Goal: Task Accomplishment & Management: Manage account settings

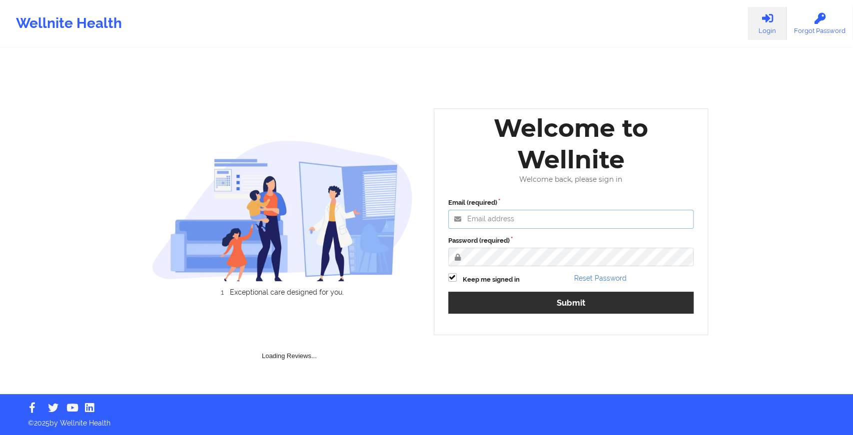
type input "[EMAIL_ADDRESS][DOMAIN_NAME]"
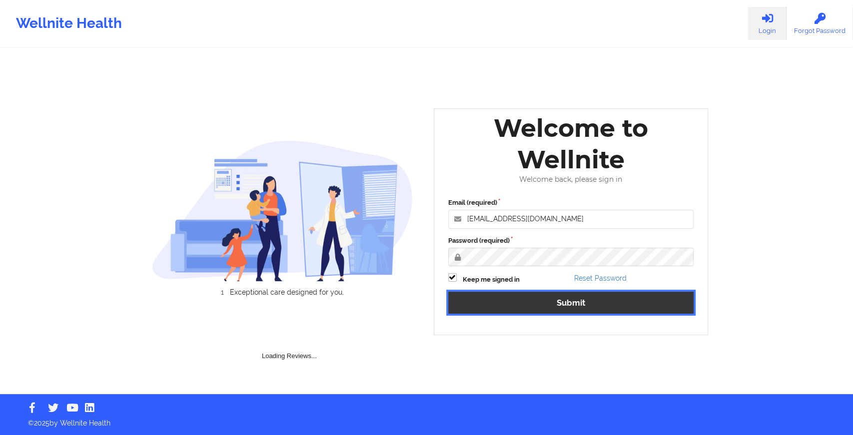
click at [479, 298] on button "Submit" at bounding box center [571, 302] width 246 height 21
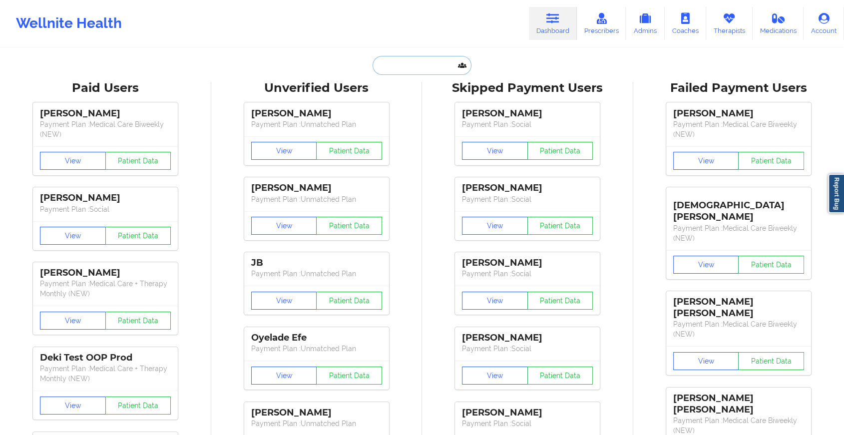
click at [392, 64] on input "text" at bounding box center [422, 65] width 99 height 19
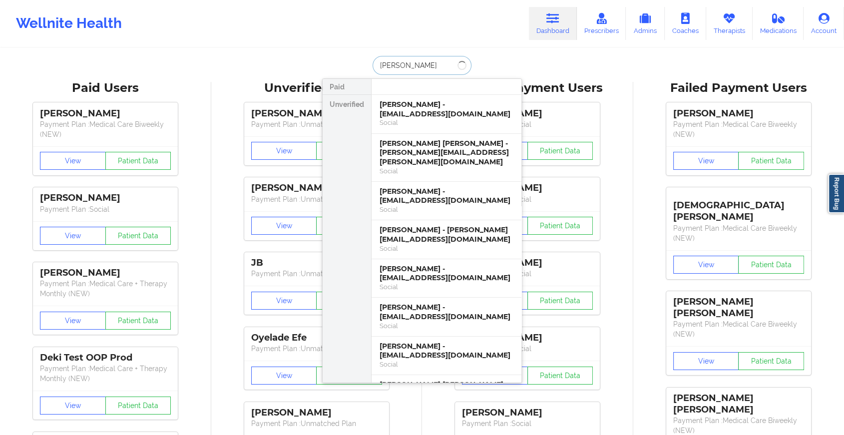
type input "[PERSON_NAME]"
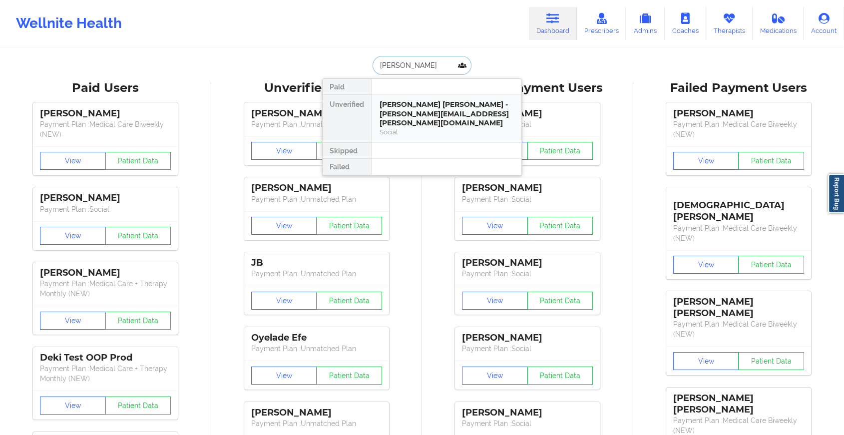
click at [423, 113] on div "[PERSON_NAME] [PERSON_NAME] - [PERSON_NAME][EMAIL_ADDRESS][PERSON_NAME][DOMAIN_…" at bounding box center [447, 114] width 134 height 28
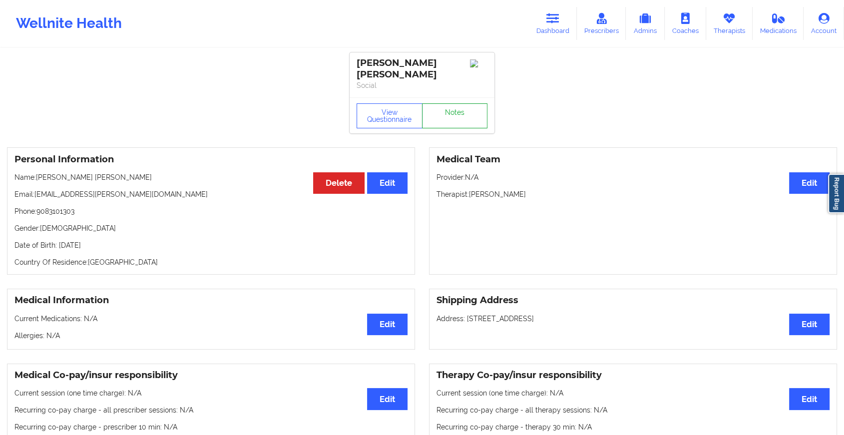
click at [456, 121] on link "Notes" at bounding box center [455, 115] width 66 height 25
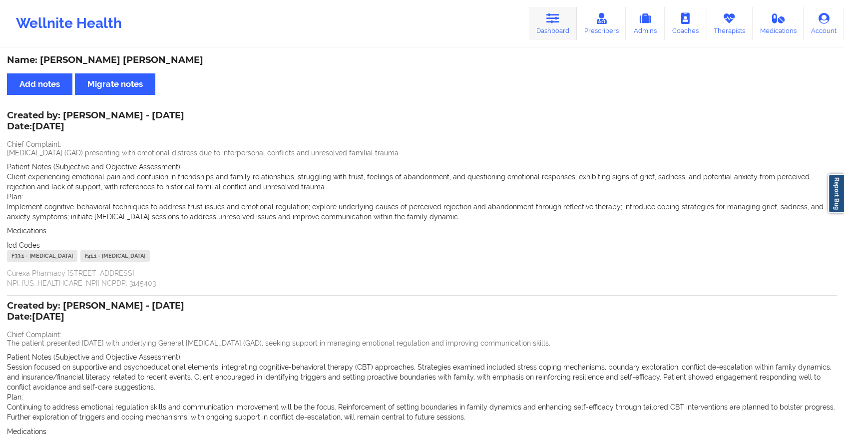
click at [541, 19] on link "Dashboard" at bounding box center [553, 23] width 48 height 33
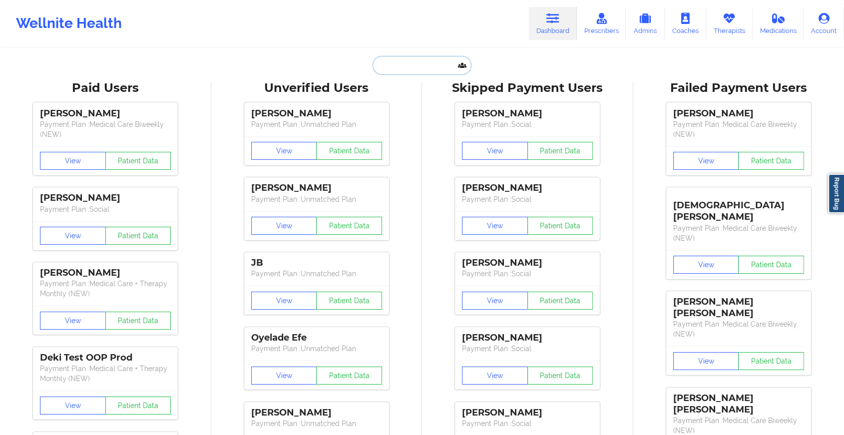
click at [410, 71] on input "text" at bounding box center [422, 65] width 99 height 19
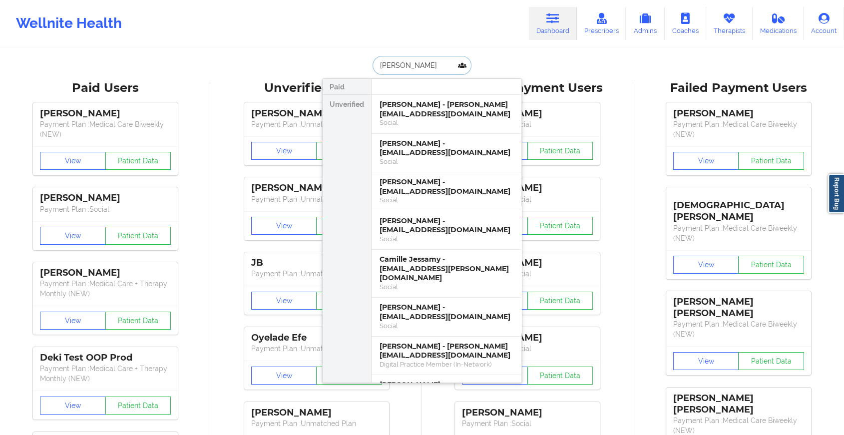
type input "[PERSON_NAME]"
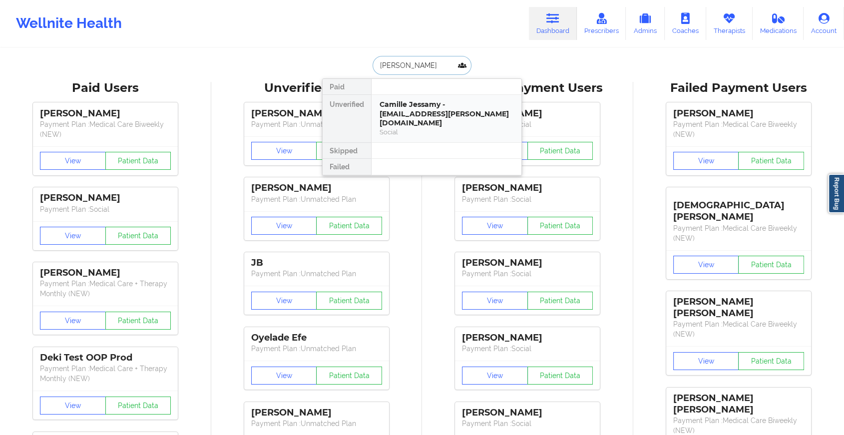
click at [464, 128] on div "Social" at bounding box center [447, 132] width 134 height 8
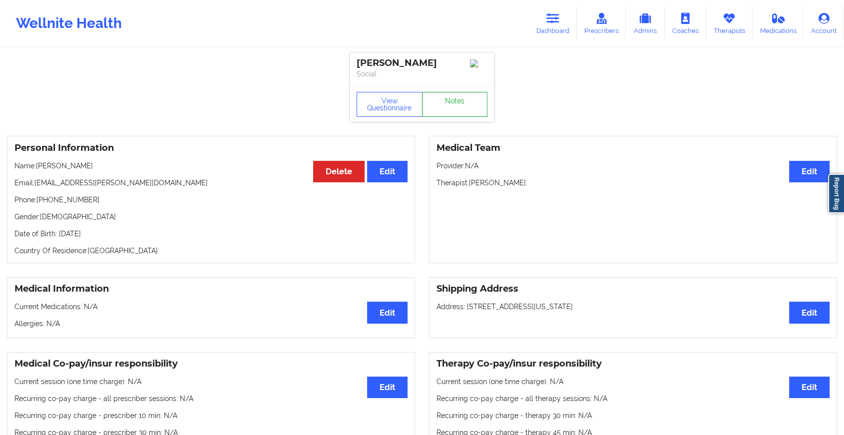
click at [471, 100] on link "Notes" at bounding box center [455, 104] width 66 height 25
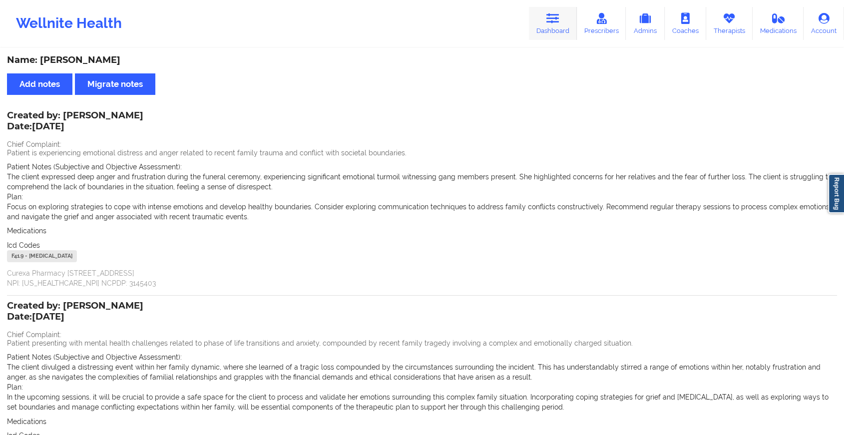
click at [541, 28] on link "Dashboard" at bounding box center [553, 23] width 48 height 33
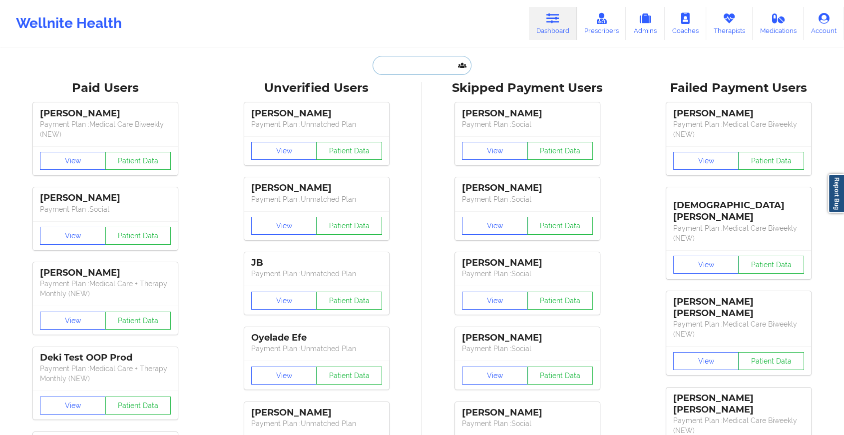
click at [408, 61] on input "text" at bounding box center [422, 65] width 99 height 19
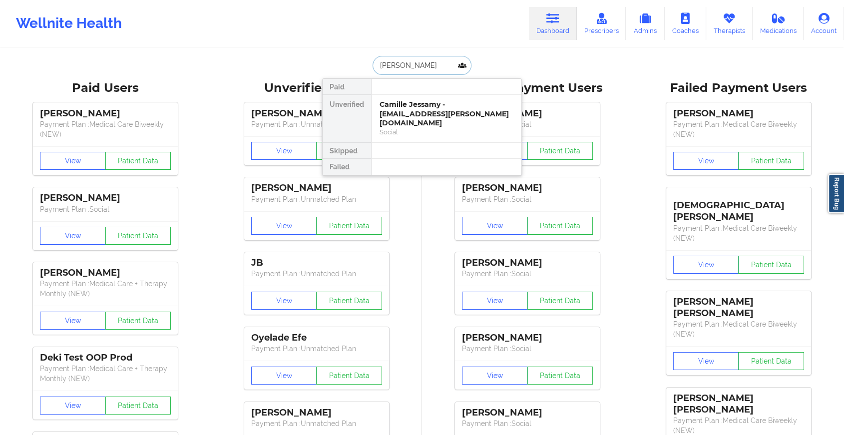
type input "[PERSON_NAME]"
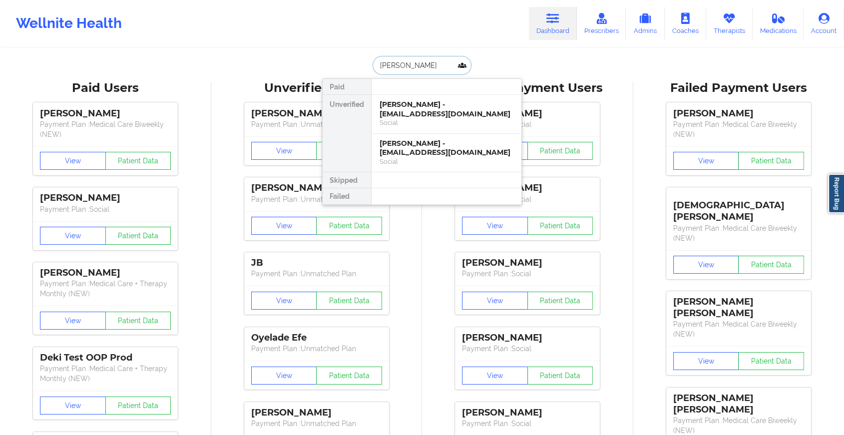
click at [400, 97] on div "[PERSON_NAME] - [EMAIL_ADDRESS][DOMAIN_NAME] Social" at bounding box center [447, 114] width 150 height 39
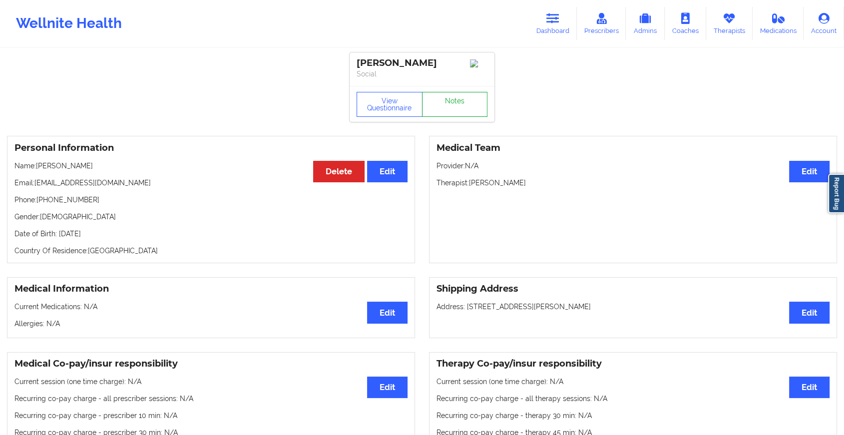
click at [436, 106] on link "Notes" at bounding box center [455, 104] width 66 height 25
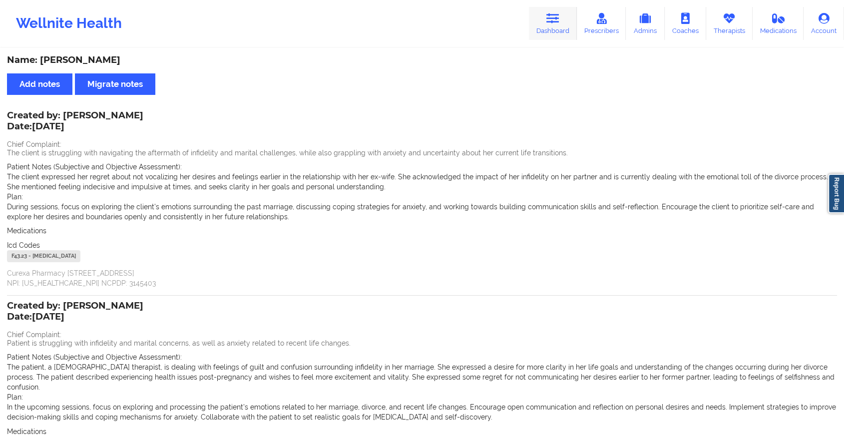
click at [560, 28] on link "Dashboard" at bounding box center [553, 23] width 48 height 33
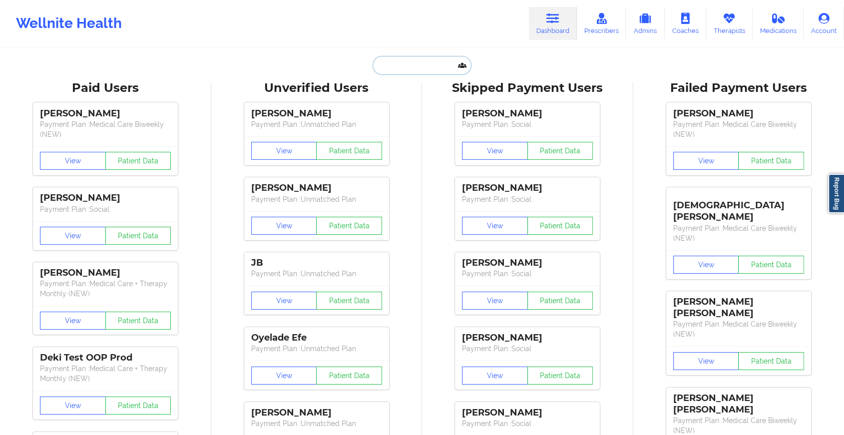
click at [408, 72] on input "text" at bounding box center [422, 65] width 99 height 19
type input "s"
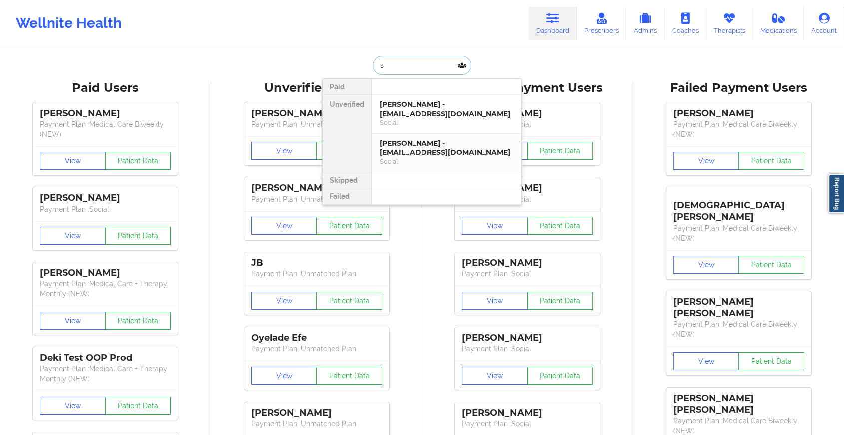
click at [408, 141] on div "[PERSON_NAME] - [EMAIL_ADDRESS][DOMAIN_NAME]" at bounding box center [447, 148] width 134 height 18
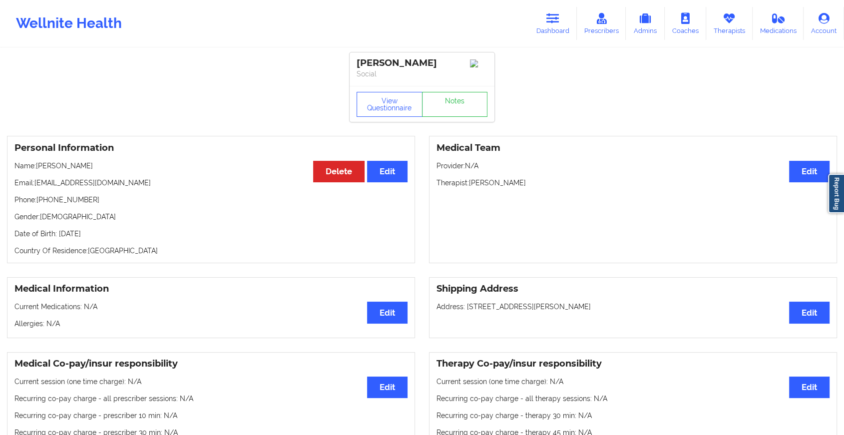
click at [448, 122] on div "View Questionnaire Notes" at bounding box center [422, 104] width 145 height 36
click at [453, 117] on link "Notes" at bounding box center [455, 104] width 66 height 25
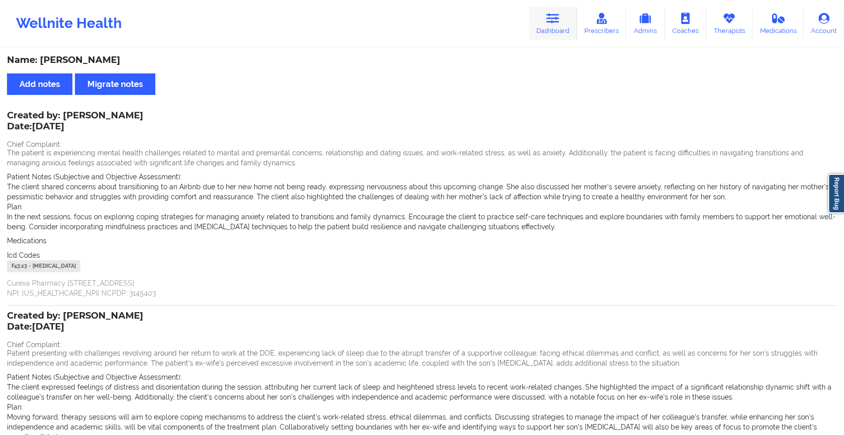
click at [559, 24] on icon at bounding box center [552, 18] width 13 height 11
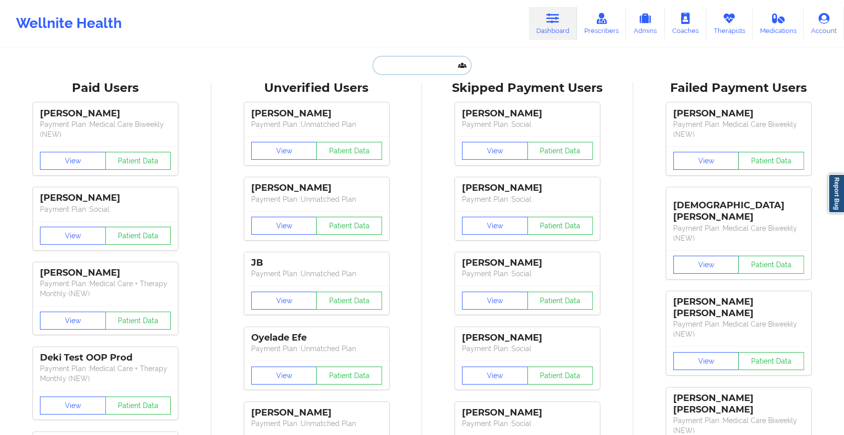
click at [415, 67] on input "text" at bounding box center [422, 65] width 99 height 19
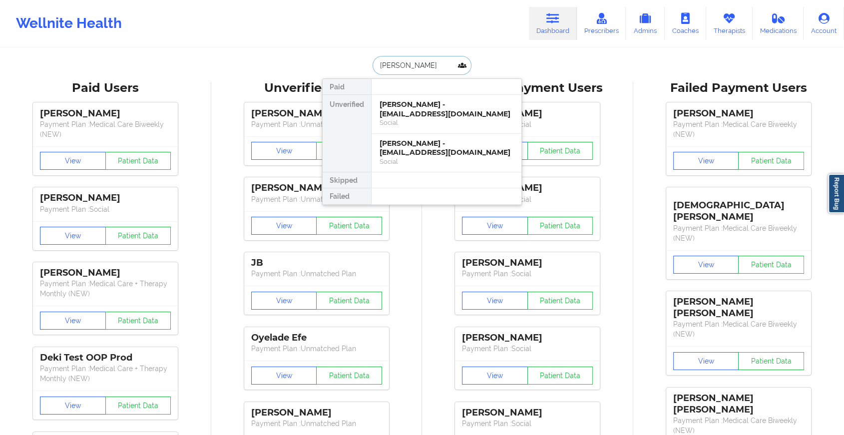
type input "[PERSON_NAME]"
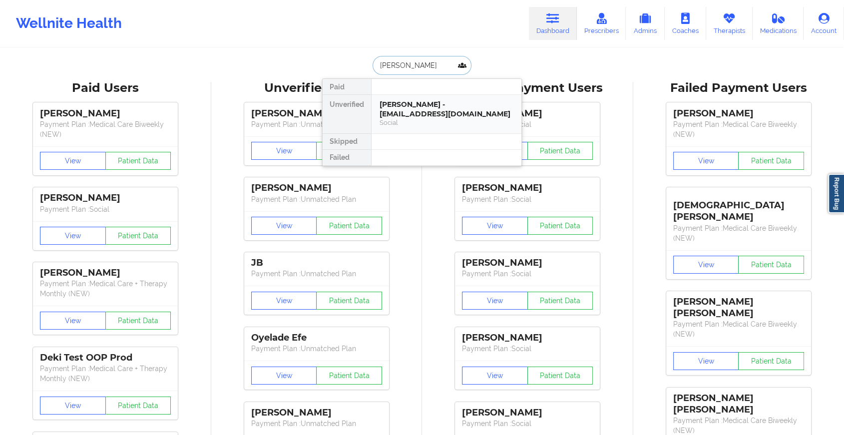
click at [430, 115] on div "[PERSON_NAME] - [EMAIL_ADDRESS][DOMAIN_NAME]" at bounding box center [447, 109] width 134 height 18
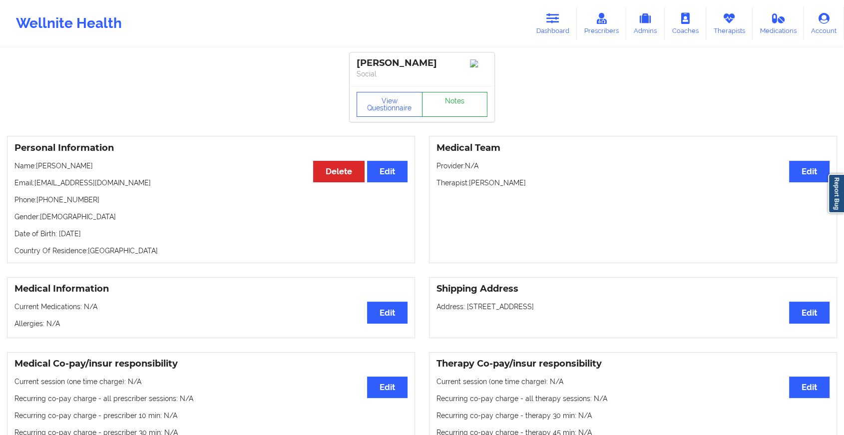
click at [434, 109] on link "Notes" at bounding box center [455, 104] width 66 height 25
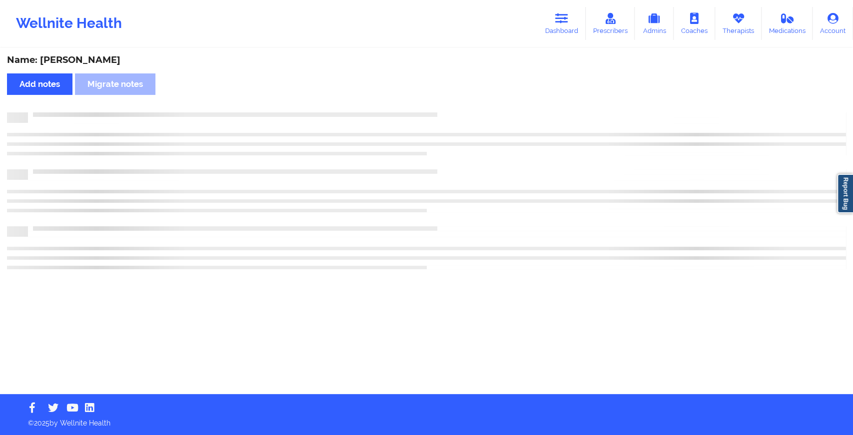
click at [434, 109] on div "Name: [PERSON_NAME] Add notes Migrate notes" at bounding box center [426, 221] width 853 height 345
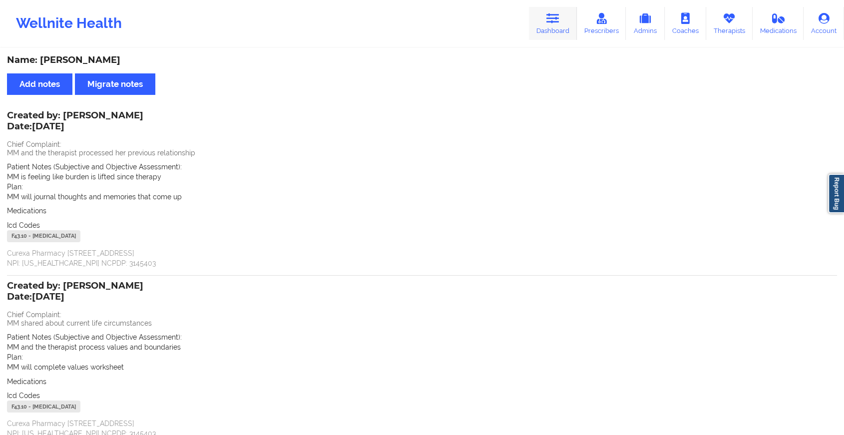
click at [550, 40] on div "Wellnite Health Dashboard Prescribers Admins Coaches Therapists Medications Acc…" at bounding box center [422, 23] width 844 height 40
click at [553, 22] on icon at bounding box center [552, 18] width 13 height 11
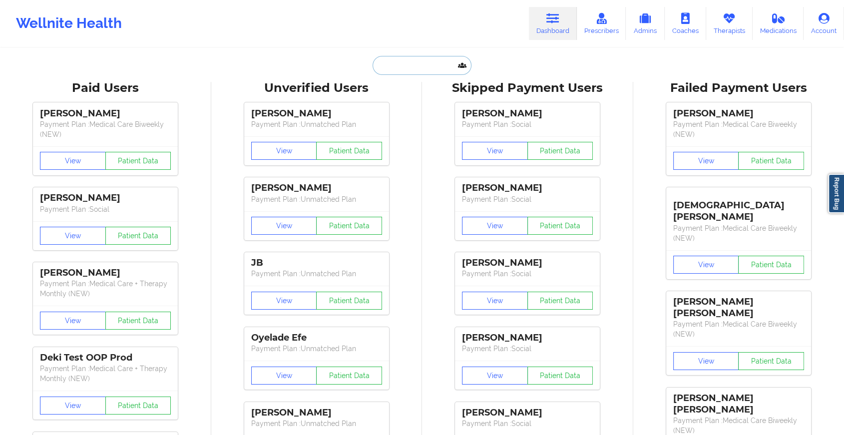
click at [420, 66] on input "text" at bounding box center [422, 65] width 99 height 19
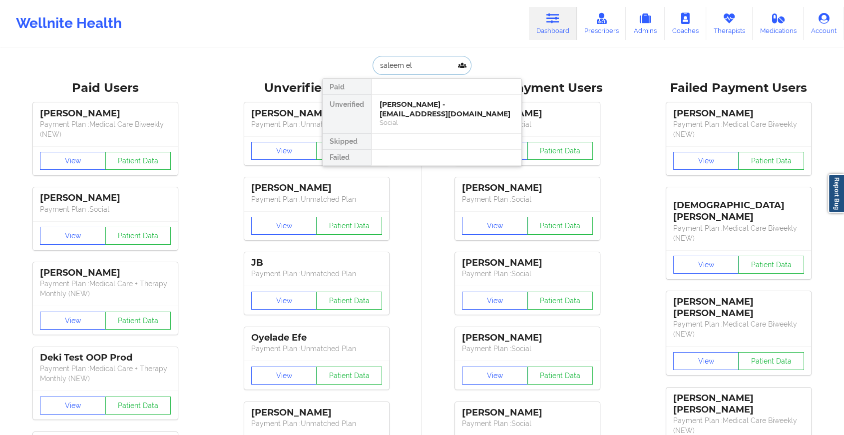
type input "saleem el-"
click at [418, 103] on div "Saleem El-Mekki - [EMAIL_ADDRESS][DOMAIN_NAME]" at bounding box center [447, 109] width 134 height 18
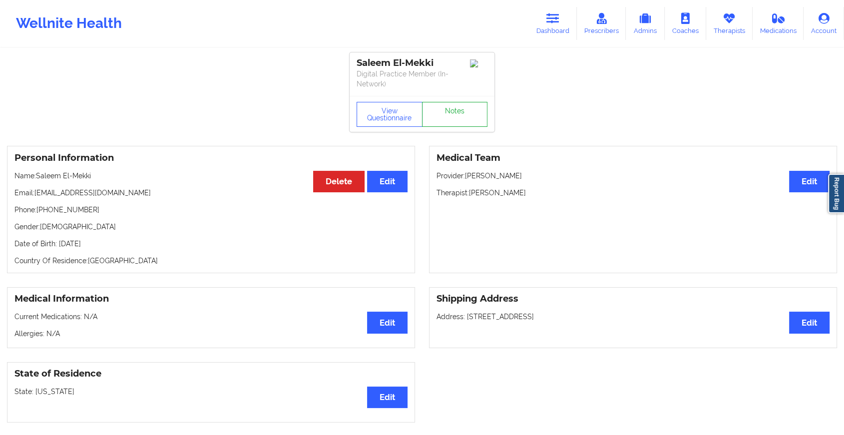
drag, startPoint x: 436, startPoint y: 89, endPoint x: 436, endPoint y: 110, distance: 21.0
click at [436, 110] on div "Saleem El-Mekki Digital Practice Member (In-Network) View Questionnaire Notes" at bounding box center [422, 91] width 145 height 79
click at [436, 110] on link "Notes" at bounding box center [455, 114] width 66 height 25
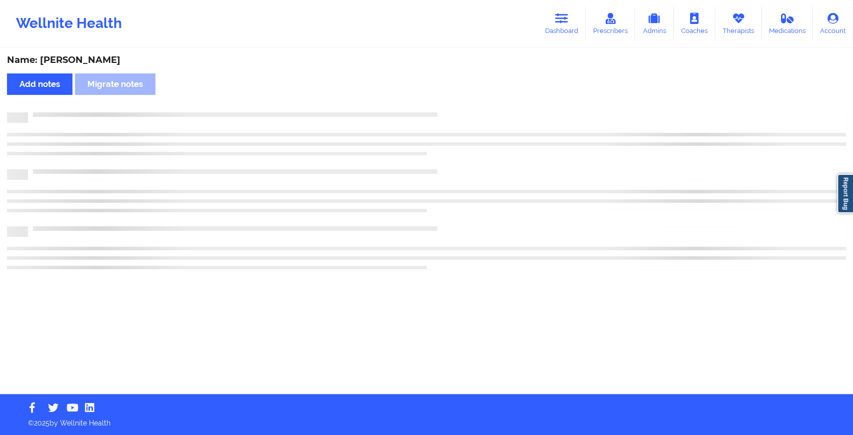
click at [436, 110] on div "Name: [PERSON_NAME]-Mekki Add notes Migrate notes" at bounding box center [426, 221] width 853 height 345
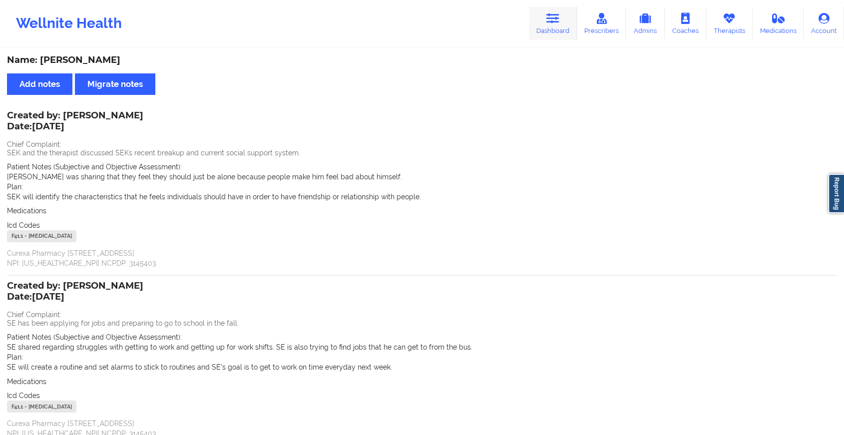
click at [554, 21] on icon at bounding box center [552, 18] width 13 height 11
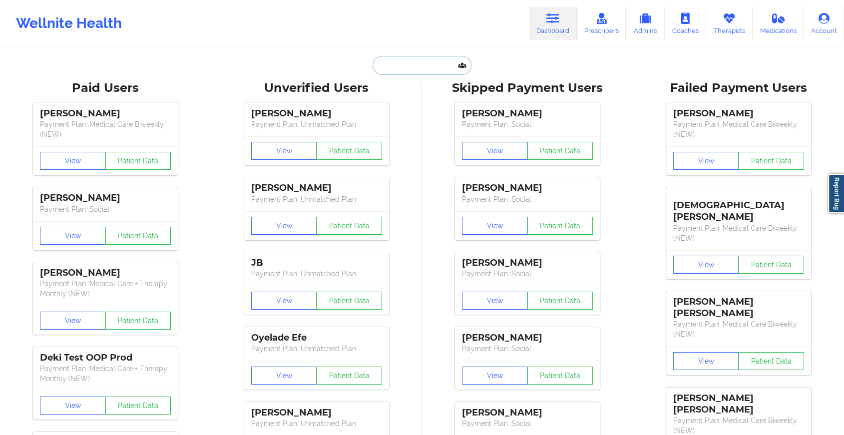
click at [425, 62] on input "text" at bounding box center [422, 65] width 99 height 19
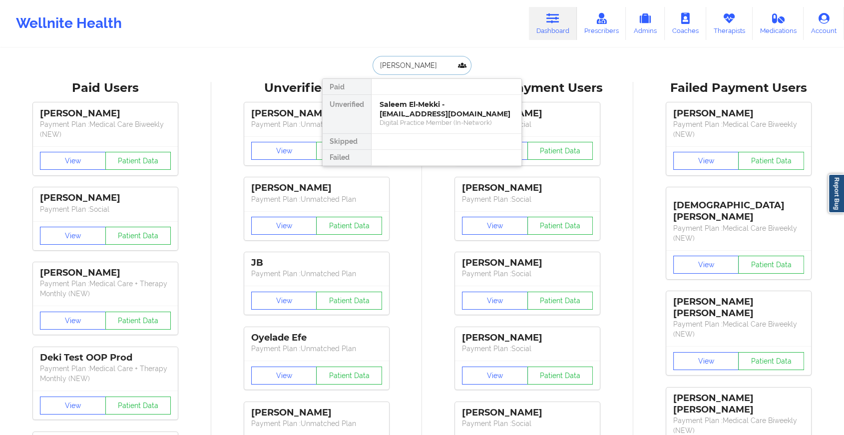
type input "[PERSON_NAME]"
click at [444, 108] on div "[PERSON_NAME] - [EMAIL_ADDRESS][DOMAIN_NAME]" at bounding box center [447, 109] width 134 height 18
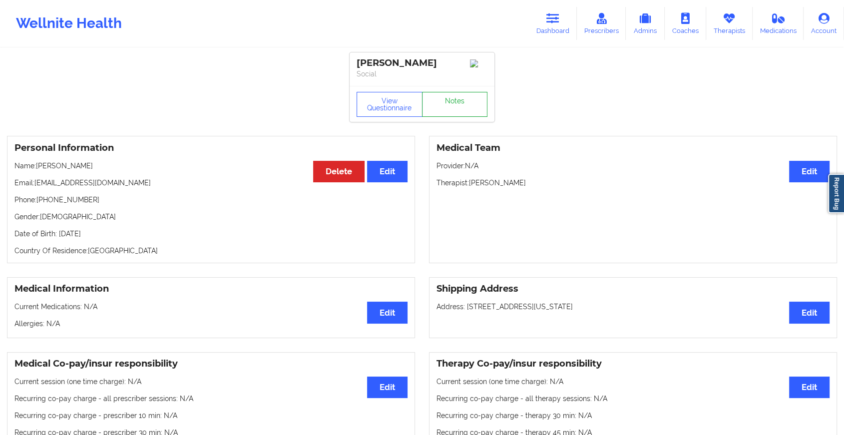
click at [448, 103] on link "Notes" at bounding box center [455, 104] width 66 height 25
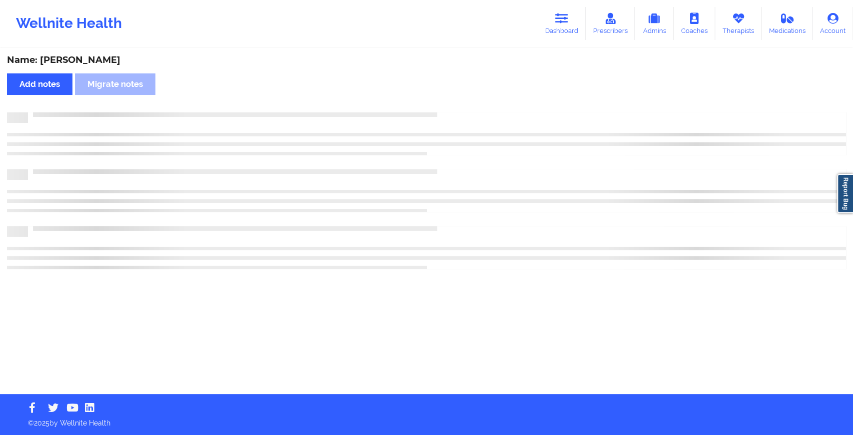
click at [448, 103] on div "Name: [PERSON_NAME] Add notes Migrate notes" at bounding box center [426, 221] width 853 height 345
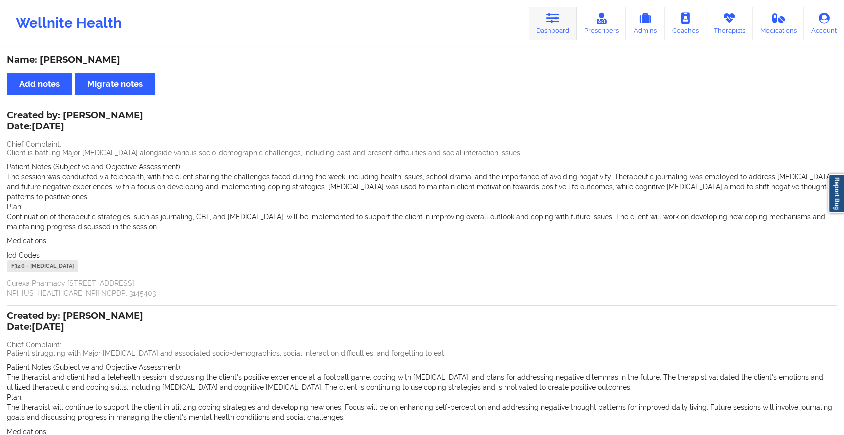
click at [555, 20] on icon at bounding box center [552, 18] width 13 height 11
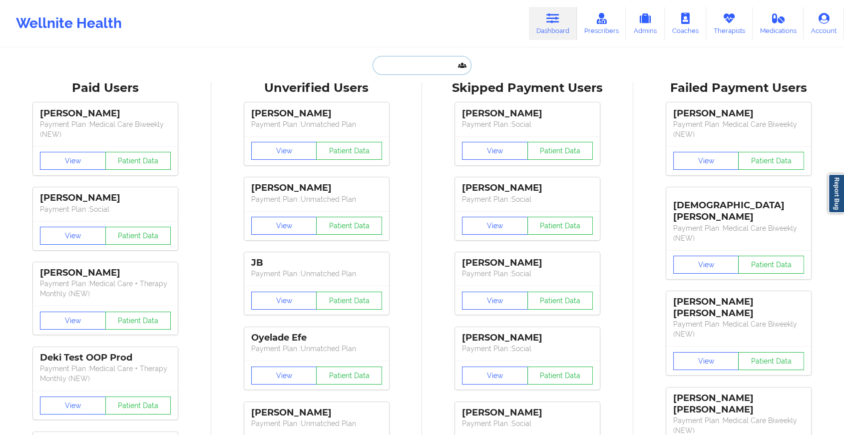
click at [411, 68] on input "text" at bounding box center [422, 65] width 99 height 19
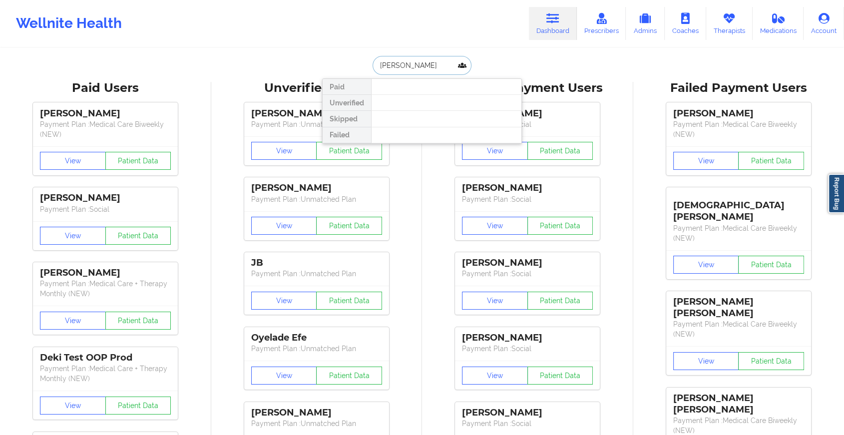
type input "[PERSON_NAME]"
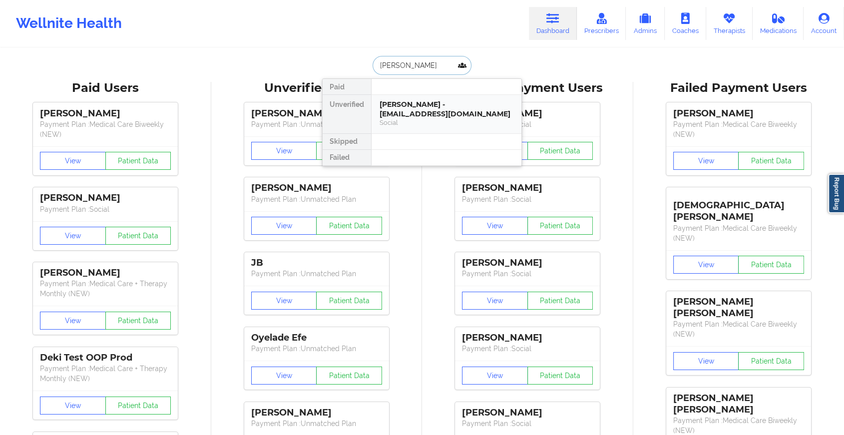
click at [409, 104] on div "[PERSON_NAME] - [EMAIL_ADDRESS][DOMAIN_NAME]" at bounding box center [447, 109] width 134 height 18
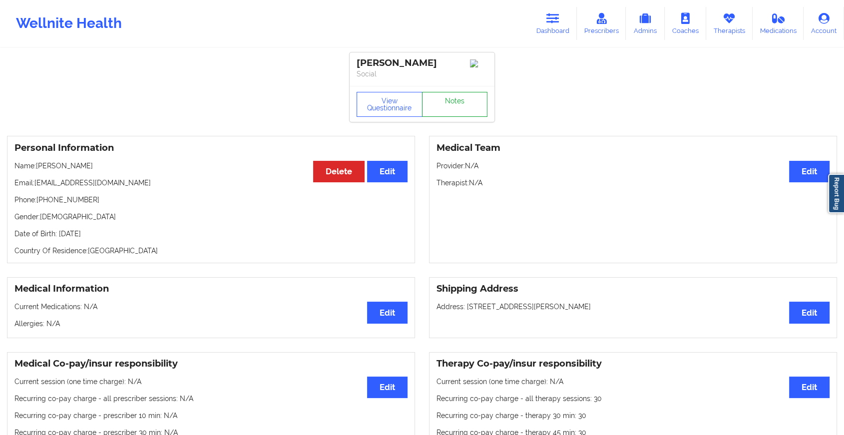
click at [447, 115] on link "Notes" at bounding box center [455, 104] width 66 height 25
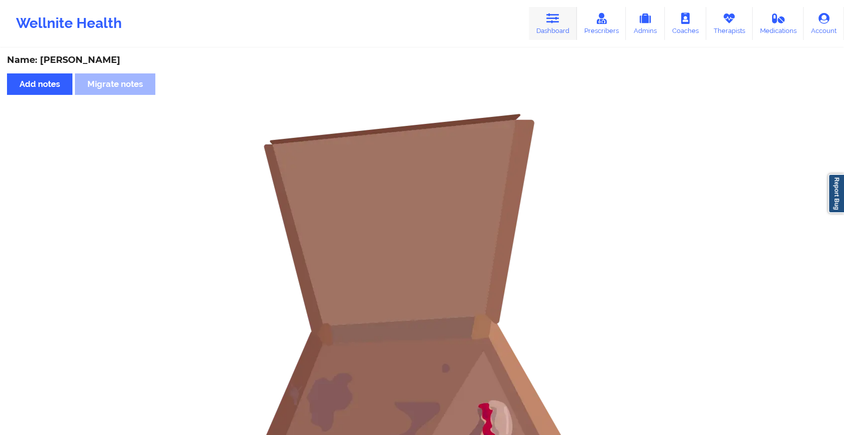
click at [546, 28] on link "Dashboard" at bounding box center [553, 23] width 48 height 33
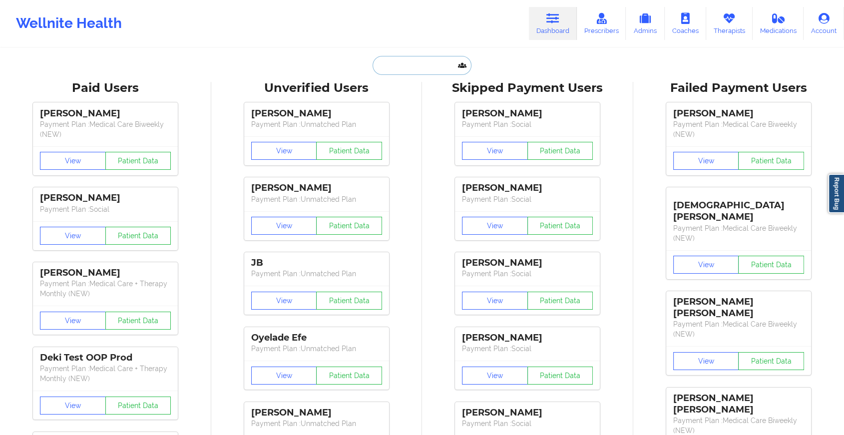
click at [398, 62] on input "text" at bounding box center [422, 65] width 99 height 19
type input "k"
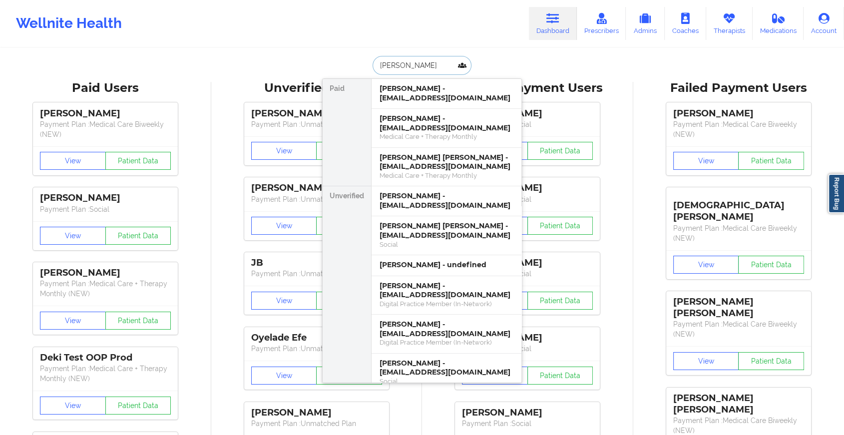
type input "[PERSON_NAME]"
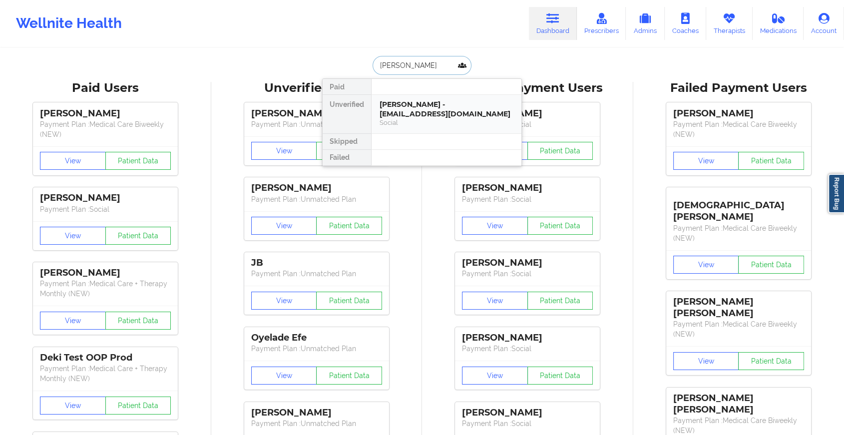
click at [410, 107] on div "[PERSON_NAME] - [EMAIL_ADDRESS][DOMAIN_NAME]" at bounding box center [447, 109] width 134 height 18
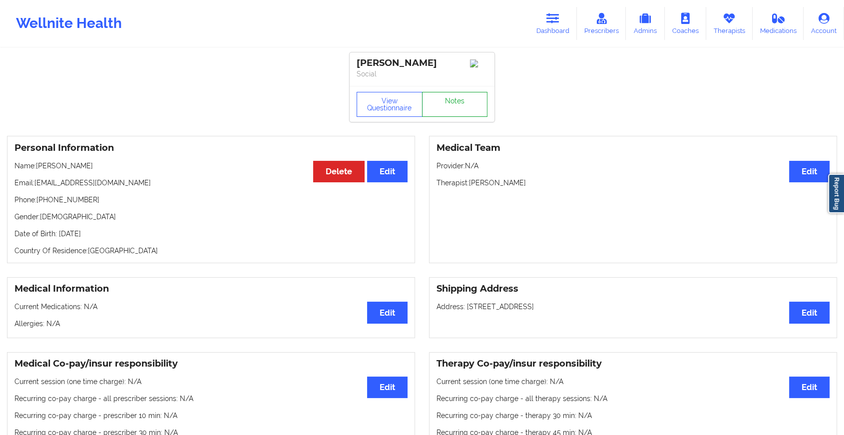
click at [444, 105] on link "Notes" at bounding box center [455, 104] width 66 height 25
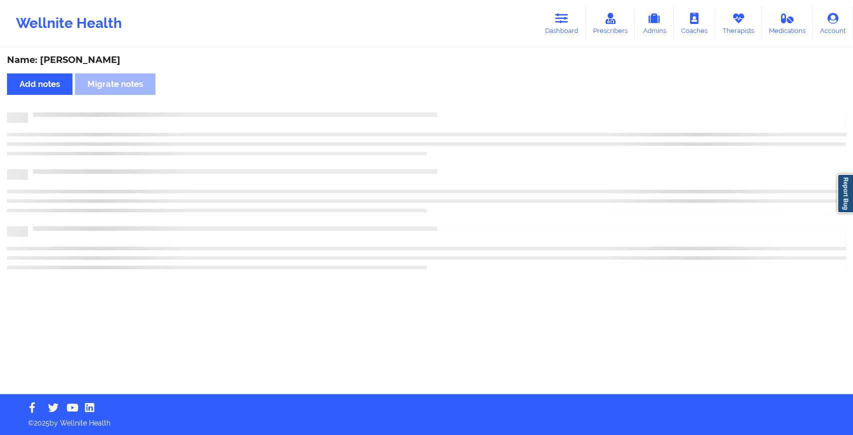
click at [444, 105] on div "Name: [PERSON_NAME] Add notes Migrate notes" at bounding box center [426, 221] width 853 height 345
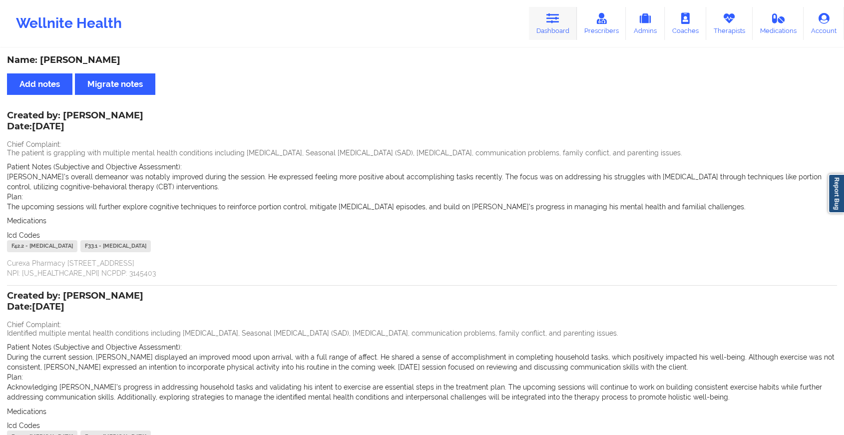
click at [559, 25] on link "Dashboard" at bounding box center [553, 23] width 48 height 33
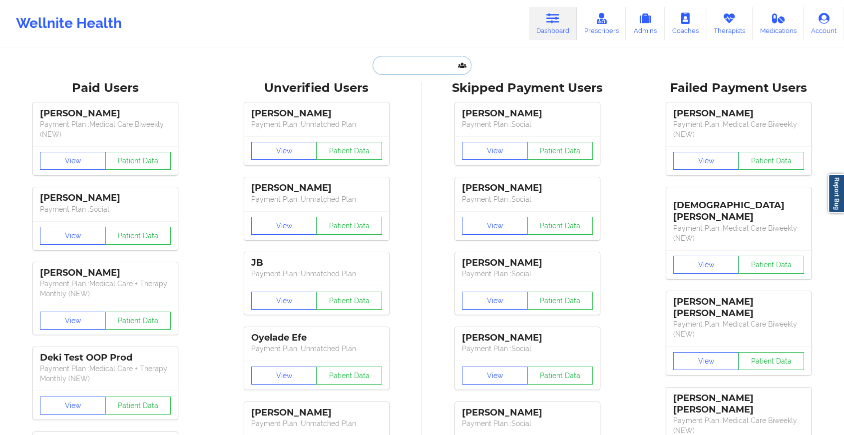
click at [423, 69] on input "text" at bounding box center [422, 65] width 99 height 19
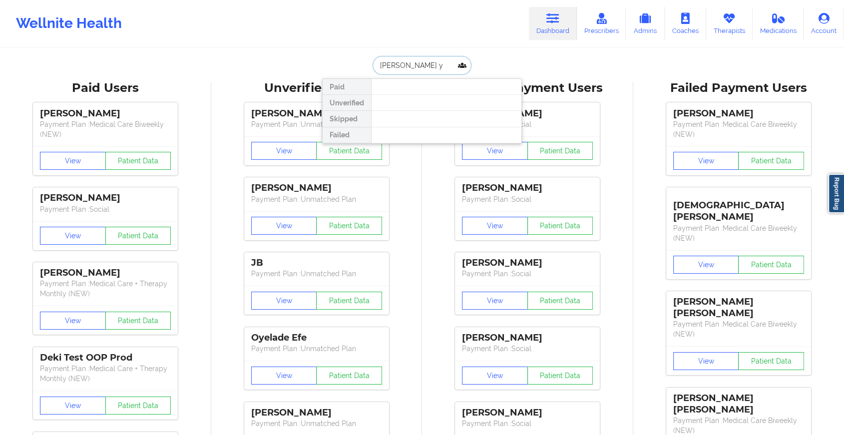
type input "[PERSON_NAME] y"
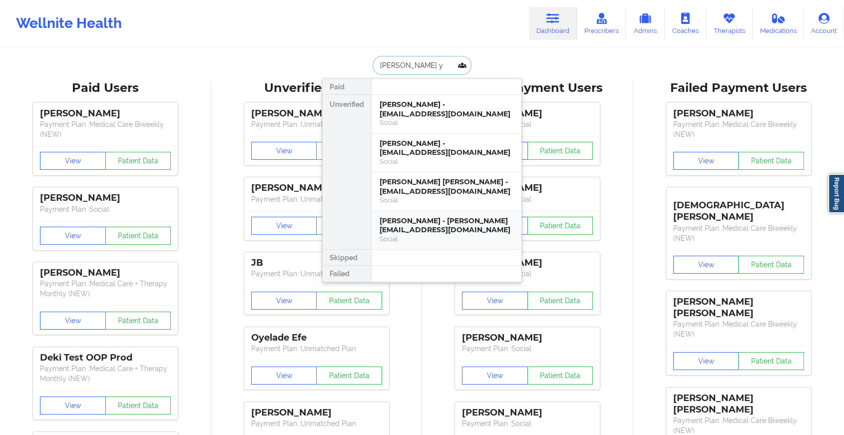
click at [432, 228] on div "[PERSON_NAME] - [PERSON_NAME][EMAIL_ADDRESS][DOMAIN_NAME]" at bounding box center [447, 225] width 134 height 18
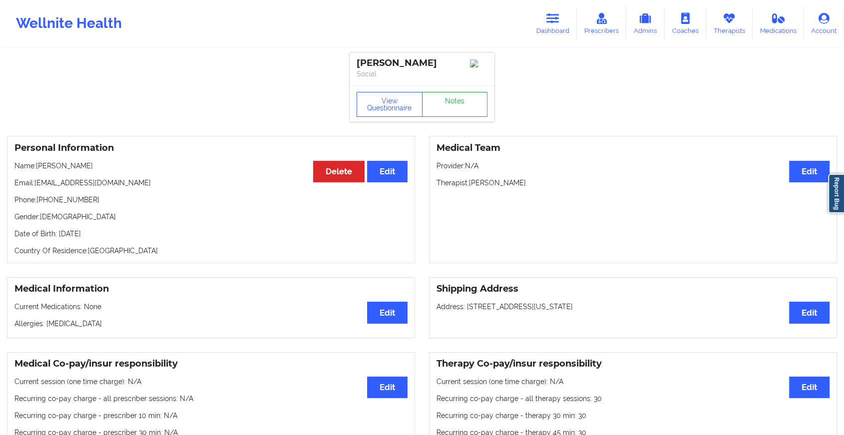
click at [463, 116] on link "Notes" at bounding box center [455, 104] width 66 height 25
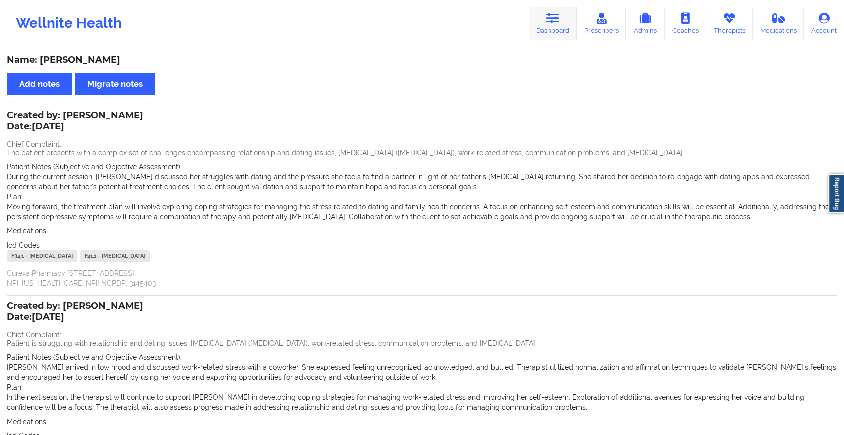
click at [534, 20] on link "Dashboard" at bounding box center [553, 23] width 48 height 33
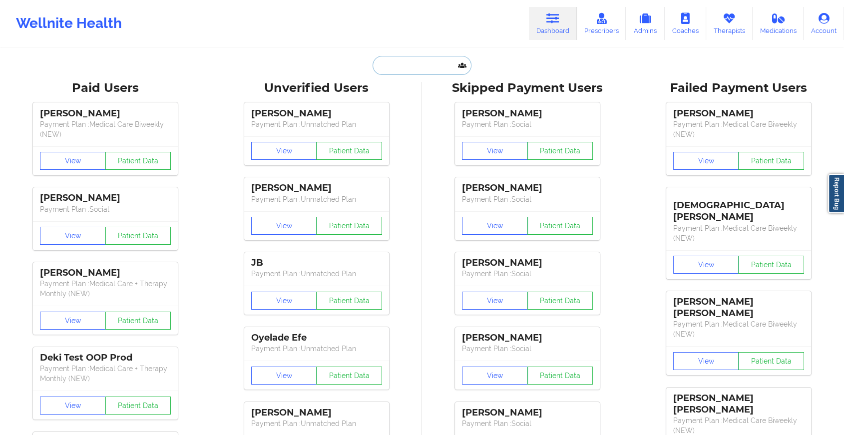
click at [429, 59] on input "text" at bounding box center [422, 65] width 99 height 19
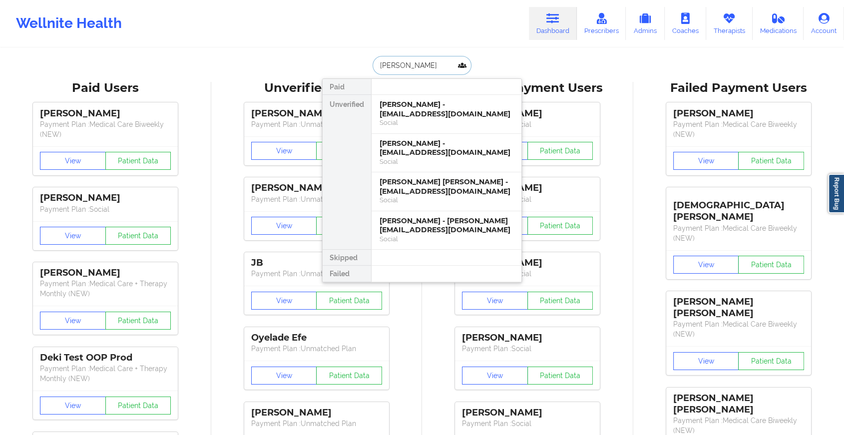
type input "[PERSON_NAME]"
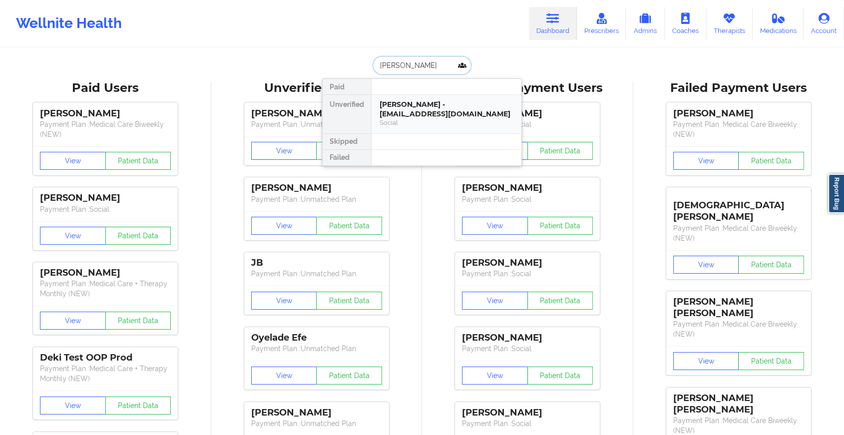
click at [417, 114] on div "[PERSON_NAME] - [EMAIL_ADDRESS][DOMAIN_NAME]" at bounding box center [447, 109] width 134 height 18
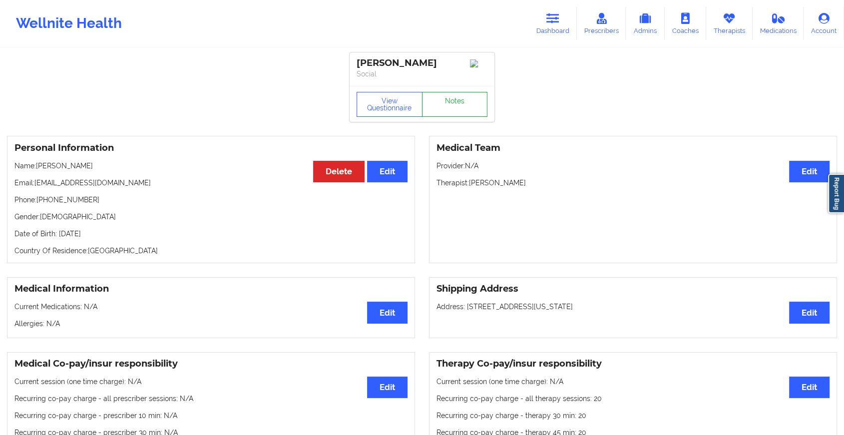
click at [439, 96] on link "Notes" at bounding box center [455, 104] width 66 height 25
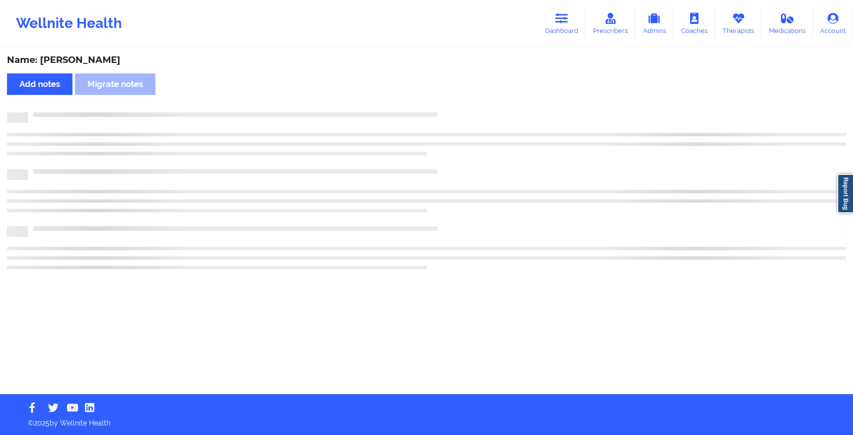
click at [439, 96] on div "Name: [PERSON_NAME] Add notes Migrate notes" at bounding box center [426, 221] width 853 height 345
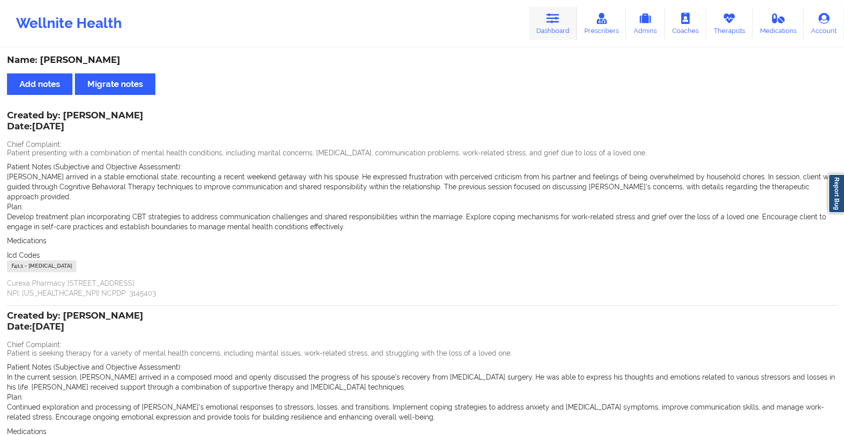
click at [552, 15] on icon at bounding box center [552, 18] width 13 height 11
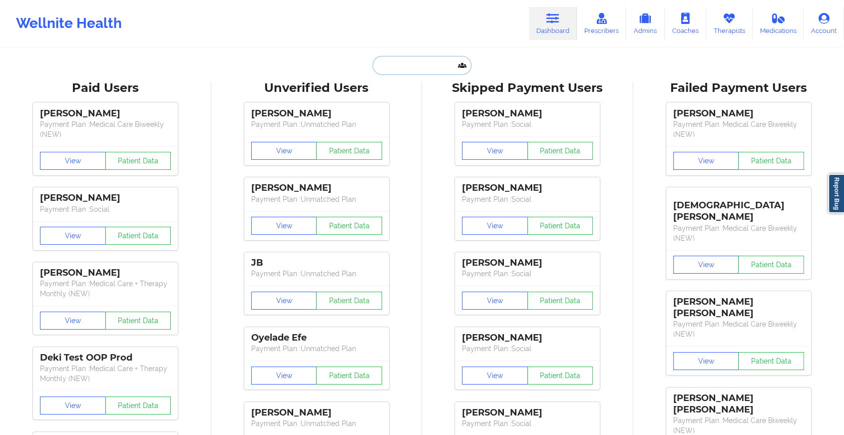
click at [402, 65] on input "text" at bounding box center [422, 65] width 99 height 19
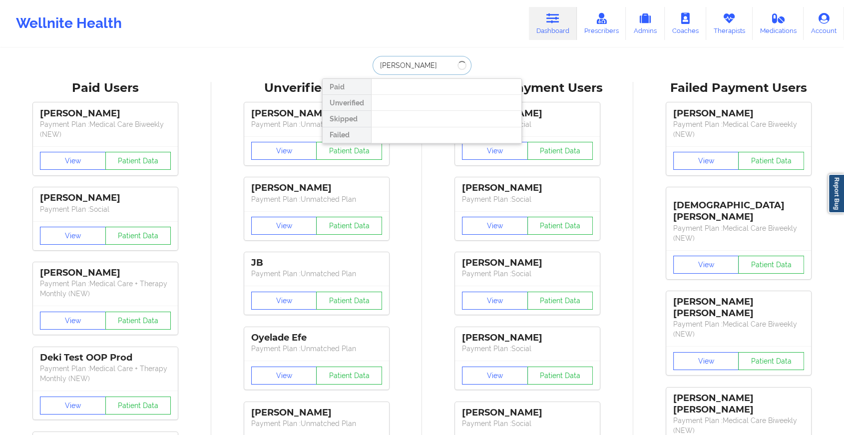
type input "[PERSON_NAME]"
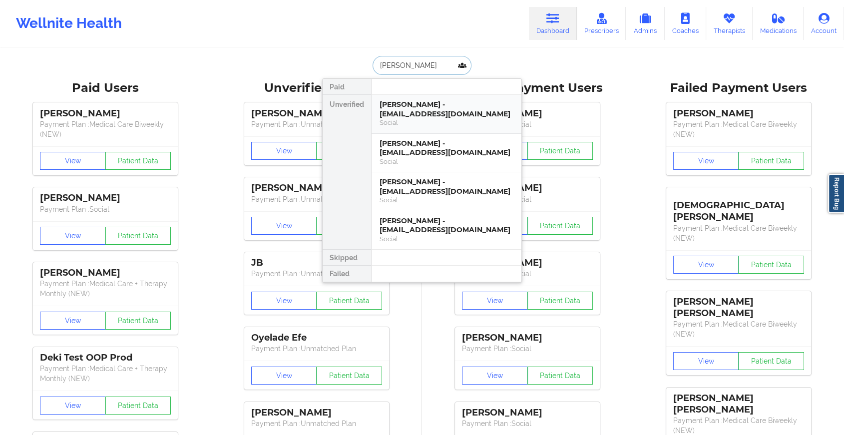
click at [442, 111] on div "[PERSON_NAME] - [EMAIL_ADDRESS][DOMAIN_NAME]" at bounding box center [447, 109] width 134 height 18
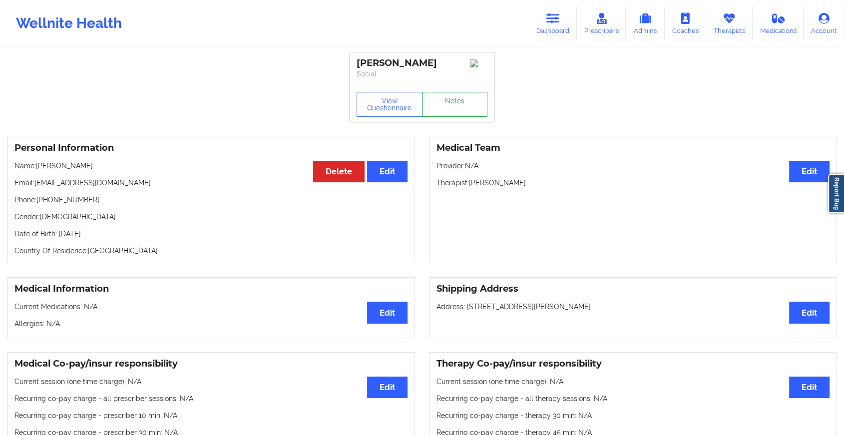
click at [448, 115] on link "Notes" at bounding box center [455, 104] width 66 height 25
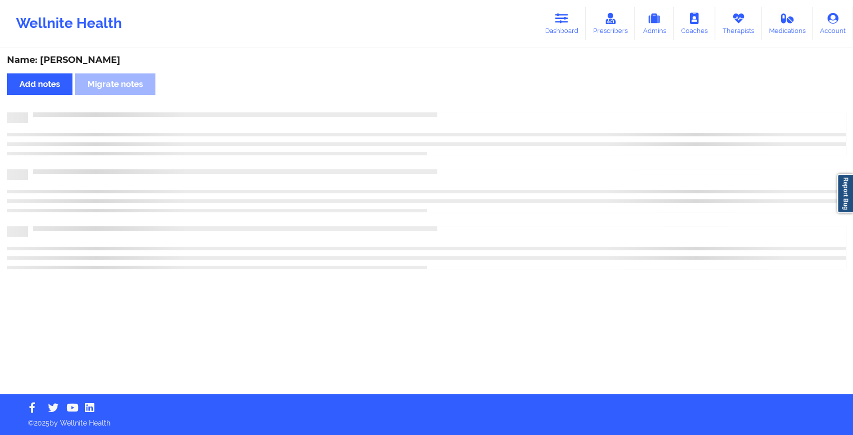
click at [448, 112] on div at bounding box center [437, 112] width 818 height 0
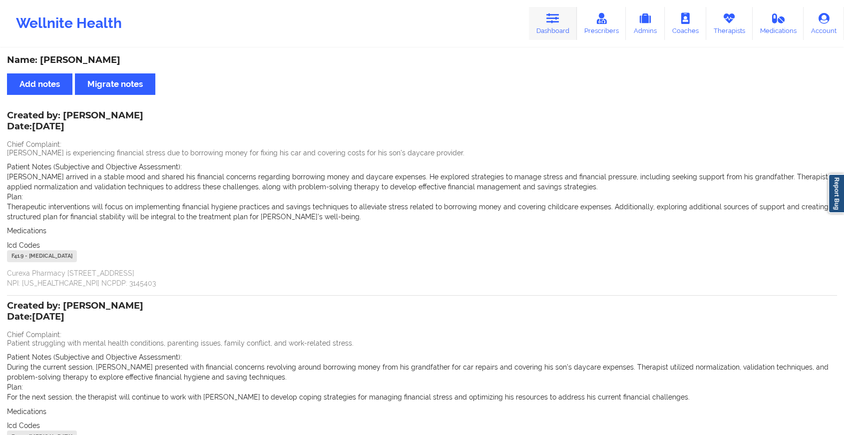
click at [554, 19] on icon at bounding box center [552, 18] width 13 height 11
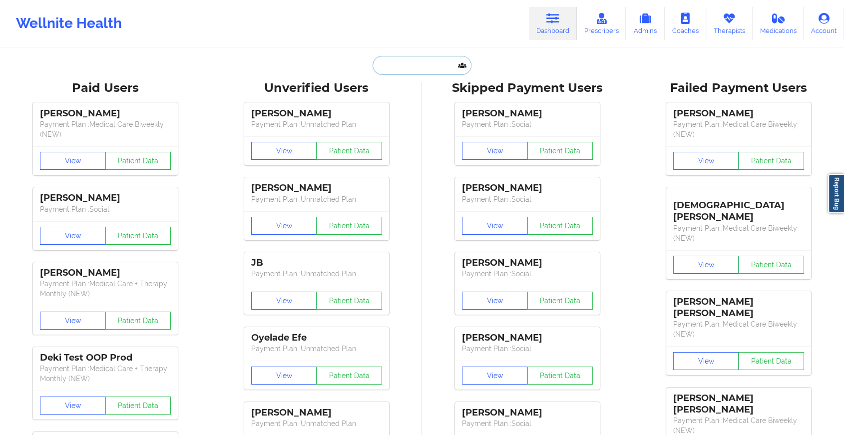
click at [404, 60] on input "text" at bounding box center [422, 65] width 99 height 19
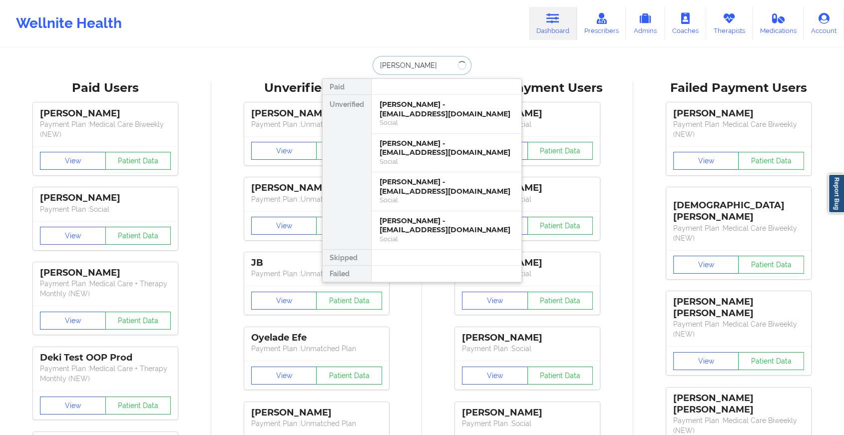
type input "[PERSON_NAME]"
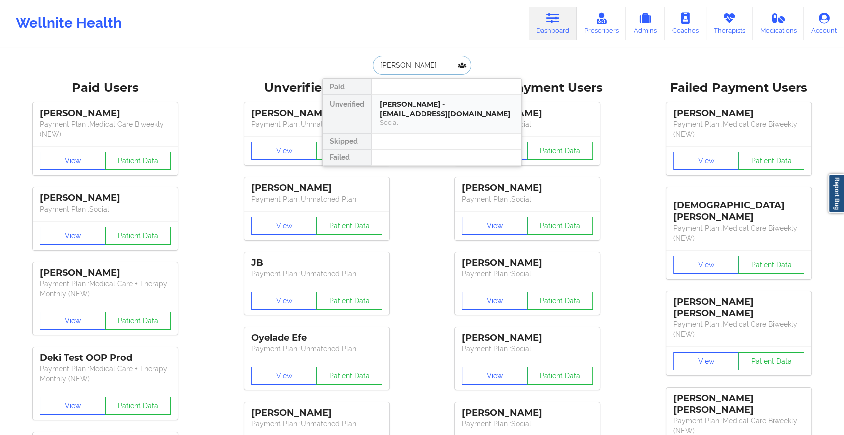
click at [419, 103] on div "[PERSON_NAME] - [EMAIL_ADDRESS][DOMAIN_NAME]" at bounding box center [447, 109] width 134 height 18
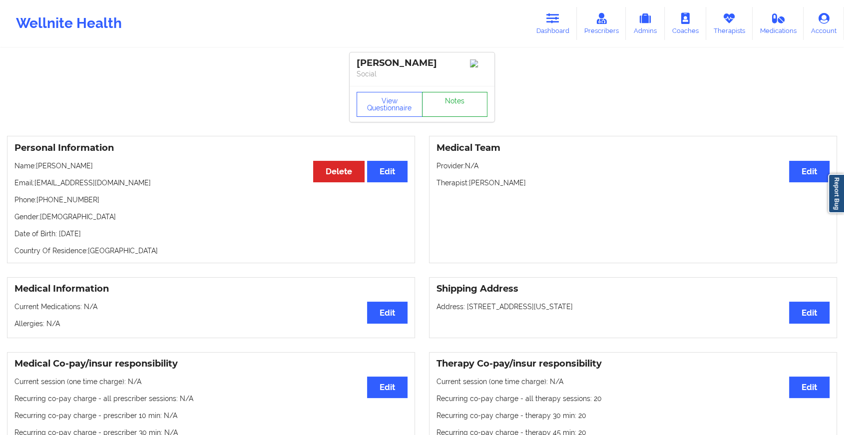
click at [449, 104] on link "Notes" at bounding box center [455, 104] width 66 height 25
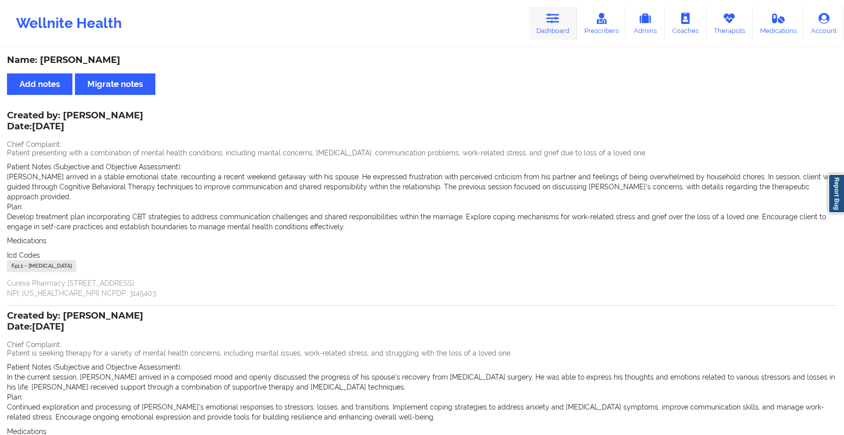
click at [543, 15] on link "Dashboard" at bounding box center [553, 23] width 48 height 33
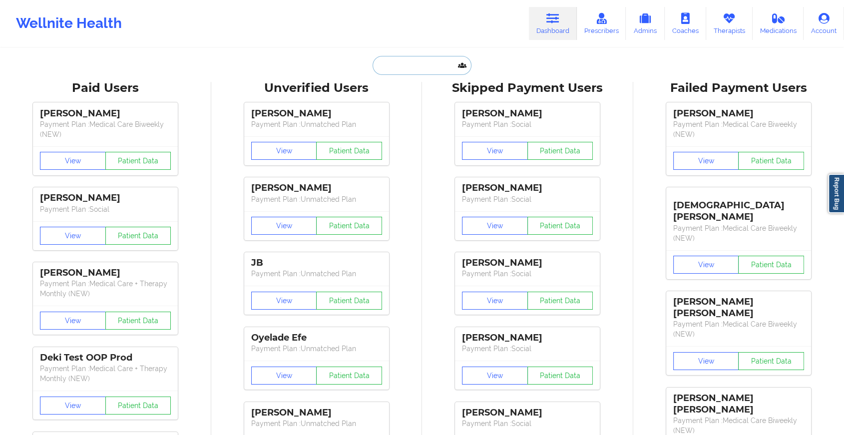
click at [423, 62] on input "text" at bounding box center [422, 65] width 99 height 19
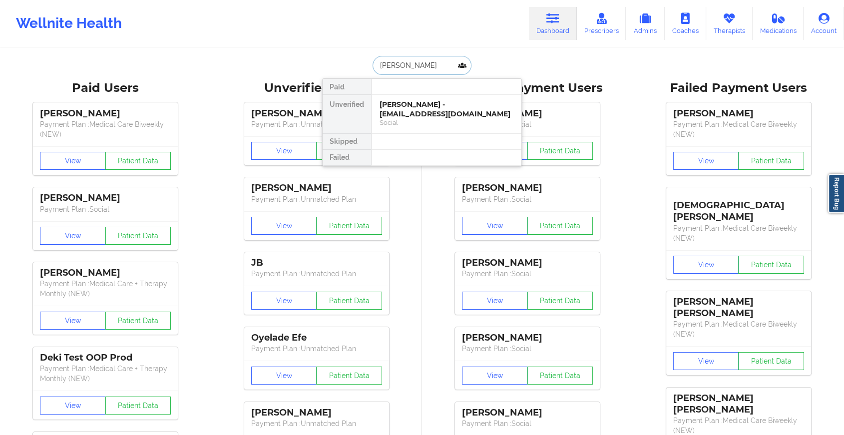
type input "[PERSON_NAME]"
click at [410, 100] on div "[PERSON_NAME] - [PERSON_NAME][EMAIL_ADDRESS][DOMAIN_NAME]" at bounding box center [447, 109] width 134 height 18
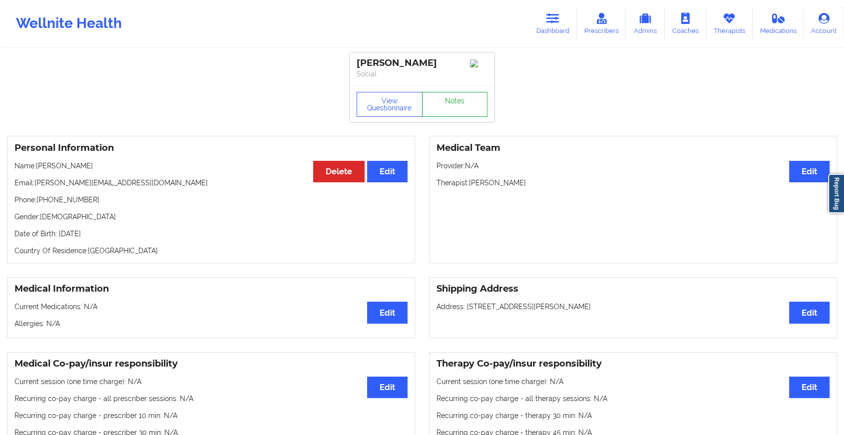
click at [442, 103] on link "Notes" at bounding box center [455, 104] width 66 height 25
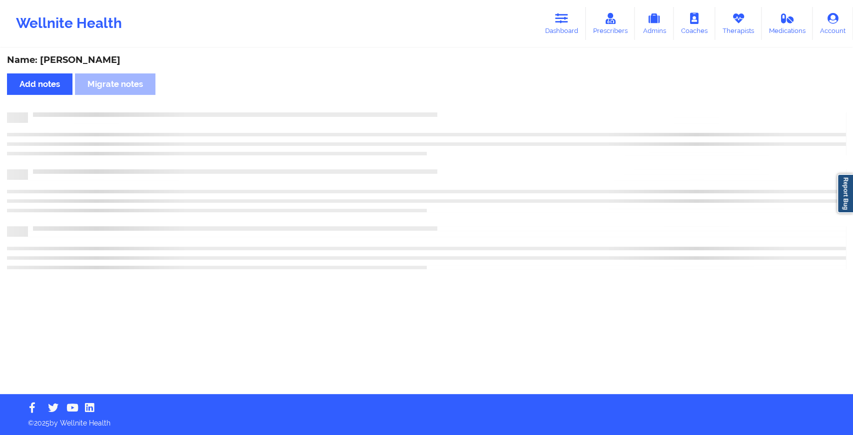
click at [442, 103] on div "Name: [PERSON_NAME] Add notes Migrate notes" at bounding box center [426, 221] width 853 height 345
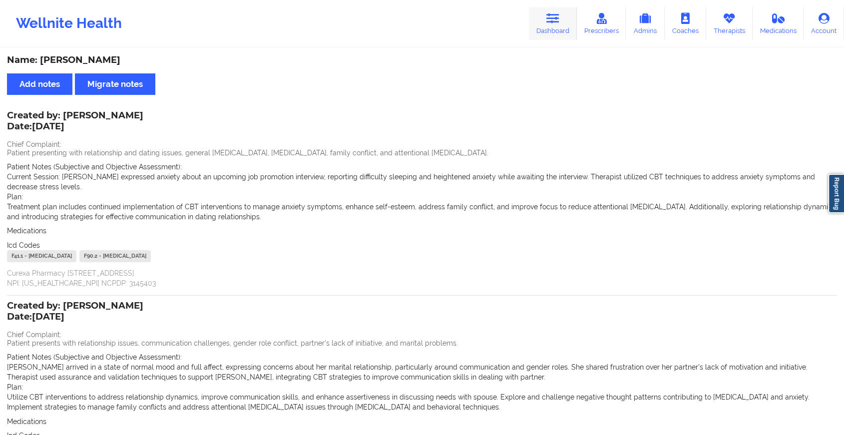
click at [542, 8] on link "Dashboard" at bounding box center [553, 23] width 48 height 33
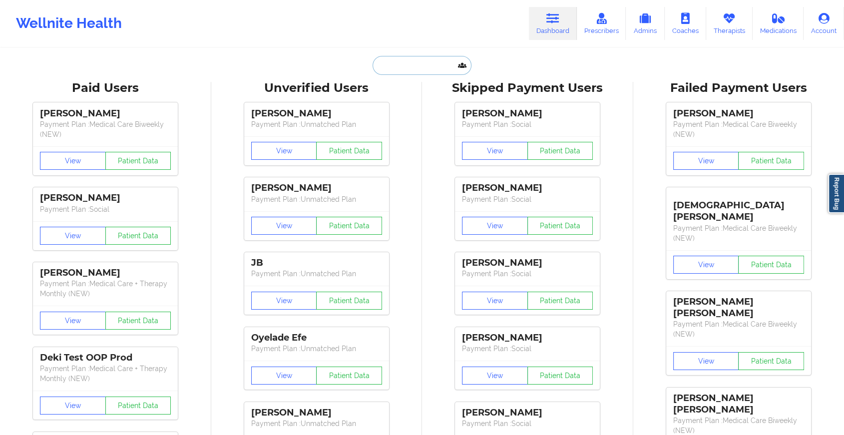
click at [414, 65] on input "text" at bounding box center [422, 65] width 99 height 19
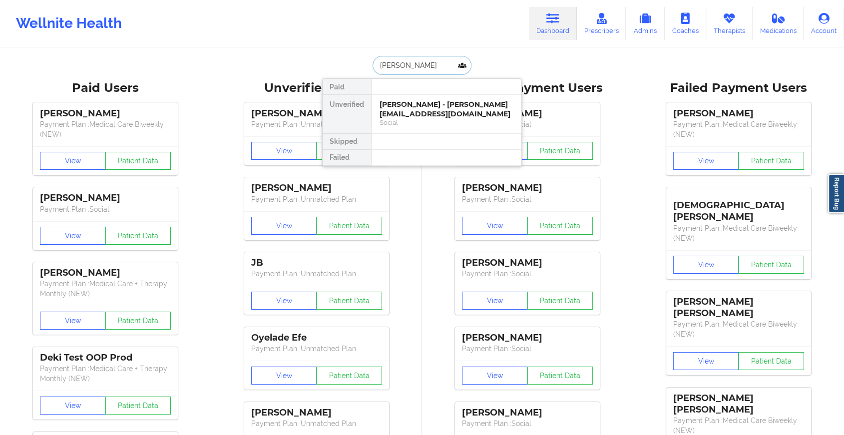
type input "[PERSON_NAME]"
click at [413, 113] on div "[PERSON_NAME] - [EMAIL_ADDRESS][DOMAIN_NAME]" at bounding box center [447, 109] width 134 height 18
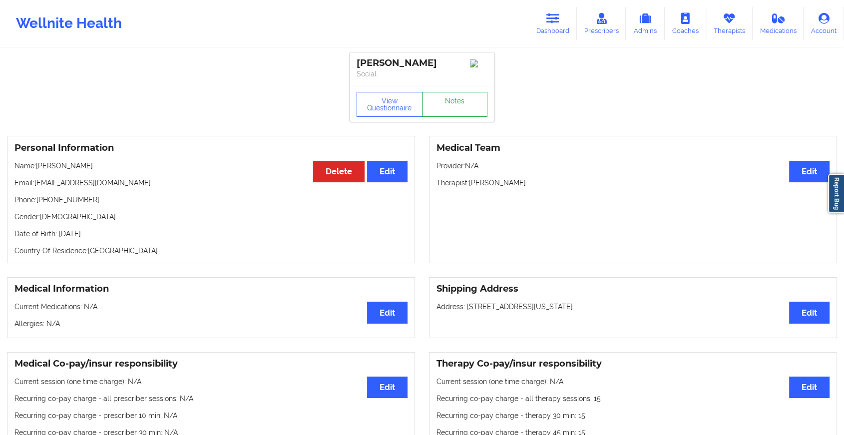
click at [449, 105] on link "Notes" at bounding box center [455, 104] width 66 height 25
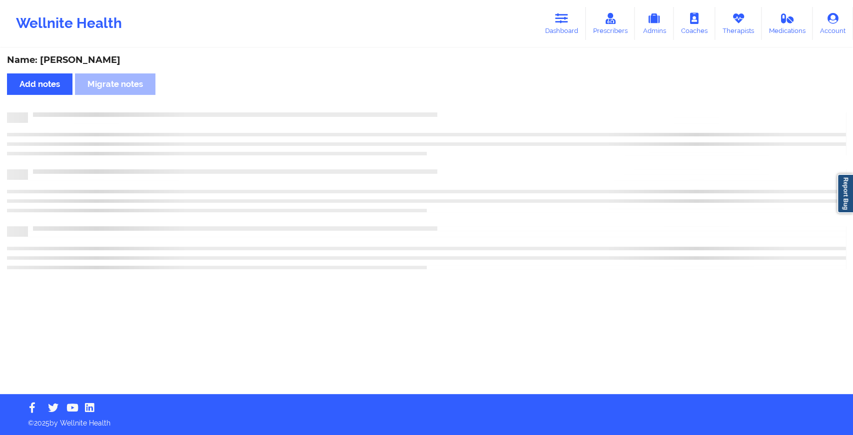
click at [485, 138] on div "Name: [PERSON_NAME] Add notes Migrate notes" at bounding box center [426, 221] width 853 height 345
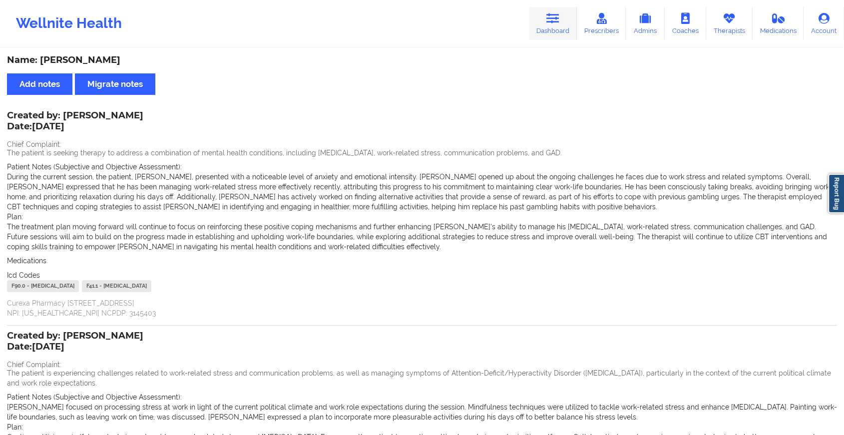
click at [544, 23] on link "Dashboard" at bounding box center [553, 23] width 48 height 33
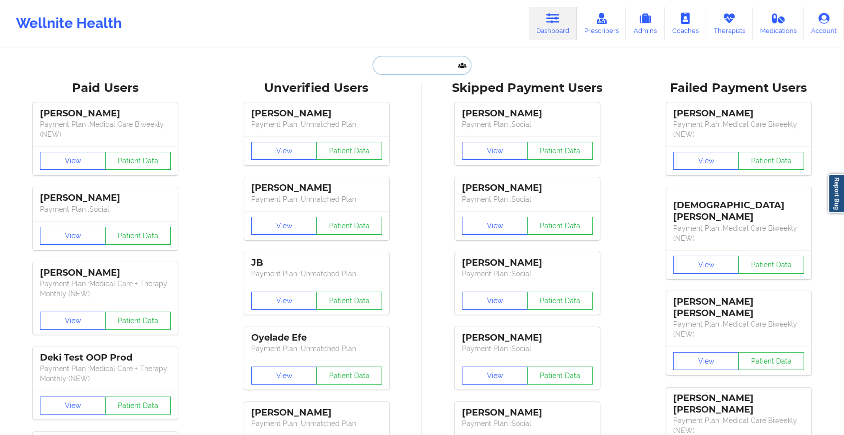
click at [414, 61] on input "text" at bounding box center [422, 65] width 99 height 19
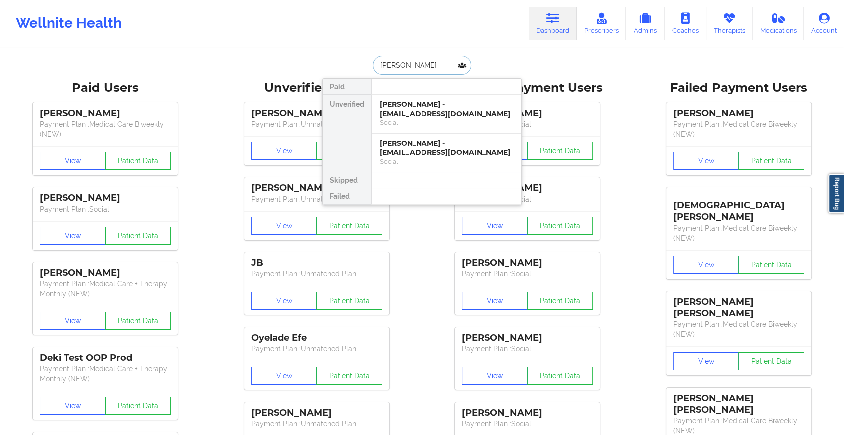
type input "[PERSON_NAME]"
click at [423, 112] on div "[PERSON_NAME] - [EMAIL_ADDRESS][DOMAIN_NAME]" at bounding box center [447, 109] width 134 height 18
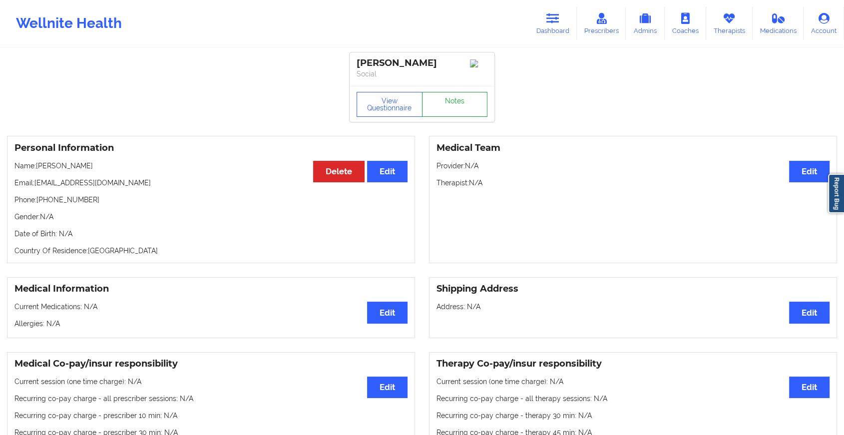
click at [436, 111] on link "Notes" at bounding box center [455, 104] width 66 height 25
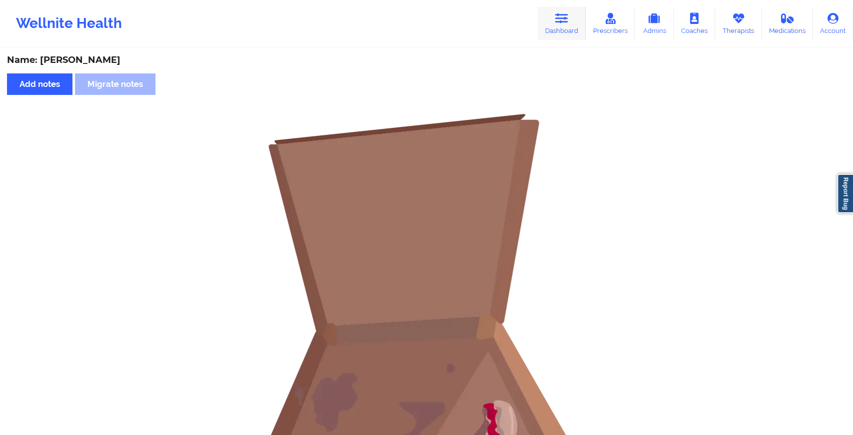
click at [564, 14] on icon at bounding box center [561, 18] width 13 height 11
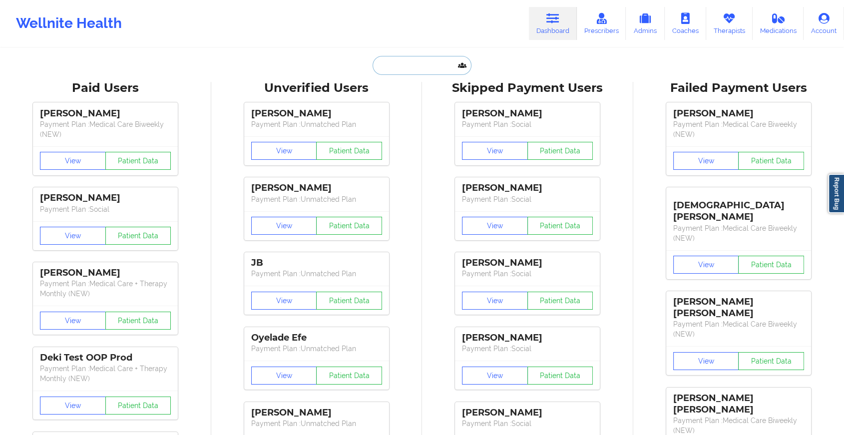
click at [414, 68] on input "text" at bounding box center [422, 65] width 99 height 19
type input "s"
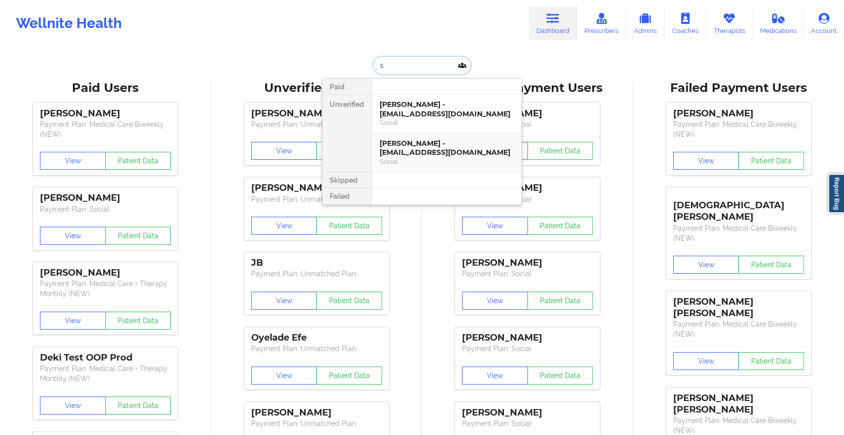
click at [398, 137] on div "[PERSON_NAME] - [EMAIL_ADDRESS][DOMAIN_NAME] Social" at bounding box center [447, 153] width 150 height 38
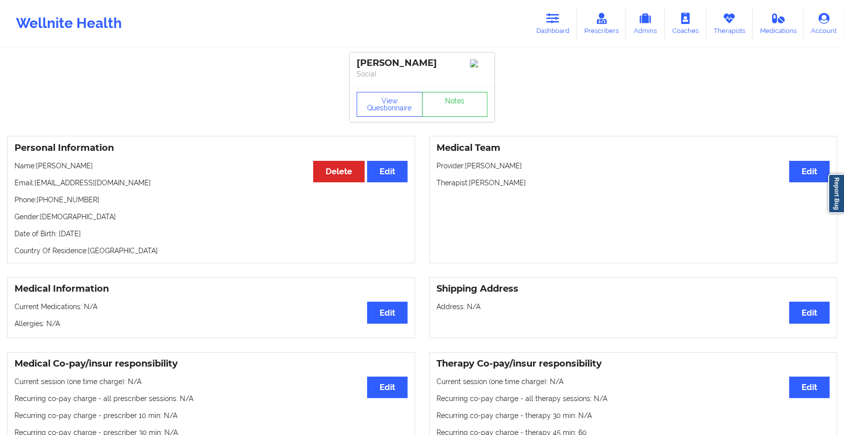
click at [454, 108] on link "Notes" at bounding box center [455, 104] width 66 height 25
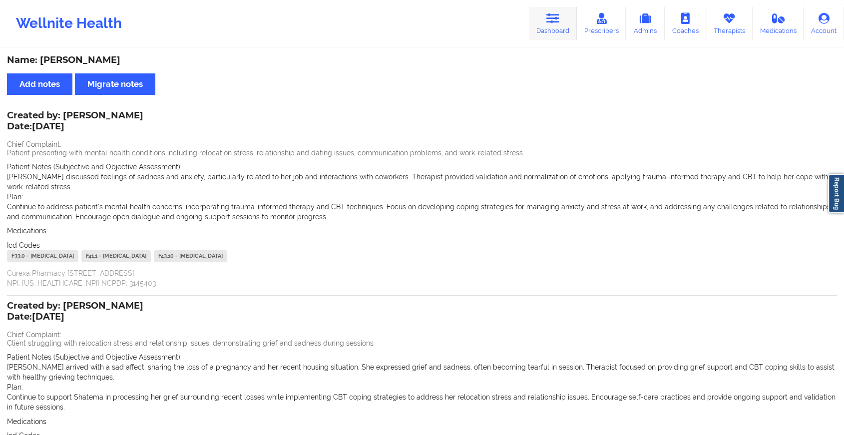
click at [543, 39] on link "Dashboard" at bounding box center [553, 23] width 48 height 33
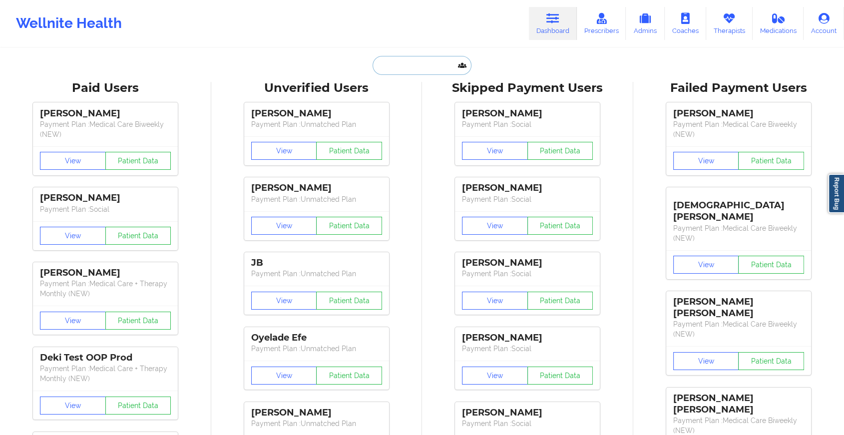
click at [389, 70] on input "text" at bounding box center [422, 65] width 99 height 19
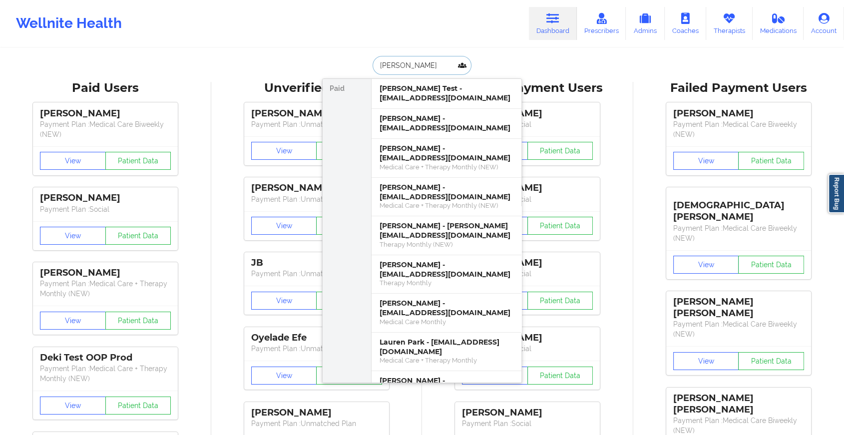
type input "[PERSON_NAME]"
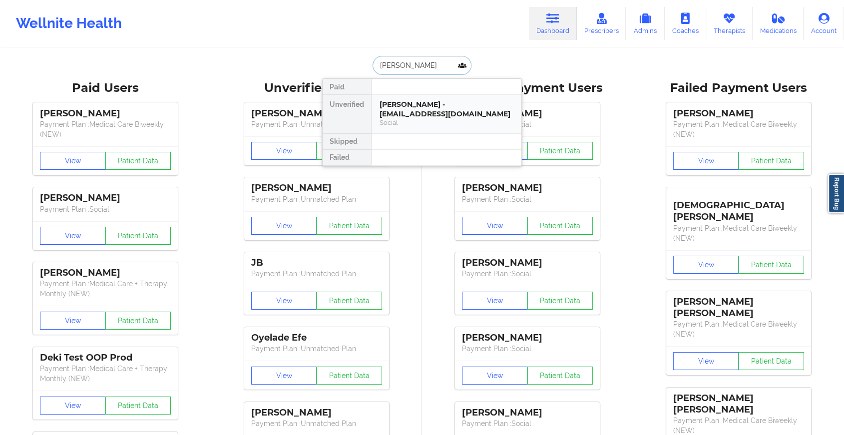
click at [435, 100] on div "[PERSON_NAME] - [EMAIL_ADDRESS][DOMAIN_NAME]" at bounding box center [447, 109] width 134 height 18
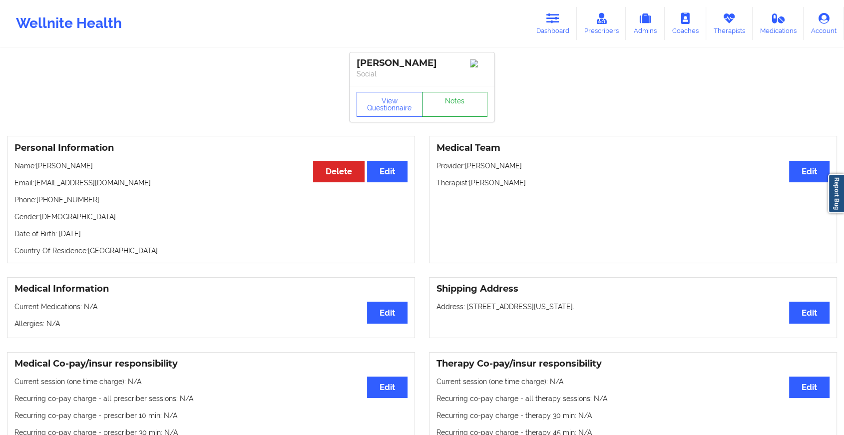
click at [451, 100] on link "Notes" at bounding box center [455, 104] width 66 height 25
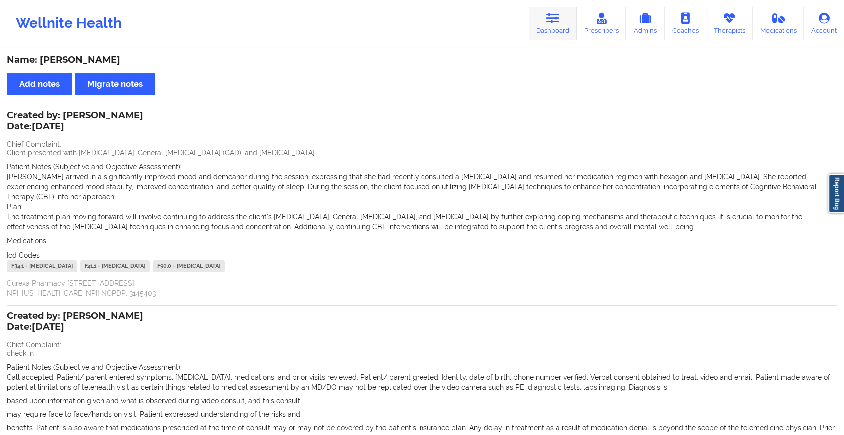
click at [556, 21] on icon at bounding box center [552, 18] width 13 height 11
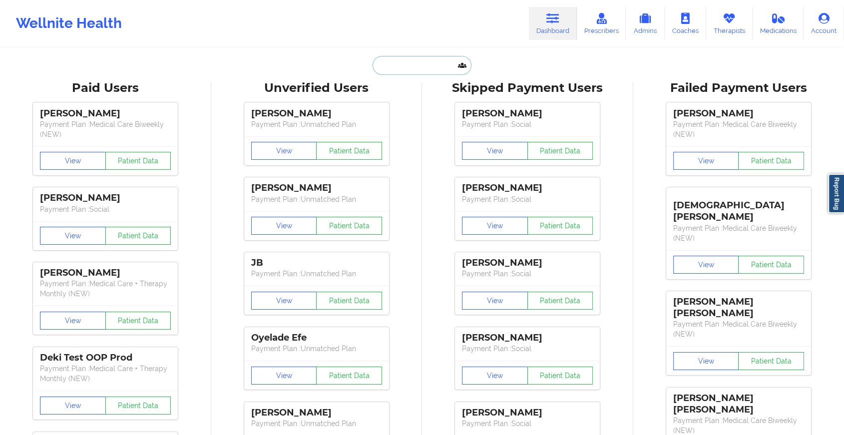
click at [432, 63] on input "text" at bounding box center [422, 65] width 99 height 19
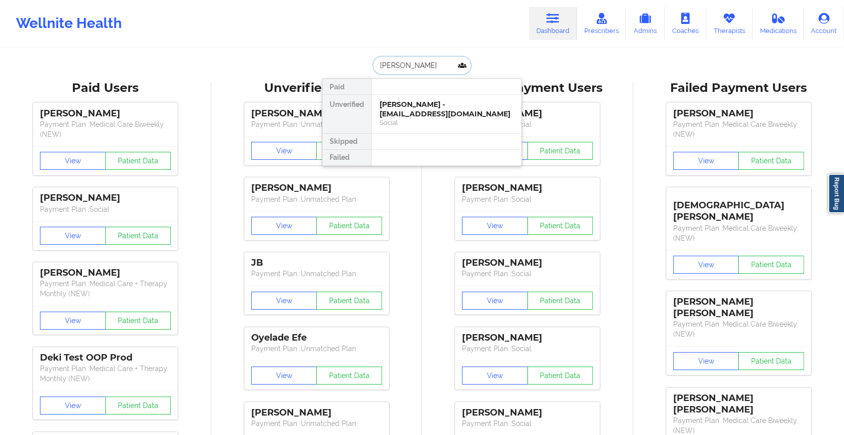
type input "[PERSON_NAME]"
click at [410, 105] on div "[PERSON_NAME] - [EMAIL_ADDRESS][DOMAIN_NAME]" at bounding box center [447, 109] width 134 height 18
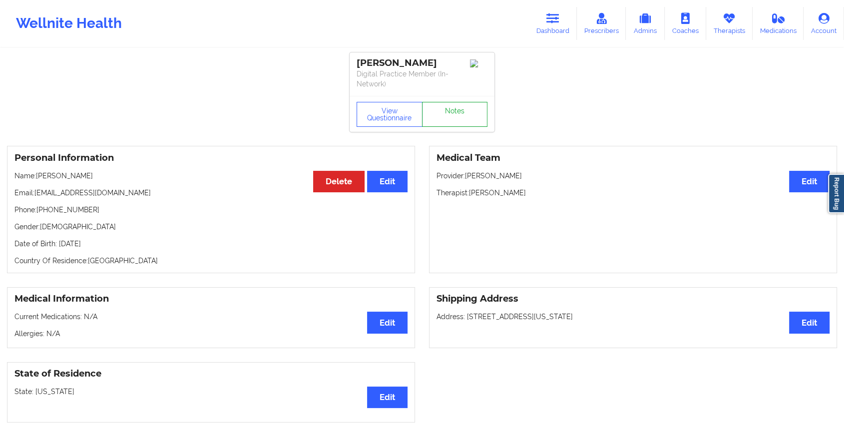
click at [459, 111] on link "Notes" at bounding box center [455, 114] width 66 height 25
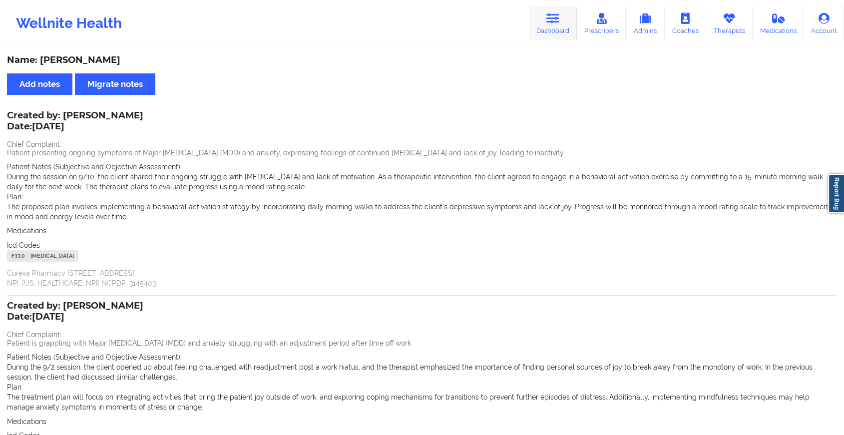
click at [549, 19] on icon at bounding box center [552, 18] width 13 height 11
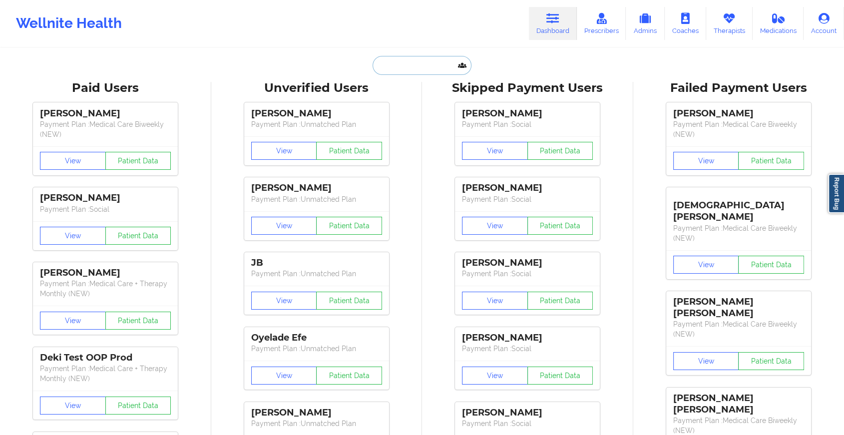
click at [430, 66] on input "text" at bounding box center [422, 65] width 99 height 19
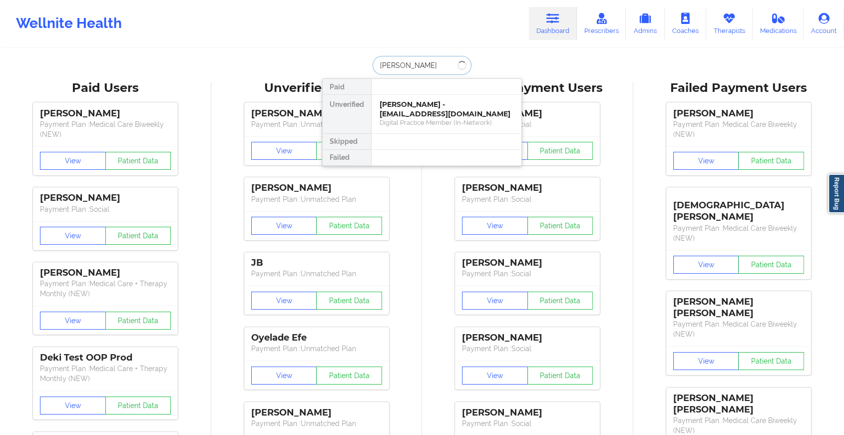
type input "[PERSON_NAME]"
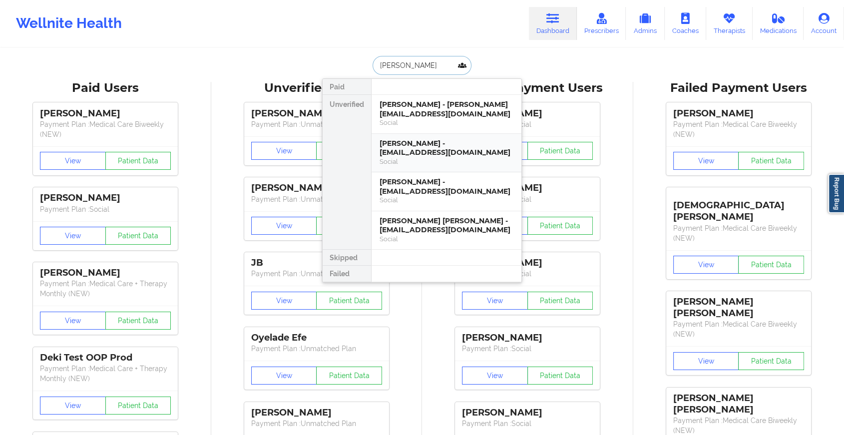
click at [418, 157] on div "Social" at bounding box center [447, 161] width 134 height 8
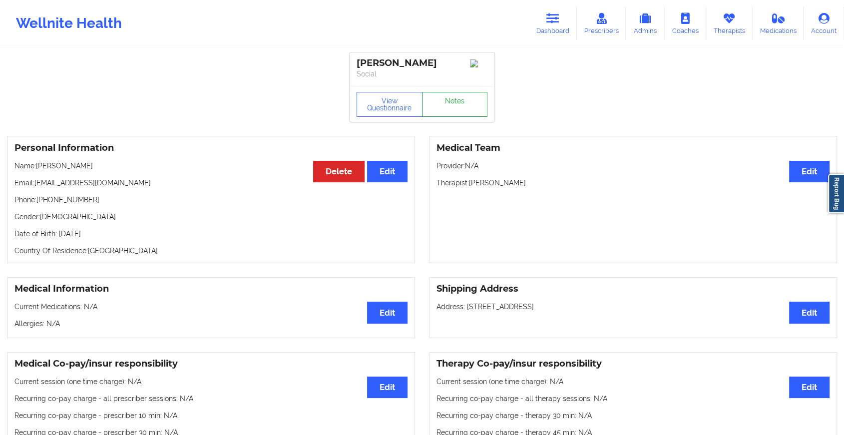
click at [439, 102] on link "Notes" at bounding box center [455, 104] width 66 height 25
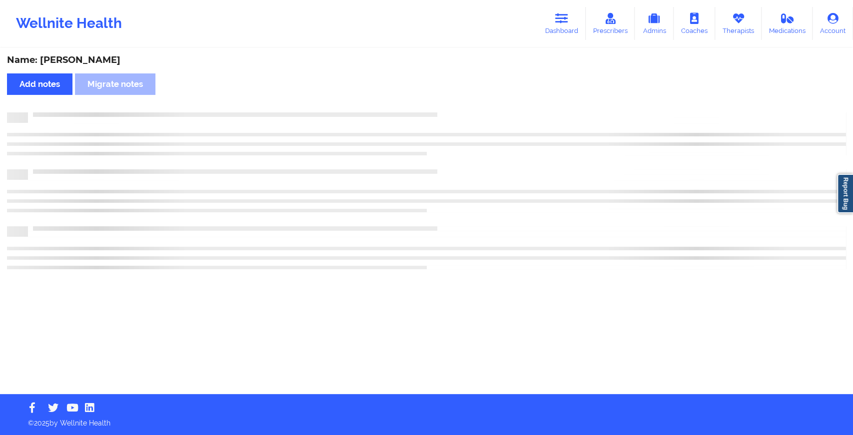
click at [439, 102] on div "Name: [PERSON_NAME] Add notes Migrate notes" at bounding box center [426, 221] width 853 height 345
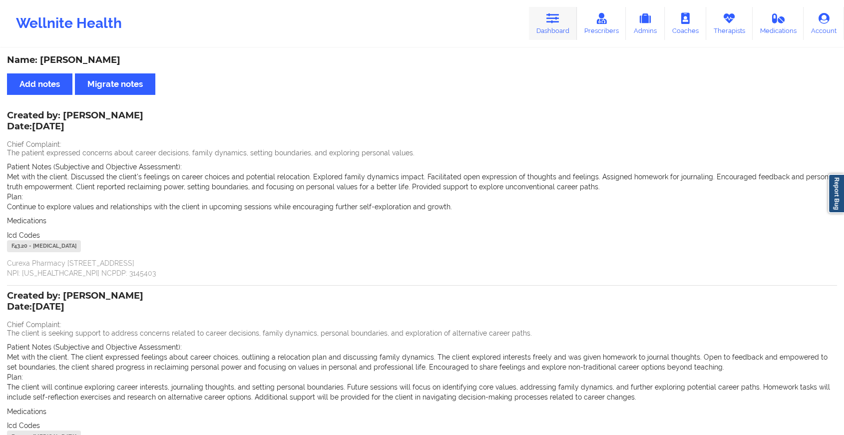
click at [554, 24] on link "Dashboard" at bounding box center [553, 23] width 48 height 33
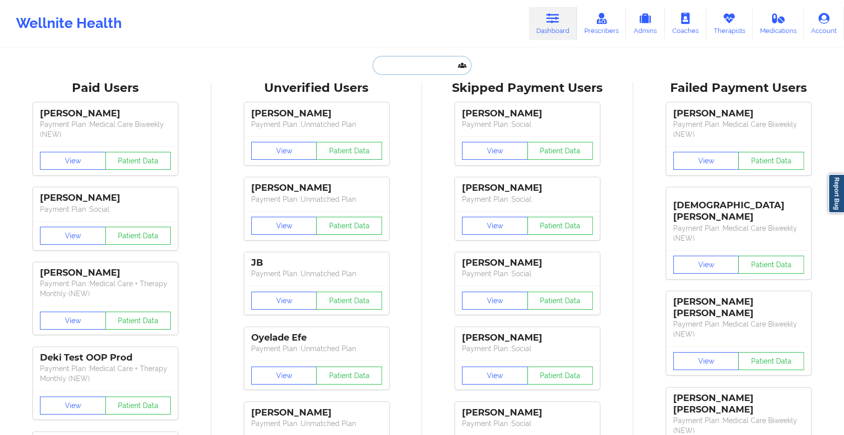
click at [431, 61] on input "text" at bounding box center [422, 65] width 99 height 19
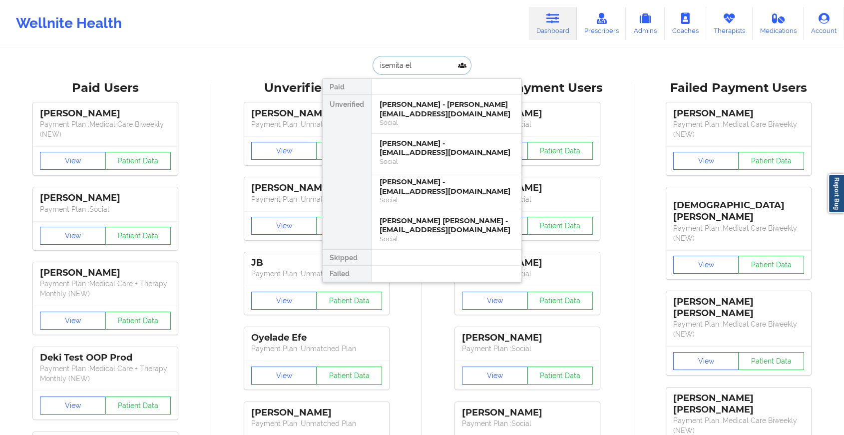
type input "isemita [PERSON_NAME]"
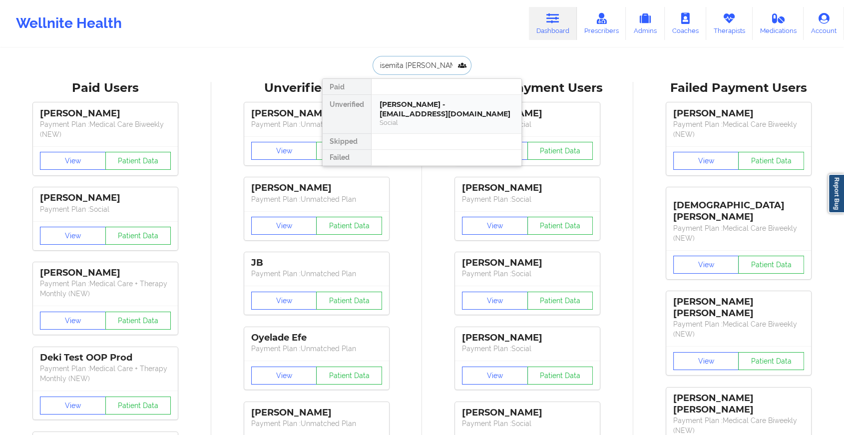
click at [428, 113] on div "[PERSON_NAME] - [EMAIL_ADDRESS][DOMAIN_NAME]" at bounding box center [447, 109] width 134 height 18
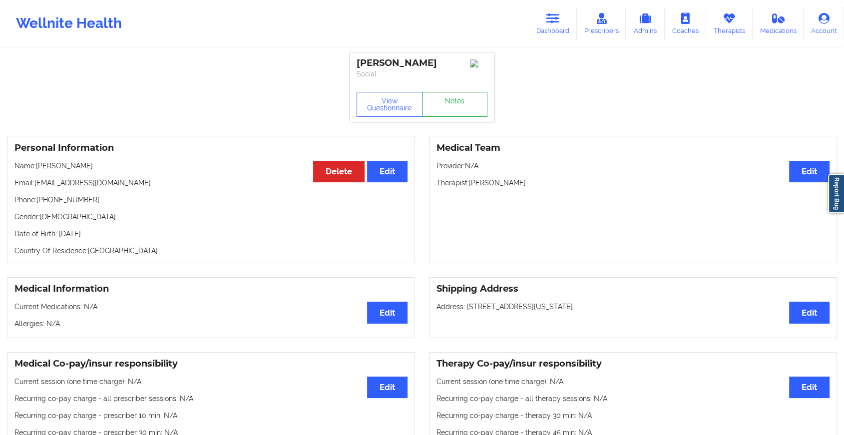
click at [449, 114] on link "Notes" at bounding box center [455, 104] width 66 height 25
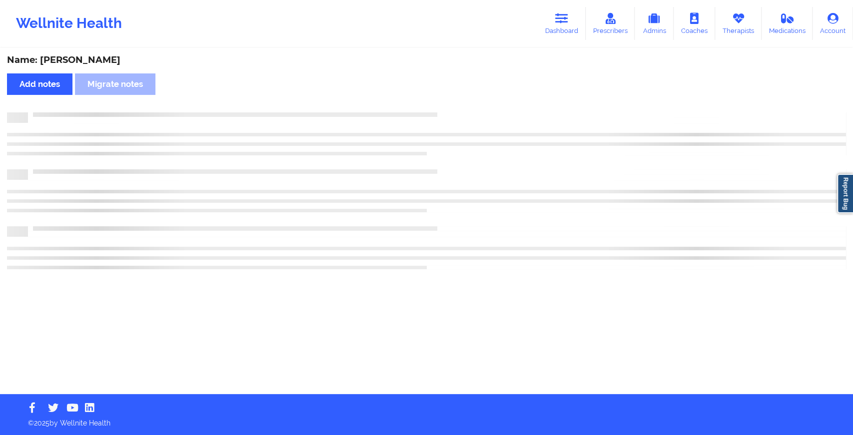
click at [449, 112] on div at bounding box center [437, 112] width 818 height 0
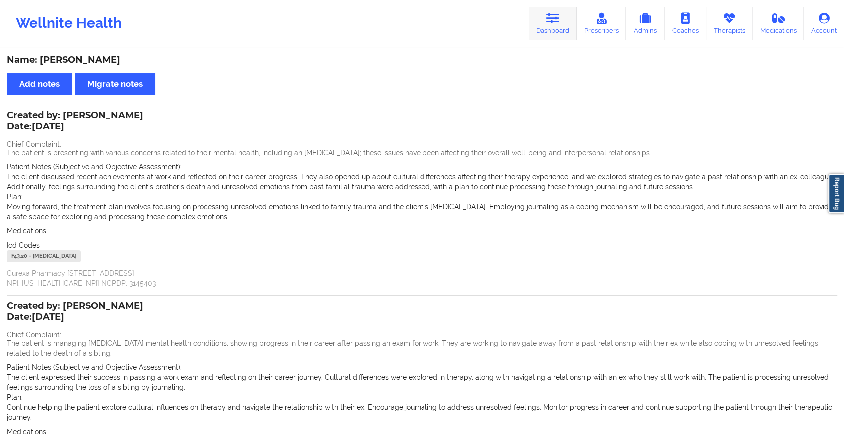
click at [567, 28] on link "Dashboard" at bounding box center [553, 23] width 48 height 33
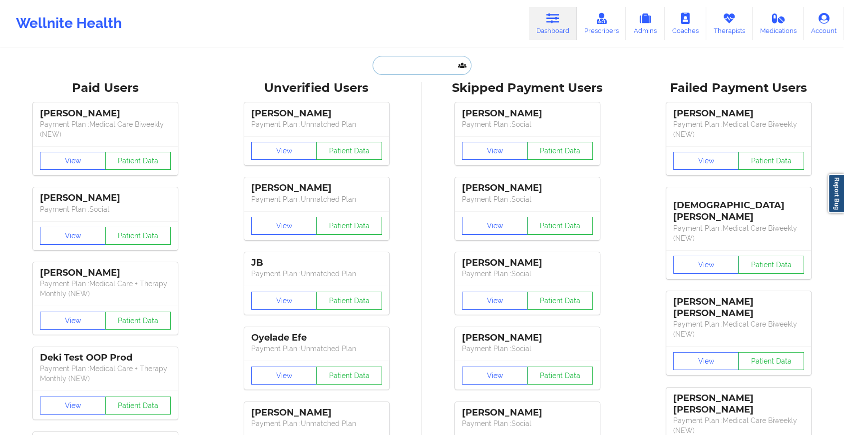
click at [417, 63] on input "text" at bounding box center [422, 65] width 99 height 19
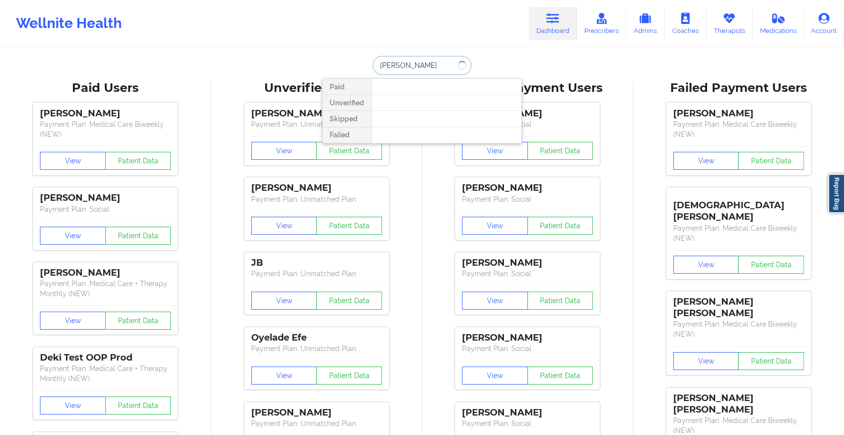
type input "[PERSON_NAME]"
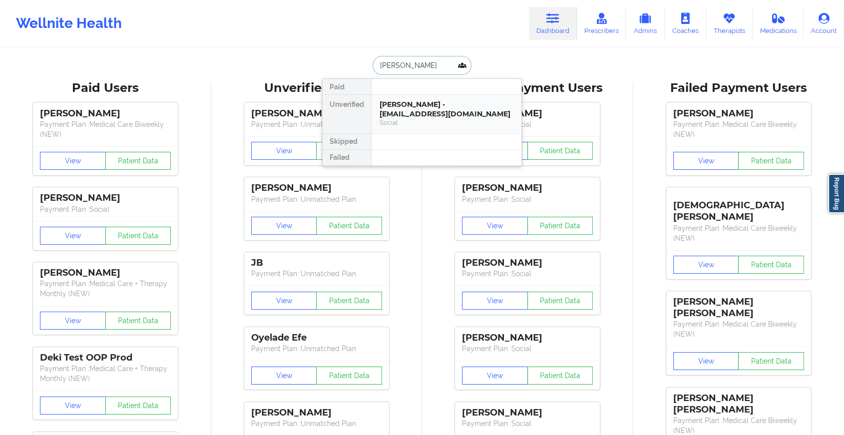
click at [413, 101] on div "[PERSON_NAME] - [EMAIL_ADDRESS][DOMAIN_NAME]" at bounding box center [447, 109] width 134 height 18
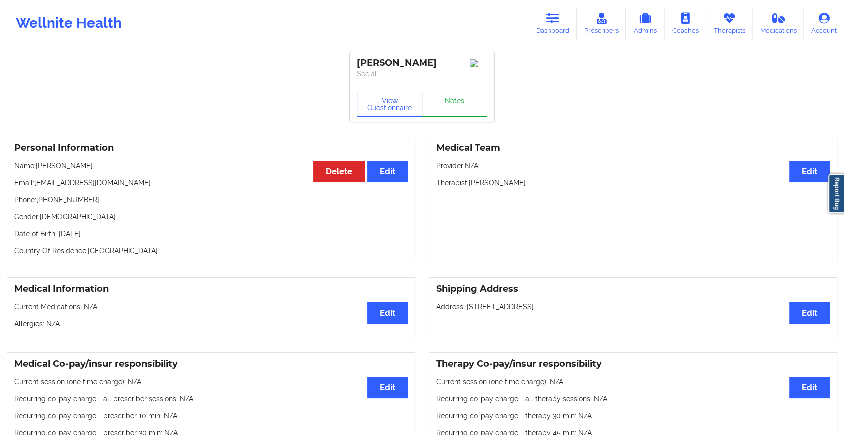
click at [443, 103] on link "Notes" at bounding box center [455, 104] width 66 height 25
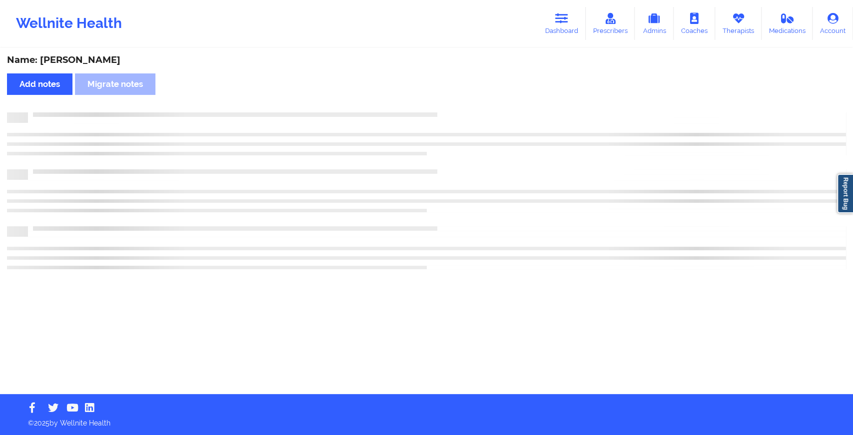
click at [443, 103] on div "Name: [PERSON_NAME] Add notes Migrate notes" at bounding box center [426, 221] width 853 height 345
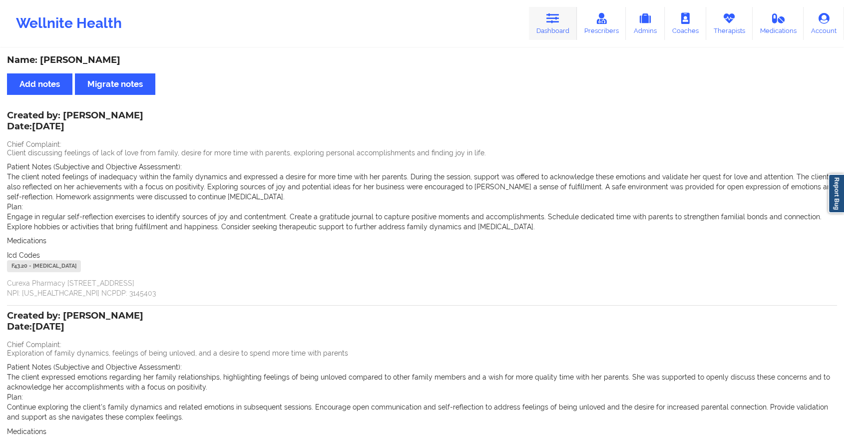
click at [543, 31] on link "Dashboard" at bounding box center [553, 23] width 48 height 33
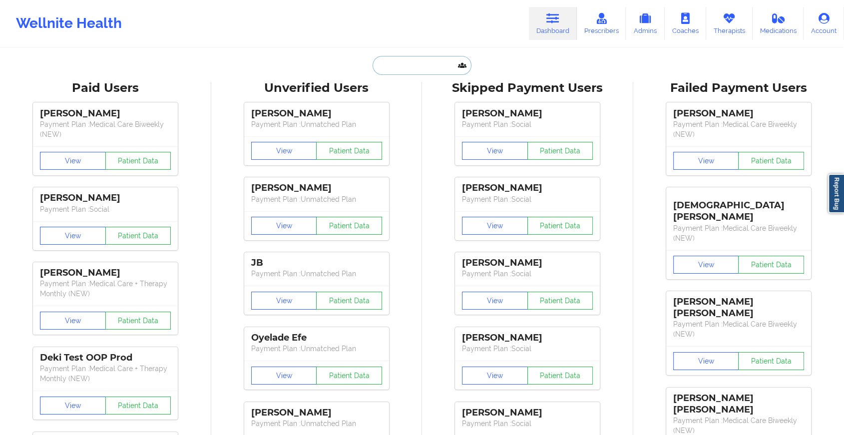
click at [409, 72] on input "text" at bounding box center [422, 65] width 99 height 19
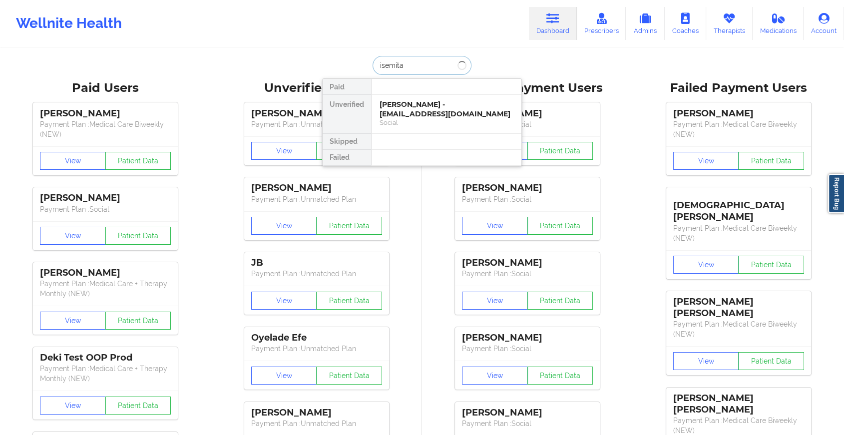
type input "isemita e"
click at [423, 110] on div "[PERSON_NAME] - [EMAIL_ADDRESS][DOMAIN_NAME]" at bounding box center [447, 109] width 134 height 18
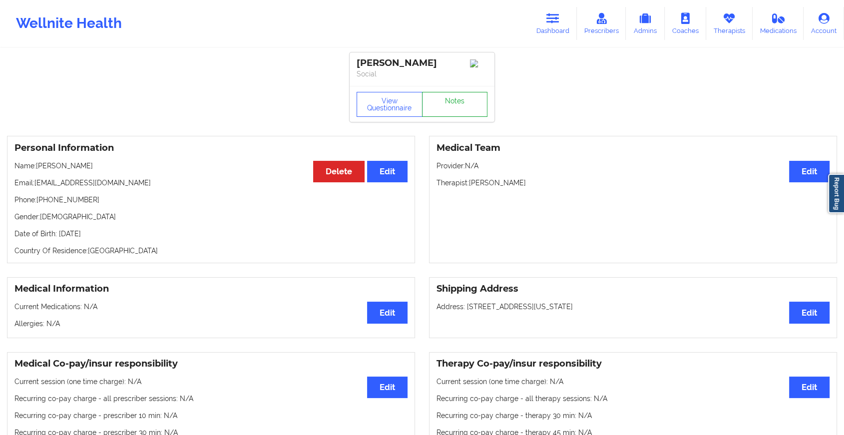
click at [436, 106] on link "Notes" at bounding box center [455, 104] width 66 height 25
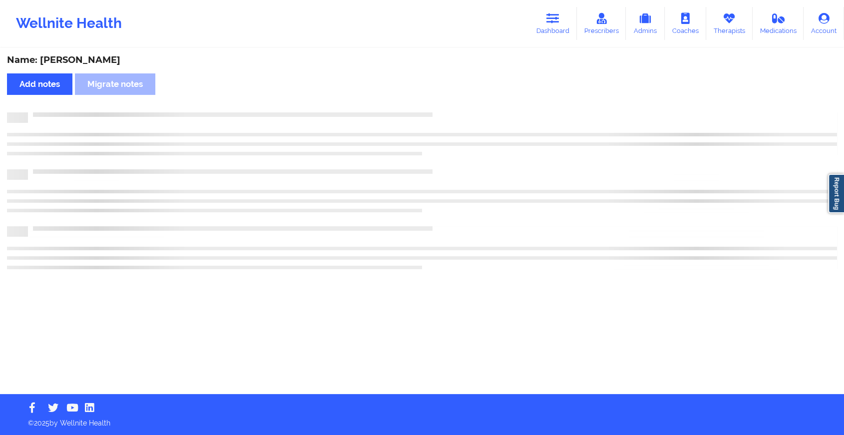
click at [436, 106] on div "Name: [PERSON_NAME] Add notes Migrate notes" at bounding box center [422, 221] width 844 height 345
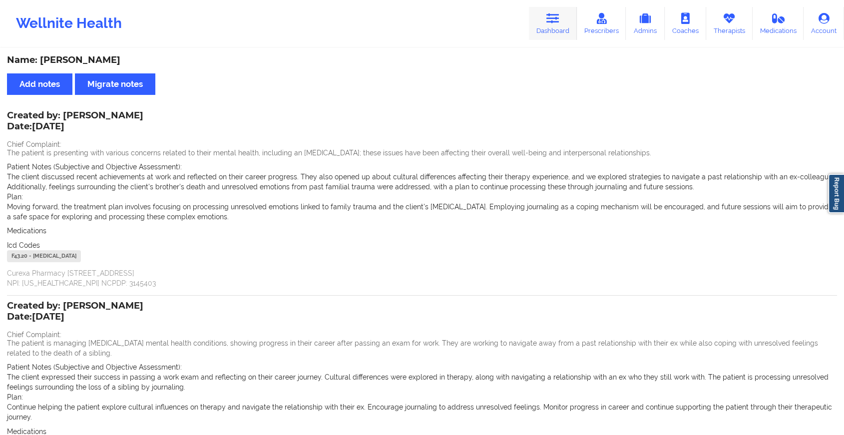
click at [548, 26] on link "Dashboard" at bounding box center [553, 23] width 48 height 33
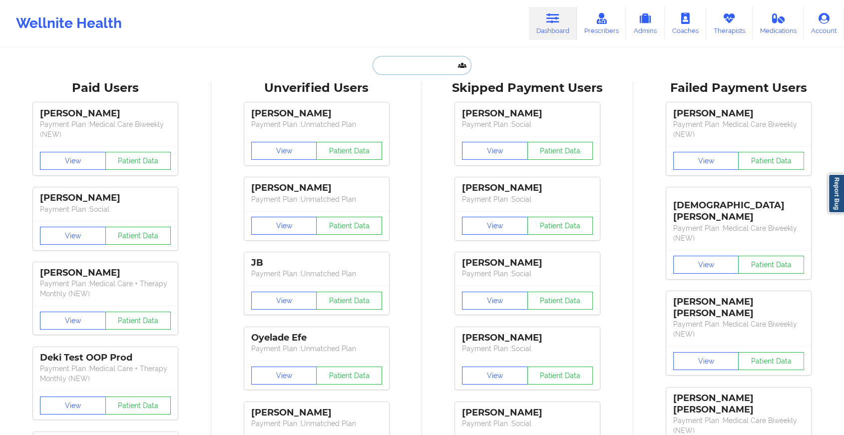
click at [414, 57] on input "text" at bounding box center [422, 65] width 99 height 19
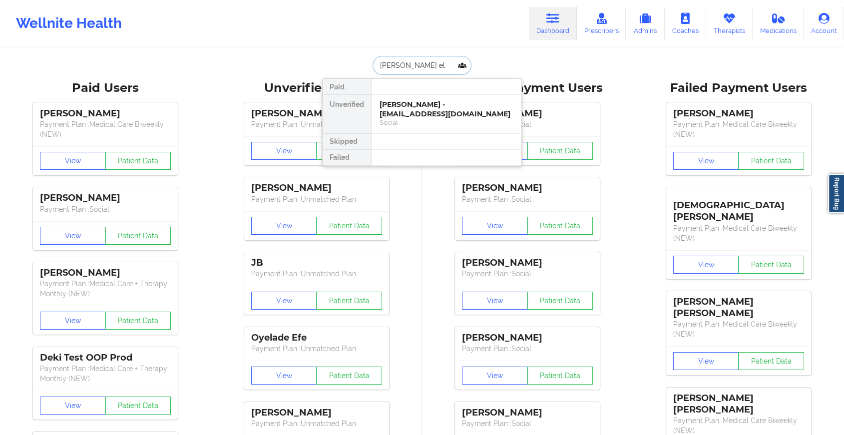
type input "[PERSON_NAME]"
click at [424, 95] on div "[PERSON_NAME] - [EMAIL_ADDRESS][DOMAIN_NAME] Social" at bounding box center [447, 114] width 150 height 38
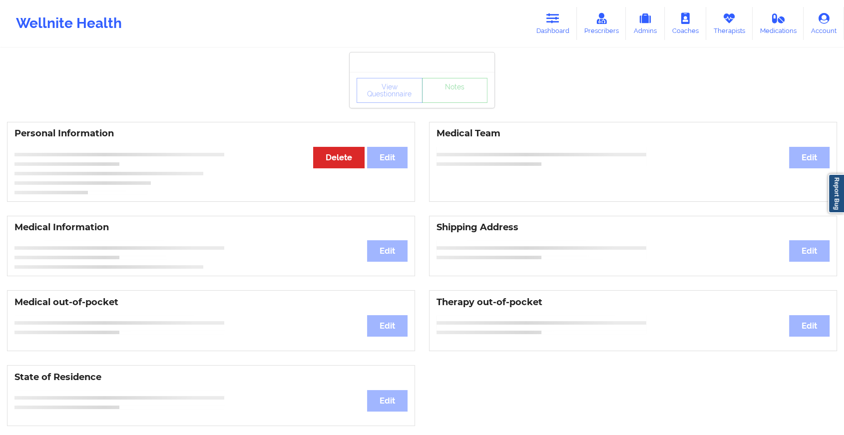
click at [447, 112] on div "View Questionnaire Notes Personal Information Edit Delete Medical Team Edit Med…" at bounding box center [422, 421] width 844 height 843
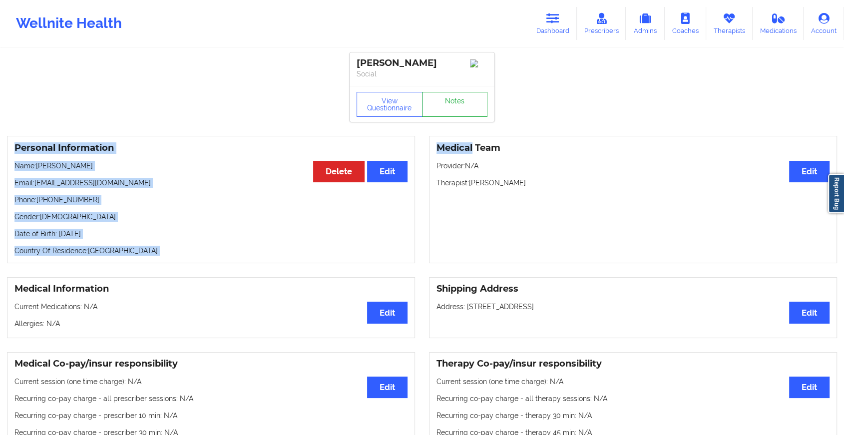
drag, startPoint x: 447, startPoint y: 112, endPoint x: 447, endPoint y: 106, distance: 5.5
click at [447, 106] on link "Notes" at bounding box center [455, 104] width 66 height 25
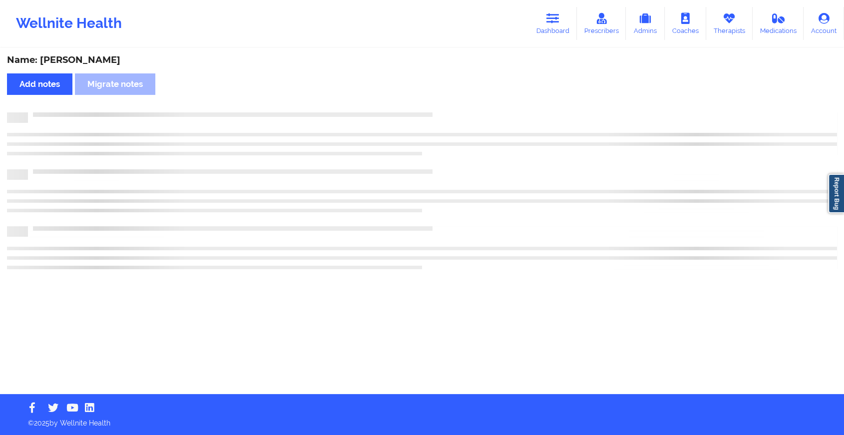
click at [447, 106] on div "Name: [PERSON_NAME] Add notes Migrate notes" at bounding box center [422, 221] width 844 height 345
click at [447, 106] on div "Name: [PERSON_NAME] Add notes Migrate notes" at bounding box center [426, 221] width 853 height 345
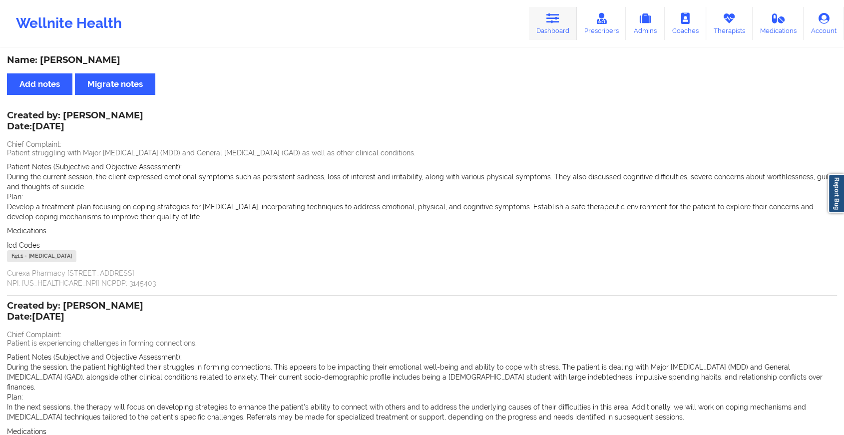
click at [547, 17] on link "Dashboard" at bounding box center [553, 23] width 48 height 33
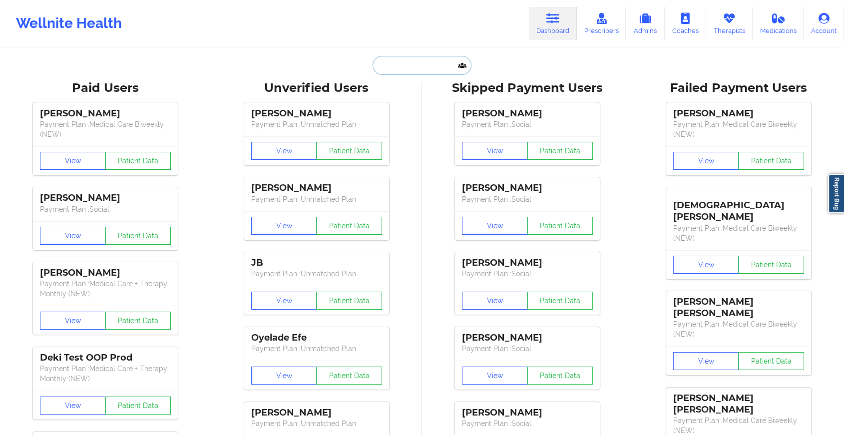
click at [434, 59] on input "text" at bounding box center [422, 65] width 99 height 19
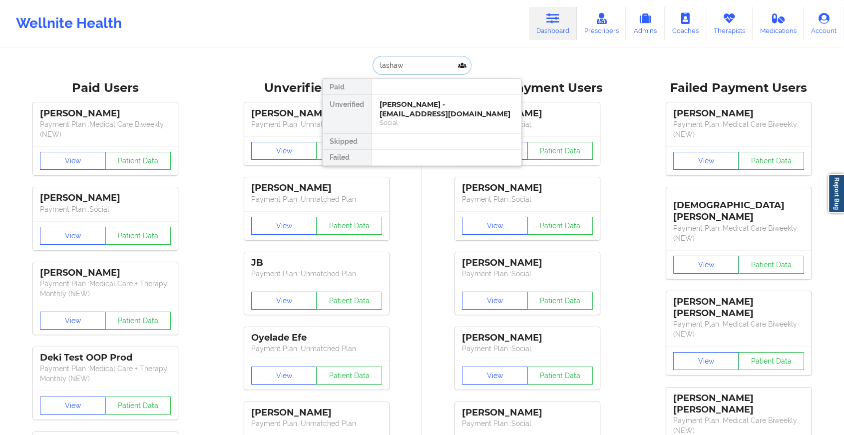
type input "[PERSON_NAME]"
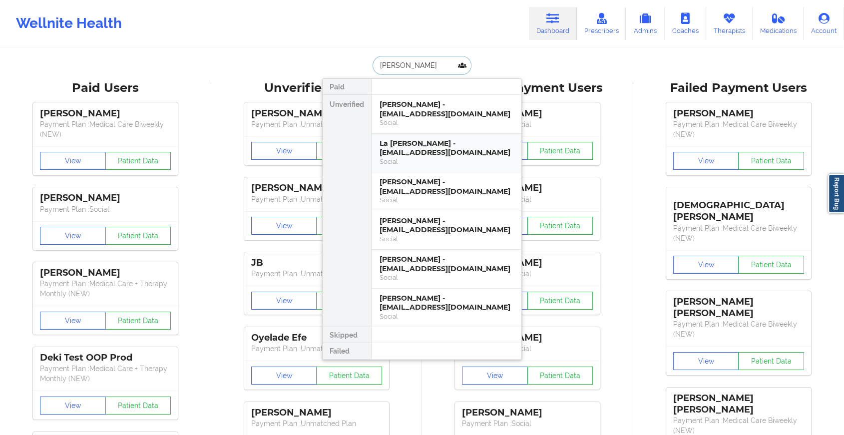
click at [434, 145] on div "La [PERSON_NAME] - [EMAIL_ADDRESS][DOMAIN_NAME]" at bounding box center [447, 148] width 134 height 18
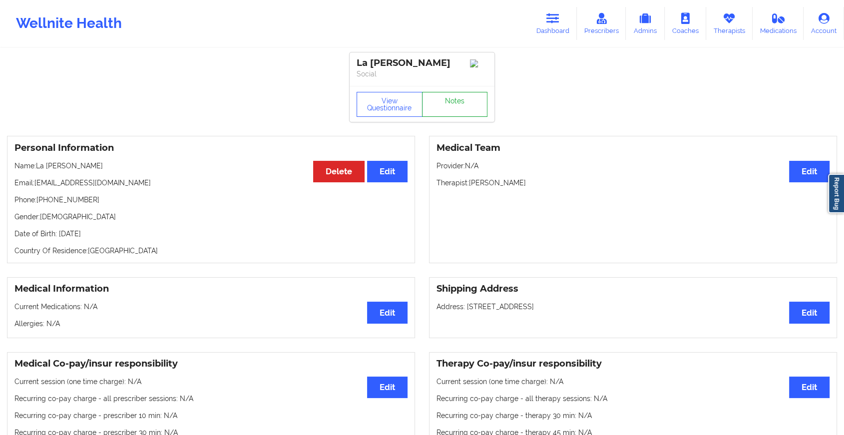
click at [461, 98] on link "Notes" at bounding box center [455, 104] width 66 height 25
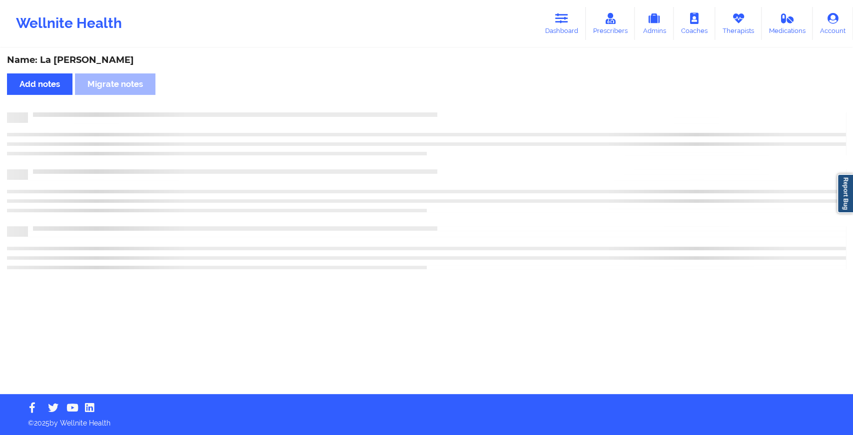
click at [461, 98] on div "Name: La [PERSON_NAME] Add notes Migrate notes" at bounding box center [426, 221] width 853 height 345
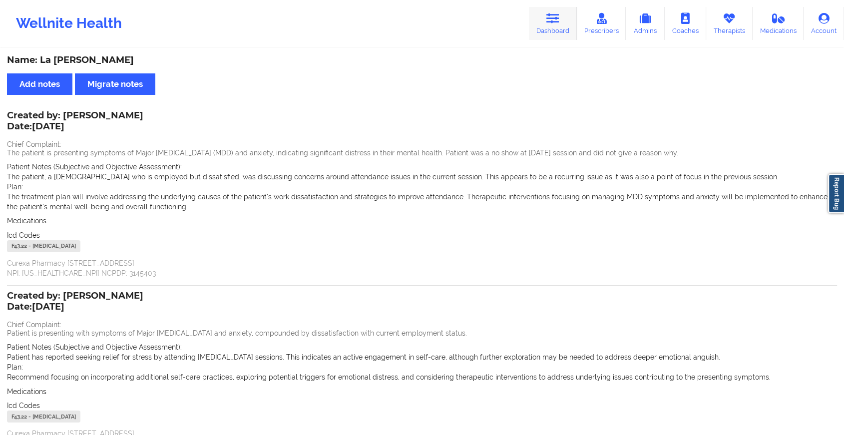
click at [551, 20] on icon at bounding box center [552, 18] width 13 height 11
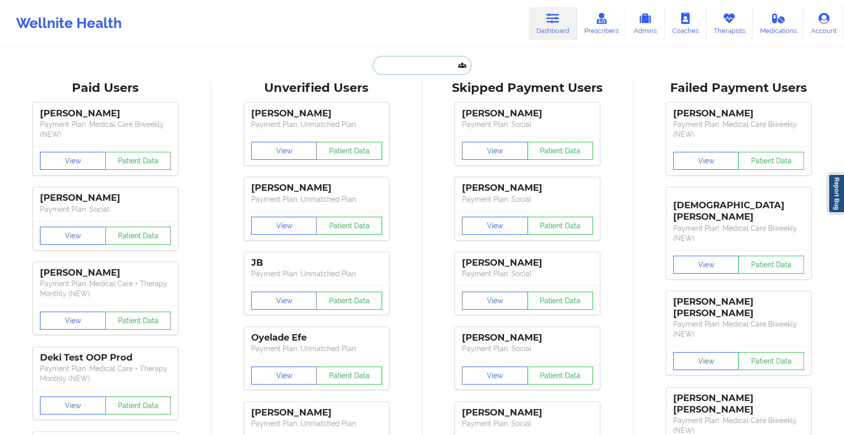
click at [418, 70] on input "text" at bounding box center [422, 65] width 99 height 19
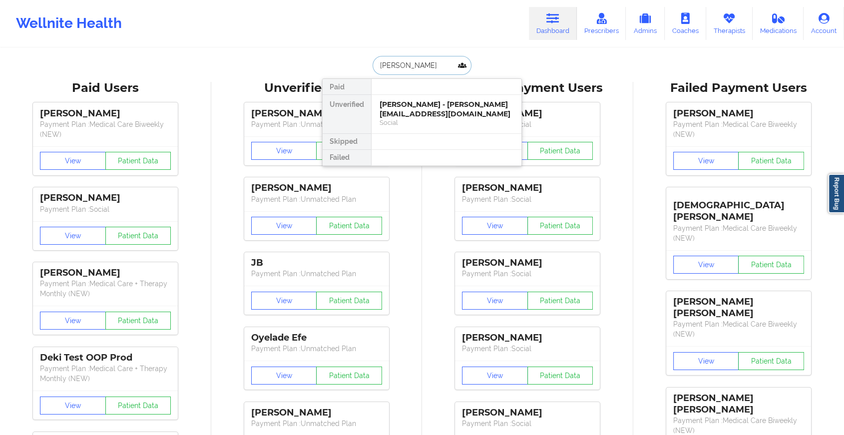
type input "[PERSON_NAME]"
drag, startPoint x: 410, startPoint y: 90, endPoint x: 409, endPoint y: 104, distance: 13.5
click at [409, 104] on div "Paid Unverified [PERSON_NAME] - [PERSON_NAME][EMAIL_ADDRESS][DOMAIN_NAME] Socia…" at bounding box center [422, 122] width 200 height 88
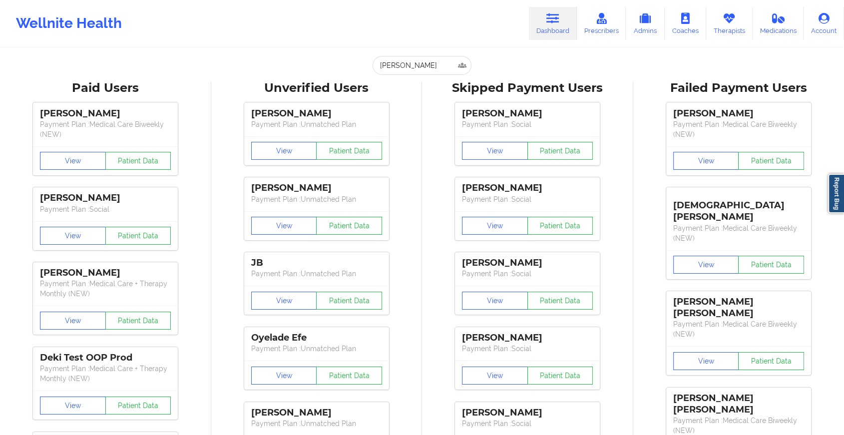
click at [419, 59] on input "[PERSON_NAME]" at bounding box center [422, 65] width 99 height 19
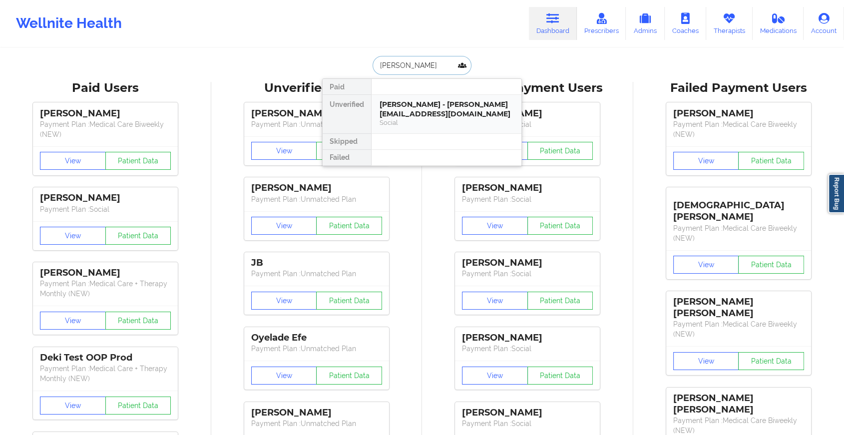
click at [435, 102] on div "[PERSON_NAME] - [PERSON_NAME][EMAIL_ADDRESS][DOMAIN_NAME]" at bounding box center [447, 109] width 134 height 18
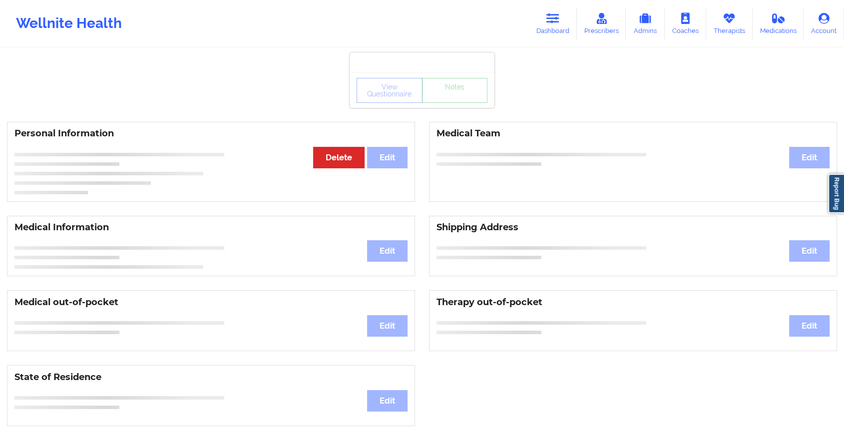
click at [447, 101] on div "View Questionnaire Notes" at bounding box center [422, 90] width 131 height 25
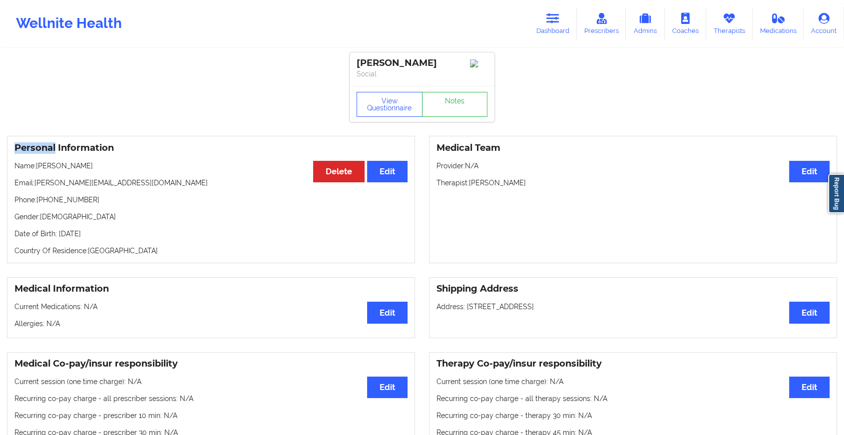
click at [447, 101] on div "View Questionnaire Notes" at bounding box center [422, 104] width 131 height 25
click at [447, 101] on link "Notes" at bounding box center [455, 104] width 66 height 25
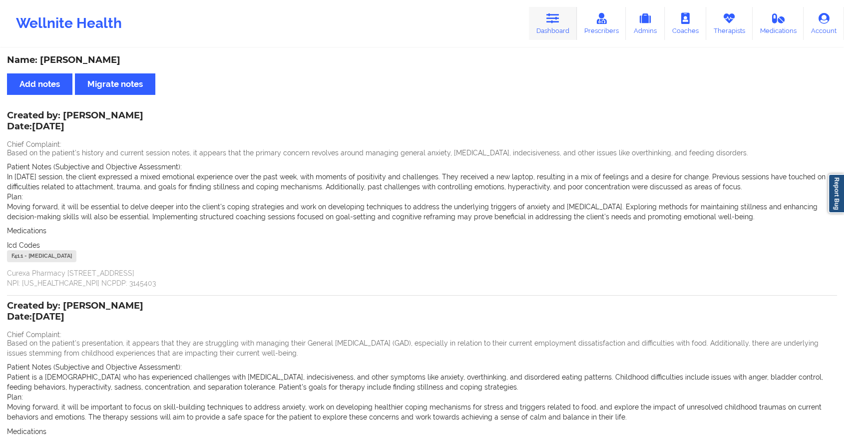
click at [543, 11] on link "Dashboard" at bounding box center [553, 23] width 48 height 33
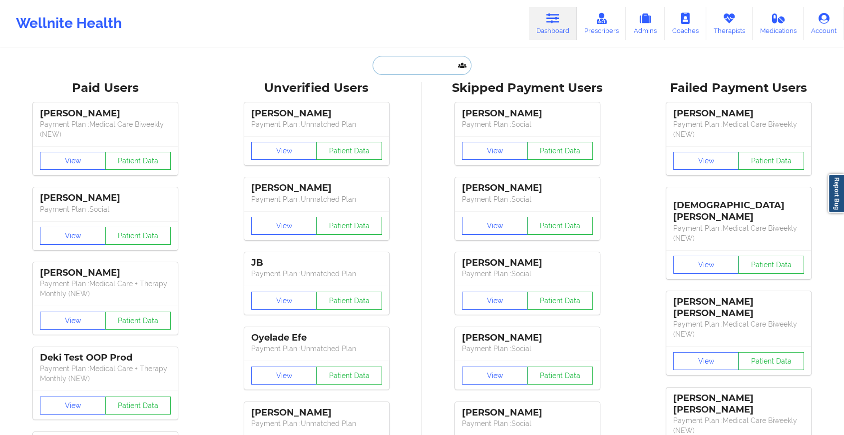
click at [419, 60] on input "text" at bounding box center [422, 65] width 99 height 19
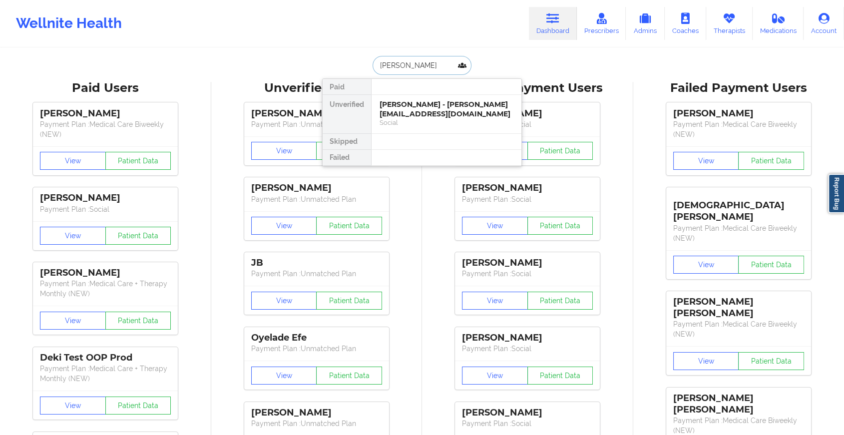
type input "[PERSON_NAME]"
click at [426, 128] on div "Social" at bounding box center [447, 132] width 134 height 8
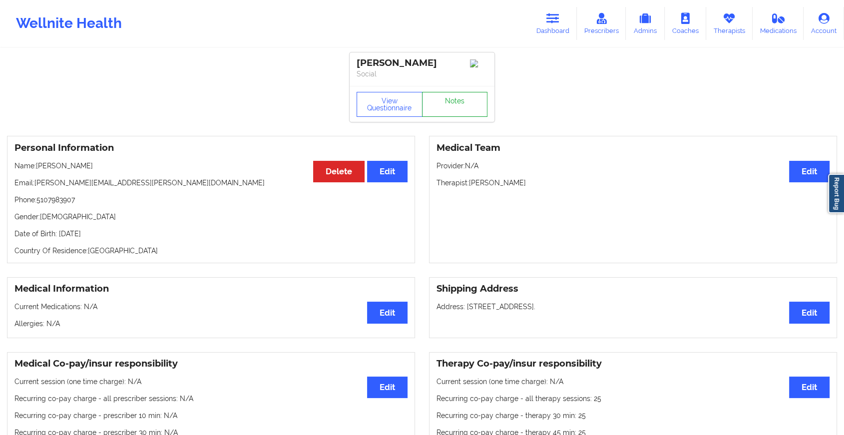
click at [448, 98] on link "Notes" at bounding box center [455, 104] width 66 height 25
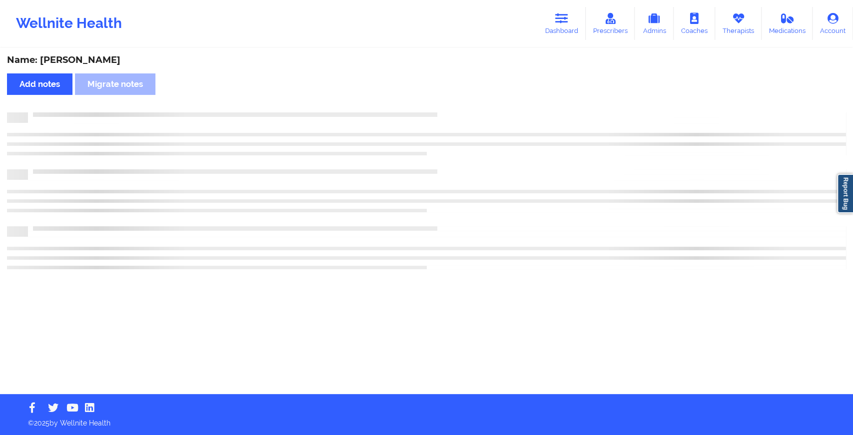
click at [448, 98] on div "Name: [PERSON_NAME] Add notes Migrate notes" at bounding box center [426, 221] width 853 height 345
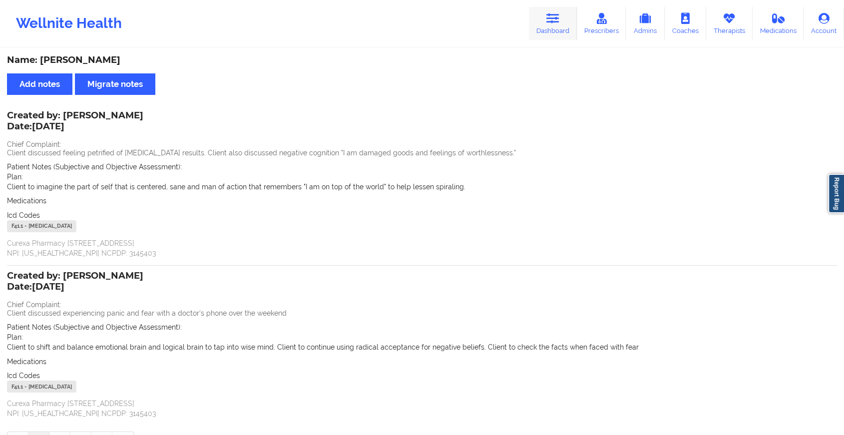
click at [540, 17] on link "Dashboard" at bounding box center [553, 23] width 48 height 33
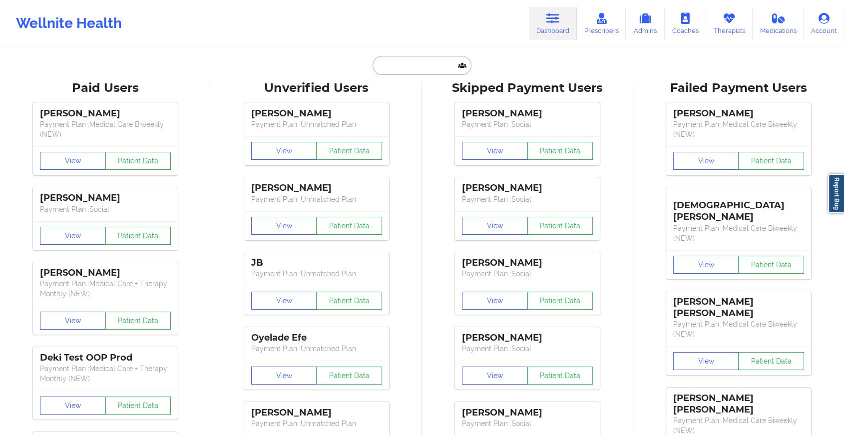
click at [423, 70] on input "text" at bounding box center [422, 65] width 99 height 19
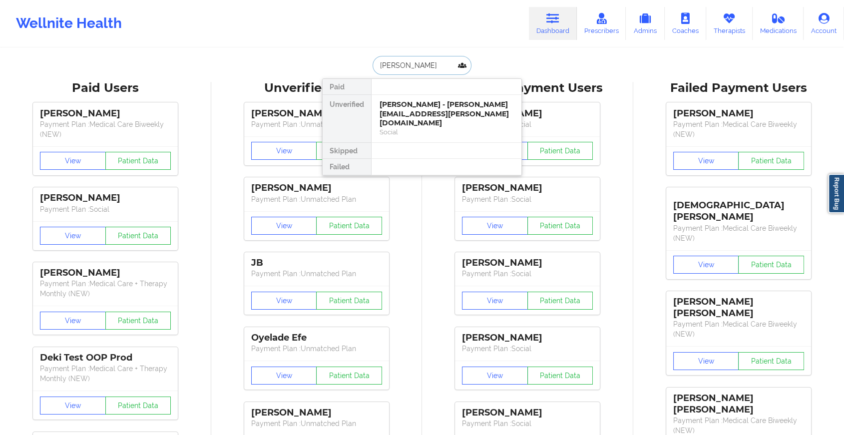
type input "[PERSON_NAME]"
click at [410, 106] on div "[PERSON_NAME] - [PERSON_NAME][EMAIL_ADDRESS][DOMAIN_NAME]" at bounding box center [447, 109] width 134 height 18
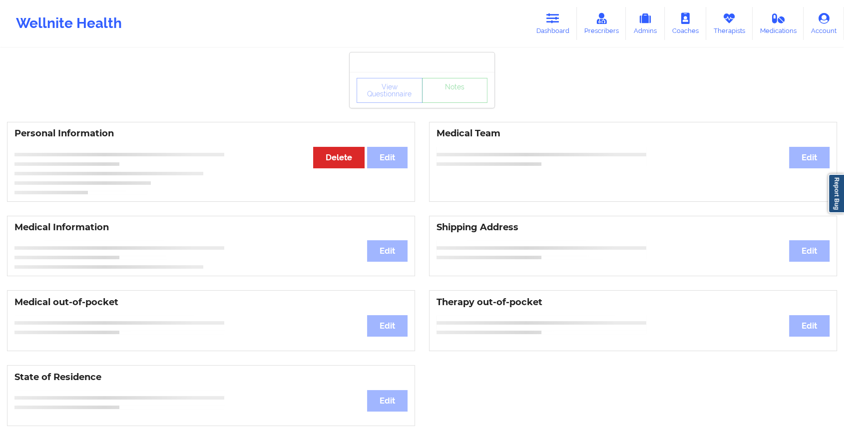
click at [437, 99] on div "View Questionnaire Notes" at bounding box center [422, 90] width 131 height 25
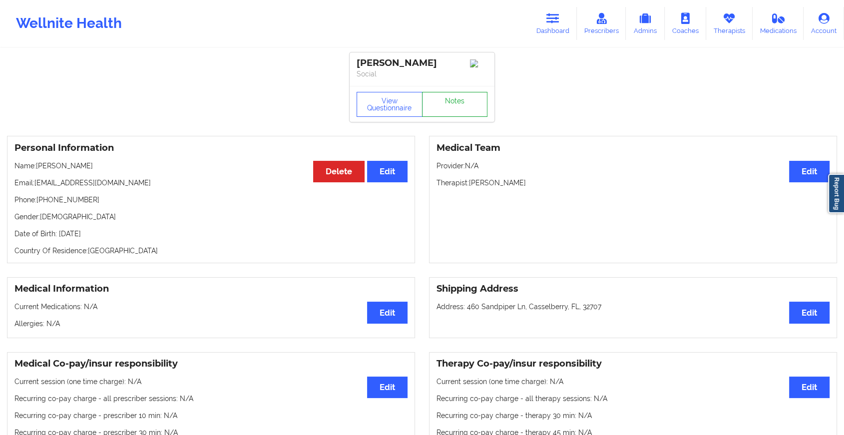
click at [437, 99] on link "Notes" at bounding box center [455, 104] width 66 height 25
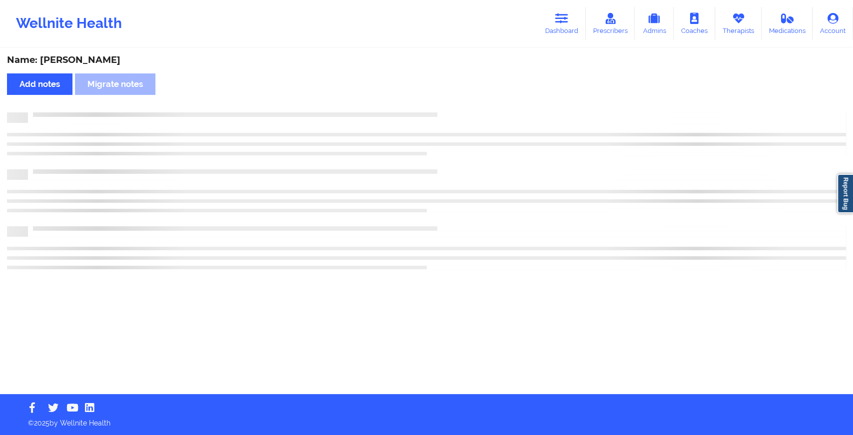
click at [534, 165] on div "Name: [PERSON_NAME] Add notes Migrate notes" at bounding box center [426, 221] width 853 height 345
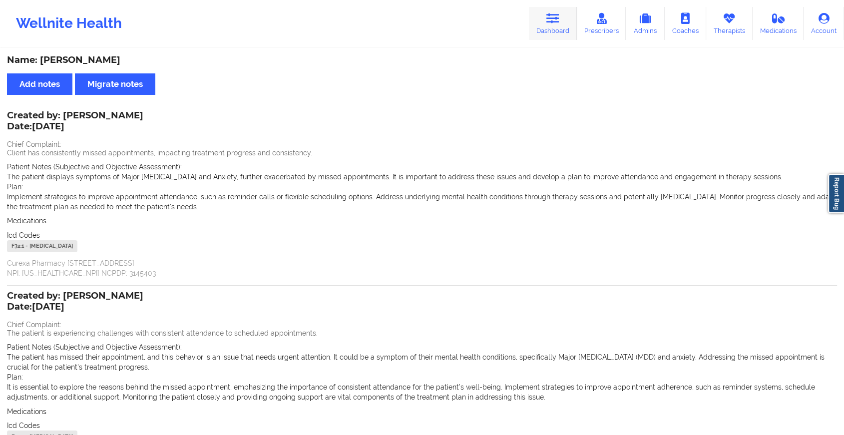
click at [553, 35] on link "Dashboard" at bounding box center [553, 23] width 48 height 33
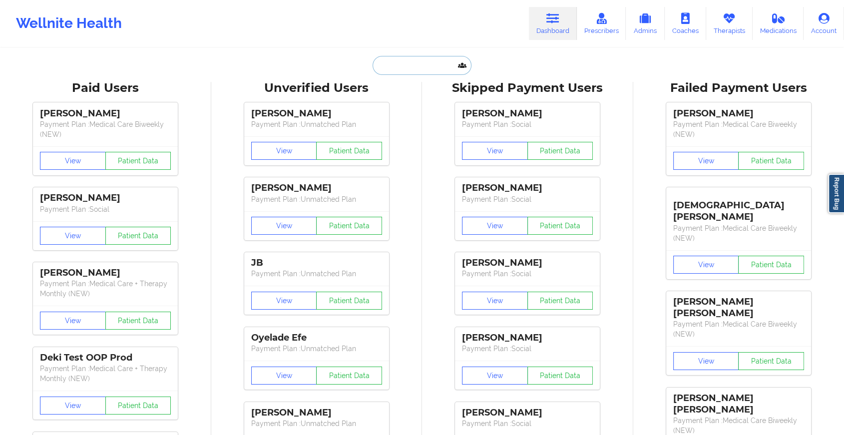
click at [408, 60] on input "text" at bounding box center [422, 65] width 99 height 19
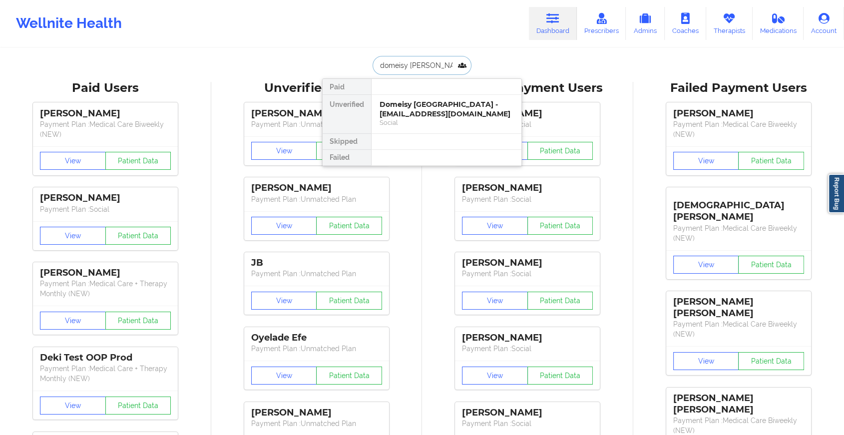
type input "domeisy [PERSON_NAME]"
click at [474, 137] on div at bounding box center [446, 142] width 150 height 16
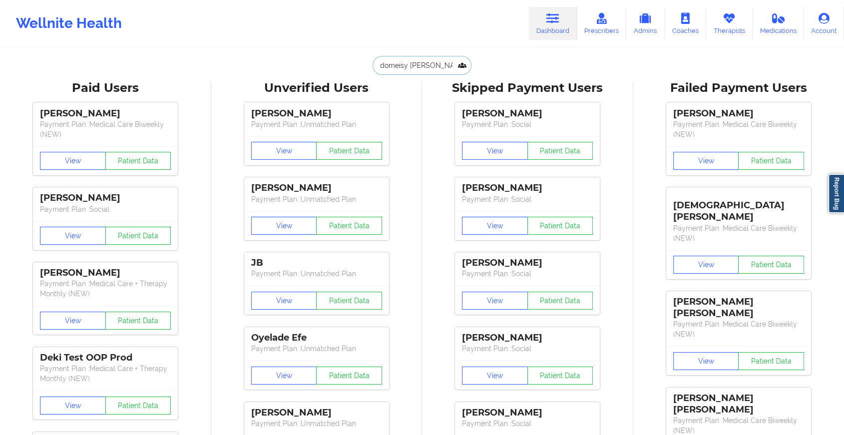
click at [443, 64] on input "domeisy [PERSON_NAME]" at bounding box center [422, 65] width 99 height 19
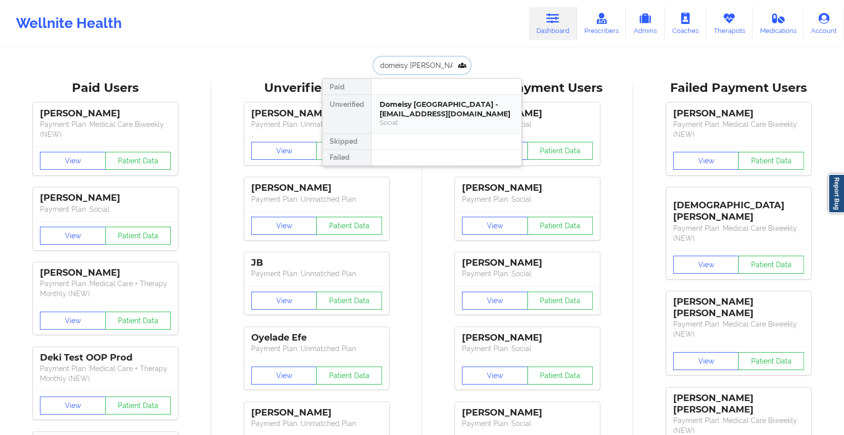
click at [456, 104] on div "Domeisy [GEOGRAPHIC_DATA] - [EMAIL_ADDRESS][DOMAIN_NAME]" at bounding box center [447, 109] width 134 height 18
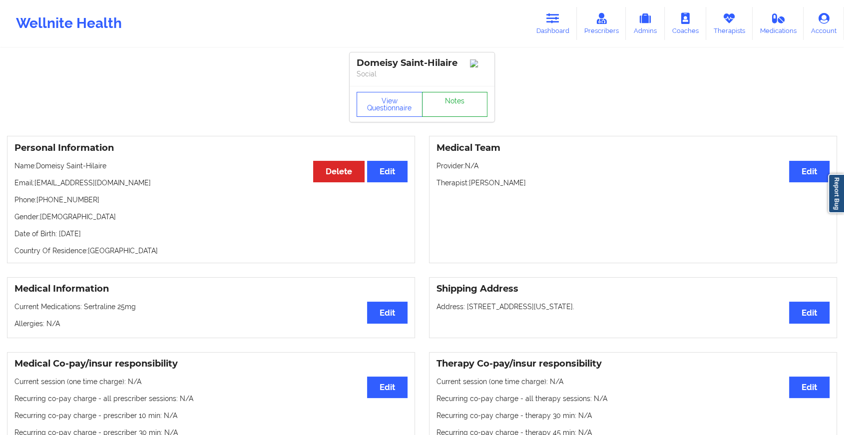
click at [465, 107] on link "Notes" at bounding box center [455, 104] width 66 height 25
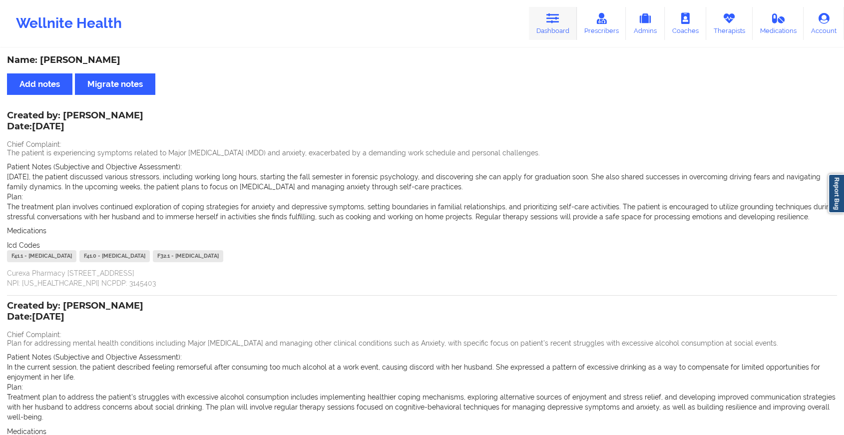
click at [556, 16] on icon at bounding box center [552, 18] width 13 height 11
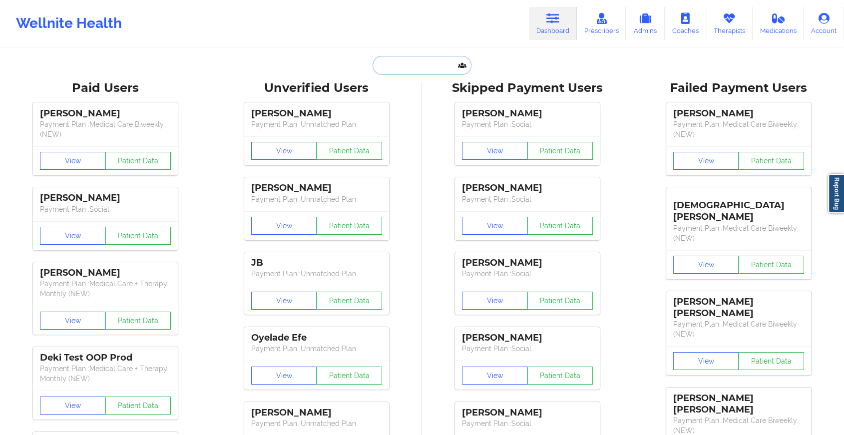
click at [411, 71] on input "text" at bounding box center [422, 65] width 99 height 19
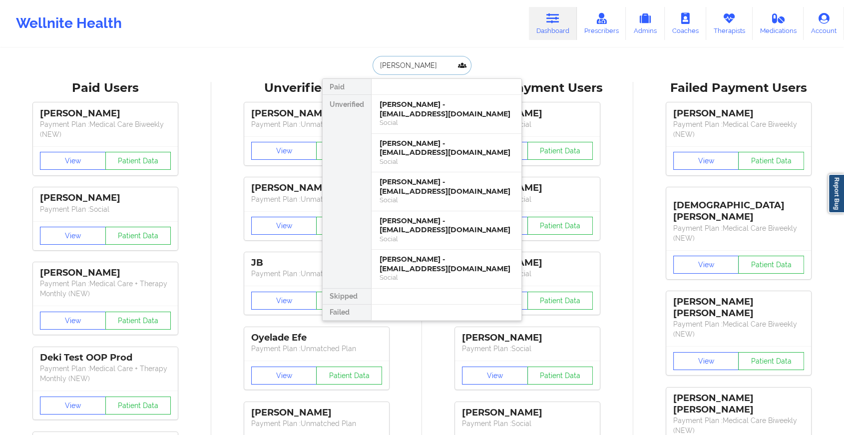
type input "[PERSON_NAME]"
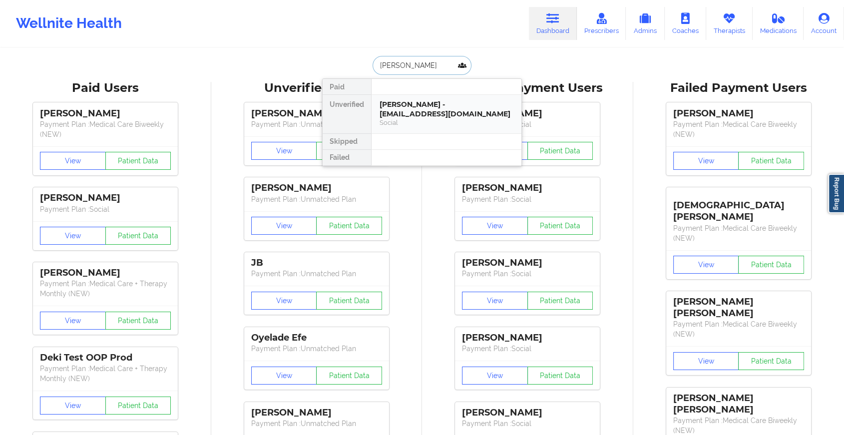
click at [413, 107] on div "[PERSON_NAME] - [EMAIL_ADDRESS][DOMAIN_NAME]" at bounding box center [447, 109] width 134 height 18
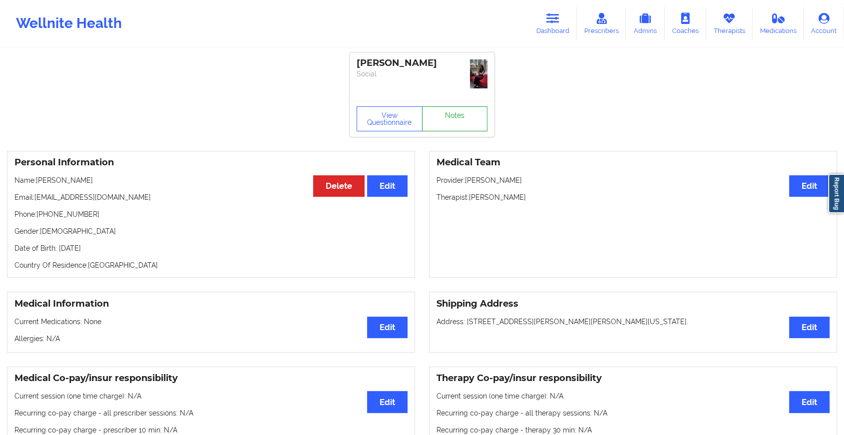
click at [458, 112] on link "Notes" at bounding box center [455, 118] width 66 height 25
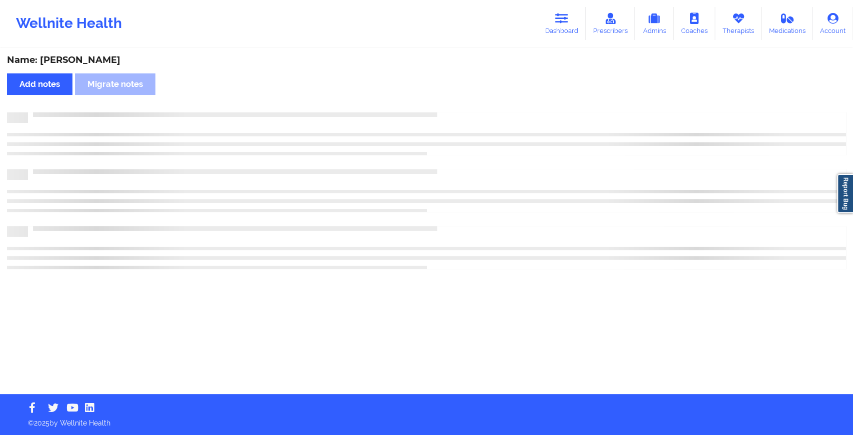
click at [458, 112] on div at bounding box center [437, 112] width 818 height 0
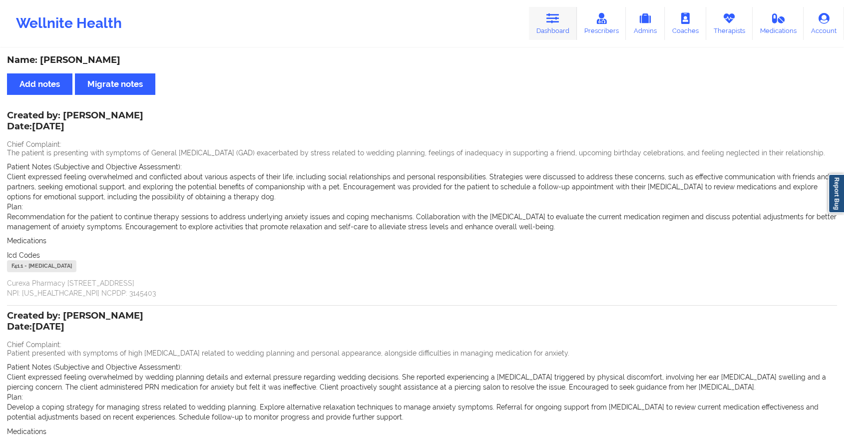
click at [547, 18] on link "Dashboard" at bounding box center [553, 23] width 48 height 33
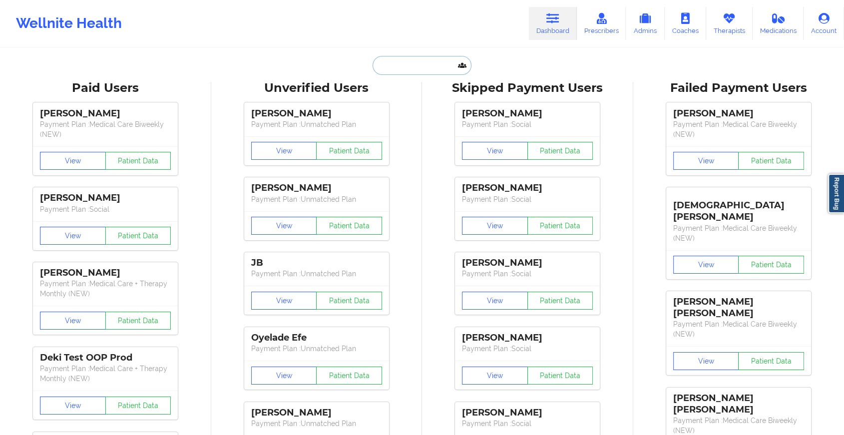
click at [393, 62] on input "text" at bounding box center [422, 65] width 99 height 19
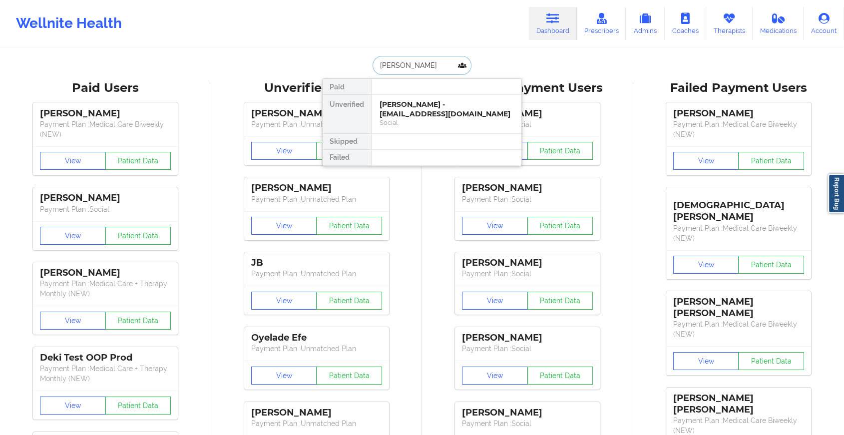
type input "[PERSON_NAME]"
click at [405, 94] on div at bounding box center [446, 87] width 150 height 16
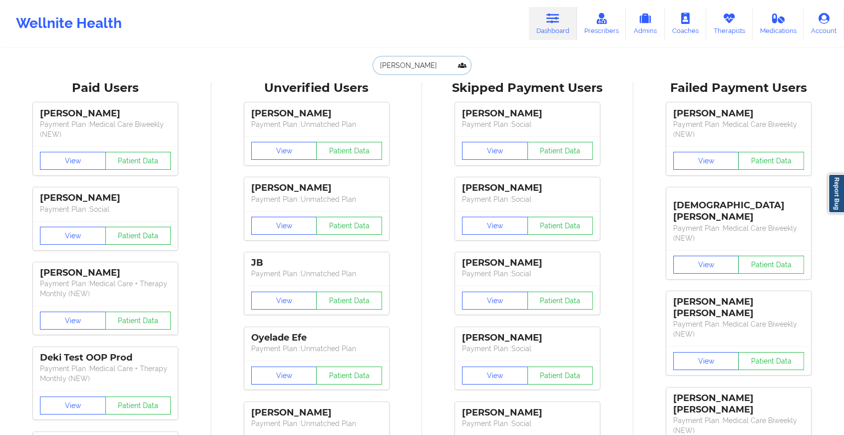
click at [415, 68] on input "[PERSON_NAME]" at bounding box center [422, 65] width 99 height 19
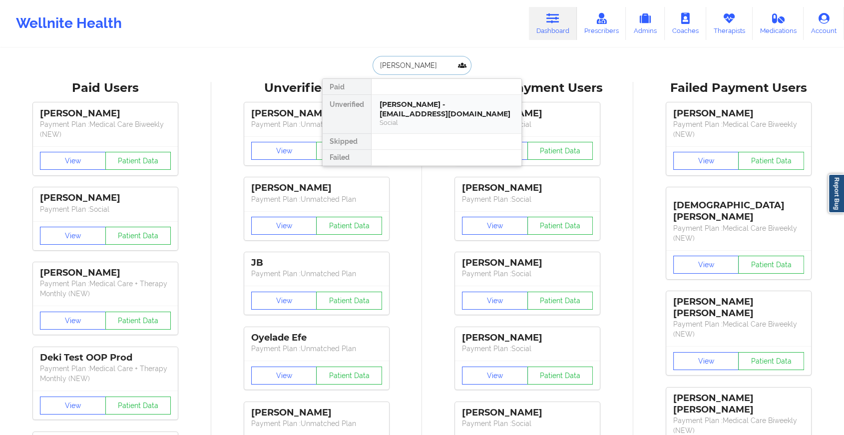
click at [412, 109] on div "[PERSON_NAME] - [EMAIL_ADDRESS][DOMAIN_NAME]" at bounding box center [447, 109] width 134 height 18
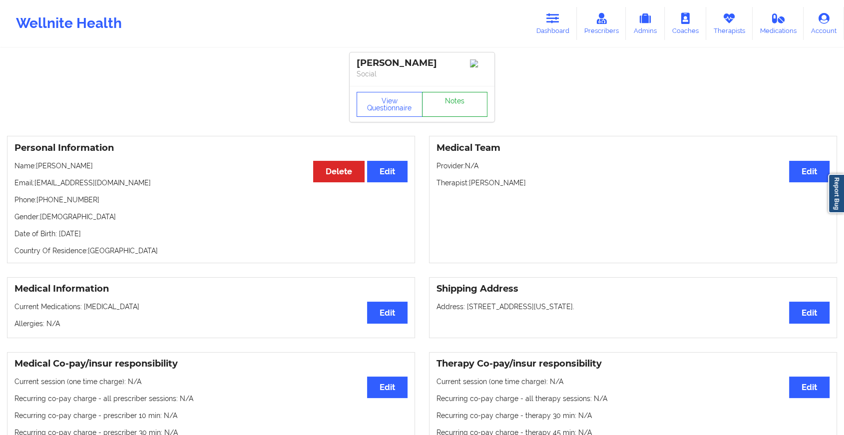
click at [445, 98] on link "Notes" at bounding box center [455, 104] width 66 height 25
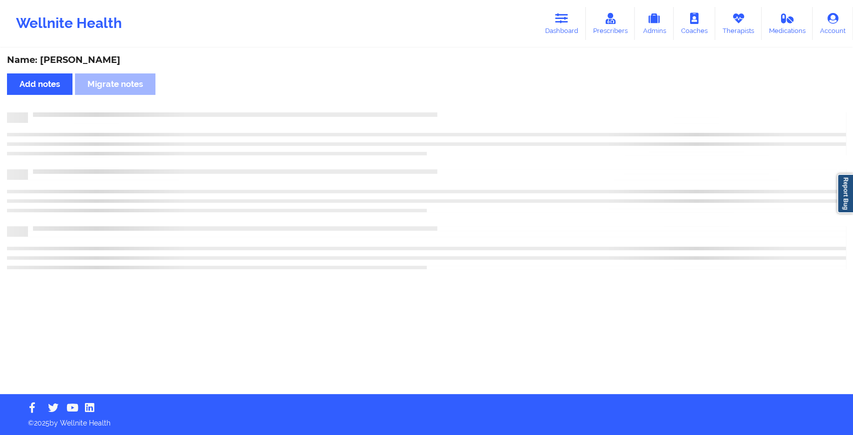
click at [445, 98] on div "Name: [PERSON_NAME] Add notes Migrate notes" at bounding box center [426, 221] width 853 height 345
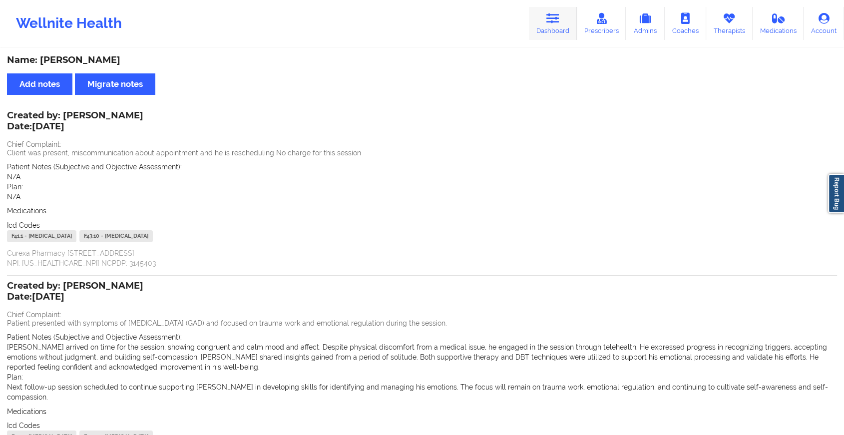
click at [559, 27] on link "Dashboard" at bounding box center [553, 23] width 48 height 33
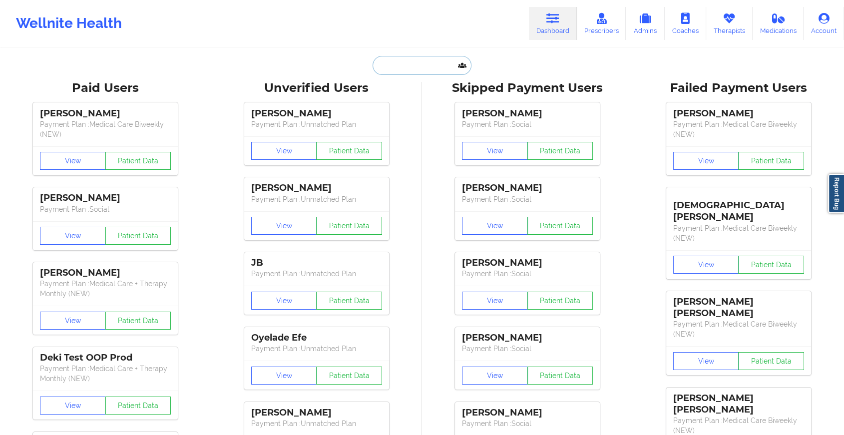
click at [380, 64] on input "text" at bounding box center [422, 65] width 99 height 19
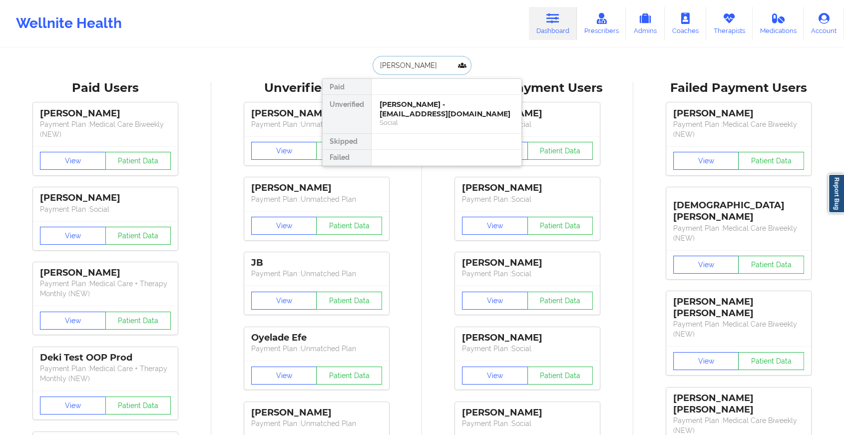
type input "[PERSON_NAME]"
click at [402, 115] on div "[PERSON_NAME] - [PERSON_NAME][EMAIL_ADDRESS][DOMAIN_NAME]" at bounding box center [447, 109] width 134 height 18
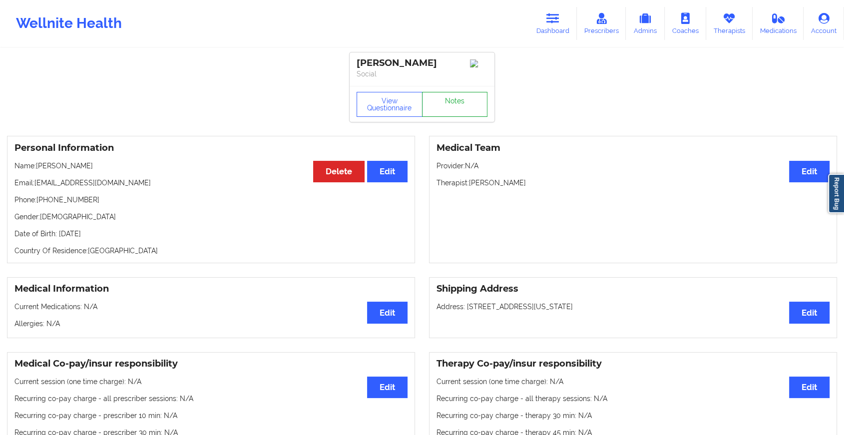
click at [453, 108] on link "Notes" at bounding box center [455, 104] width 66 height 25
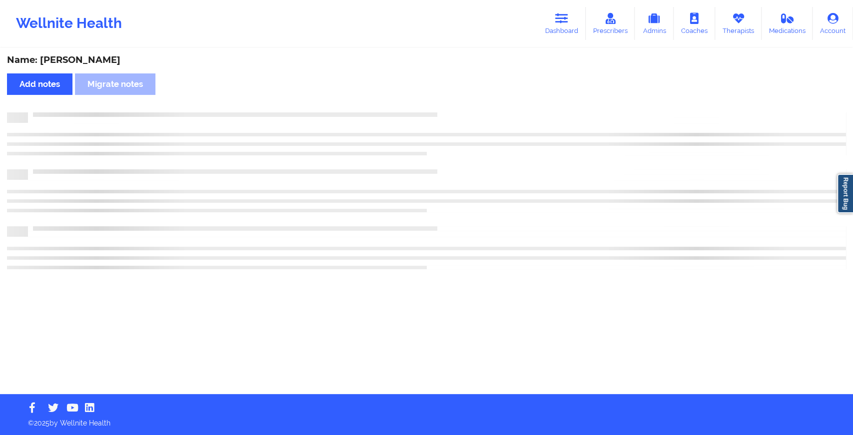
click at [453, 108] on div "Name: [PERSON_NAME] Add notes Migrate notes" at bounding box center [426, 221] width 853 height 345
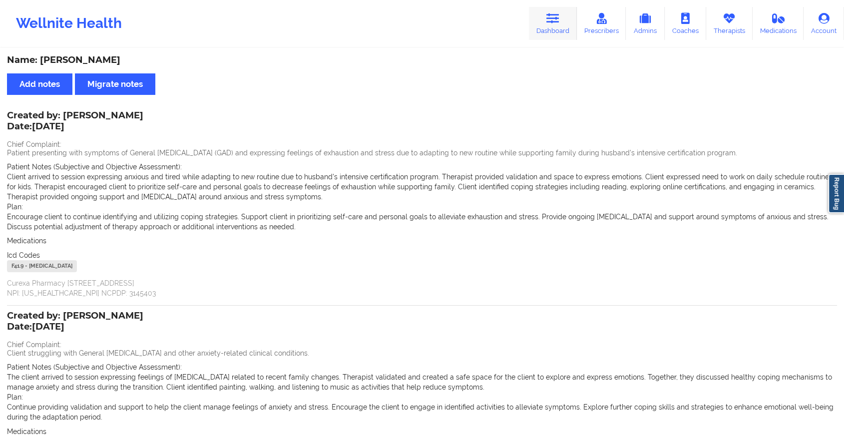
click at [554, 24] on link "Dashboard" at bounding box center [553, 23] width 48 height 33
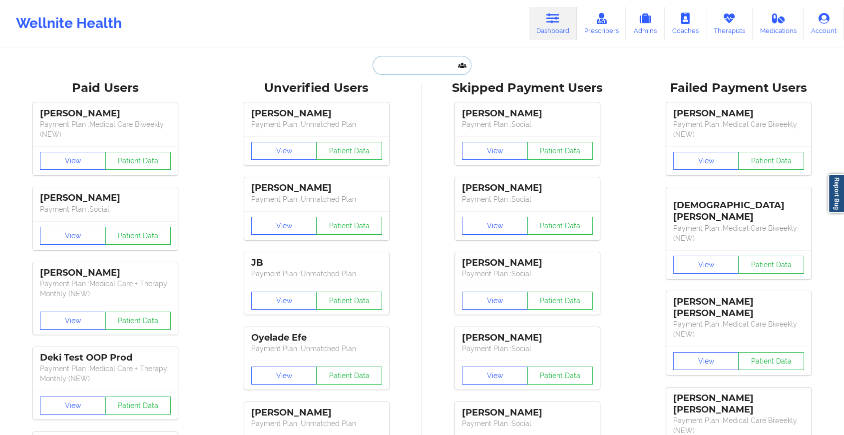
click at [423, 62] on input "text" at bounding box center [422, 65] width 99 height 19
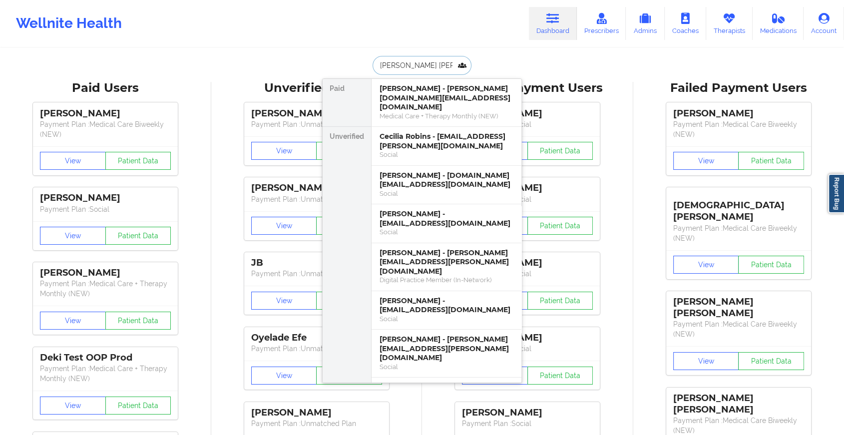
type input "[PERSON_NAME]"
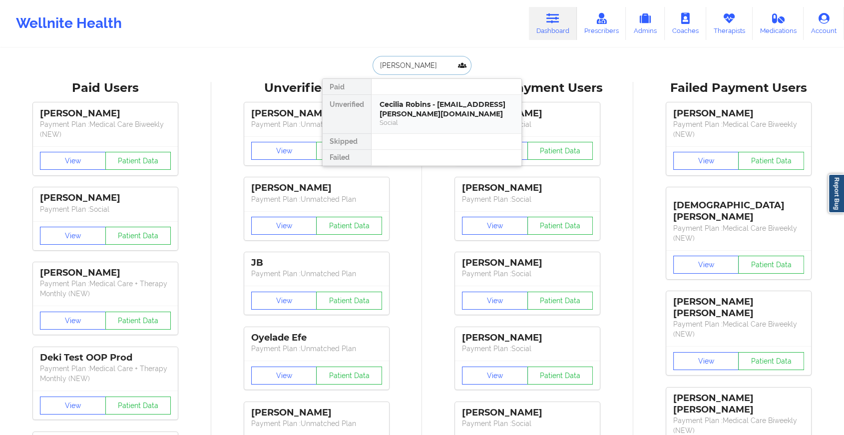
click at [404, 111] on div "Cecilia Robins - [EMAIL_ADDRESS][PERSON_NAME][DOMAIN_NAME]" at bounding box center [447, 109] width 134 height 18
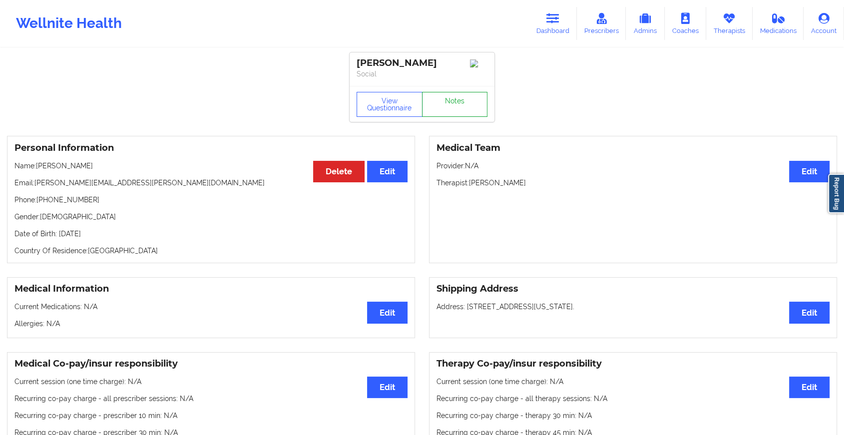
click at [452, 107] on link "Notes" at bounding box center [455, 104] width 66 height 25
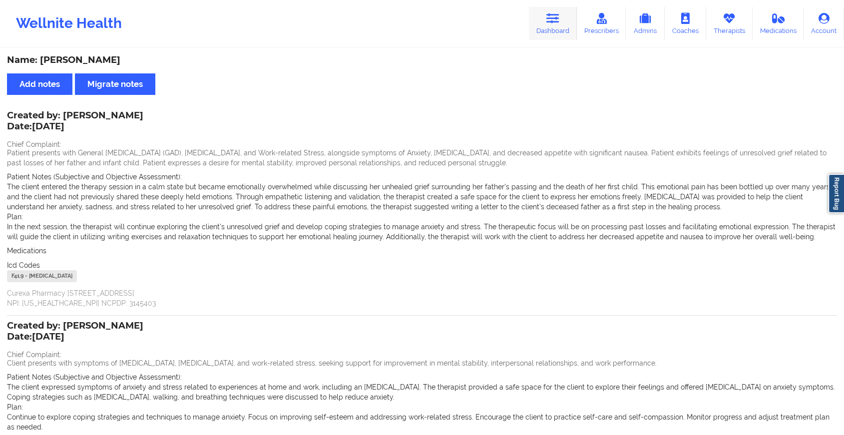
click at [540, 32] on link "Dashboard" at bounding box center [553, 23] width 48 height 33
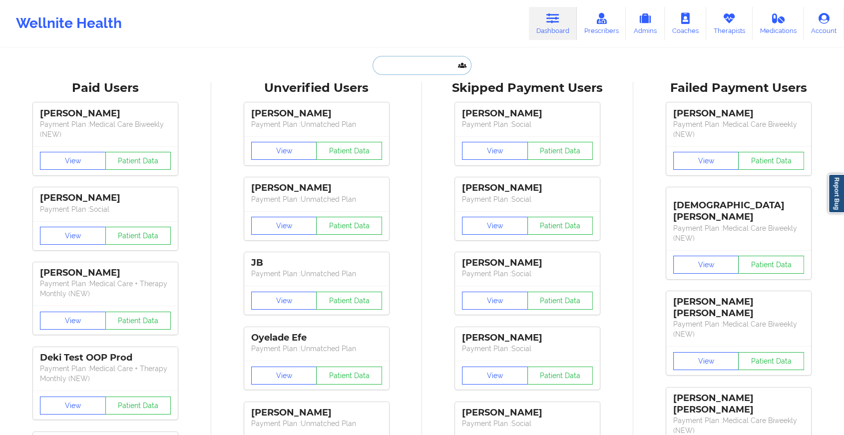
click at [424, 59] on input "text" at bounding box center [422, 65] width 99 height 19
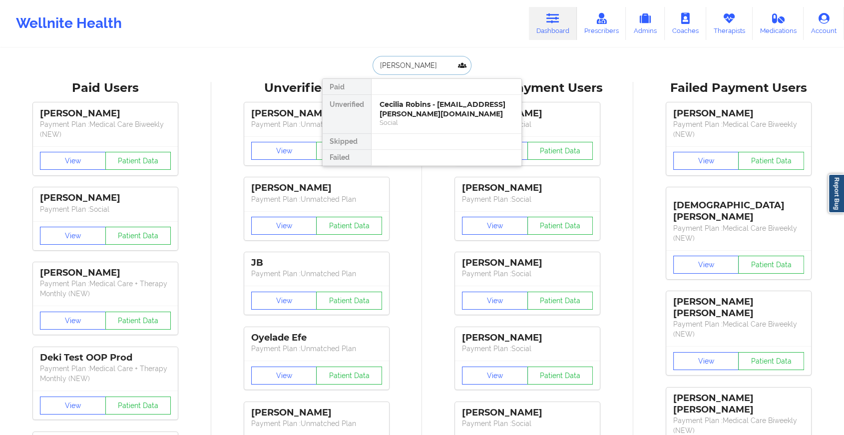
type input "[PERSON_NAME]"
click at [414, 107] on div "[PERSON_NAME] - [EMAIL_ADDRESS][DOMAIN_NAME]" at bounding box center [447, 109] width 134 height 18
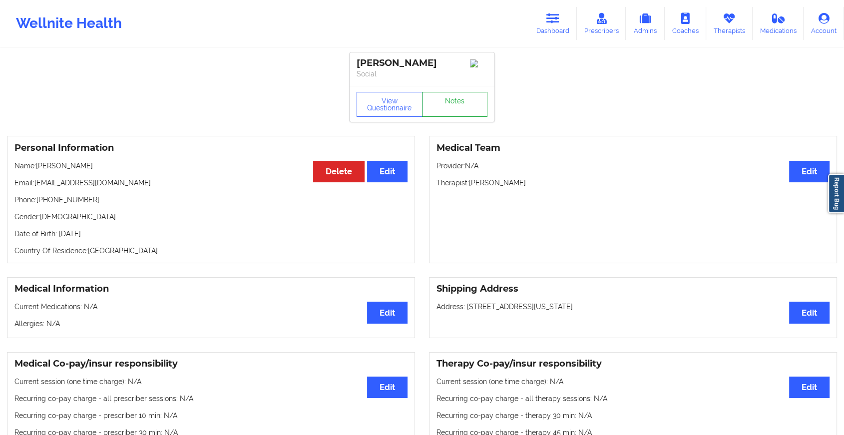
click at [440, 97] on link "Notes" at bounding box center [455, 104] width 66 height 25
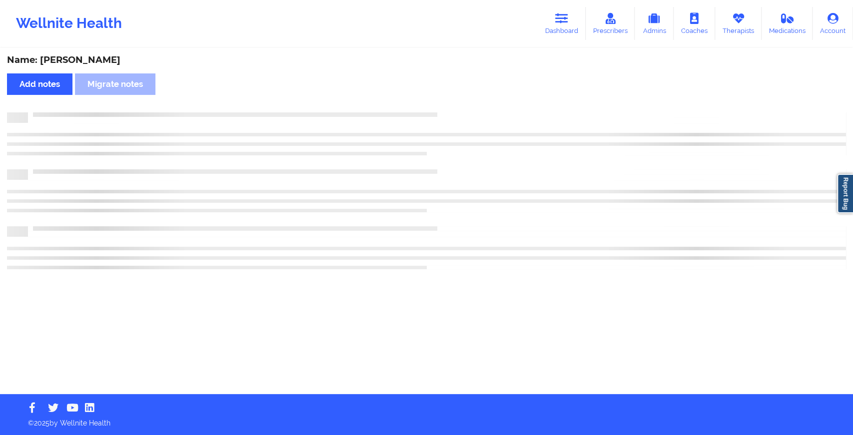
click at [440, 97] on div "Name: [PERSON_NAME] Add notes Migrate notes" at bounding box center [426, 221] width 853 height 345
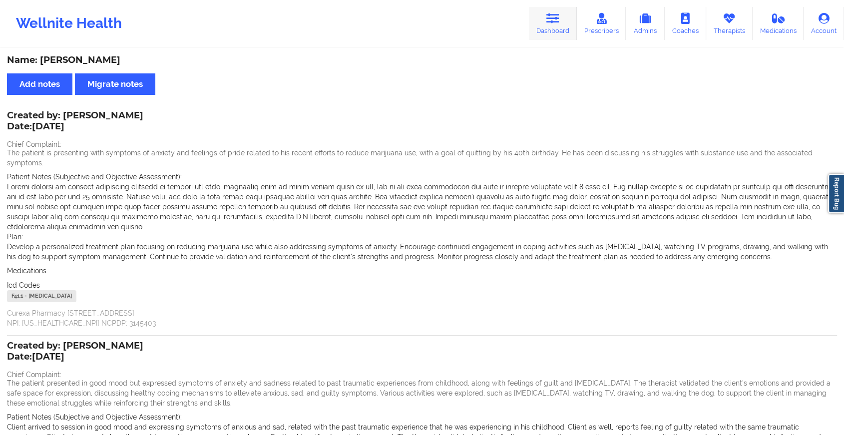
click at [556, 21] on icon at bounding box center [552, 18] width 13 height 11
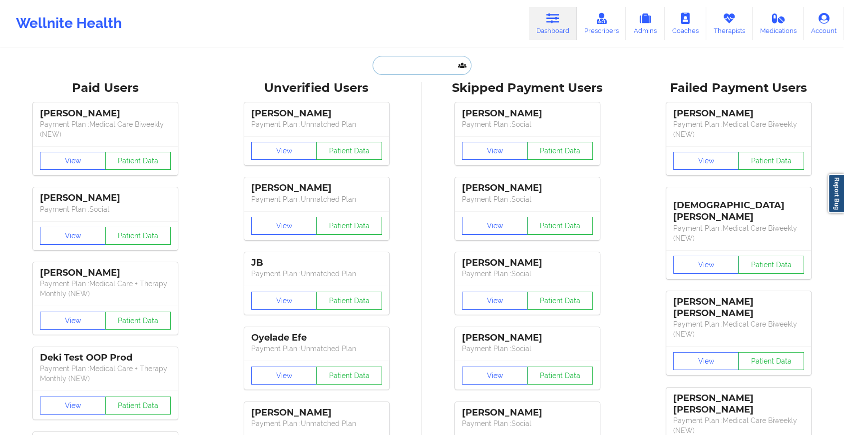
click at [393, 72] on input "text" at bounding box center [422, 65] width 99 height 19
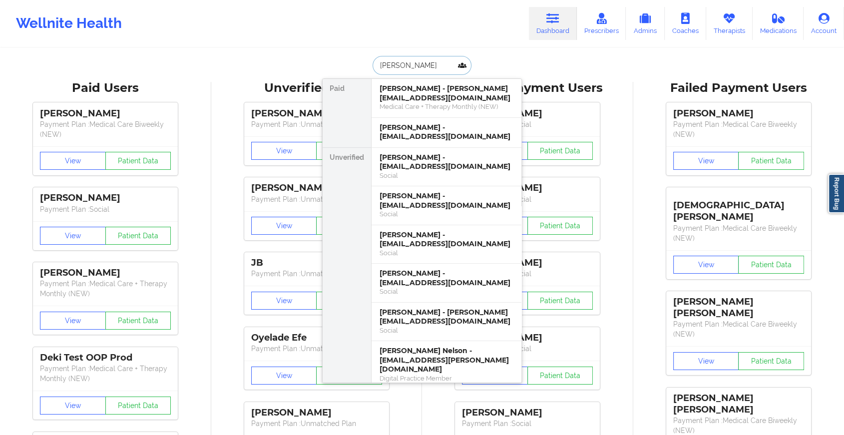
type input "[PERSON_NAME]"
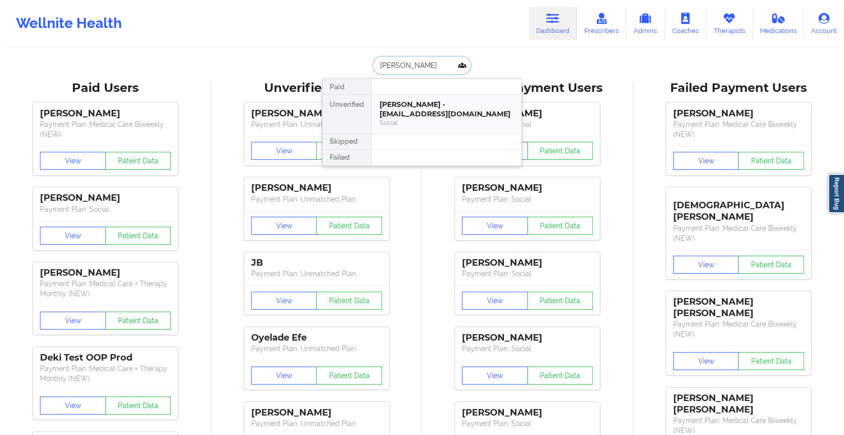
click at [405, 98] on div "[PERSON_NAME] - [EMAIL_ADDRESS][DOMAIN_NAME] Social" at bounding box center [447, 114] width 150 height 38
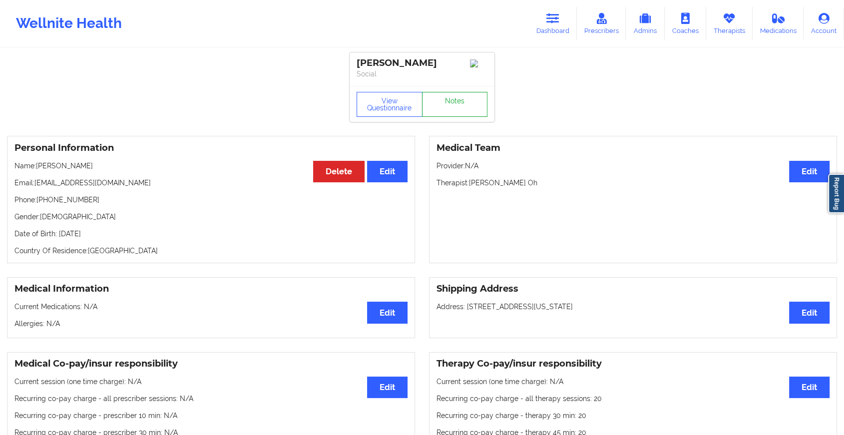
click at [450, 100] on link "Notes" at bounding box center [455, 104] width 66 height 25
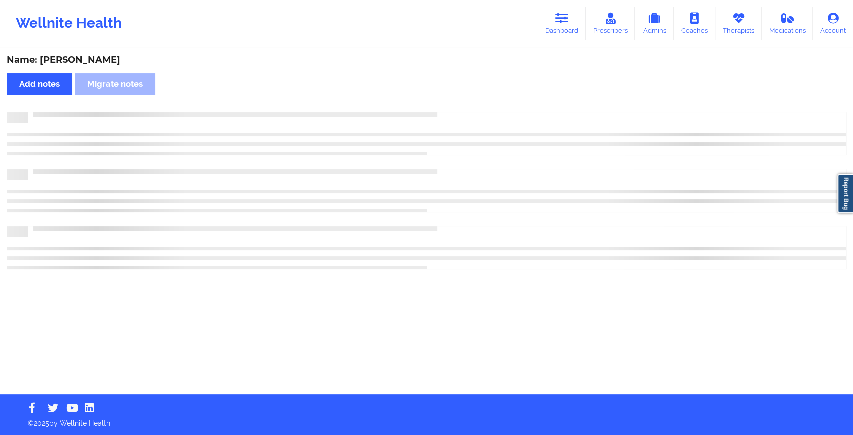
click at [450, 100] on div "Name: [PERSON_NAME] Add notes Migrate notes" at bounding box center [426, 221] width 853 height 345
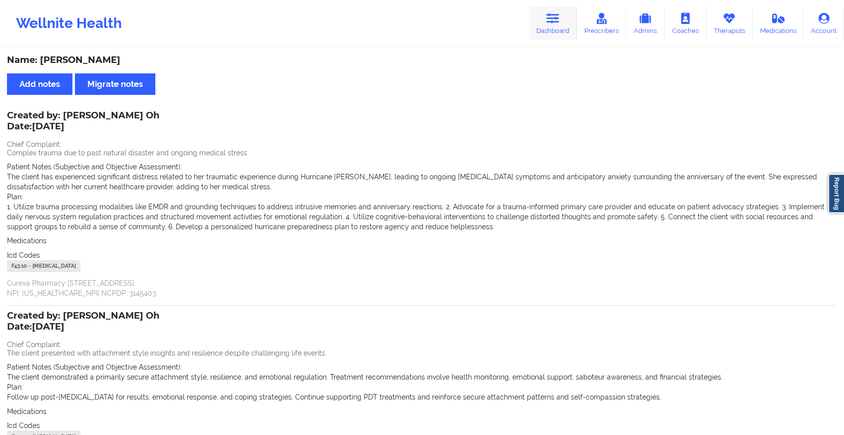
click at [552, 24] on link "Dashboard" at bounding box center [553, 23] width 48 height 33
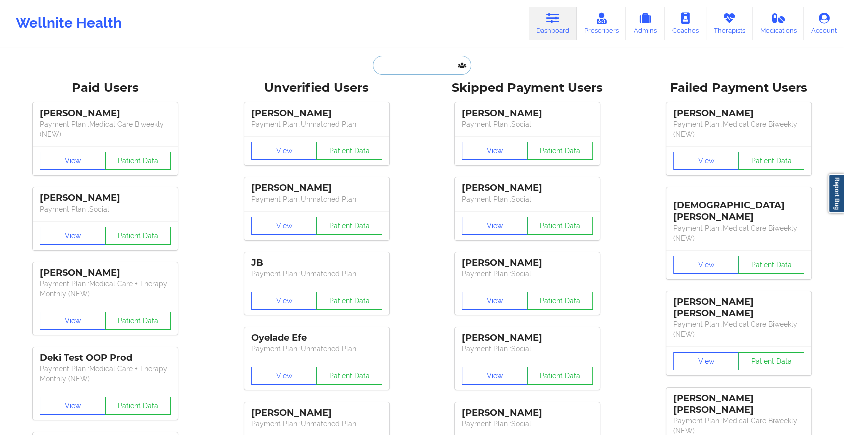
click at [403, 62] on input "text" at bounding box center [422, 65] width 99 height 19
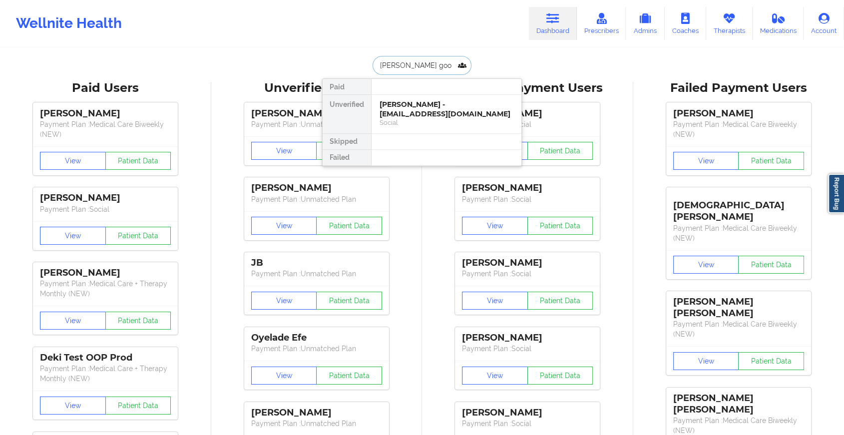
type input "[PERSON_NAME]"
click at [414, 103] on div "[PERSON_NAME] - [EMAIL_ADDRESS][DOMAIN_NAME]" at bounding box center [447, 109] width 134 height 18
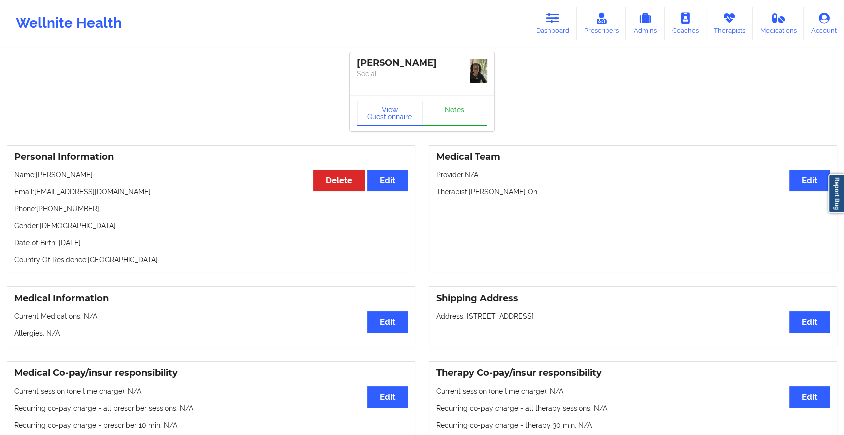
click at [444, 102] on link "Notes" at bounding box center [455, 113] width 66 height 25
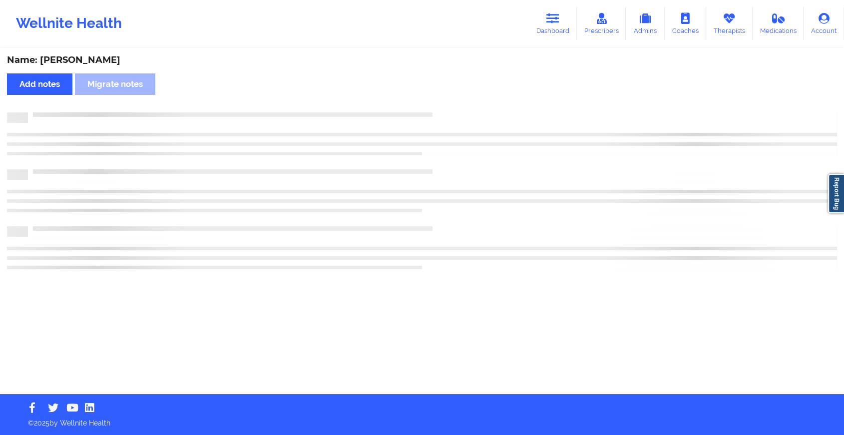
click at [444, 102] on div "Name: [PERSON_NAME] Add notes Migrate notes" at bounding box center [422, 221] width 844 height 345
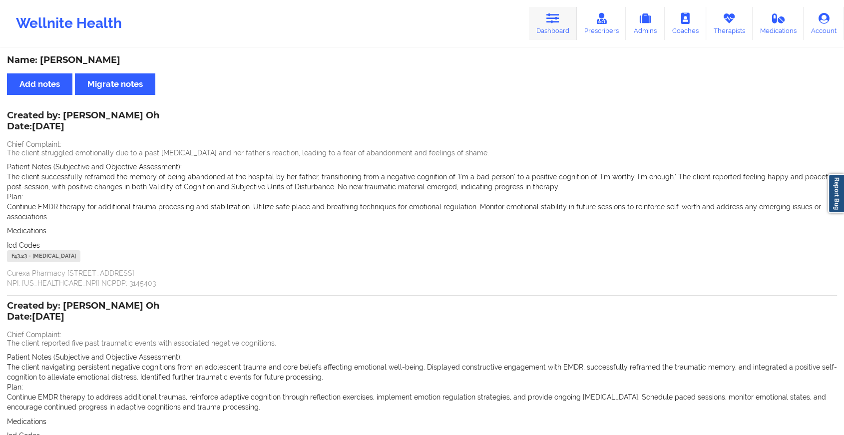
click at [553, 16] on icon at bounding box center [552, 18] width 13 height 11
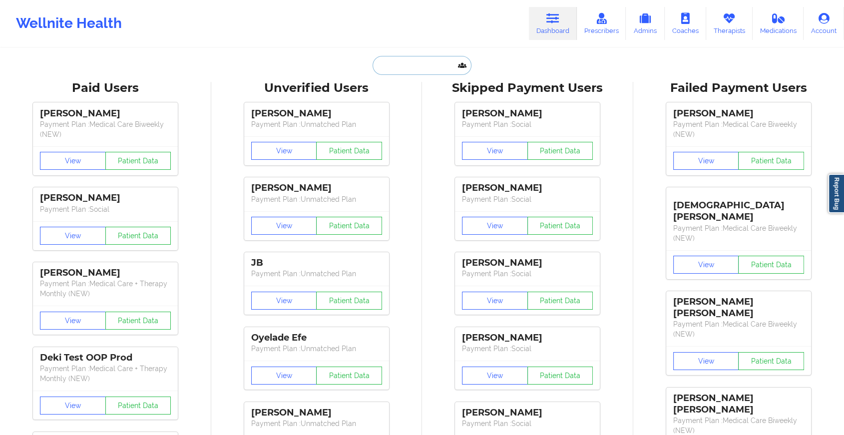
click at [383, 65] on input "text" at bounding box center [422, 65] width 99 height 19
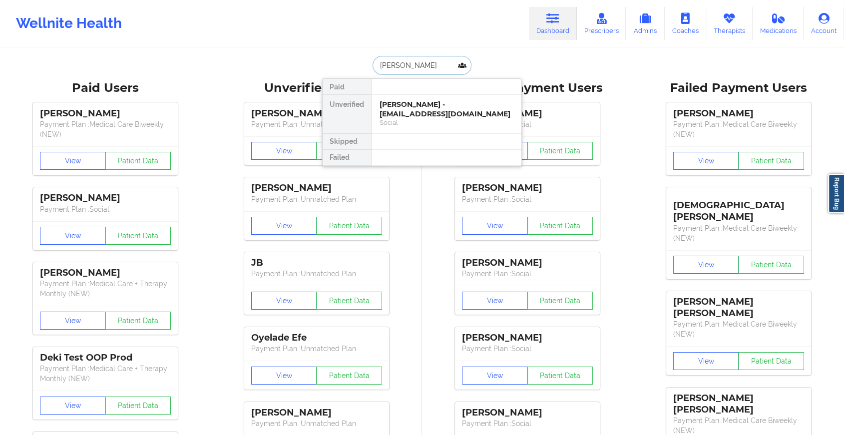
type input "[PERSON_NAME]"
click at [426, 107] on div "[PERSON_NAME] - [EMAIL_ADDRESS][DOMAIN_NAME]" at bounding box center [447, 109] width 134 height 18
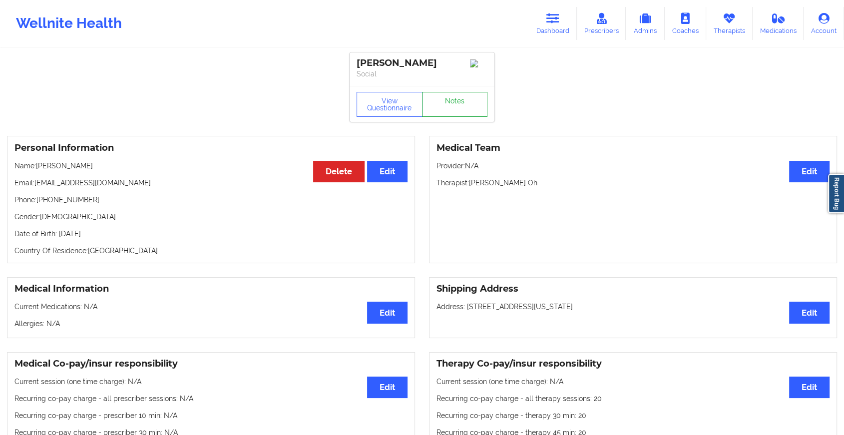
click at [455, 96] on link "Notes" at bounding box center [455, 104] width 66 height 25
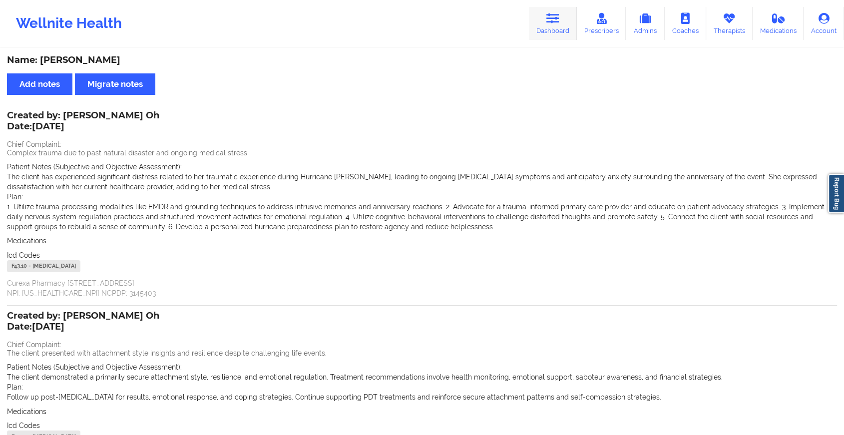
click at [535, 11] on link "Dashboard" at bounding box center [553, 23] width 48 height 33
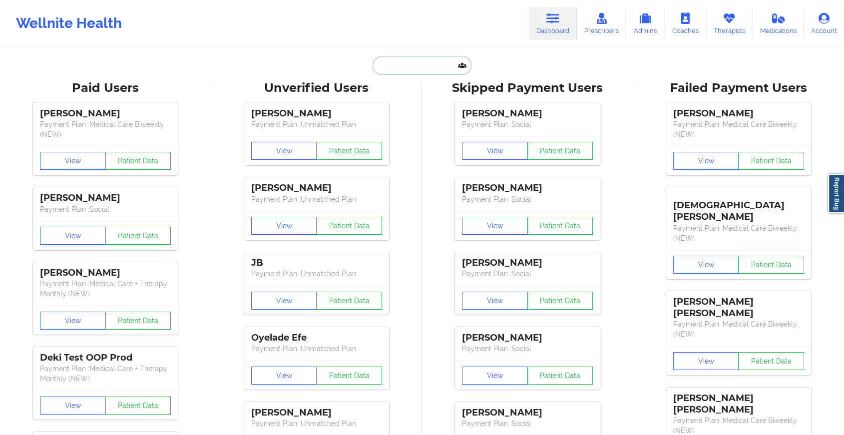
click at [394, 63] on input "text" at bounding box center [422, 65] width 99 height 19
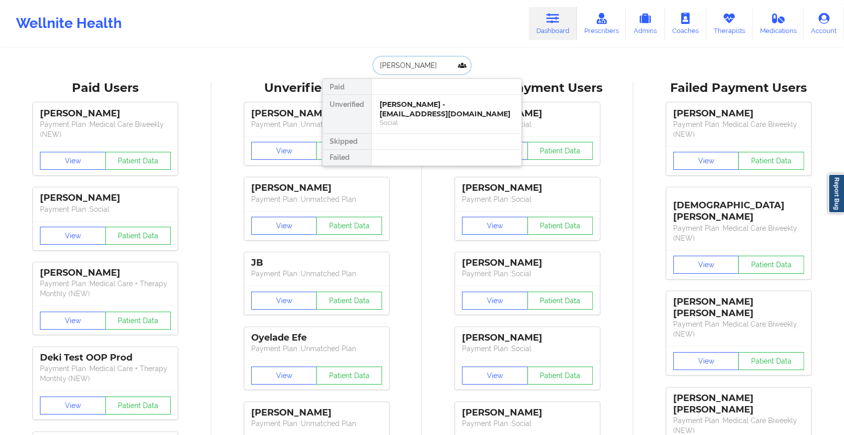
type input "[PERSON_NAME] l"
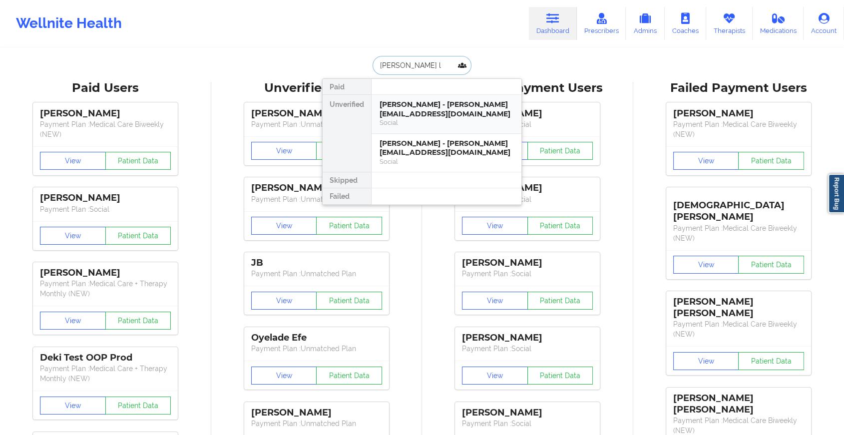
click at [413, 105] on div "[PERSON_NAME] - [PERSON_NAME][EMAIL_ADDRESS][DOMAIN_NAME]" at bounding box center [447, 109] width 134 height 18
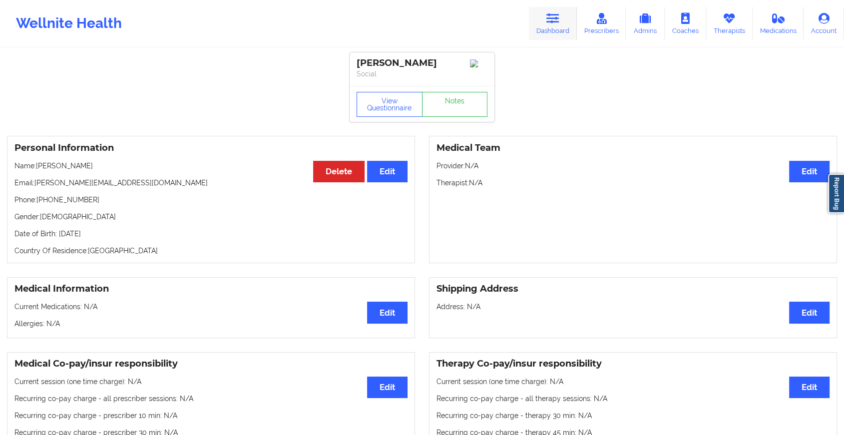
drag, startPoint x: 413, startPoint y: 105, endPoint x: 534, endPoint y: 29, distance: 143.2
click at [534, 29] on link "Dashboard" at bounding box center [553, 23] width 48 height 33
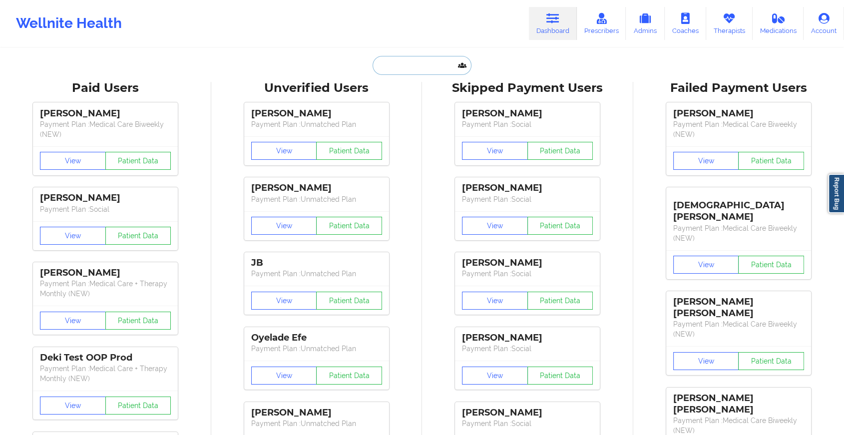
click at [425, 66] on input "text" at bounding box center [422, 65] width 99 height 19
type input "t"
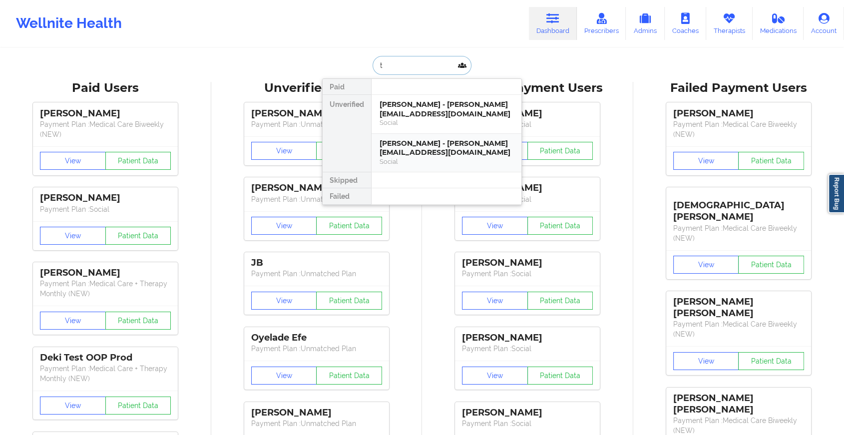
click at [422, 143] on div "[PERSON_NAME] - [PERSON_NAME][EMAIL_ADDRESS][DOMAIN_NAME]" at bounding box center [447, 148] width 134 height 18
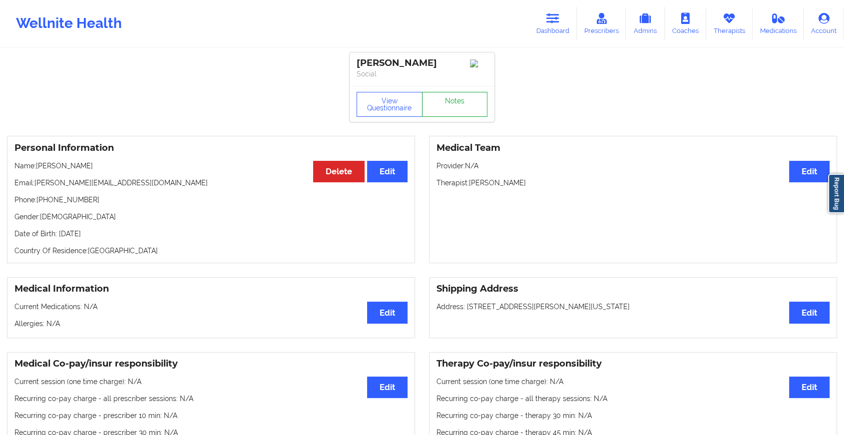
click at [444, 117] on link "Notes" at bounding box center [455, 104] width 66 height 25
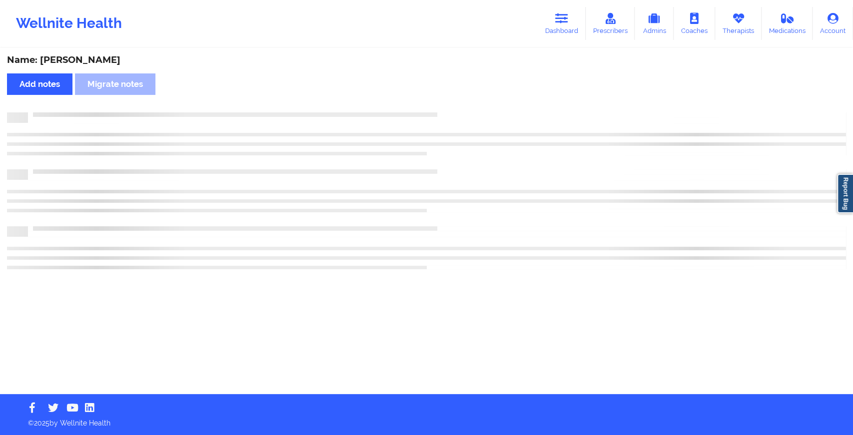
click at [444, 117] on div at bounding box center [426, 117] width 839 height 10
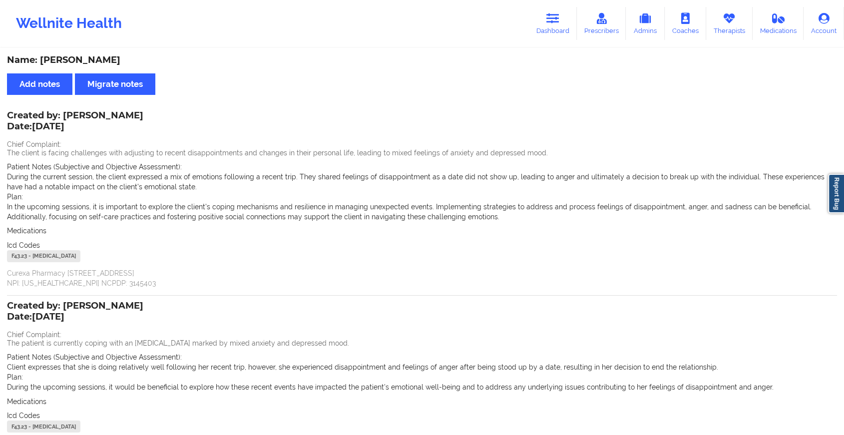
click at [542, 44] on div "Wellnite Health Dashboard Prescribers Admins Coaches Therapists Medications Acc…" at bounding box center [422, 23] width 844 height 47
click at [541, 28] on link "Dashboard" at bounding box center [553, 23] width 48 height 33
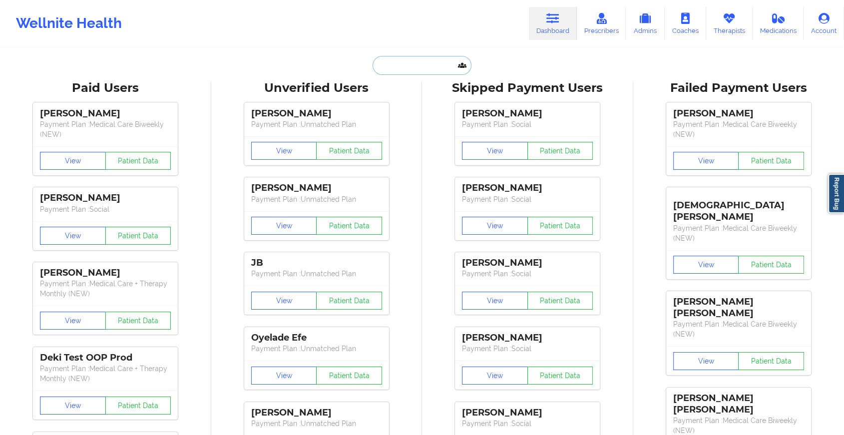
click at [412, 63] on input "text" at bounding box center [422, 65] width 99 height 19
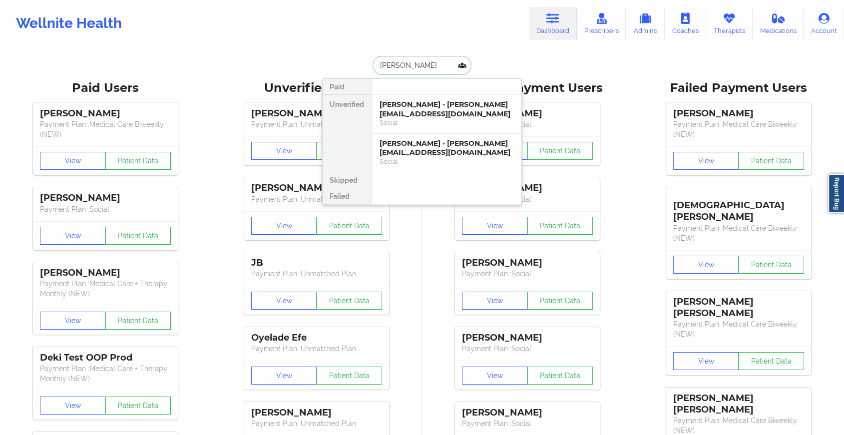
type input "[PERSON_NAME]"
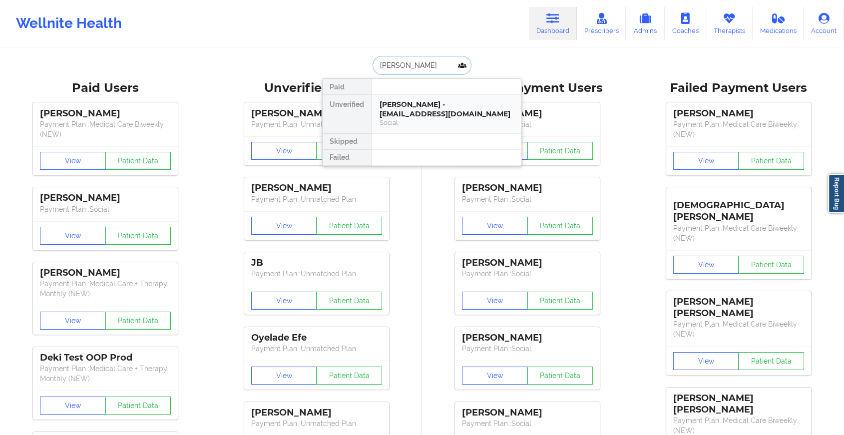
click at [434, 104] on div "[PERSON_NAME] - [EMAIL_ADDRESS][DOMAIN_NAME]" at bounding box center [447, 109] width 134 height 18
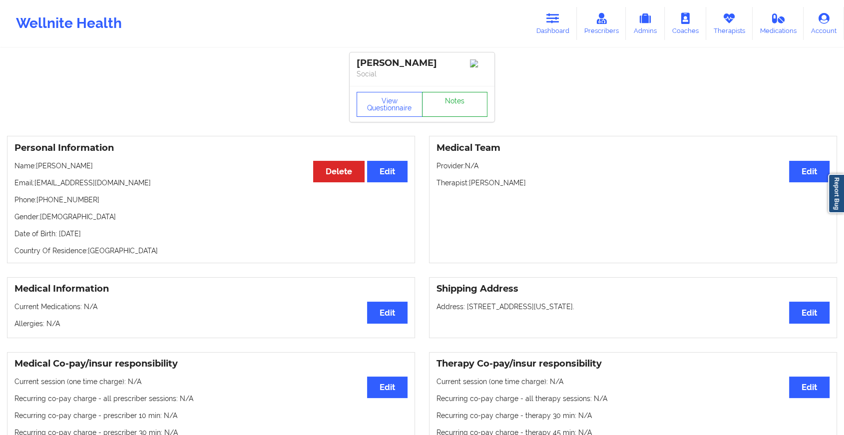
click at [437, 108] on link "Notes" at bounding box center [455, 104] width 66 height 25
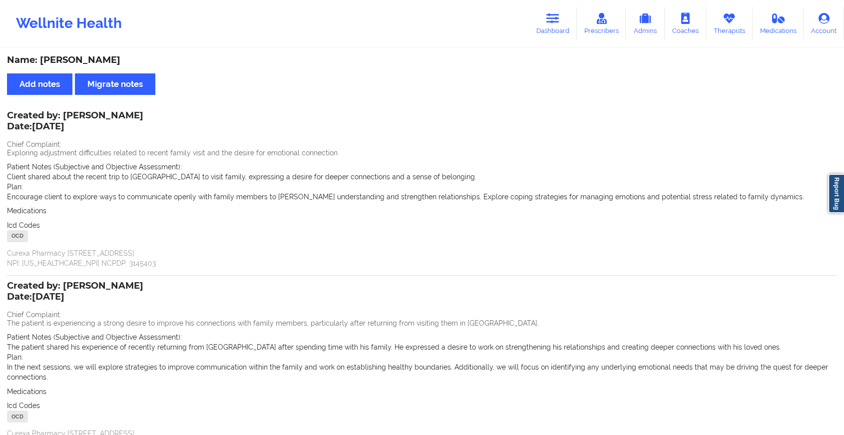
drag, startPoint x: 527, startPoint y: 20, endPoint x: 558, endPoint y: 0, distance: 36.6
click at [558, 0] on div "Wellnite Health Dashboard Prescribers Admins Coaches Therapists Medications Acc…" at bounding box center [422, 23] width 844 height 47
click at [552, 13] on icon at bounding box center [552, 18] width 13 height 11
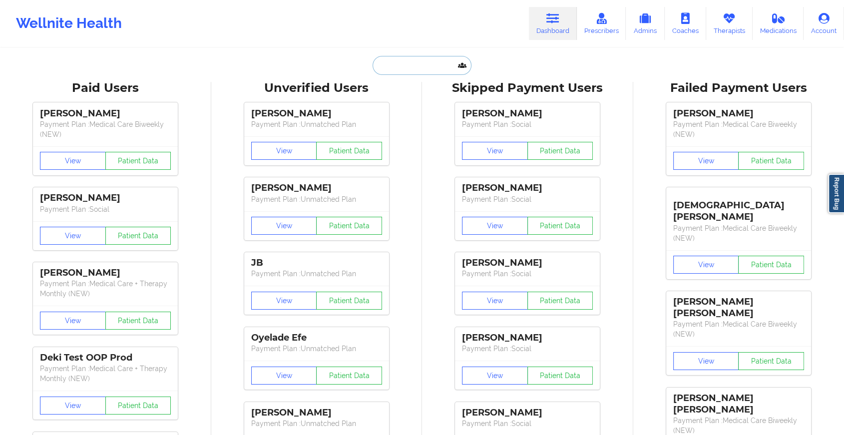
click at [401, 70] on input "text" at bounding box center [422, 65] width 99 height 19
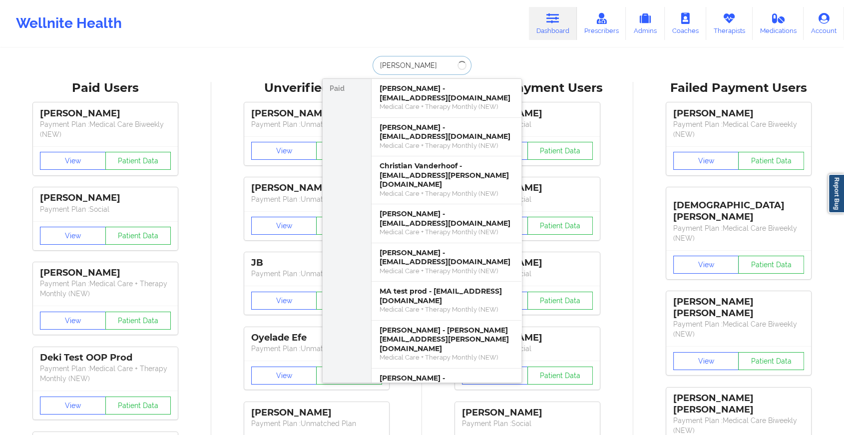
type input "[PERSON_NAME] s g"
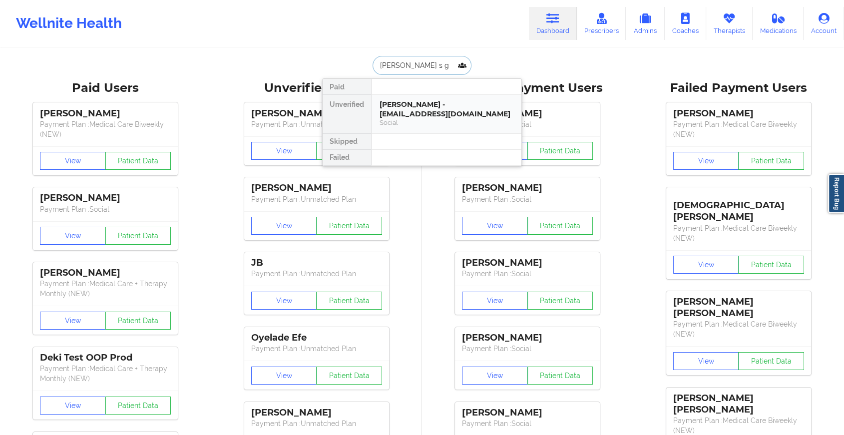
drag, startPoint x: 408, startPoint y: 111, endPoint x: 417, endPoint y: 106, distance: 10.3
click at [417, 106] on div "[PERSON_NAME] - [EMAIL_ADDRESS][DOMAIN_NAME]" at bounding box center [447, 109] width 134 height 18
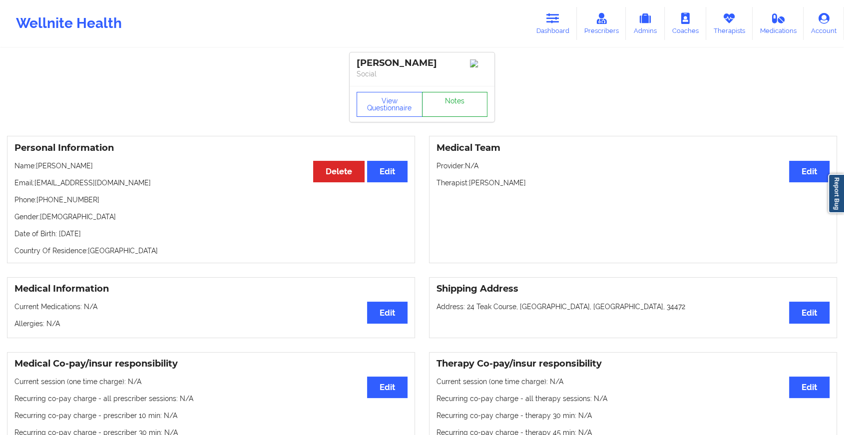
click at [438, 106] on link "Notes" at bounding box center [455, 104] width 66 height 25
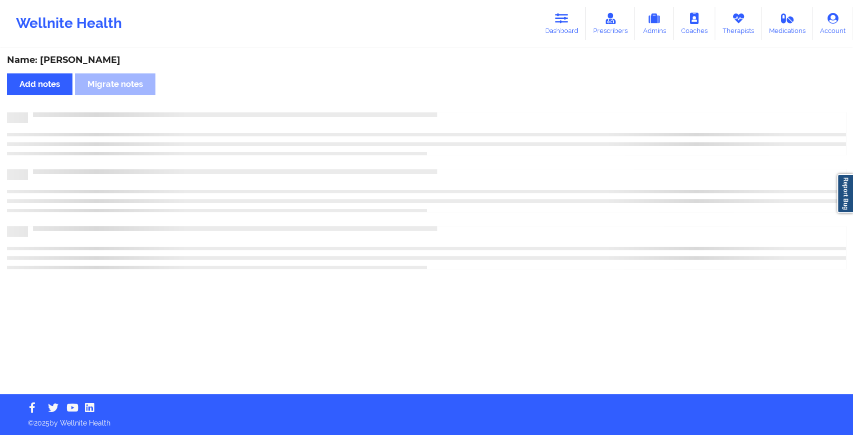
click at [438, 106] on div "Name: [PERSON_NAME] Add notes Migrate notes" at bounding box center [426, 221] width 853 height 345
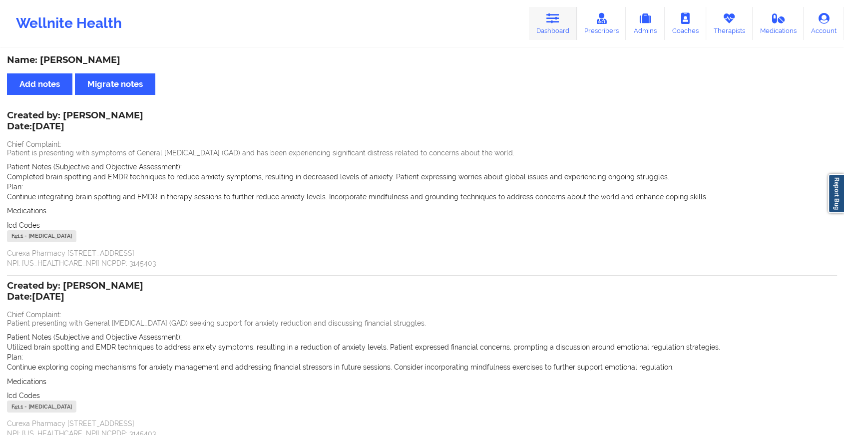
click at [559, 24] on link "Dashboard" at bounding box center [553, 23] width 48 height 33
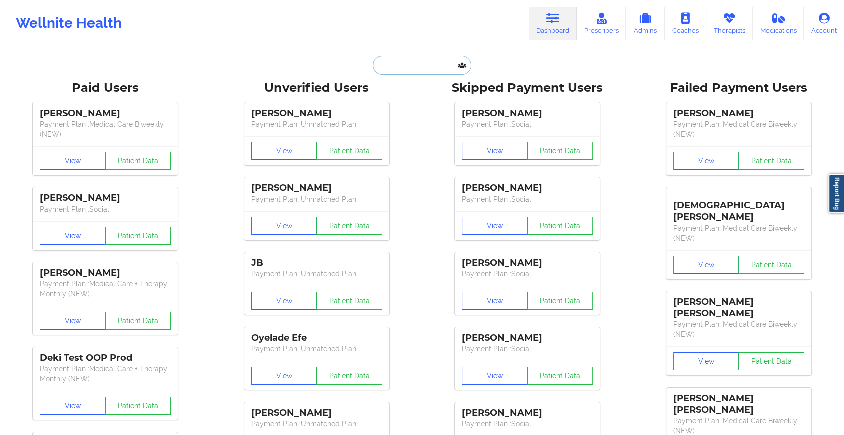
click at [404, 72] on input "text" at bounding box center [422, 65] width 99 height 19
type input "t"
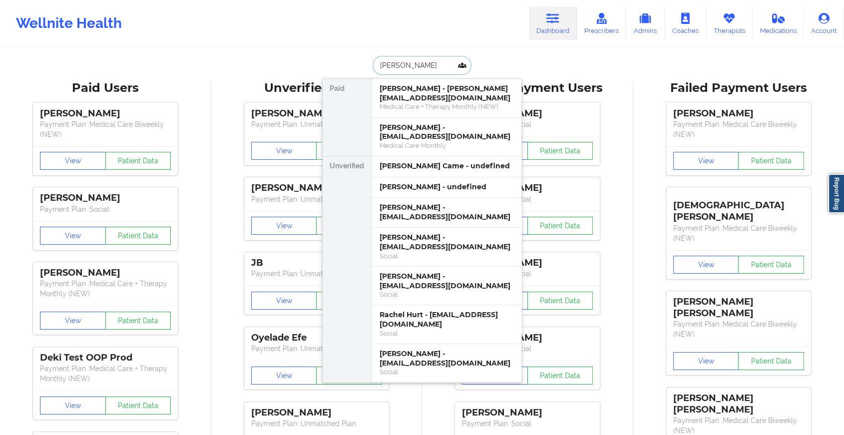
type input "[PERSON_NAME]"
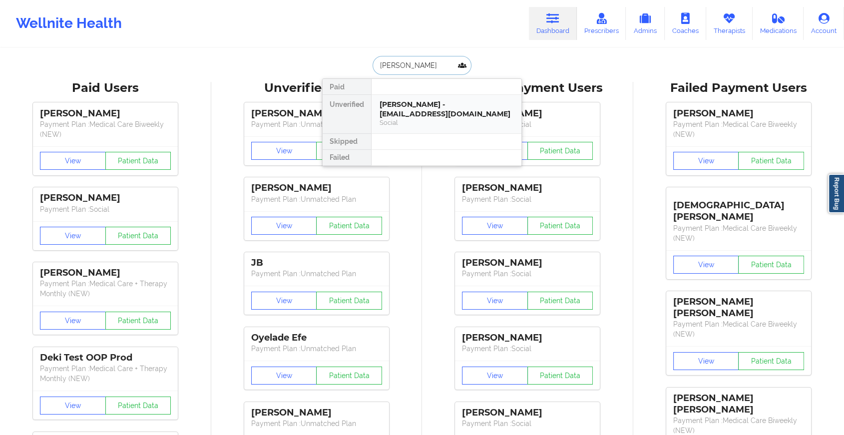
click at [447, 105] on div "[PERSON_NAME] - [EMAIL_ADDRESS][DOMAIN_NAME]" at bounding box center [447, 109] width 134 height 18
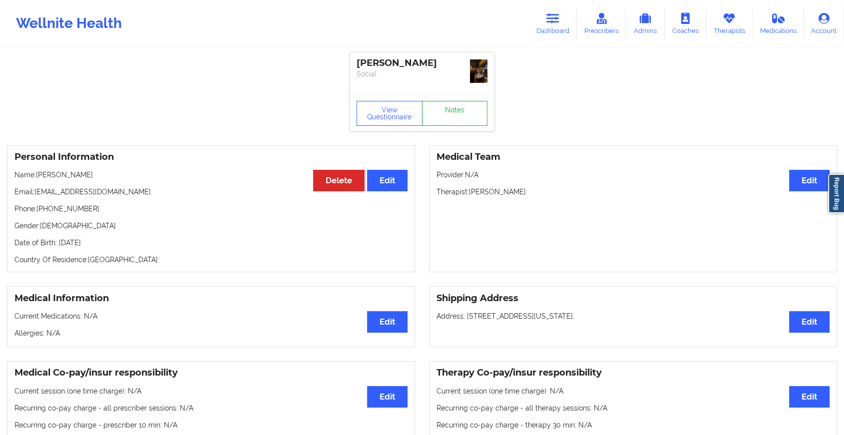
click at [448, 98] on div "View Questionnaire Notes" at bounding box center [422, 113] width 145 height 36
click at [448, 109] on link "Notes" at bounding box center [455, 113] width 66 height 25
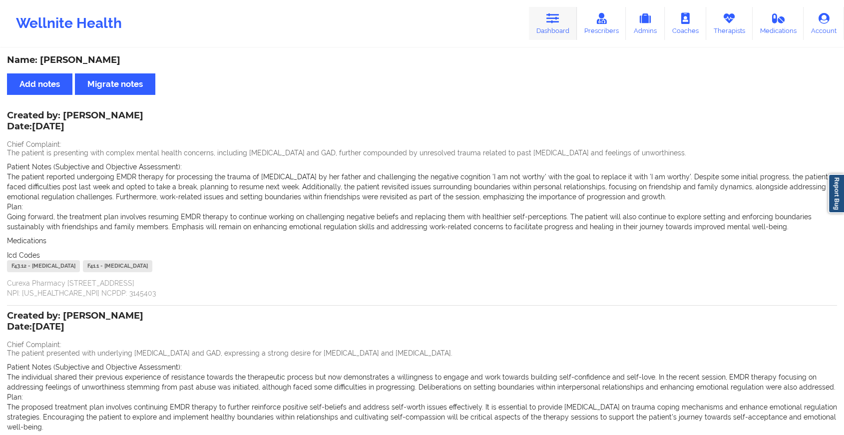
click at [541, 29] on link "Dashboard" at bounding box center [553, 23] width 48 height 33
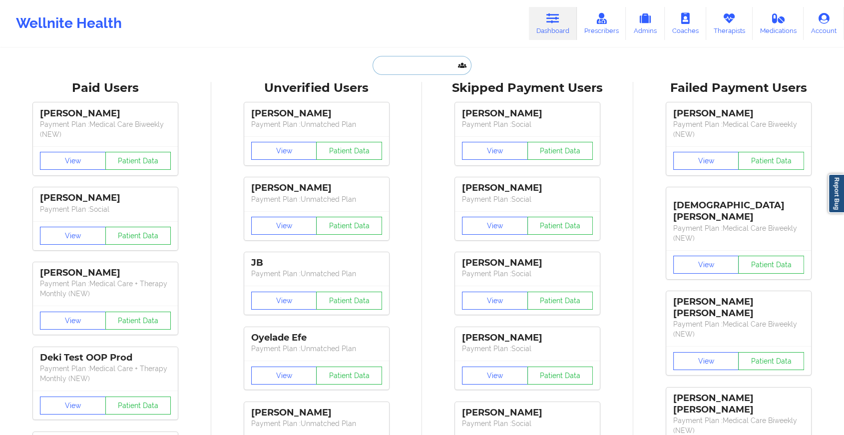
click at [393, 64] on input "text" at bounding box center [422, 65] width 99 height 19
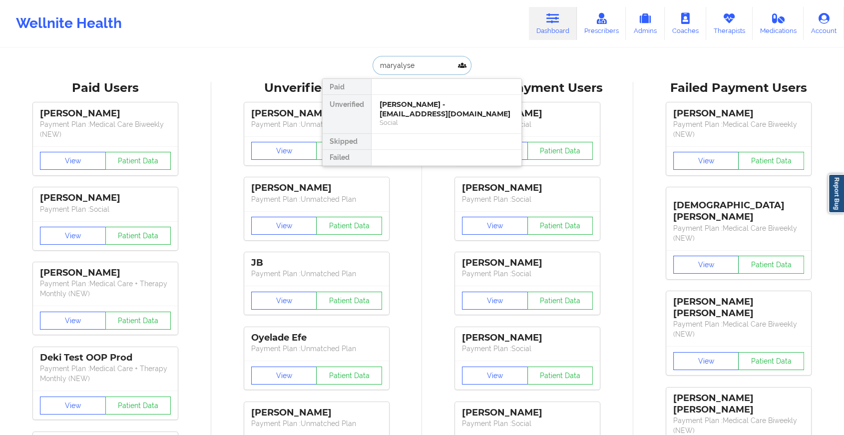
type input "maryalyse t"
click at [409, 108] on div "[PERSON_NAME] - [EMAIL_ADDRESS][DOMAIN_NAME]" at bounding box center [447, 109] width 134 height 18
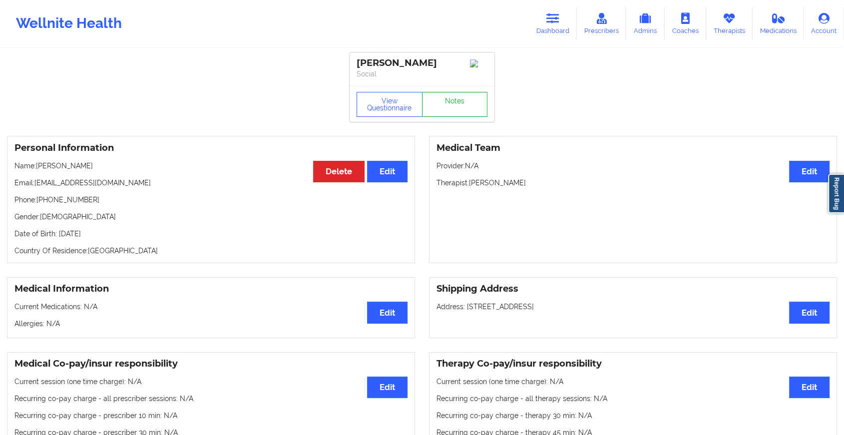
click at [448, 99] on link "Notes" at bounding box center [455, 104] width 66 height 25
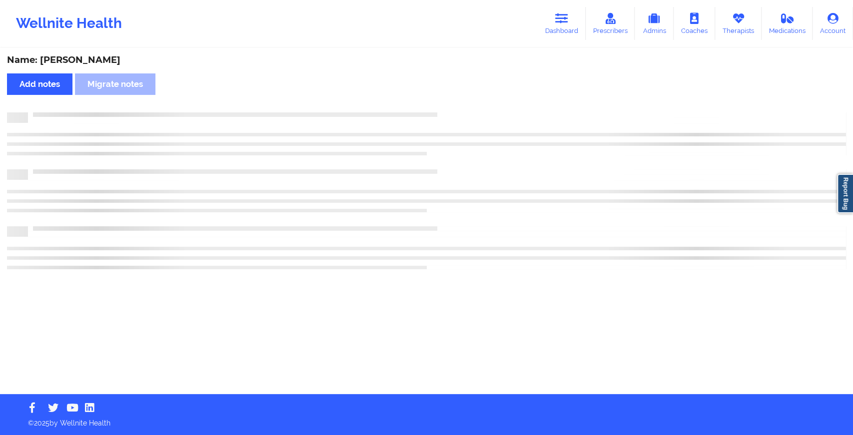
click at [448, 99] on div "Name: [PERSON_NAME] Add notes Migrate notes" at bounding box center [426, 221] width 853 height 345
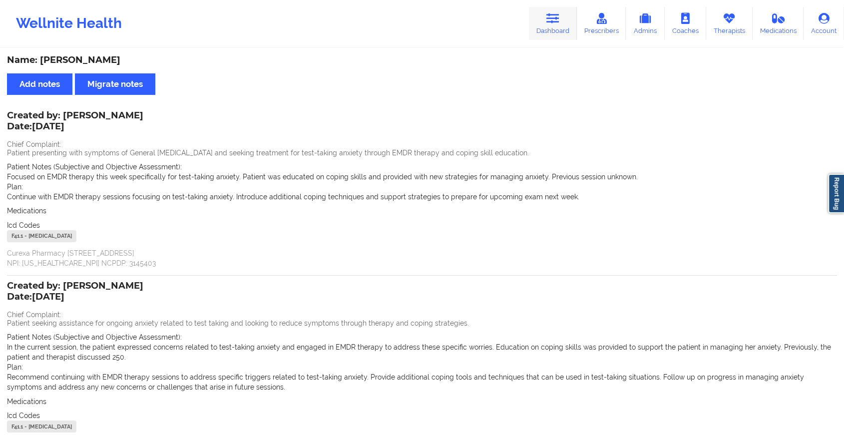
click at [539, 16] on link "Dashboard" at bounding box center [553, 23] width 48 height 33
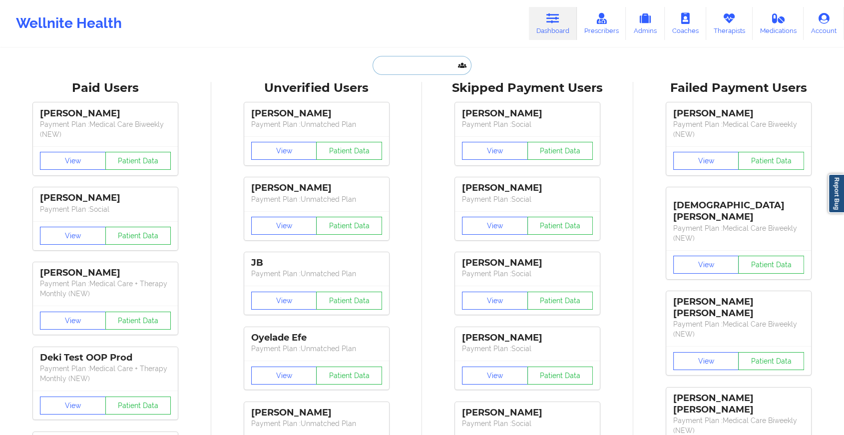
click at [397, 60] on input "text" at bounding box center [422, 65] width 99 height 19
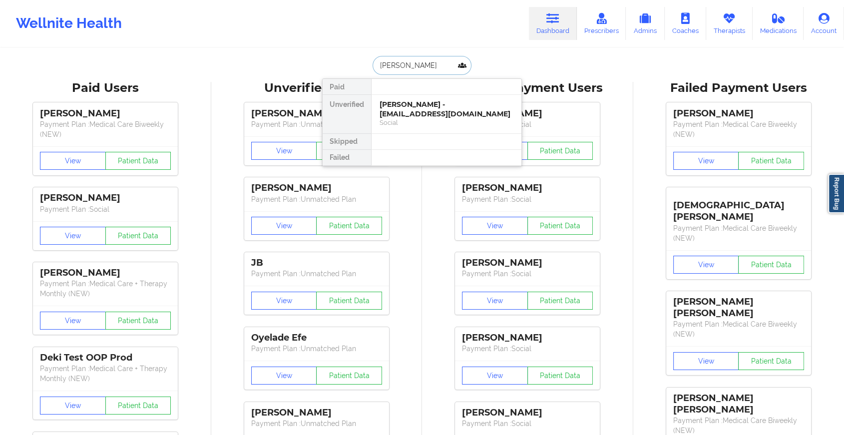
type input "[PERSON_NAME]"
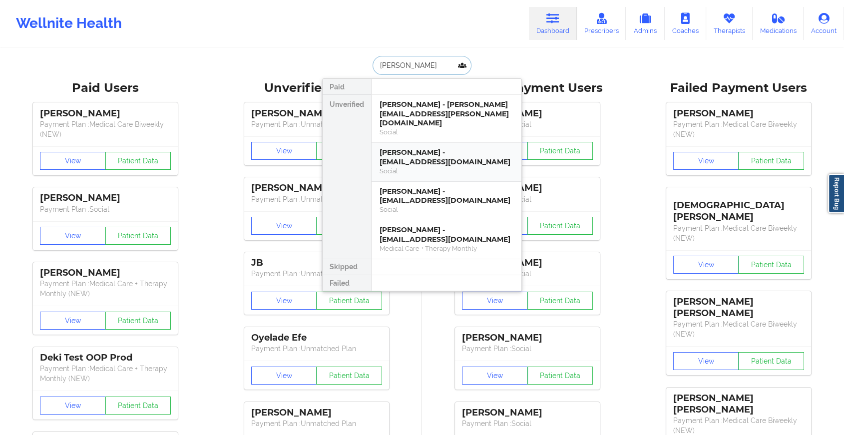
click at [407, 148] on div "[PERSON_NAME] - [EMAIL_ADDRESS][DOMAIN_NAME]" at bounding box center [447, 157] width 134 height 18
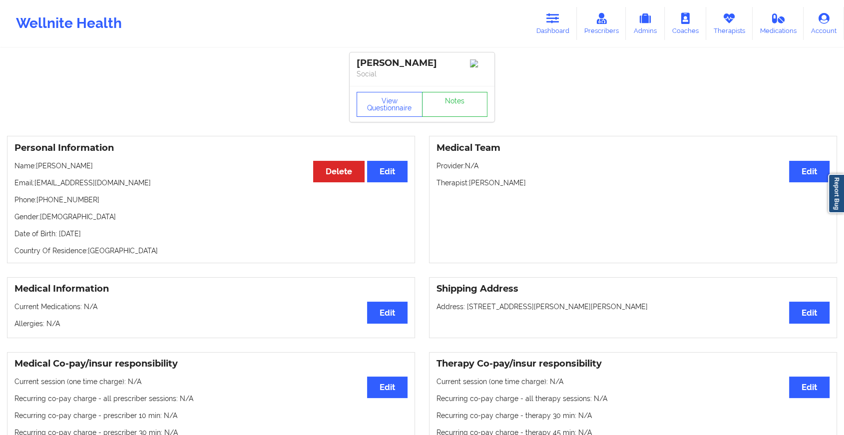
click at [468, 93] on div "View Questionnaire Notes" at bounding box center [422, 104] width 145 height 36
drag, startPoint x: 468, startPoint y: 93, endPoint x: 466, endPoint y: 105, distance: 12.2
click at [466, 105] on link "Notes" at bounding box center [455, 104] width 66 height 25
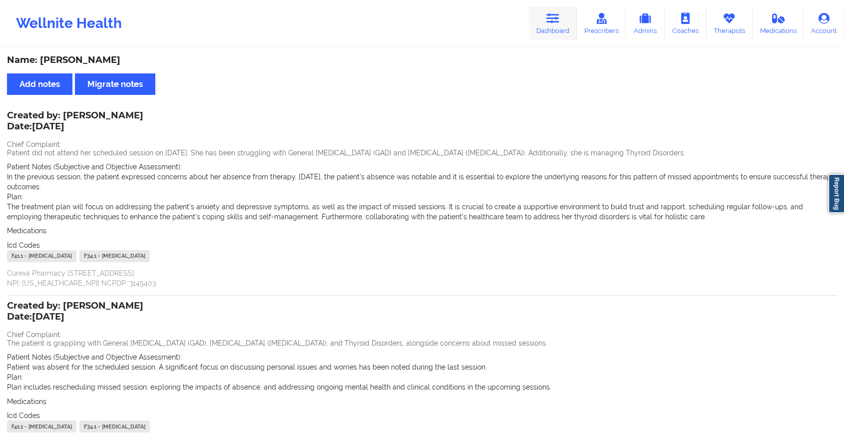
click at [564, 12] on link "Dashboard" at bounding box center [553, 23] width 48 height 33
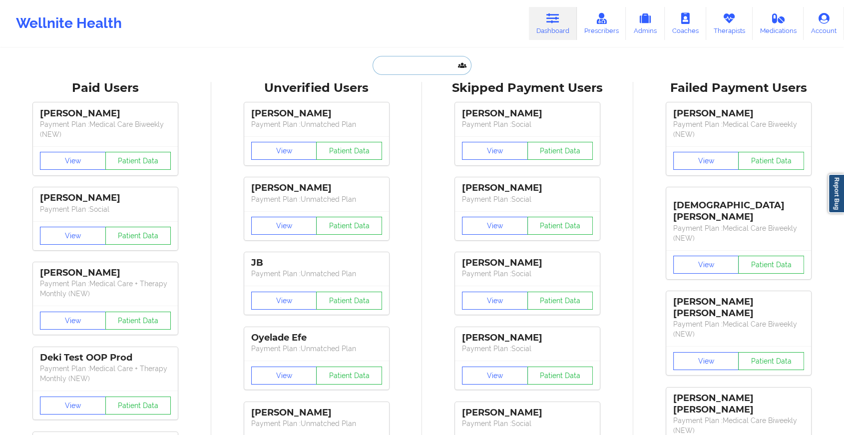
click at [378, 66] on input "text" at bounding box center [422, 65] width 99 height 19
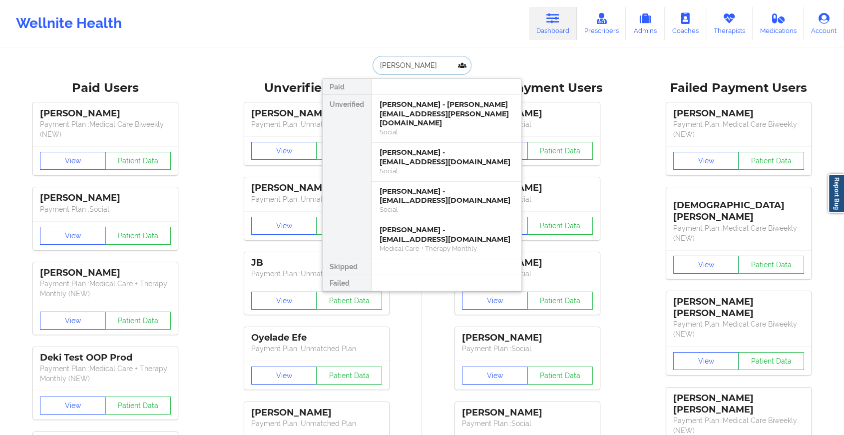
type input "[PERSON_NAME]"
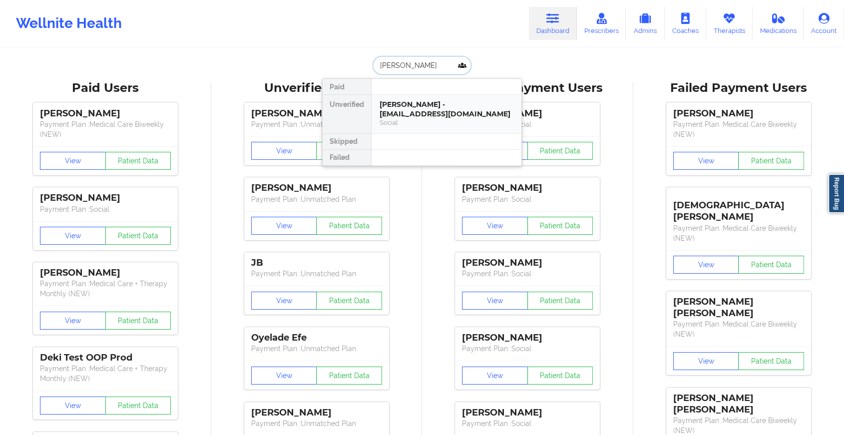
click at [412, 108] on div "[PERSON_NAME] - [EMAIL_ADDRESS][DOMAIN_NAME]" at bounding box center [447, 109] width 134 height 18
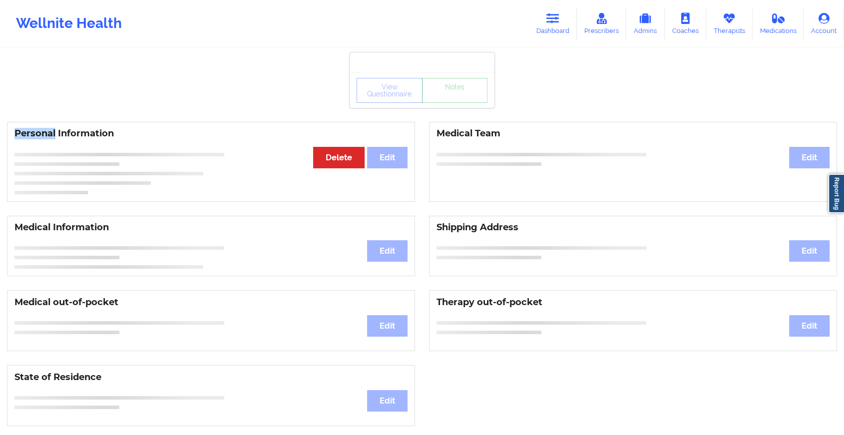
click at [412, 108] on div "View Questionnaire Notes Personal Information Edit Delete Medical Team Edit Med…" at bounding box center [422, 421] width 844 height 843
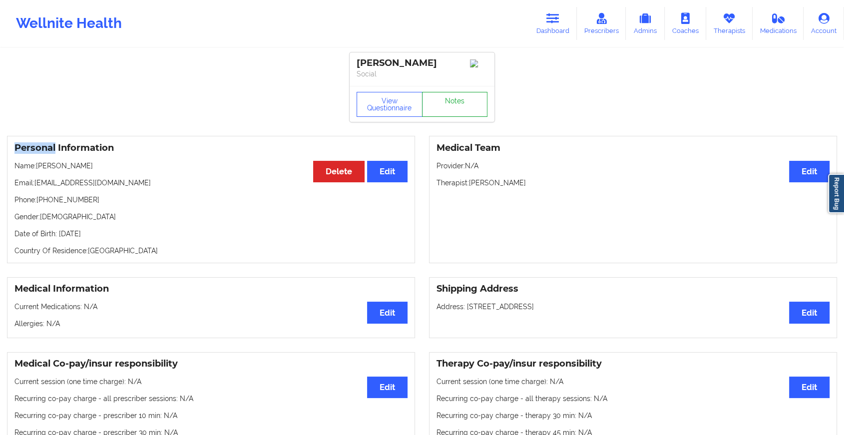
drag, startPoint x: 412, startPoint y: 108, endPoint x: 464, endPoint y: 112, distance: 52.6
click at [464, 112] on link "Notes" at bounding box center [455, 104] width 66 height 25
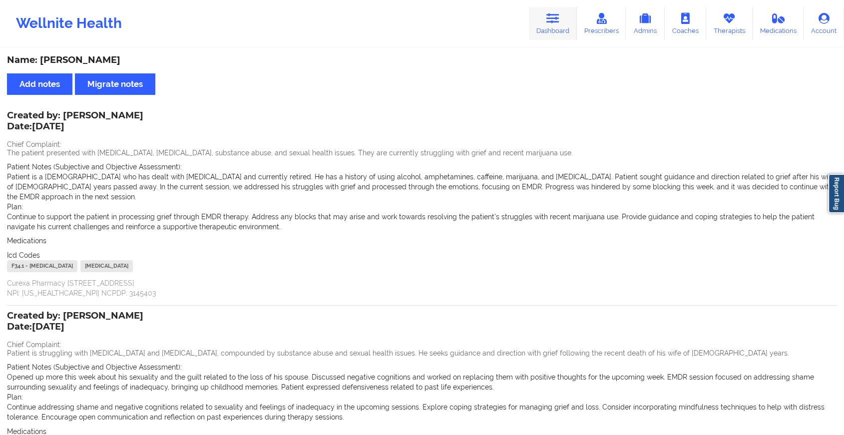
click at [557, 15] on icon at bounding box center [552, 18] width 13 height 11
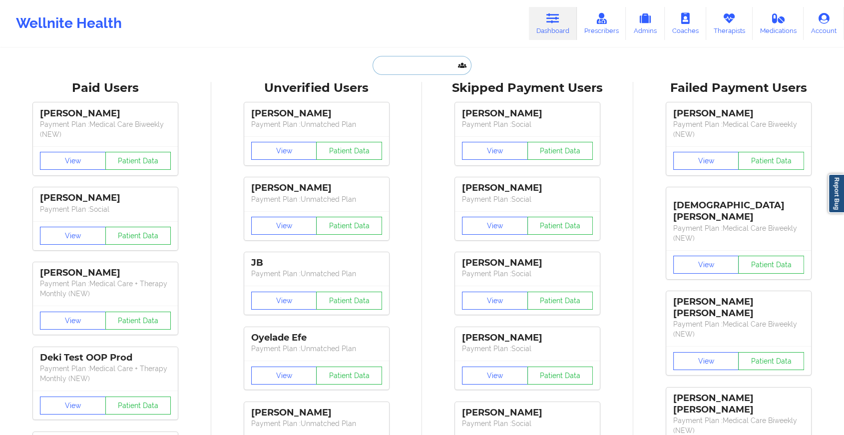
click at [413, 57] on input "text" at bounding box center [422, 65] width 99 height 19
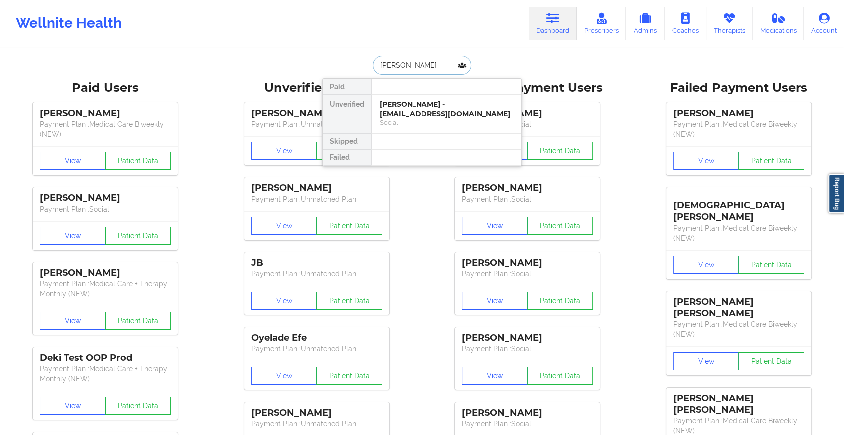
type input "[PERSON_NAME]"
click at [432, 113] on div "[PERSON_NAME] - [EMAIL_ADDRESS][DOMAIN_NAME]" at bounding box center [447, 109] width 134 height 18
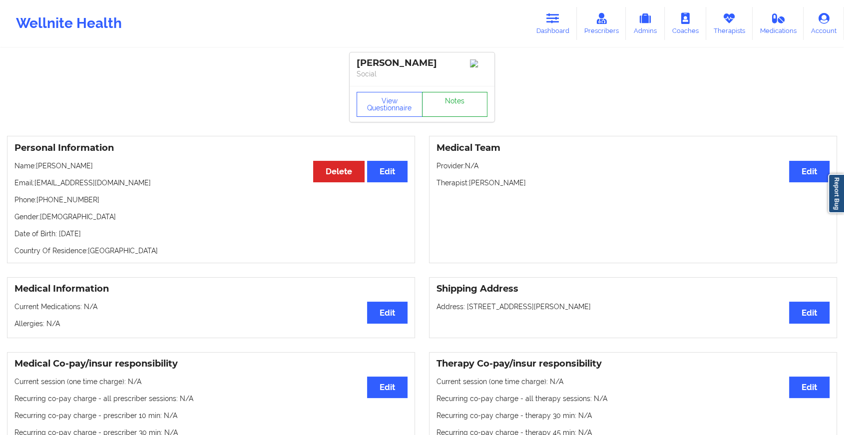
click at [451, 100] on link "Notes" at bounding box center [455, 104] width 66 height 25
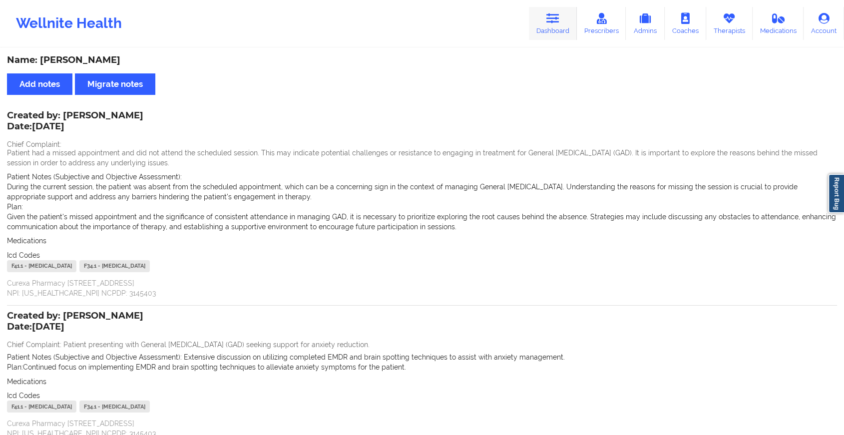
click at [553, 32] on link "Dashboard" at bounding box center [553, 23] width 48 height 33
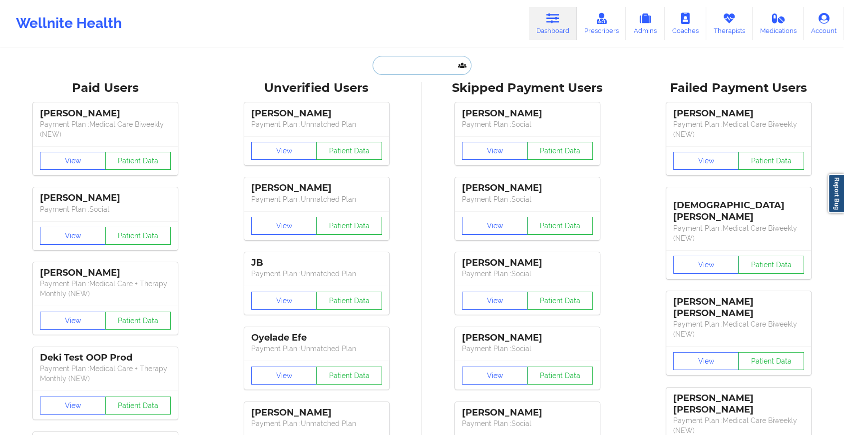
click at [398, 64] on input "text" at bounding box center [422, 65] width 99 height 19
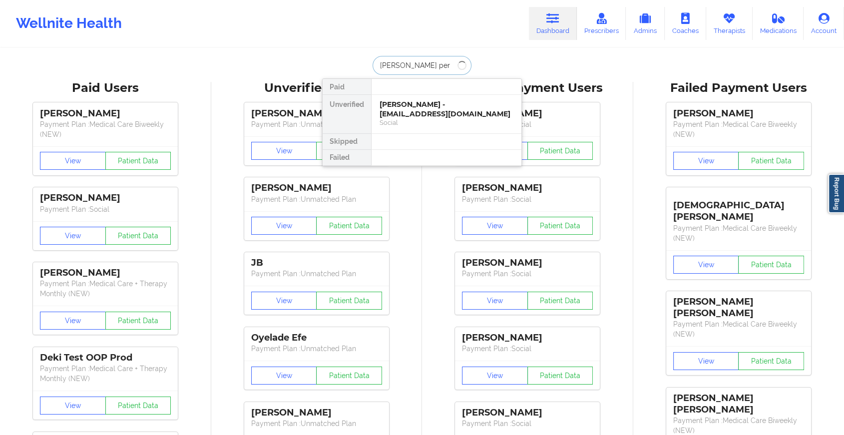
type input "[PERSON_NAME]"
click at [407, 108] on div "[PERSON_NAME] - [EMAIL_ADDRESS][DOMAIN_NAME]" at bounding box center [447, 109] width 134 height 18
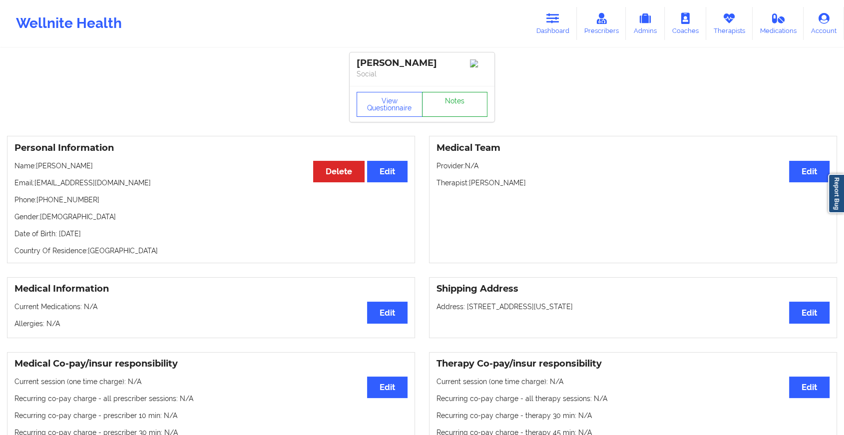
click at [443, 112] on link "Notes" at bounding box center [455, 104] width 66 height 25
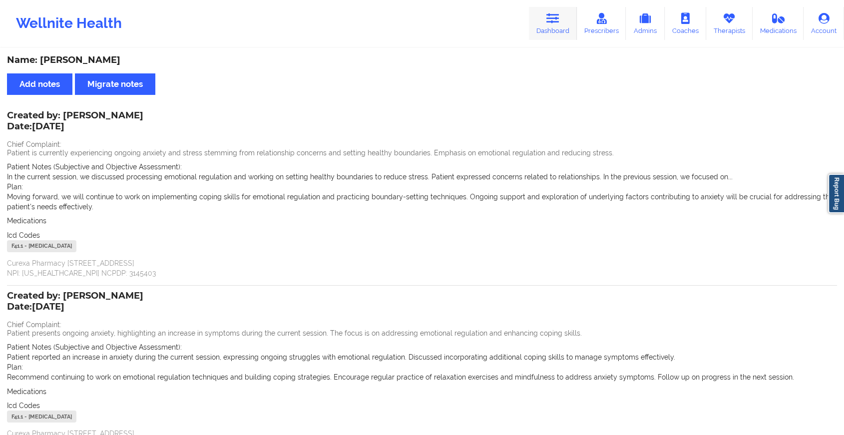
click at [544, 20] on link "Dashboard" at bounding box center [553, 23] width 48 height 33
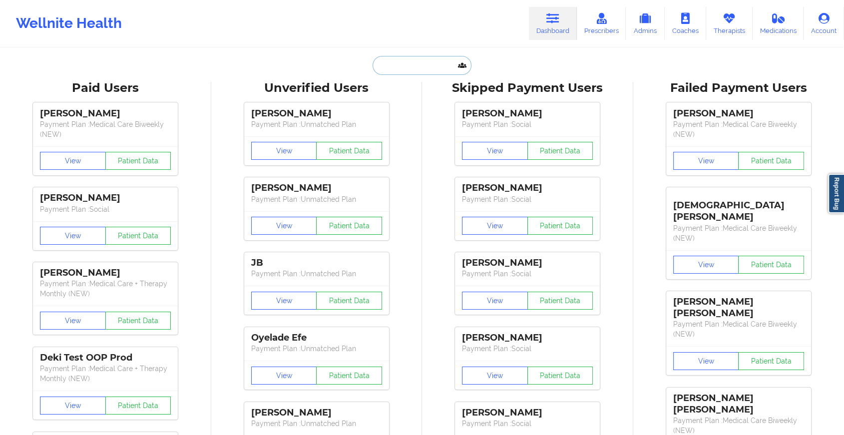
click at [421, 62] on input "text" at bounding box center [422, 65] width 99 height 19
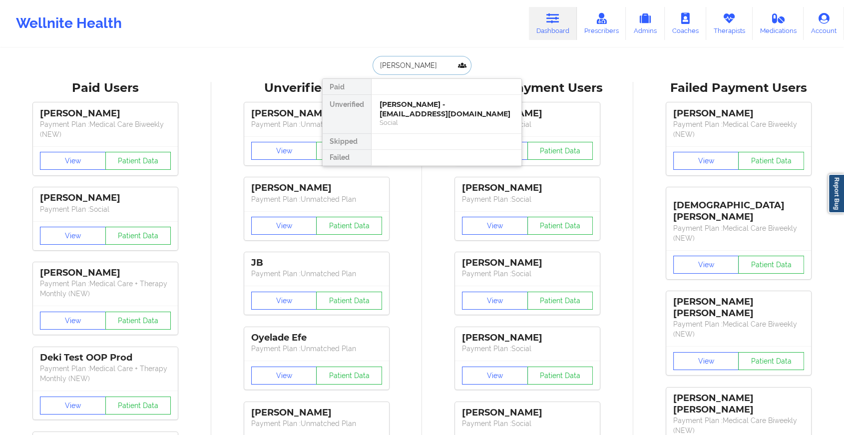
type input "[PERSON_NAME]"
click at [420, 101] on div "[PERSON_NAME] - [PERSON_NAME][EMAIL_ADDRESS][DOMAIN_NAME]" at bounding box center [447, 109] width 134 height 18
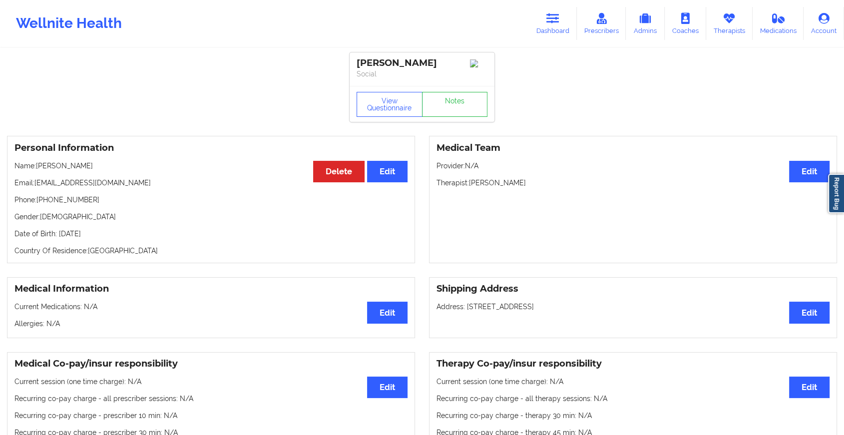
click at [464, 94] on div "View Questionnaire Notes" at bounding box center [422, 104] width 145 height 36
drag, startPoint x: 464, startPoint y: 94, endPoint x: 459, endPoint y: 101, distance: 8.2
click at [459, 101] on link "Notes" at bounding box center [455, 104] width 66 height 25
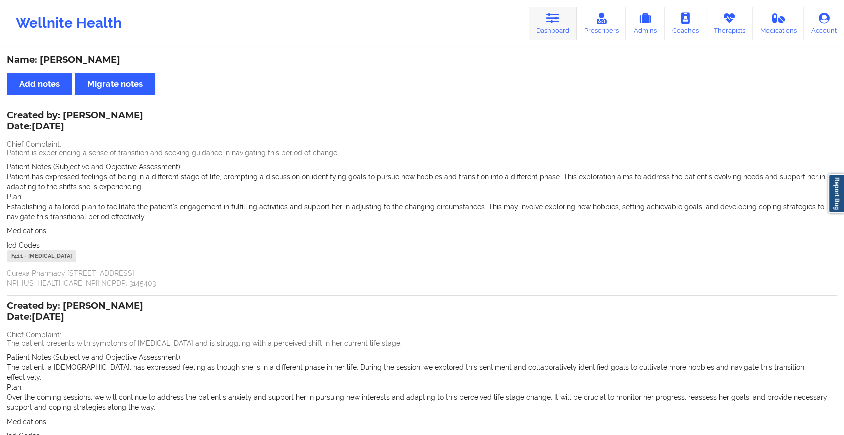
click at [548, 31] on link "Dashboard" at bounding box center [553, 23] width 48 height 33
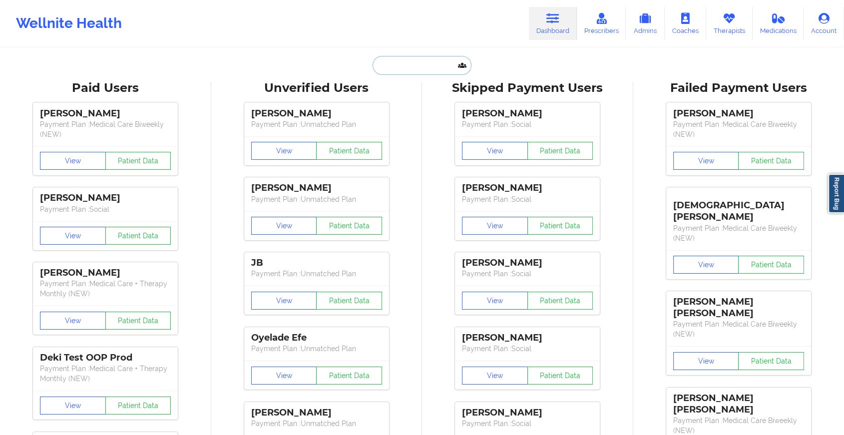
click at [422, 62] on input "text" at bounding box center [422, 65] width 99 height 19
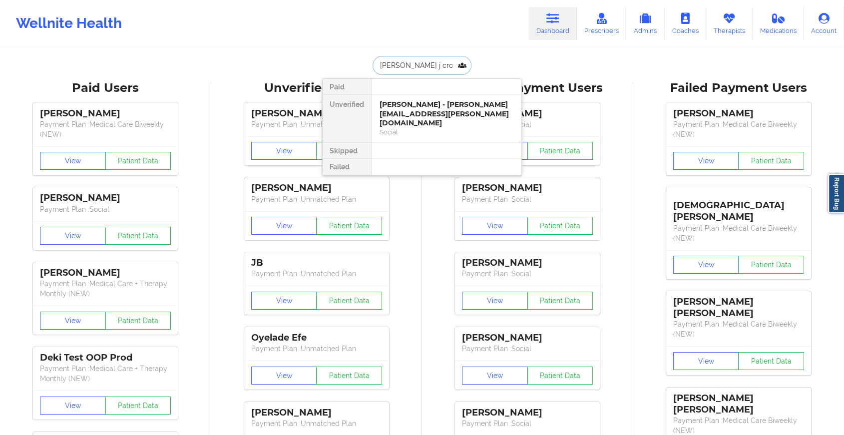
type input "[PERSON_NAME]"
click at [419, 104] on div "[PERSON_NAME] - [PERSON_NAME][EMAIL_ADDRESS][PERSON_NAME][DOMAIN_NAME]" at bounding box center [447, 114] width 134 height 28
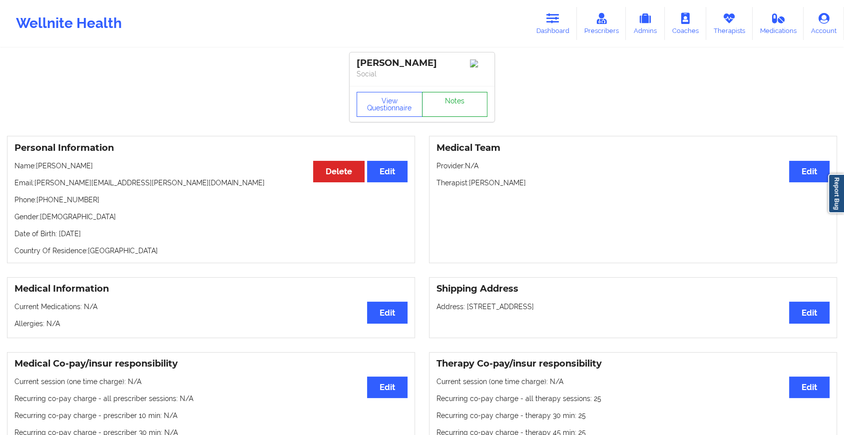
click at [441, 98] on link "Notes" at bounding box center [455, 104] width 66 height 25
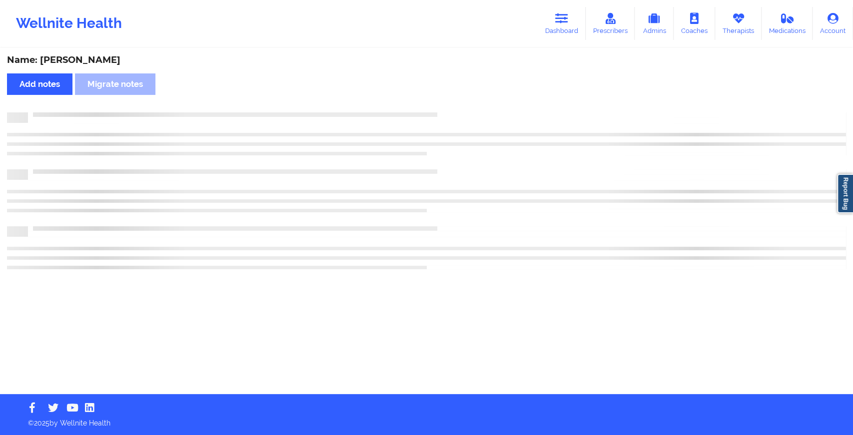
click at [441, 98] on div "Name: [PERSON_NAME] Add notes Migrate notes" at bounding box center [426, 221] width 853 height 345
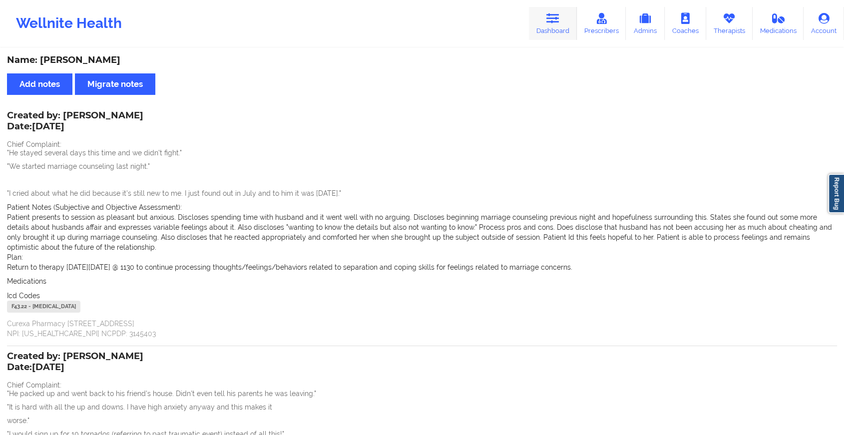
click at [562, 32] on link "Dashboard" at bounding box center [553, 23] width 48 height 33
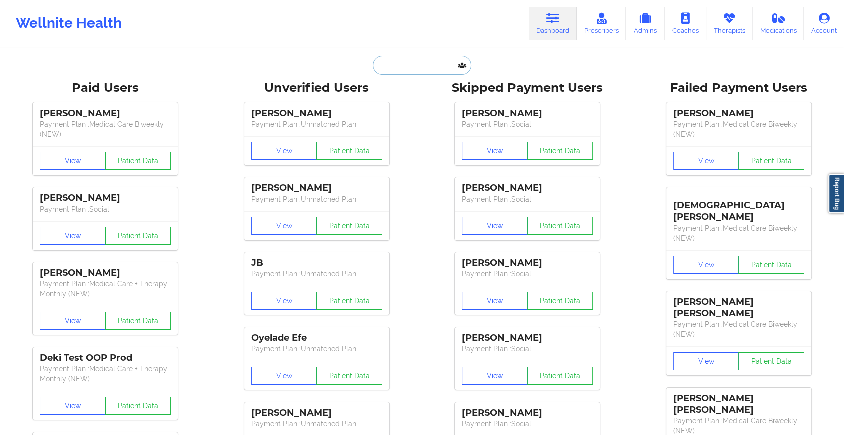
click at [403, 64] on input "text" at bounding box center [422, 65] width 99 height 19
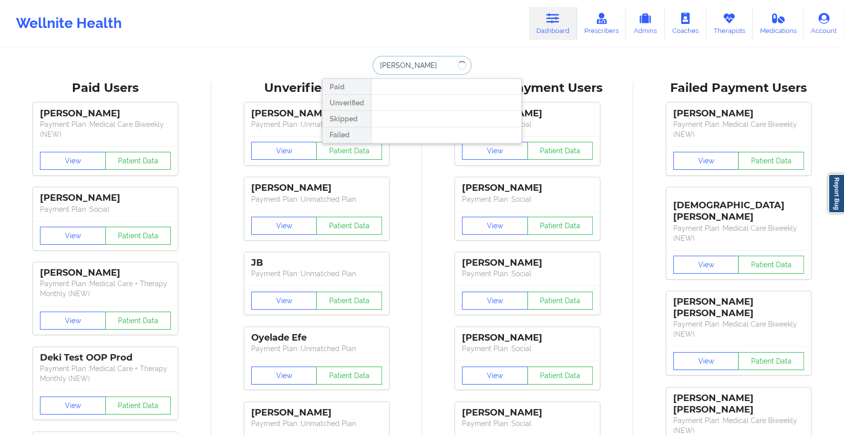
type input "[PERSON_NAME] w"
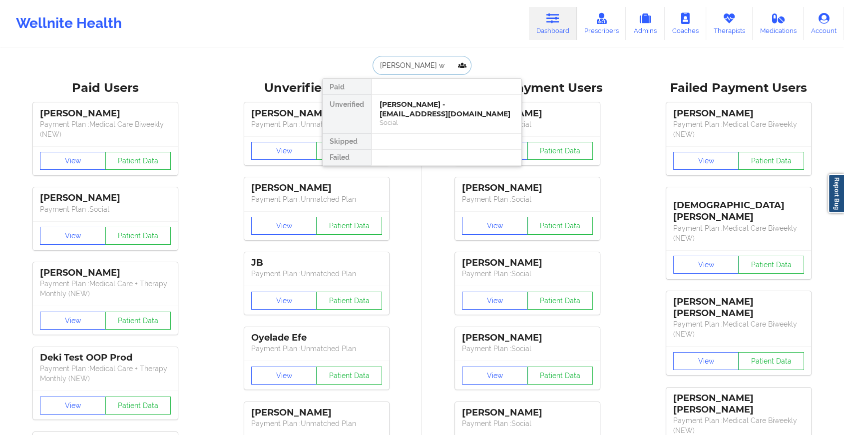
click at [417, 117] on div "[PERSON_NAME] - [EMAIL_ADDRESS][DOMAIN_NAME]" at bounding box center [447, 109] width 134 height 18
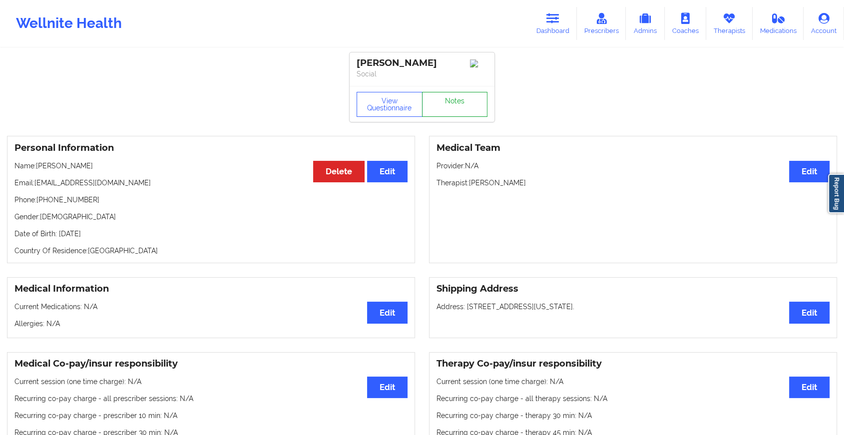
click at [452, 114] on link "Notes" at bounding box center [455, 104] width 66 height 25
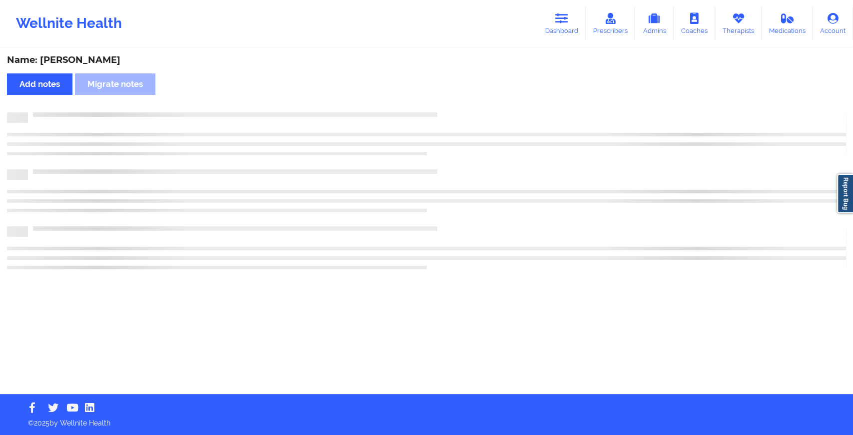
click at [452, 112] on div at bounding box center [437, 112] width 818 height 0
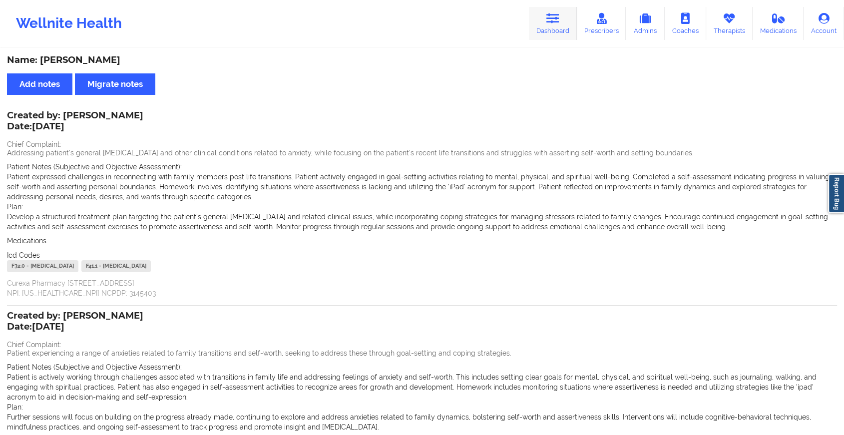
click at [545, 28] on link "Dashboard" at bounding box center [553, 23] width 48 height 33
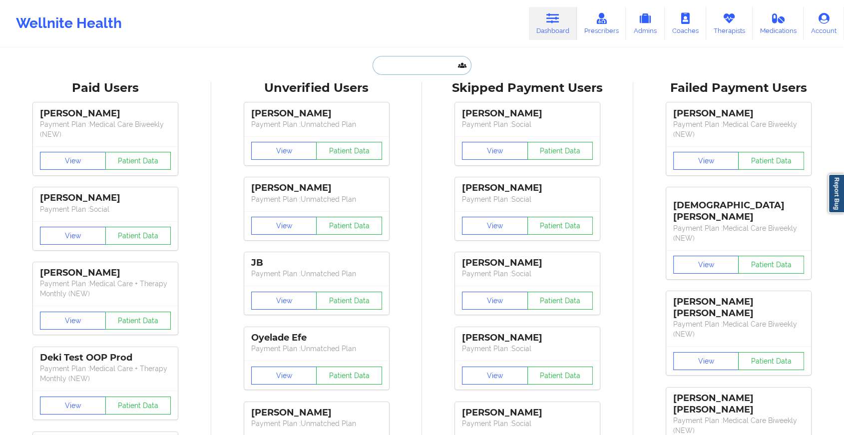
click at [395, 62] on input "text" at bounding box center [422, 65] width 99 height 19
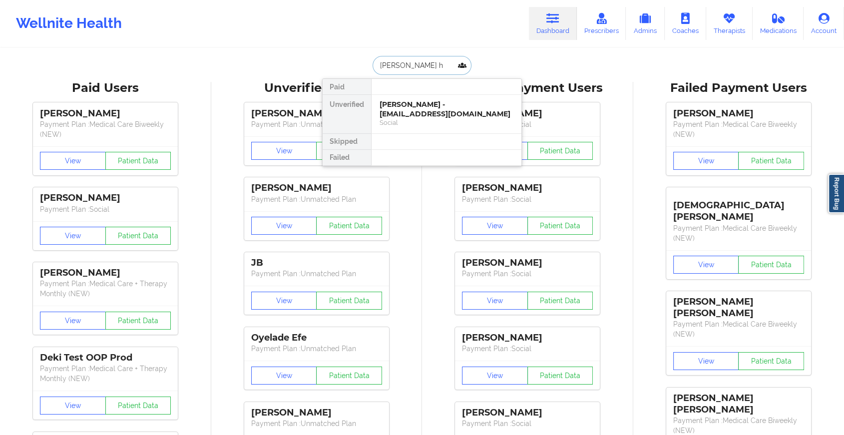
type input "[PERSON_NAME]"
click at [390, 112] on div "[PERSON_NAME] - [EMAIL_ADDRESS][DOMAIN_NAME]" at bounding box center [447, 109] width 134 height 18
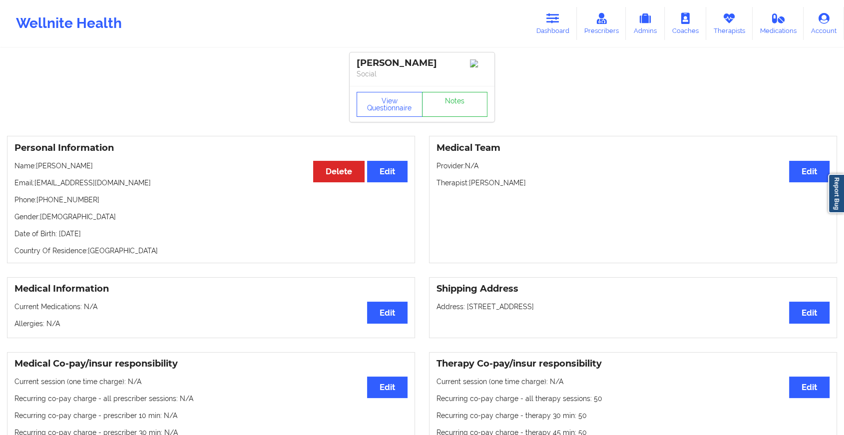
click at [448, 93] on div "View Questionnaire Notes" at bounding box center [422, 104] width 145 height 36
drag, startPoint x: 448, startPoint y: 93, endPoint x: 446, endPoint y: 104, distance: 11.2
click at [446, 104] on link "Notes" at bounding box center [455, 104] width 66 height 25
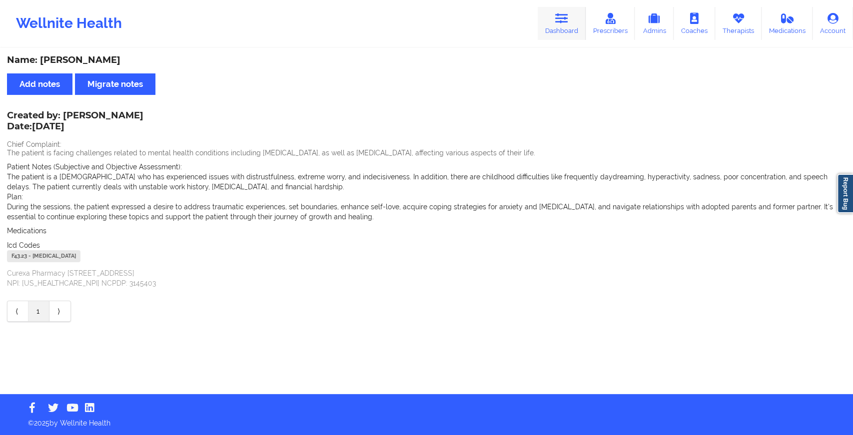
click at [556, 12] on link "Dashboard" at bounding box center [561, 23] width 48 height 33
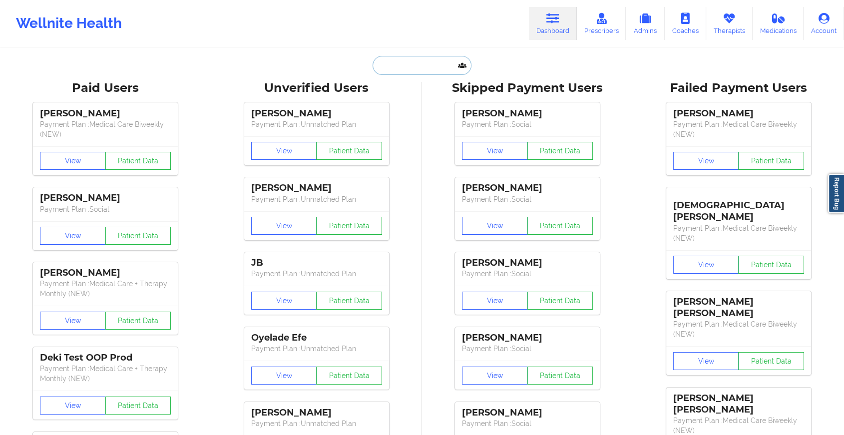
click at [398, 69] on input "text" at bounding box center [422, 65] width 99 height 19
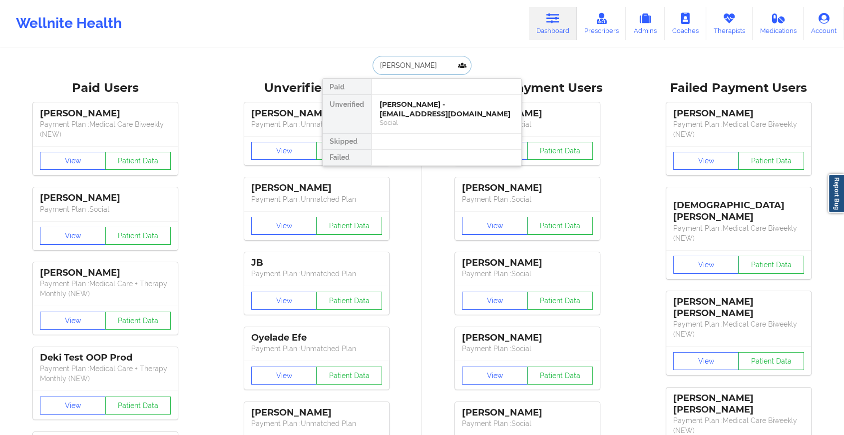
type input "[PERSON_NAME]"
click at [413, 116] on div "[PERSON_NAME] - [EMAIL_ADDRESS][DOMAIN_NAME]" at bounding box center [447, 109] width 134 height 18
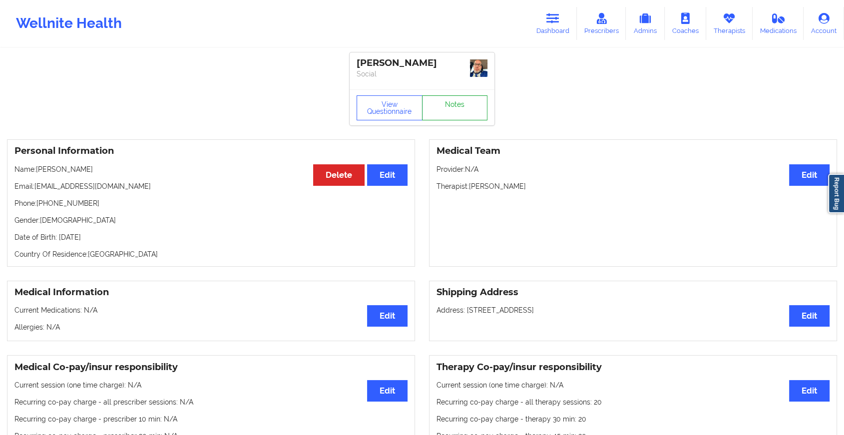
click at [469, 102] on link "Notes" at bounding box center [455, 107] width 66 height 25
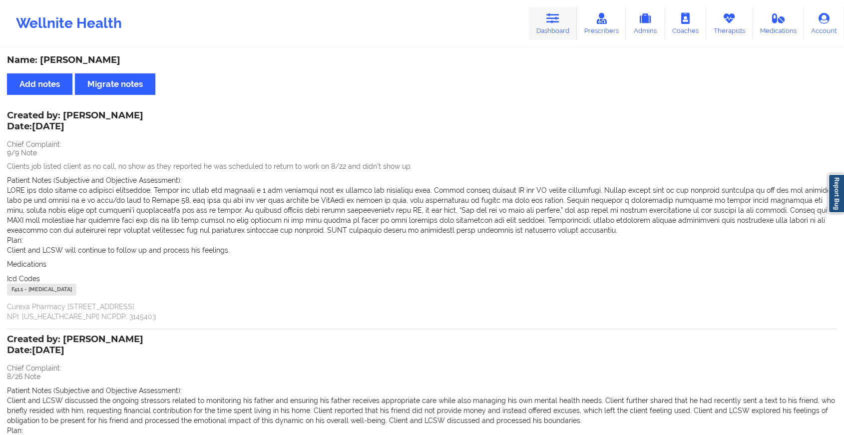
click at [553, 17] on icon at bounding box center [552, 18] width 13 height 11
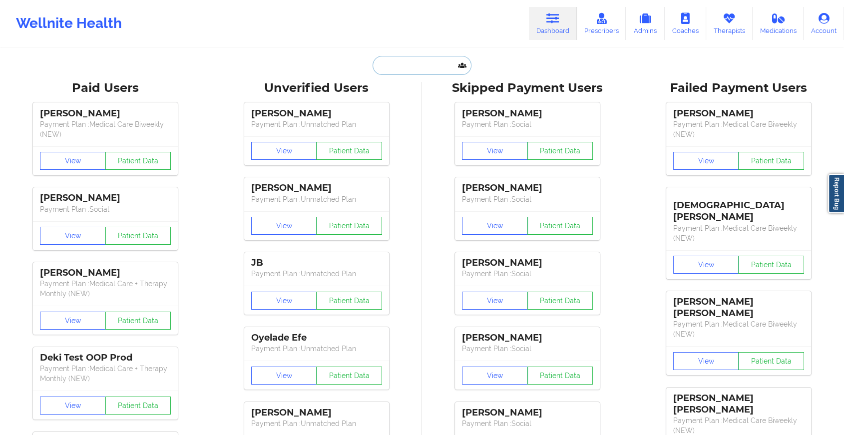
click at [429, 62] on input "text" at bounding box center [422, 65] width 99 height 19
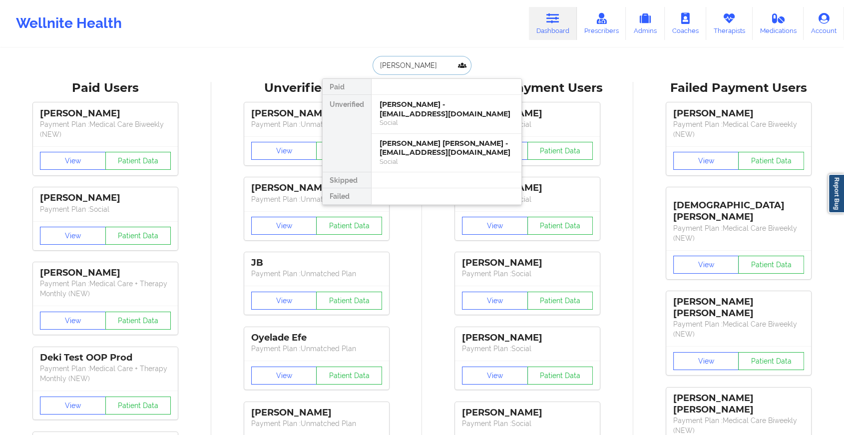
type input "[PERSON_NAME]"
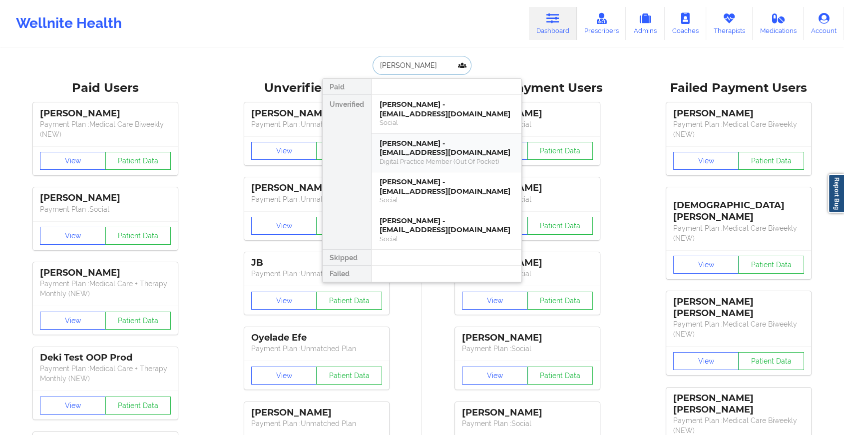
click at [432, 139] on div "[PERSON_NAME] - [EMAIL_ADDRESS][DOMAIN_NAME]" at bounding box center [447, 148] width 134 height 18
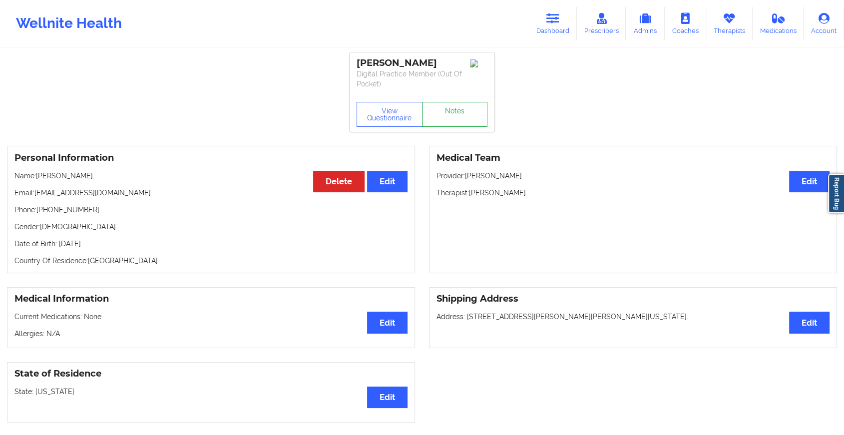
click at [447, 114] on link "Notes" at bounding box center [455, 114] width 66 height 25
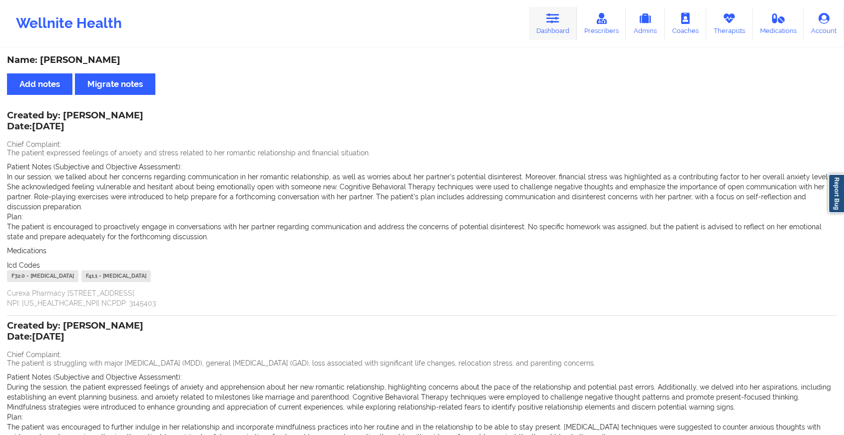
click at [552, 21] on icon at bounding box center [552, 18] width 13 height 11
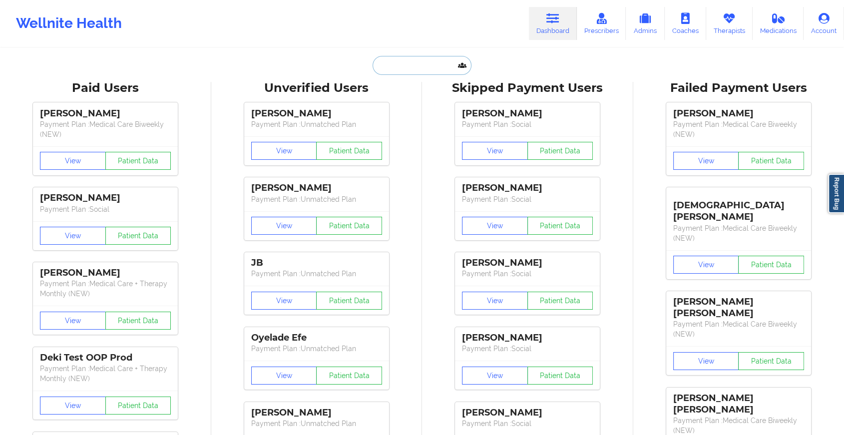
click at [417, 63] on input "text" at bounding box center [422, 65] width 99 height 19
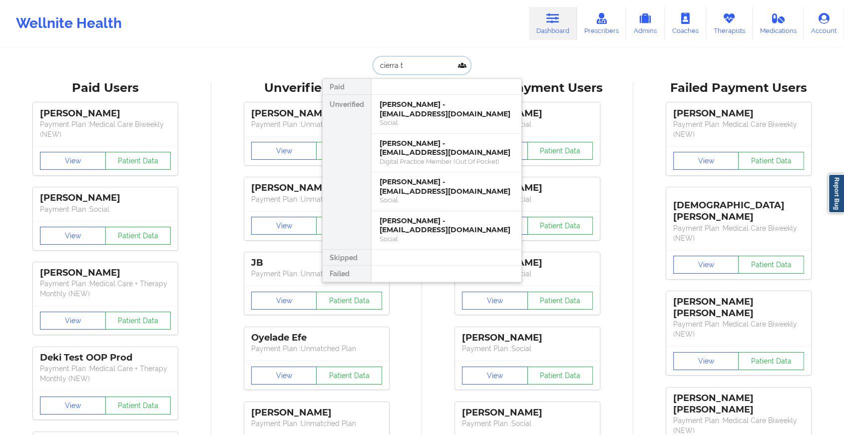
type input "cierra th"
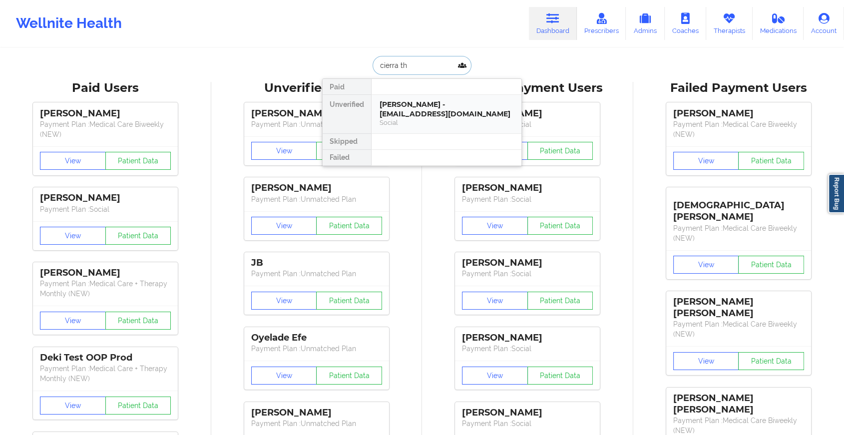
click at [420, 110] on div "[PERSON_NAME] - [EMAIL_ADDRESS][DOMAIN_NAME]" at bounding box center [447, 109] width 134 height 18
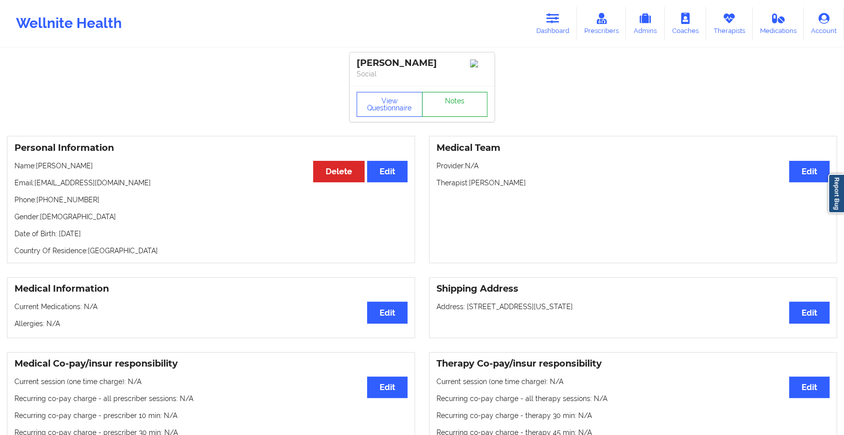
click at [450, 101] on link "Notes" at bounding box center [455, 104] width 66 height 25
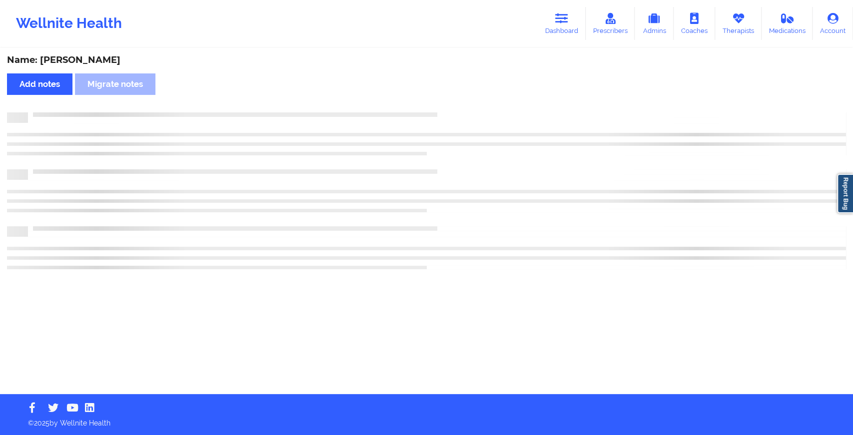
click at [450, 101] on div "Name: [PERSON_NAME] Add notes Migrate notes" at bounding box center [426, 221] width 853 height 345
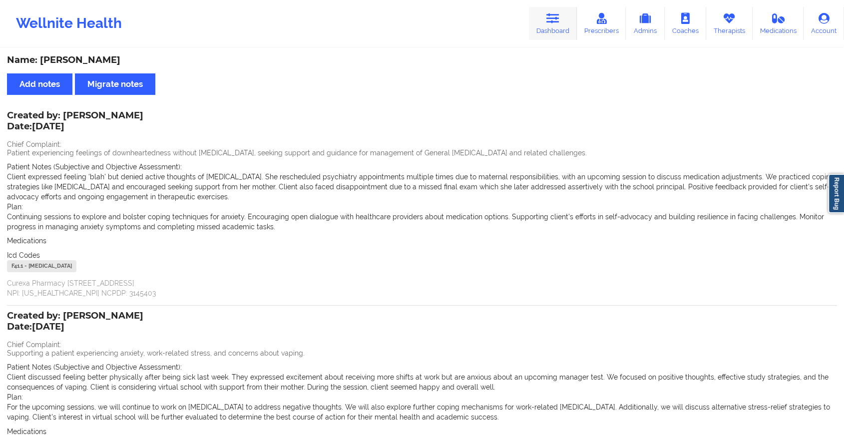
click at [555, 29] on link "Dashboard" at bounding box center [553, 23] width 48 height 33
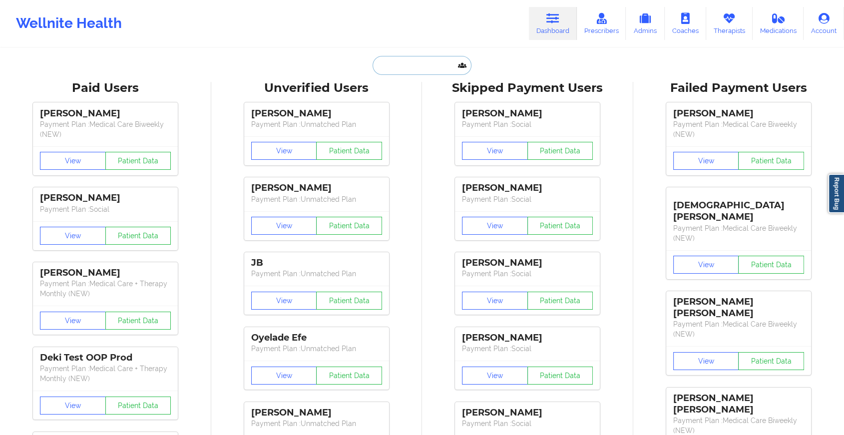
click at [395, 72] on input "text" at bounding box center [422, 65] width 99 height 19
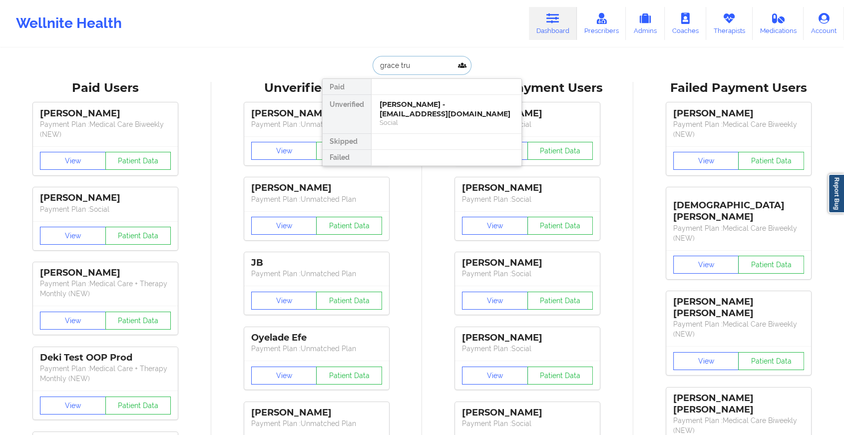
type input "[PERSON_NAME]"
click at [409, 106] on div "[PERSON_NAME] - [EMAIL_ADDRESS][DOMAIN_NAME]" at bounding box center [447, 109] width 134 height 18
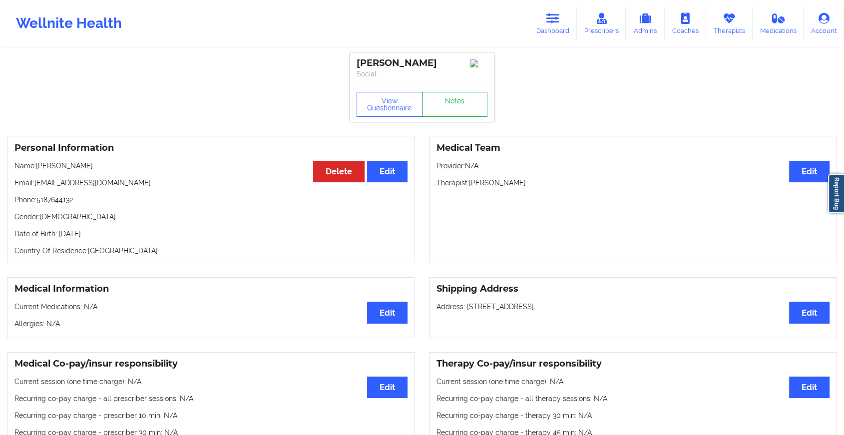
click at [459, 110] on link "Notes" at bounding box center [455, 104] width 66 height 25
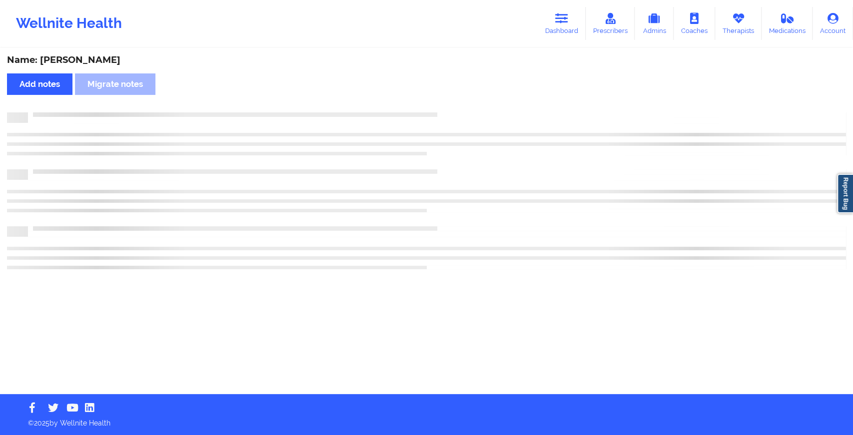
click at [459, 110] on div "Name: [PERSON_NAME] Add notes Migrate notes" at bounding box center [426, 221] width 853 height 345
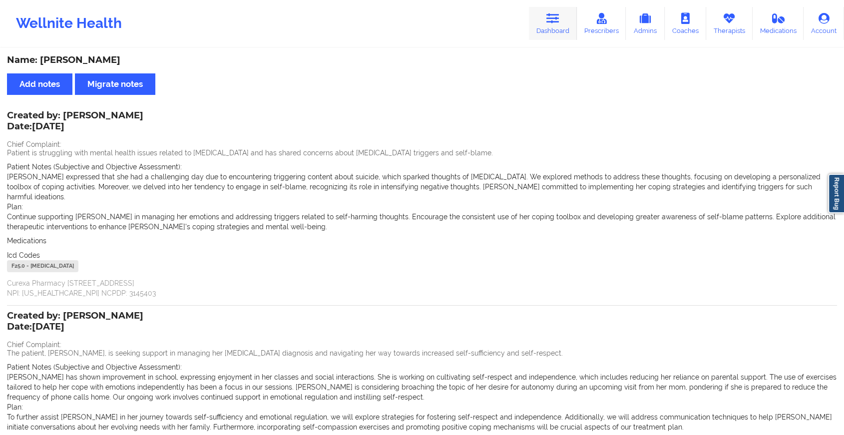
click at [556, 30] on link "Dashboard" at bounding box center [553, 23] width 48 height 33
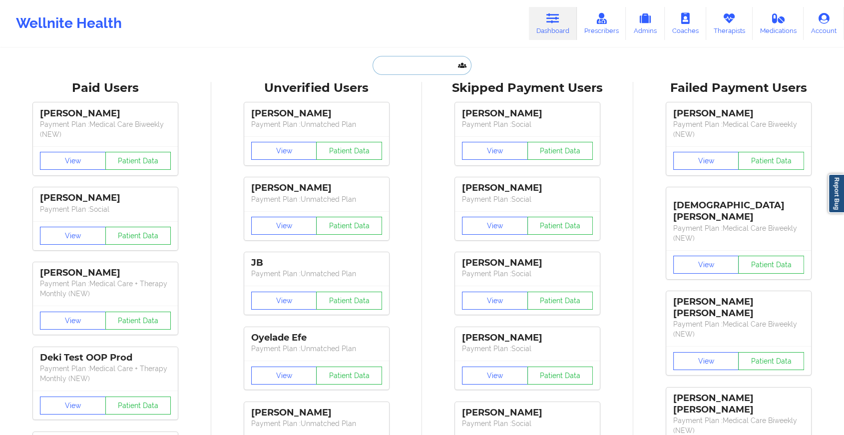
click at [411, 65] on input "text" at bounding box center [422, 65] width 99 height 19
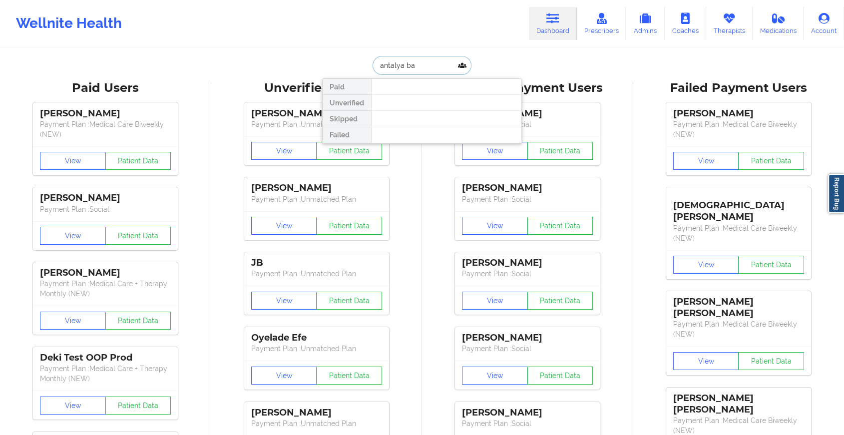
type input "[GEOGRAPHIC_DATA] bad"
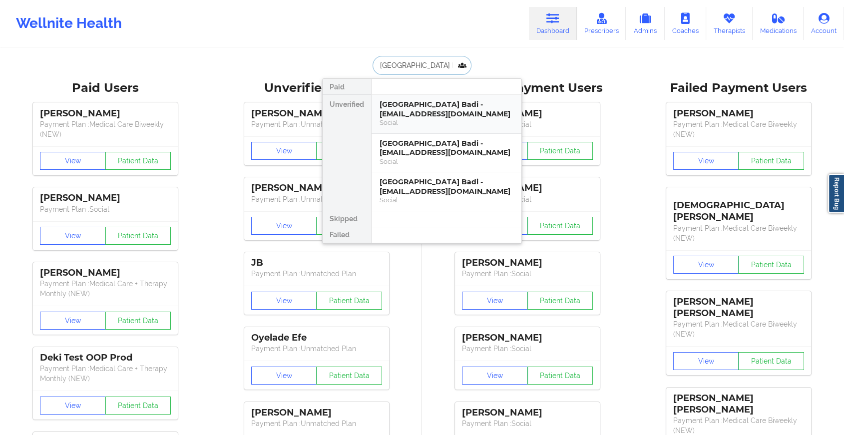
click at [405, 112] on div "[GEOGRAPHIC_DATA] Badi - [EMAIL_ADDRESS][DOMAIN_NAME]" at bounding box center [447, 109] width 134 height 18
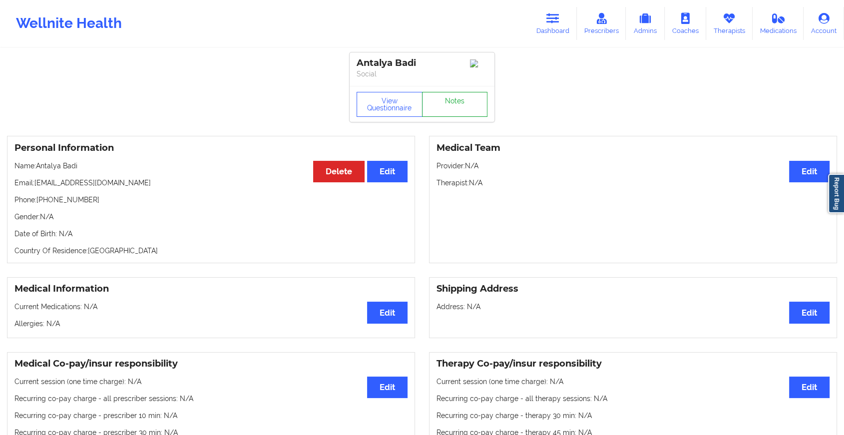
click at [444, 111] on link "Notes" at bounding box center [455, 104] width 66 height 25
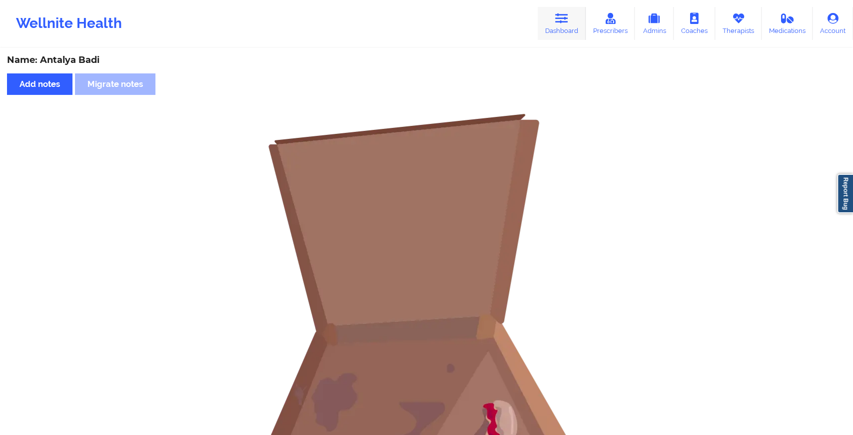
click at [547, 23] on link "Dashboard" at bounding box center [561, 23] width 48 height 33
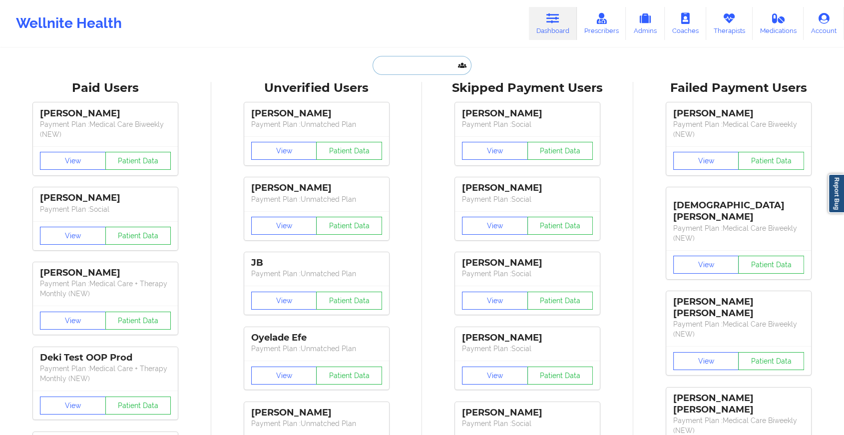
click at [437, 65] on input "text" at bounding box center [422, 65] width 99 height 19
type input "a"
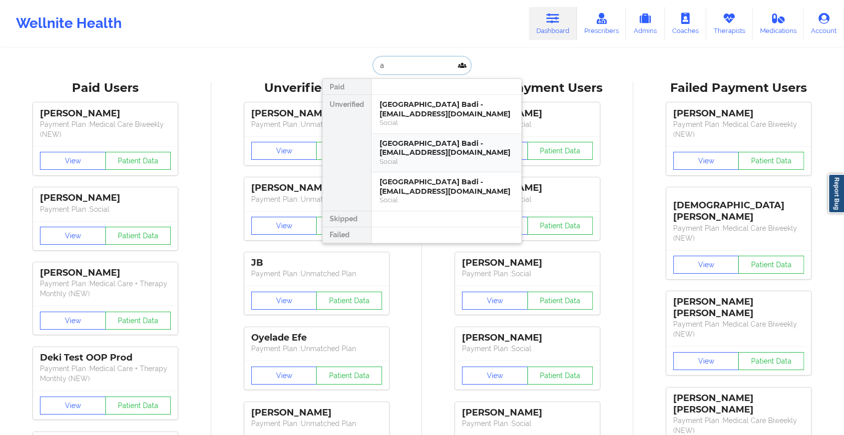
click at [421, 150] on div "[GEOGRAPHIC_DATA] Badi - [EMAIL_ADDRESS][DOMAIN_NAME]" at bounding box center [447, 148] width 134 height 18
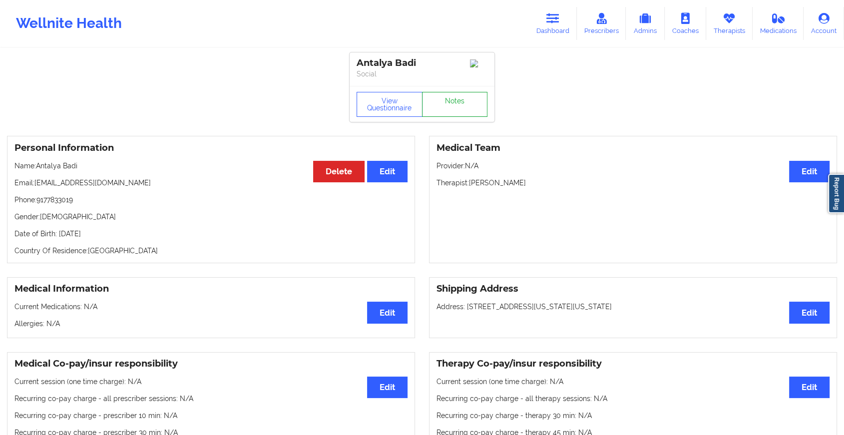
click at [455, 111] on link "Notes" at bounding box center [455, 104] width 66 height 25
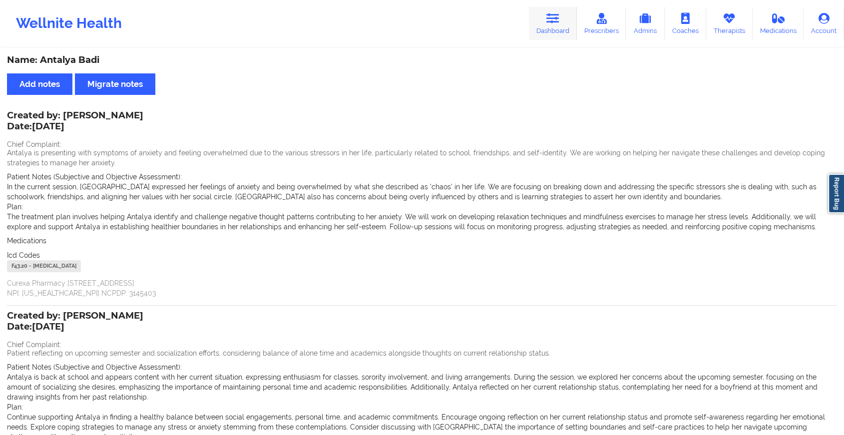
click at [559, 32] on link "Dashboard" at bounding box center [553, 23] width 48 height 33
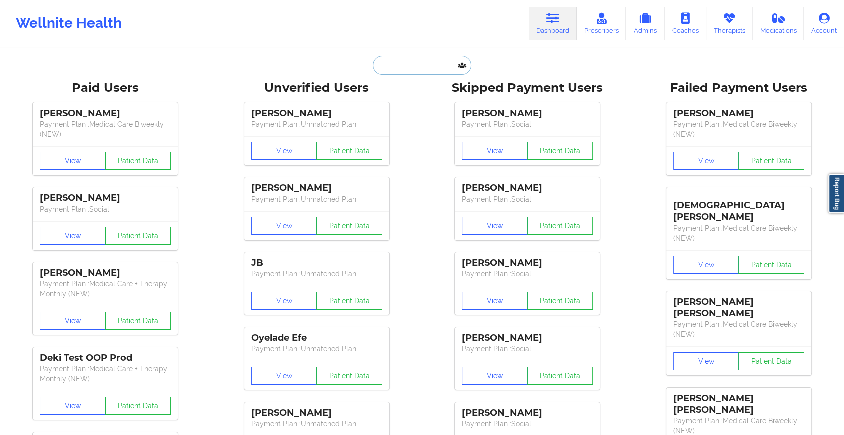
click at [405, 67] on input "text" at bounding box center [422, 65] width 99 height 19
type input "a"
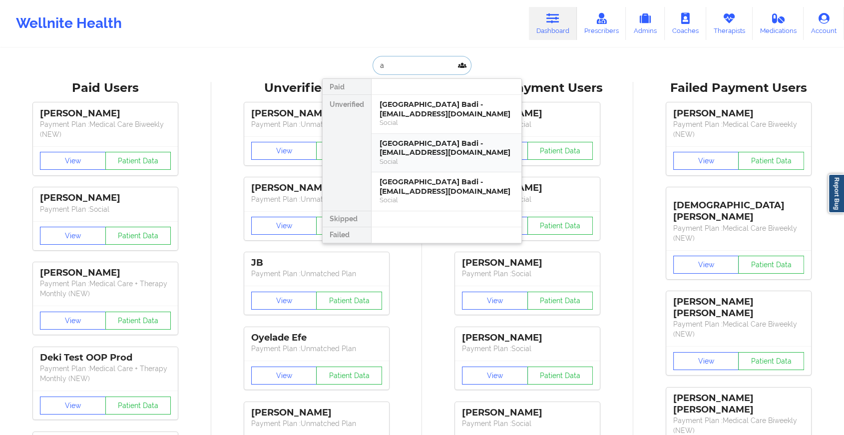
click at [403, 160] on div "Social" at bounding box center [447, 161] width 134 height 8
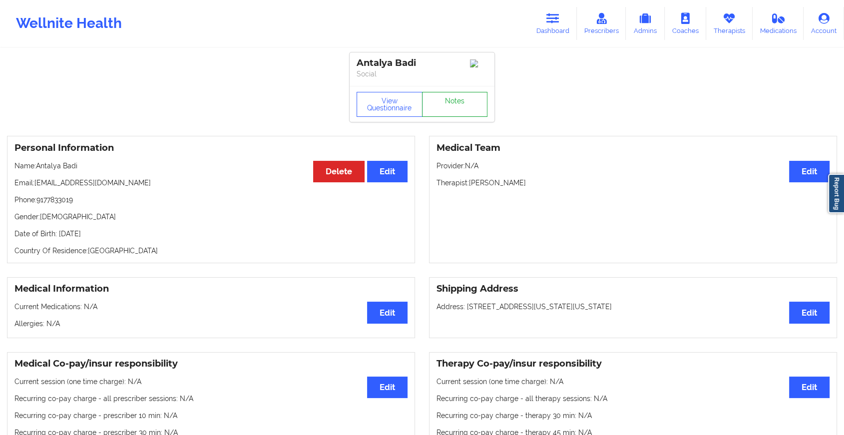
click at [447, 97] on link "Notes" at bounding box center [455, 104] width 66 height 25
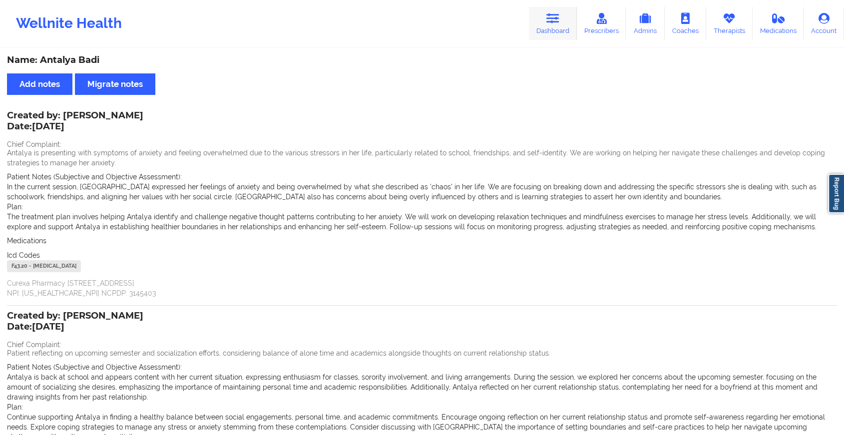
click at [554, 25] on link "Dashboard" at bounding box center [553, 23] width 48 height 33
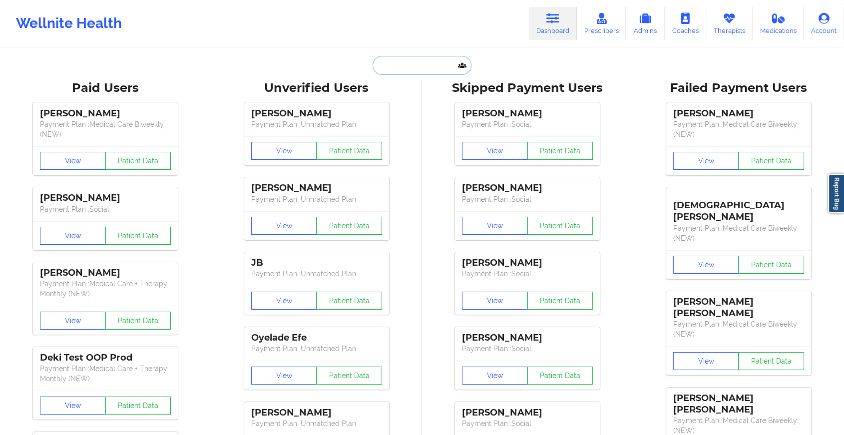
click at [428, 67] on input "text" at bounding box center [422, 65] width 99 height 19
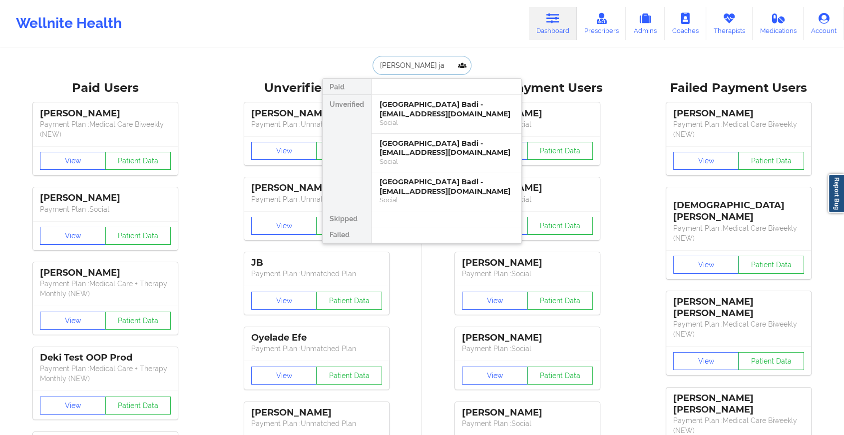
type input "[PERSON_NAME] jag"
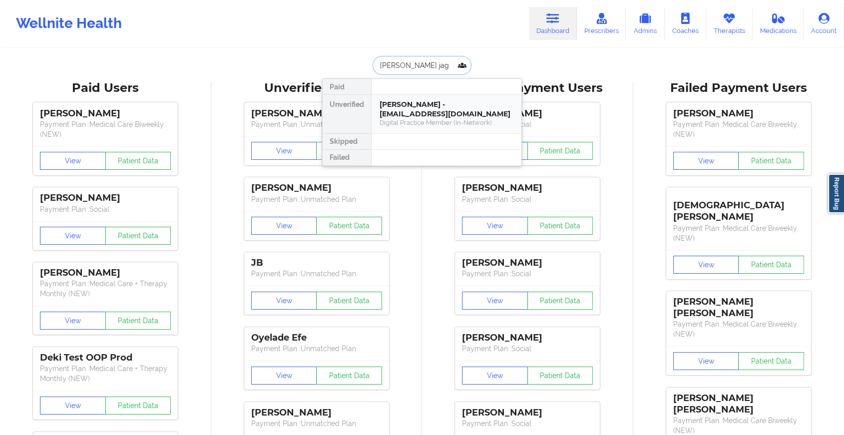
click at [428, 109] on div "[PERSON_NAME] - [EMAIL_ADDRESS][DOMAIN_NAME]" at bounding box center [447, 109] width 134 height 18
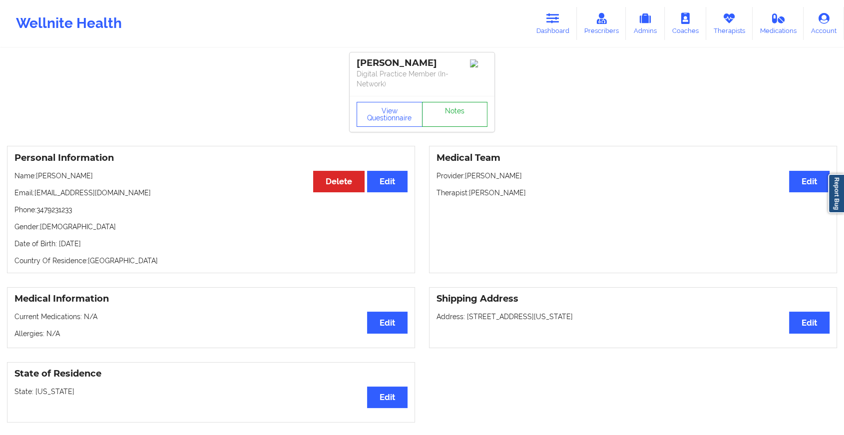
click at [446, 105] on link "Notes" at bounding box center [455, 114] width 66 height 25
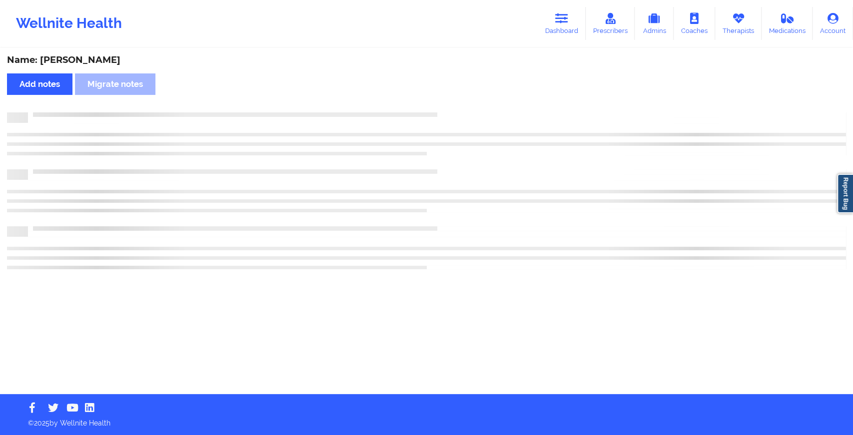
click at [446, 105] on div "Name: [PERSON_NAME] Add notes Migrate notes" at bounding box center [426, 221] width 853 height 345
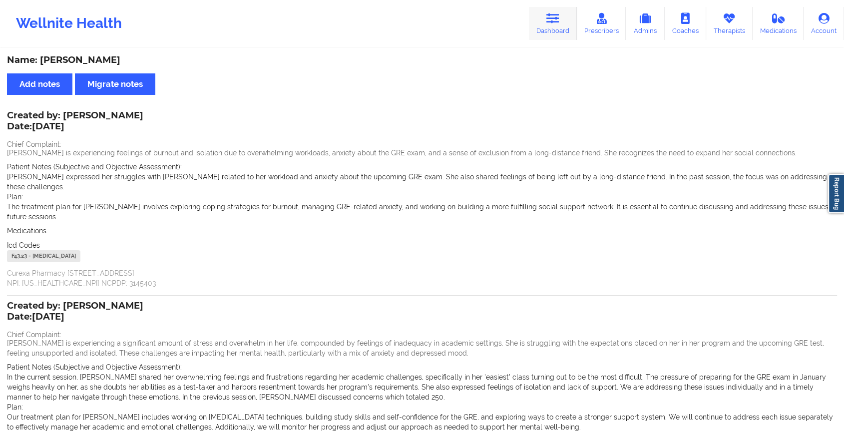
click at [545, 40] on link "Dashboard" at bounding box center [553, 23] width 48 height 33
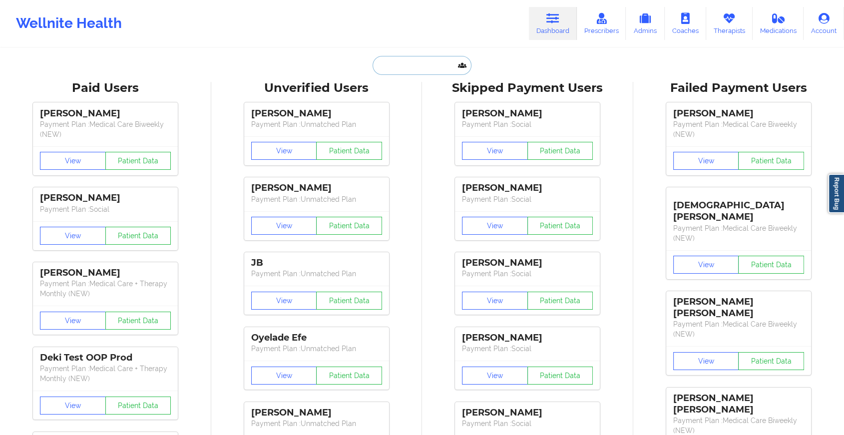
click at [412, 62] on input "text" at bounding box center [422, 65] width 99 height 19
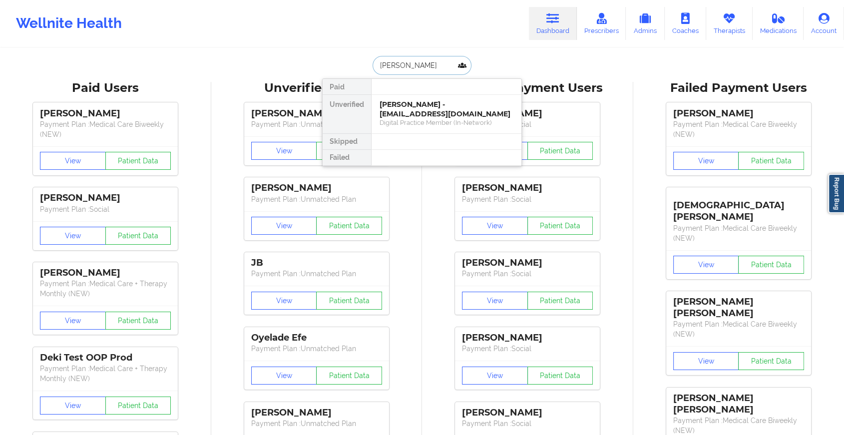
type input "[PERSON_NAME]"
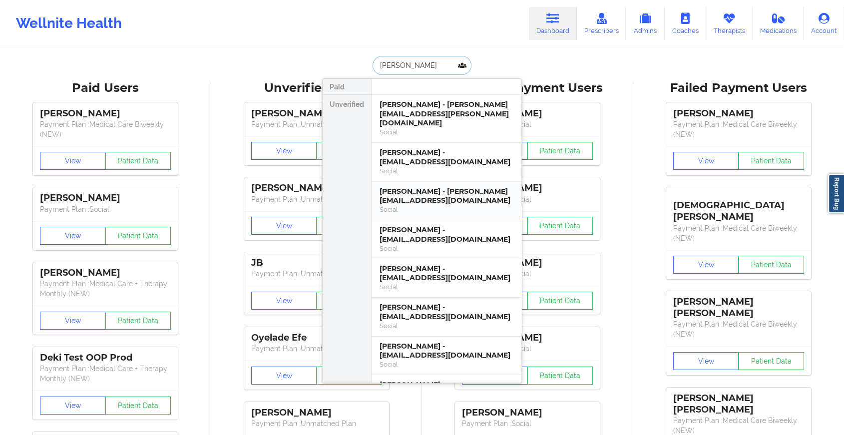
click at [408, 205] on div "Social" at bounding box center [447, 209] width 134 height 8
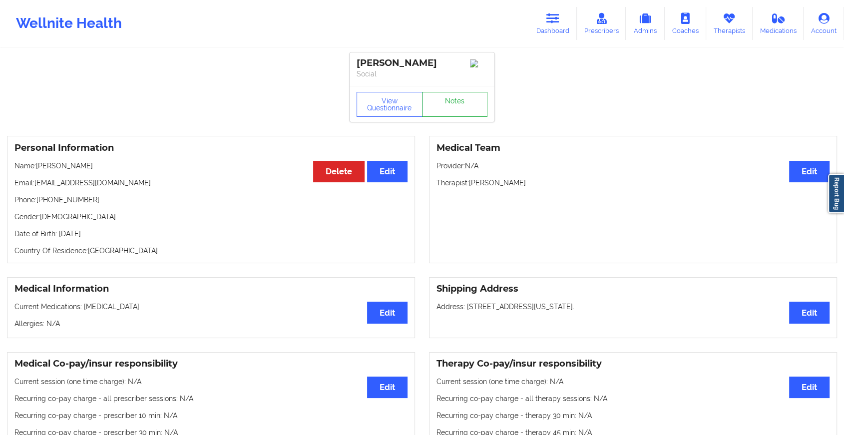
click at [449, 120] on div "View Questionnaire Notes" at bounding box center [422, 104] width 145 height 36
drag, startPoint x: 449, startPoint y: 120, endPoint x: 433, endPoint y: 118, distance: 16.1
click at [433, 117] on link "Notes" at bounding box center [455, 104] width 66 height 25
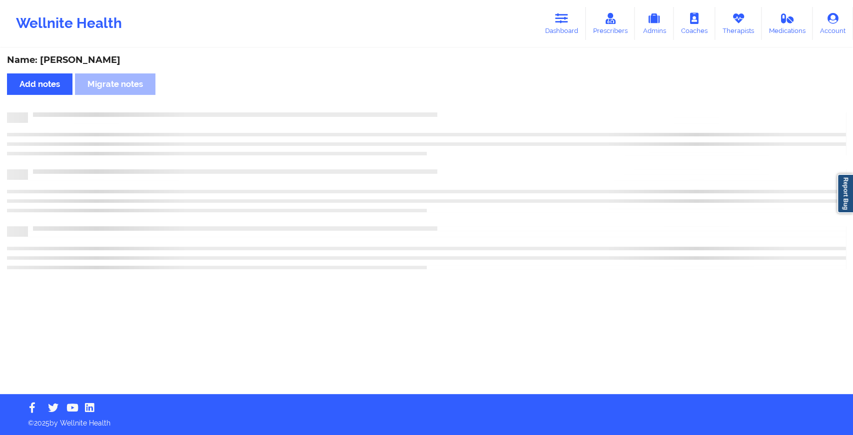
click at [433, 118] on div at bounding box center [426, 117] width 839 height 10
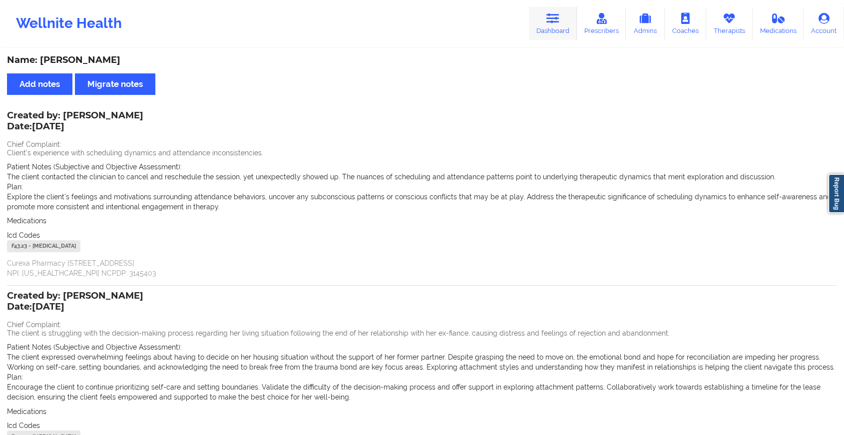
click at [539, 29] on link "Dashboard" at bounding box center [553, 23] width 48 height 33
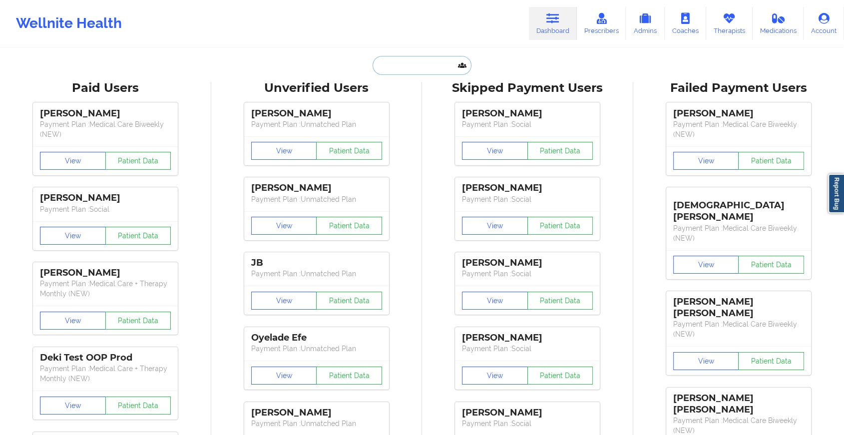
click at [420, 66] on input "text" at bounding box center [422, 65] width 99 height 19
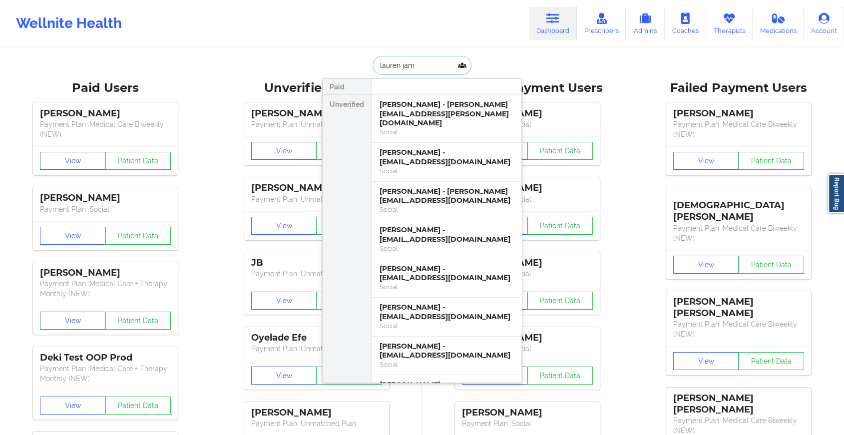
type input "[PERSON_NAME]"
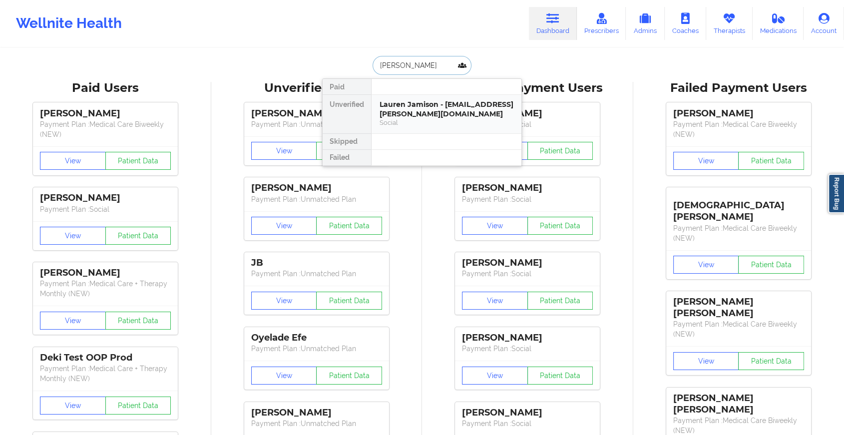
click at [415, 108] on div "Lauren Jamison - [EMAIL_ADDRESS][PERSON_NAME][DOMAIN_NAME]" at bounding box center [447, 109] width 134 height 18
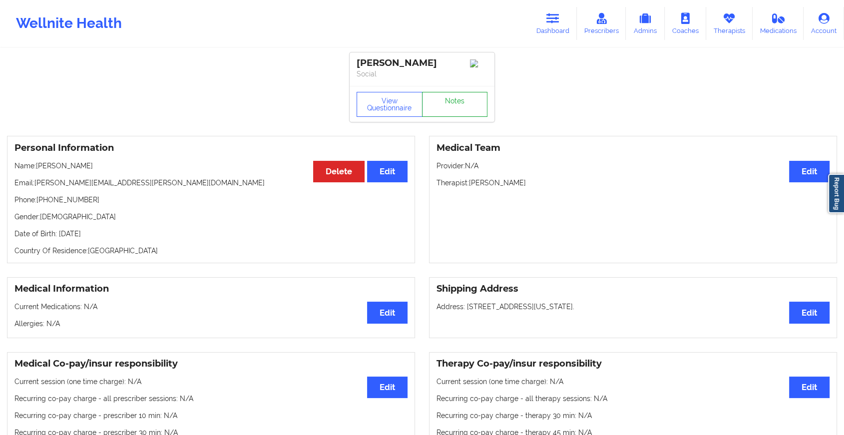
click at [440, 109] on link "Notes" at bounding box center [455, 104] width 66 height 25
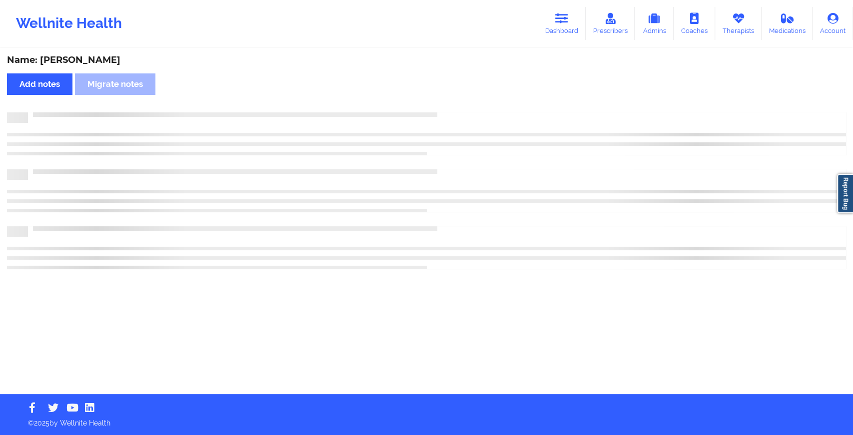
click at [440, 109] on div "Name: [PERSON_NAME] Add notes Migrate notes" at bounding box center [426, 221] width 853 height 345
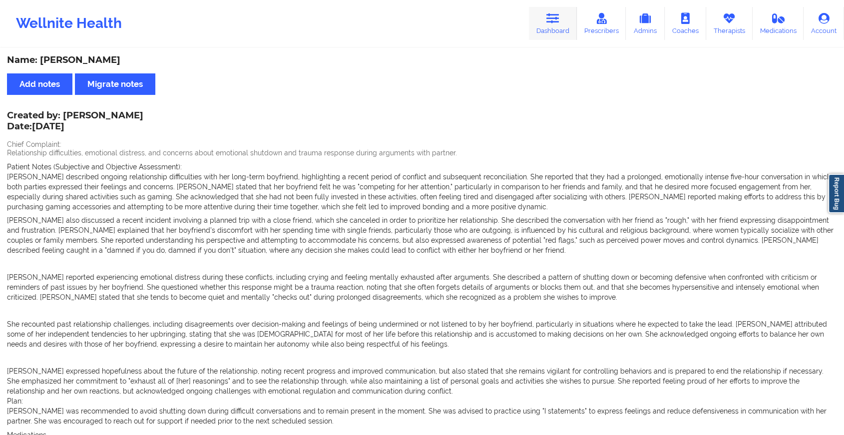
click at [558, 17] on icon at bounding box center [552, 18] width 13 height 11
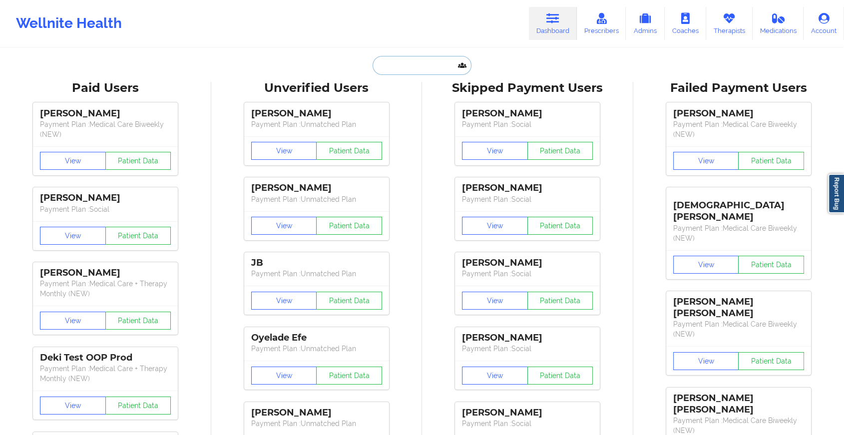
click at [406, 63] on input "text" at bounding box center [422, 65] width 99 height 19
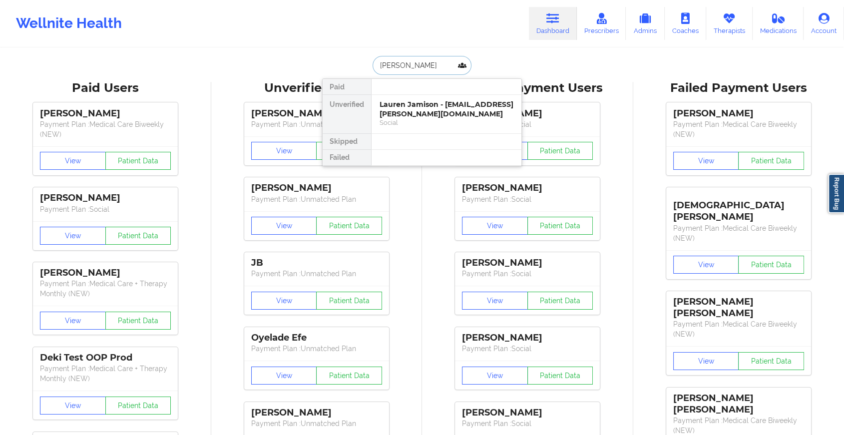
type input "[PERSON_NAME]"
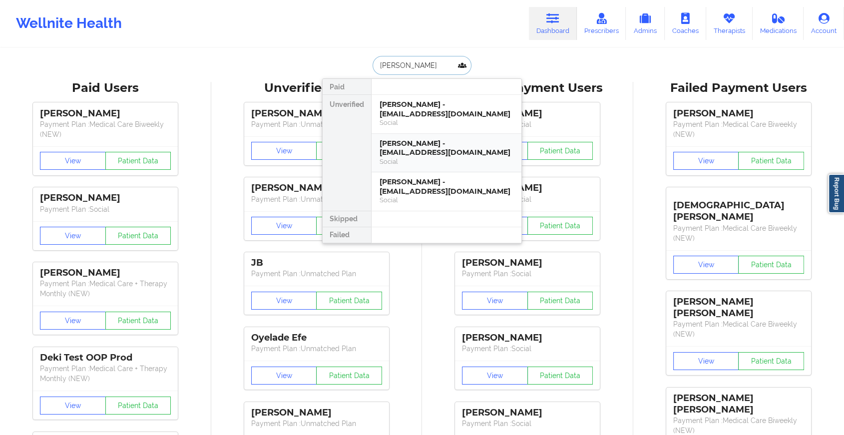
click at [410, 143] on div "[PERSON_NAME] - [EMAIL_ADDRESS][DOMAIN_NAME]" at bounding box center [447, 148] width 134 height 18
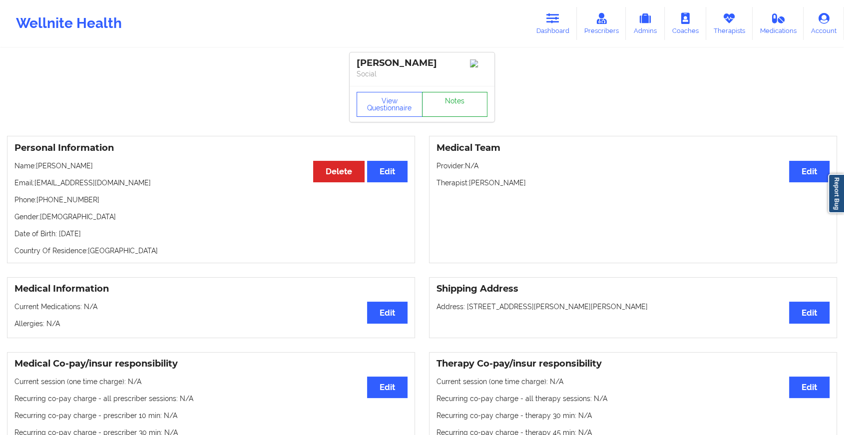
click at [450, 112] on link "Notes" at bounding box center [455, 104] width 66 height 25
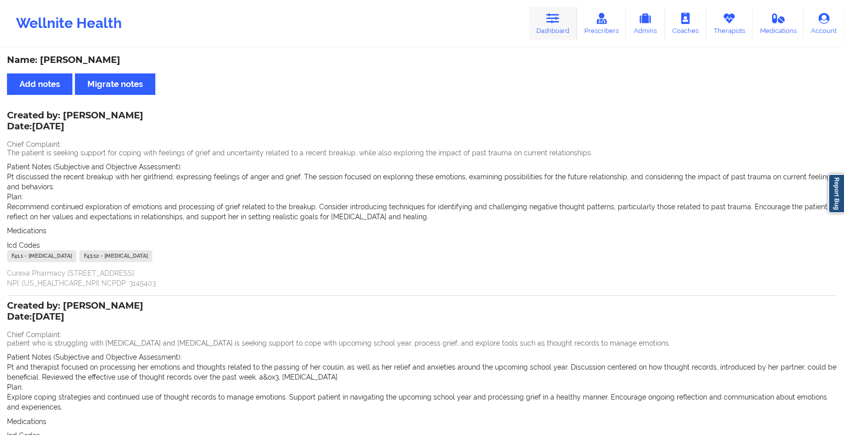
click at [549, 27] on link "Dashboard" at bounding box center [553, 23] width 48 height 33
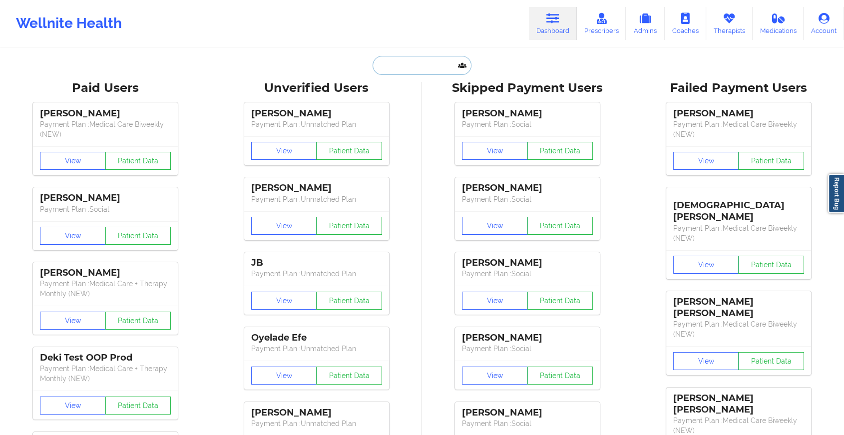
click at [399, 62] on input "text" at bounding box center [422, 65] width 99 height 19
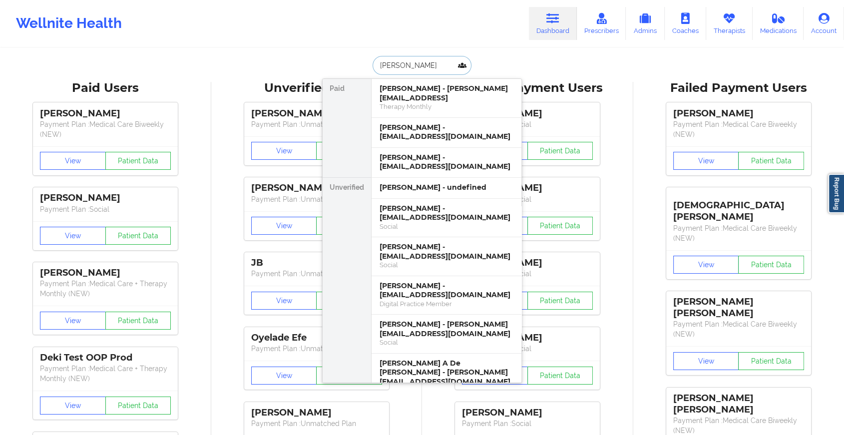
type input "[PERSON_NAME]"
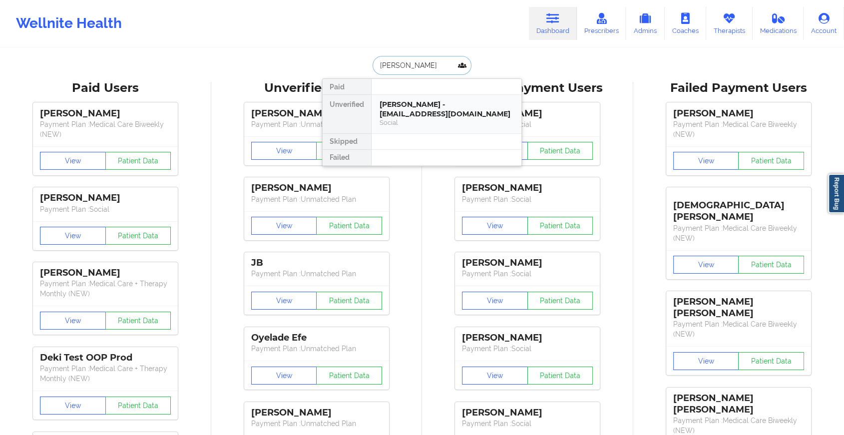
click at [428, 98] on div "[PERSON_NAME] - [EMAIL_ADDRESS][DOMAIN_NAME] Social" at bounding box center [447, 114] width 150 height 38
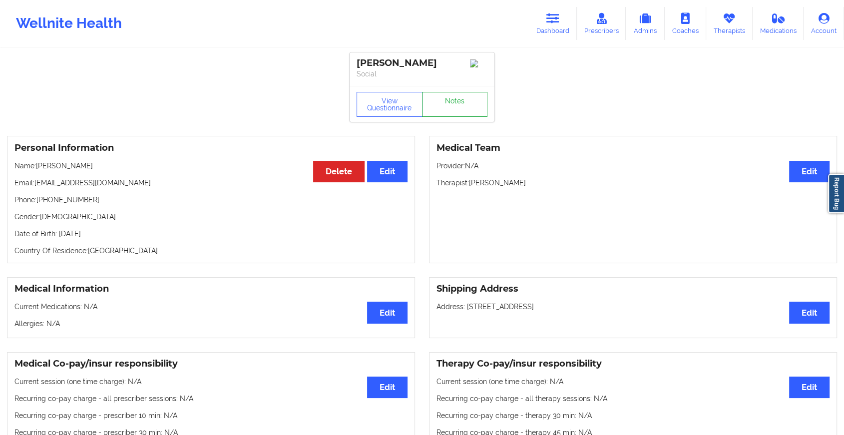
click at [454, 102] on link "Notes" at bounding box center [455, 104] width 66 height 25
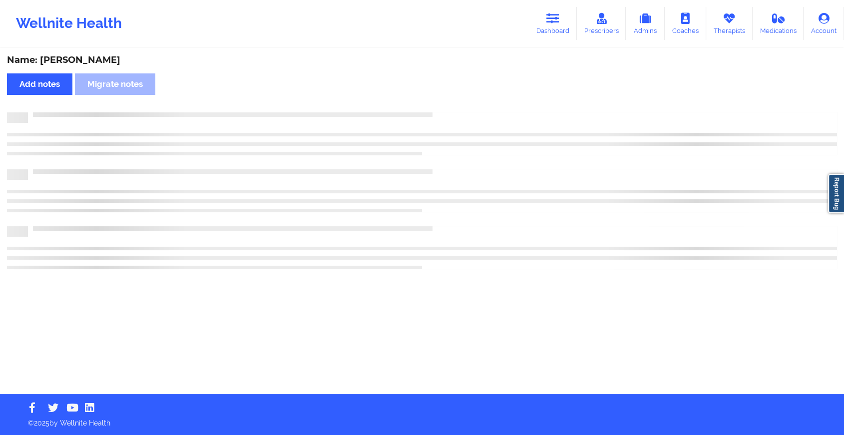
click at [454, 102] on div "Name: [PERSON_NAME] Add notes Migrate notes" at bounding box center [422, 221] width 844 height 345
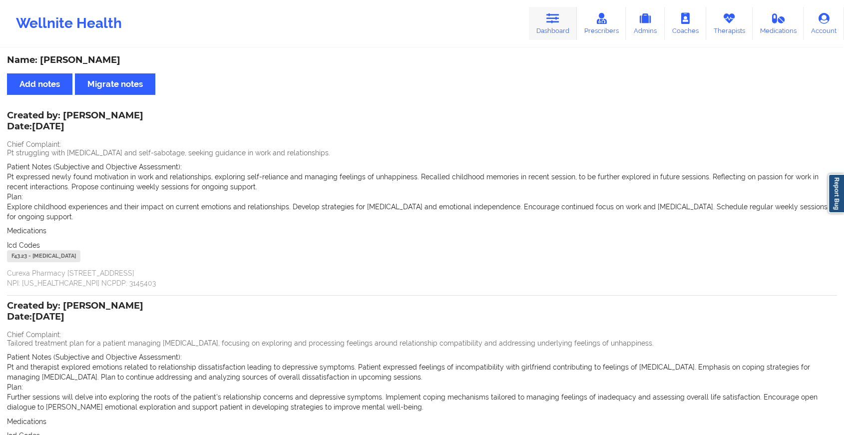
click at [562, 19] on link "Dashboard" at bounding box center [553, 23] width 48 height 33
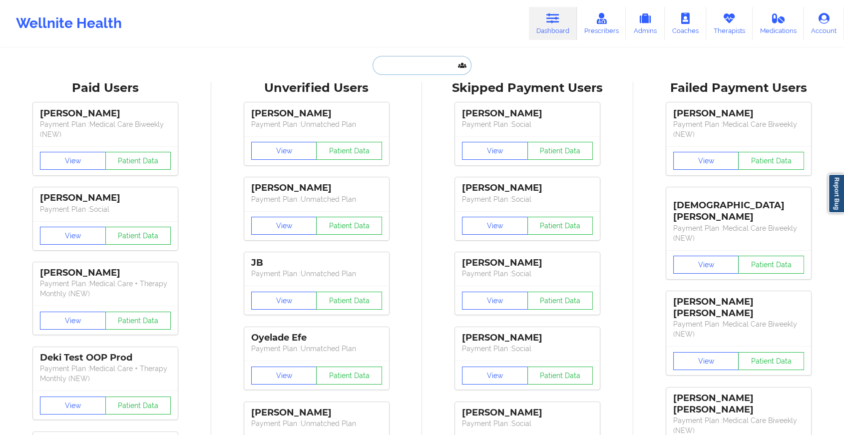
click at [440, 63] on input "text" at bounding box center [422, 65] width 99 height 19
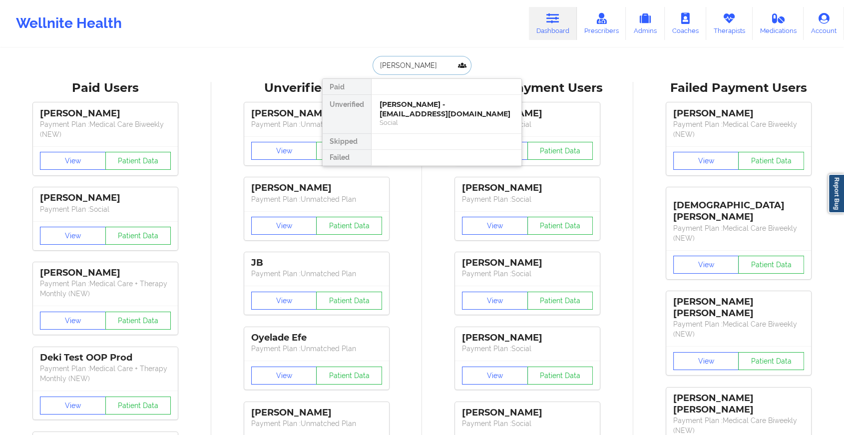
type input "[PERSON_NAME] o w"
click at [438, 100] on div "[PERSON_NAME] - [EMAIL_ADDRESS][DOMAIN_NAME]" at bounding box center [447, 109] width 134 height 18
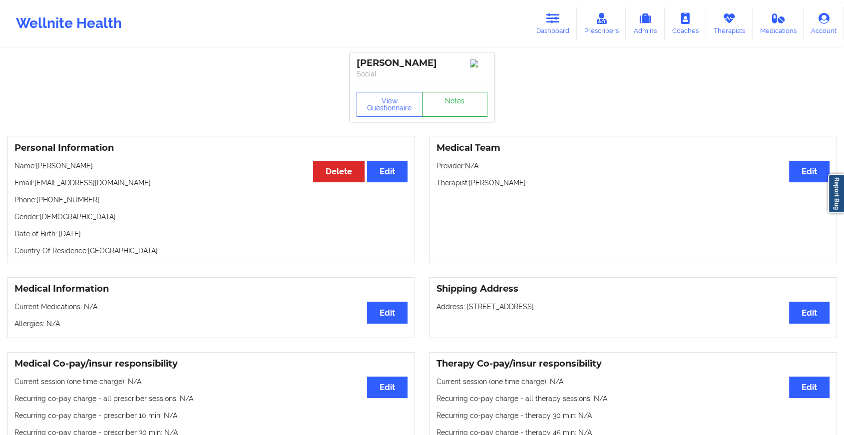
click at [461, 100] on link "Notes" at bounding box center [455, 104] width 66 height 25
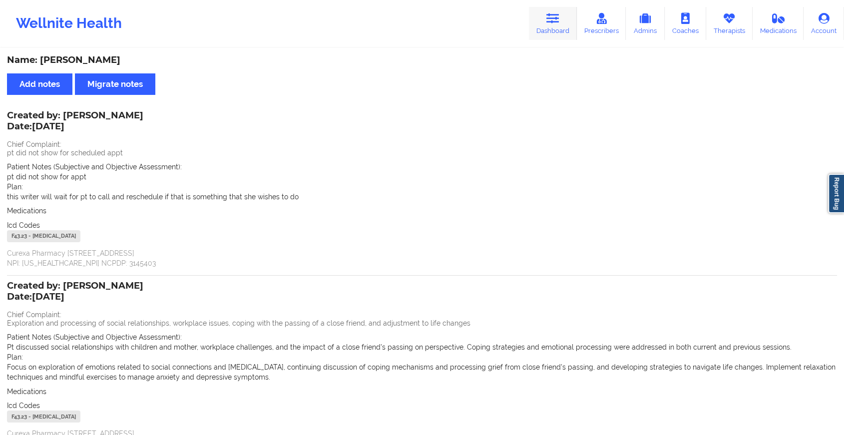
click at [552, 19] on icon at bounding box center [552, 18] width 13 height 11
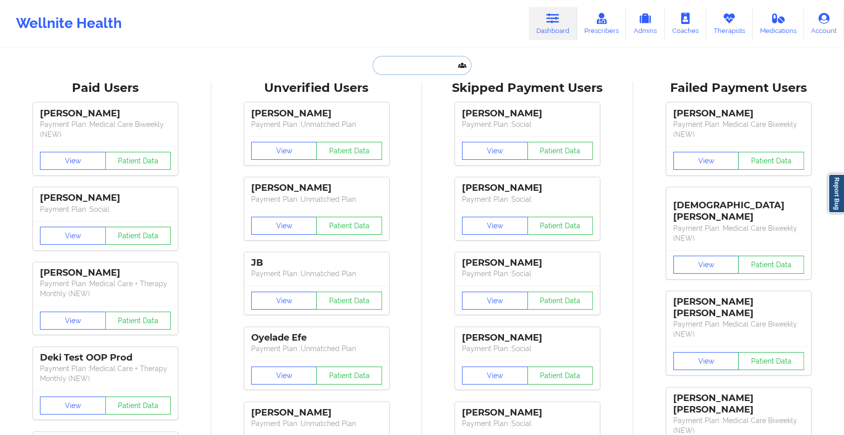
click at [441, 63] on input "text" at bounding box center [422, 65] width 99 height 19
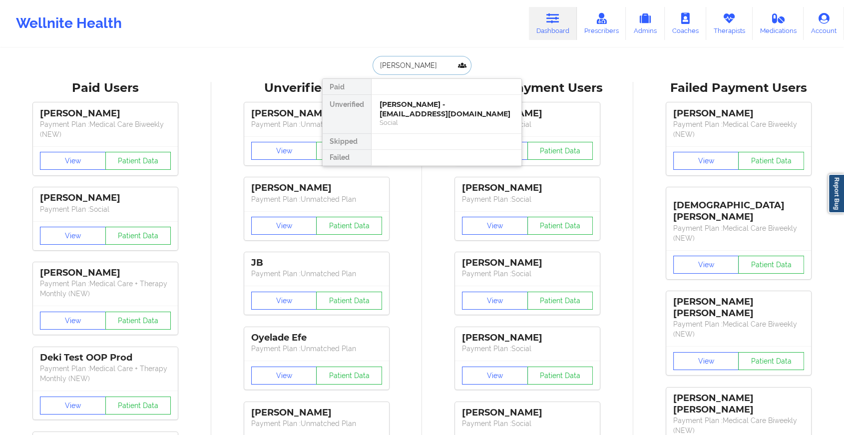
type input "[PERSON_NAME]"
click at [419, 125] on div "Social" at bounding box center [447, 122] width 134 height 8
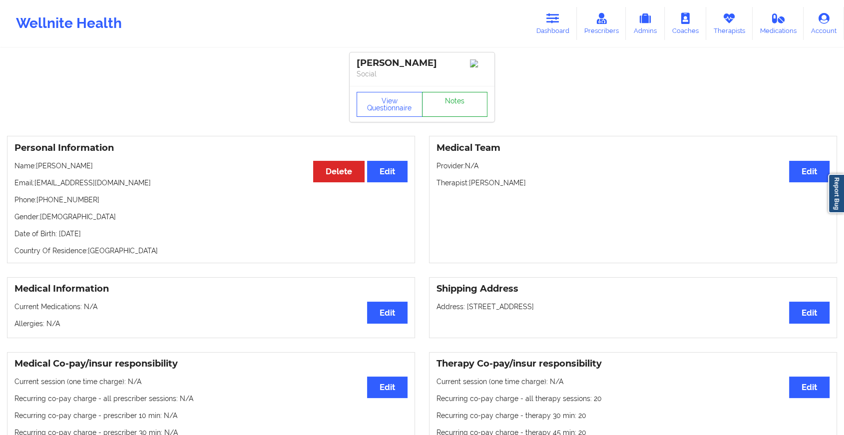
click at [446, 110] on link "Notes" at bounding box center [455, 104] width 66 height 25
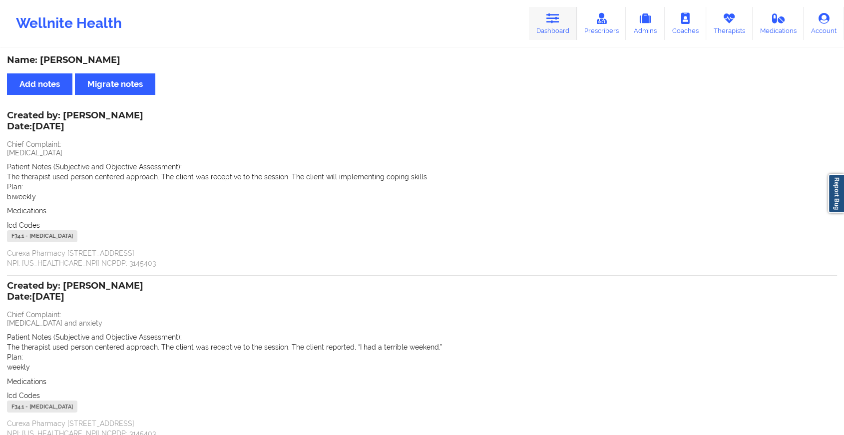
click at [572, 16] on link "Dashboard" at bounding box center [553, 23] width 48 height 33
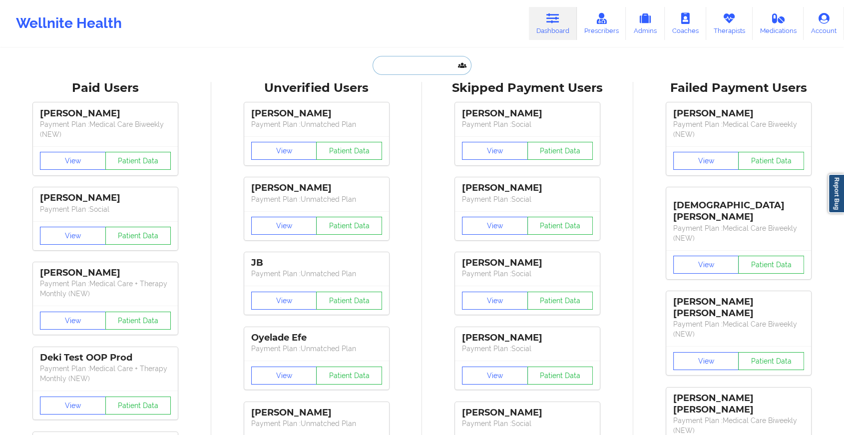
click at [421, 59] on input "text" at bounding box center [422, 65] width 99 height 19
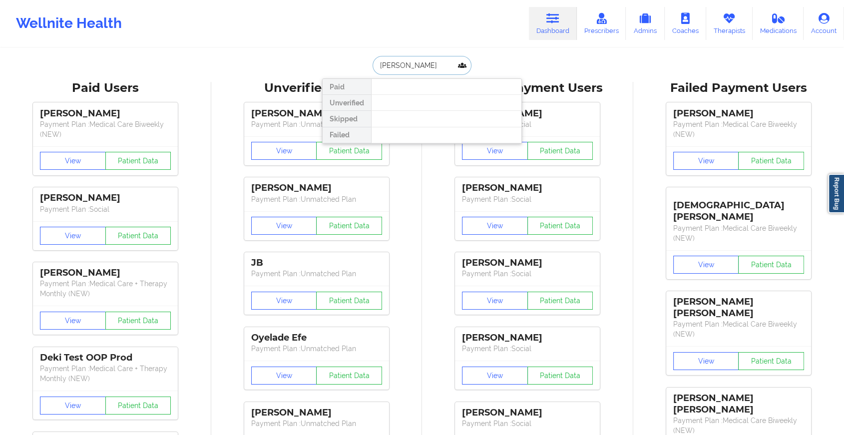
type input "[PERSON_NAME]"
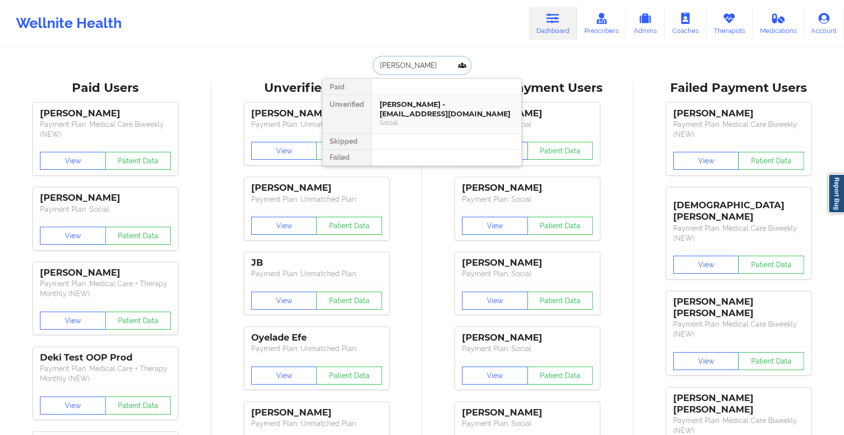
click at [396, 118] on div "Social" at bounding box center [447, 122] width 134 height 8
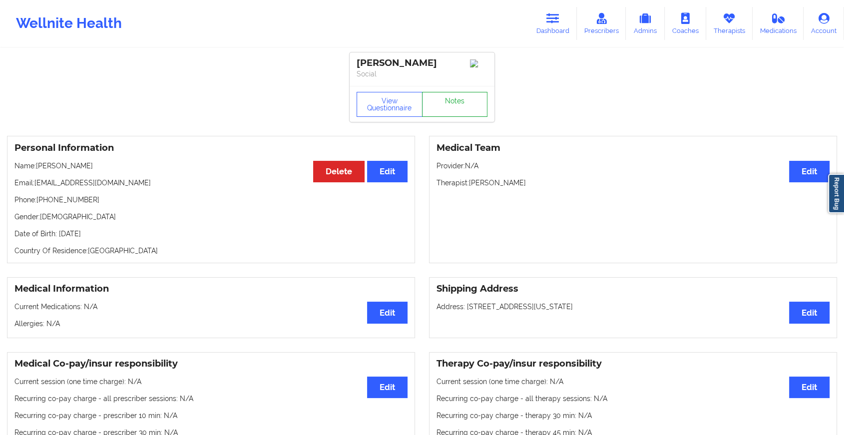
click at [464, 100] on link "Notes" at bounding box center [455, 104] width 66 height 25
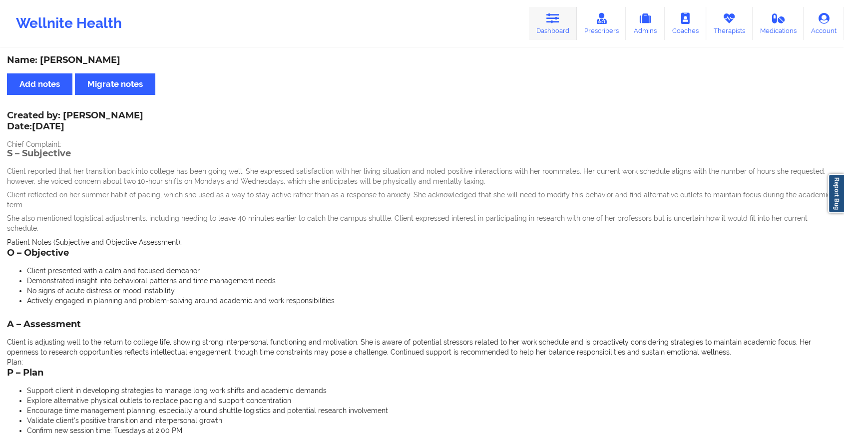
click at [548, 16] on icon at bounding box center [552, 18] width 13 height 11
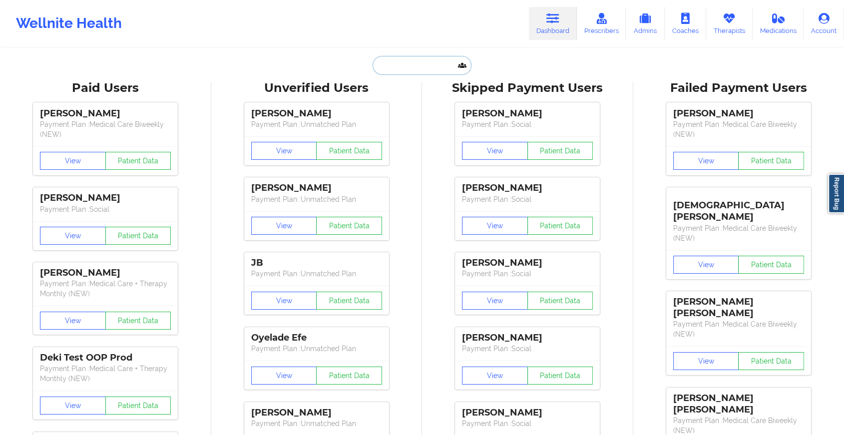
click at [401, 63] on input "text" at bounding box center [422, 65] width 99 height 19
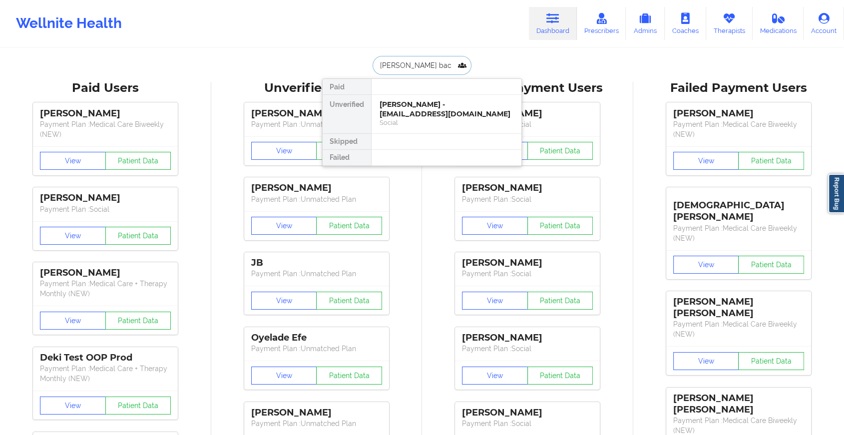
type input "[PERSON_NAME]"
click at [395, 115] on div "[PERSON_NAME] - [EMAIL_ADDRESS][DOMAIN_NAME]" at bounding box center [447, 109] width 134 height 18
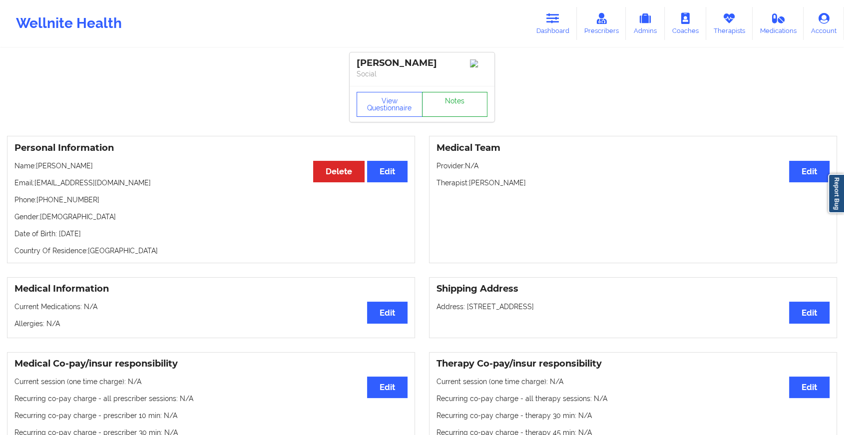
click at [435, 114] on link "Notes" at bounding box center [455, 104] width 66 height 25
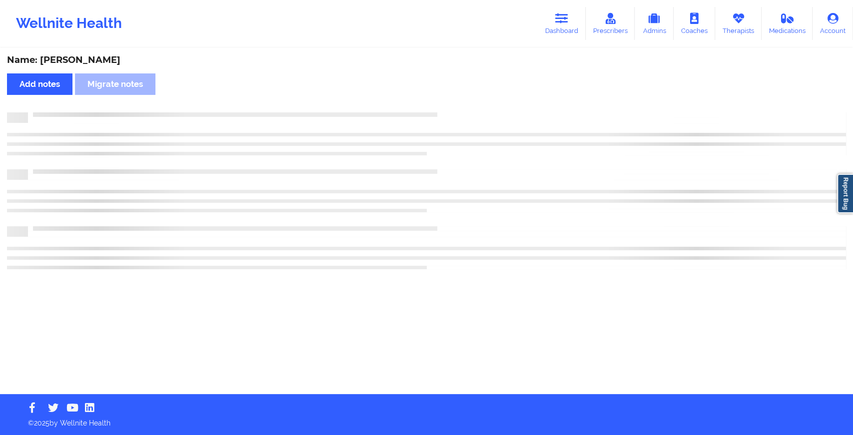
click at [435, 114] on div at bounding box center [426, 117] width 839 height 10
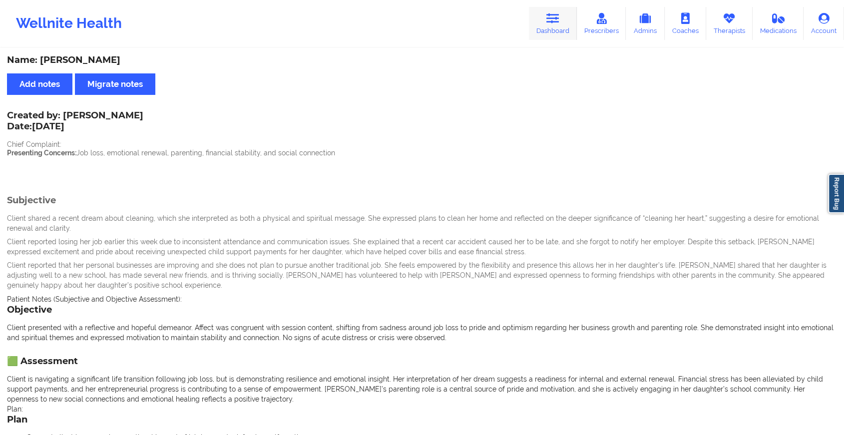
click at [562, 36] on link "Dashboard" at bounding box center [553, 23] width 48 height 33
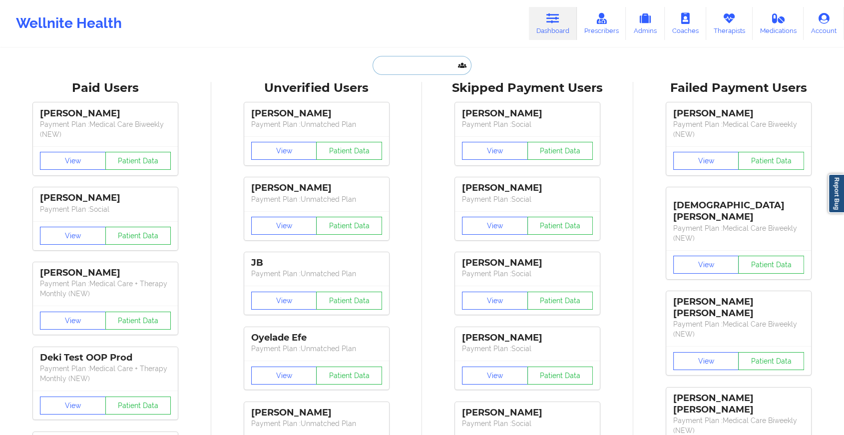
click at [411, 66] on input "text" at bounding box center [422, 65] width 99 height 19
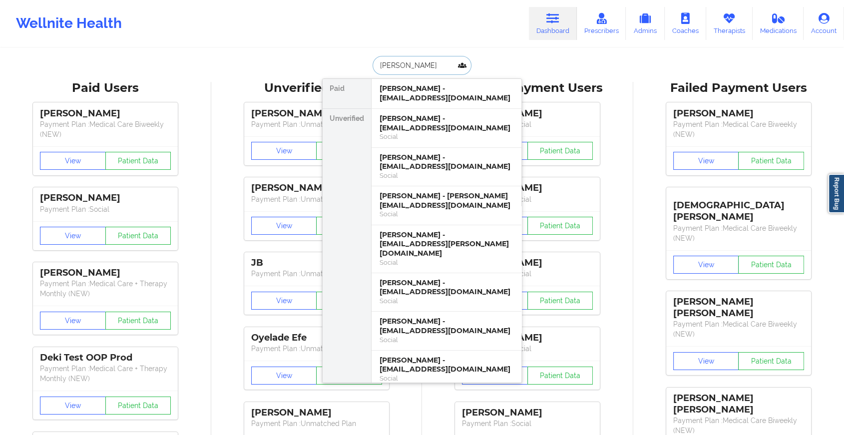
type input "[PERSON_NAME]"
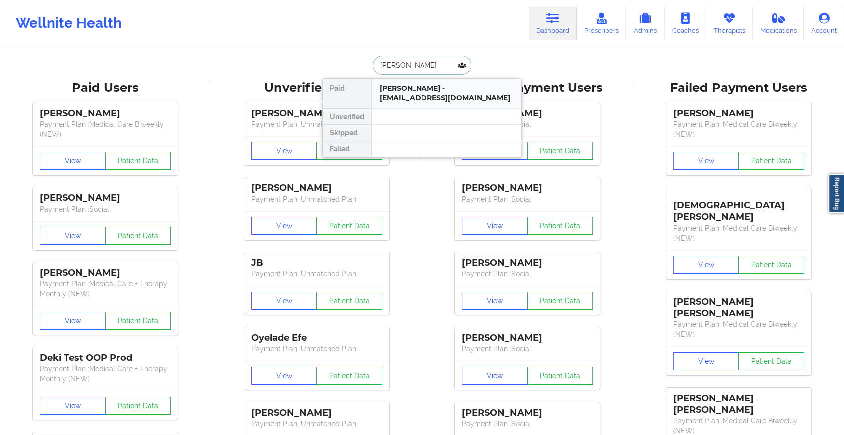
click at [424, 102] on div "[PERSON_NAME] - [EMAIL_ADDRESS][DOMAIN_NAME]" at bounding box center [447, 93] width 134 height 18
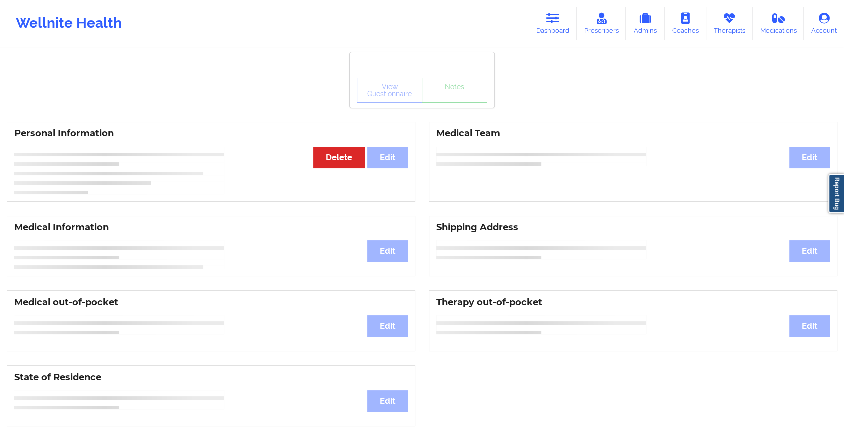
click at [424, 102] on div "View Questionnaire Notes" at bounding box center [422, 90] width 131 height 25
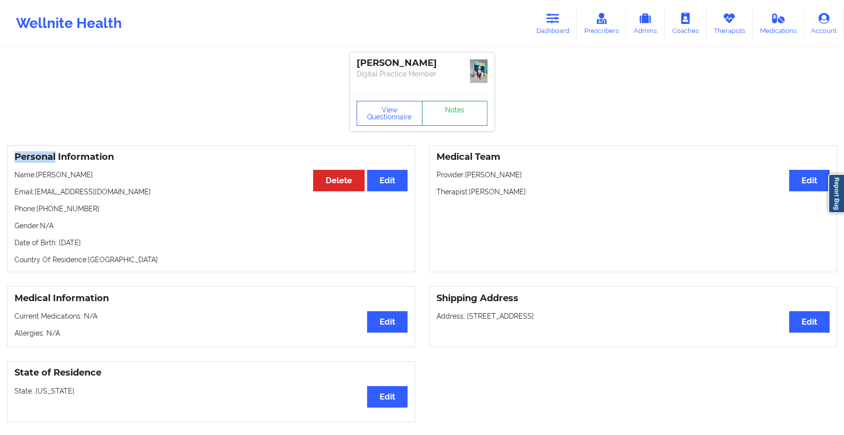
drag, startPoint x: 424, startPoint y: 102, endPoint x: 437, endPoint y: 107, distance: 13.4
click at [437, 107] on link "Notes" at bounding box center [455, 113] width 66 height 25
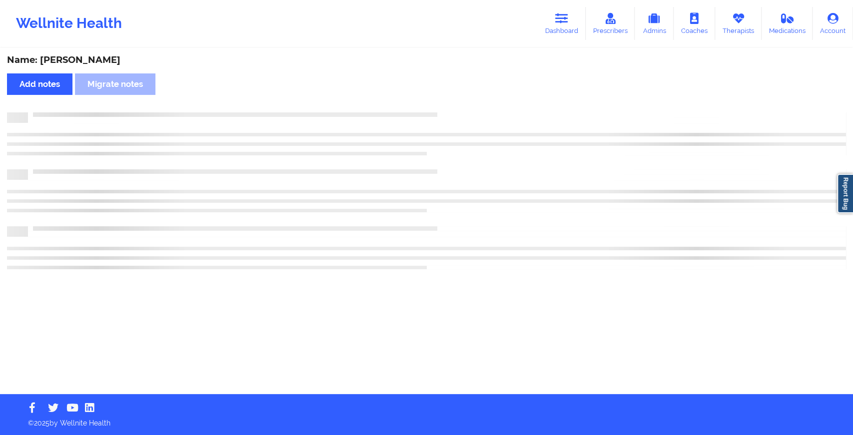
click at [437, 107] on div "Name: [PERSON_NAME] Add notes Migrate notes" at bounding box center [426, 221] width 853 height 345
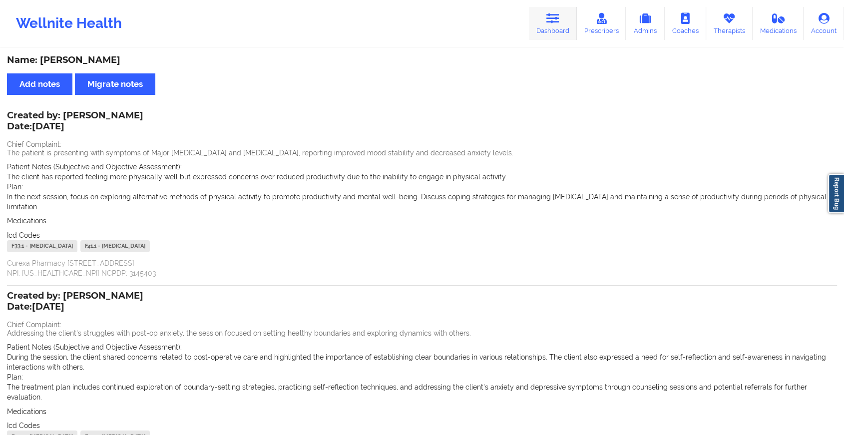
click at [536, 11] on link "Dashboard" at bounding box center [553, 23] width 48 height 33
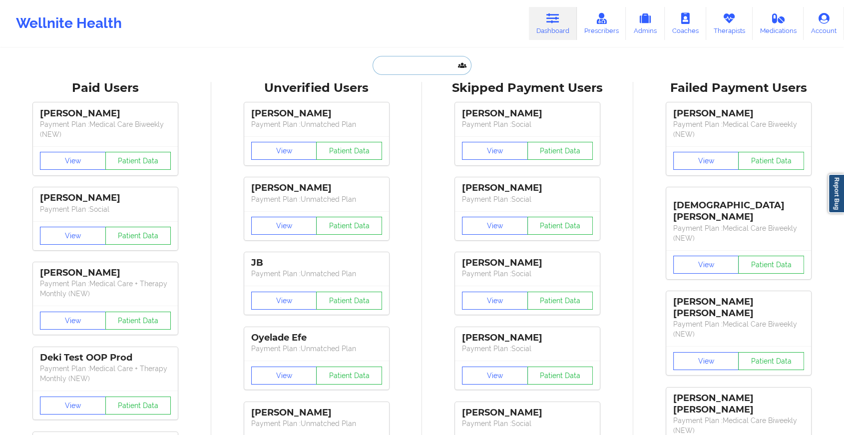
click at [430, 64] on input "text" at bounding box center [422, 65] width 99 height 19
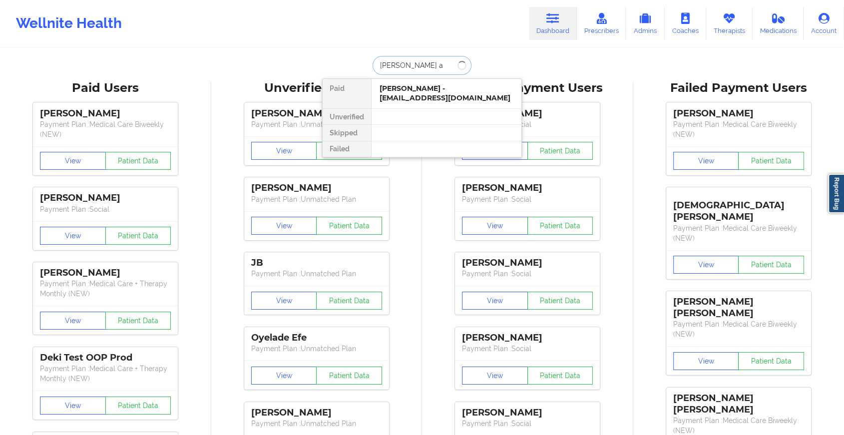
type input "[PERSON_NAME] a"
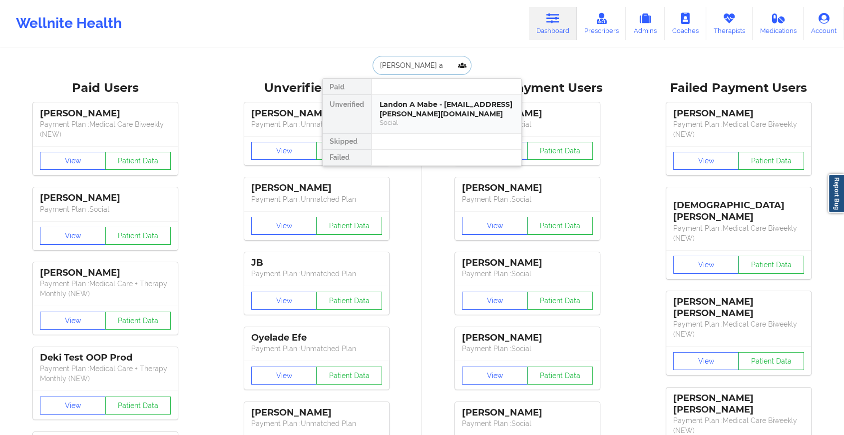
click at [415, 105] on div "Landon A Mabe - [EMAIL_ADDRESS][PERSON_NAME][DOMAIN_NAME]" at bounding box center [447, 109] width 134 height 18
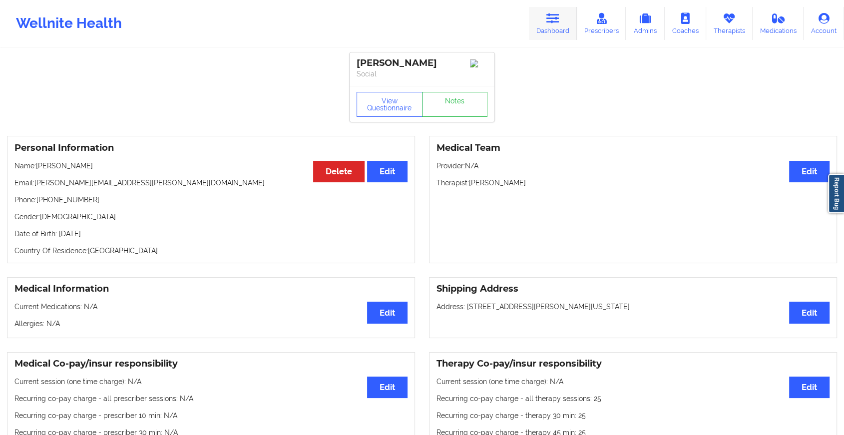
click at [563, 15] on link "Dashboard" at bounding box center [553, 23] width 48 height 33
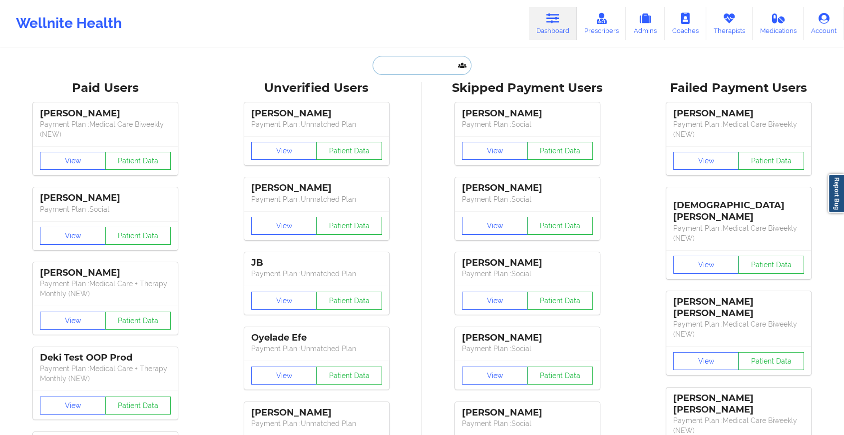
click at [406, 72] on input "text" at bounding box center [422, 65] width 99 height 19
paste input "[EMAIL_ADDRESS][DOMAIN_NAME]"
type input "[EMAIL_ADDRESS][DOMAIN_NAME]"
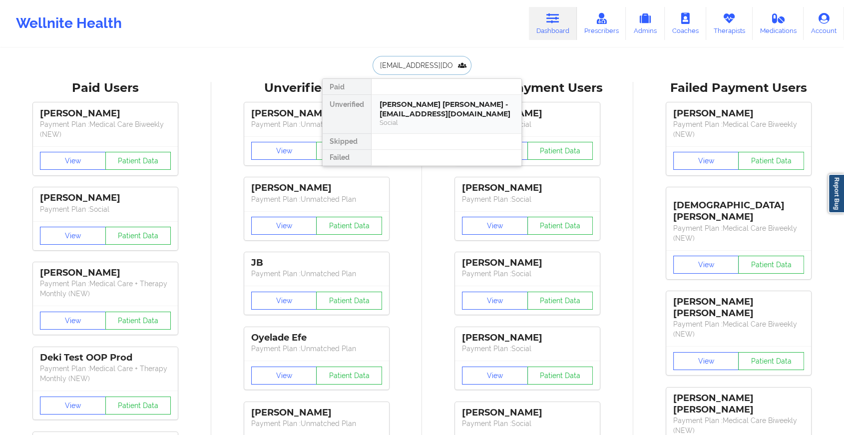
click at [420, 108] on div "[PERSON_NAME] [PERSON_NAME] - [EMAIL_ADDRESS][DOMAIN_NAME]" at bounding box center [447, 109] width 134 height 18
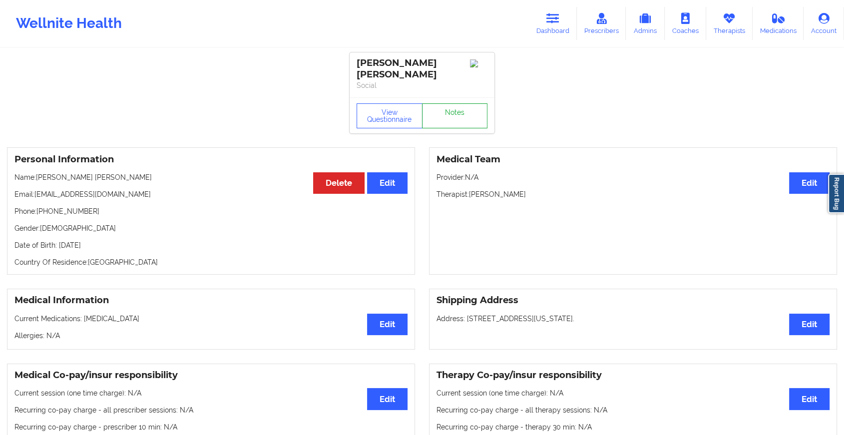
click at [443, 106] on link "Notes" at bounding box center [455, 115] width 66 height 25
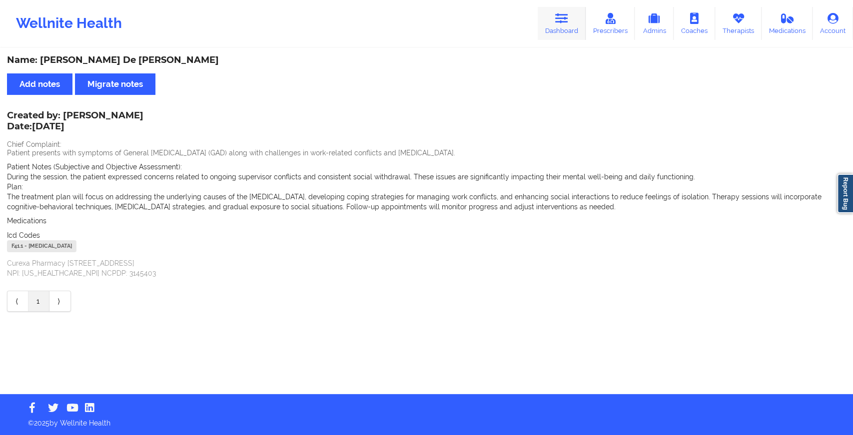
click at [571, 27] on link "Dashboard" at bounding box center [561, 23] width 48 height 33
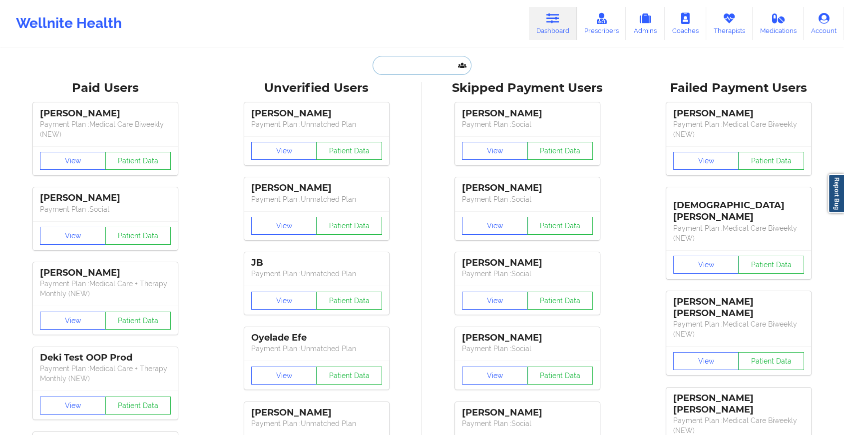
click at [404, 61] on input "text" at bounding box center [422, 65] width 99 height 19
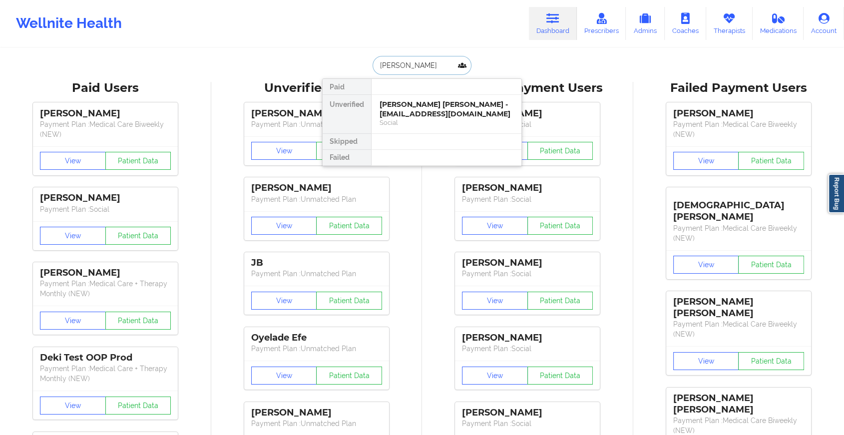
type input "[PERSON_NAME] a"
click at [432, 107] on div "Landon A Mabe - [EMAIL_ADDRESS][PERSON_NAME][DOMAIN_NAME]" at bounding box center [447, 109] width 134 height 18
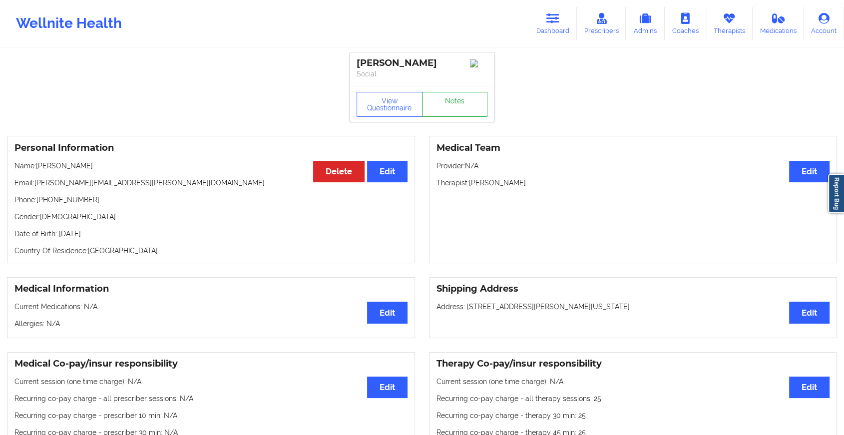
click at [437, 102] on link "Notes" at bounding box center [455, 104] width 66 height 25
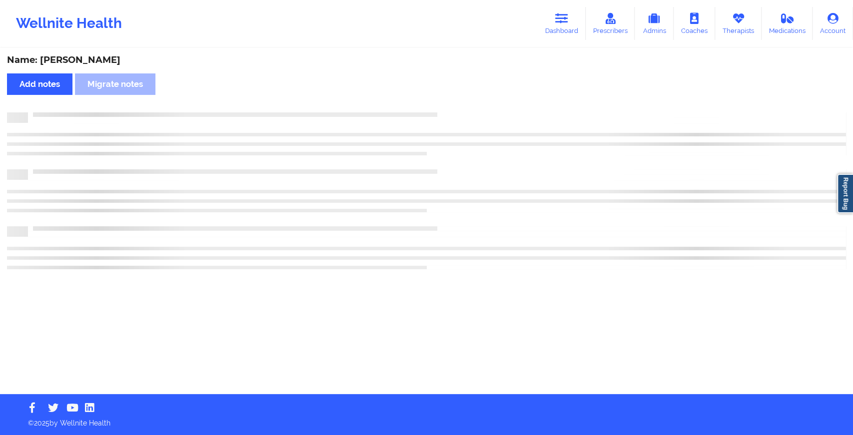
click at [437, 102] on div "Name: [PERSON_NAME] Add notes Migrate notes" at bounding box center [426, 221] width 853 height 345
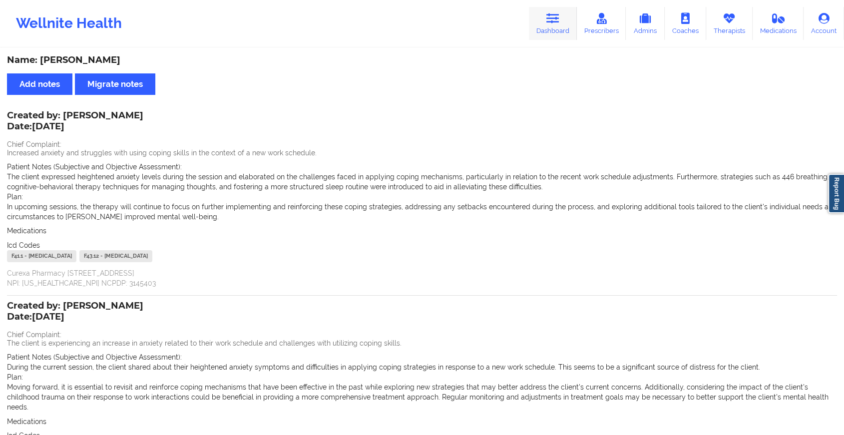
click at [557, 13] on icon at bounding box center [552, 18] width 13 height 11
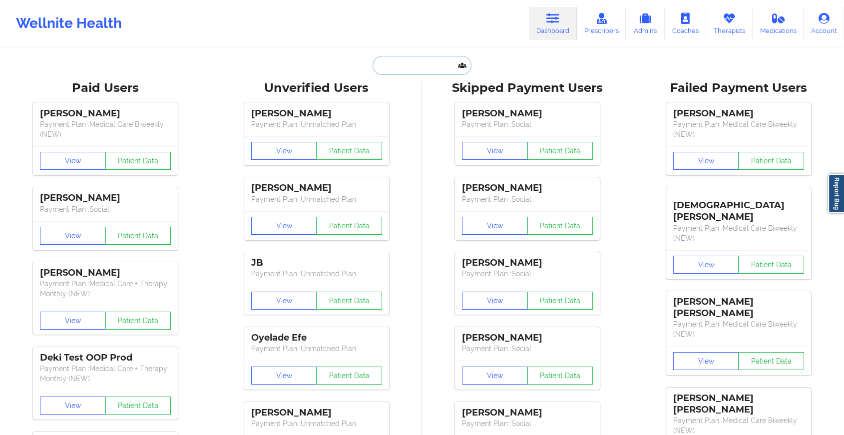
click at [413, 63] on input "text" at bounding box center [422, 65] width 99 height 19
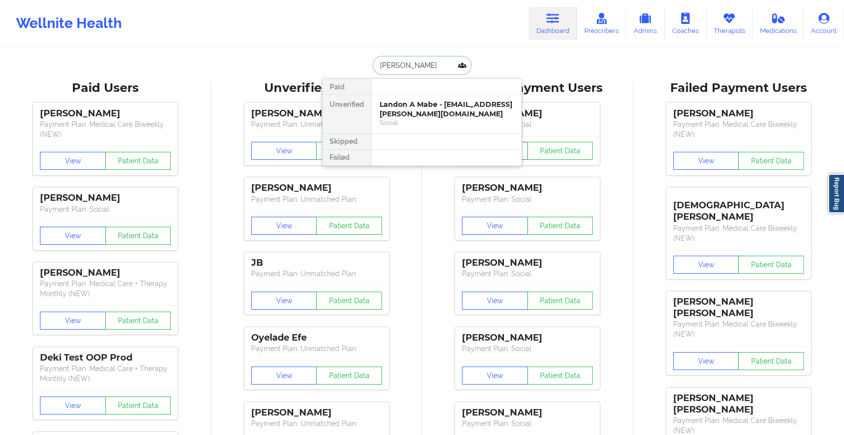
type input "[PERSON_NAME]"
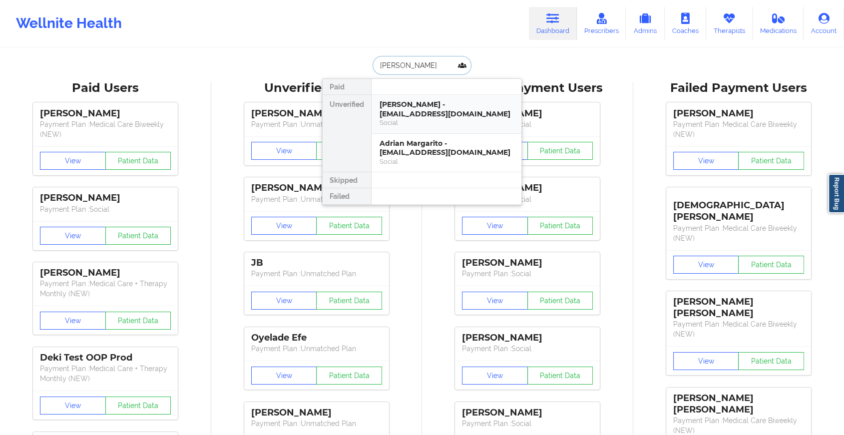
click at [440, 115] on div "[PERSON_NAME] - [EMAIL_ADDRESS][DOMAIN_NAME]" at bounding box center [447, 109] width 134 height 18
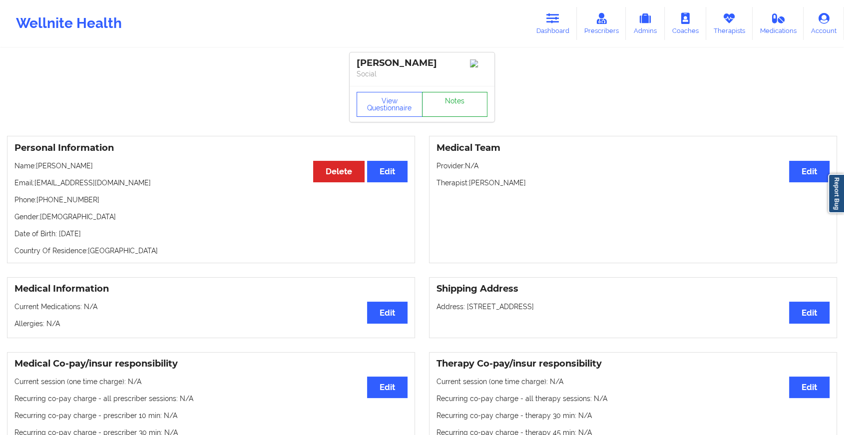
click at [455, 104] on link "Notes" at bounding box center [455, 104] width 66 height 25
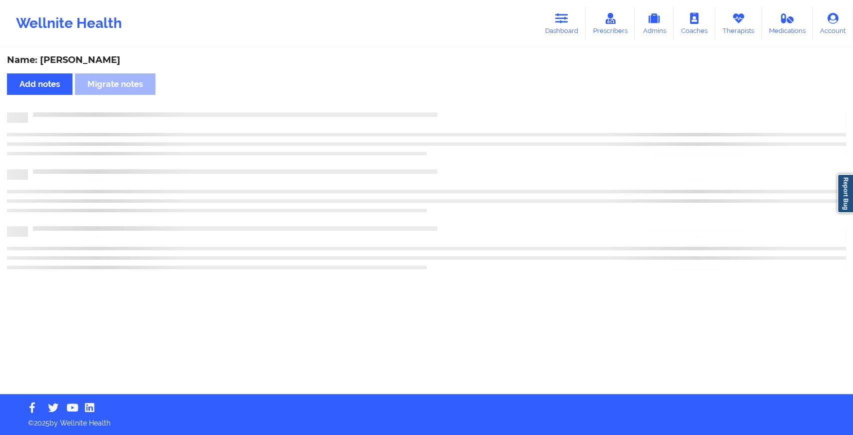
click at [455, 104] on div "Name: [PERSON_NAME] Add notes Migrate notes" at bounding box center [426, 221] width 853 height 345
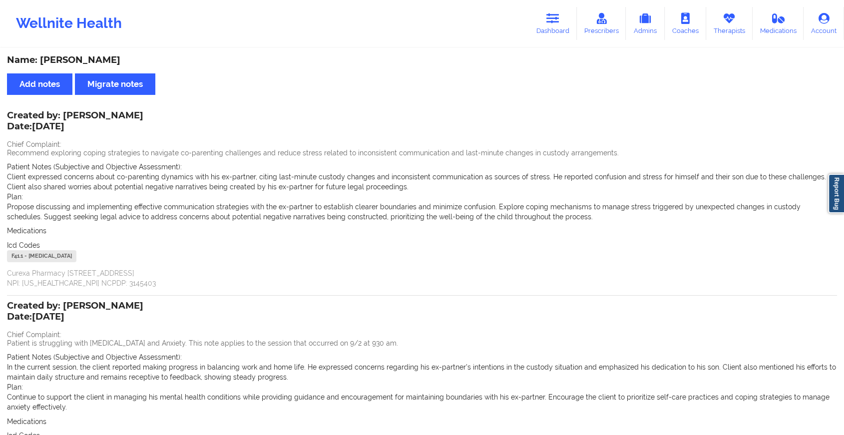
click at [528, 23] on div "Wellnite Health Dashboard Prescribers Admins Coaches Therapists Medications Acc…" at bounding box center [422, 23] width 844 height 40
drag, startPoint x: 528, startPoint y: 23, endPoint x: 504, endPoint y: 34, distance: 27.0
click at [504, 34] on div "Wellnite Health Dashboard Prescribers Admins Coaches Therapists Medications Acc…" at bounding box center [422, 23] width 844 height 40
click at [563, 12] on link "Dashboard" at bounding box center [553, 23] width 48 height 33
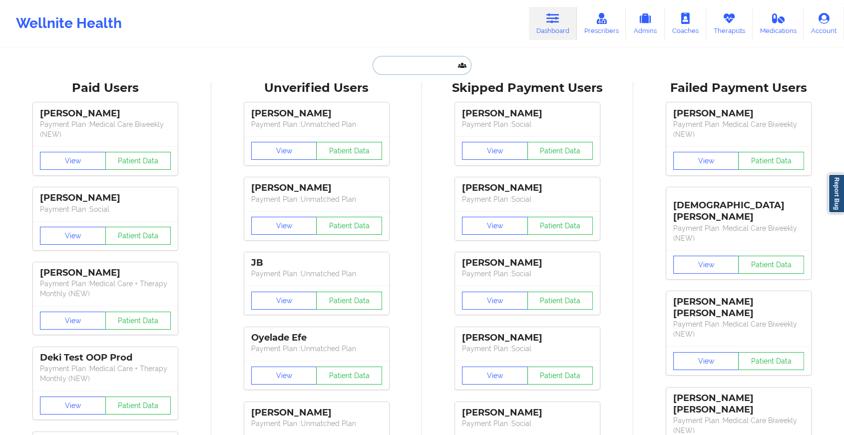
click at [409, 59] on input "text" at bounding box center [422, 65] width 99 height 19
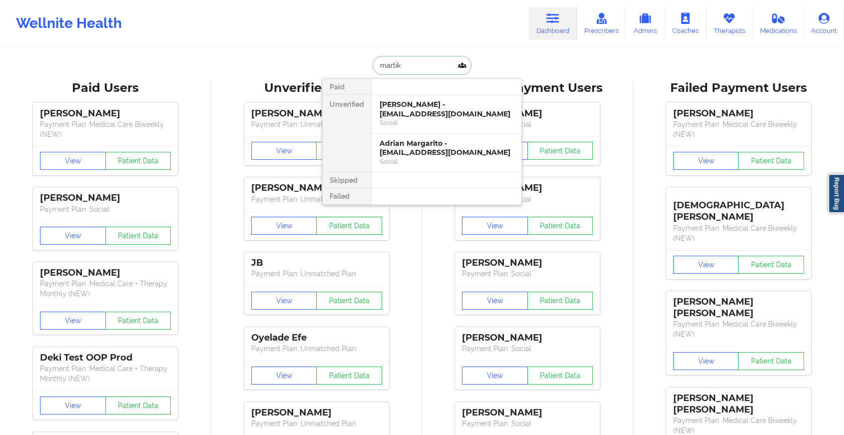
type input "[PERSON_NAME]"
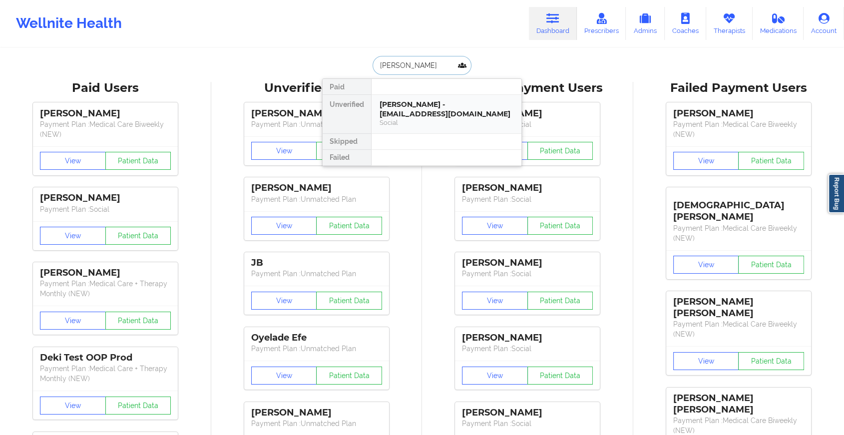
click at [410, 118] on div "Social" at bounding box center [447, 122] width 134 height 8
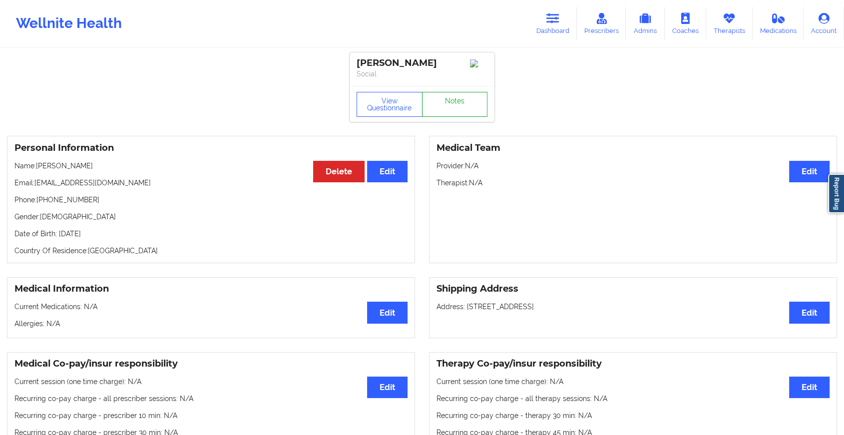
click at [460, 109] on link "Notes" at bounding box center [455, 104] width 66 height 25
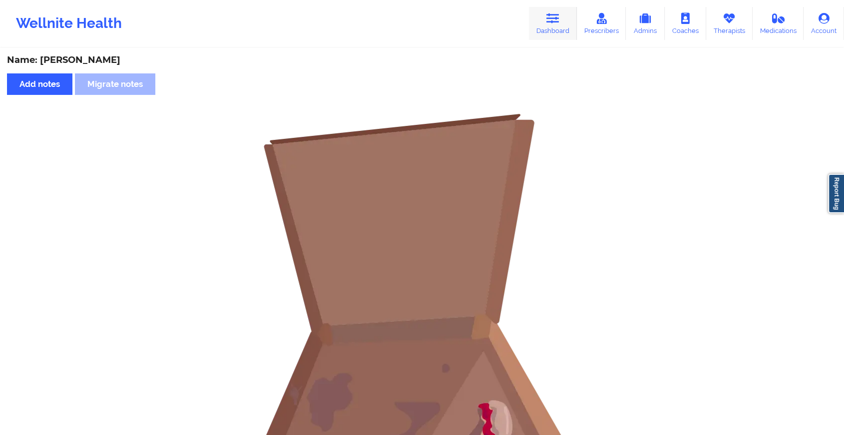
click at [539, 31] on link "Dashboard" at bounding box center [553, 23] width 48 height 33
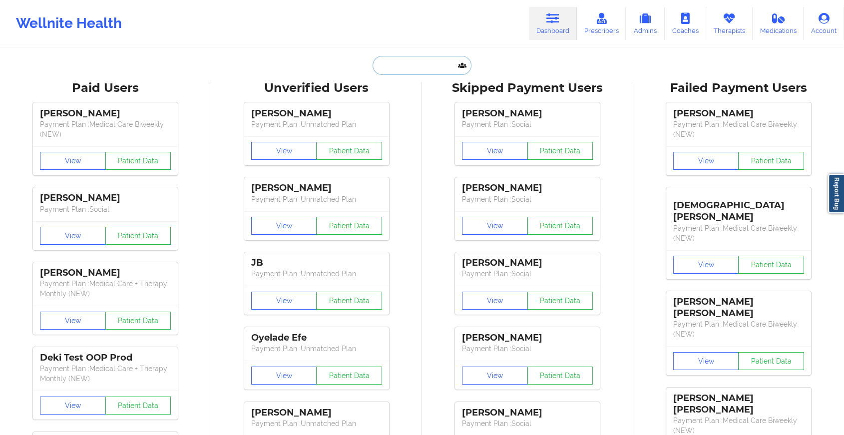
click at [440, 61] on input "text" at bounding box center [422, 65] width 99 height 19
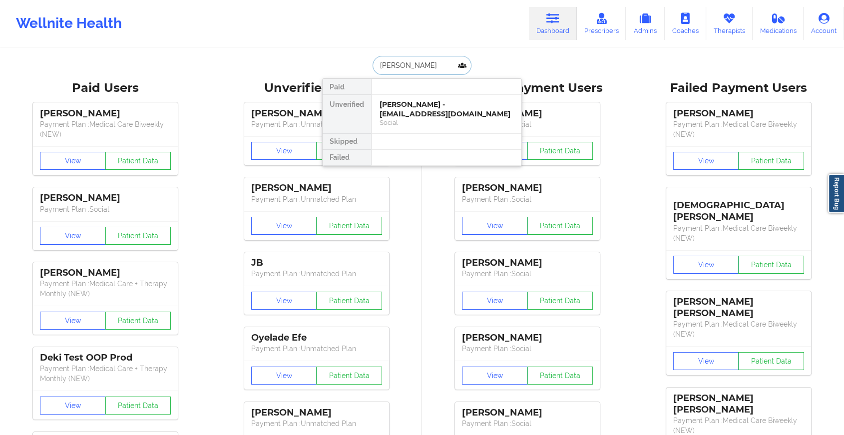
type input "[PERSON_NAME]"
click at [476, 115] on div "[PERSON_NAME] - [EMAIL_ADDRESS][DOMAIN_NAME]" at bounding box center [447, 109] width 134 height 18
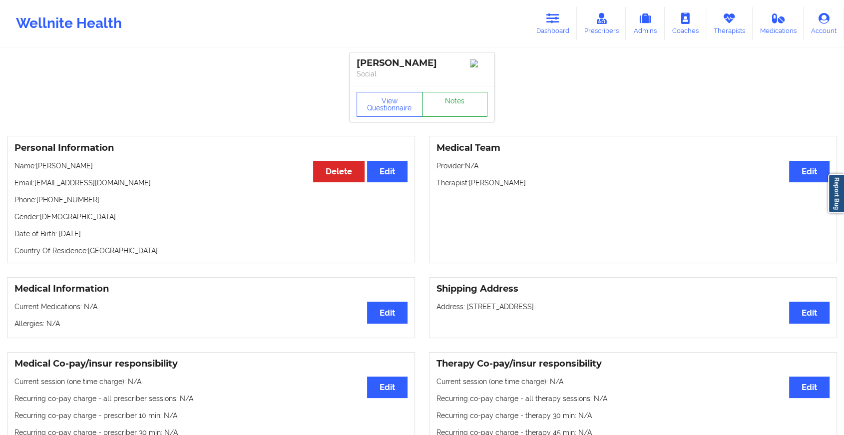
click at [468, 105] on link "Notes" at bounding box center [455, 104] width 66 height 25
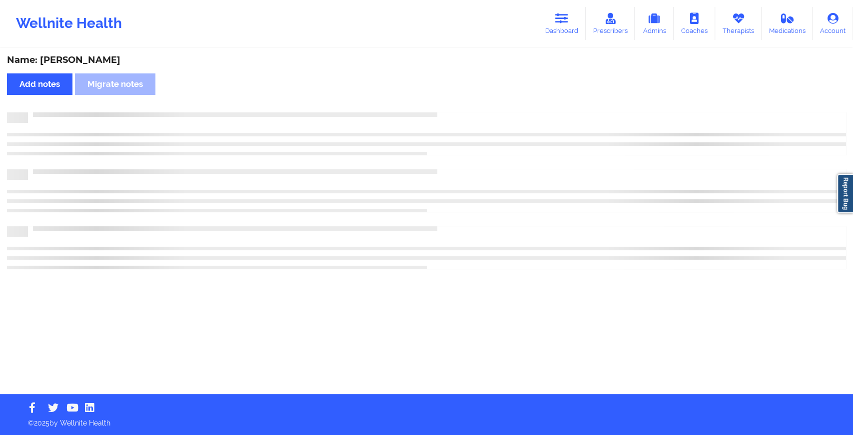
click at [468, 105] on div "Name: [PERSON_NAME] Add notes Migrate notes" at bounding box center [426, 221] width 853 height 345
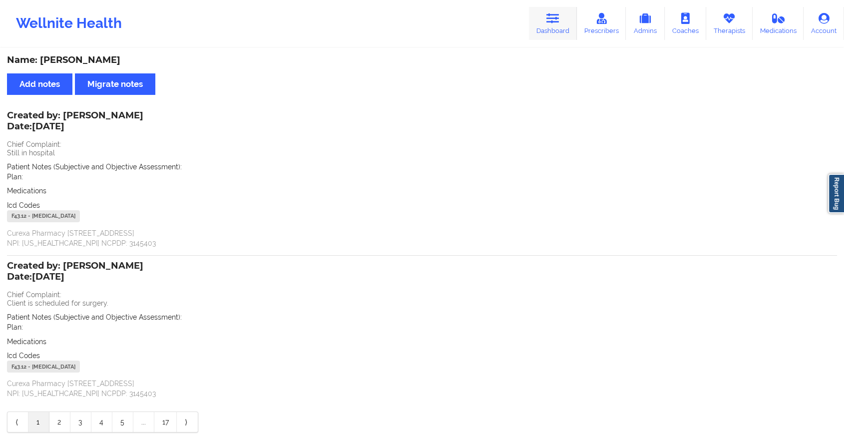
click at [546, 24] on link "Dashboard" at bounding box center [553, 23] width 48 height 33
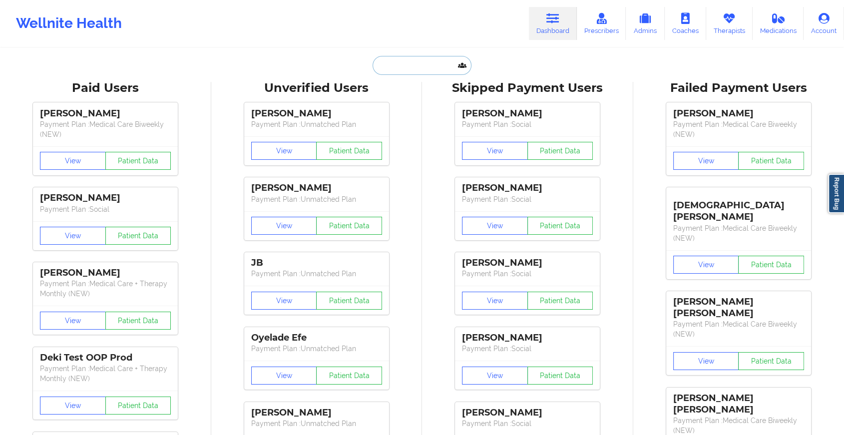
click at [417, 60] on input "text" at bounding box center [422, 65] width 99 height 19
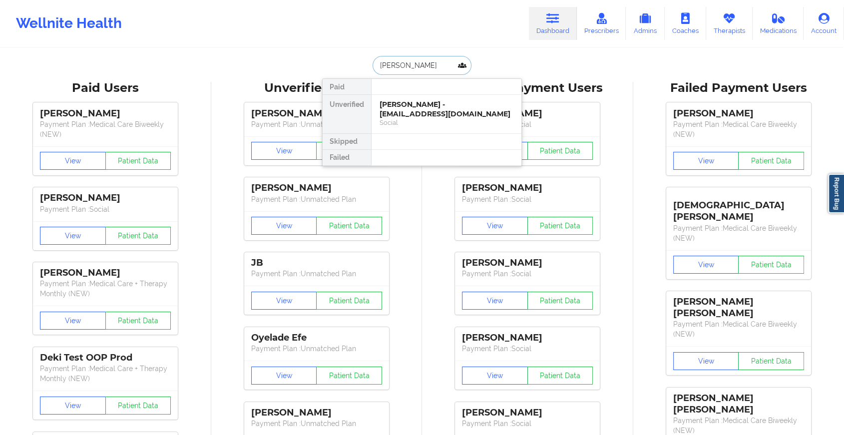
type input "[PERSON_NAME]"
click at [436, 104] on div "[PERSON_NAME] - [EMAIL_ADDRESS][DOMAIN_NAME]" at bounding box center [447, 109] width 134 height 18
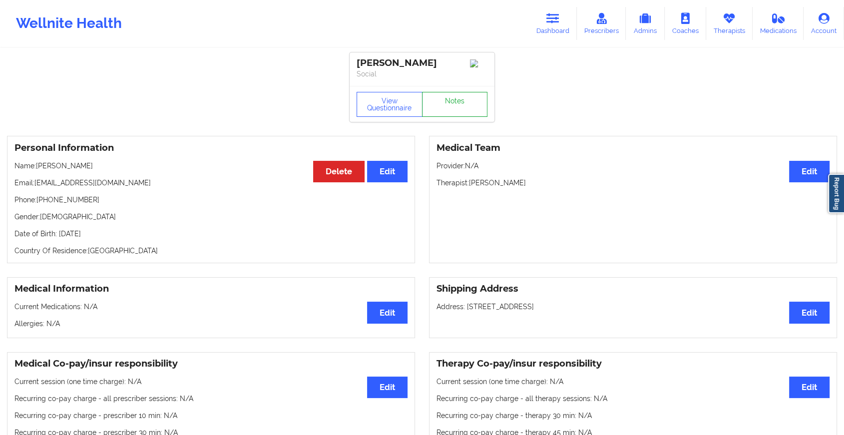
click at [435, 111] on link "Notes" at bounding box center [455, 104] width 66 height 25
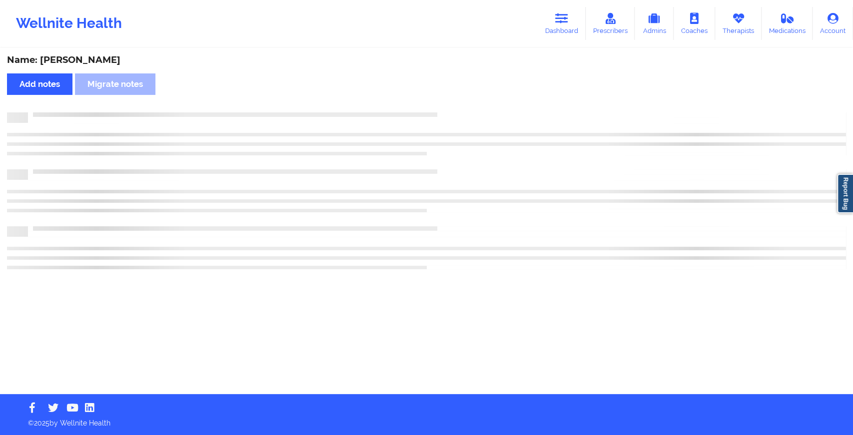
click at [435, 111] on div "Name: [PERSON_NAME] Add notes Migrate notes" at bounding box center [426, 221] width 853 height 345
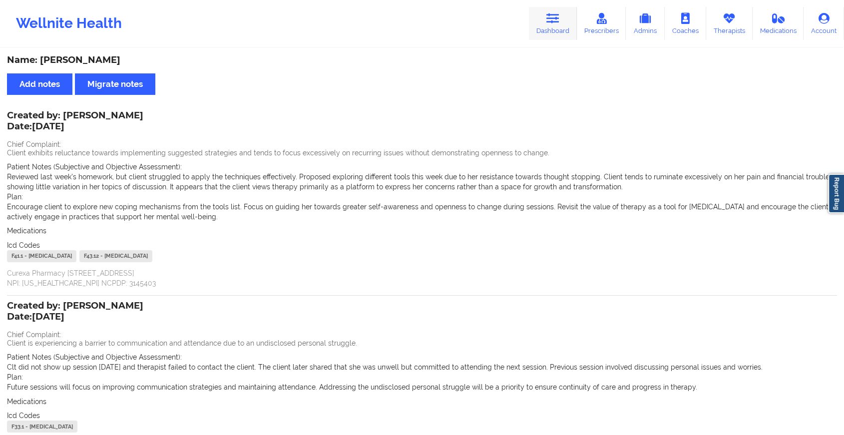
click at [563, 37] on link "Dashboard" at bounding box center [553, 23] width 48 height 33
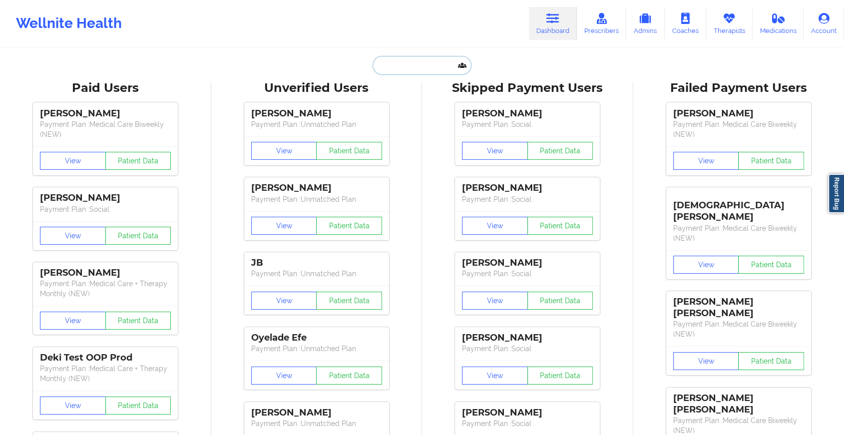
click at [428, 61] on input "text" at bounding box center [422, 65] width 99 height 19
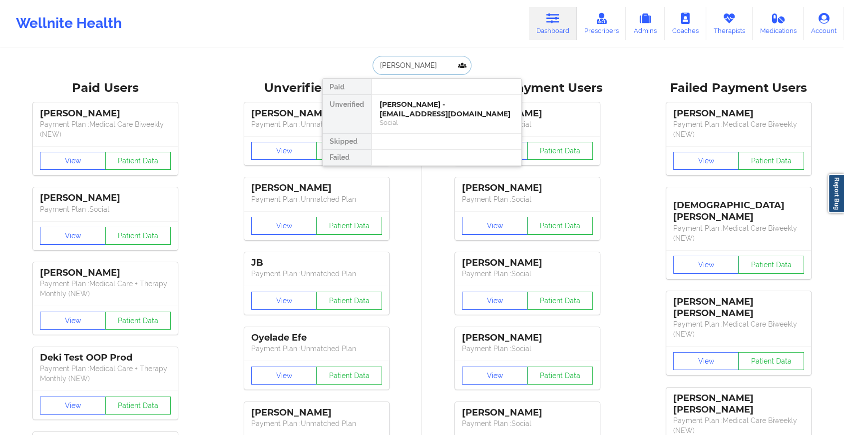
type input "[PERSON_NAME]"
click at [436, 108] on div "[PERSON_NAME] - [EMAIL_ADDRESS][DOMAIN_NAME]" at bounding box center [447, 109] width 134 height 18
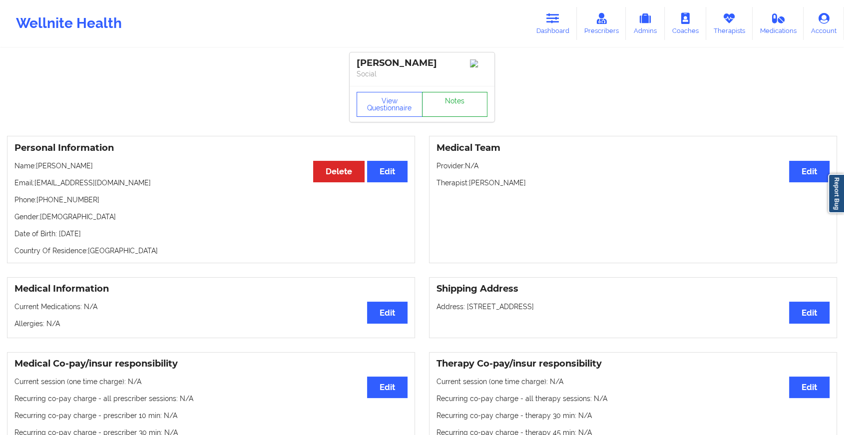
click at [452, 110] on link "Notes" at bounding box center [455, 104] width 66 height 25
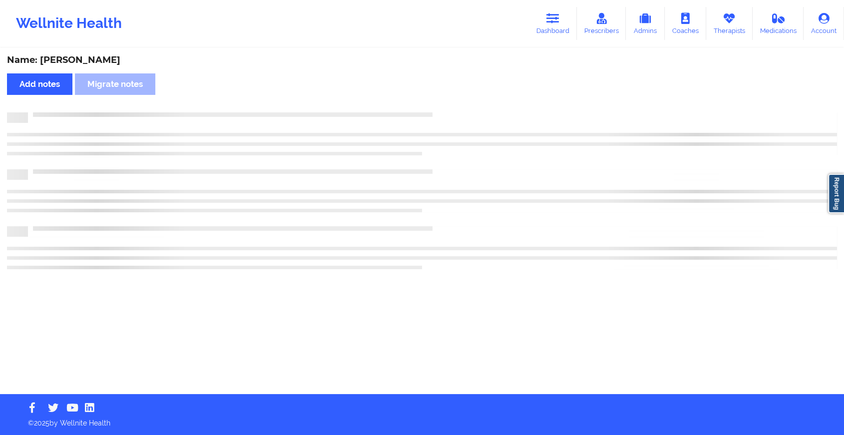
click at [452, 110] on div "Name: [PERSON_NAME] Add notes Migrate notes" at bounding box center [422, 221] width 844 height 345
click at [452, 110] on div "Name: [PERSON_NAME] Add notes Migrate notes" at bounding box center [426, 221] width 853 height 345
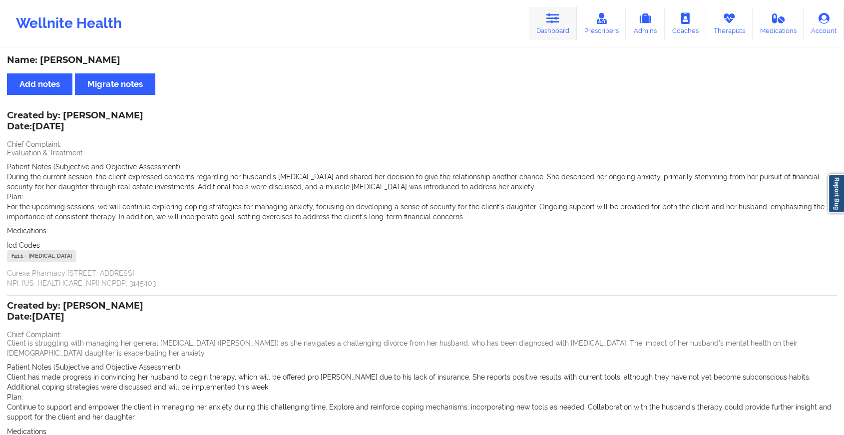
click at [554, 14] on icon at bounding box center [552, 18] width 13 height 11
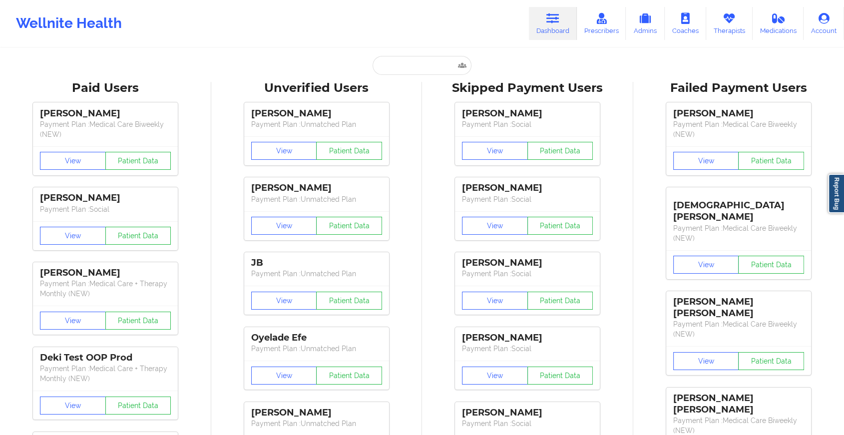
click at [416, 59] on input "text" at bounding box center [422, 65] width 99 height 19
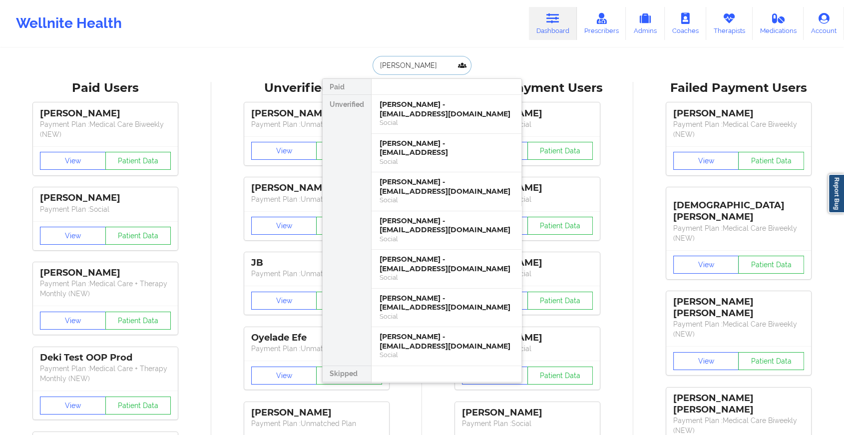
type input "[PERSON_NAME]"
click at [431, 174] on div "[PERSON_NAME] - [EMAIL_ADDRESS][DOMAIN_NAME] Social" at bounding box center [447, 191] width 150 height 39
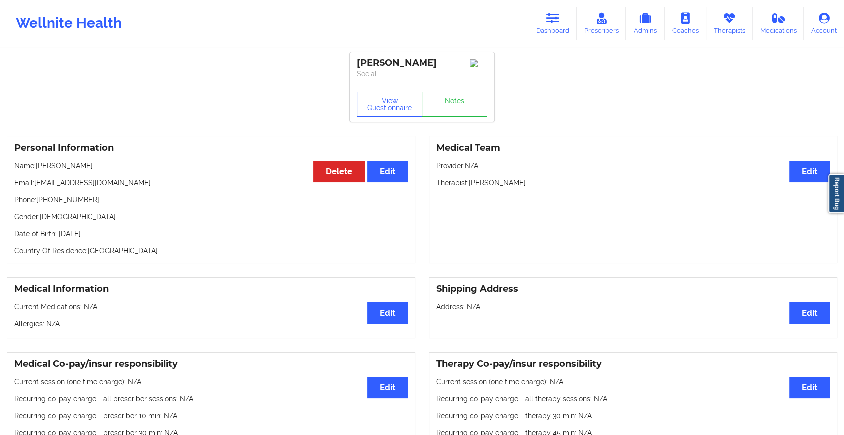
click at [452, 93] on div "View Questionnaire Notes" at bounding box center [422, 104] width 145 height 36
drag, startPoint x: 452, startPoint y: 93, endPoint x: 456, endPoint y: 114, distance: 21.3
click at [456, 114] on link "Notes" at bounding box center [455, 104] width 66 height 25
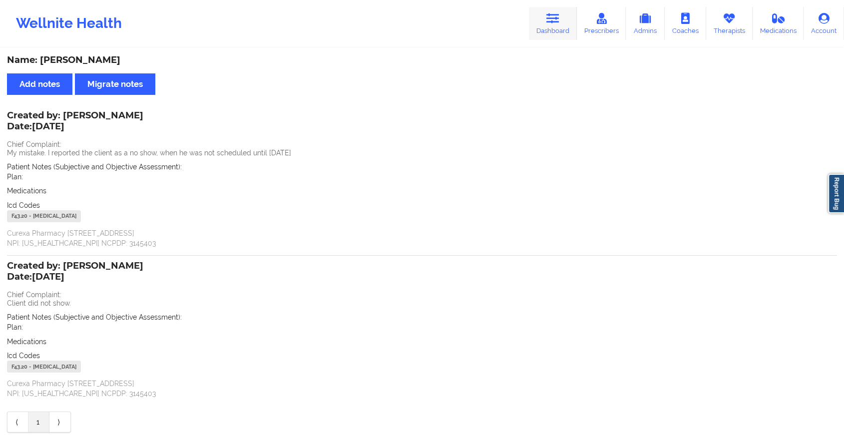
click at [548, 30] on link "Dashboard" at bounding box center [553, 23] width 48 height 33
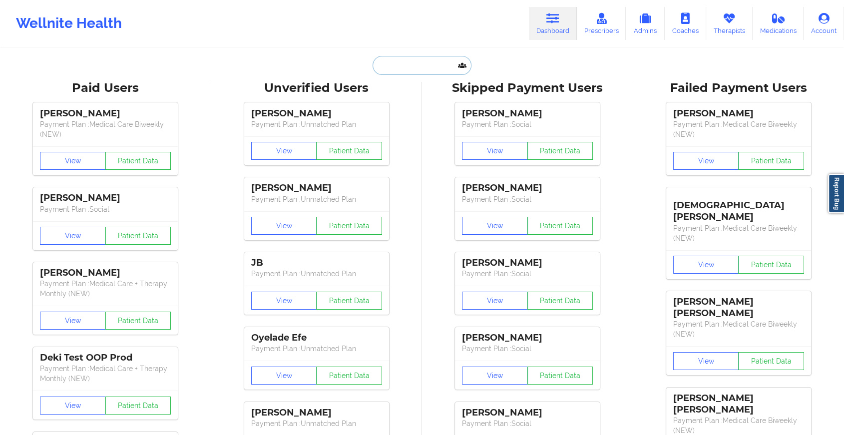
click at [418, 66] on input "text" at bounding box center [422, 65] width 99 height 19
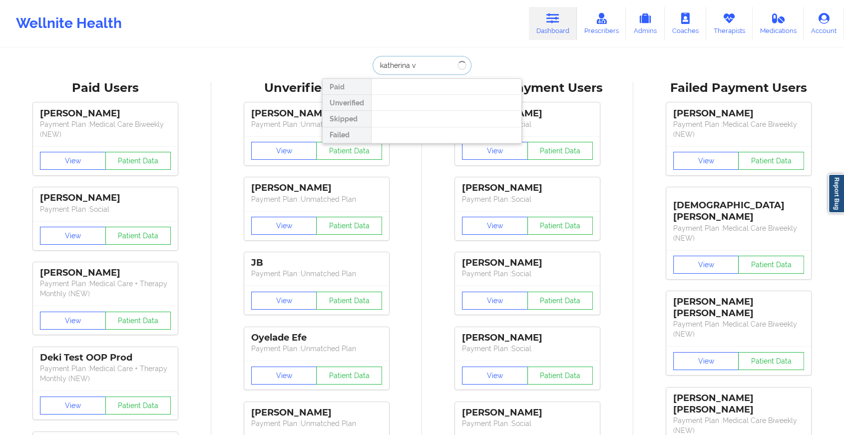
type input "katherina vi"
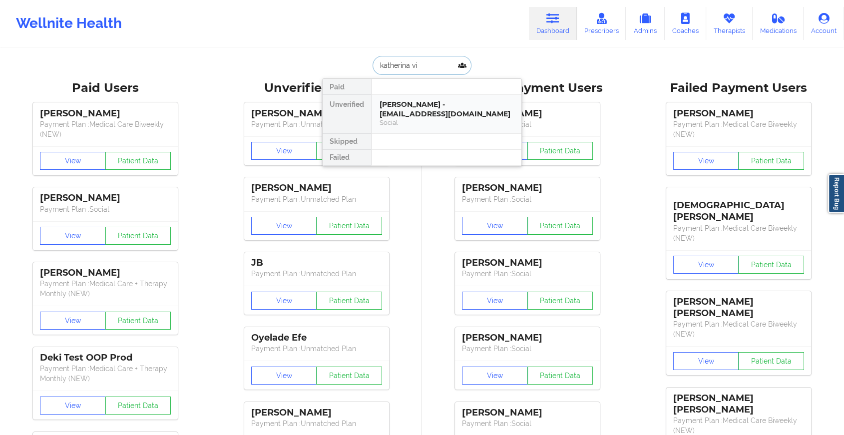
click at [391, 118] on div "Social" at bounding box center [447, 122] width 134 height 8
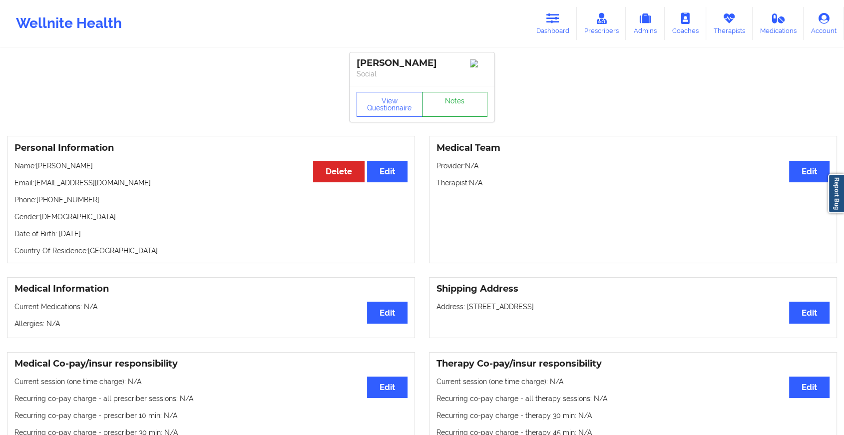
click at [452, 111] on link "Notes" at bounding box center [455, 104] width 66 height 25
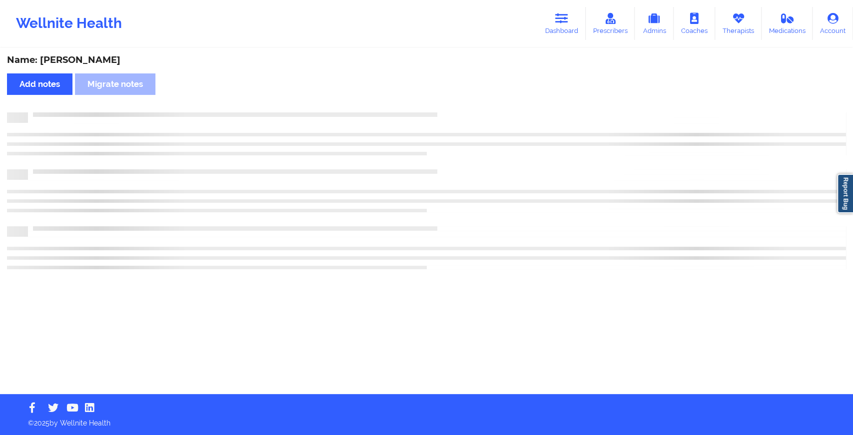
click at [452, 111] on div "Name: [PERSON_NAME] Add notes Migrate notes" at bounding box center [426, 221] width 853 height 345
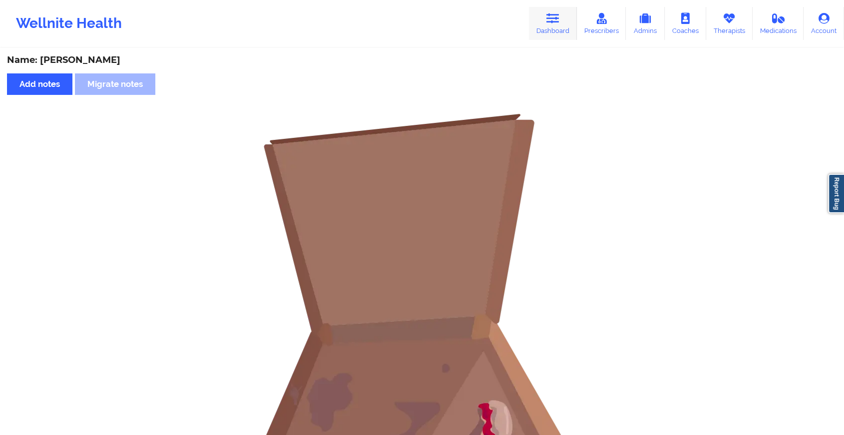
click at [547, 18] on link "Dashboard" at bounding box center [553, 23] width 48 height 33
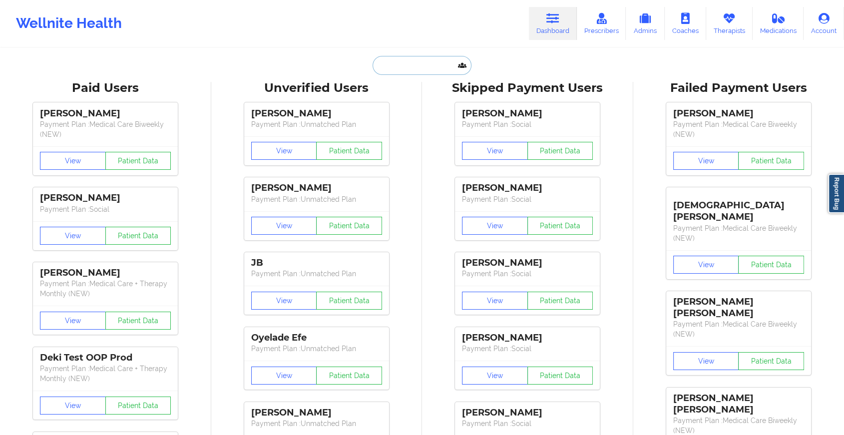
click at [429, 65] on input "text" at bounding box center [422, 65] width 99 height 19
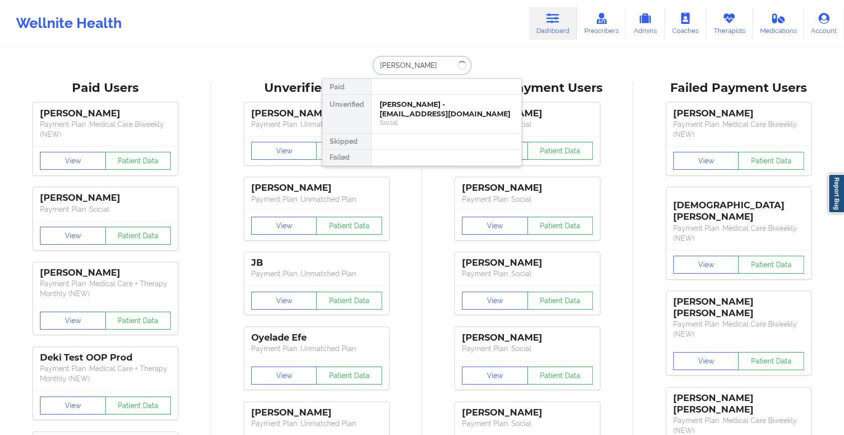
type input "[PERSON_NAME] hyp"
click at [424, 107] on div "[PERSON_NAME] - [EMAIL_ADDRESS][DOMAIN_NAME]" at bounding box center [447, 109] width 134 height 18
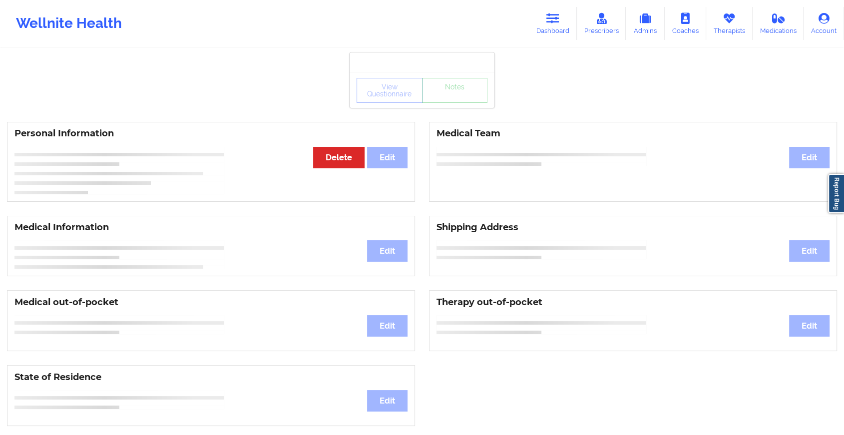
click at [445, 113] on div "View Questionnaire Notes Personal Information Edit Delete Medical Team Edit Med…" at bounding box center [422, 421] width 844 height 843
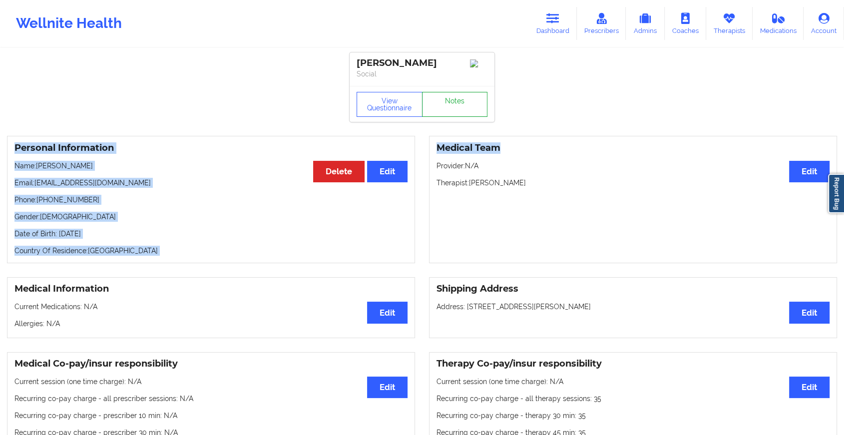
click at [445, 110] on link "Notes" at bounding box center [455, 104] width 66 height 25
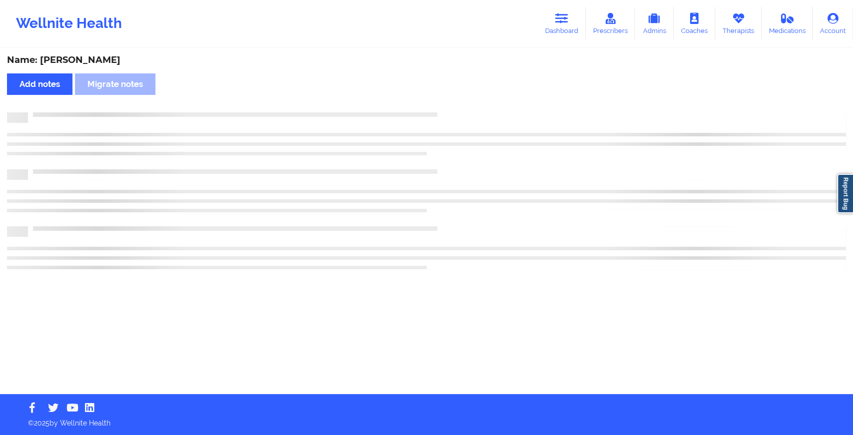
click at [445, 110] on div "Name: [PERSON_NAME] Add notes Migrate notes" at bounding box center [426, 221] width 853 height 345
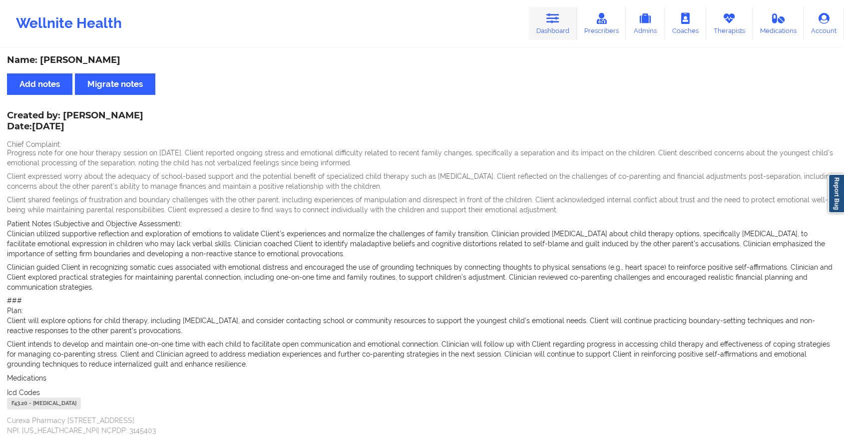
click at [542, 17] on link "Dashboard" at bounding box center [553, 23] width 48 height 33
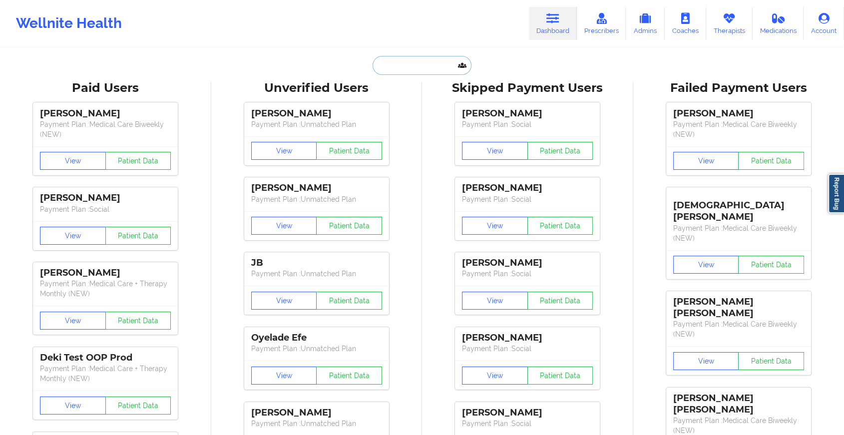
click at [404, 69] on input "text" at bounding box center [422, 65] width 99 height 19
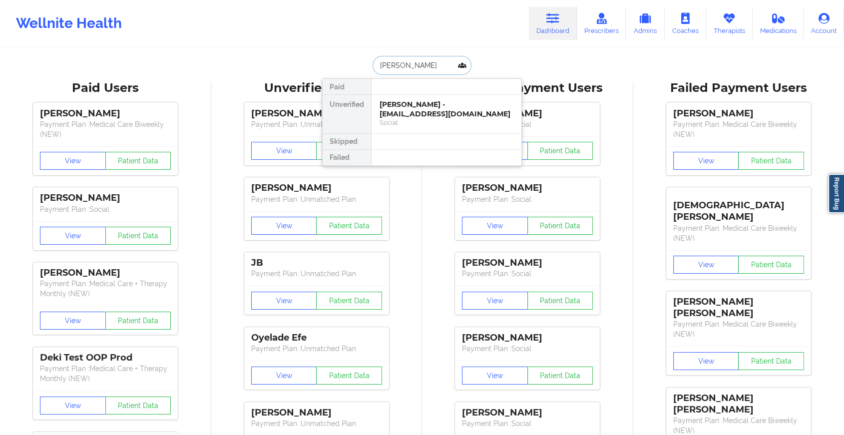
type input "[PERSON_NAME]"
click at [429, 109] on div "[PERSON_NAME] - [PERSON_NAME][EMAIL_ADDRESS][DOMAIN_NAME]" at bounding box center [447, 109] width 134 height 18
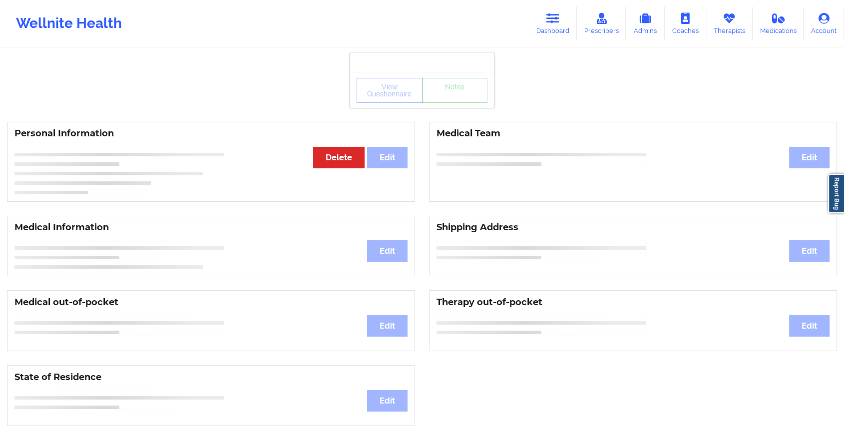
click at [451, 112] on div "View Questionnaire Notes Personal Information Edit Delete Medical Team Edit Med…" at bounding box center [422, 421] width 844 height 843
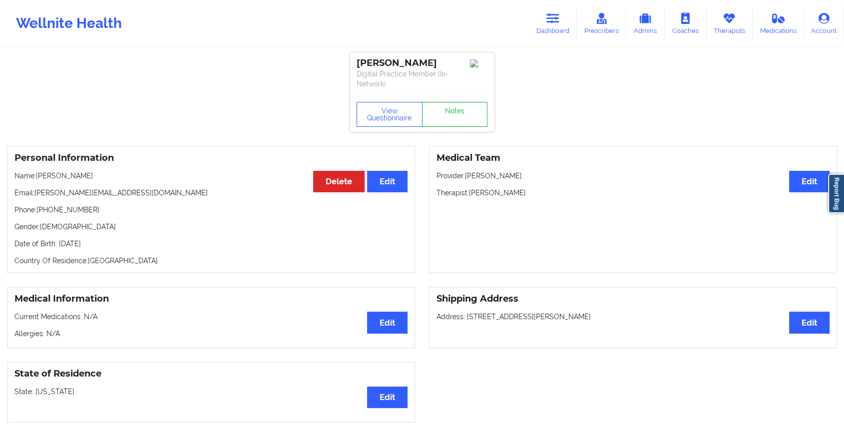
click at [451, 112] on link "Notes" at bounding box center [455, 114] width 66 height 25
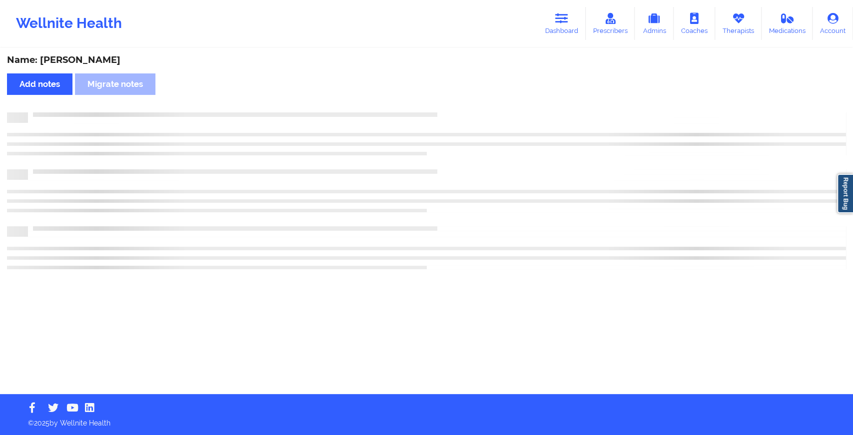
click at [451, 112] on div at bounding box center [437, 112] width 818 height 0
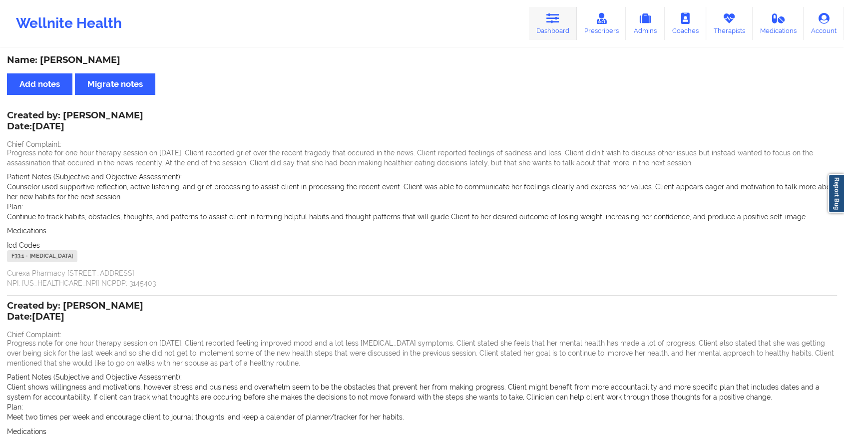
click at [555, 40] on link "Dashboard" at bounding box center [553, 23] width 48 height 33
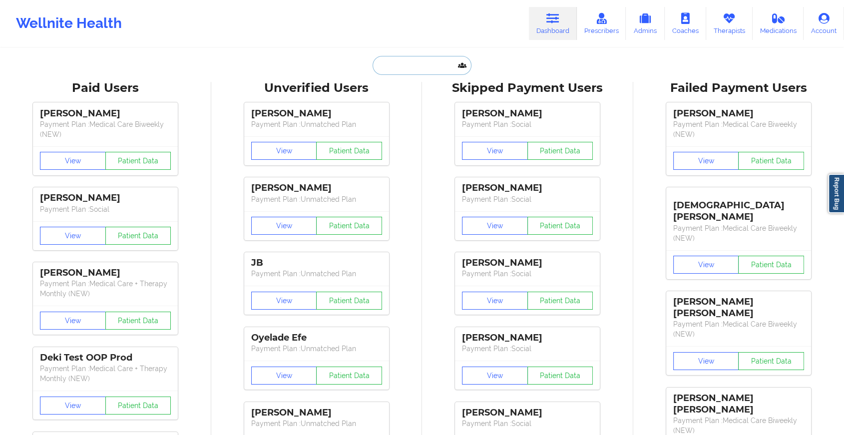
click at [380, 70] on input "text" at bounding box center [422, 65] width 99 height 19
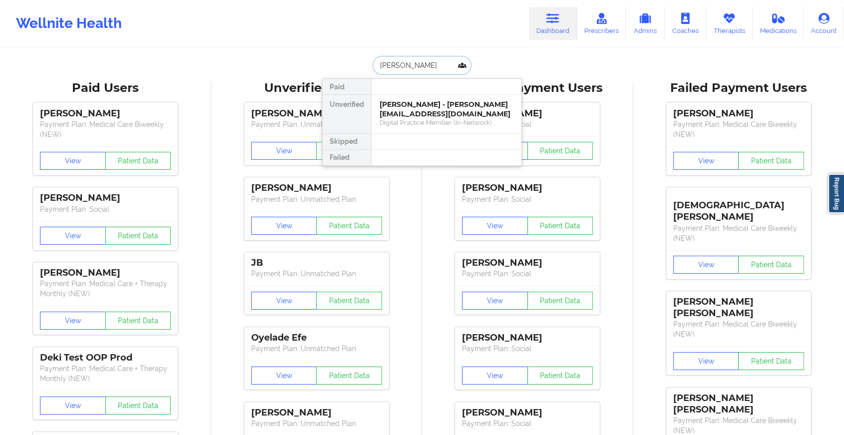
type input "[PERSON_NAME]"
click at [416, 103] on div "[PERSON_NAME] - [EMAIL_ADDRESS][DOMAIN_NAME]" at bounding box center [447, 109] width 134 height 18
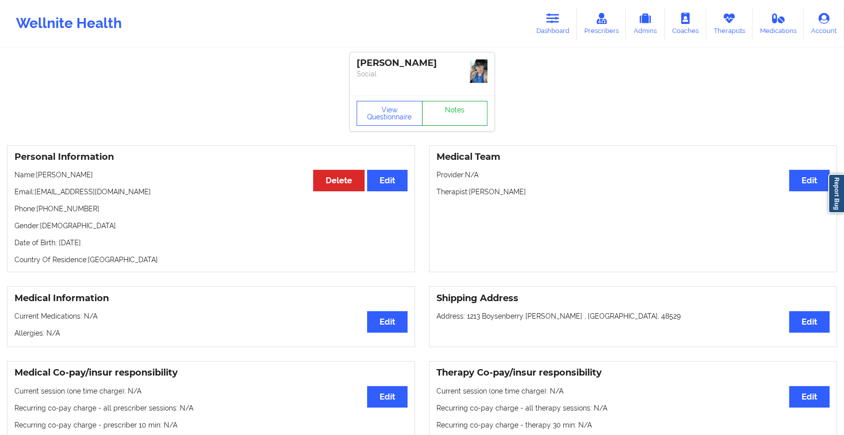
click at [429, 112] on link "Notes" at bounding box center [455, 113] width 66 height 25
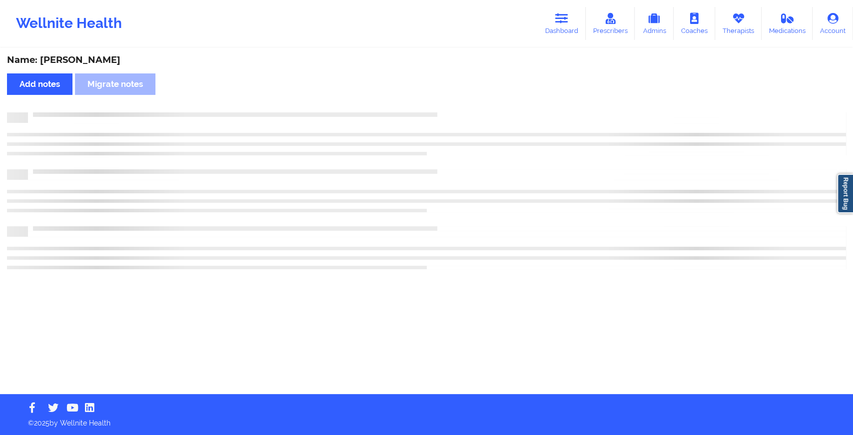
click at [471, 171] on div at bounding box center [426, 190] width 839 height 157
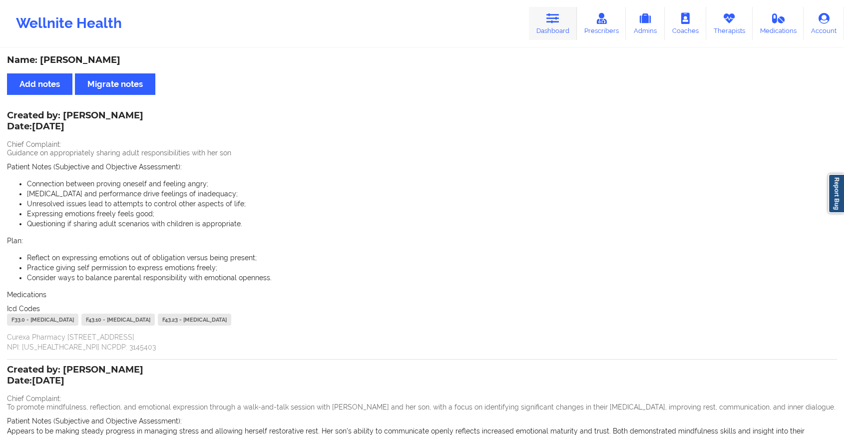
click at [538, 23] on link "Dashboard" at bounding box center [553, 23] width 48 height 33
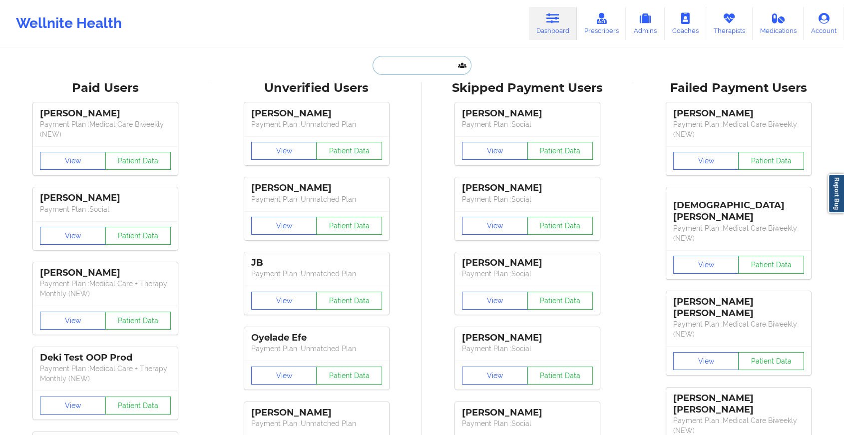
click at [432, 67] on input "text" at bounding box center [422, 65] width 99 height 19
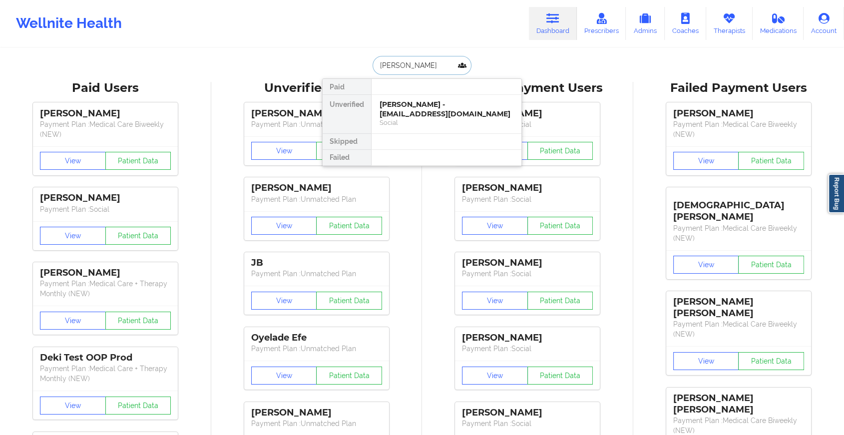
type input "[PERSON_NAME]"
click at [435, 111] on div "[PERSON_NAME] - [EMAIL_ADDRESS][DOMAIN_NAME]" at bounding box center [447, 109] width 134 height 18
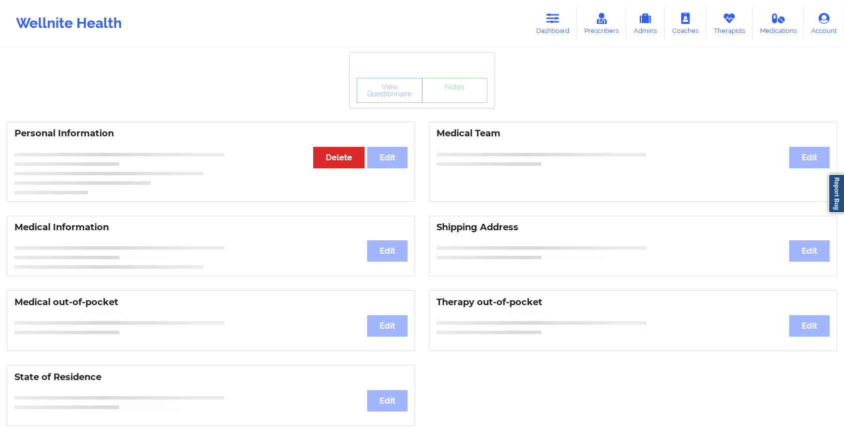
click at [454, 109] on div "View Questionnaire Notes Personal Information Edit Delete Medical Team Edit Med…" at bounding box center [422, 421] width 844 height 843
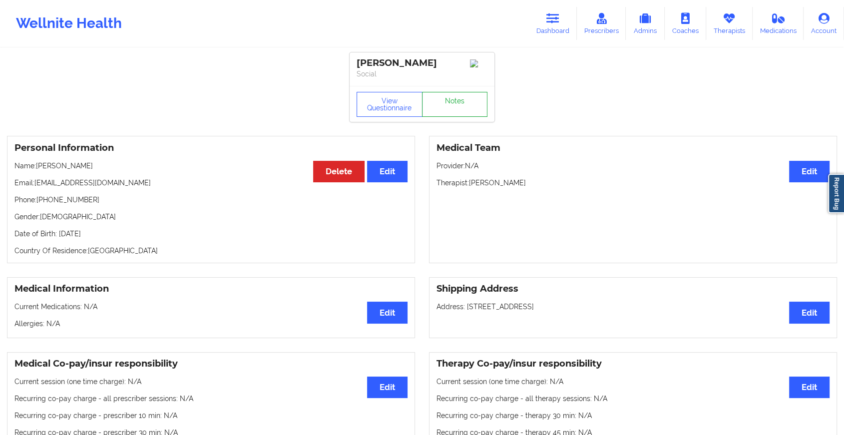
click at [454, 109] on link "Notes" at bounding box center [455, 104] width 66 height 25
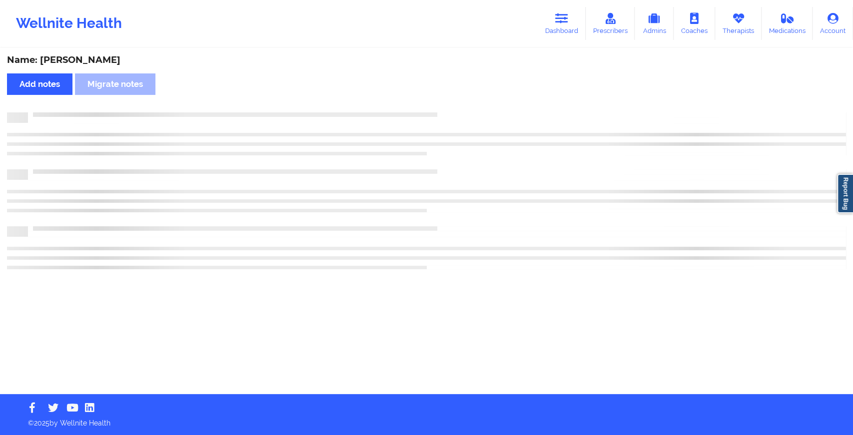
click at [454, 109] on div "Name: [PERSON_NAME] Add notes Migrate notes" at bounding box center [426, 221] width 853 height 345
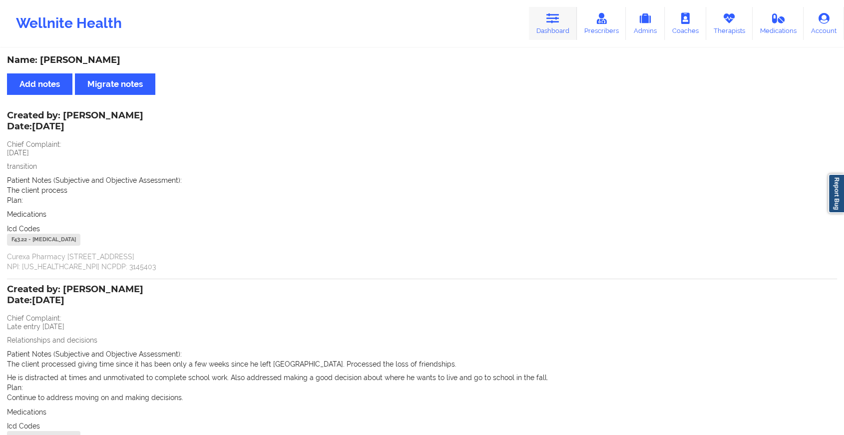
click at [556, 23] on icon at bounding box center [552, 18] width 13 height 11
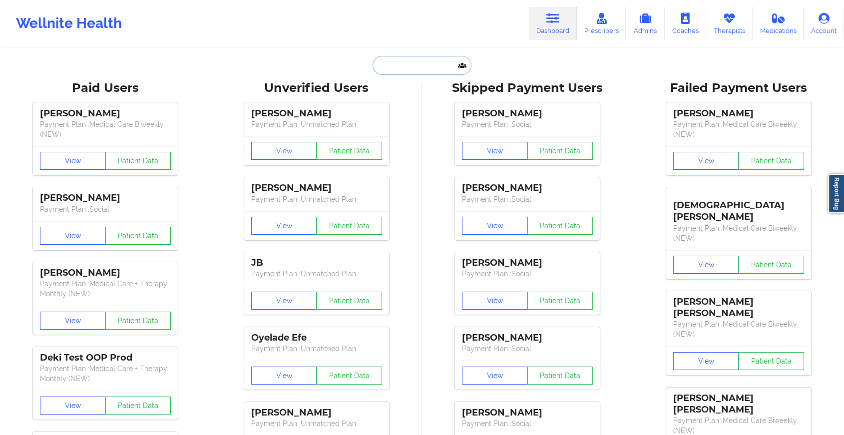
click at [448, 65] on input "text" at bounding box center [422, 65] width 99 height 19
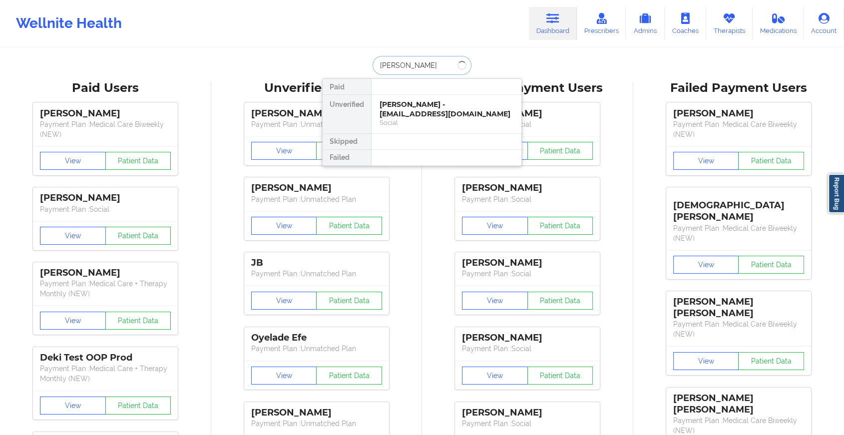
type input "[PERSON_NAME]"
click at [440, 95] on div "[PERSON_NAME] - [EMAIL_ADDRESS][DOMAIN_NAME] Social" at bounding box center [447, 114] width 150 height 38
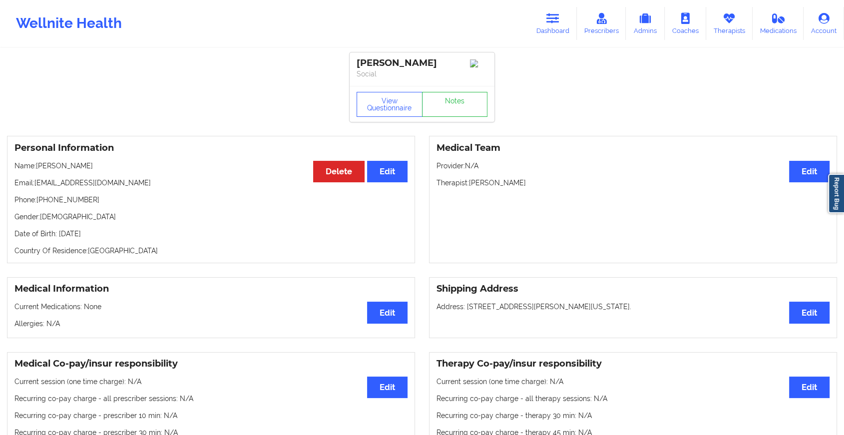
drag, startPoint x: 456, startPoint y: 123, endPoint x: 472, endPoint y: 102, distance: 26.4
click at [472, 102] on div "View Questionnaire Notes" at bounding box center [422, 104] width 145 height 36
click at [472, 102] on link "Notes" at bounding box center [455, 104] width 66 height 25
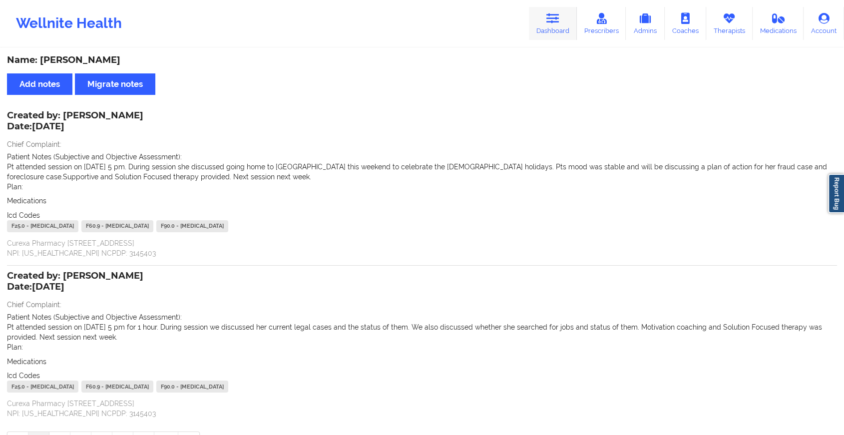
click at [572, 10] on link "Dashboard" at bounding box center [553, 23] width 48 height 33
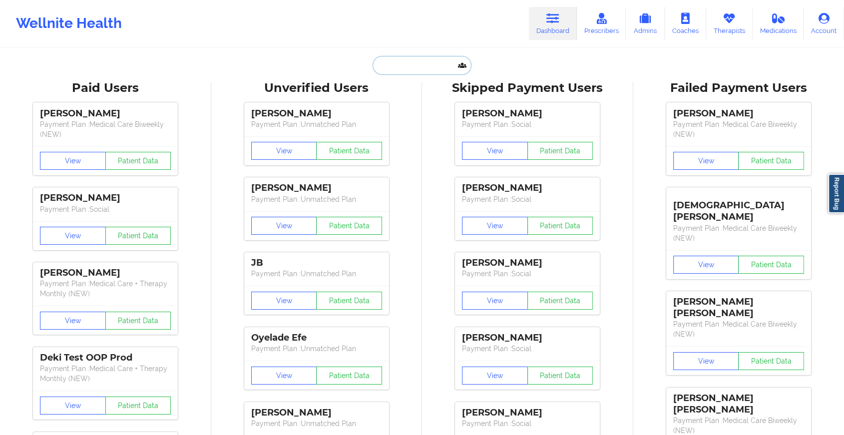
click at [401, 61] on input "text" at bounding box center [422, 65] width 99 height 19
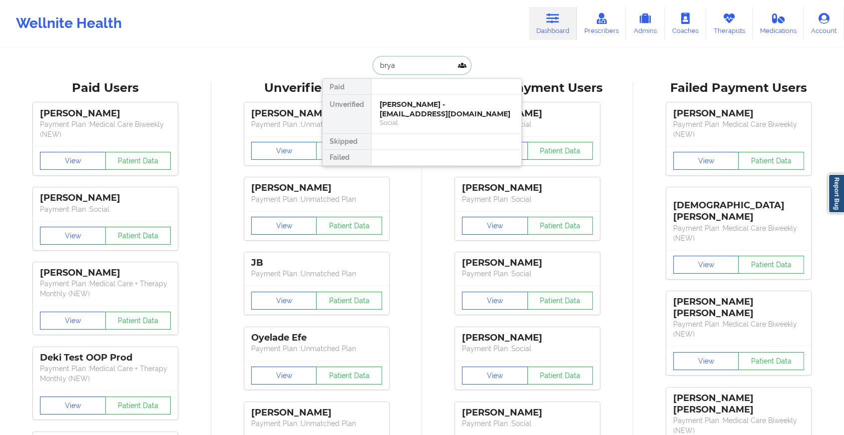
type input "bryam"
click at [410, 103] on div "[PERSON_NAME] - [PERSON_NAME][EMAIL_ADDRESS][DOMAIN_NAME]" at bounding box center [447, 109] width 134 height 18
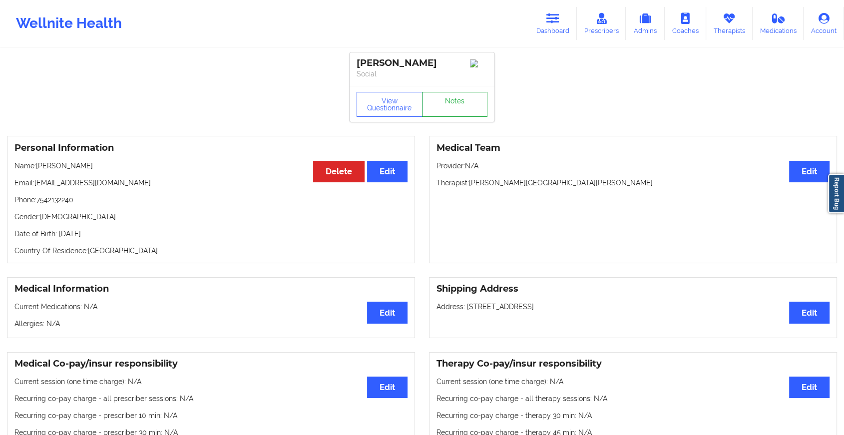
click at [446, 108] on link "Notes" at bounding box center [455, 104] width 66 height 25
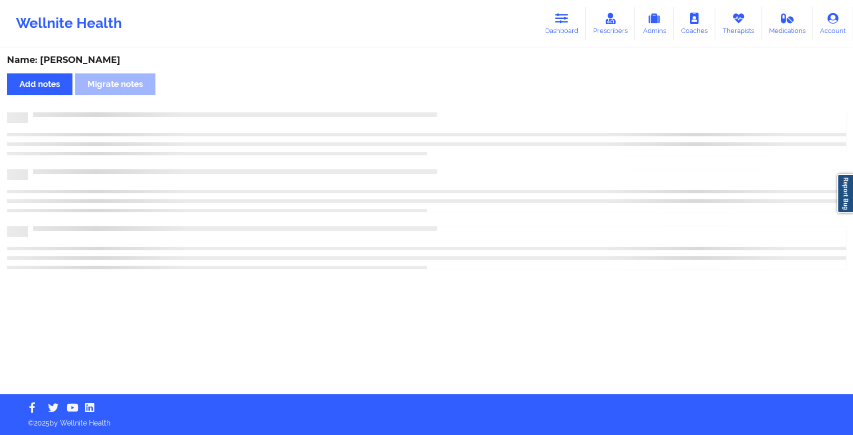
click at [446, 108] on div "Name: [PERSON_NAME] Add notes Migrate notes" at bounding box center [426, 221] width 853 height 345
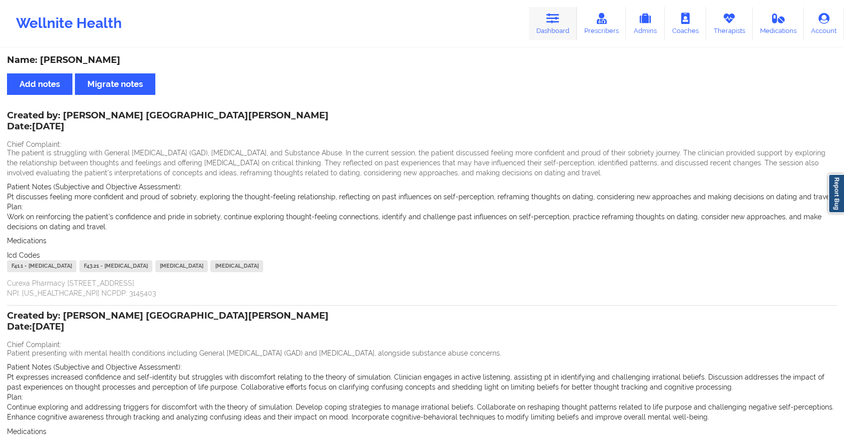
click at [559, 22] on icon at bounding box center [552, 18] width 13 height 11
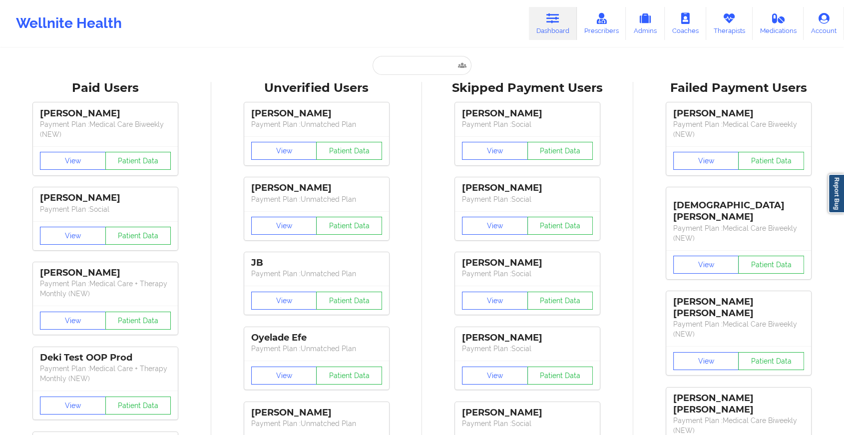
click at [429, 60] on input "text" at bounding box center [422, 65] width 99 height 19
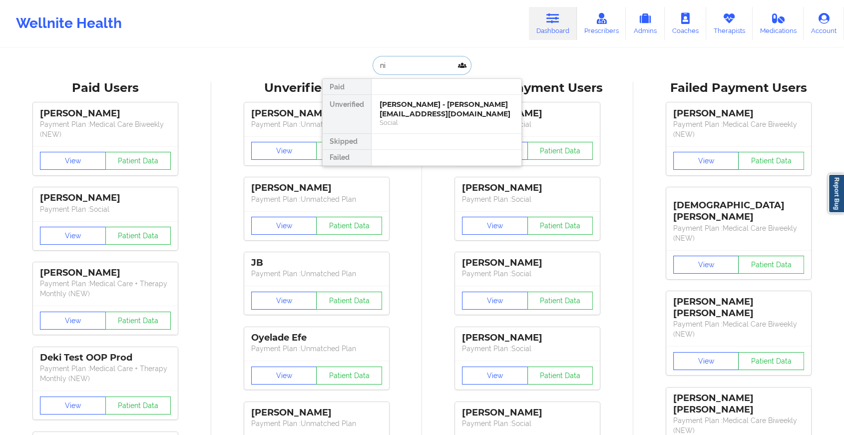
type input "n"
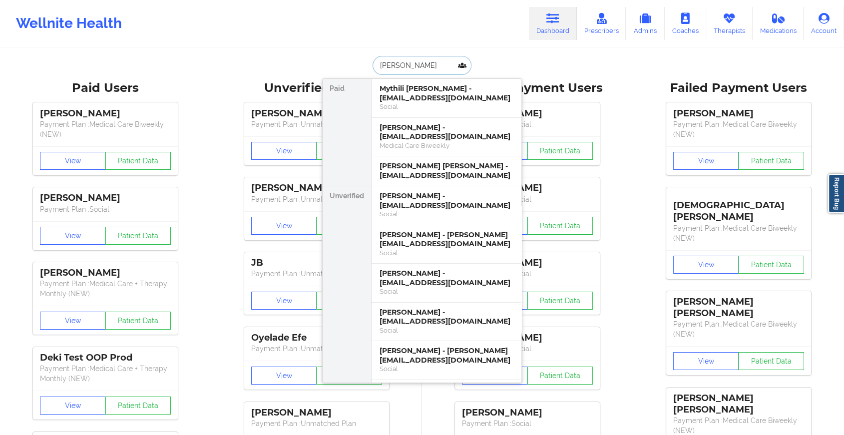
type input "[PERSON_NAME]"
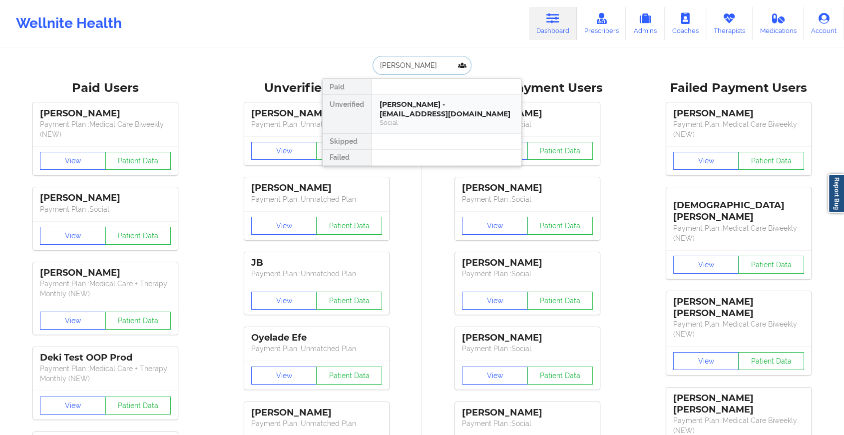
click at [402, 99] on div "[PERSON_NAME] - [EMAIL_ADDRESS][DOMAIN_NAME] Social" at bounding box center [447, 114] width 150 height 38
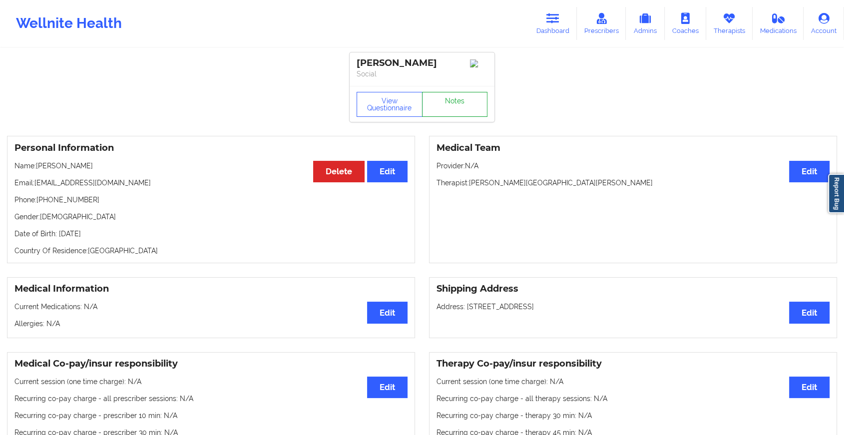
click at [446, 112] on link "Notes" at bounding box center [455, 104] width 66 height 25
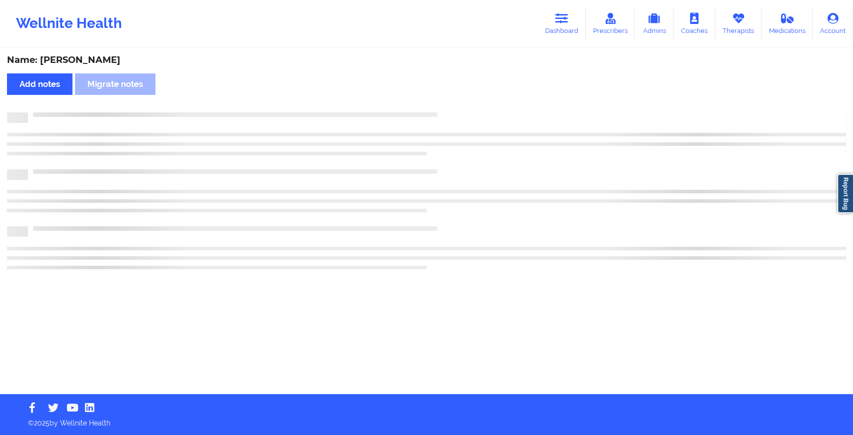
click at [446, 112] on div at bounding box center [437, 112] width 818 height 0
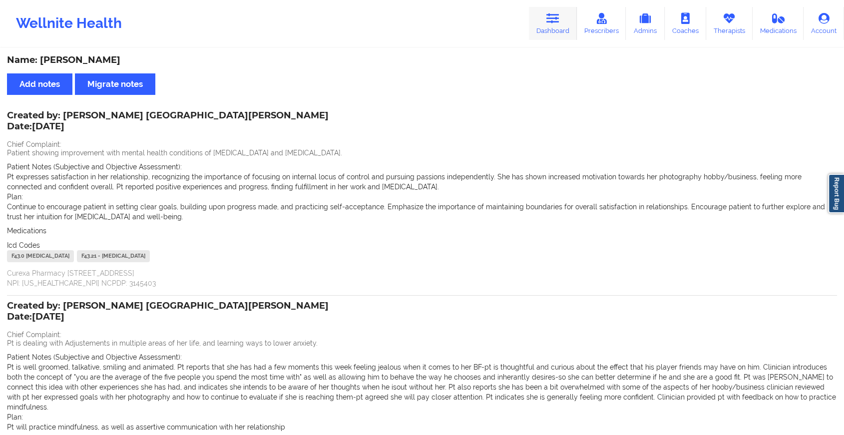
click at [548, 26] on link "Dashboard" at bounding box center [553, 23] width 48 height 33
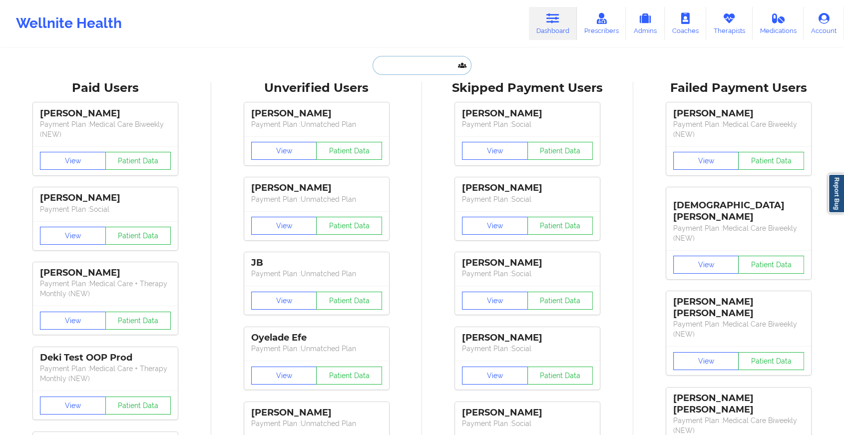
click at [417, 71] on input "text" at bounding box center [422, 65] width 99 height 19
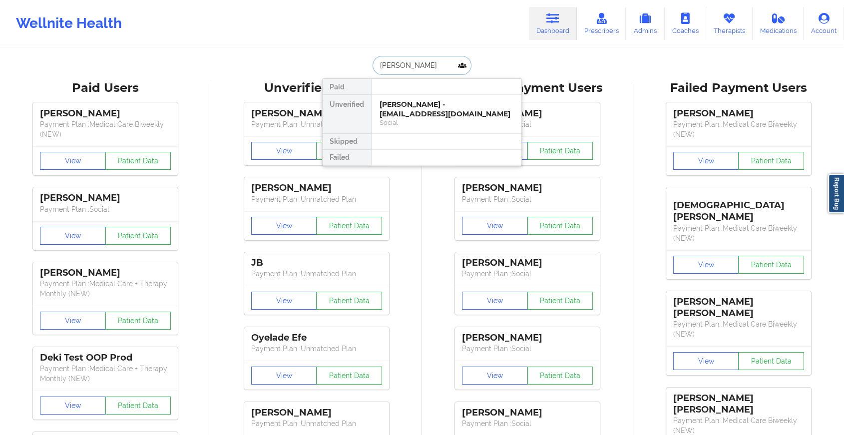
type input "[PERSON_NAME]"
click at [416, 103] on div "[PERSON_NAME] - [EMAIL_ADDRESS][DOMAIN_NAME]" at bounding box center [447, 109] width 134 height 18
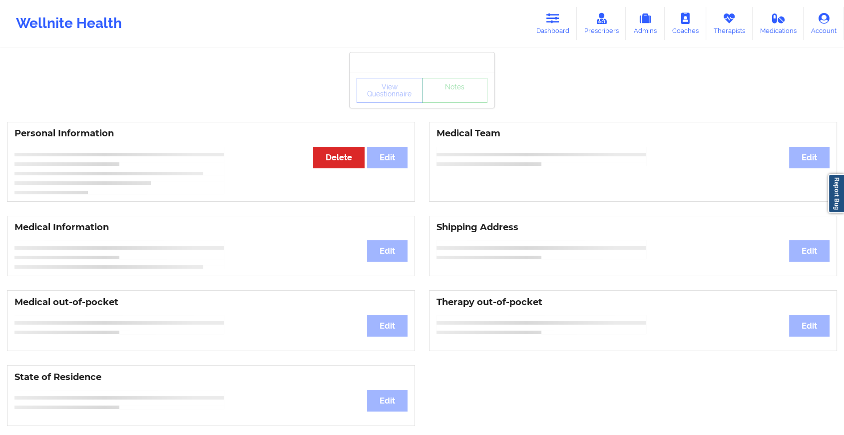
click at [456, 108] on div "View Questionnaire Notes Personal Information Edit Delete Medical Team Edit Med…" at bounding box center [422, 421] width 844 height 843
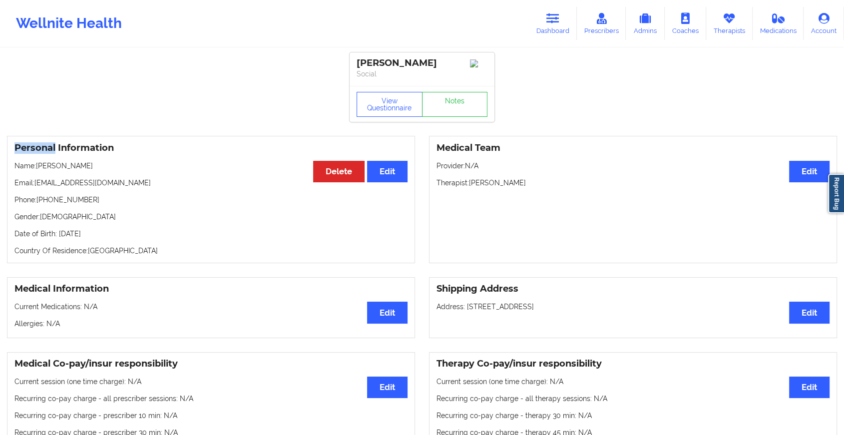
click at [456, 108] on link "Notes" at bounding box center [455, 104] width 66 height 25
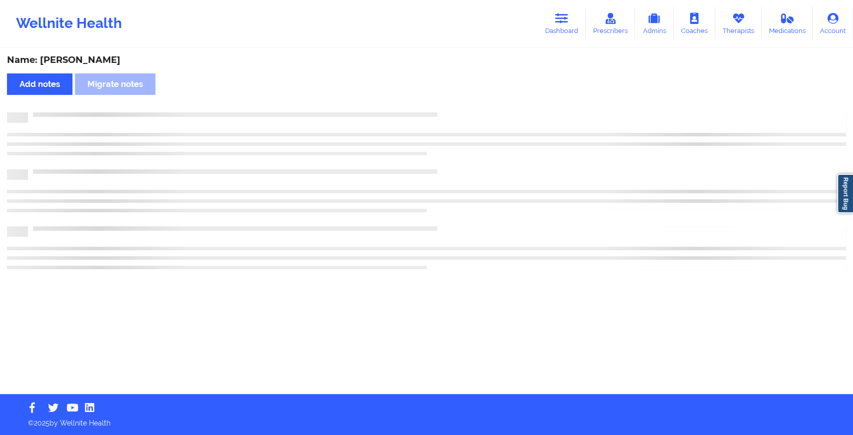
click at [456, 108] on div "Name: [PERSON_NAME] Add notes Migrate notes" at bounding box center [426, 221] width 853 height 345
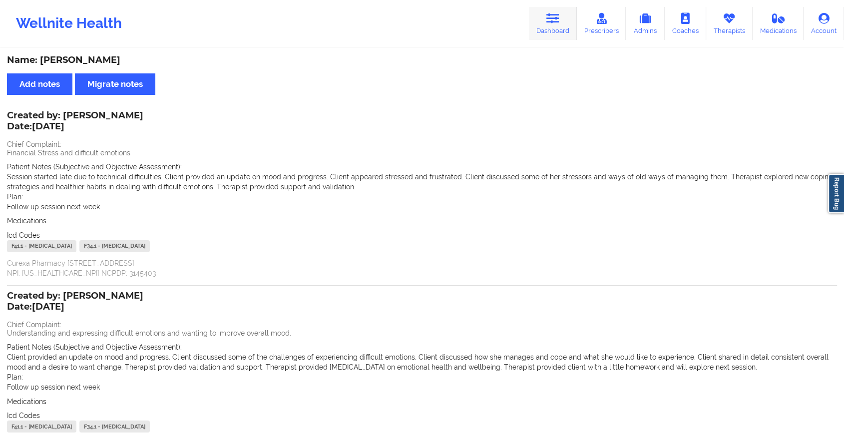
click at [545, 25] on link "Dashboard" at bounding box center [553, 23] width 48 height 33
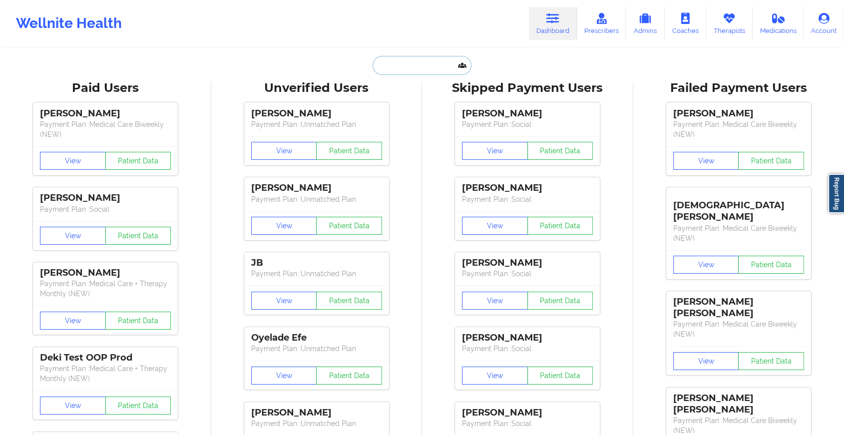
click at [417, 66] on input "text" at bounding box center [422, 65] width 99 height 19
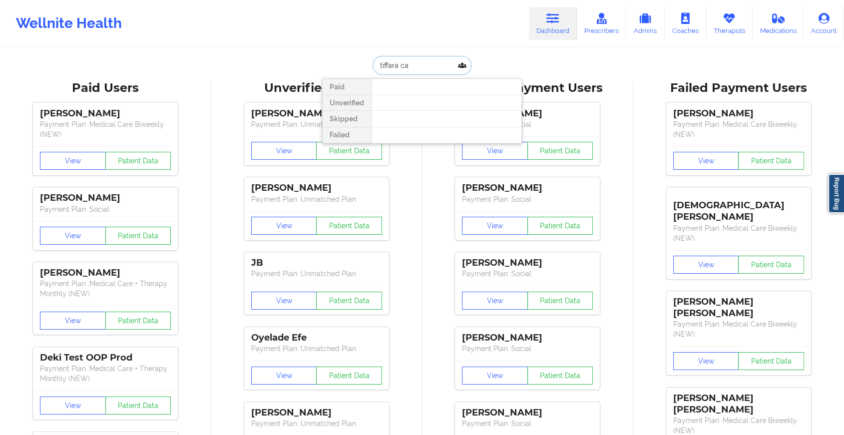
type input "tiffara cam"
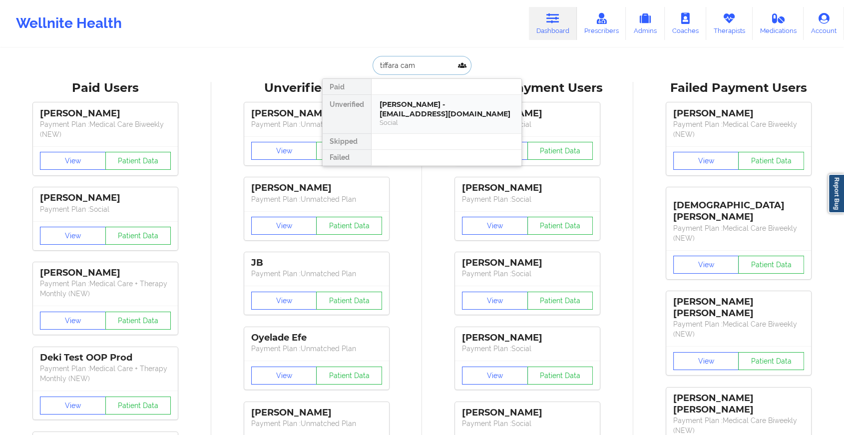
click at [419, 113] on div "[PERSON_NAME] - [EMAIL_ADDRESS][DOMAIN_NAME]" at bounding box center [447, 109] width 134 height 18
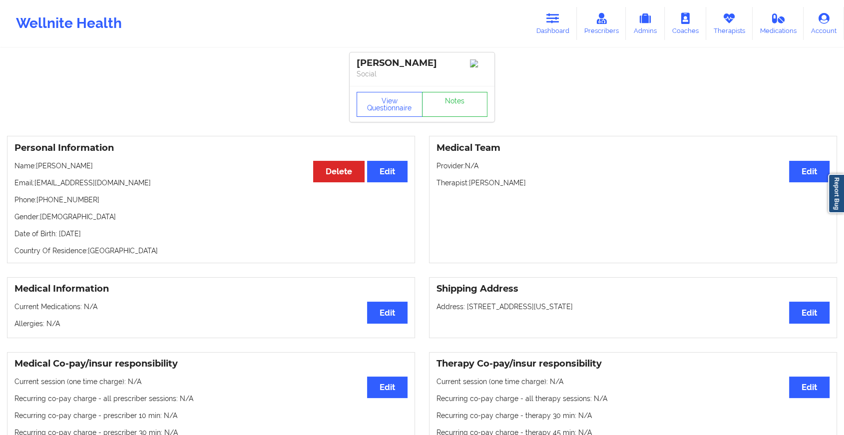
click at [447, 94] on div "View Questionnaire Notes" at bounding box center [422, 104] width 145 height 36
drag, startPoint x: 447, startPoint y: 94, endPoint x: 445, endPoint y: 100, distance: 5.8
click at [445, 100] on link "Notes" at bounding box center [455, 104] width 66 height 25
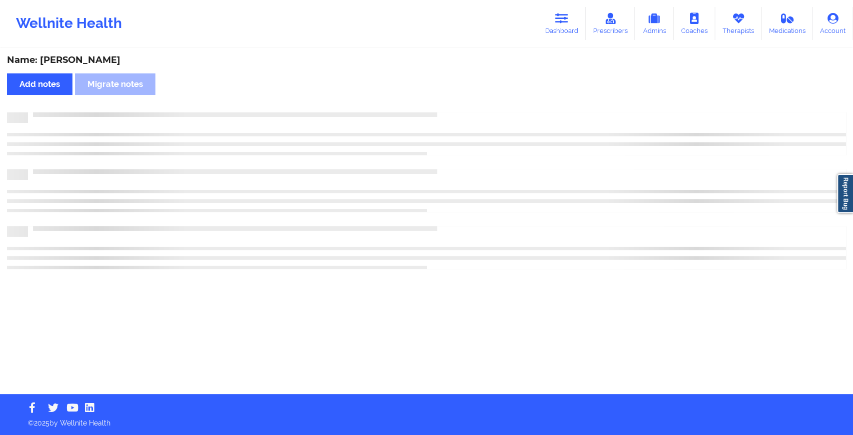
click at [445, 100] on div "Name: [PERSON_NAME] Add notes Migrate notes" at bounding box center [426, 221] width 853 height 345
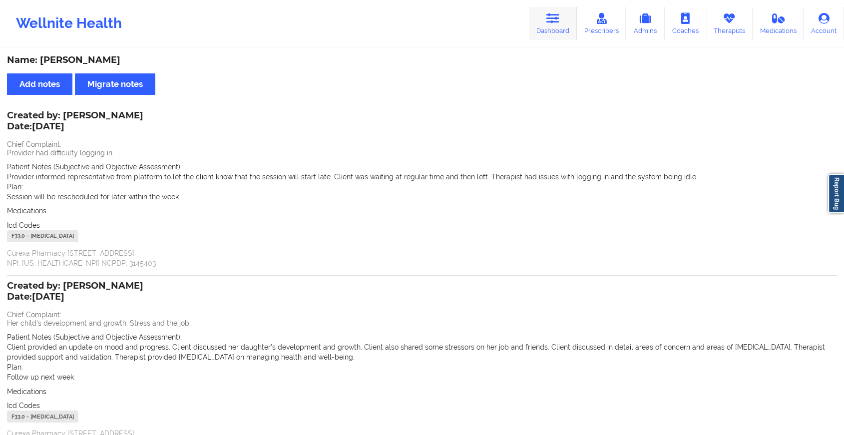
click at [539, 32] on link "Dashboard" at bounding box center [553, 23] width 48 height 33
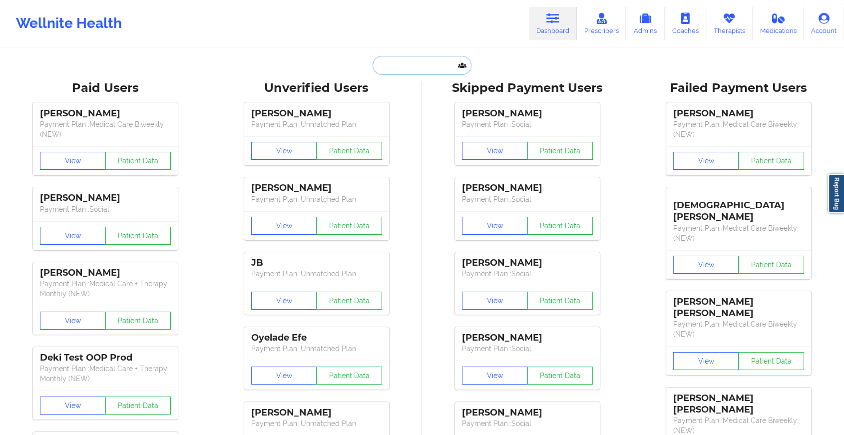
click at [397, 73] on input "text" at bounding box center [422, 65] width 99 height 19
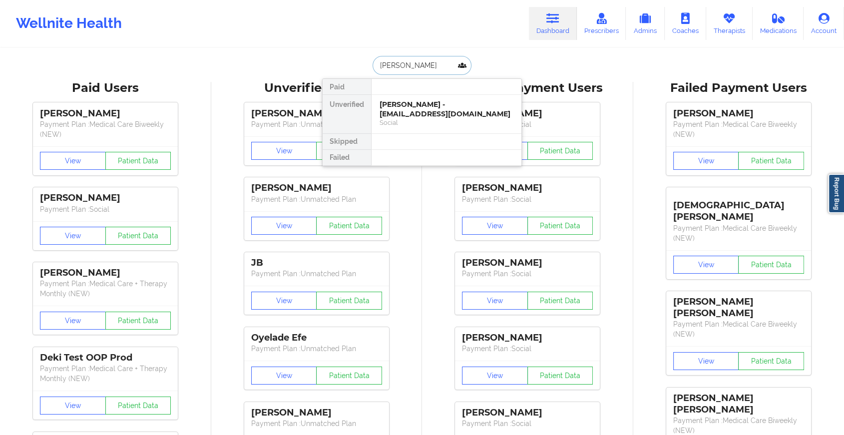
type input "[PERSON_NAME]"
click at [425, 108] on div "[PERSON_NAME] - [EMAIL_ADDRESS][DOMAIN_NAME]" at bounding box center [447, 109] width 134 height 18
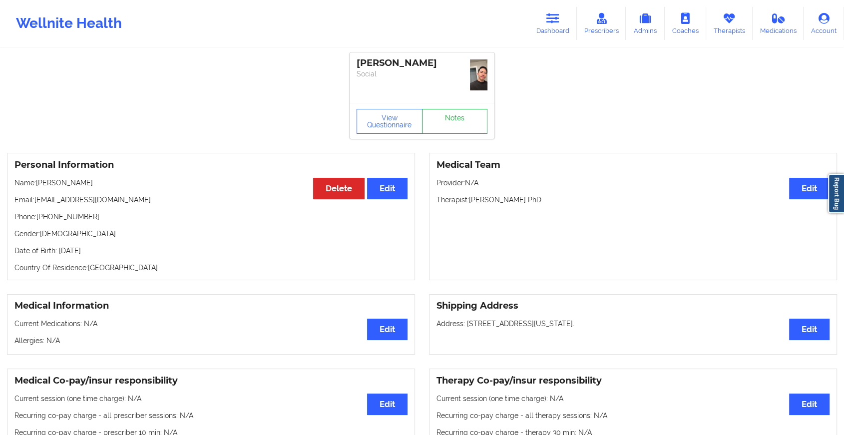
click at [451, 109] on link "Notes" at bounding box center [455, 121] width 66 height 25
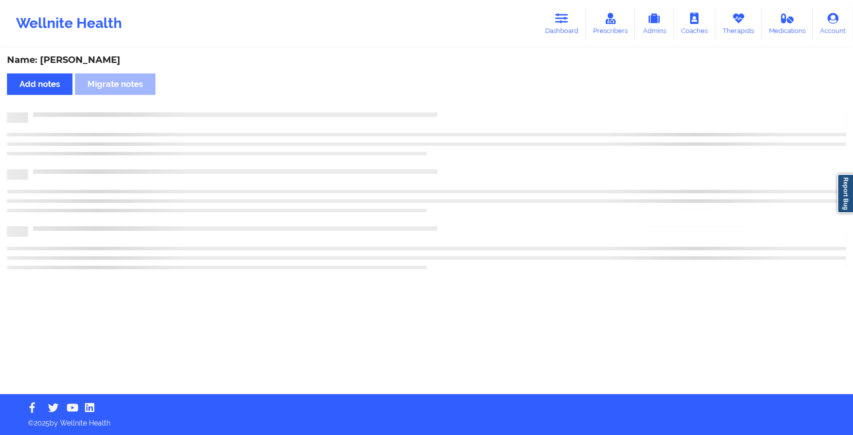
click at [451, 103] on div "Name: [PERSON_NAME] Add notes Migrate notes" at bounding box center [426, 221] width 853 height 345
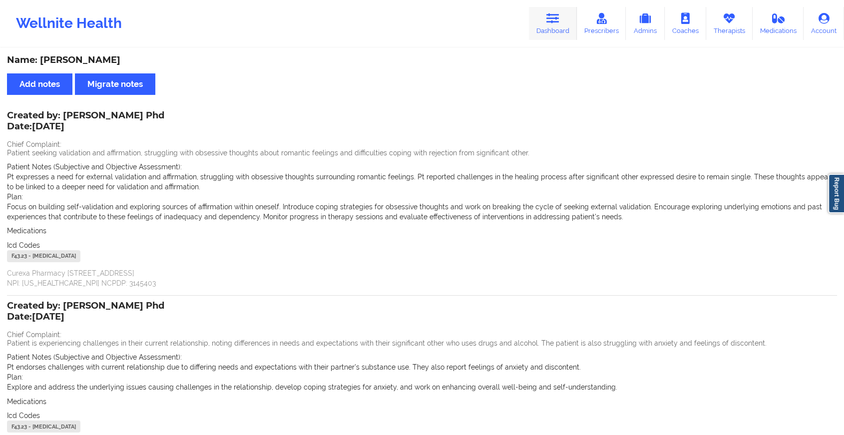
click at [555, 21] on icon at bounding box center [552, 18] width 13 height 11
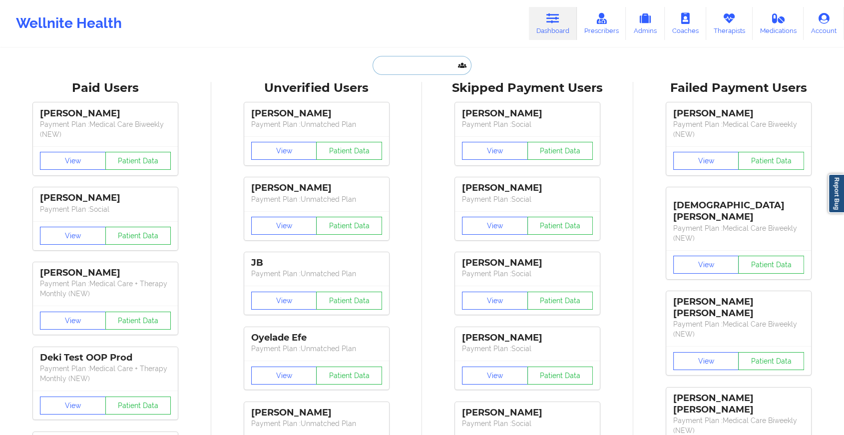
click at [431, 67] on input "text" at bounding box center [422, 65] width 99 height 19
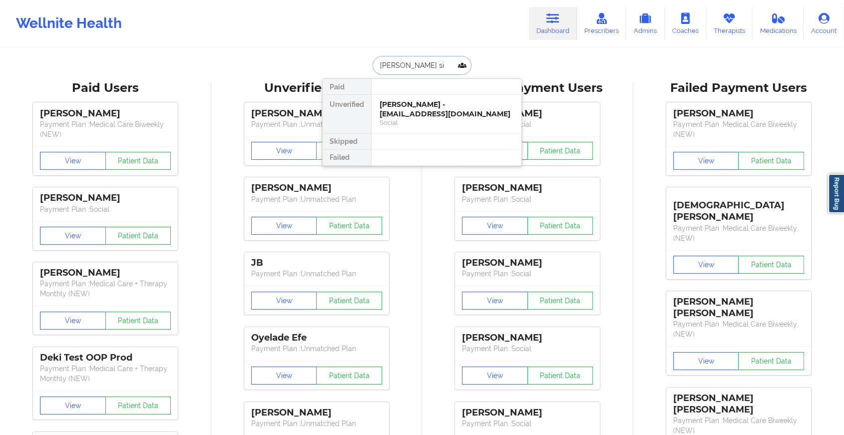
type input "[PERSON_NAME] sim"
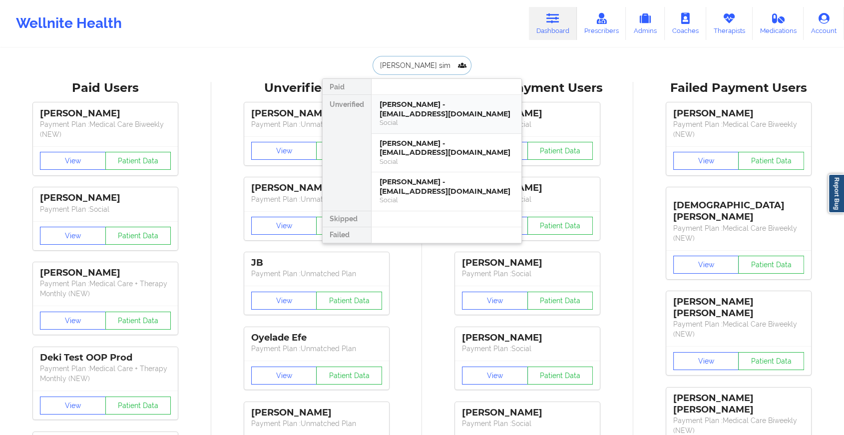
click at [420, 108] on div "[PERSON_NAME] - [EMAIL_ADDRESS][DOMAIN_NAME]" at bounding box center [447, 109] width 134 height 18
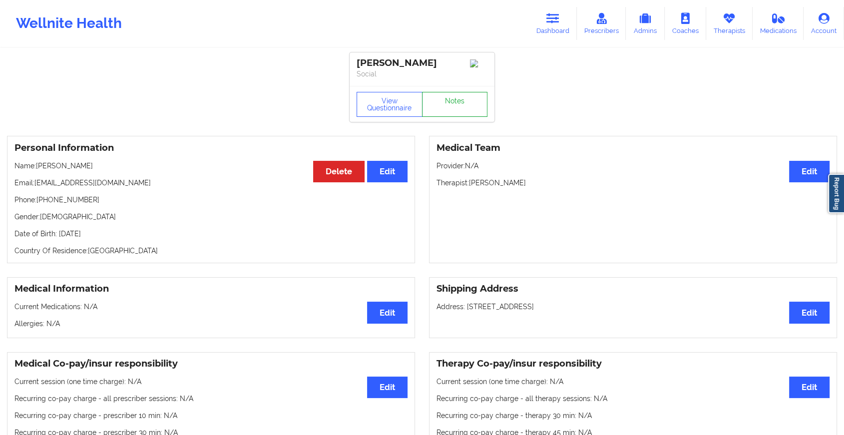
click at [452, 104] on link "Notes" at bounding box center [455, 104] width 66 height 25
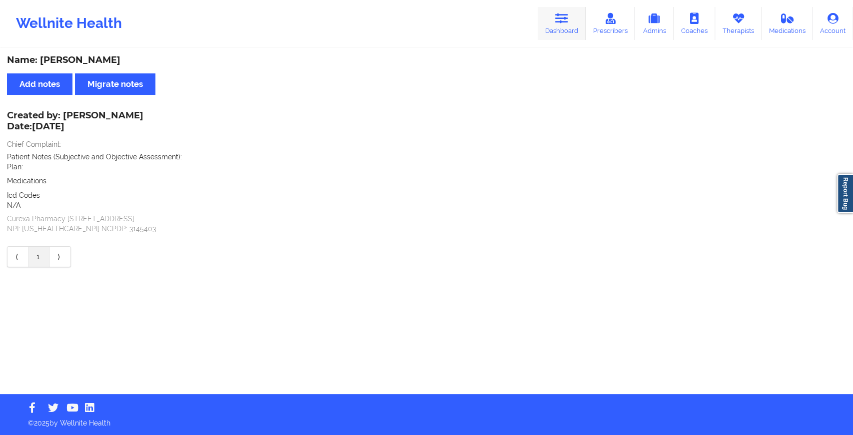
click at [557, 28] on link "Dashboard" at bounding box center [561, 23] width 48 height 33
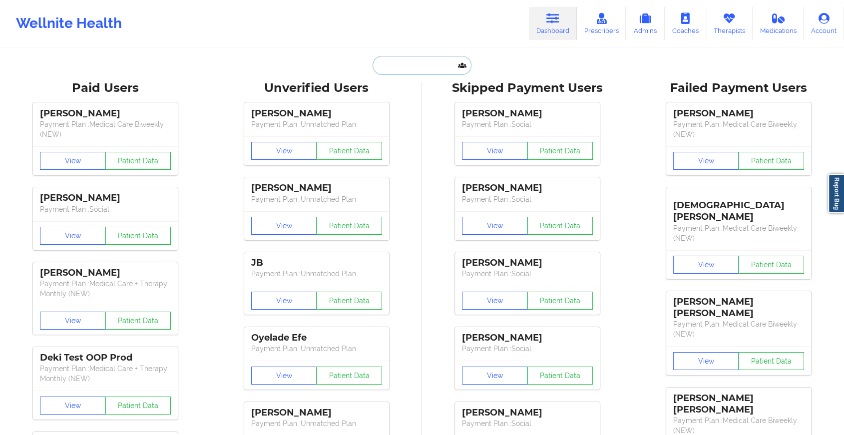
click at [443, 68] on input "text" at bounding box center [422, 65] width 99 height 19
type input "t"
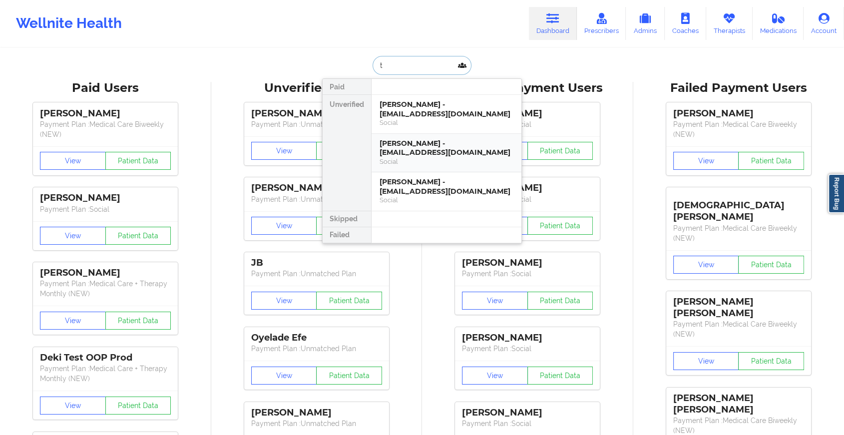
click at [429, 136] on div "[PERSON_NAME] - [EMAIL_ADDRESS][DOMAIN_NAME] Social" at bounding box center [447, 153] width 150 height 39
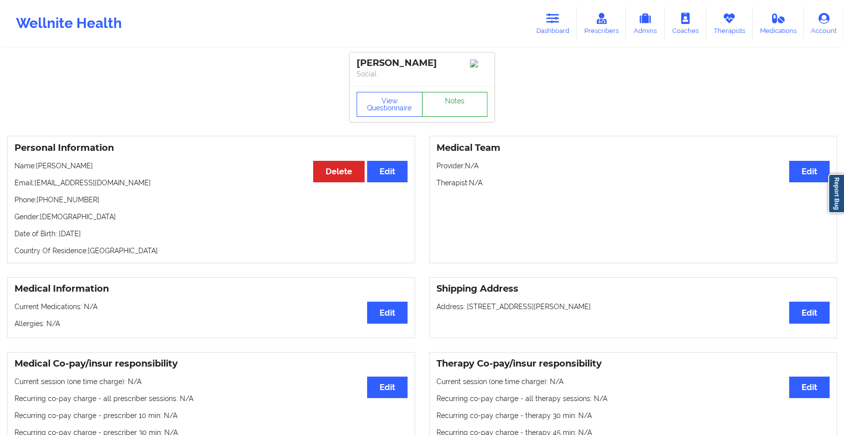
click at [458, 109] on link "Notes" at bounding box center [455, 104] width 66 height 25
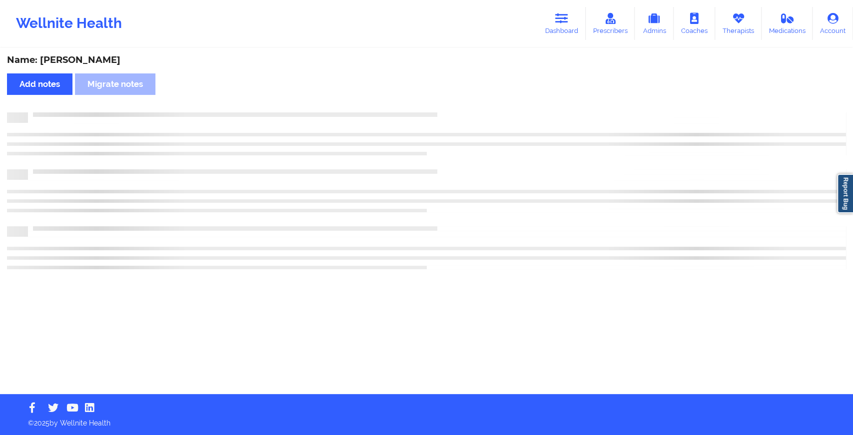
click at [458, 109] on div "Name: [PERSON_NAME] Add notes Migrate notes" at bounding box center [426, 221] width 853 height 345
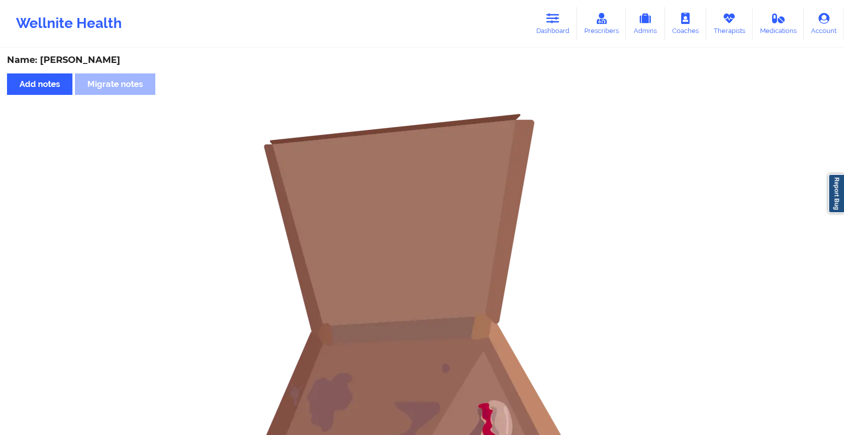
click at [519, 22] on div "Wellnite Health Dashboard Prescribers Admins Coaches Therapists Medications Acc…" at bounding box center [422, 23] width 844 height 40
click at [571, 24] on link "Dashboard" at bounding box center [553, 23] width 48 height 33
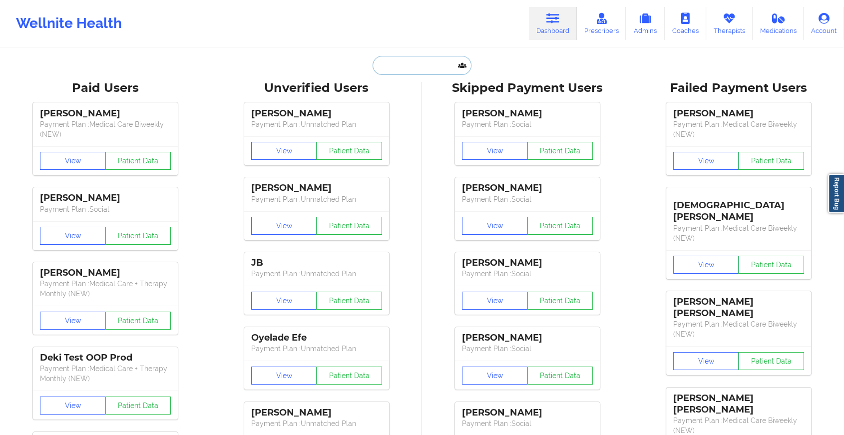
click at [433, 67] on input "text" at bounding box center [422, 65] width 99 height 19
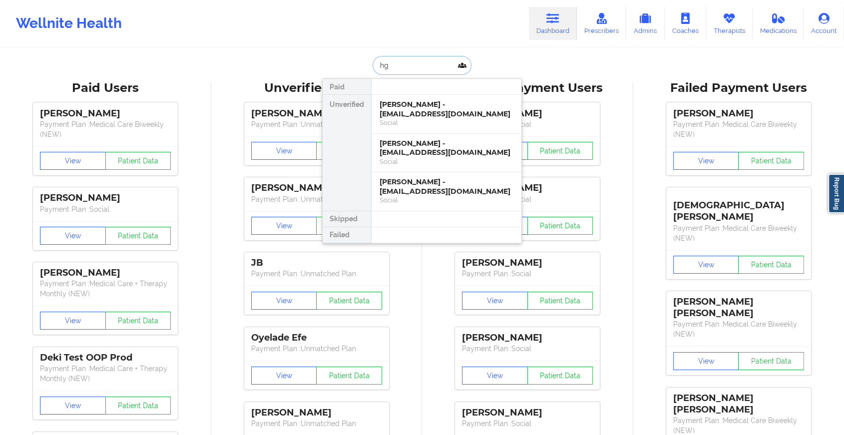
type input "h"
type input "[PERSON_NAME]"
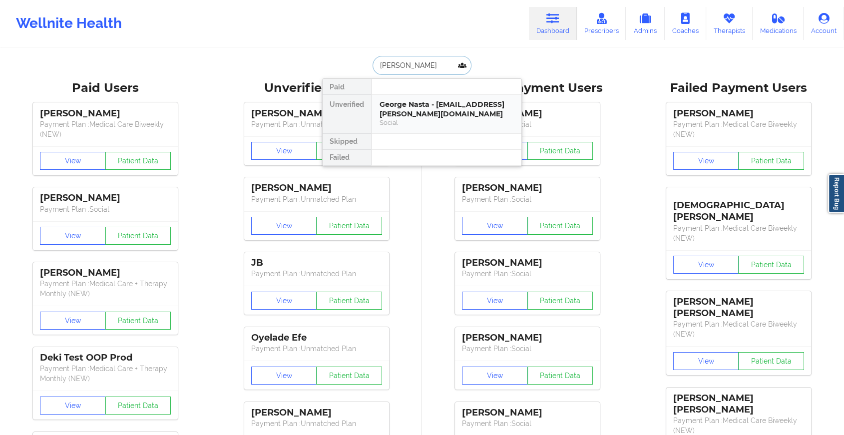
click at [433, 116] on div "George Nasta - [EMAIL_ADDRESS][PERSON_NAME][DOMAIN_NAME]" at bounding box center [447, 109] width 134 height 18
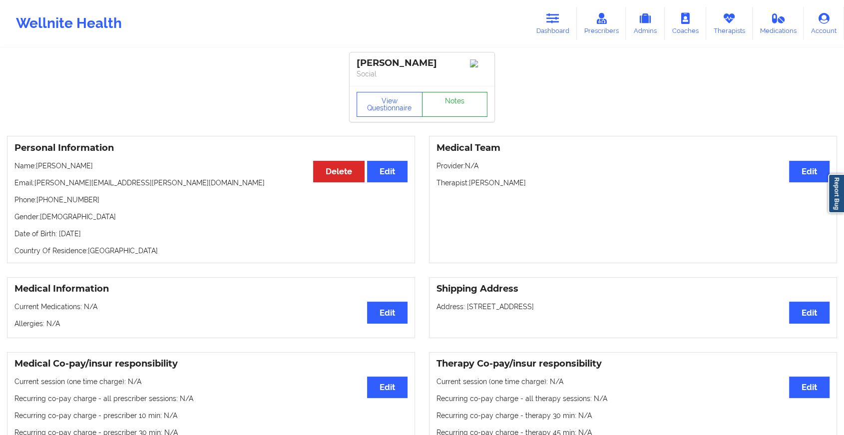
click at [452, 109] on link "Notes" at bounding box center [455, 104] width 66 height 25
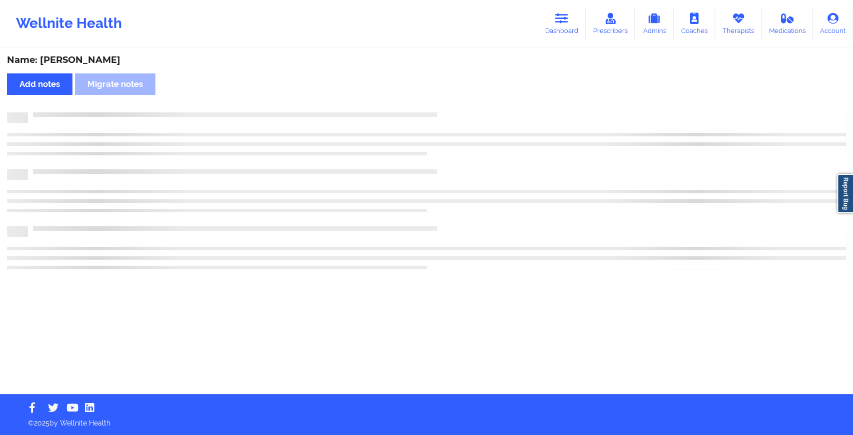
click at [452, 109] on div "Name: [PERSON_NAME] Add notes Migrate notes" at bounding box center [426, 221] width 853 height 345
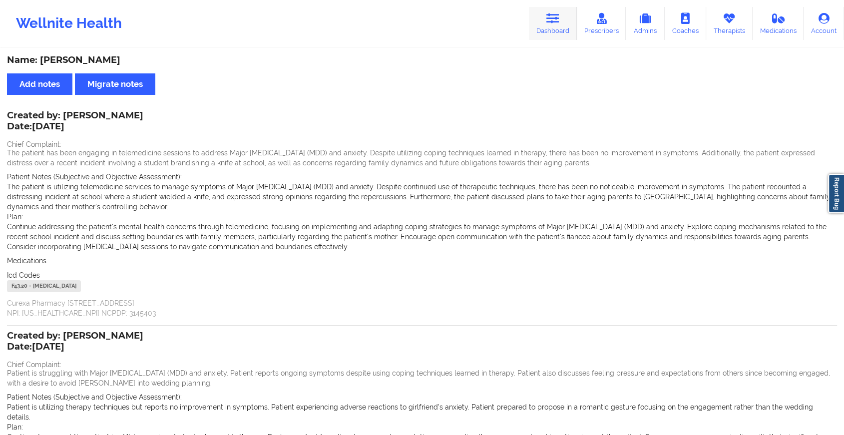
click at [556, 20] on icon at bounding box center [552, 18] width 13 height 11
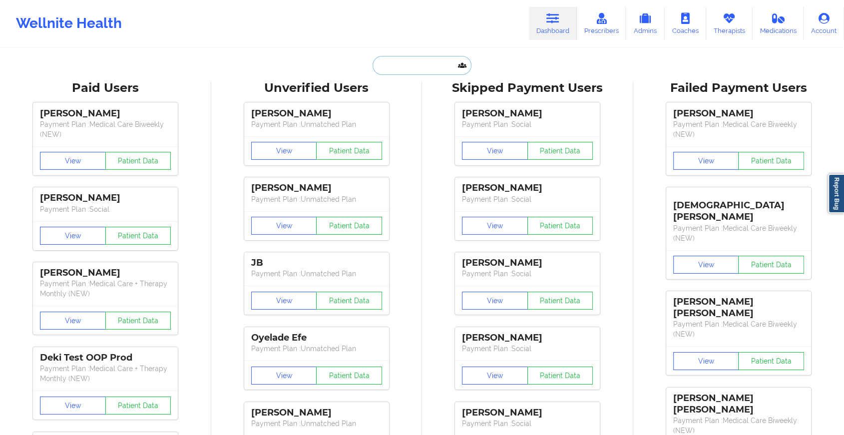
click at [416, 72] on input "text" at bounding box center [422, 65] width 99 height 19
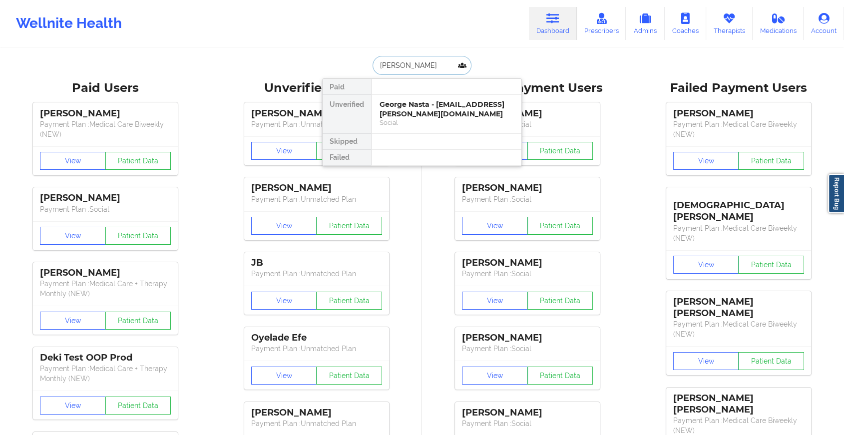
type input "meaghan sh"
click at [432, 112] on div "[PERSON_NAME] - [EMAIL_ADDRESS][DOMAIN_NAME]" at bounding box center [447, 109] width 134 height 18
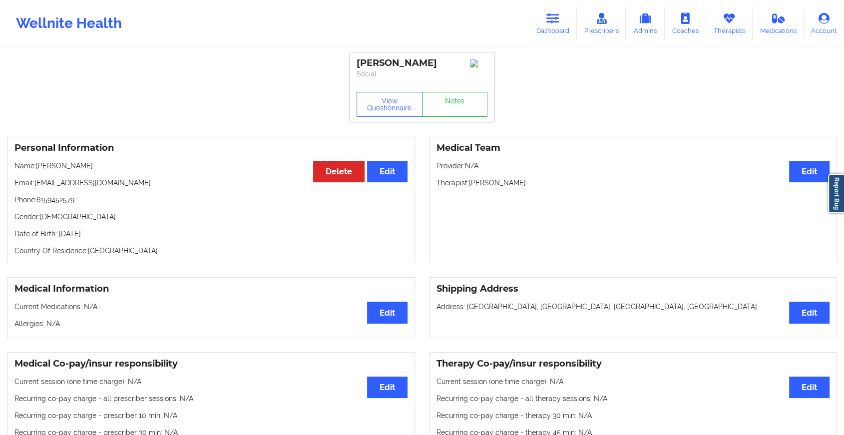
click at [446, 98] on link "Notes" at bounding box center [455, 104] width 66 height 25
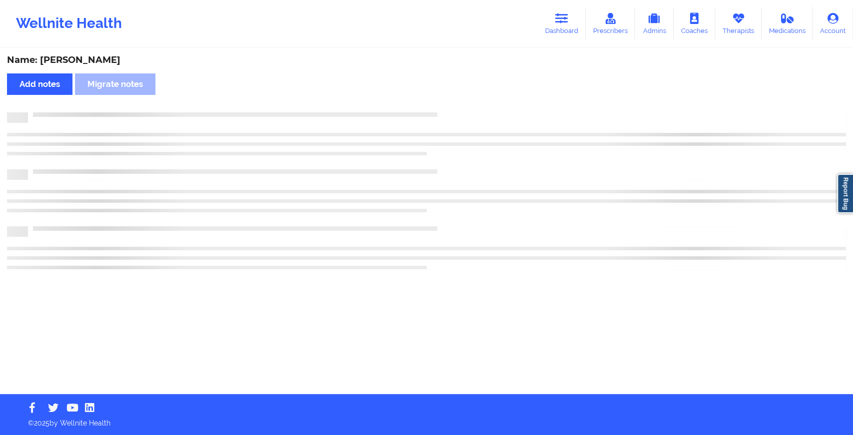
click at [502, 156] on div "Name: [PERSON_NAME] Add notes Migrate notes" at bounding box center [426, 221] width 853 height 345
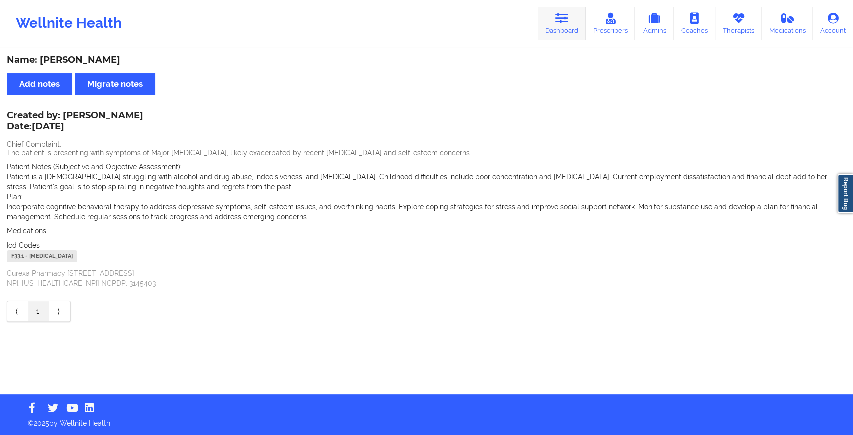
click at [560, 24] on link "Dashboard" at bounding box center [561, 23] width 48 height 33
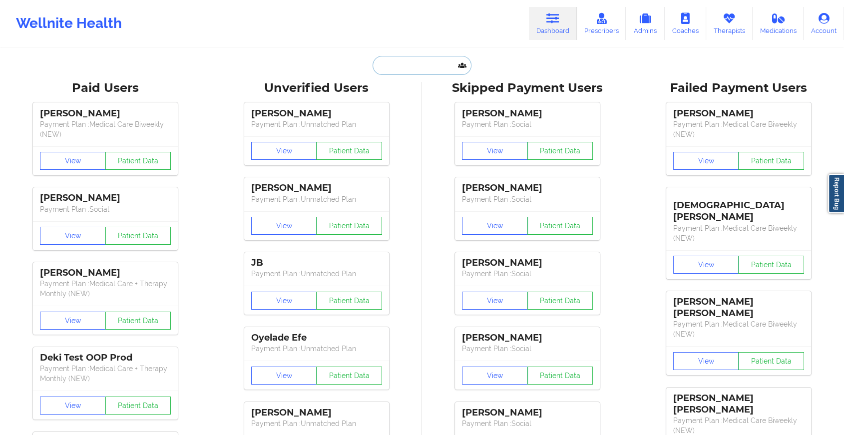
click at [448, 68] on input "text" at bounding box center [422, 65] width 99 height 19
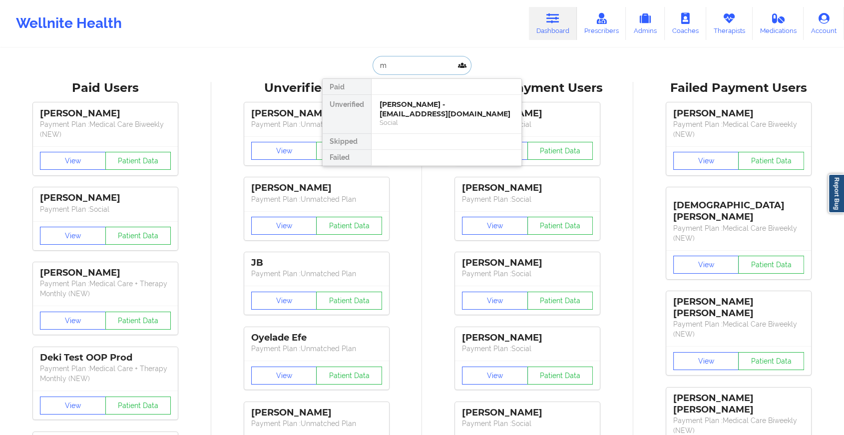
type input "m"
type input "suhaydee"
click at [454, 128] on div "Social" at bounding box center [447, 132] width 134 height 8
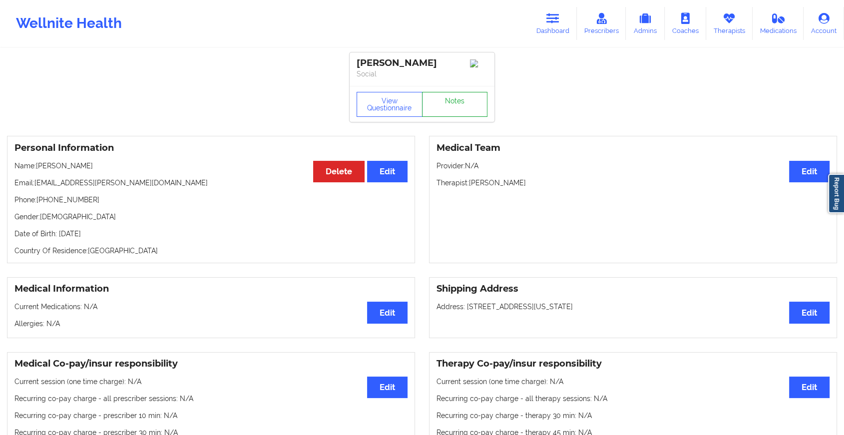
click at [472, 107] on link "Notes" at bounding box center [455, 104] width 66 height 25
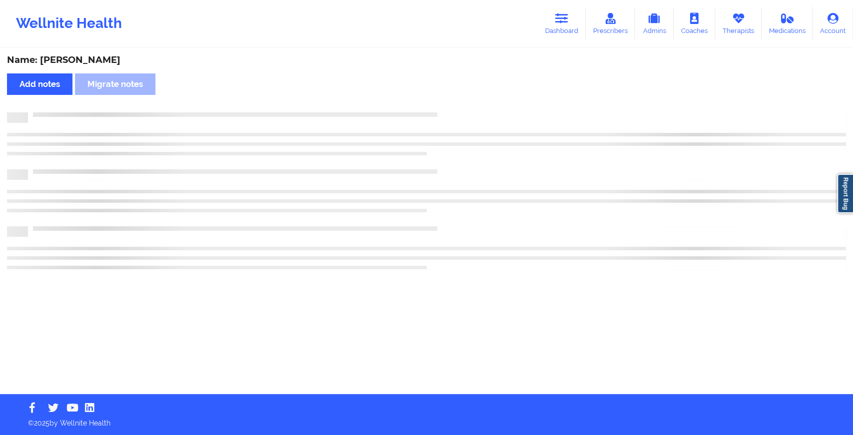
click at [472, 107] on div "Name: [PERSON_NAME] Add notes Migrate notes" at bounding box center [426, 221] width 853 height 345
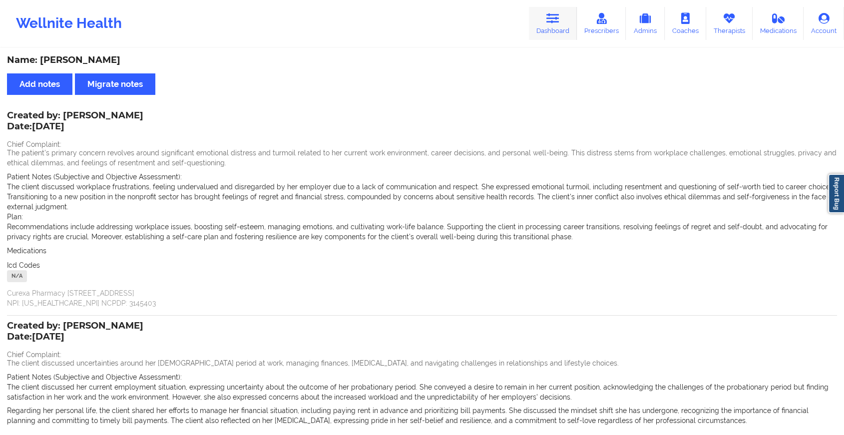
click at [551, 14] on icon at bounding box center [552, 18] width 13 height 11
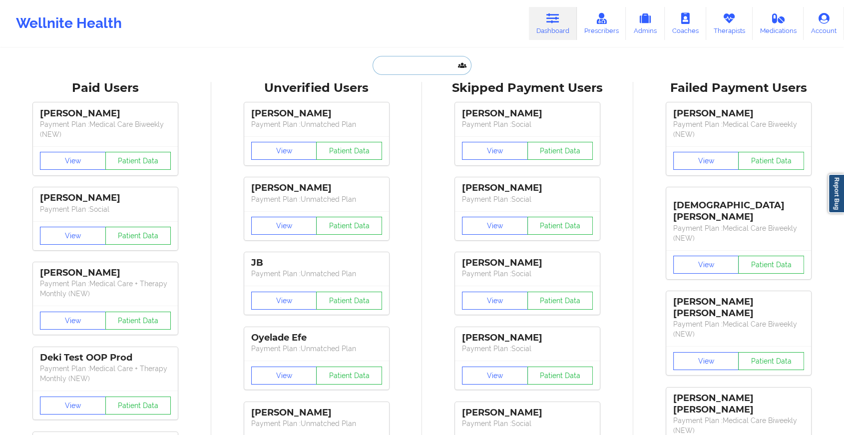
click at [422, 67] on input "text" at bounding box center [422, 65] width 99 height 19
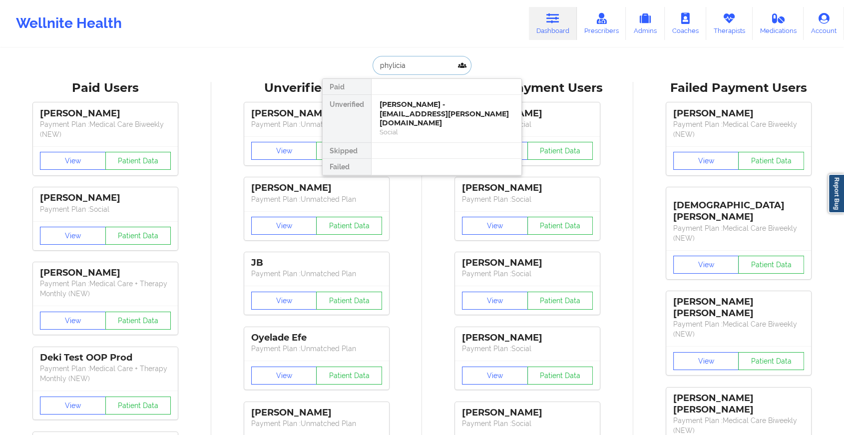
type input "phylicia"
click at [421, 118] on div "Social" at bounding box center [447, 122] width 134 height 8
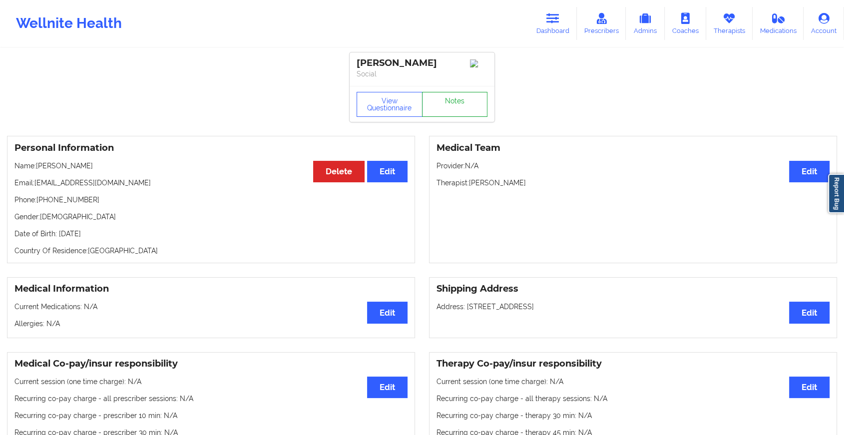
click at [444, 116] on link "Notes" at bounding box center [455, 104] width 66 height 25
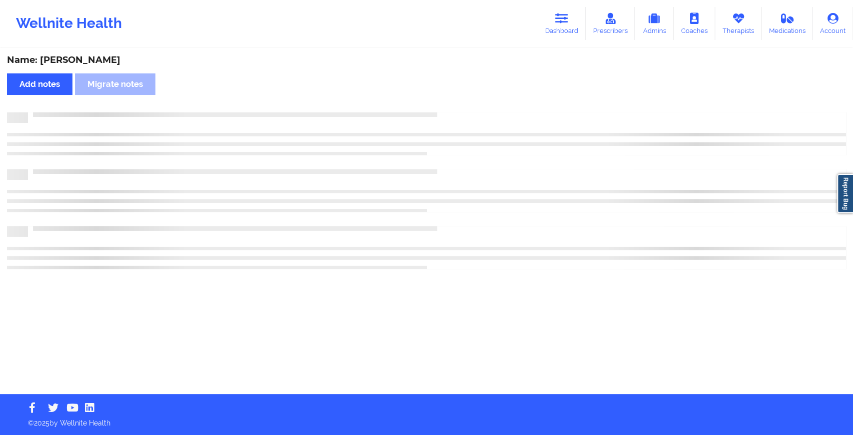
click at [444, 112] on div at bounding box center [437, 112] width 818 height 0
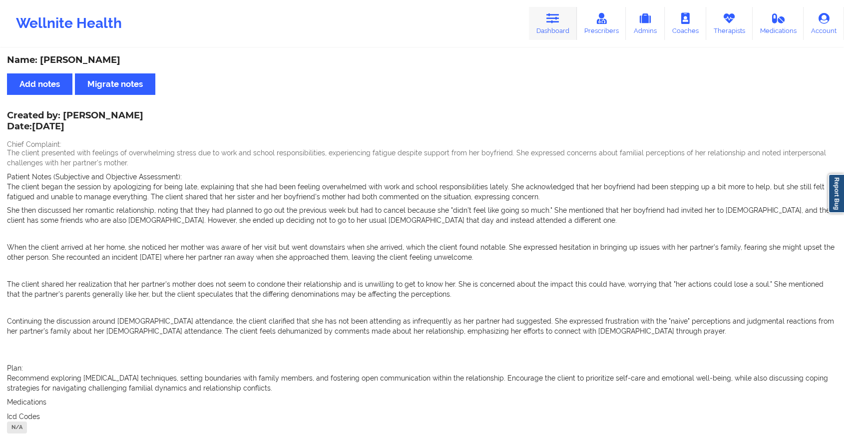
click at [551, 27] on link "Dashboard" at bounding box center [553, 23] width 48 height 33
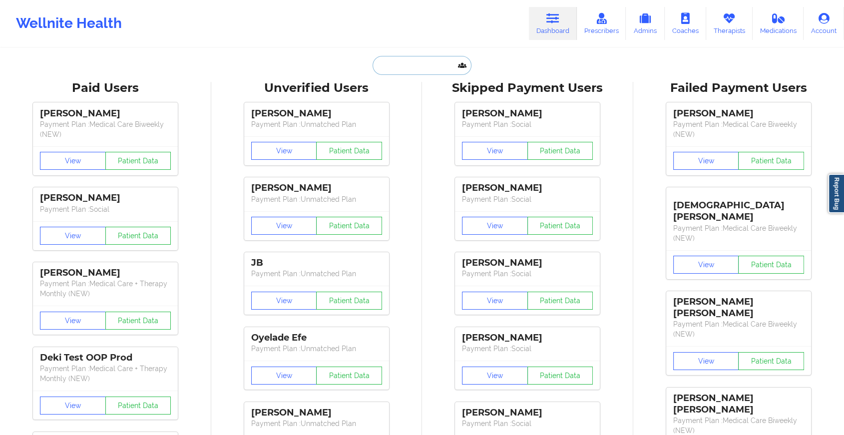
click at [386, 62] on input "text" at bounding box center [422, 65] width 99 height 19
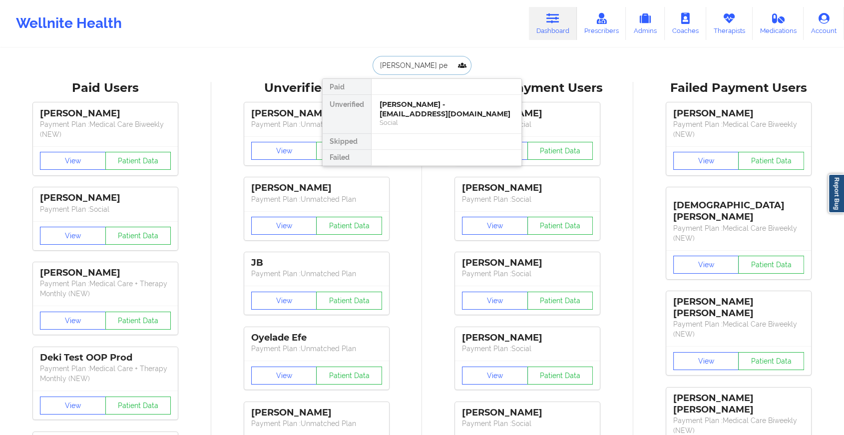
type input "[PERSON_NAME] pen"
click at [425, 113] on div "[PERSON_NAME] - [PERSON_NAME][EMAIL_ADDRESS][PERSON_NAME][DOMAIN_NAME]" at bounding box center [447, 114] width 134 height 28
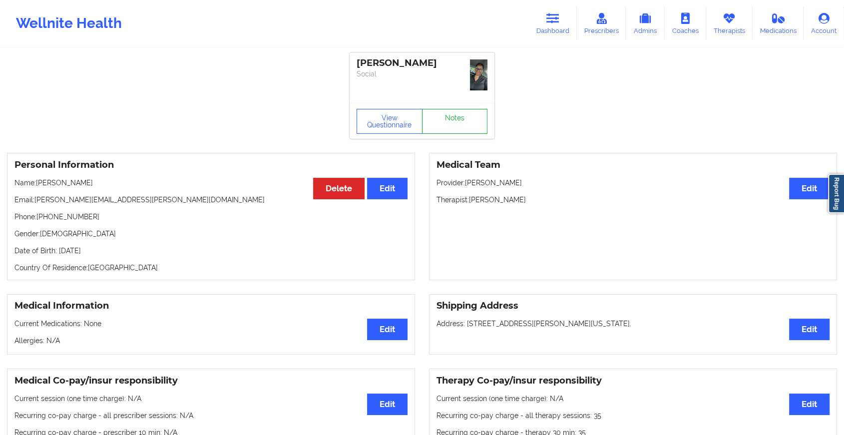
click at [446, 109] on link "Notes" at bounding box center [455, 121] width 66 height 25
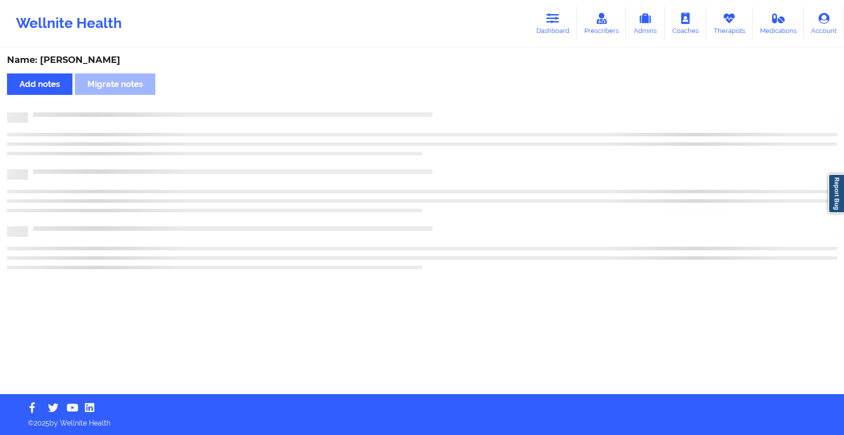
click at [446, 104] on div "Name: [PERSON_NAME] Add notes Migrate notes" at bounding box center [422, 221] width 844 height 345
click at [446, 104] on div "Name: [PERSON_NAME] Add notes Migrate notes" at bounding box center [426, 221] width 853 height 345
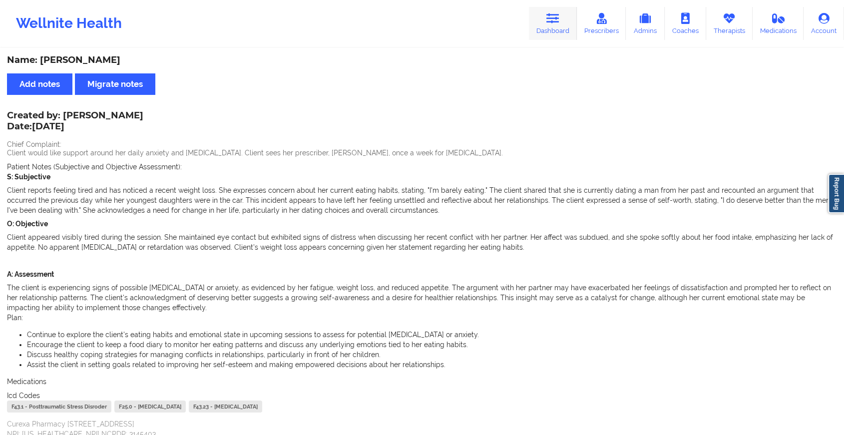
click at [547, 38] on link "Dashboard" at bounding box center [553, 23] width 48 height 33
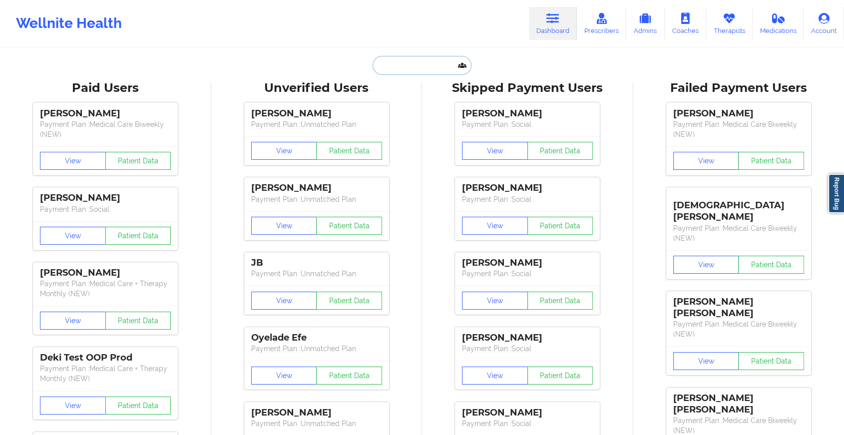
click at [423, 68] on input "text" at bounding box center [422, 65] width 99 height 19
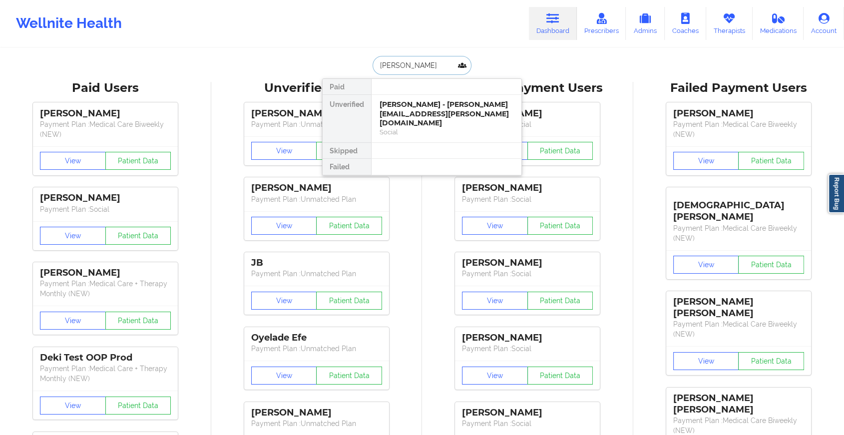
type input "[PERSON_NAME]"
click at [417, 112] on div "[PERSON_NAME] - [DOMAIN_NAME][EMAIL_ADDRESS][DOMAIN_NAME]" at bounding box center [447, 109] width 134 height 18
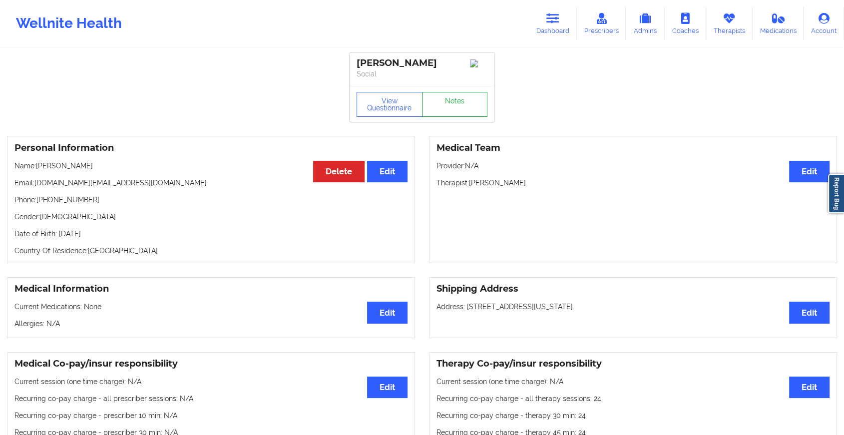
click at [442, 107] on link "Notes" at bounding box center [455, 104] width 66 height 25
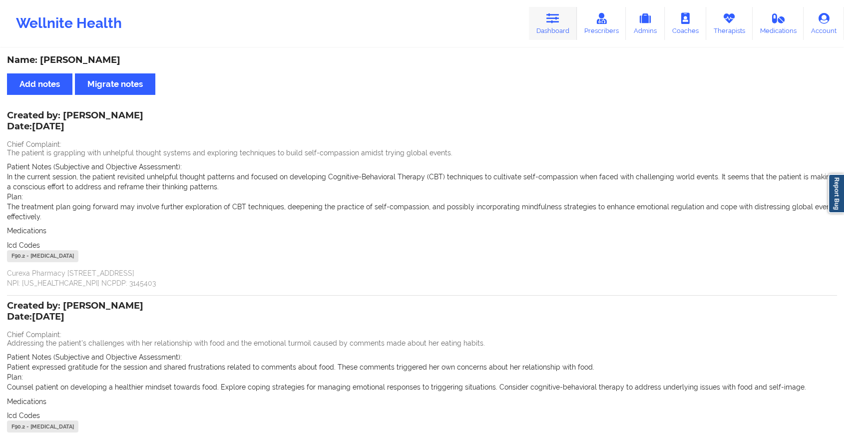
click at [562, 30] on link "Dashboard" at bounding box center [553, 23] width 48 height 33
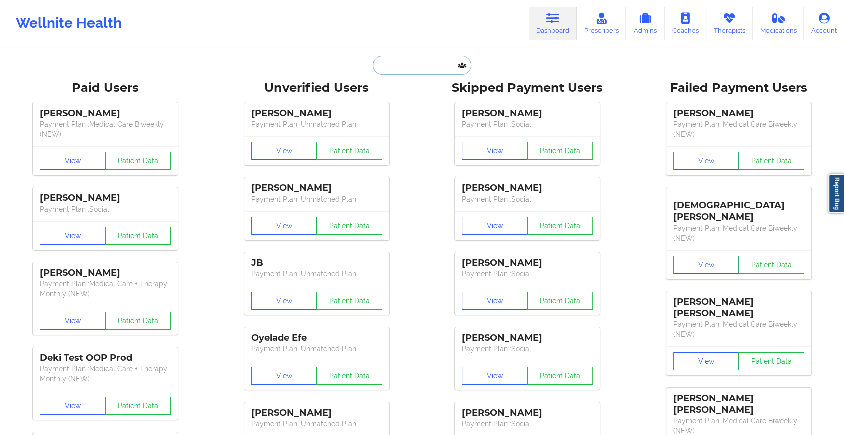
click at [427, 65] on input "text" at bounding box center [422, 65] width 99 height 19
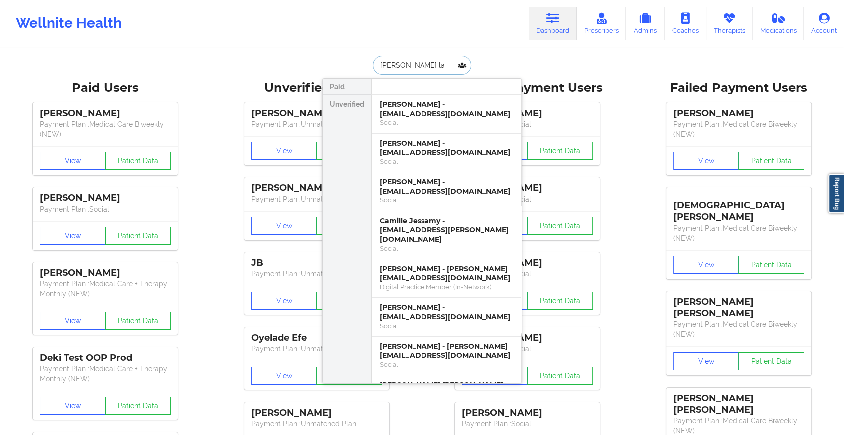
type input "[PERSON_NAME]"
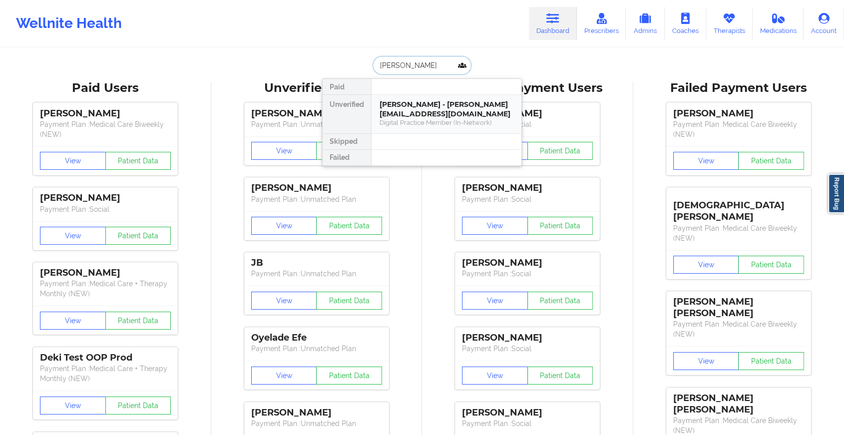
click at [411, 110] on div "[PERSON_NAME] - [PERSON_NAME][EMAIL_ADDRESS][DOMAIN_NAME]" at bounding box center [447, 109] width 134 height 18
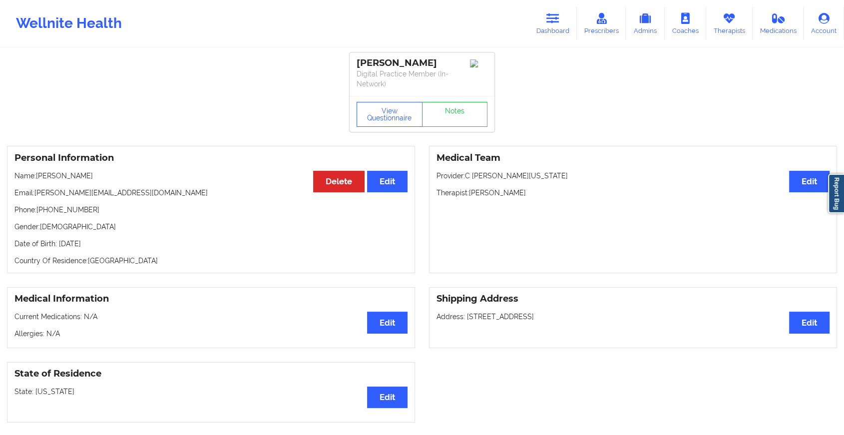
click at [449, 97] on div "View Questionnaire Notes" at bounding box center [422, 114] width 145 height 36
drag, startPoint x: 449, startPoint y: 97, endPoint x: 445, endPoint y: 125, distance: 27.7
click at [445, 125] on link "Notes" at bounding box center [455, 114] width 66 height 25
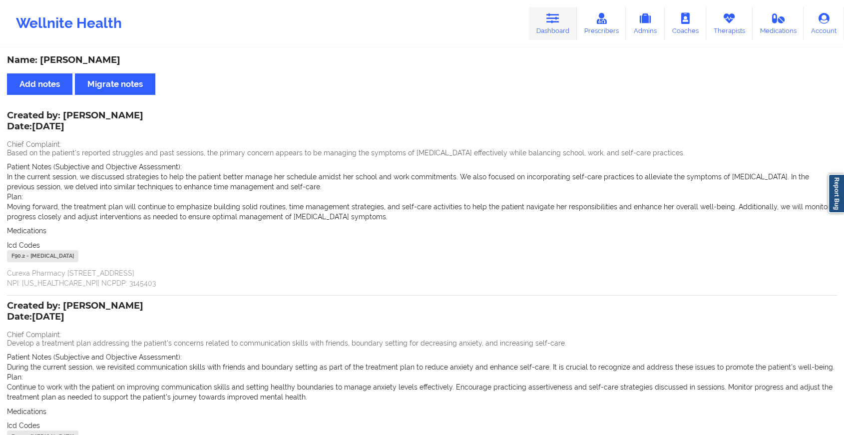
click at [556, 15] on icon at bounding box center [552, 18] width 13 height 11
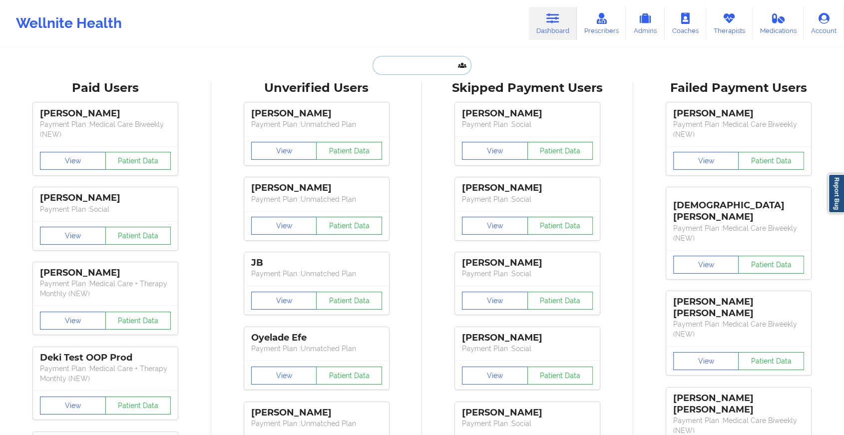
click at [412, 66] on input "text" at bounding box center [422, 65] width 99 height 19
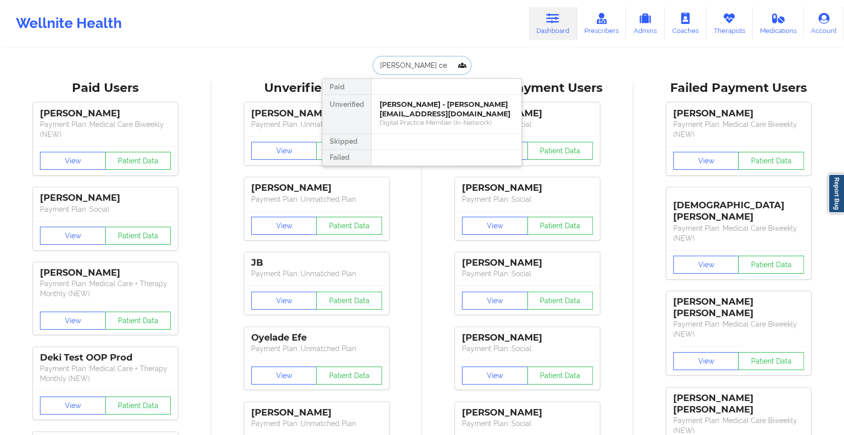
type input "[PERSON_NAME]"
click at [410, 105] on div "[PERSON_NAME] - [EMAIL_ADDRESS][DOMAIN_NAME]" at bounding box center [447, 109] width 134 height 18
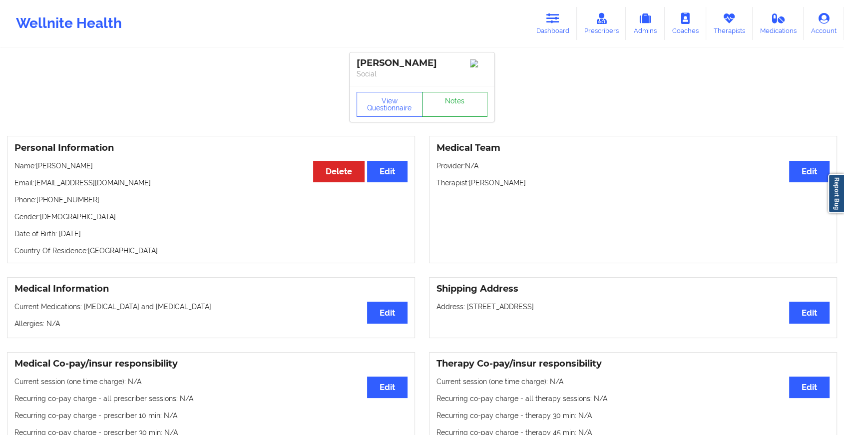
click at [445, 109] on link "Notes" at bounding box center [455, 104] width 66 height 25
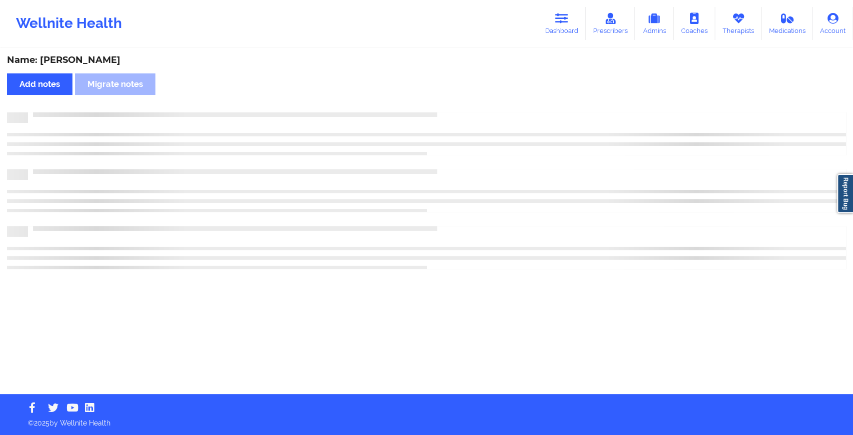
click at [445, 109] on div "Name: [PERSON_NAME] Add notes Migrate notes" at bounding box center [426, 221] width 853 height 345
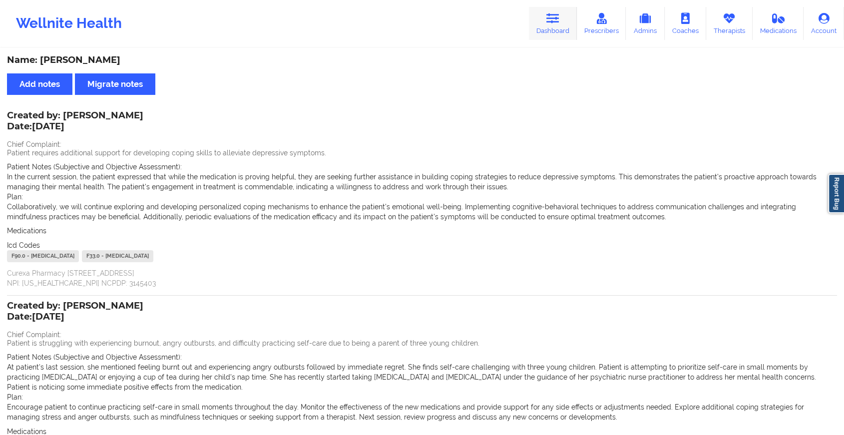
click at [553, 22] on icon at bounding box center [552, 18] width 13 height 11
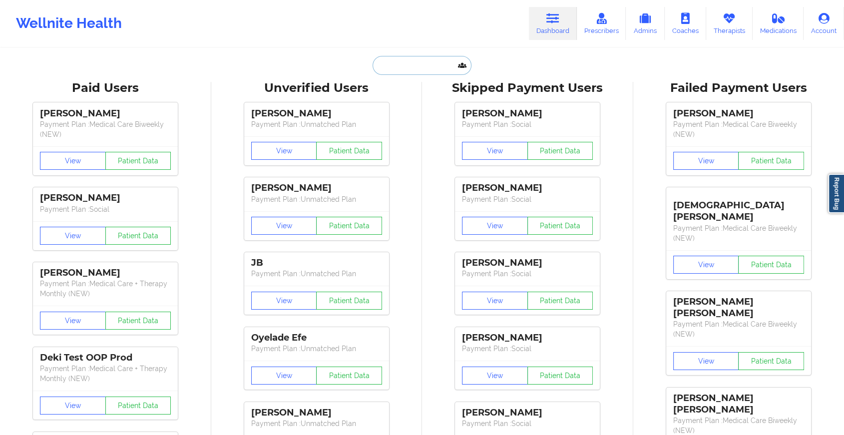
click at [394, 70] on input "text" at bounding box center [422, 65] width 99 height 19
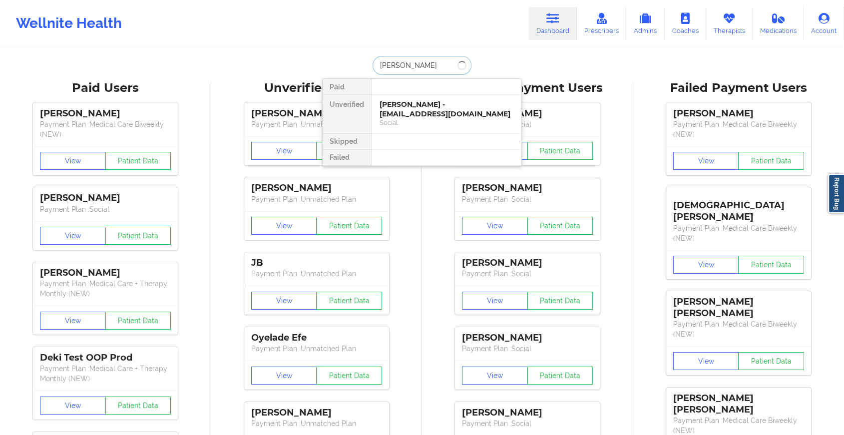
type input "[PERSON_NAME]"
click at [437, 104] on div "[PERSON_NAME] - [EMAIL_ADDRESS][DOMAIN_NAME]" at bounding box center [447, 109] width 134 height 18
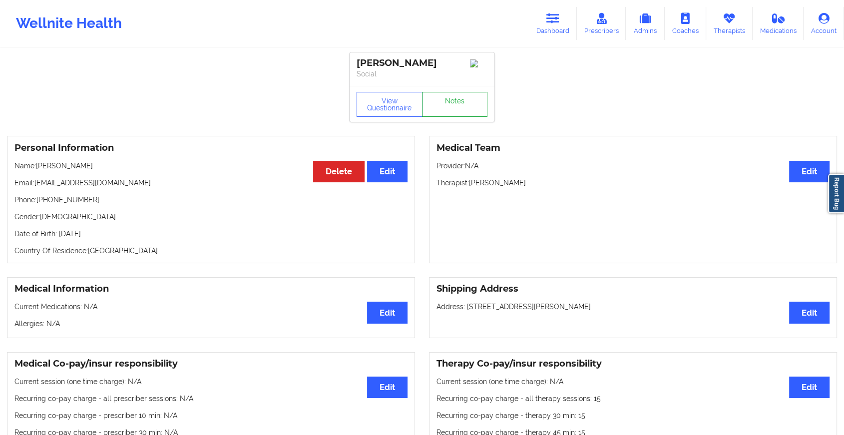
click at [446, 109] on link "Notes" at bounding box center [455, 104] width 66 height 25
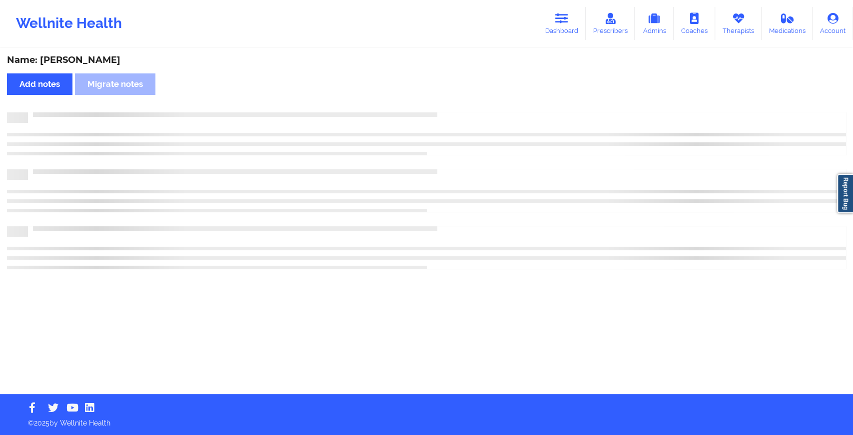
click at [483, 145] on div "Name: [PERSON_NAME] Add notes Migrate notes" at bounding box center [426, 221] width 853 height 345
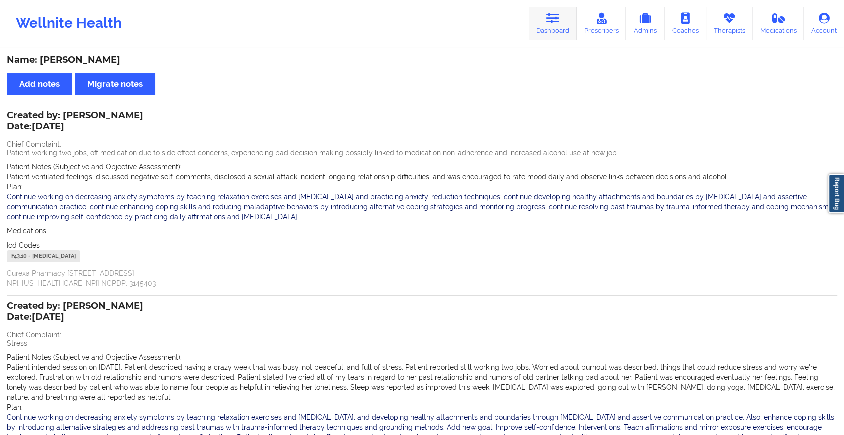
click at [534, 18] on link "Dashboard" at bounding box center [553, 23] width 48 height 33
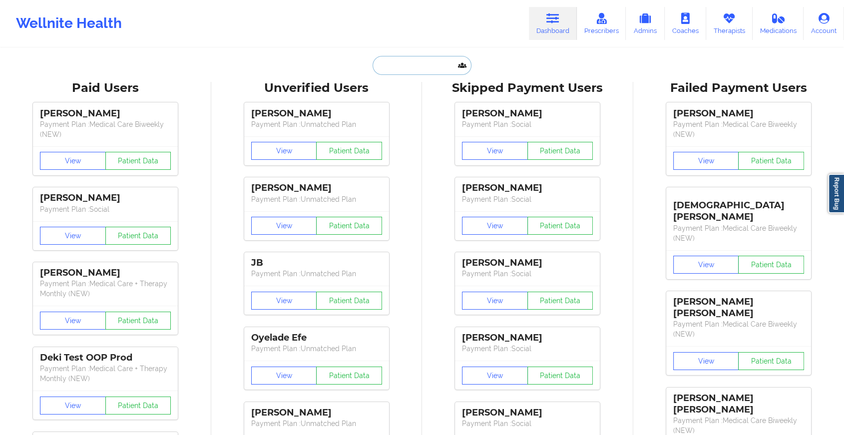
click at [427, 60] on input "text" at bounding box center [422, 65] width 99 height 19
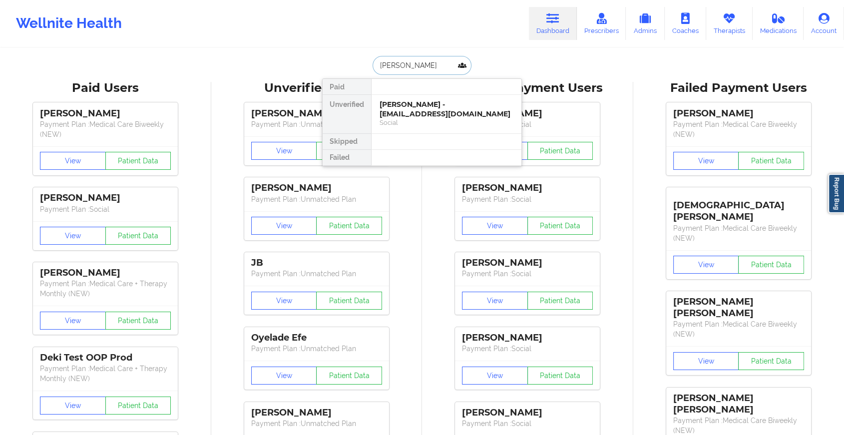
type input "[PERSON_NAME]"
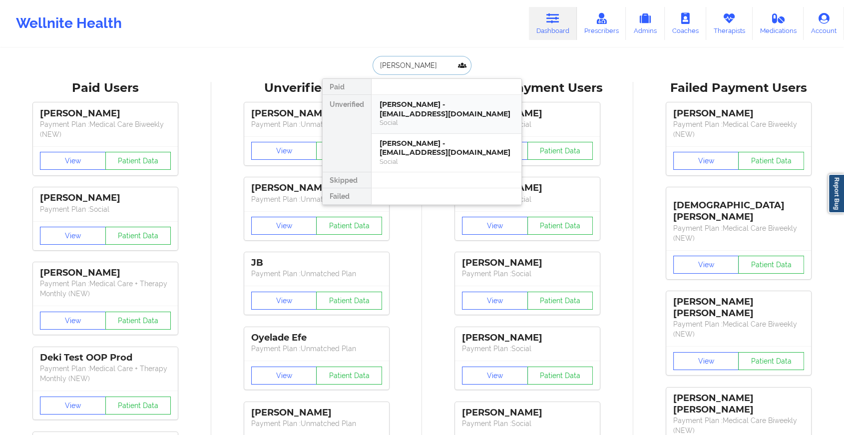
click at [416, 112] on div "[PERSON_NAME] - [EMAIL_ADDRESS][DOMAIN_NAME]" at bounding box center [447, 109] width 134 height 18
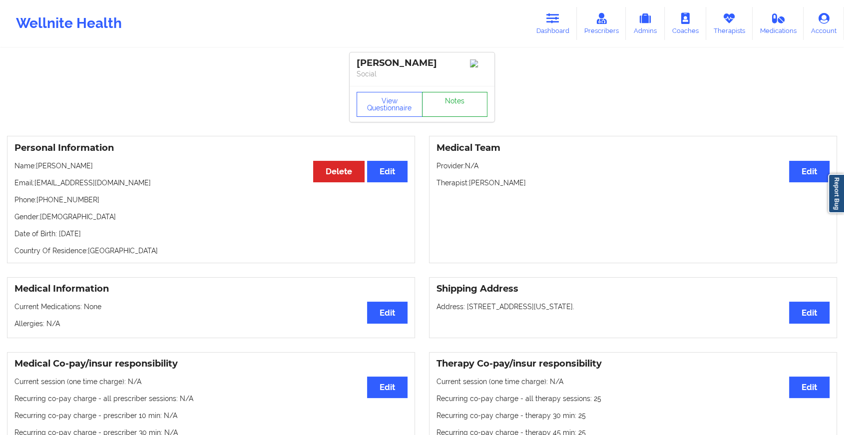
click at [445, 104] on link "Notes" at bounding box center [455, 104] width 66 height 25
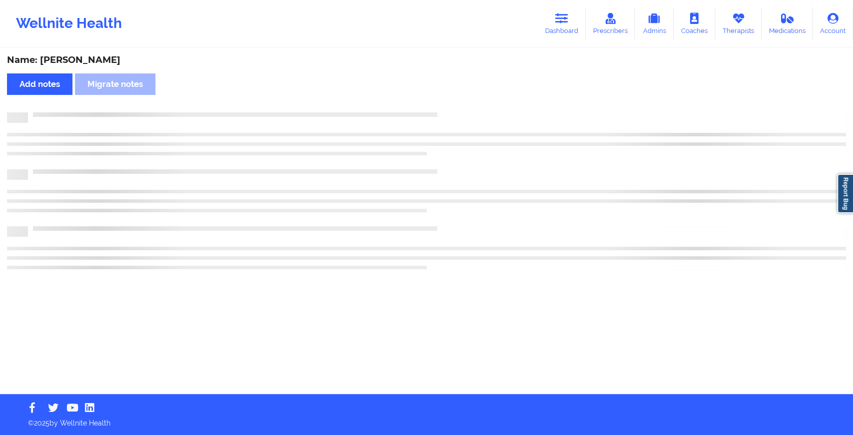
click at [445, 104] on div "Name: [PERSON_NAME] Add notes Migrate notes" at bounding box center [426, 221] width 853 height 345
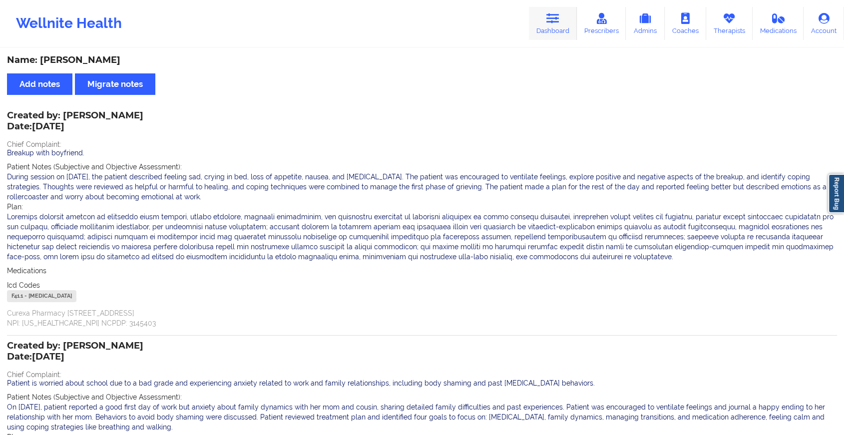
click at [556, 24] on link "Dashboard" at bounding box center [553, 23] width 48 height 33
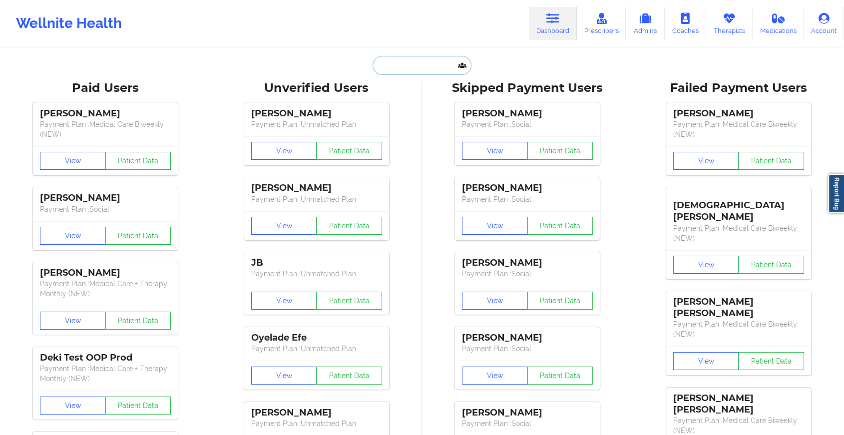
click at [436, 68] on input "text" at bounding box center [422, 65] width 99 height 19
type input "a"
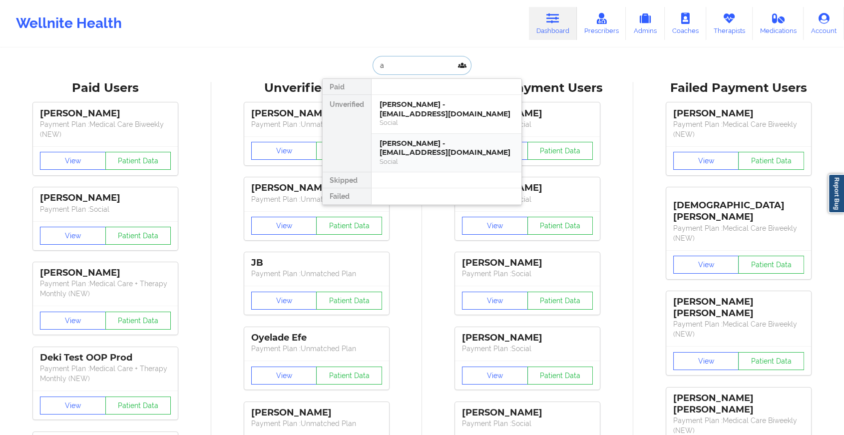
click at [439, 148] on div "[PERSON_NAME] - [EMAIL_ADDRESS][DOMAIN_NAME]" at bounding box center [447, 148] width 134 height 18
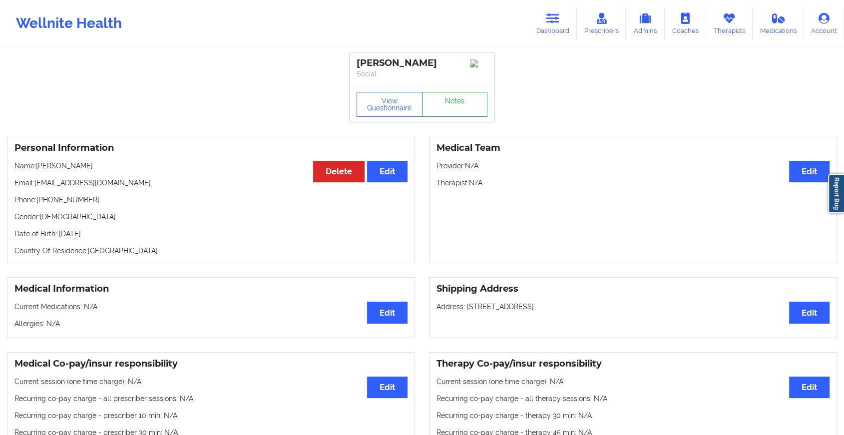
click at [455, 113] on link "Notes" at bounding box center [455, 104] width 66 height 25
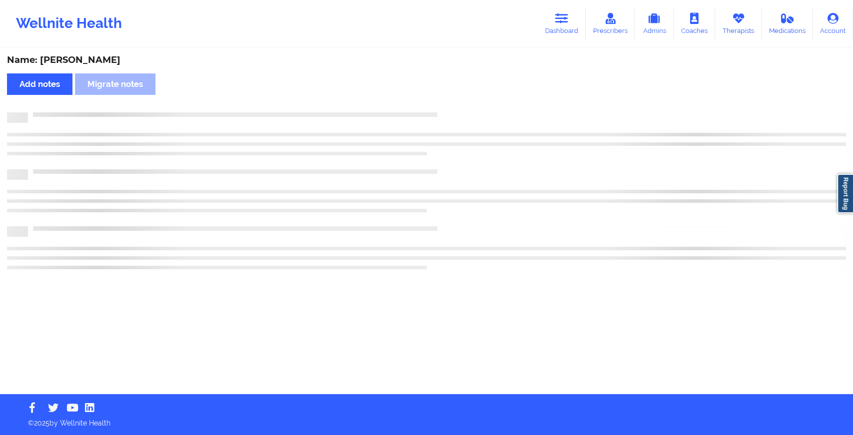
click at [503, 146] on div at bounding box center [426, 133] width 839 height 43
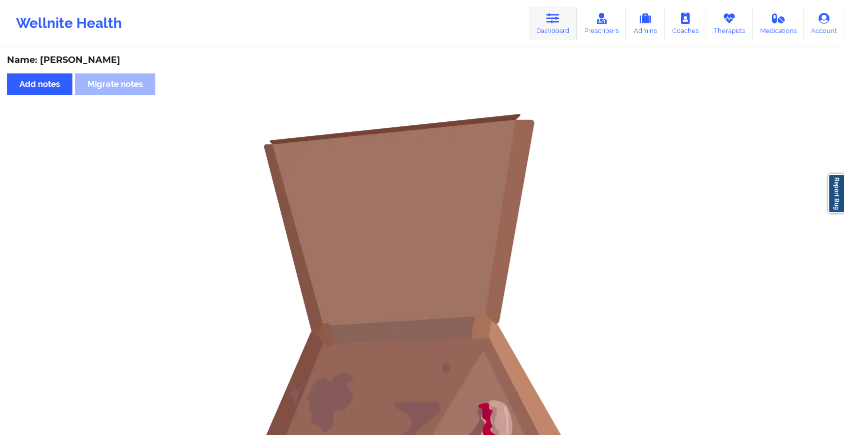
click at [567, 31] on link "Dashboard" at bounding box center [553, 23] width 48 height 33
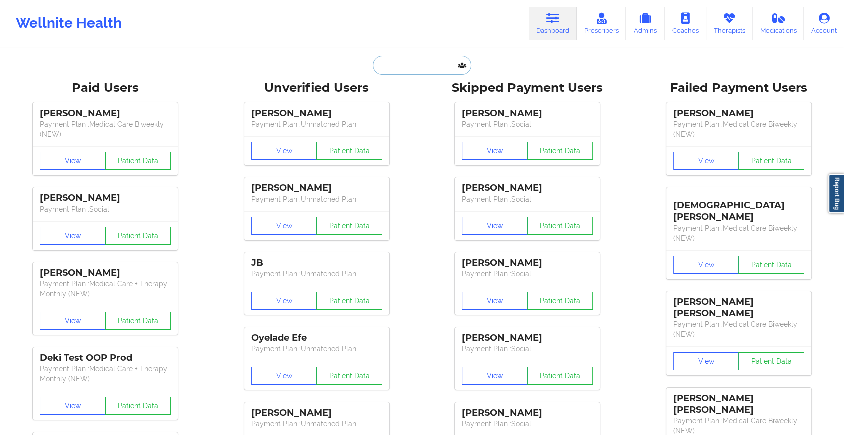
click at [415, 66] on input "text" at bounding box center [422, 65] width 99 height 19
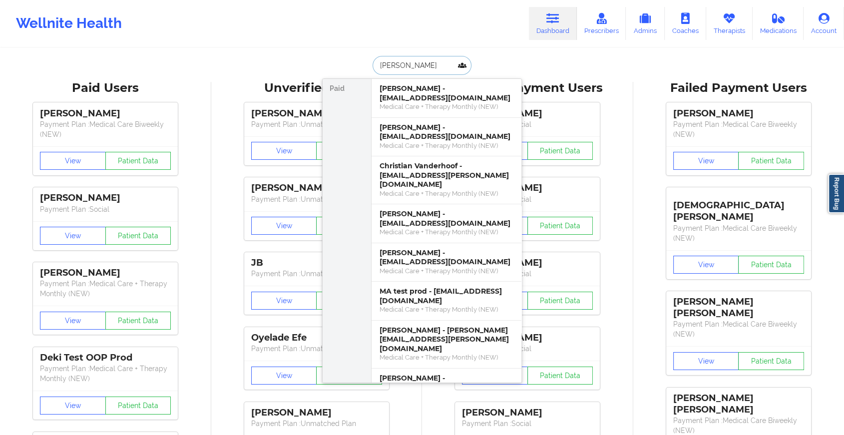
type input "[PERSON_NAME]"
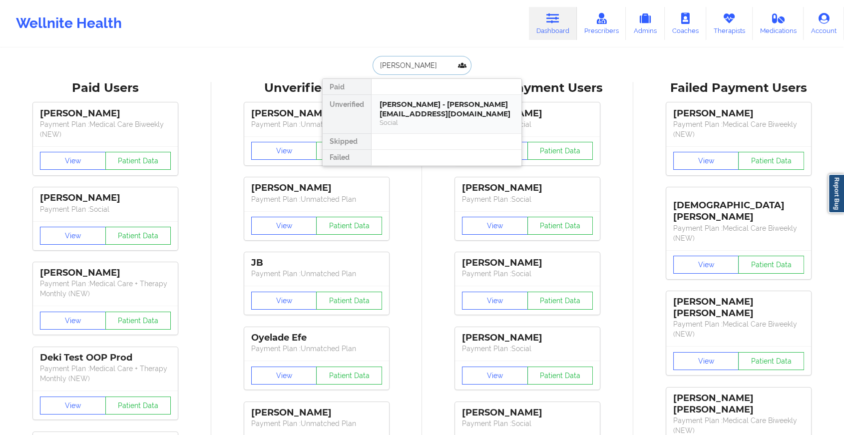
click at [416, 104] on div "[PERSON_NAME] - [PERSON_NAME][EMAIL_ADDRESS][DOMAIN_NAME]" at bounding box center [447, 109] width 134 height 18
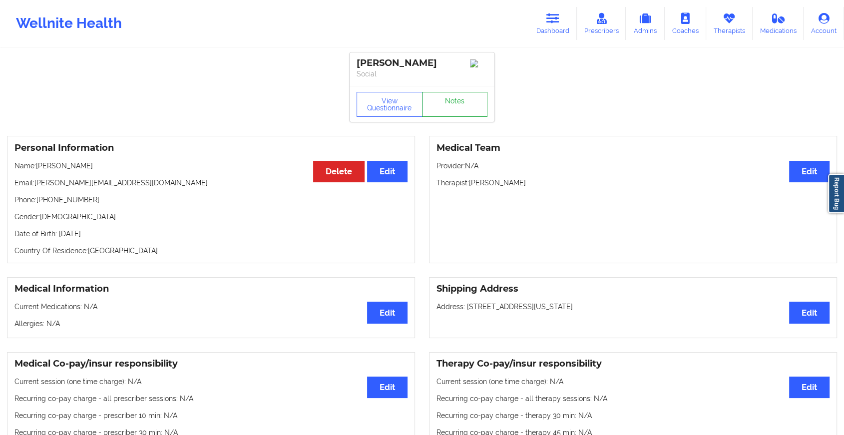
click at [453, 96] on link "Notes" at bounding box center [455, 104] width 66 height 25
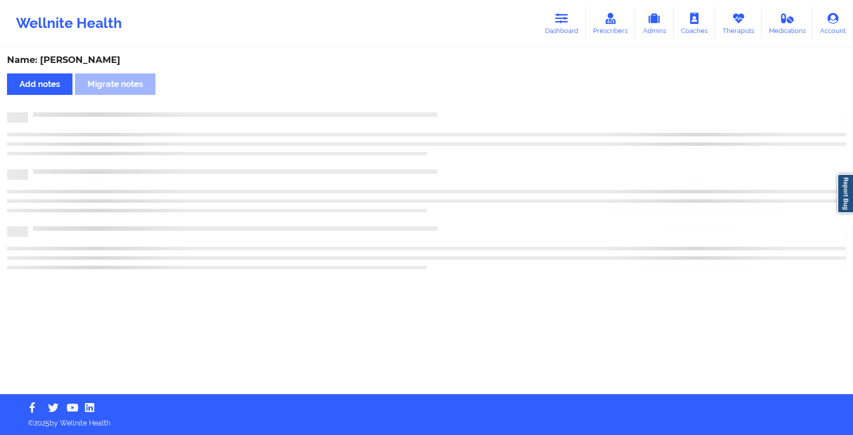
click at [453, 96] on div "Name: [PERSON_NAME] Add notes Migrate notes" at bounding box center [426, 221] width 853 height 345
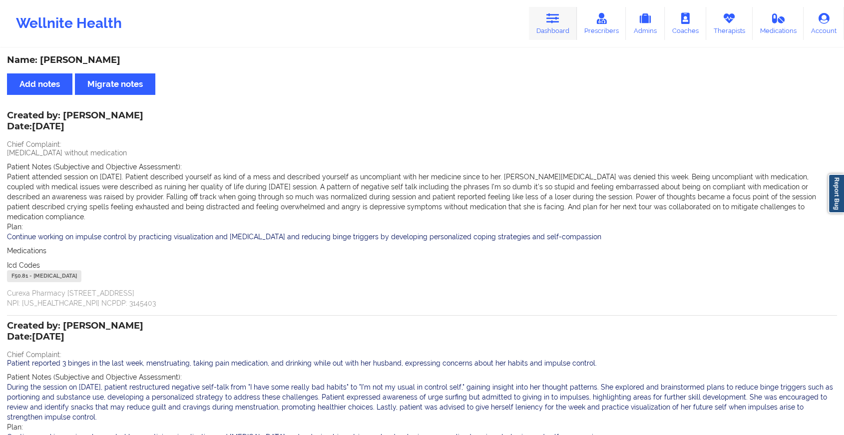
click at [558, 24] on link "Dashboard" at bounding box center [553, 23] width 48 height 33
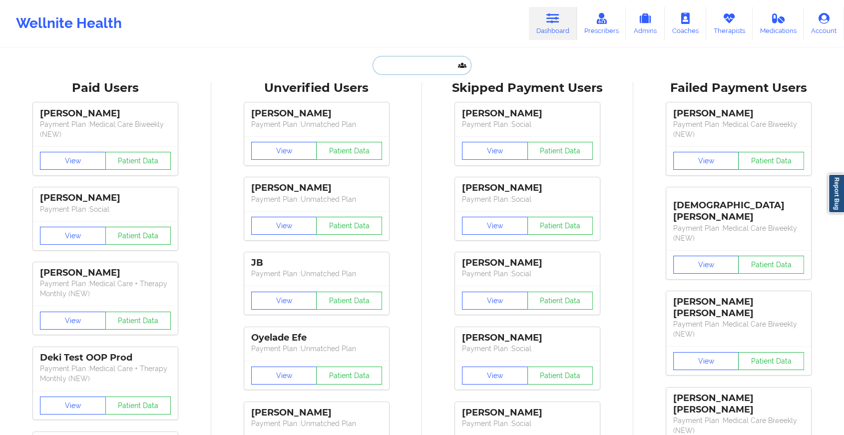
click at [452, 64] on input "text" at bounding box center [422, 65] width 99 height 19
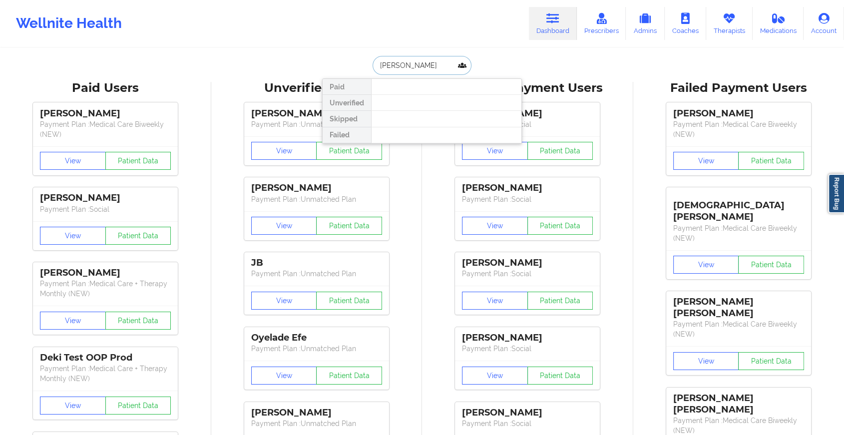
type input "[PERSON_NAME]"
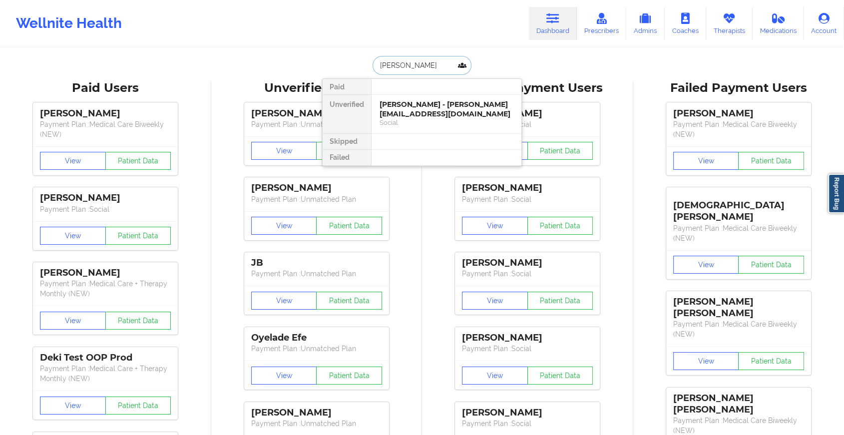
click at [433, 97] on div "[PERSON_NAME] - [PERSON_NAME][EMAIL_ADDRESS][DOMAIN_NAME] Social" at bounding box center [447, 114] width 150 height 38
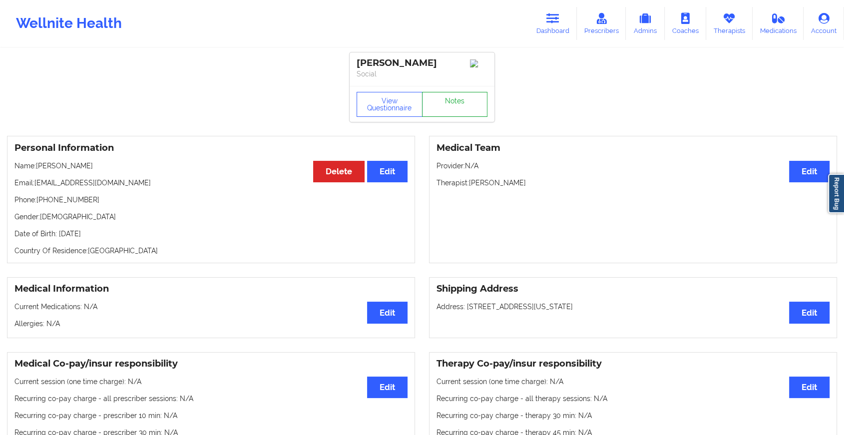
click at [454, 101] on link "Notes" at bounding box center [455, 104] width 66 height 25
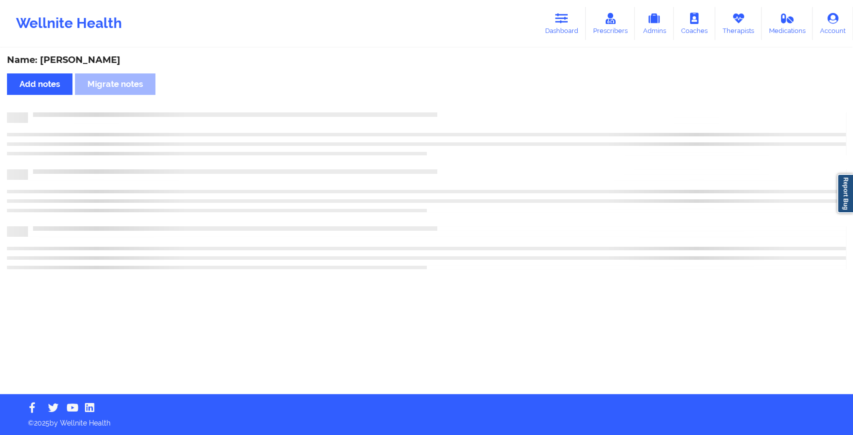
click at [526, 104] on div "Name: [PERSON_NAME] notes Migrate notes" at bounding box center [426, 221] width 853 height 345
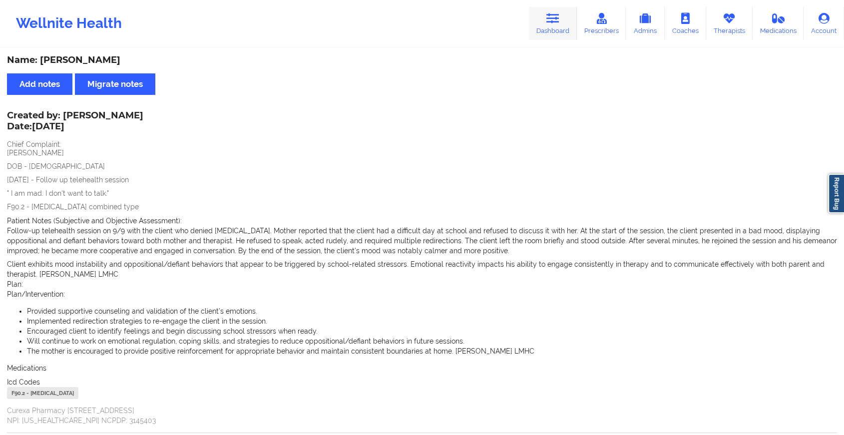
click at [543, 15] on link "Dashboard" at bounding box center [553, 23] width 48 height 33
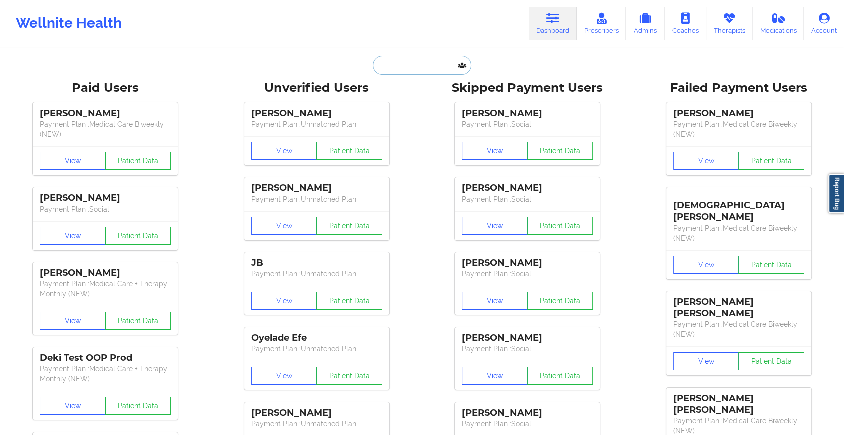
click at [405, 60] on input "text" at bounding box center [422, 65] width 99 height 19
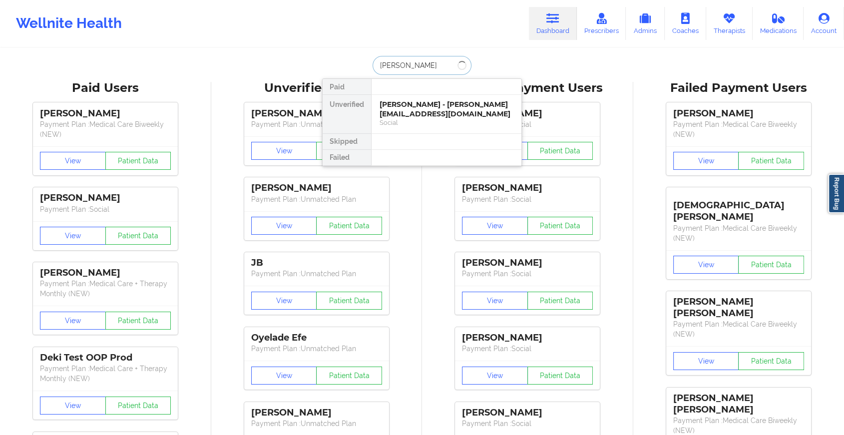
type input "[PERSON_NAME]"
click at [428, 118] on div "[PERSON_NAME] - [PERSON_NAME][EMAIL_ADDRESS][PERSON_NAME][DOMAIN_NAME]" at bounding box center [447, 114] width 134 height 28
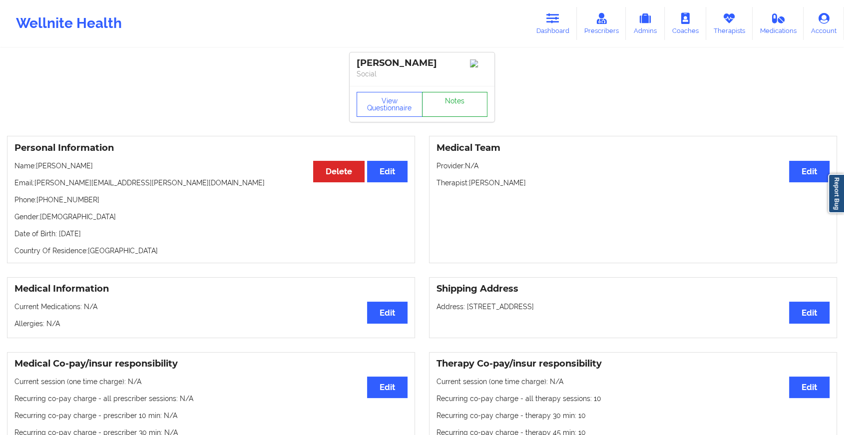
click at [449, 108] on link "Notes" at bounding box center [455, 104] width 66 height 25
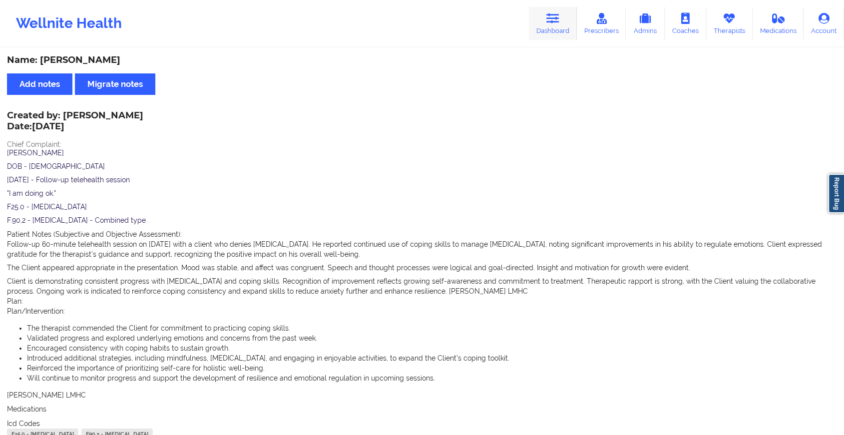
click at [553, 22] on icon at bounding box center [552, 18] width 13 height 11
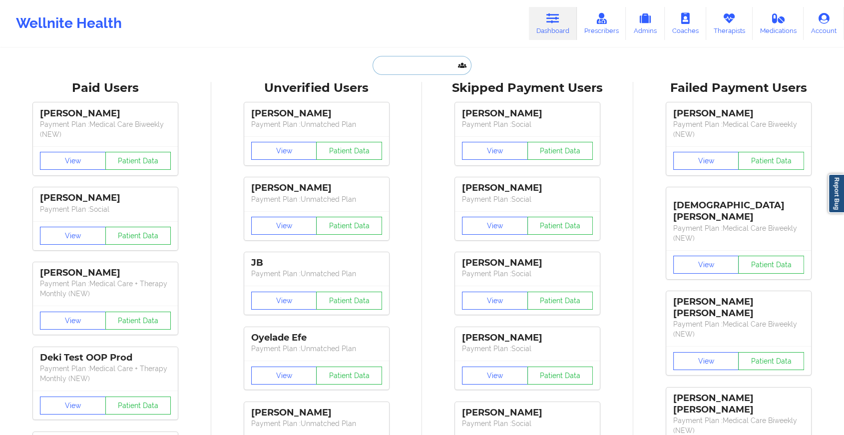
click at [430, 72] on input "text" at bounding box center [422, 65] width 99 height 19
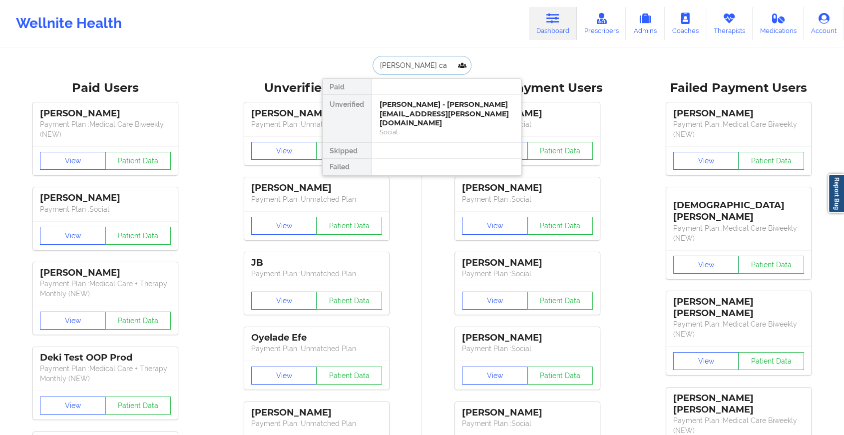
type input "[PERSON_NAME]"
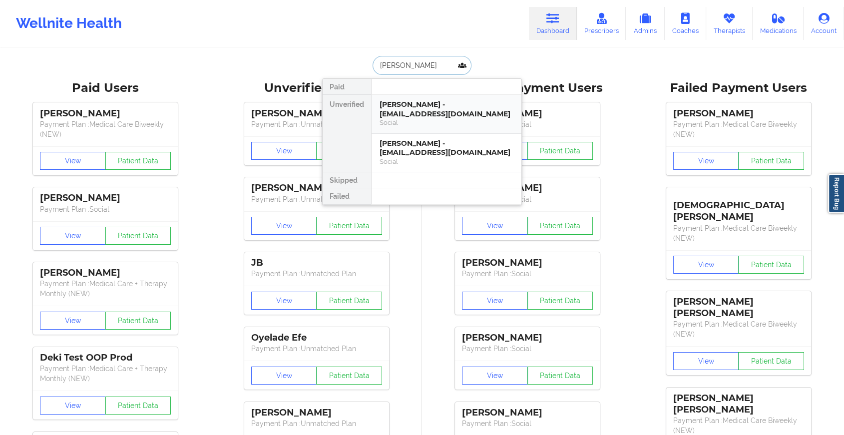
click at [429, 111] on div "[PERSON_NAME] - [EMAIL_ADDRESS][DOMAIN_NAME]" at bounding box center [447, 109] width 134 height 18
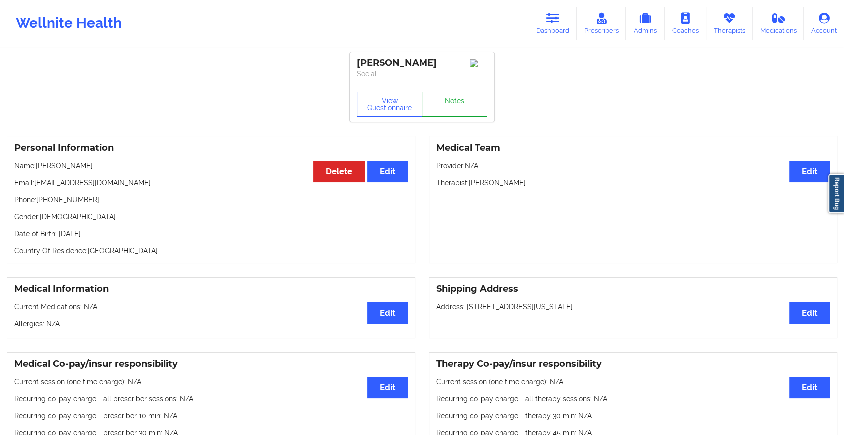
click at [456, 110] on link "Notes" at bounding box center [455, 104] width 66 height 25
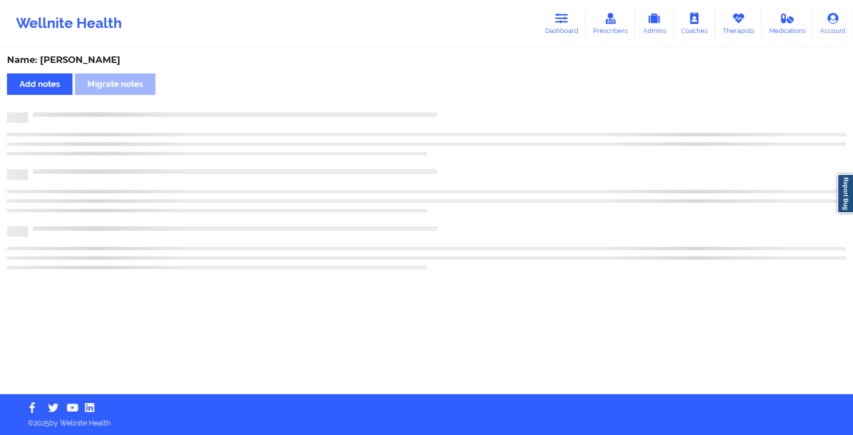
click at [504, 149] on div "Name: [PERSON_NAME] Add notes Migrate notes" at bounding box center [426, 221] width 853 height 345
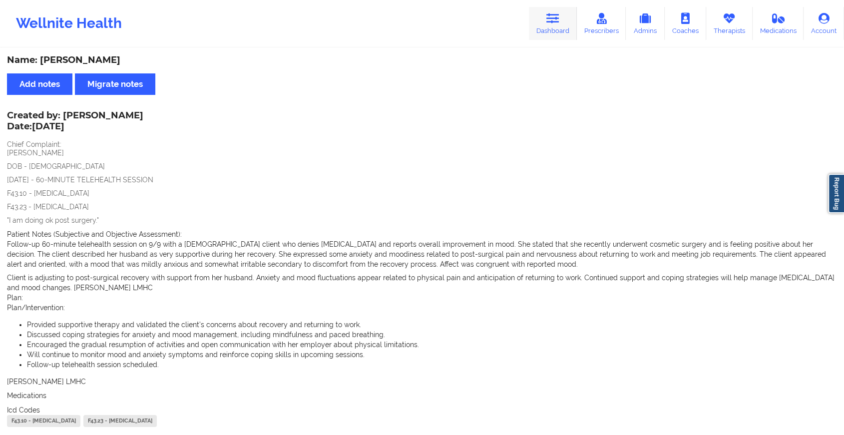
click at [559, 24] on icon at bounding box center [552, 18] width 13 height 11
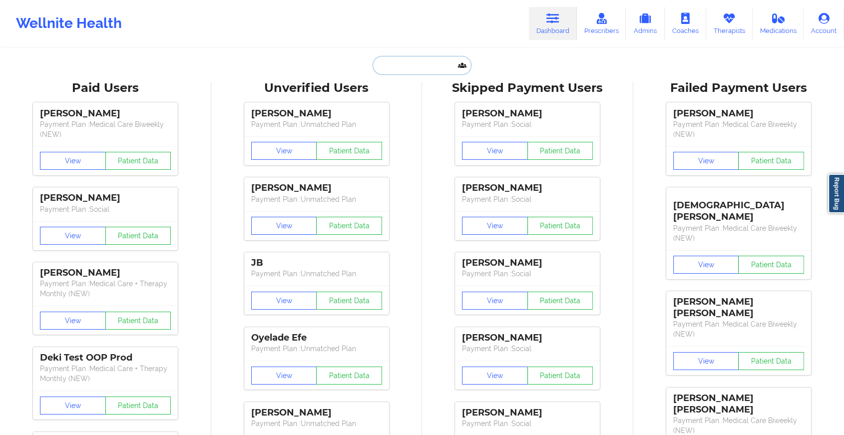
click at [428, 68] on input "text" at bounding box center [422, 65] width 99 height 19
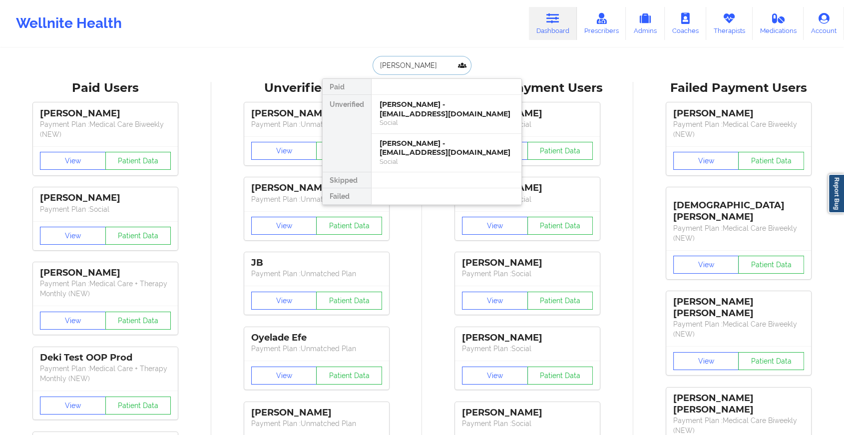
type input "[PERSON_NAME]"
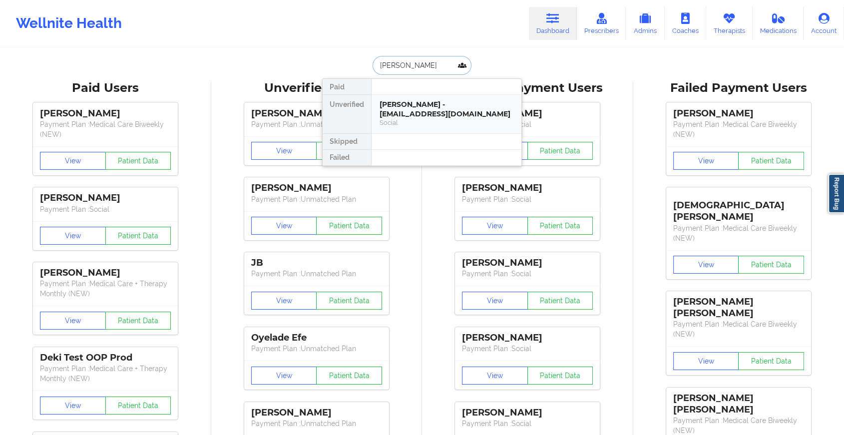
click at [425, 115] on div "[PERSON_NAME] - [EMAIL_ADDRESS][DOMAIN_NAME]" at bounding box center [447, 109] width 134 height 18
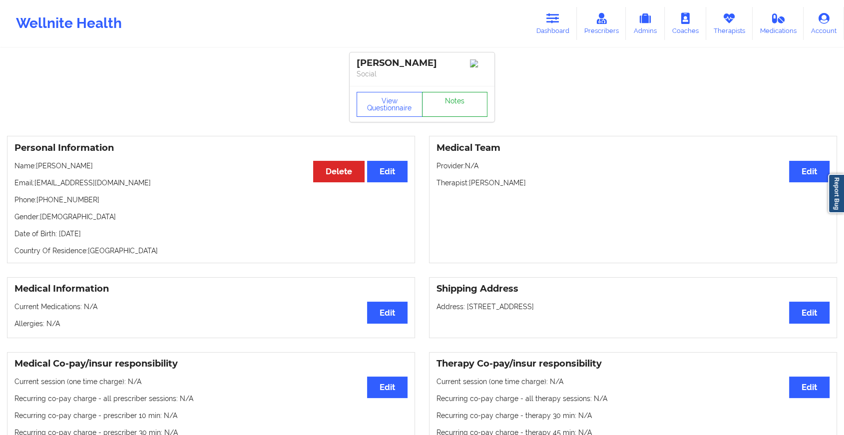
click at [455, 106] on link "Notes" at bounding box center [455, 104] width 66 height 25
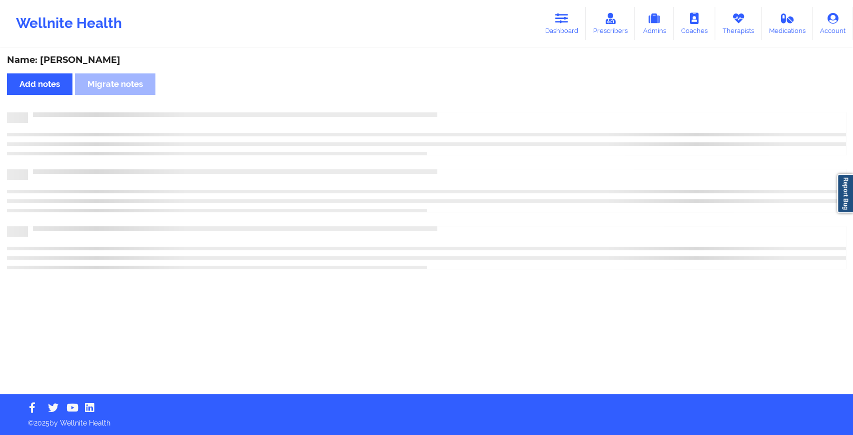
click at [502, 134] on div "Name: [PERSON_NAME] Add notes Migrate notes" at bounding box center [426, 221] width 853 height 345
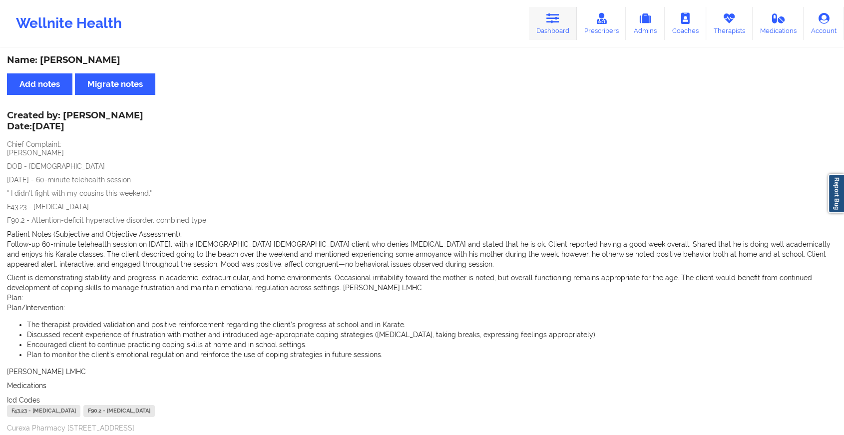
click at [545, 22] on link "Dashboard" at bounding box center [553, 23] width 48 height 33
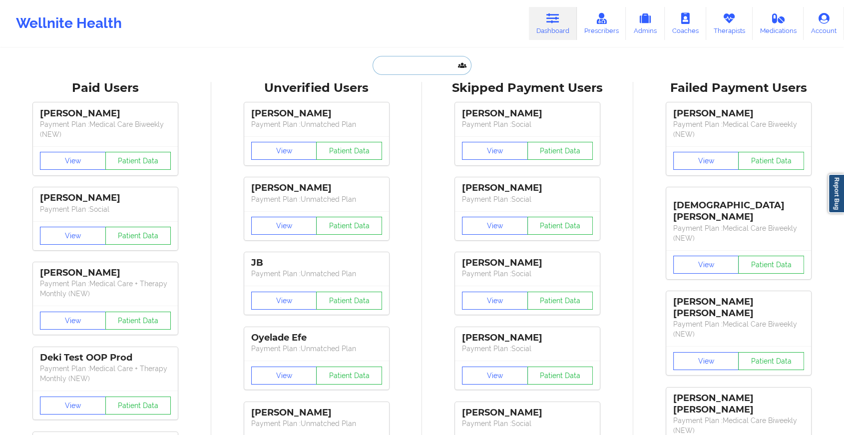
click at [418, 62] on input "text" at bounding box center [422, 65] width 99 height 19
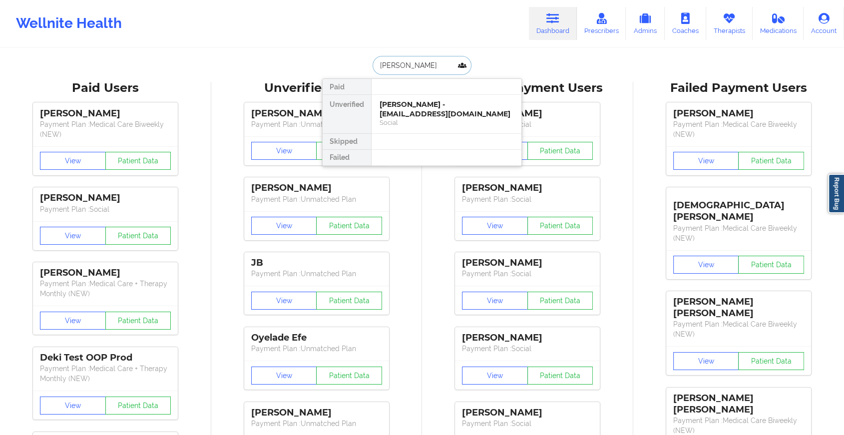
type input "[PERSON_NAME]"
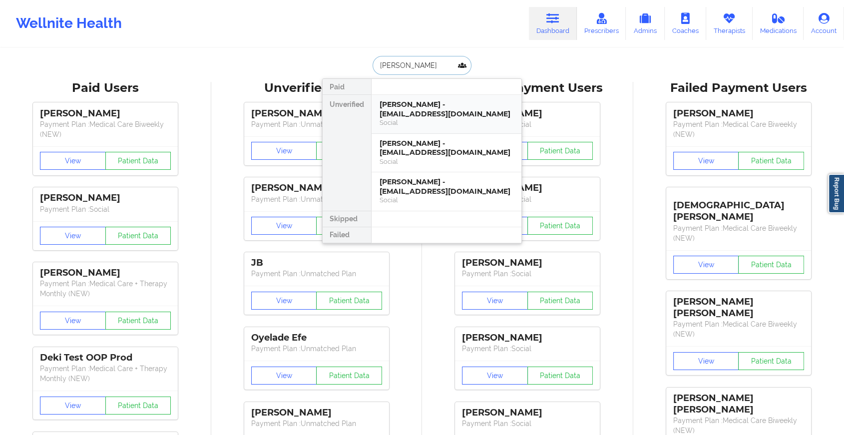
click at [418, 122] on div "Social" at bounding box center [447, 122] width 134 height 8
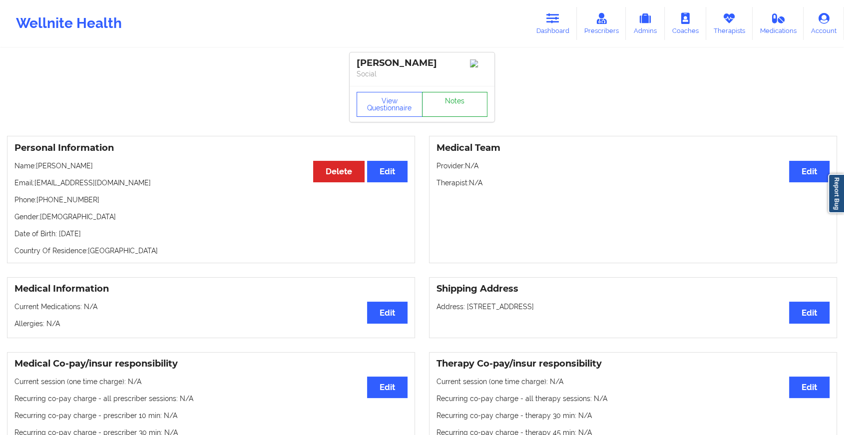
click at [470, 116] on link "Notes" at bounding box center [455, 104] width 66 height 25
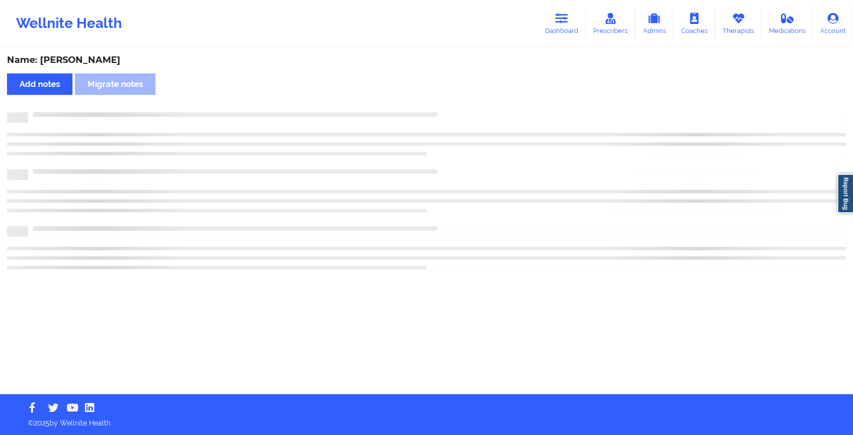
click at [525, 67] on div "Name: [PERSON_NAME] Add notes Migrate notes" at bounding box center [426, 221] width 853 height 345
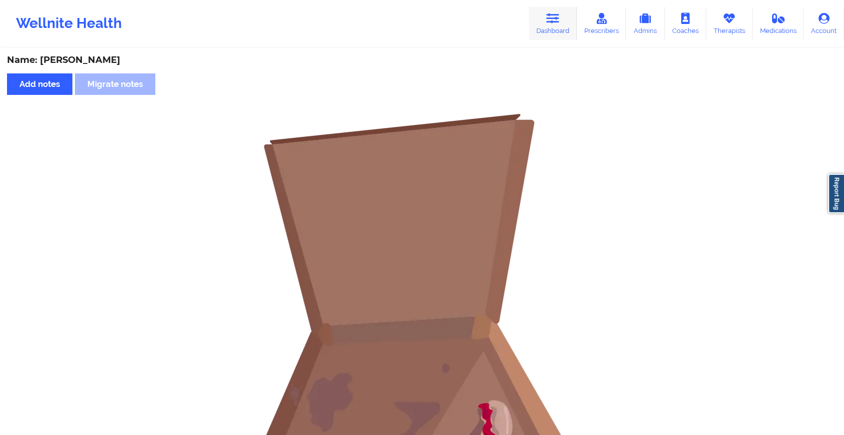
click at [555, 29] on link "Dashboard" at bounding box center [553, 23] width 48 height 33
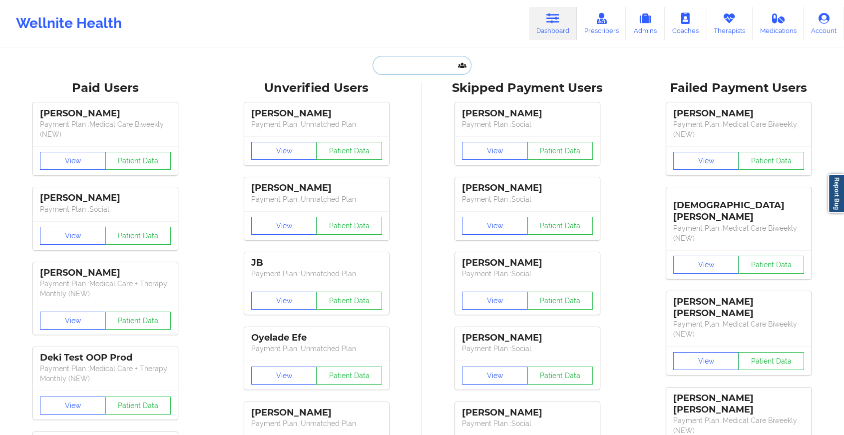
click at [433, 64] on input "text" at bounding box center [422, 65] width 99 height 19
type input "a"
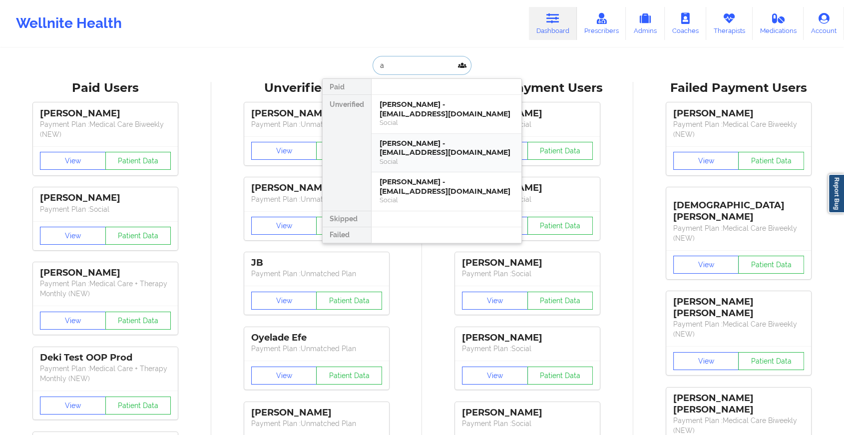
click at [457, 142] on div "[PERSON_NAME] - [EMAIL_ADDRESS][DOMAIN_NAME]" at bounding box center [447, 148] width 134 height 18
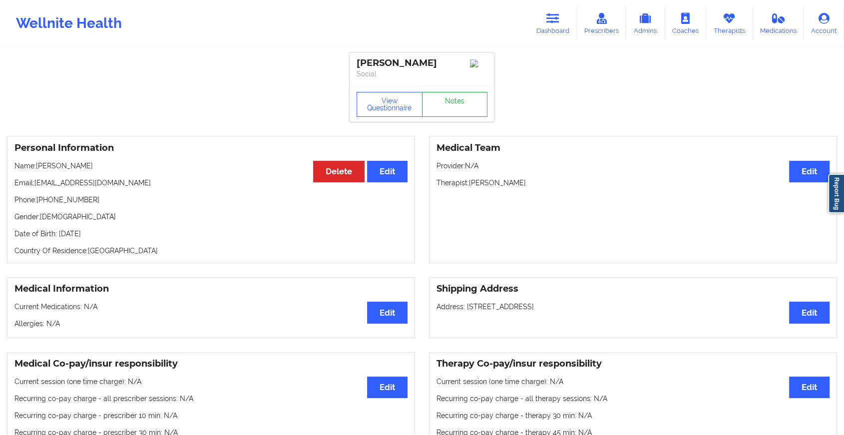
click at [459, 117] on link "Notes" at bounding box center [455, 104] width 66 height 25
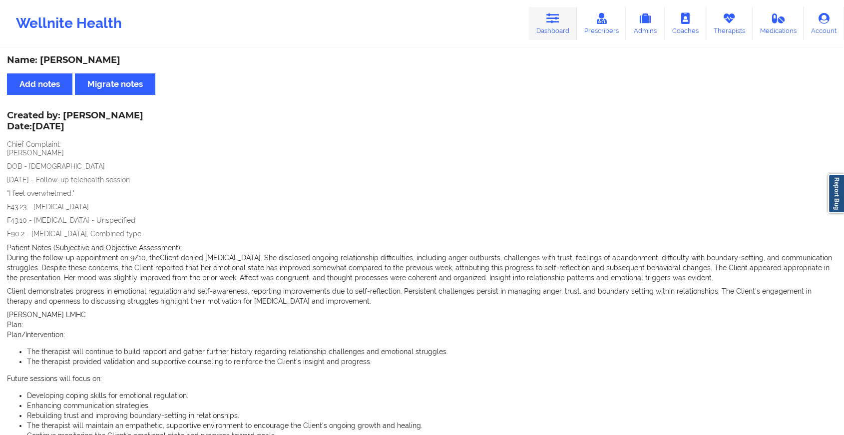
click at [558, 19] on icon at bounding box center [552, 18] width 13 height 11
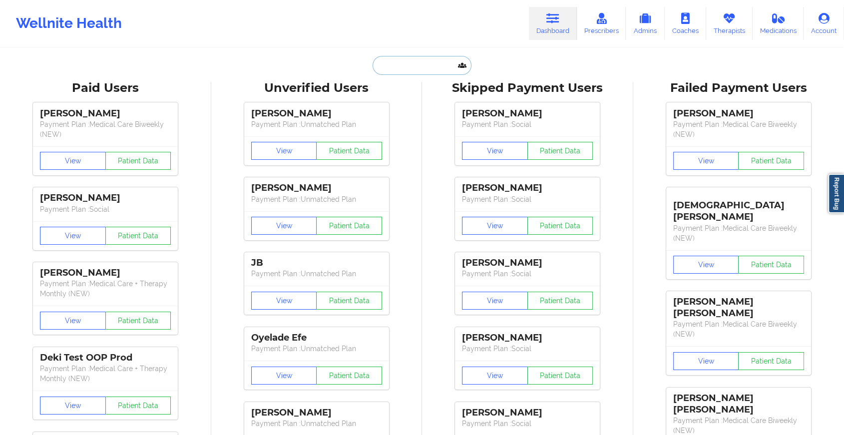
click at [404, 67] on input "text" at bounding box center [422, 65] width 99 height 19
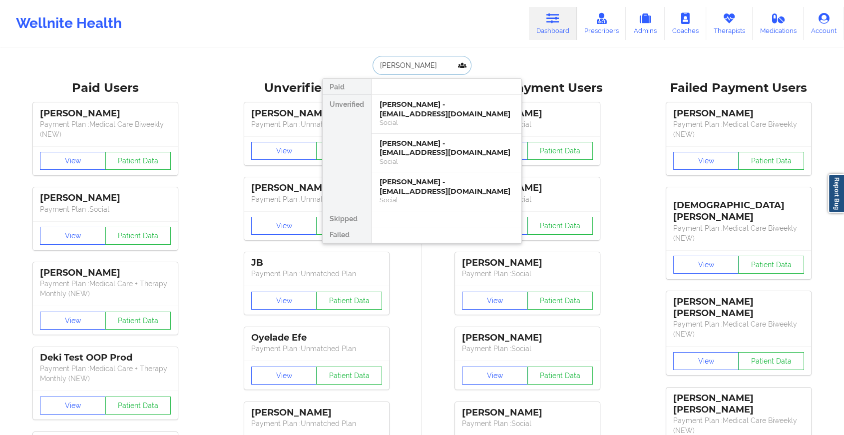
type input "[PERSON_NAME]"
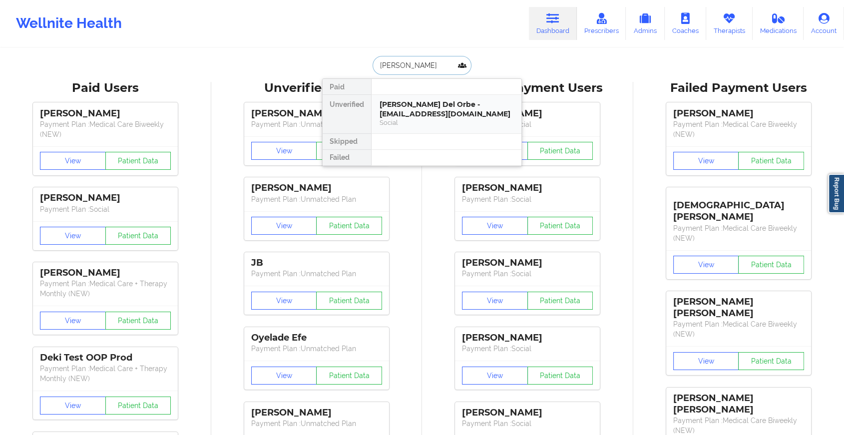
click at [448, 113] on div "[PERSON_NAME] Del Orbe - [EMAIL_ADDRESS][DOMAIN_NAME]" at bounding box center [447, 109] width 134 height 18
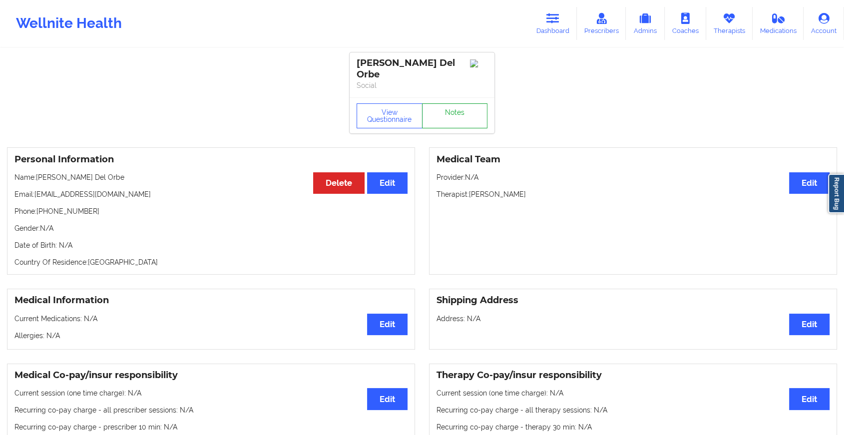
click at [448, 122] on link "Notes" at bounding box center [455, 115] width 66 height 25
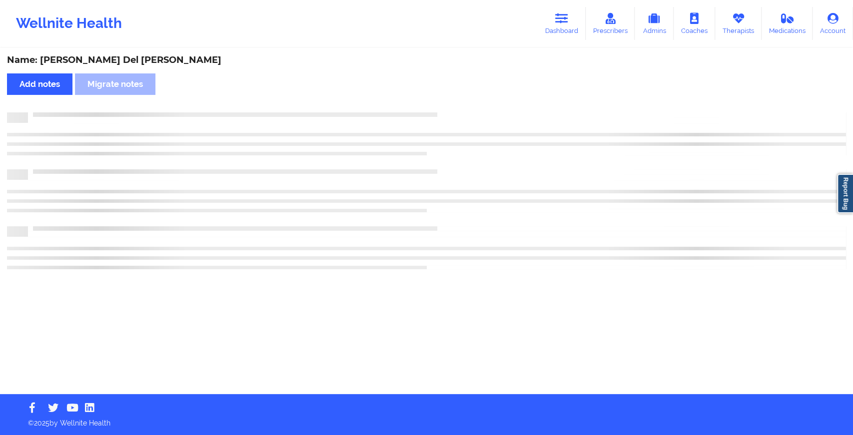
click at [448, 122] on div at bounding box center [426, 117] width 839 height 10
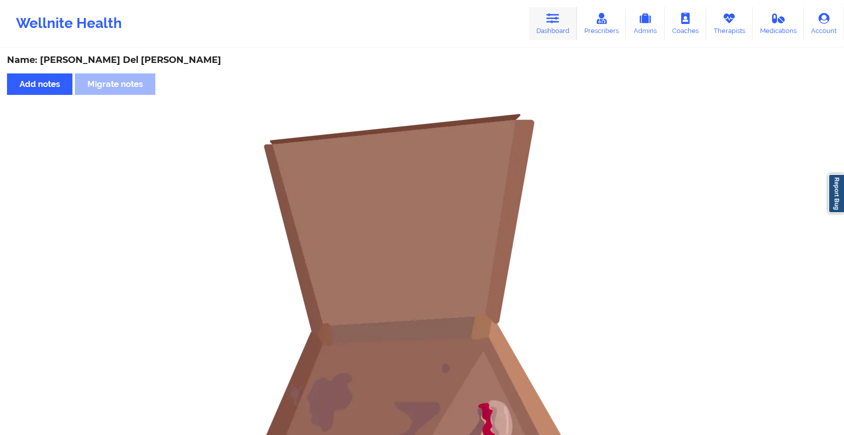
click at [542, 9] on link "Dashboard" at bounding box center [553, 23] width 48 height 33
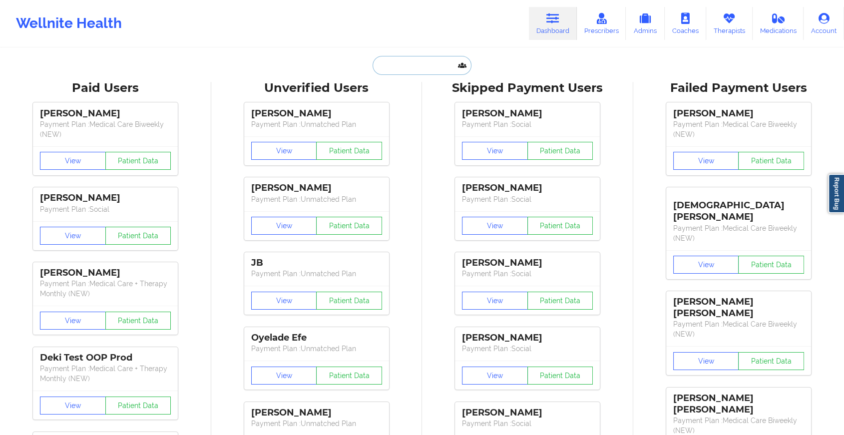
click at [412, 60] on input "text" at bounding box center [422, 65] width 99 height 19
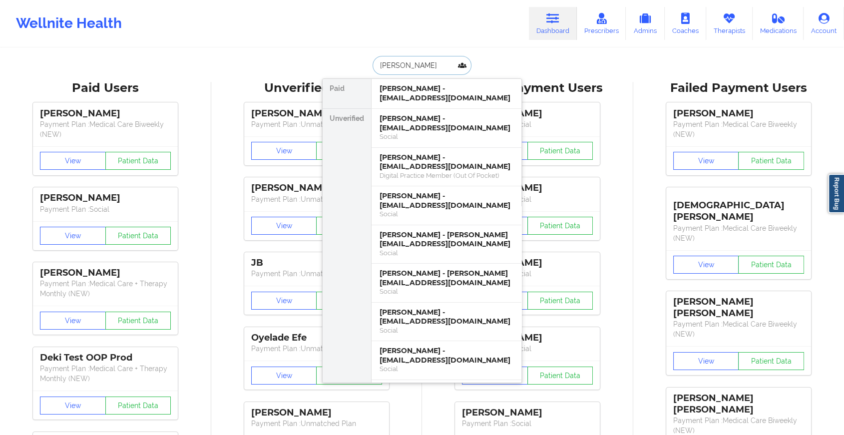
type input "[PERSON_NAME]"
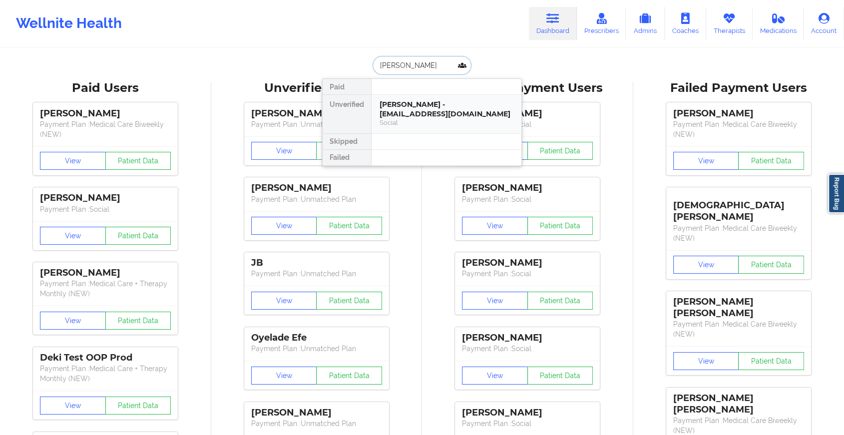
click at [406, 120] on div "Social" at bounding box center [447, 122] width 134 height 8
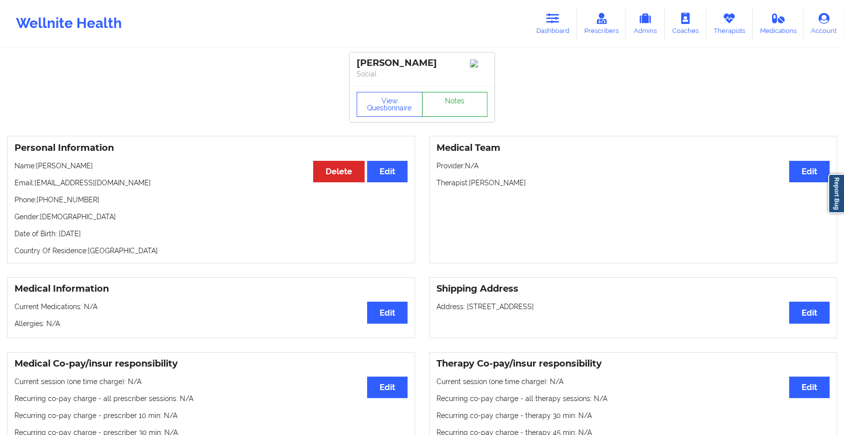
click at [458, 105] on link "Notes" at bounding box center [455, 104] width 66 height 25
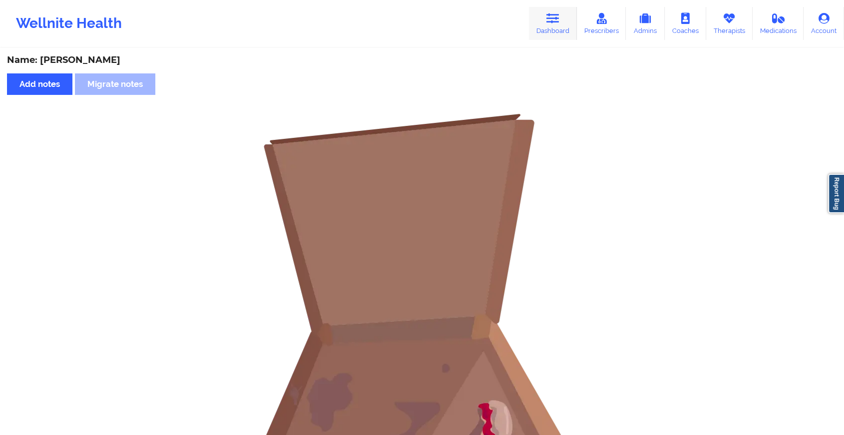
click at [559, 39] on link "Dashboard" at bounding box center [553, 23] width 48 height 33
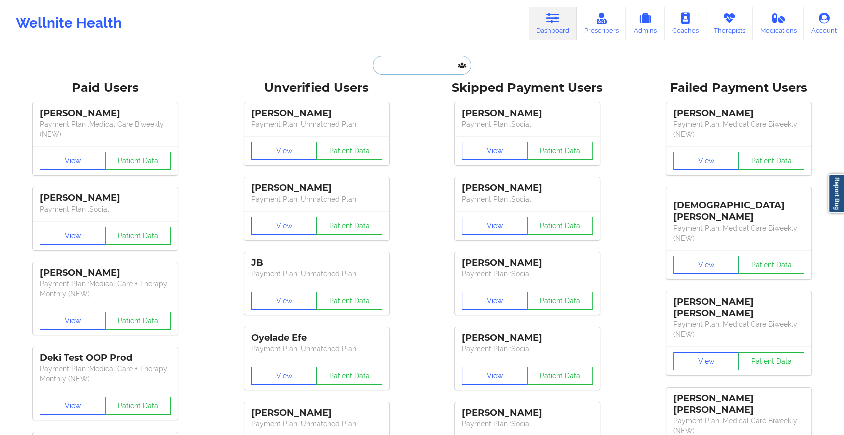
click at [428, 68] on input "text" at bounding box center [422, 65] width 99 height 19
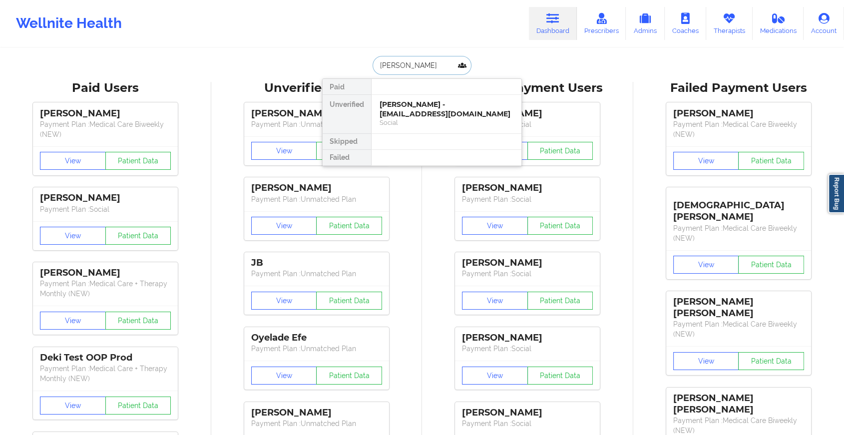
type input "[PERSON_NAME]"
click at [427, 125] on div "Social" at bounding box center [447, 122] width 134 height 8
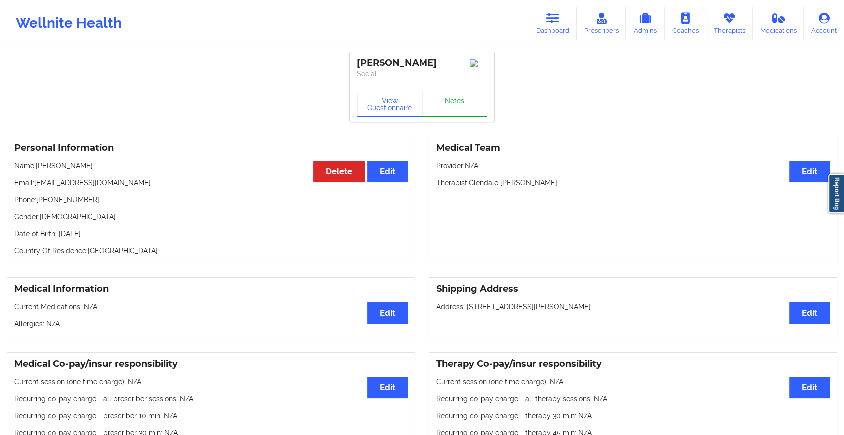
click at [448, 110] on link "Notes" at bounding box center [455, 104] width 66 height 25
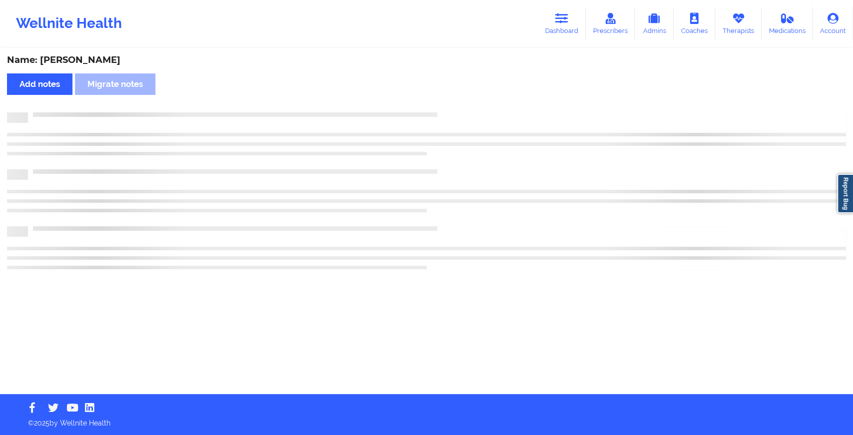
click at [448, 110] on div "Name: [PERSON_NAME] Add notes Migrate notes" at bounding box center [426, 221] width 853 height 345
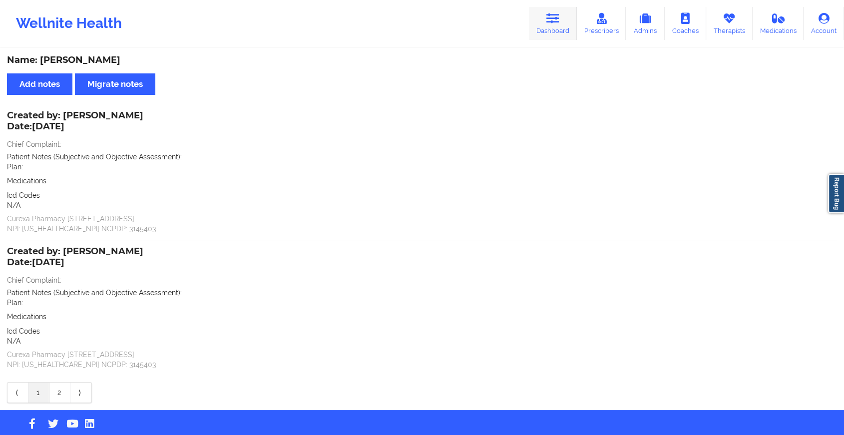
click at [549, 26] on link "Dashboard" at bounding box center [553, 23] width 48 height 33
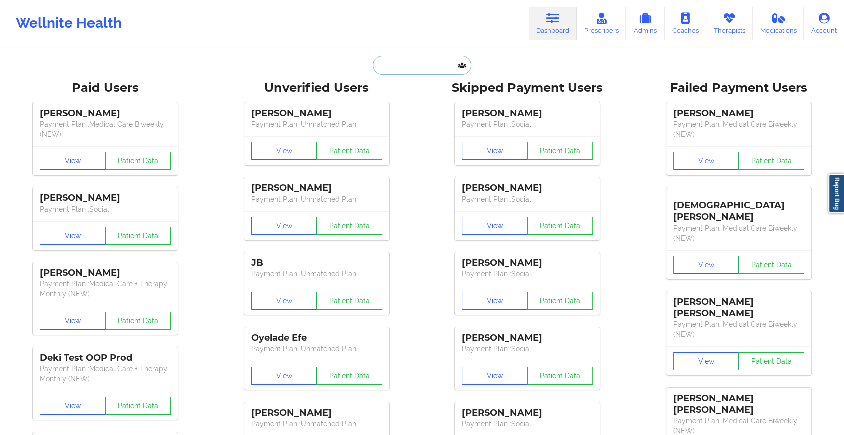
click at [423, 60] on input "text" at bounding box center [422, 65] width 99 height 19
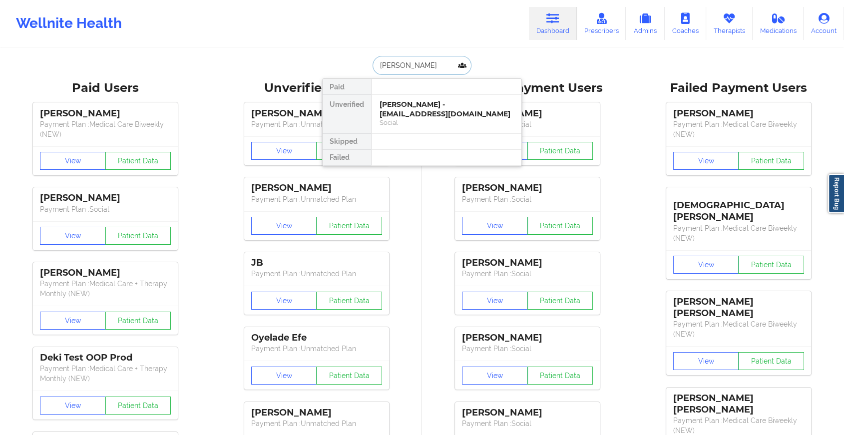
type input "[PERSON_NAME]"
click at [432, 108] on div "[PERSON_NAME] - [EMAIL_ADDRESS][DOMAIN_NAME]" at bounding box center [447, 109] width 134 height 18
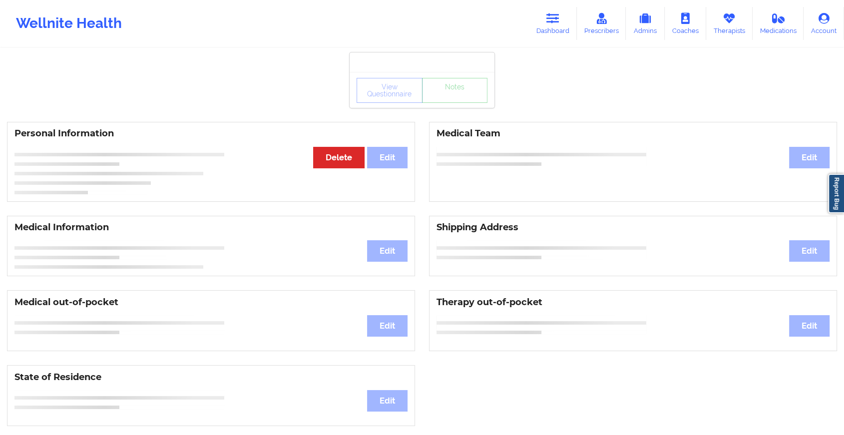
click at [451, 107] on div "View Questionnaire Notes" at bounding box center [422, 90] width 145 height 36
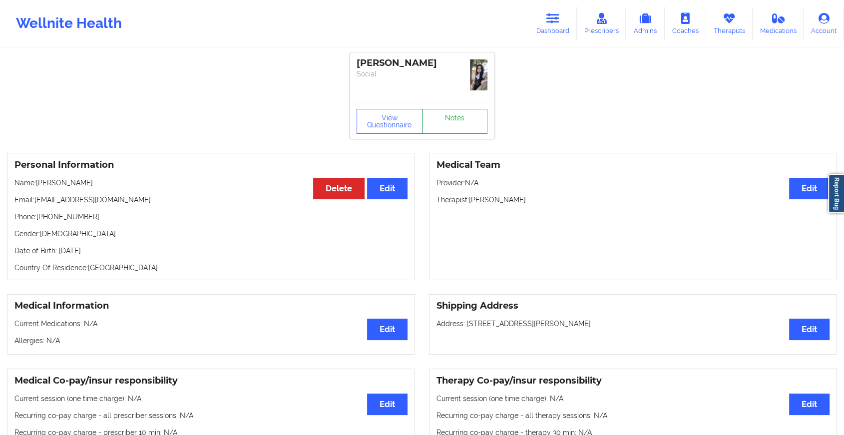
click at [451, 109] on link "Notes" at bounding box center [455, 121] width 66 height 25
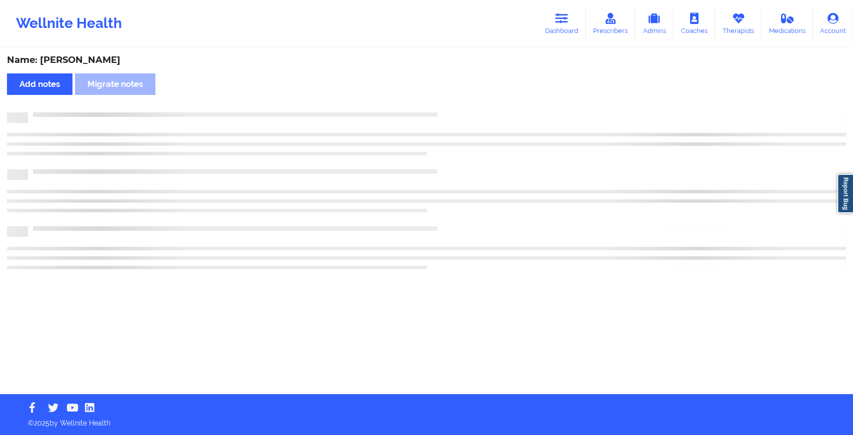
click at [451, 107] on div "Name: [PERSON_NAME] Add notes Migrate notes" at bounding box center [426, 221] width 853 height 345
drag, startPoint x: 451, startPoint y: 107, endPoint x: 535, endPoint y: 164, distance: 102.2
click at [535, 164] on div "Name: [PERSON_NAME] Add notes Migrate notes" at bounding box center [426, 221] width 853 height 345
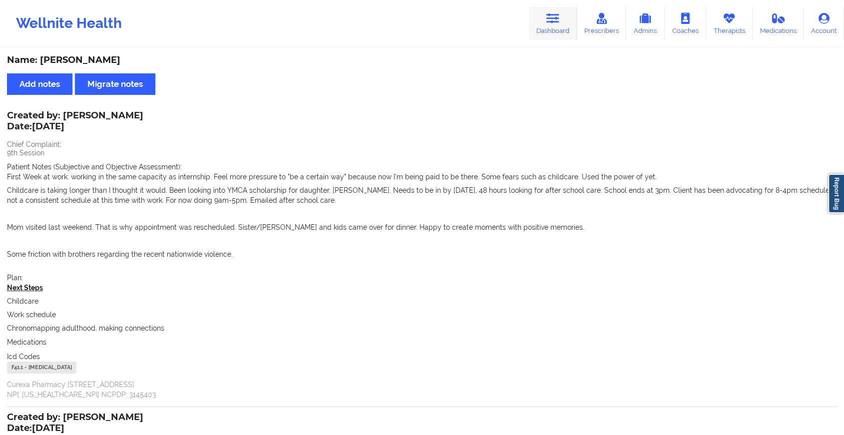
click at [552, 32] on link "Dashboard" at bounding box center [553, 23] width 48 height 33
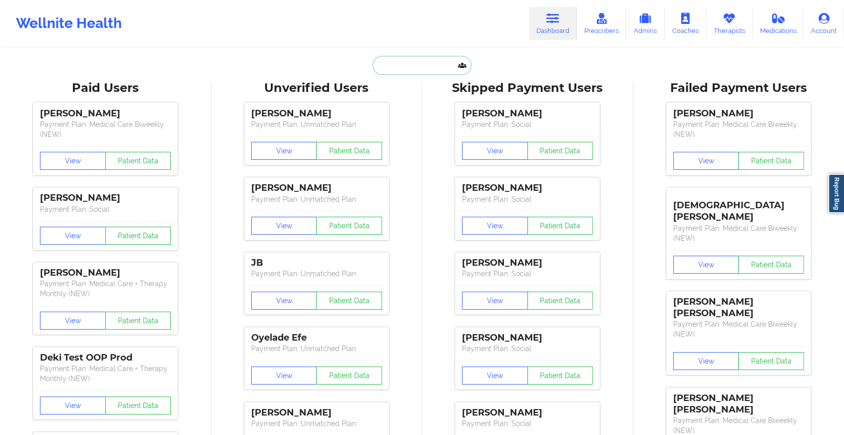
click at [432, 69] on input "text" at bounding box center [422, 65] width 99 height 19
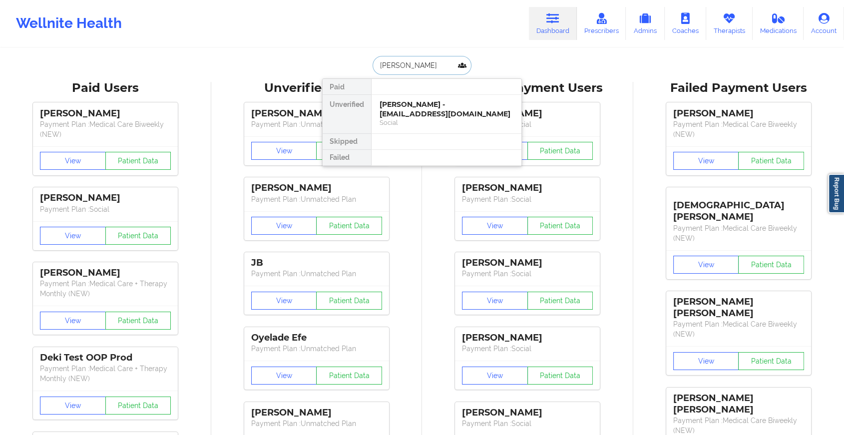
type input "[PERSON_NAME]"
click at [423, 101] on div "[PERSON_NAME] - [PERSON_NAME][EMAIL_ADDRESS][DOMAIN_NAME]" at bounding box center [447, 109] width 134 height 18
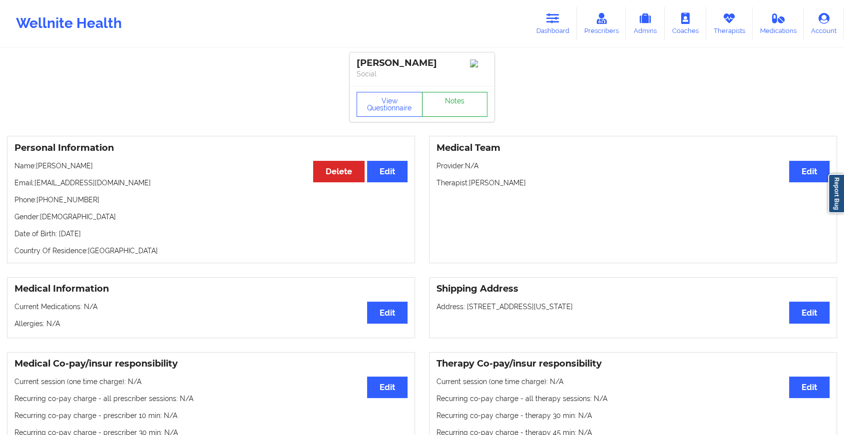
click at [442, 96] on link "Notes" at bounding box center [455, 104] width 66 height 25
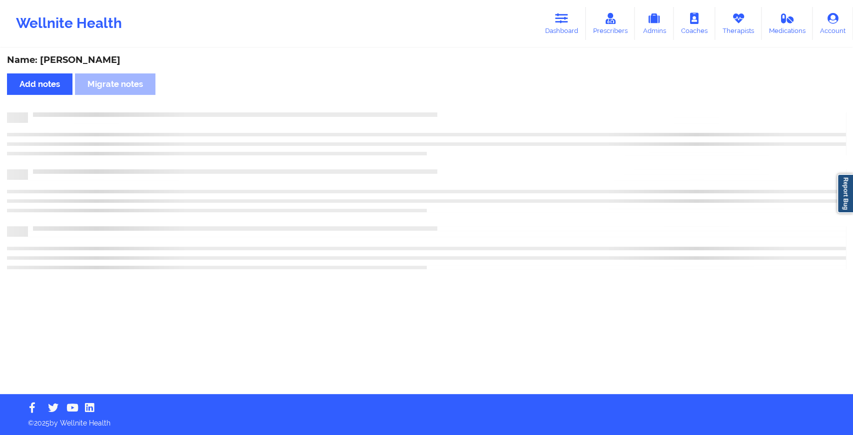
click at [550, 225] on div "Name: [PERSON_NAME] Add notes Migrate notes" at bounding box center [426, 221] width 853 height 345
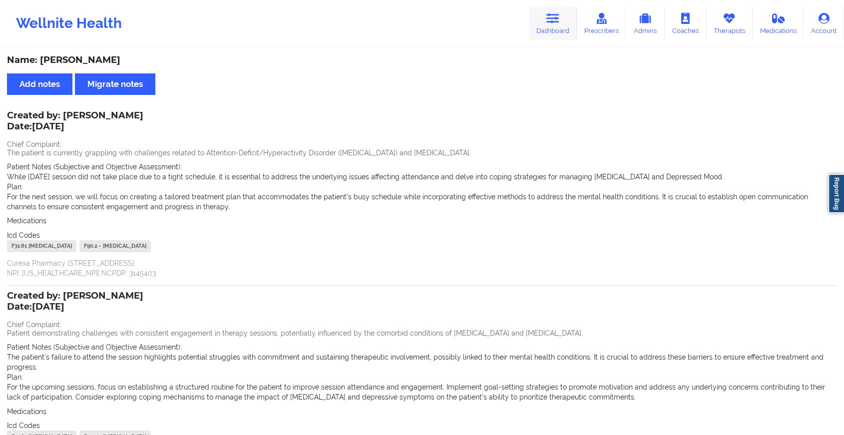
click at [546, 28] on link "Dashboard" at bounding box center [553, 23] width 48 height 33
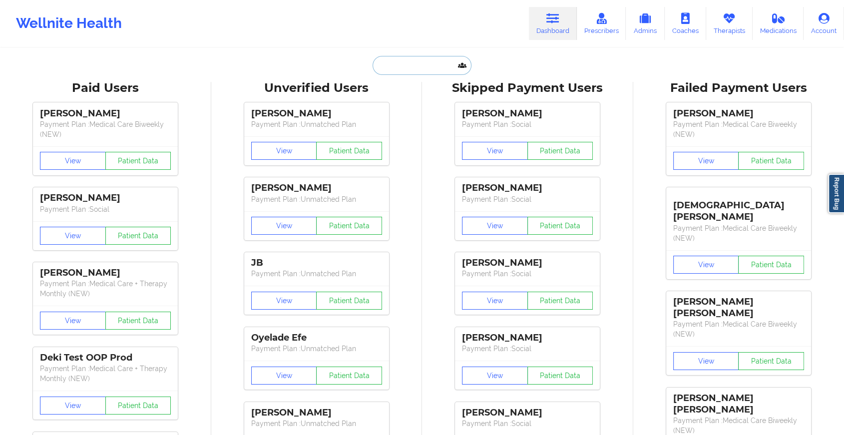
click at [420, 60] on input "text" at bounding box center [422, 65] width 99 height 19
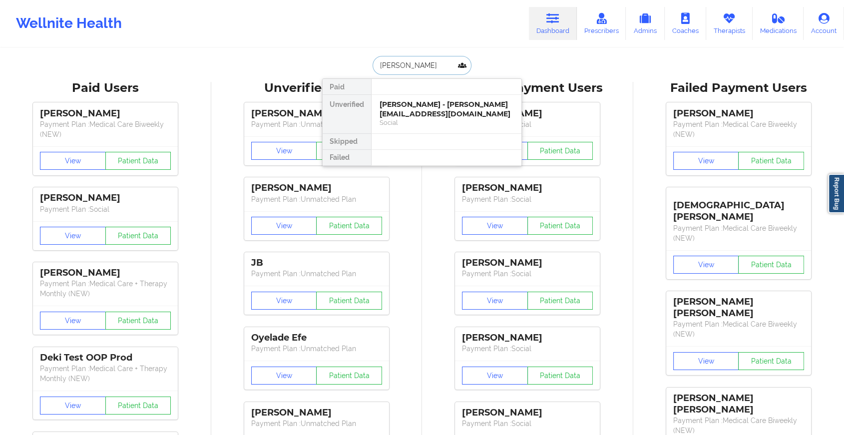
type input "[PERSON_NAME]"
click at [413, 108] on div "[PERSON_NAME] - [EMAIL_ADDRESS][DOMAIN_NAME]" at bounding box center [447, 109] width 134 height 18
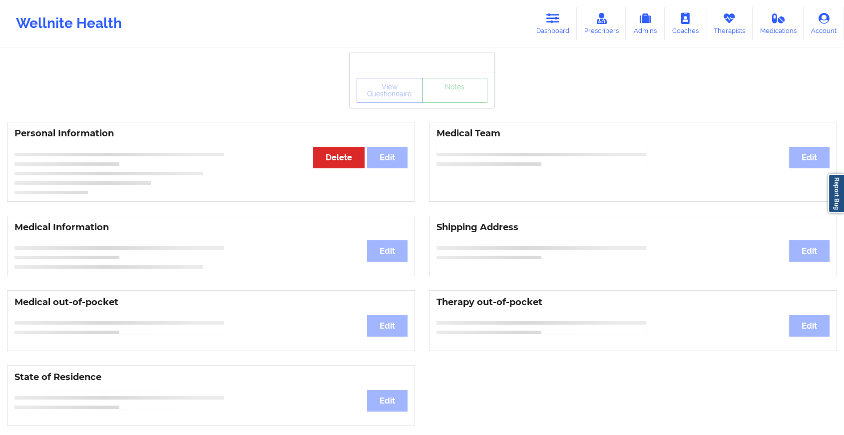
click at [438, 103] on link "Notes" at bounding box center [455, 90] width 66 height 25
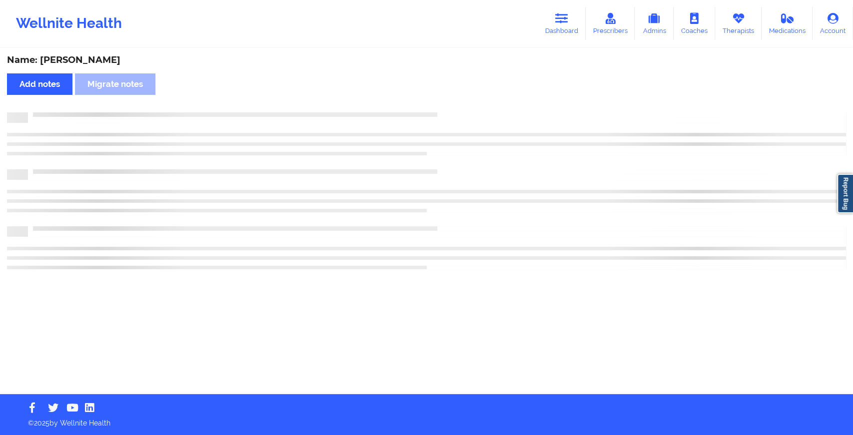
click at [438, 104] on div "Name: [PERSON_NAME] Add notes Migrate notes" at bounding box center [426, 221] width 853 height 345
drag, startPoint x: 438, startPoint y: 104, endPoint x: 491, endPoint y: 166, distance: 82.2
click at [491, 166] on div "Name: [PERSON_NAME] Add notes Migrate notes" at bounding box center [426, 221] width 853 height 345
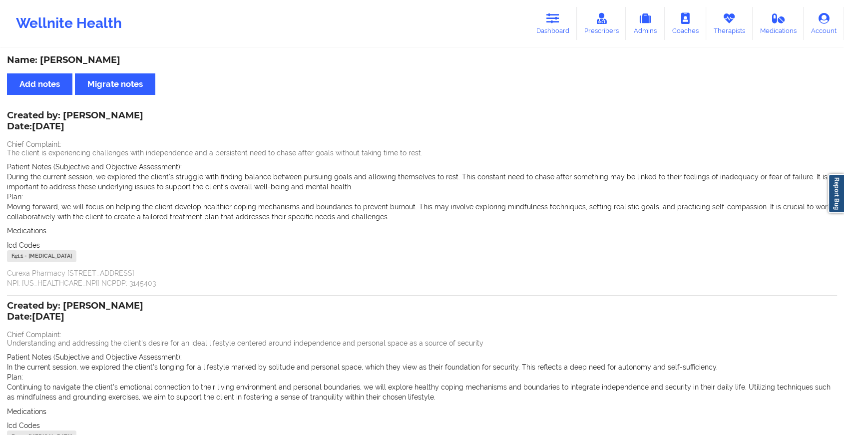
click at [548, 0] on div "Wellnite Health Dashboard Prescribers Admins Coaches Therapists Medications Acc…" at bounding box center [422, 23] width 844 height 47
click at [547, 14] on link "Dashboard" at bounding box center [553, 23] width 48 height 33
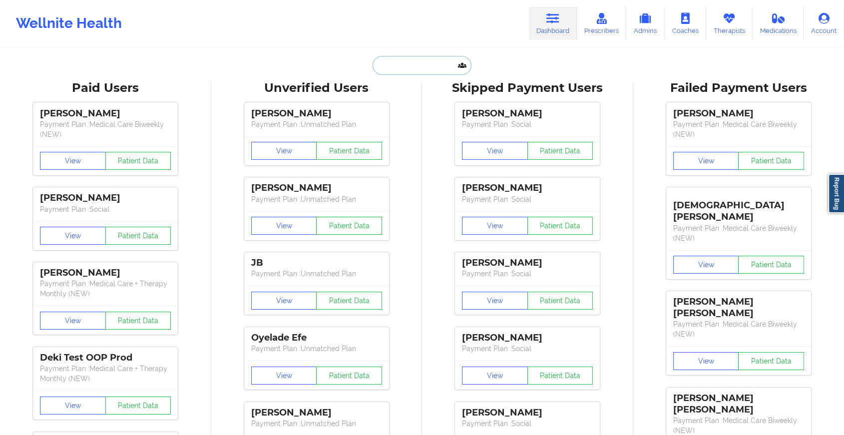
click at [420, 72] on input "text" at bounding box center [422, 65] width 99 height 19
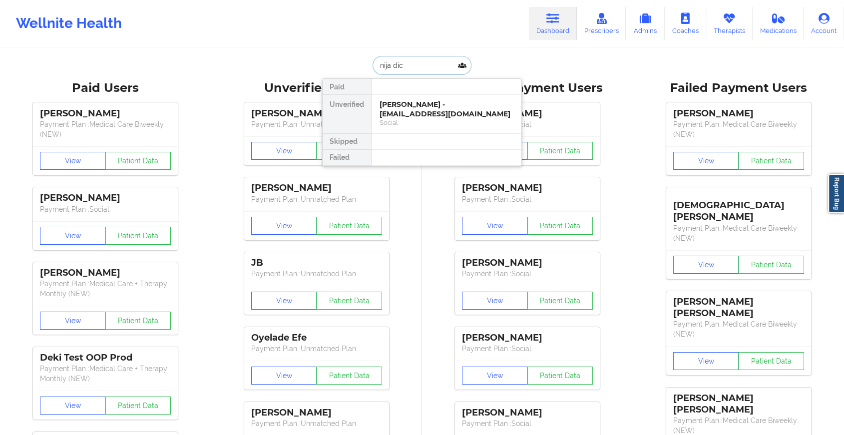
type input "[PERSON_NAME]"
click at [418, 108] on div "[PERSON_NAME] - [EMAIL_ADDRESS][DOMAIN_NAME]" at bounding box center [447, 109] width 134 height 18
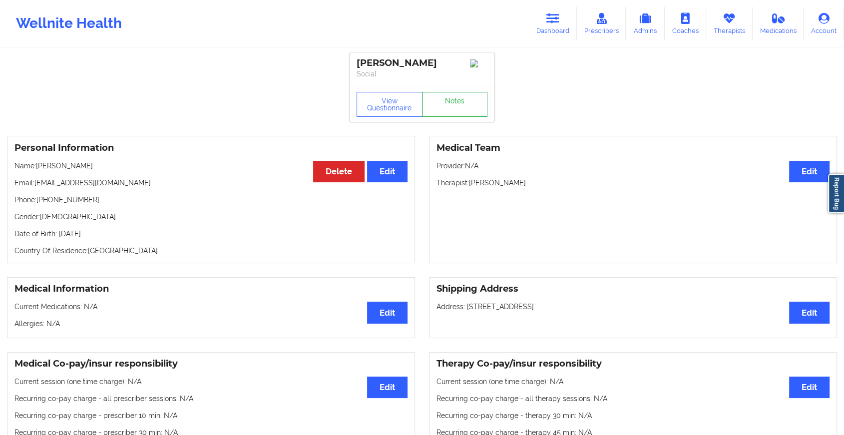
click at [452, 100] on link "Notes" at bounding box center [455, 104] width 66 height 25
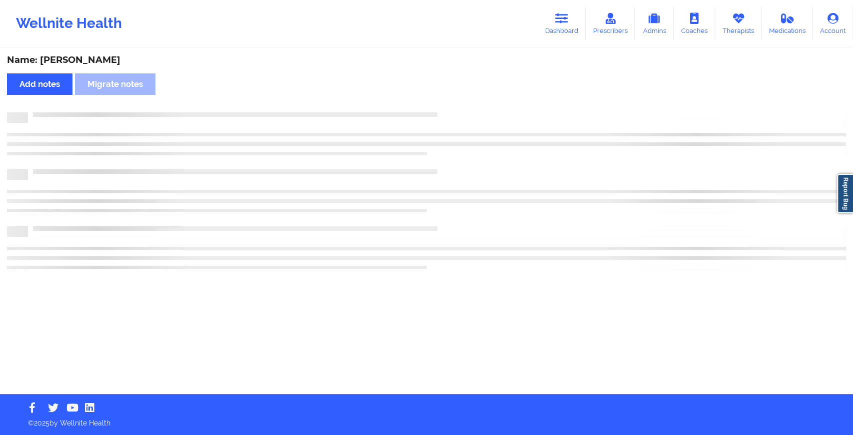
click at [533, 196] on div "Name: [PERSON_NAME] Add notes Migrate notes" at bounding box center [426, 221] width 853 height 345
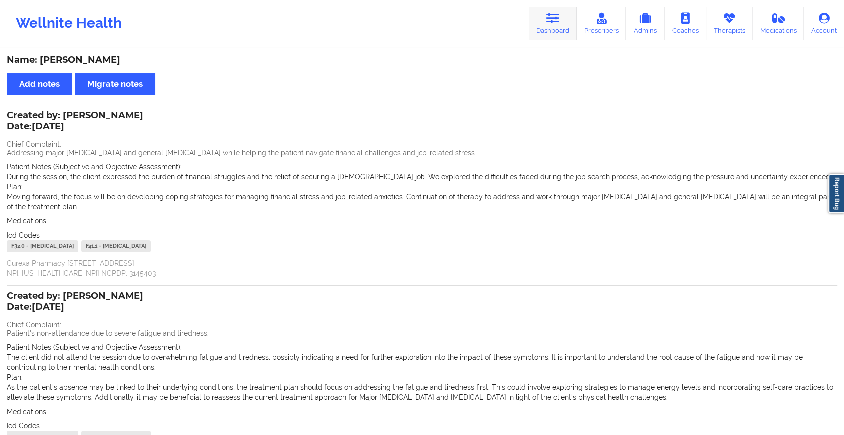
click at [552, 27] on link "Dashboard" at bounding box center [553, 23] width 48 height 33
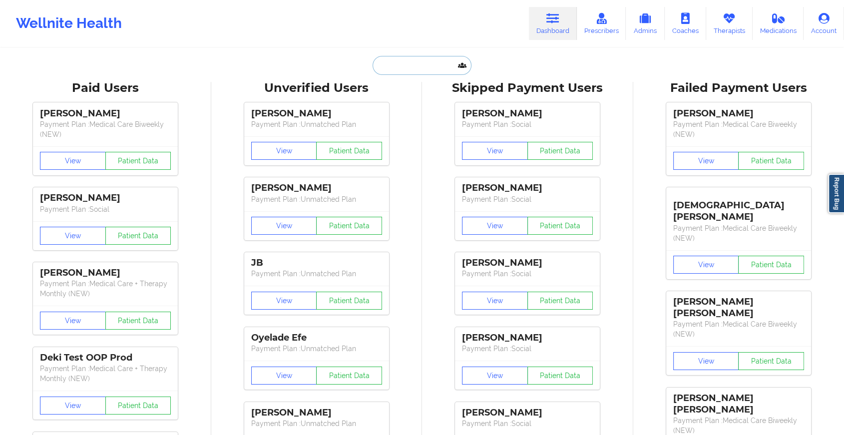
click at [406, 69] on input "text" at bounding box center [422, 65] width 99 height 19
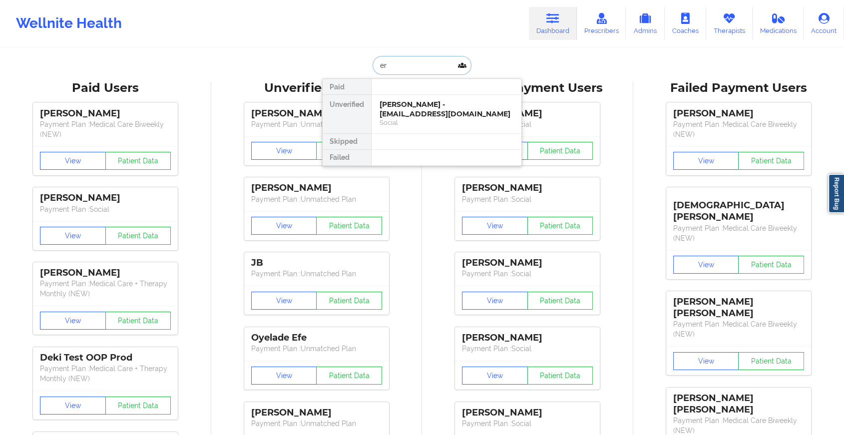
type input "e"
type input "[PERSON_NAME] for"
click at [438, 120] on div "Social" at bounding box center [447, 122] width 134 height 8
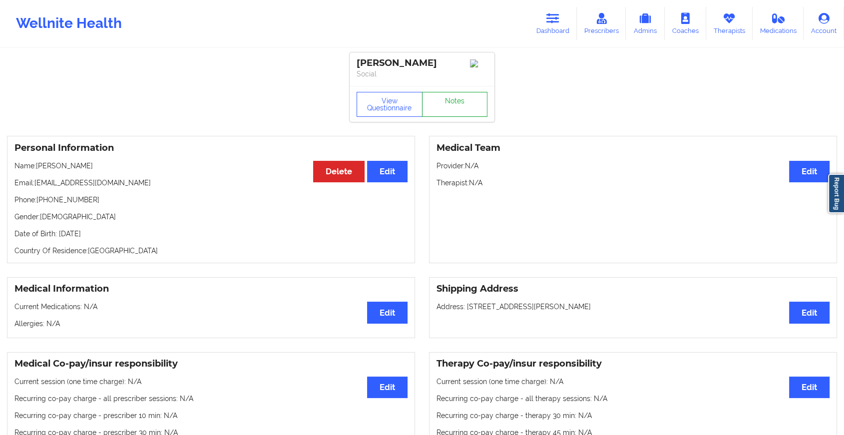
click at [454, 117] on link "Notes" at bounding box center [455, 104] width 66 height 25
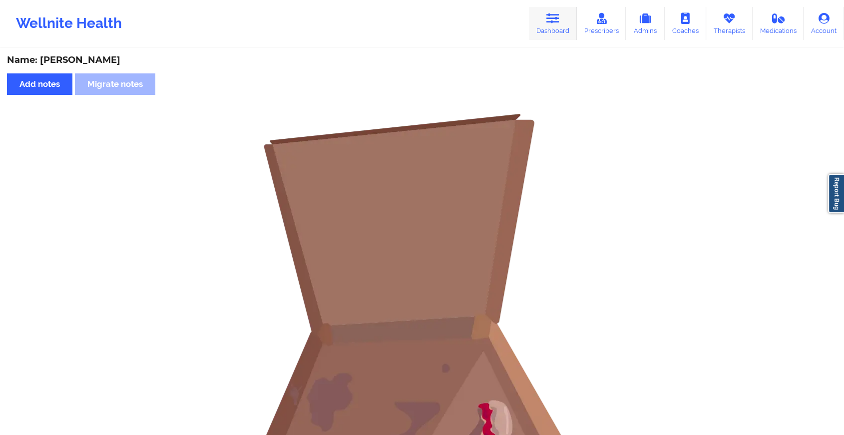
click at [548, 16] on icon at bounding box center [552, 18] width 13 height 11
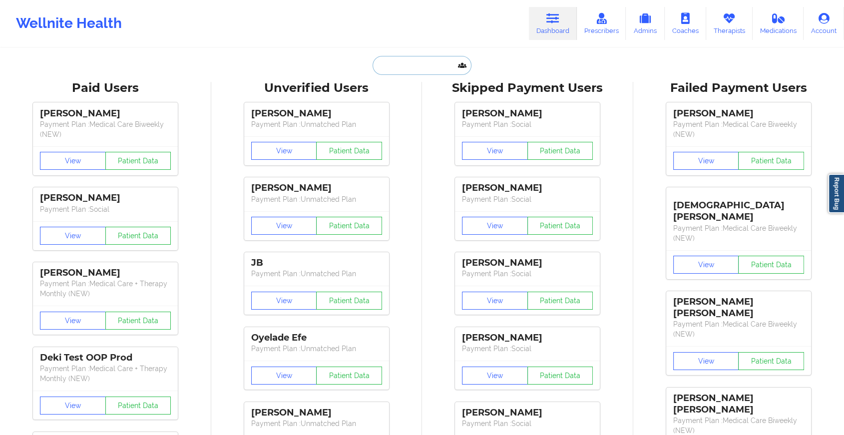
click at [428, 67] on input "text" at bounding box center [422, 65] width 99 height 19
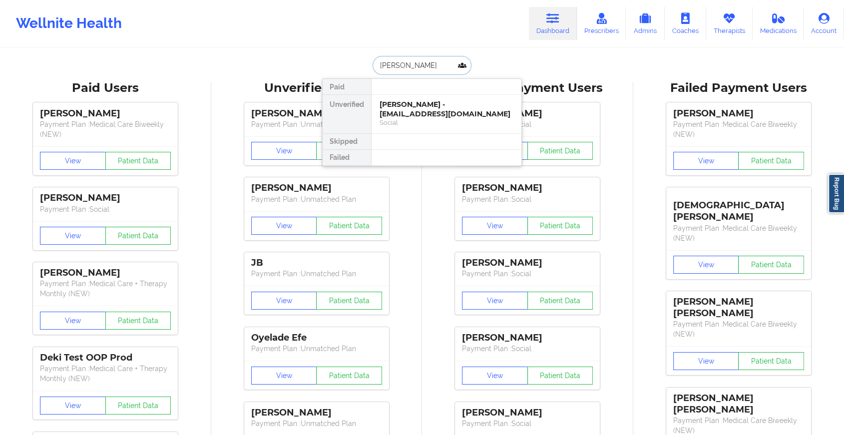
type input "[PERSON_NAME]"
click at [427, 108] on div "[PERSON_NAME] - [EMAIL_ADDRESS][DOMAIN_NAME]" at bounding box center [447, 109] width 134 height 18
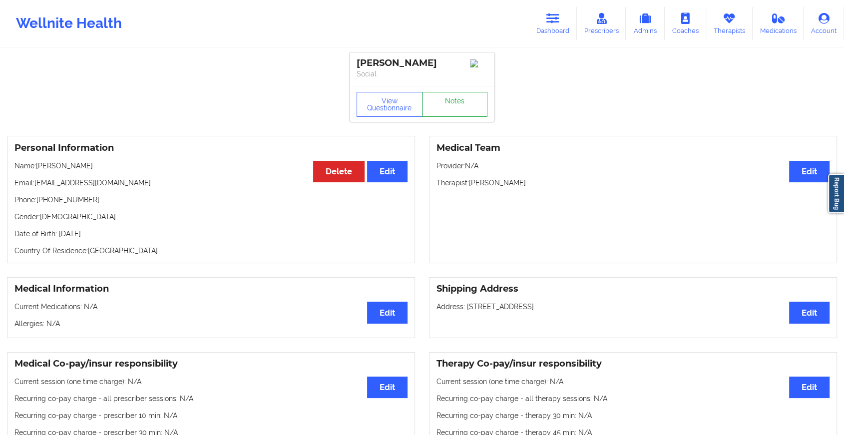
click at [450, 105] on link "Notes" at bounding box center [455, 104] width 66 height 25
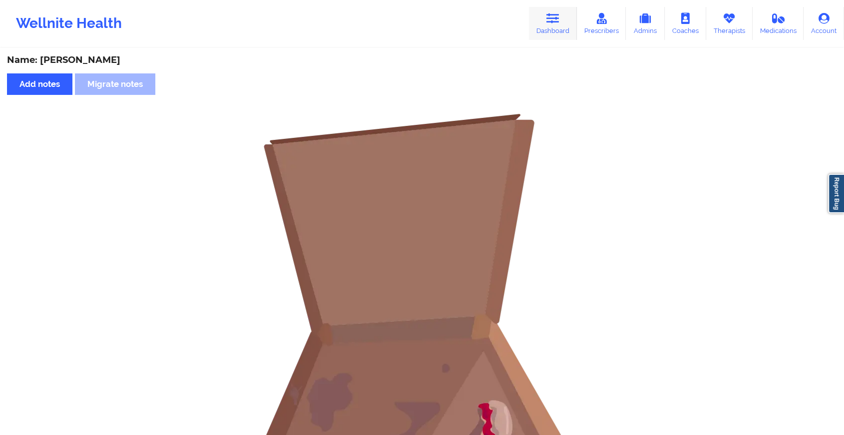
click at [552, 21] on icon at bounding box center [552, 18] width 13 height 11
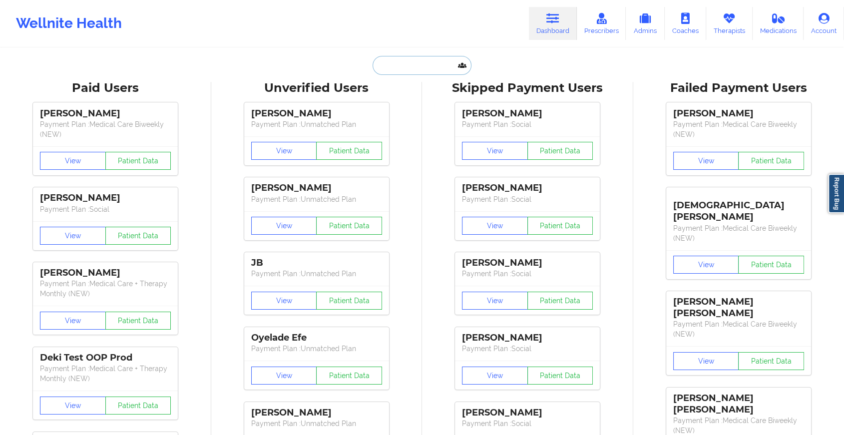
click at [437, 68] on input "text" at bounding box center [422, 65] width 99 height 19
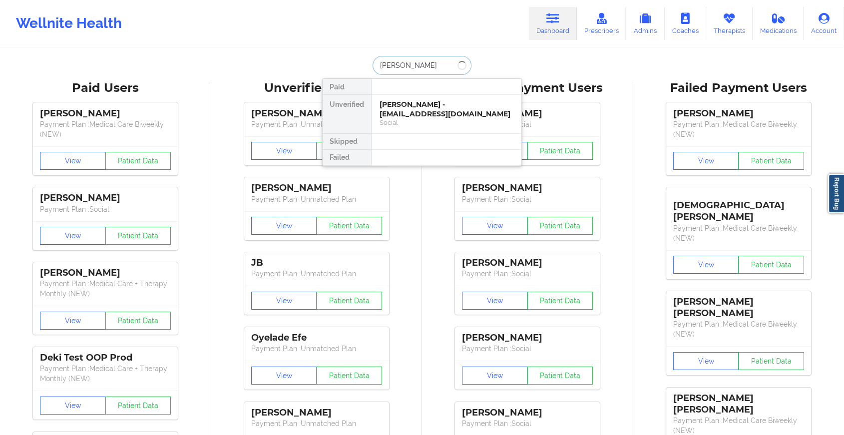
type input "[PERSON_NAME]"
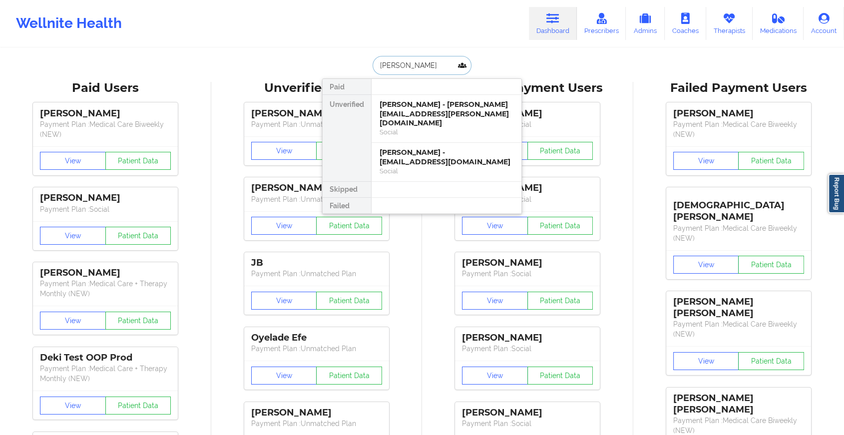
click at [441, 109] on div "[PERSON_NAME] - [PERSON_NAME][EMAIL_ADDRESS][PERSON_NAME][DOMAIN_NAME]" at bounding box center [447, 114] width 134 height 28
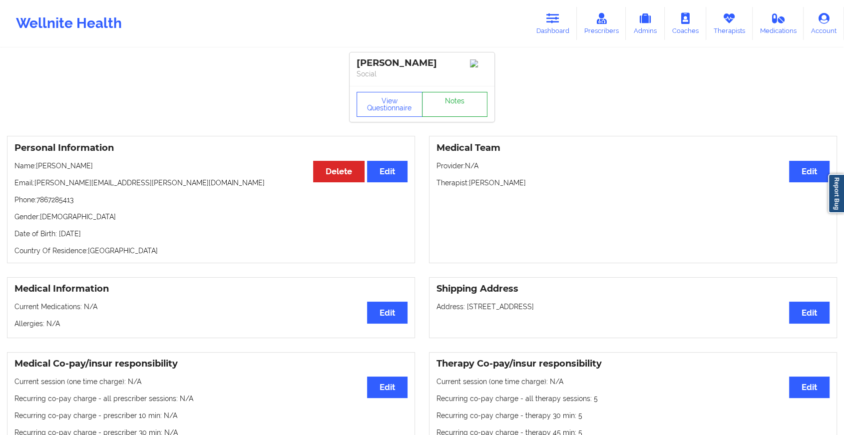
click at [440, 106] on link "Notes" at bounding box center [455, 104] width 66 height 25
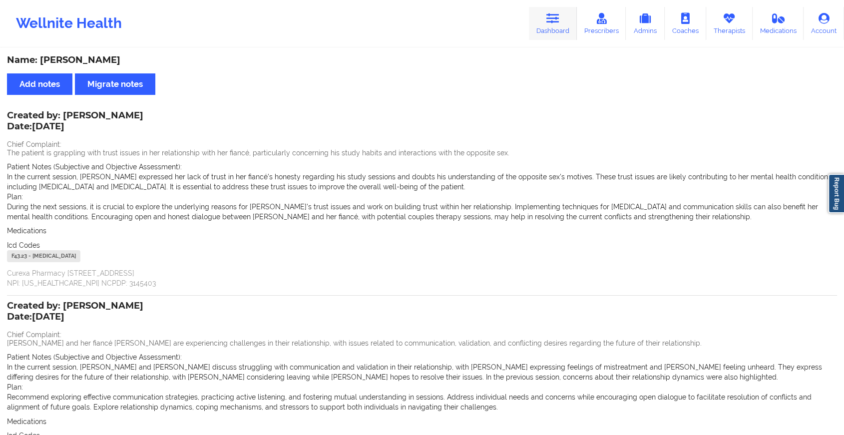
click at [553, 33] on link "Dashboard" at bounding box center [553, 23] width 48 height 33
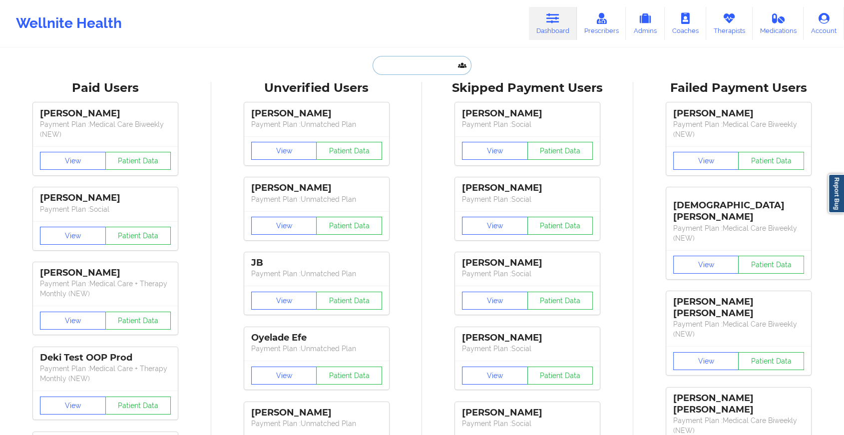
click at [429, 66] on input "text" at bounding box center [422, 65] width 99 height 19
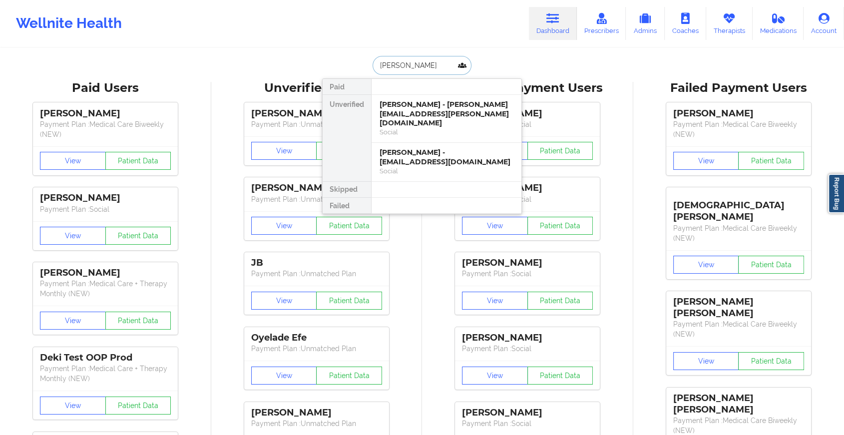
type input "[PERSON_NAME]"
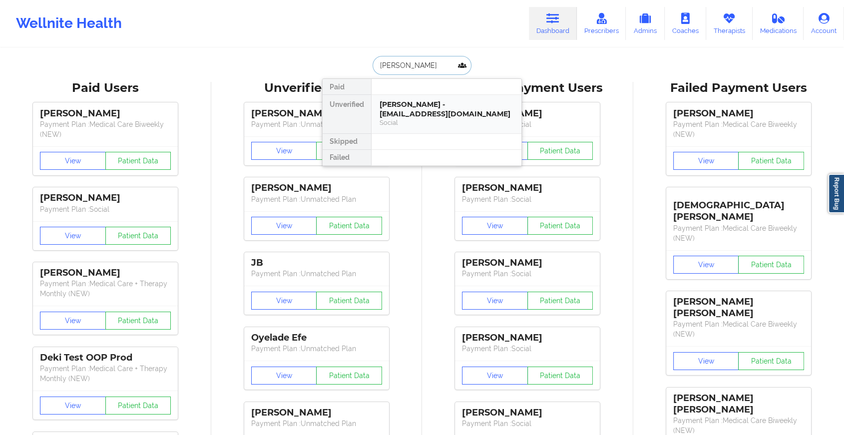
click at [435, 125] on div "Social" at bounding box center [447, 122] width 134 height 8
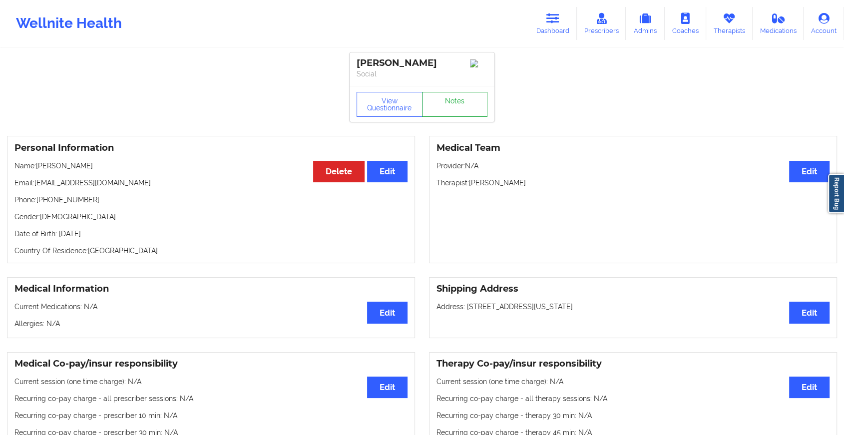
click at [454, 113] on link "Notes" at bounding box center [455, 104] width 66 height 25
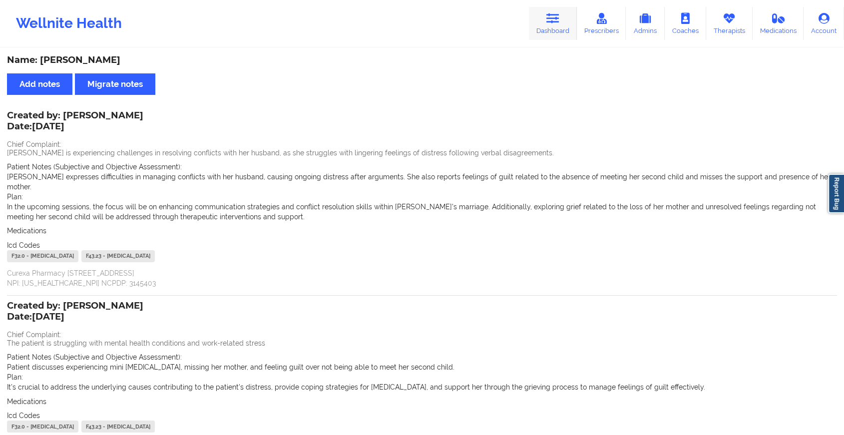
click at [556, 17] on icon at bounding box center [552, 18] width 13 height 11
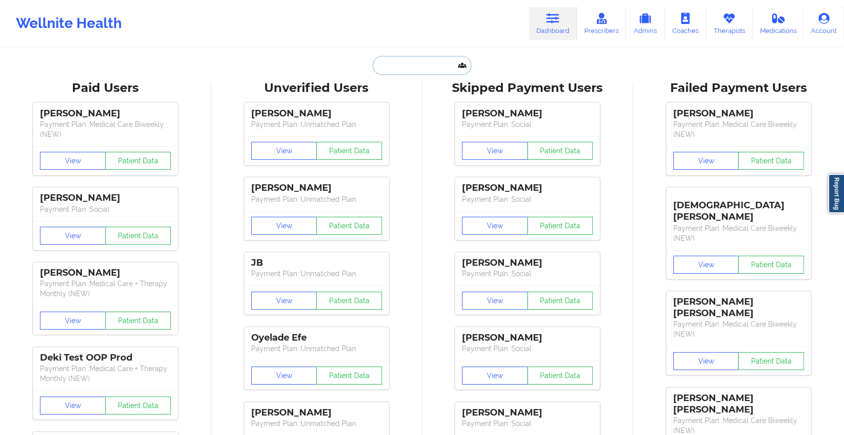
click at [408, 69] on input "text" at bounding box center [422, 65] width 99 height 19
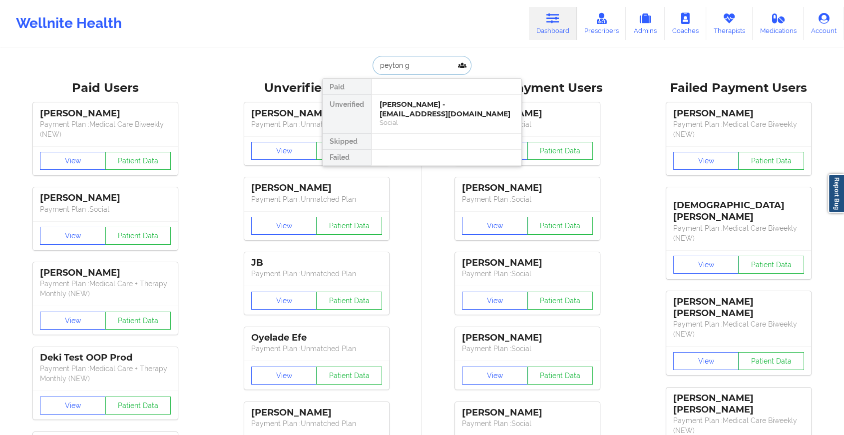
type input "[PERSON_NAME]"
click at [424, 105] on div "[PERSON_NAME] [PERSON_NAME] - [EMAIL_ADDRESS][DOMAIN_NAME]" at bounding box center [447, 109] width 134 height 18
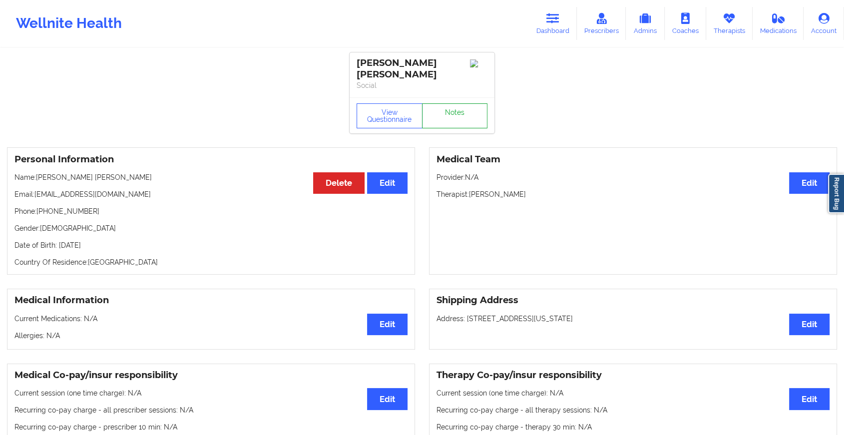
click at [446, 108] on link "Notes" at bounding box center [455, 115] width 66 height 25
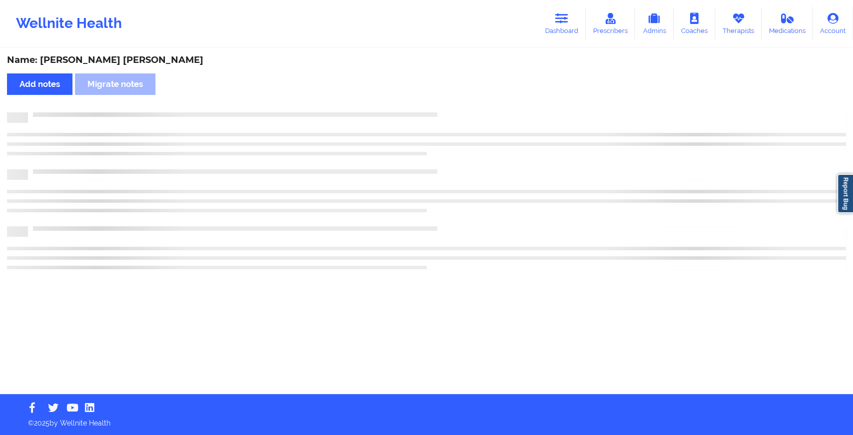
click at [446, 108] on div "Name: [PERSON_NAME] [PERSON_NAME] notes Migrate notes" at bounding box center [426, 221] width 853 height 345
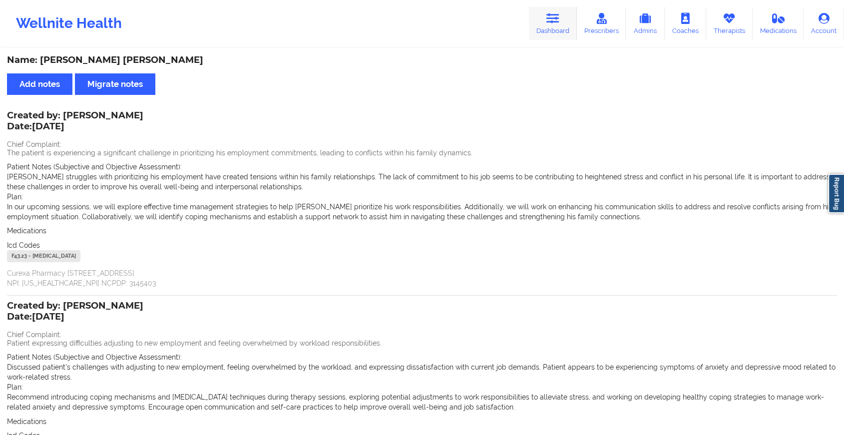
click at [556, 24] on link "Dashboard" at bounding box center [553, 23] width 48 height 33
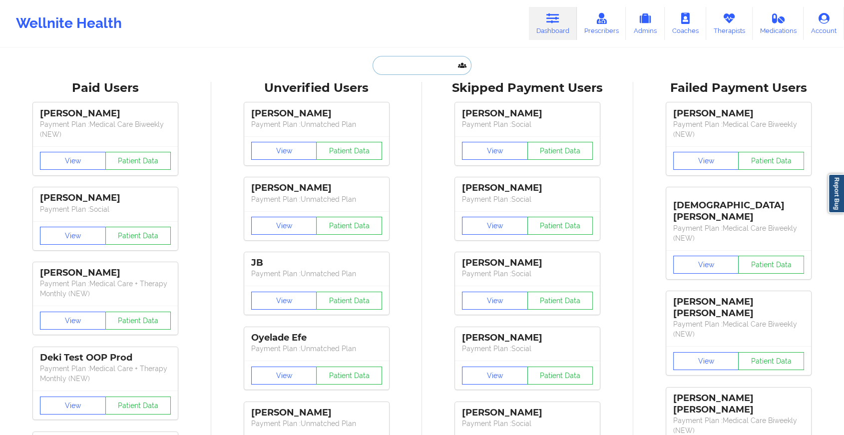
click at [421, 64] on input "text" at bounding box center [422, 65] width 99 height 19
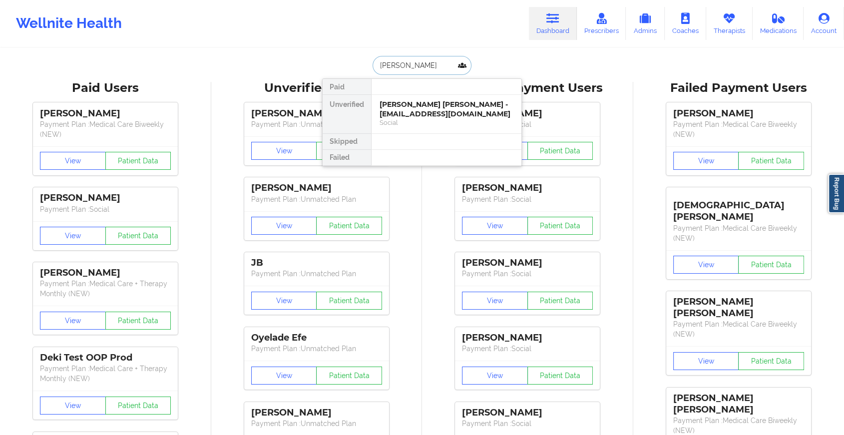
type input "[PERSON_NAME]"
click at [423, 114] on div "[PERSON_NAME] - [EMAIL_ADDRESS][DOMAIN_NAME]" at bounding box center [447, 109] width 134 height 18
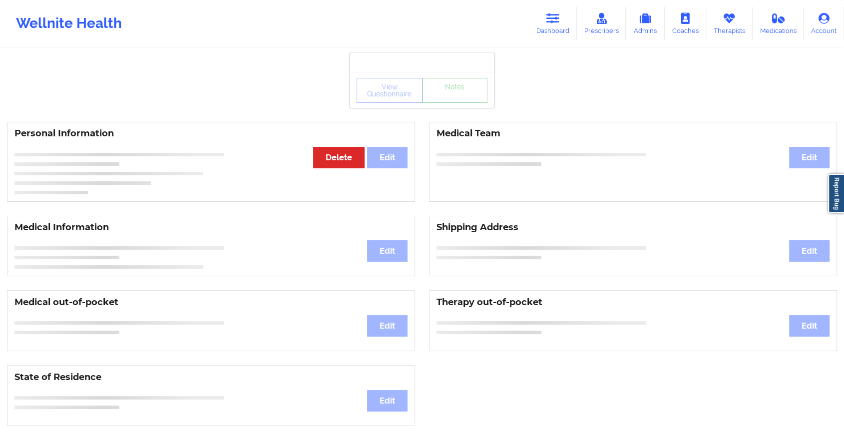
click at [440, 103] on link "Notes" at bounding box center [455, 90] width 66 height 25
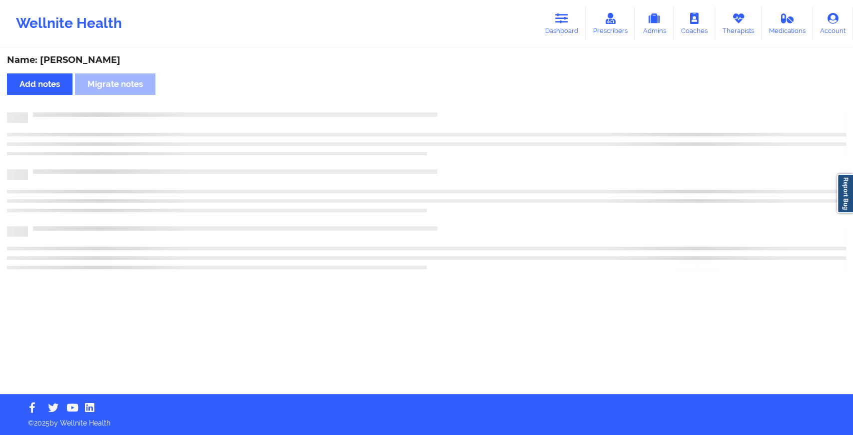
click at [440, 103] on div "Name: [PERSON_NAME] Add notes [PERSON_NAME] notes" at bounding box center [426, 221] width 853 height 345
drag, startPoint x: 440, startPoint y: 103, endPoint x: 479, endPoint y: 144, distance: 56.9
click at [479, 144] on div "Name: [PERSON_NAME] Add notes [PERSON_NAME] notes" at bounding box center [426, 221] width 853 height 345
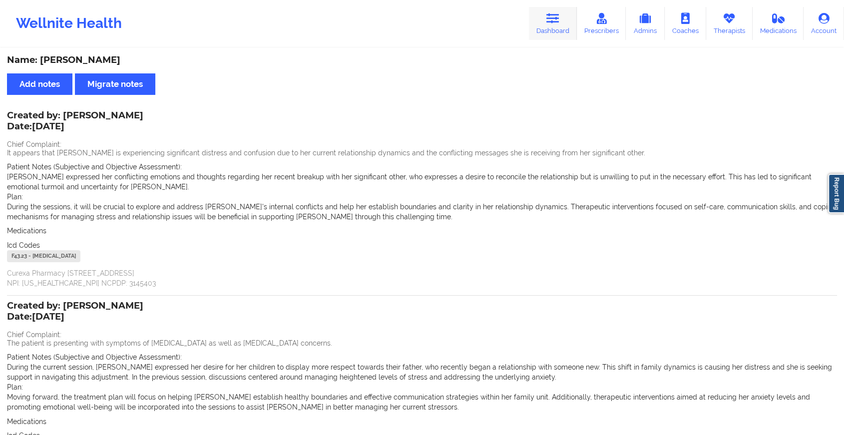
click at [535, 28] on link "Dashboard" at bounding box center [553, 23] width 48 height 33
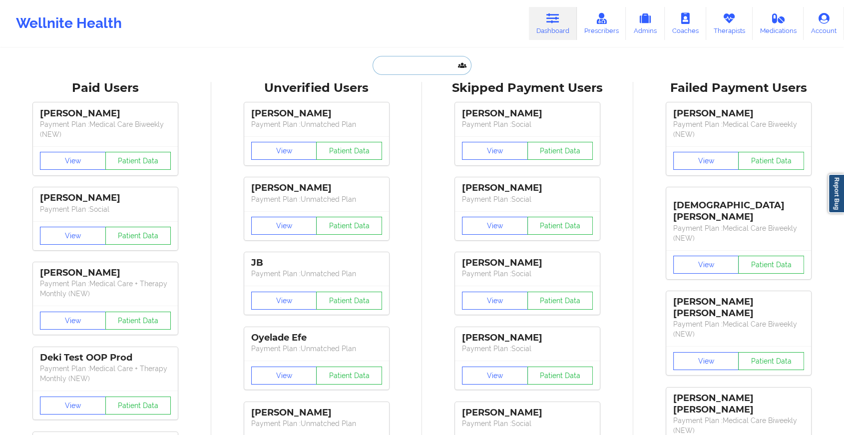
click at [432, 66] on input "text" at bounding box center [422, 65] width 99 height 19
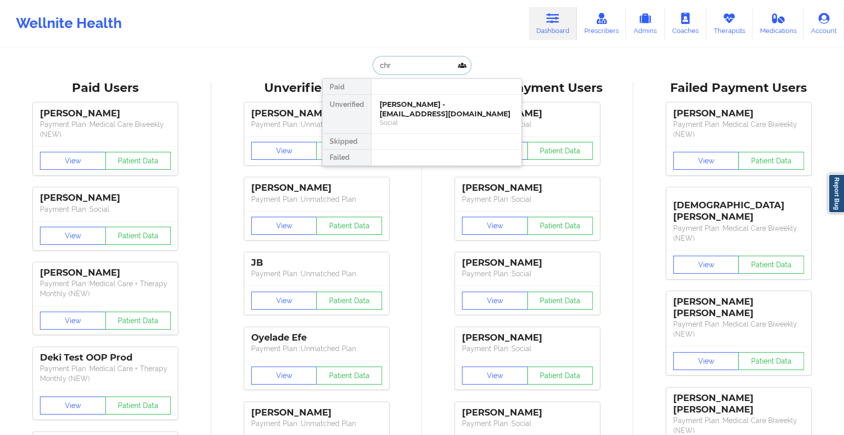
type input "chri"
type input "[PERSON_NAME]"
click at [423, 109] on div "[PERSON_NAME] - [EMAIL_ADDRESS][DOMAIN_NAME]" at bounding box center [447, 109] width 134 height 18
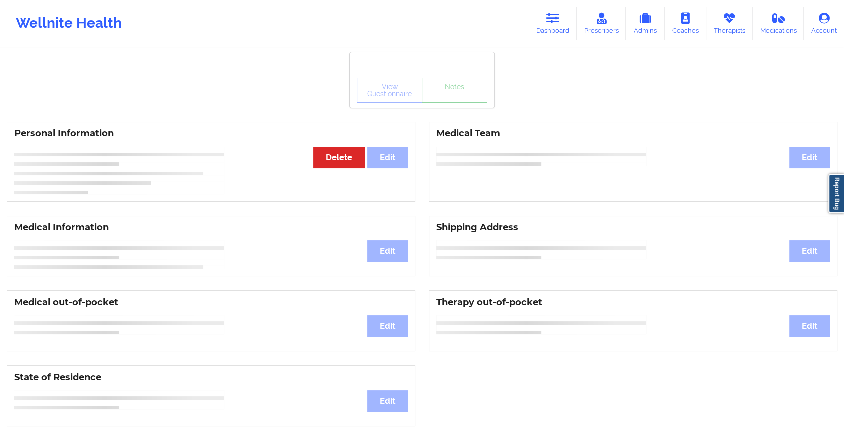
click at [453, 103] on link "Notes" at bounding box center [455, 90] width 66 height 25
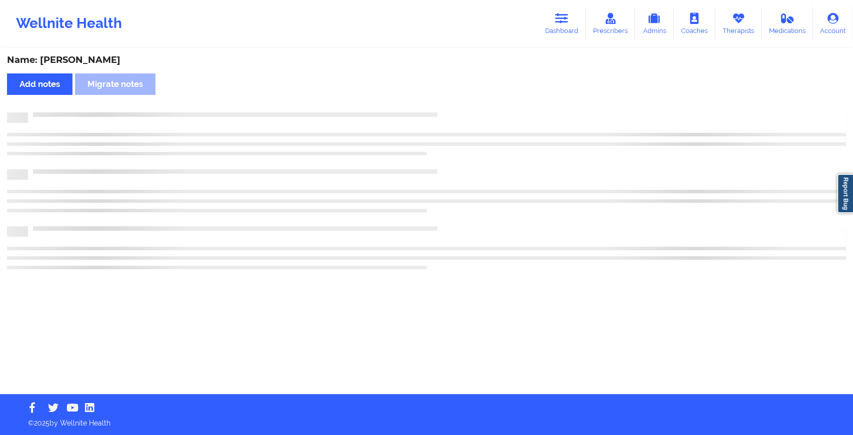
click at [453, 105] on div "Name: Christopher Kaiser Add notes Migrate notes" at bounding box center [426, 221] width 853 height 345
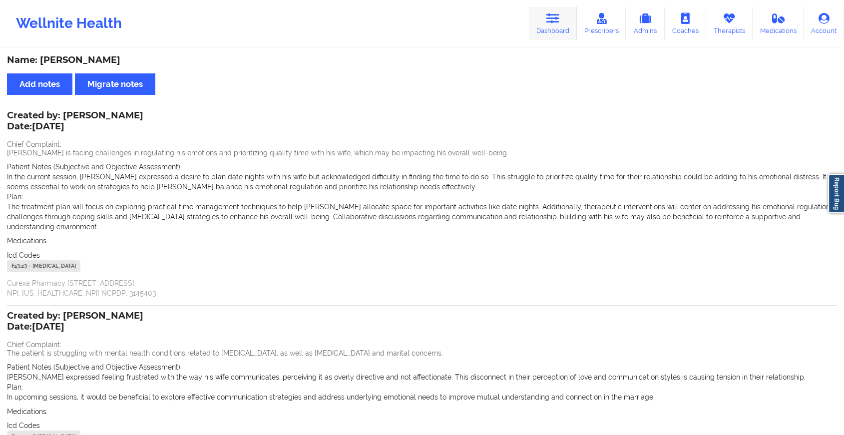
click at [545, 19] on link "Dashboard" at bounding box center [553, 23] width 48 height 33
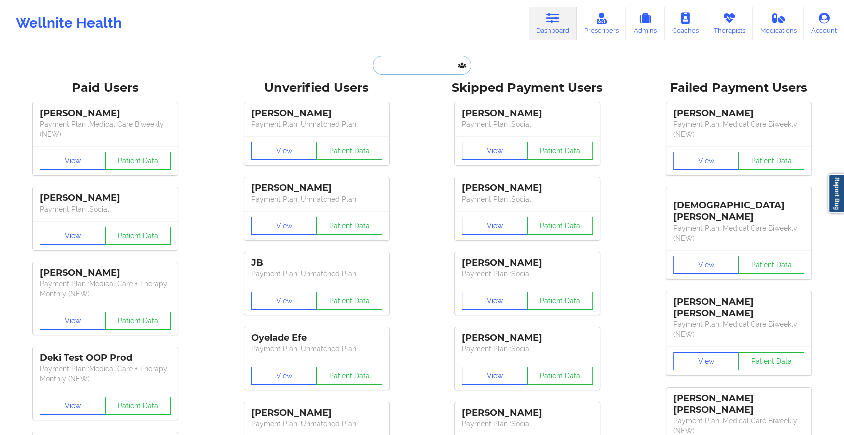
click at [407, 67] on input "text" at bounding box center [422, 65] width 99 height 19
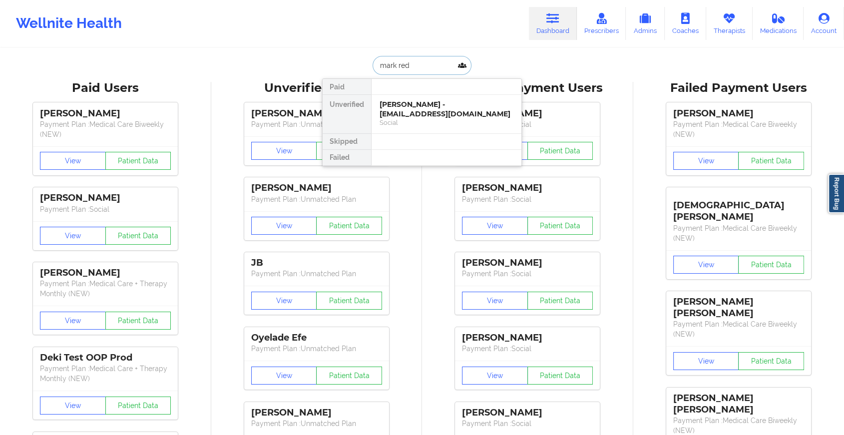
type input "mark redm"
click at [420, 105] on div "Mark Redman - houseofmr@gmail.com" at bounding box center [447, 109] width 134 height 18
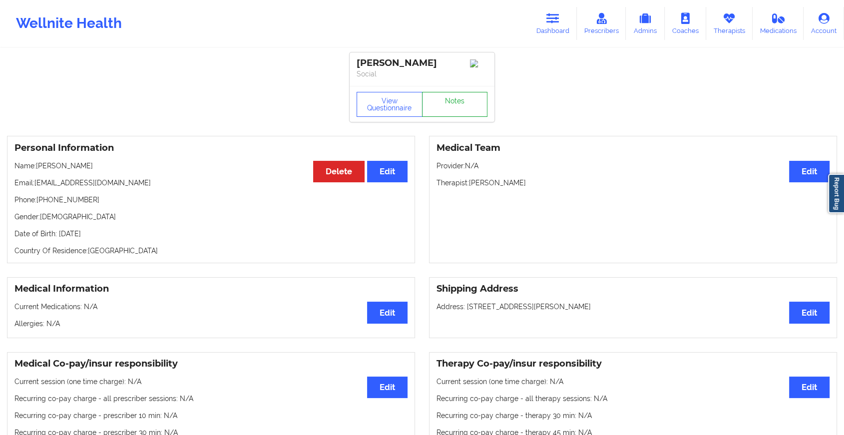
click at [450, 108] on link "Notes" at bounding box center [455, 104] width 66 height 25
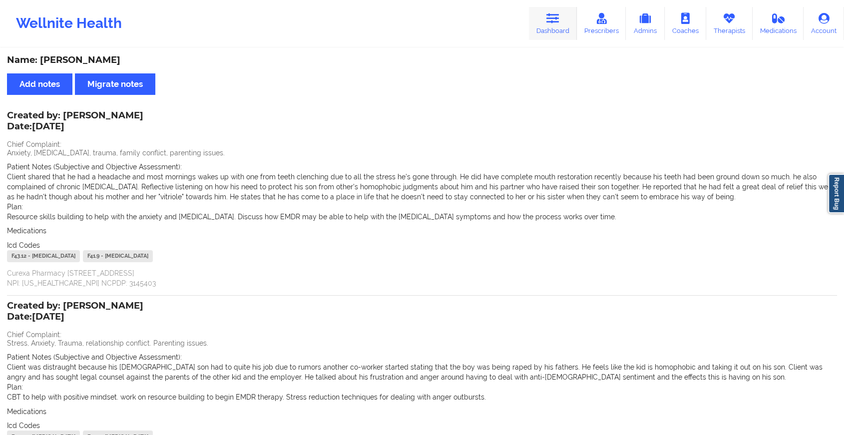
click at [559, 26] on link "Dashboard" at bounding box center [553, 23] width 48 height 33
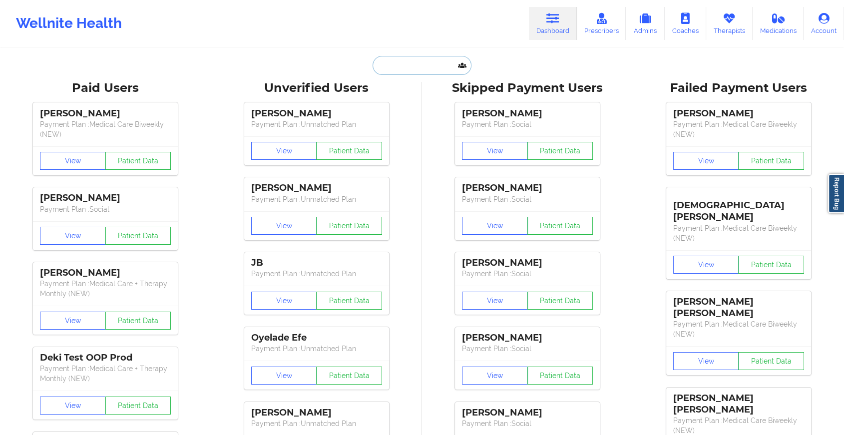
click at [433, 62] on input "text" at bounding box center [422, 65] width 99 height 19
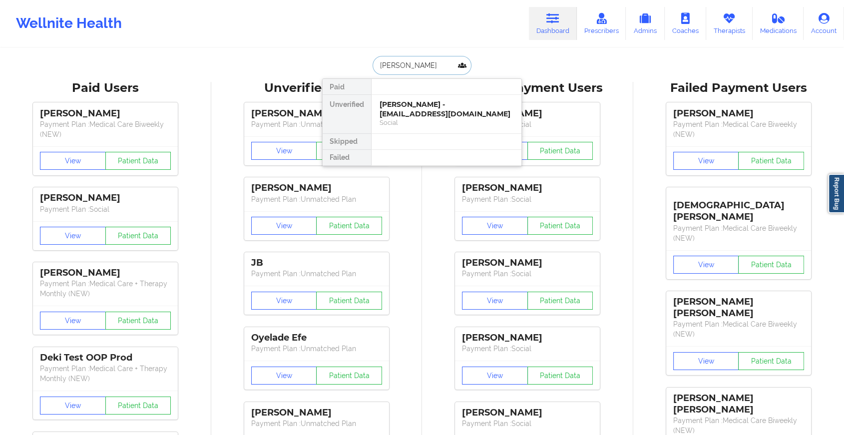
type input "karim gord"
click at [425, 109] on div "Karim Gordon - kareemgor@gmail.com" at bounding box center [447, 109] width 134 height 18
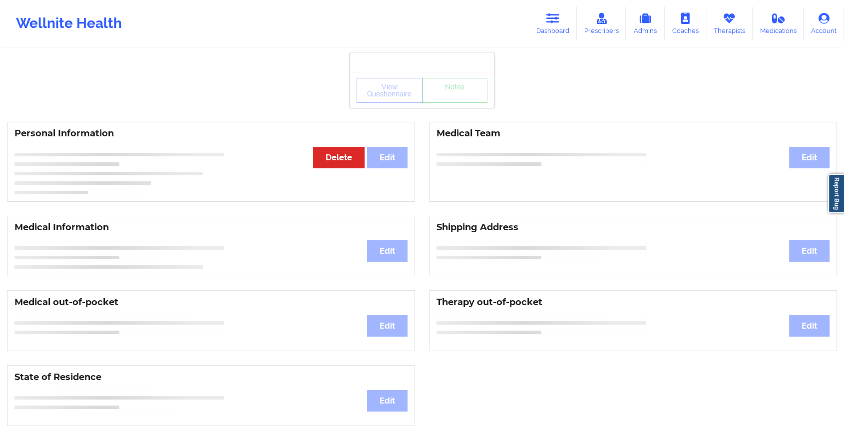
click at [452, 101] on div "View Questionnaire Notes" at bounding box center [422, 90] width 131 height 25
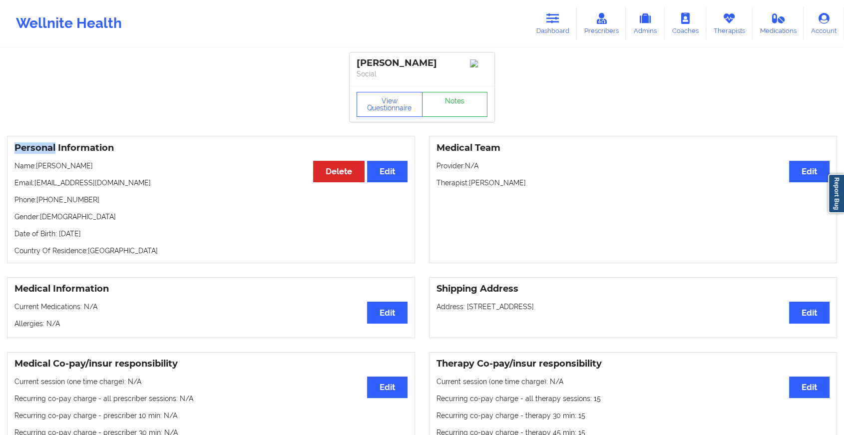
drag, startPoint x: 452, startPoint y: 101, endPoint x: 448, endPoint y: 115, distance: 14.9
click at [448, 115] on div "View Questionnaire Notes" at bounding box center [422, 104] width 131 height 25
click at [448, 115] on link "Notes" at bounding box center [455, 104] width 66 height 25
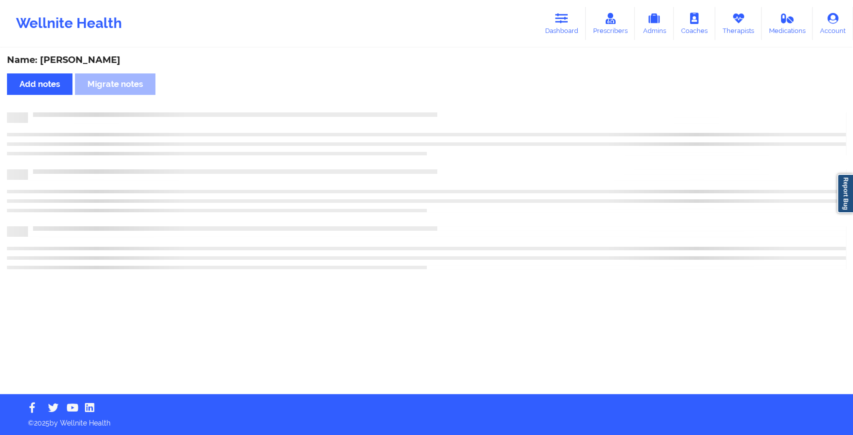
click at [459, 134] on div at bounding box center [426, 133] width 839 height 43
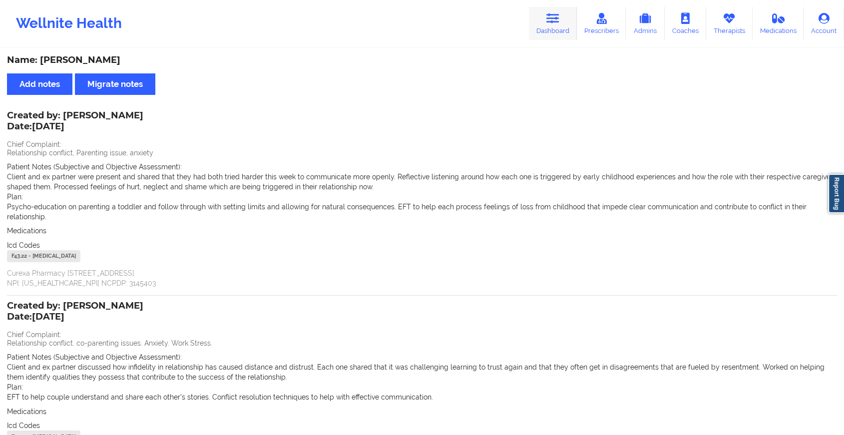
click at [559, 23] on icon at bounding box center [552, 18] width 13 height 11
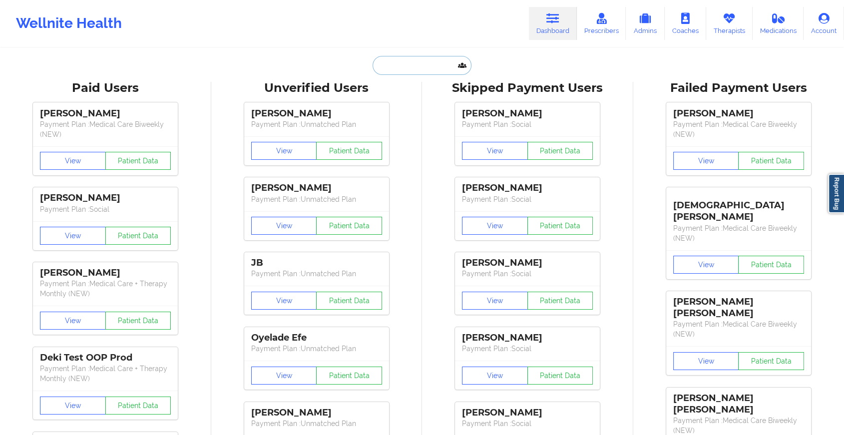
click at [411, 62] on input "text" at bounding box center [422, 65] width 99 height 19
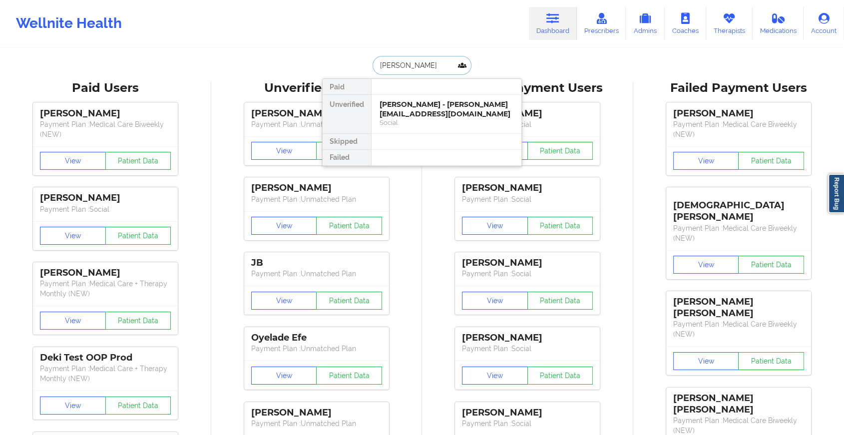
type input "francis sev"
click at [411, 107] on div "Francis Sevilla - fsevilla2020@gmail.com" at bounding box center [447, 109] width 134 height 18
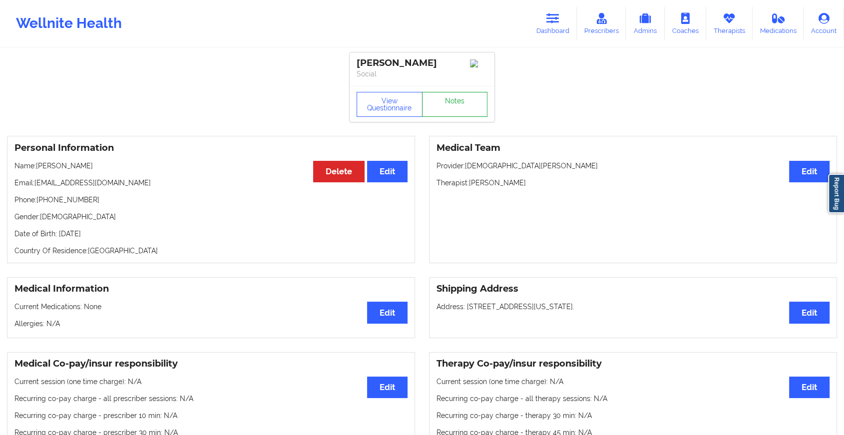
click at [443, 111] on link "Notes" at bounding box center [455, 104] width 66 height 25
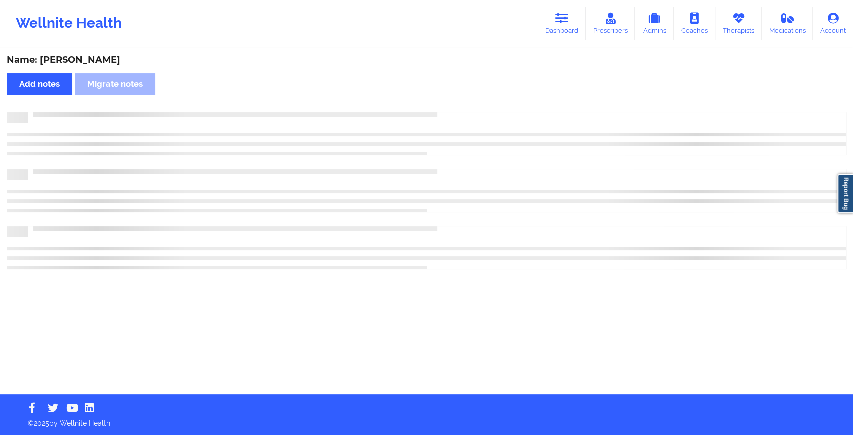
click at [514, 201] on div "Name: Francis Sevilla Add notes Migrate notes" at bounding box center [426, 221] width 853 height 345
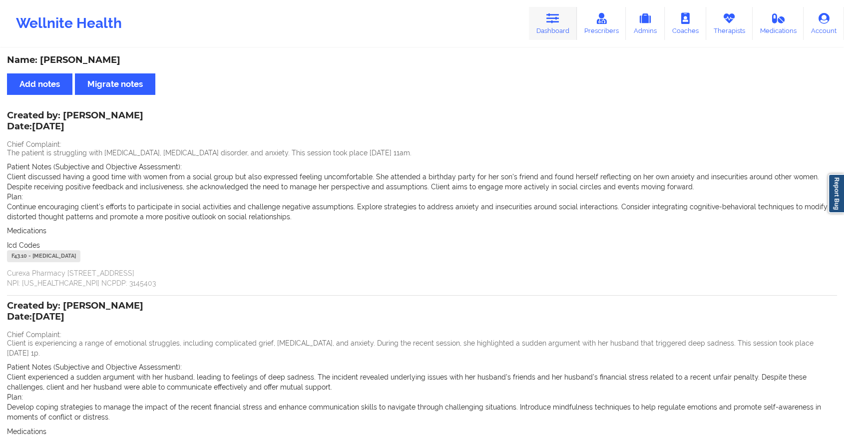
click at [550, 29] on link "Dashboard" at bounding box center [553, 23] width 48 height 33
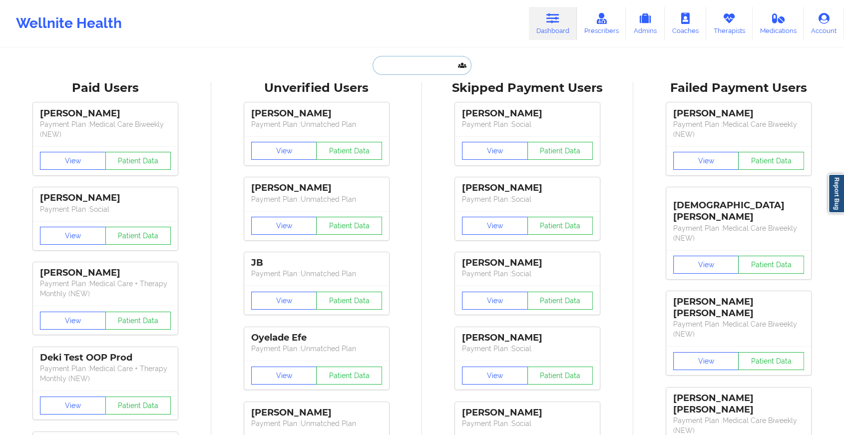
click at [397, 67] on input "text" at bounding box center [422, 65] width 99 height 19
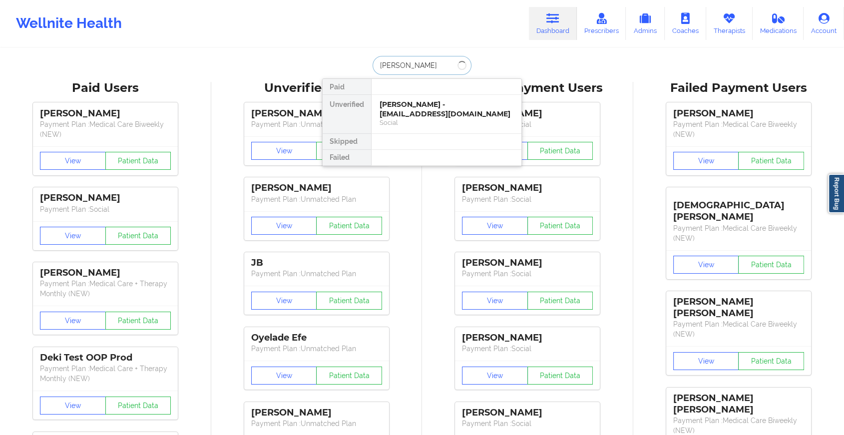
type input "darnesha co"
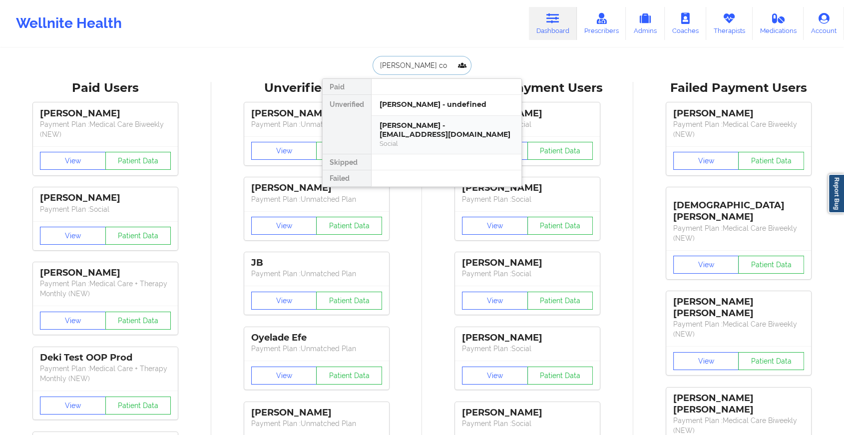
drag, startPoint x: 423, startPoint y: 110, endPoint x: 426, endPoint y: 142, distance: 32.2
click at [426, 142] on div "Darnesha Cole - undefined DARNESHA COLE - darnesha_cole@icloud.com Social" at bounding box center [446, 124] width 150 height 59
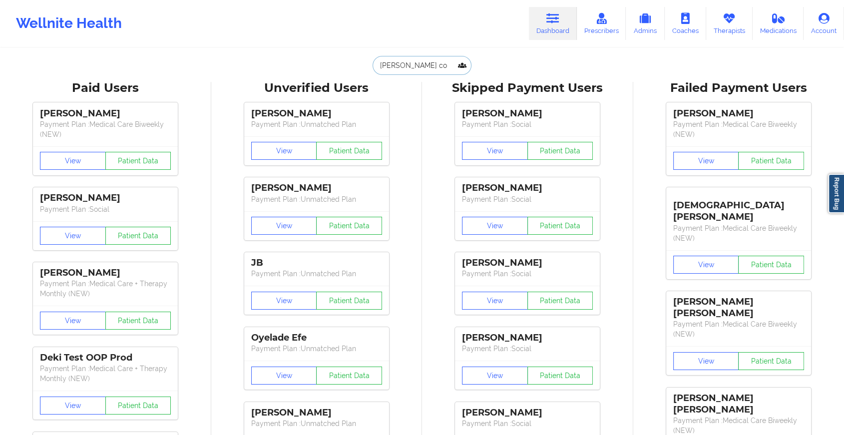
click at [443, 70] on input "darnesha co" at bounding box center [422, 65] width 99 height 19
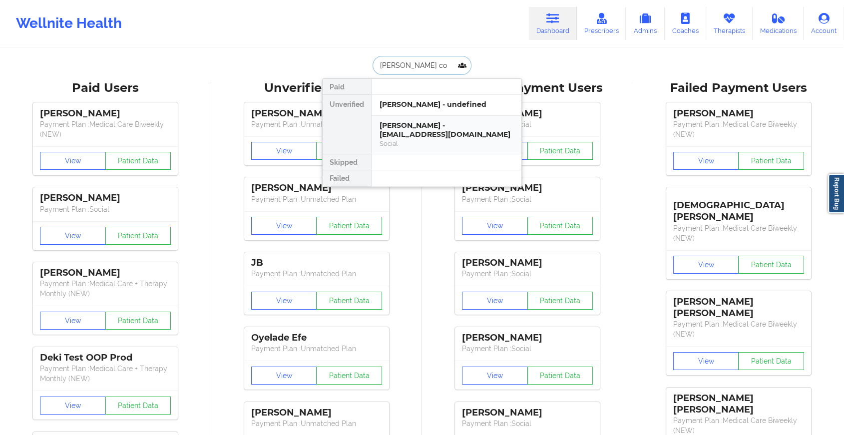
click at [434, 118] on div "DARNESHA COLE - darnesha_cole@icloud.com Social" at bounding box center [447, 135] width 150 height 38
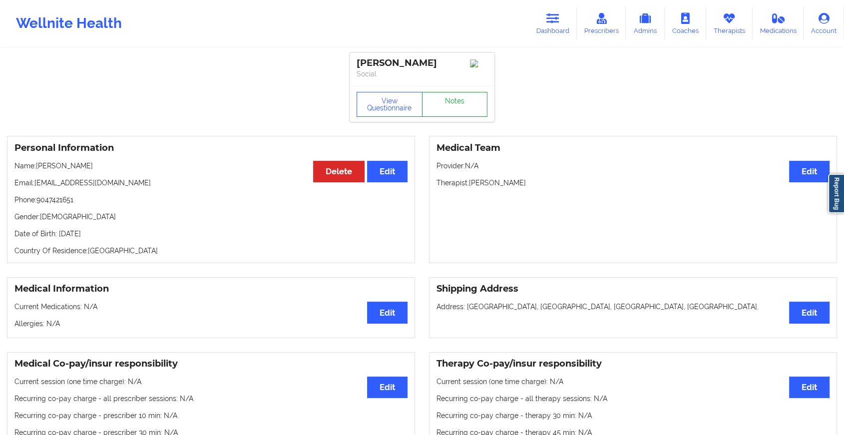
click at [451, 101] on link "Notes" at bounding box center [455, 104] width 66 height 25
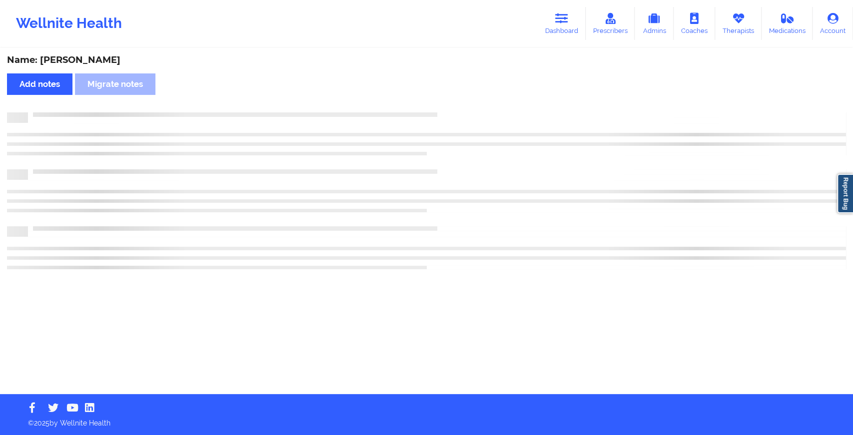
click at [531, 212] on div "Name: DARNESHA COLE Add notes Migrate notes" at bounding box center [426, 221] width 853 height 345
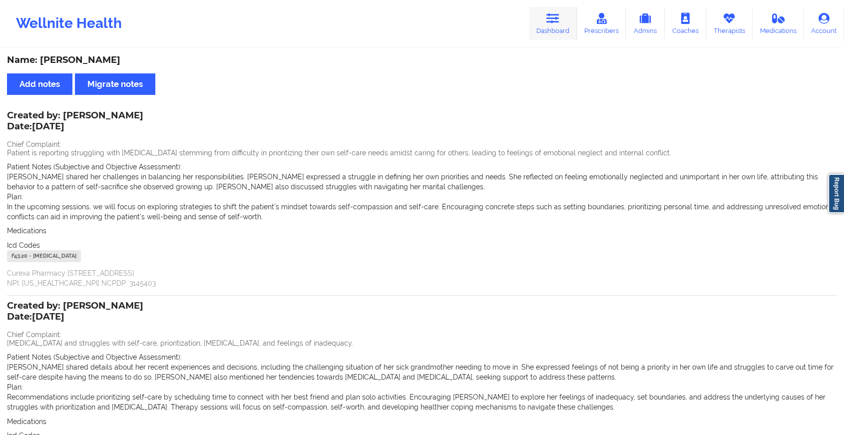
click at [547, 28] on link "Dashboard" at bounding box center [553, 23] width 48 height 33
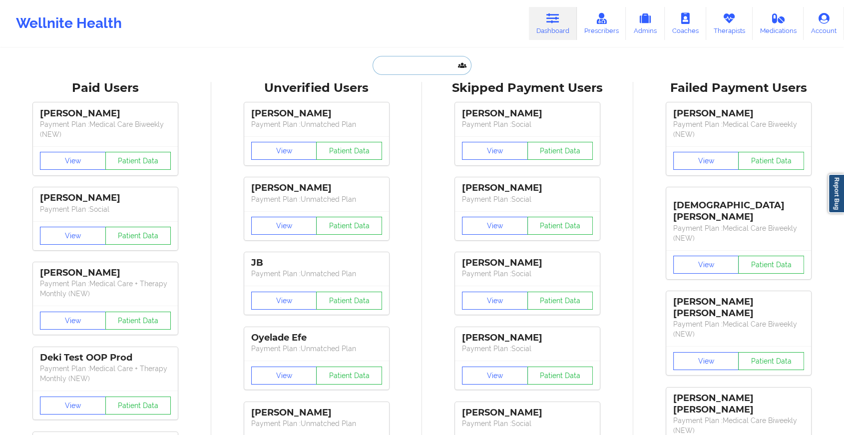
click at [427, 66] on input "text" at bounding box center [422, 65] width 99 height 19
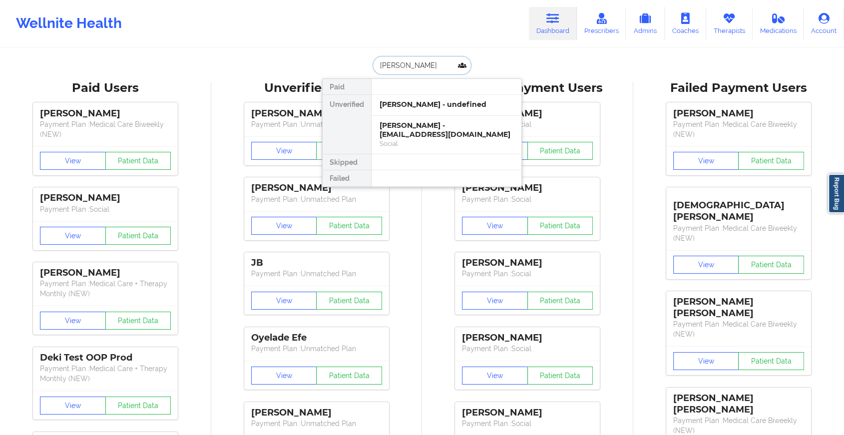
type input "holly copen"
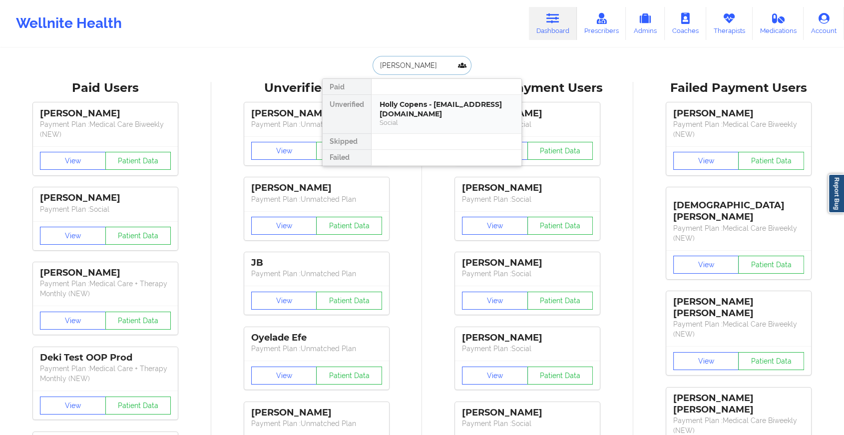
click at [430, 116] on div "Holly Copens - holly.copens@gmail.com" at bounding box center [447, 109] width 134 height 18
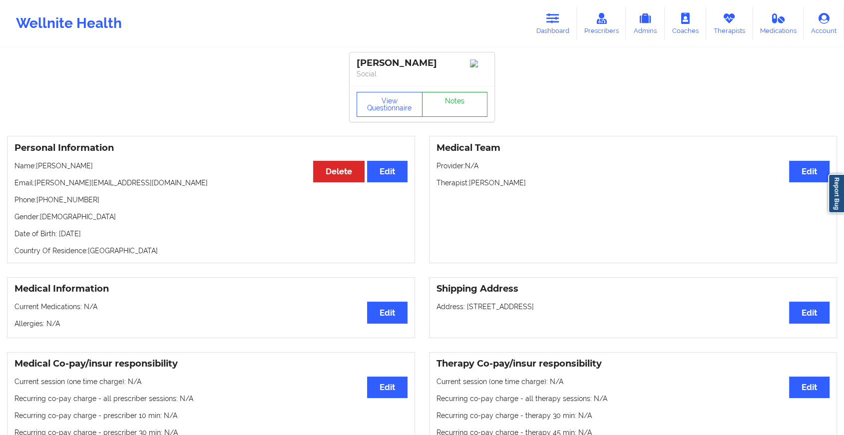
click at [430, 116] on link "Notes" at bounding box center [455, 104] width 66 height 25
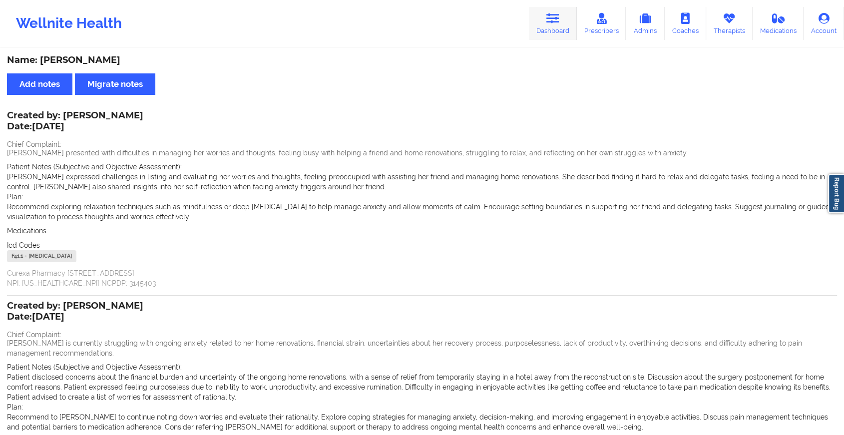
click at [537, 23] on link "Dashboard" at bounding box center [553, 23] width 48 height 33
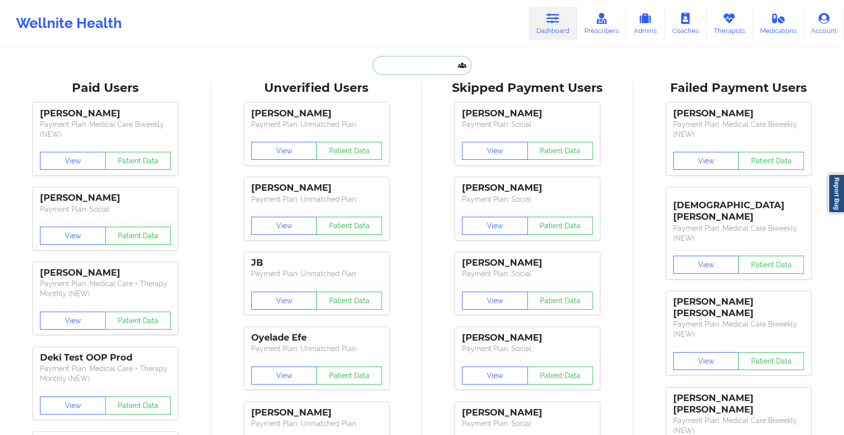
click at [417, 65] on input "text" at bounding box center [422, 65] width 99 height 19
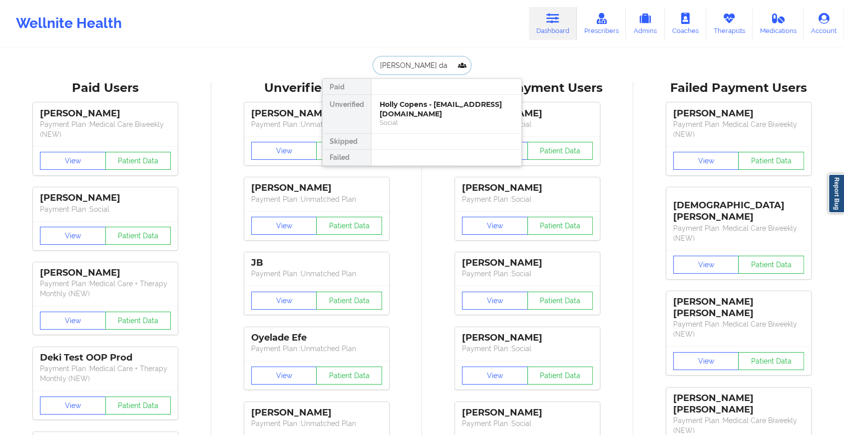
type input "nanci dav"
click at [417, 113] on div "Nanci David - davidnanci@gmail.com" at bounding box center [447, 109] width 134 height 18
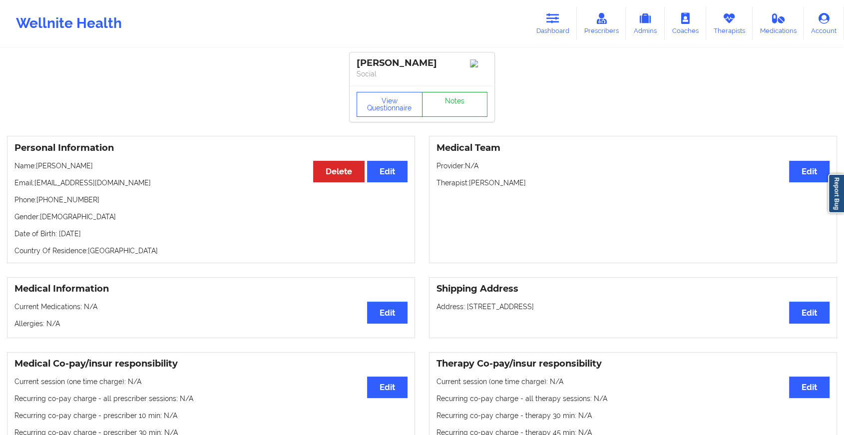
click at [441, 103] on link "Notes" at bounding box center [455, 104] width 66 height 25
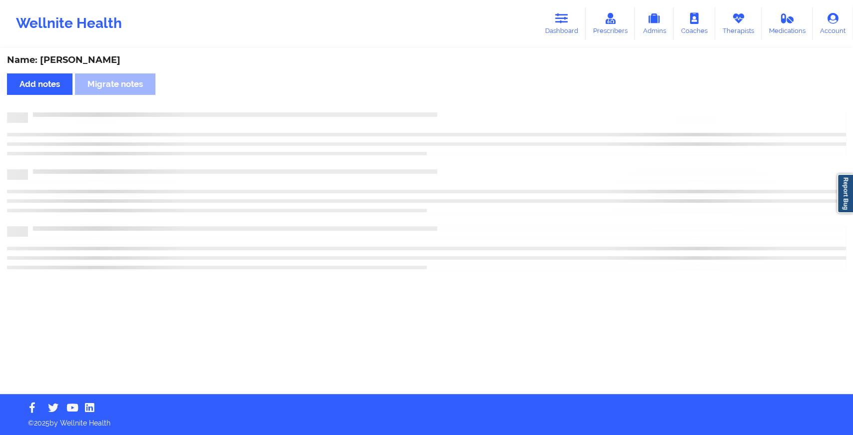
click at [441, 103] on div "Name: Nanci David Add notes Migrate notes" at bounding box center [426, 221] width 853 height 345
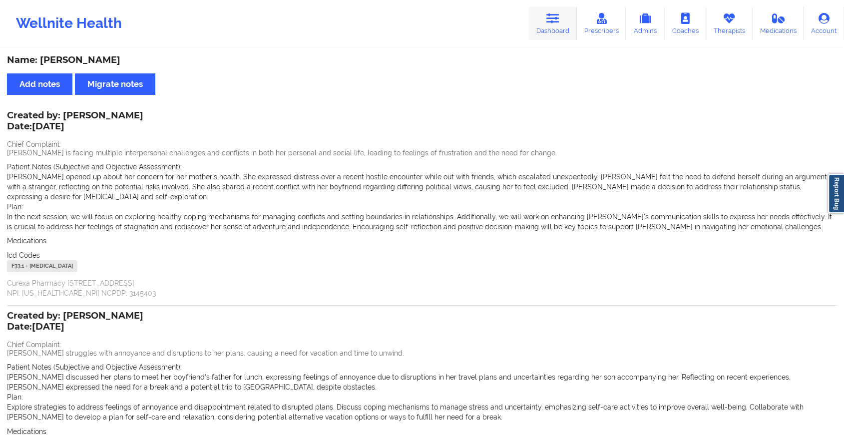
click at [547, 18] on link "Dashboard" at bounding box center [553, 23] width 48 height 33
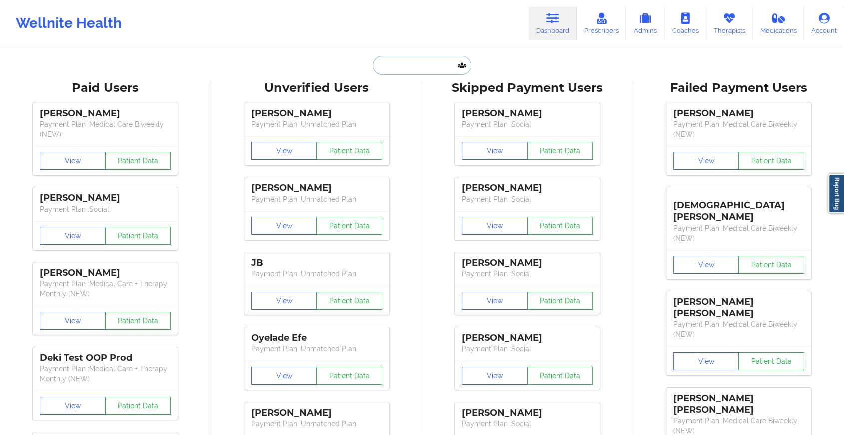
click at [422, 71] on input "text" at bounding box center [422, 65] width 99 height 19
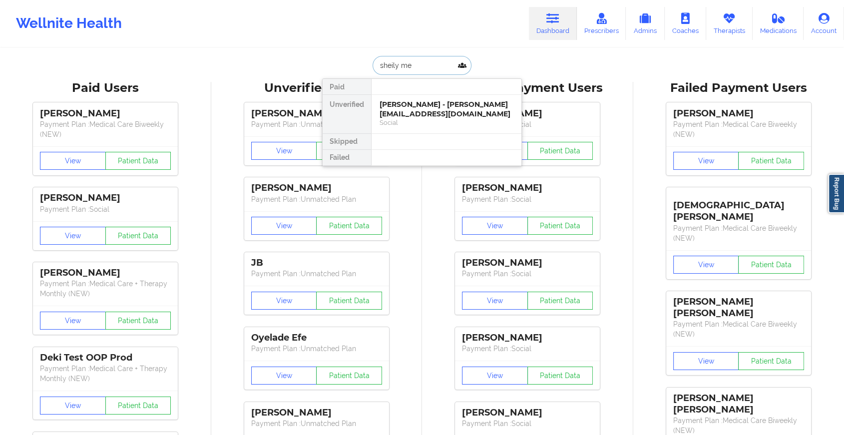
type input "sheily mel"
click at [404, 128] on div "Social" at bounding box center [447, 132] width 134 height 8
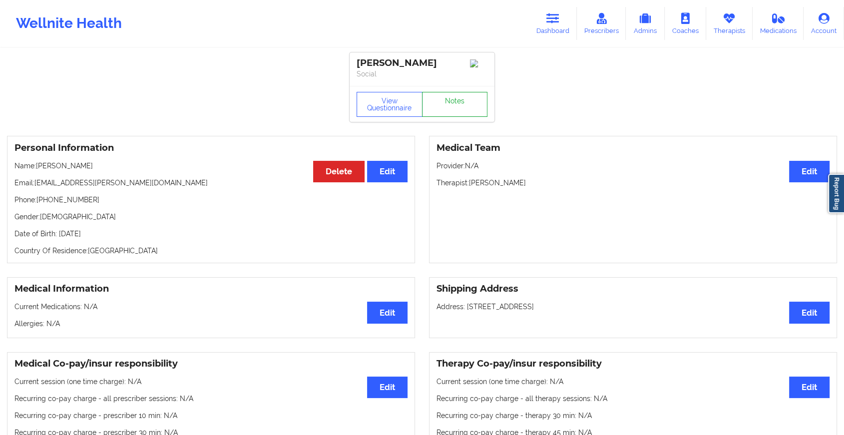
click at [444, 98] on link "Notes" at bounding box center [455, 104] width 66 height 25
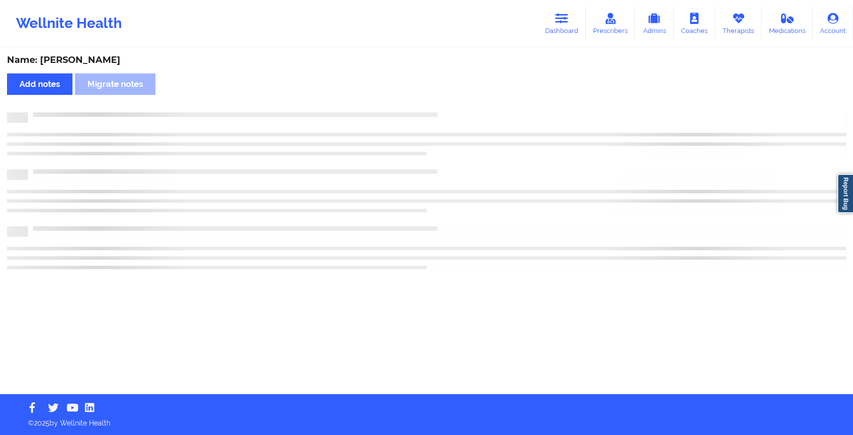
click at [444, 98] on div "Name: Sheily Melendez Add notes Migrate notes" at bounding box center [426, 221] width 853 height 345
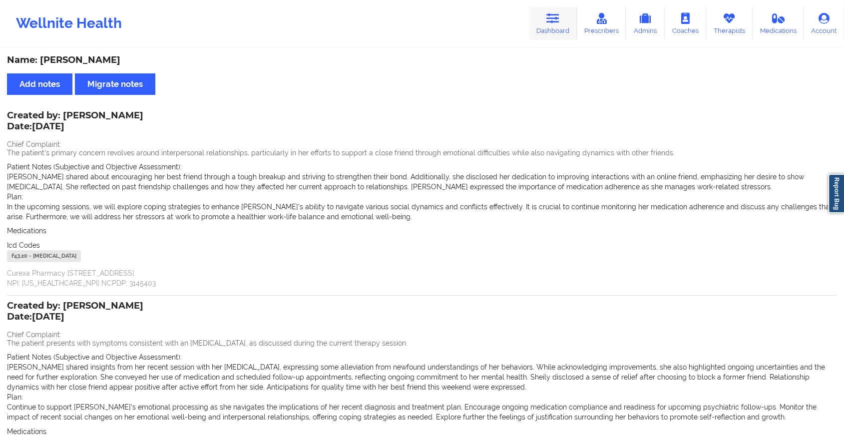
click at [547, 27] on link "Dashboard" at bounding box center [553, 23] width 48 height 33
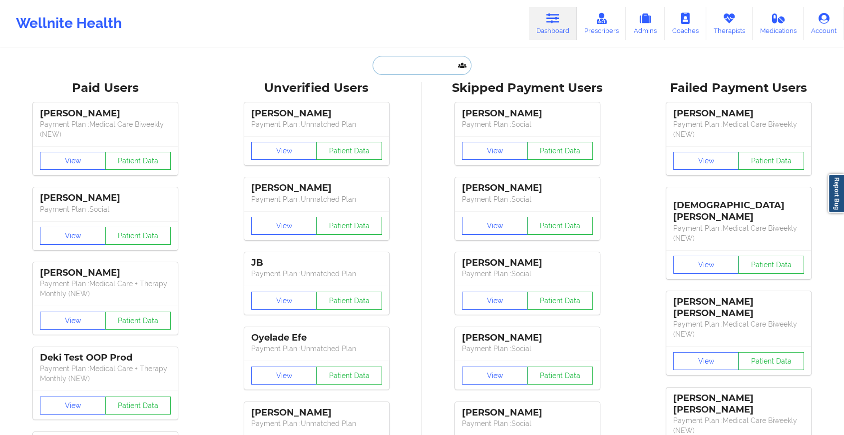
click at [442, 69] on input "text" at bounding box center [422, 65] width 99 height 19
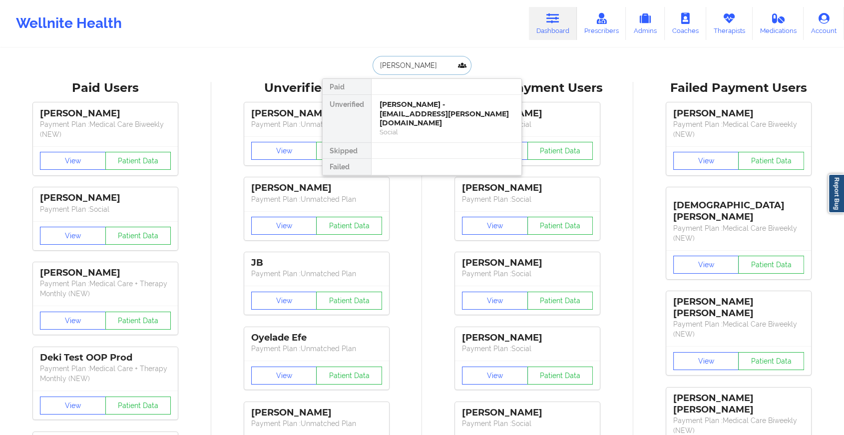
type input "kirsten d"
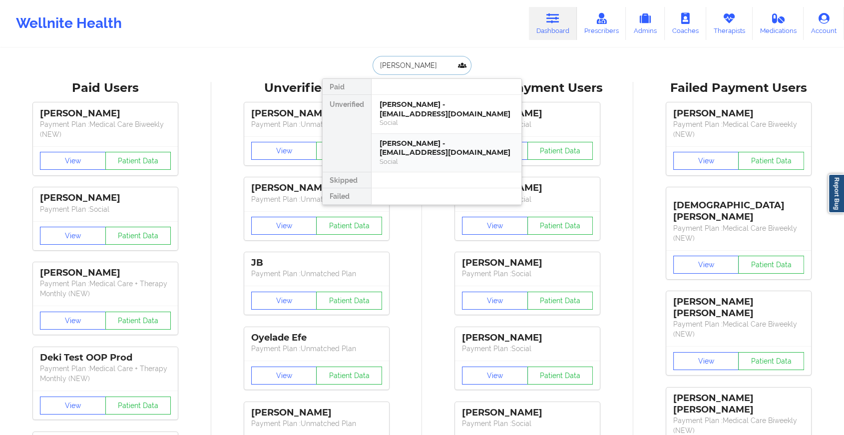
click at [436, 151] on div "Kirsten D Gulliver - kdfgulliver@gmail.com" at bounding box center [447, 148] width 134 height 18
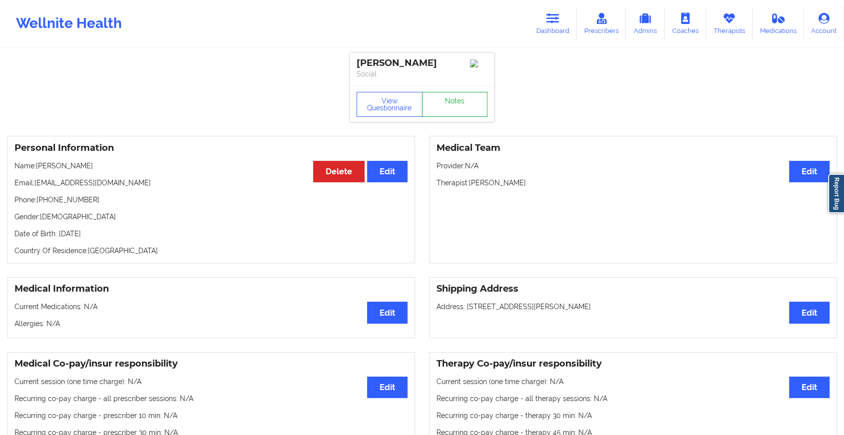
click at [456, 107] on link "Notes" at bounding box center [455, 104] width 66 height 25
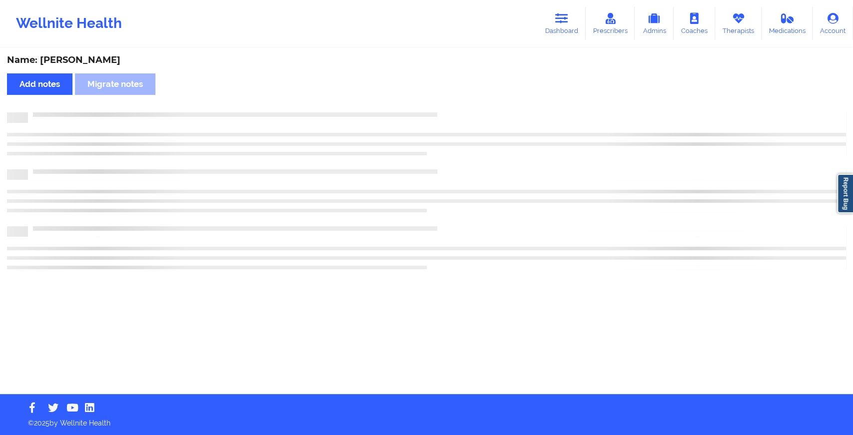
click at [480, 148] on div "Name: Kirsten D Gulliver Add notes Migrate notes" at bounding box center [426, 221] width 853 height 345
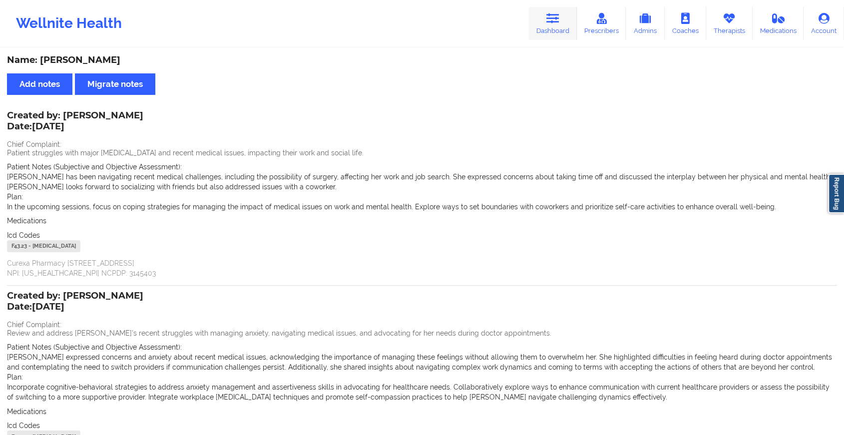
click at [545, 28] on link "Dashboard" at bounding box center [553, 23] width 48 height 33
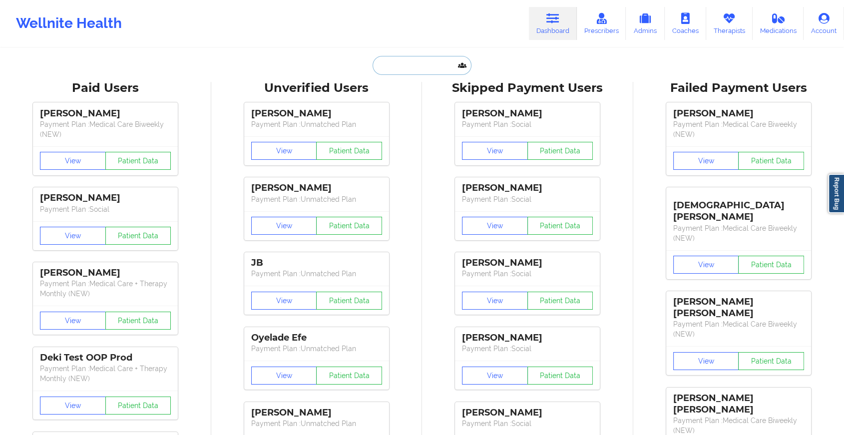
click at [440, 66] on input "text" at bounding box center [422, 65] width 99 height 19
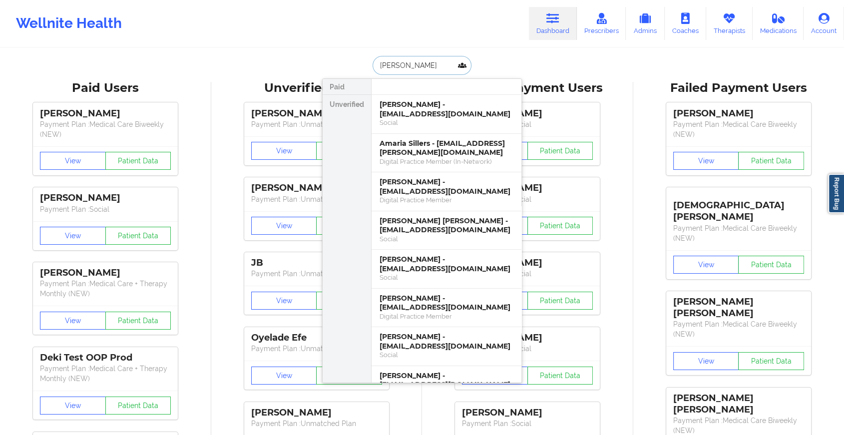
type input "maria gasto"
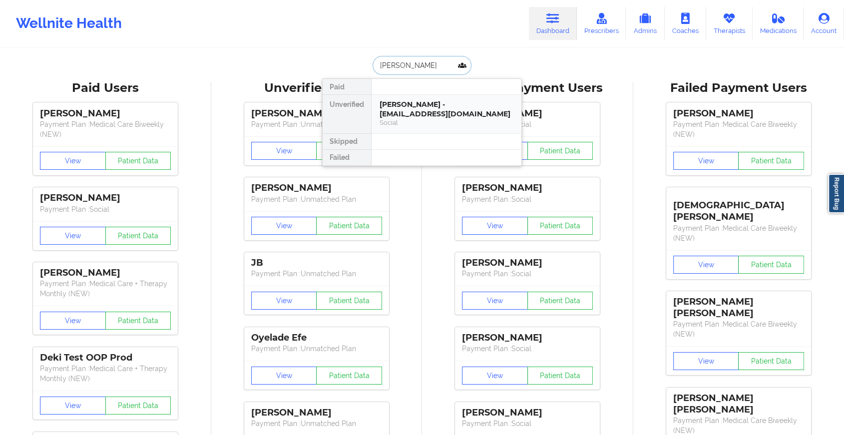
click at [437, 105] on div "Maria Gaston - mcgaston33@gmail.com" at bounding box center [447, 109] width 134 height 18
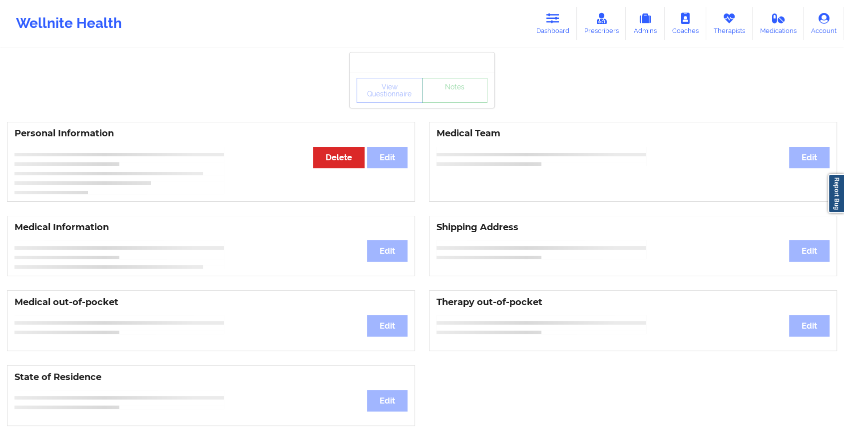
click at [451, 103] on link "Notes" at bounding box center [455, 90] width 66 height 25
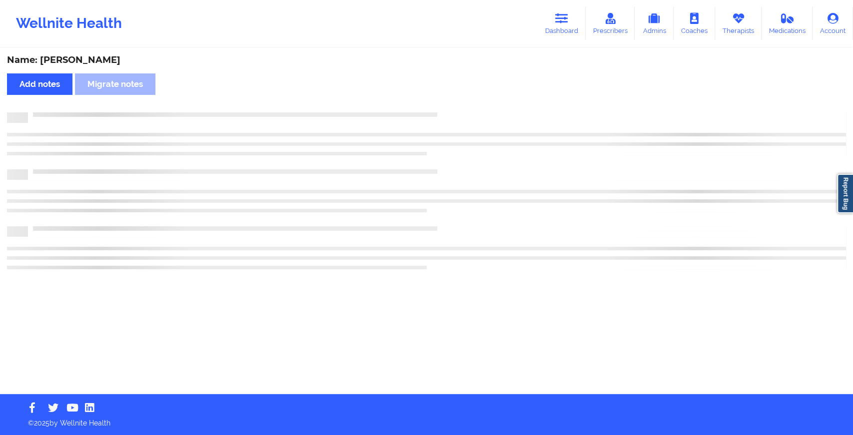
click at [451, 104] on div "Name: Maria Gaston Add notes Migrate notes" at bounding box center [426, 221] width 853 height 345
drag, startPoint x: 451, startPoint y: 104, endPoint x: 546, endPoint y: 219, distance: 149.7
click at [546, 219] on div "Name: Maria Gaston Add notes Migrate notes" at bounding box center [426, 221] width 853 height 345
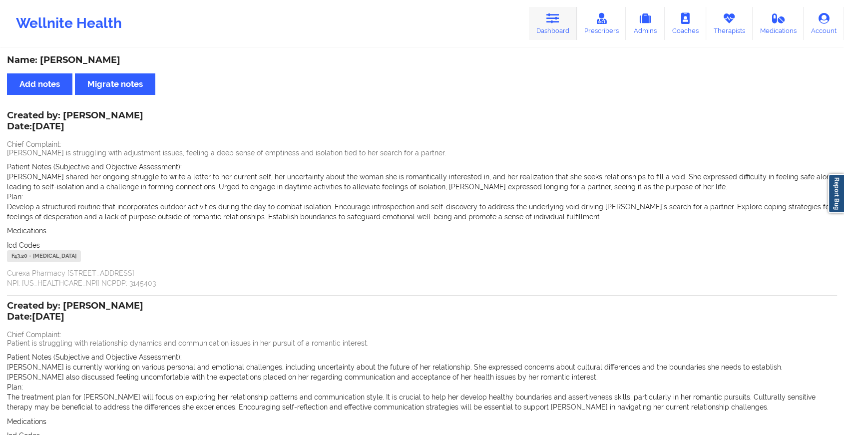
click at [548, 28] on link "Dashboard" at bounding box center [553, 23] width 48 height 33
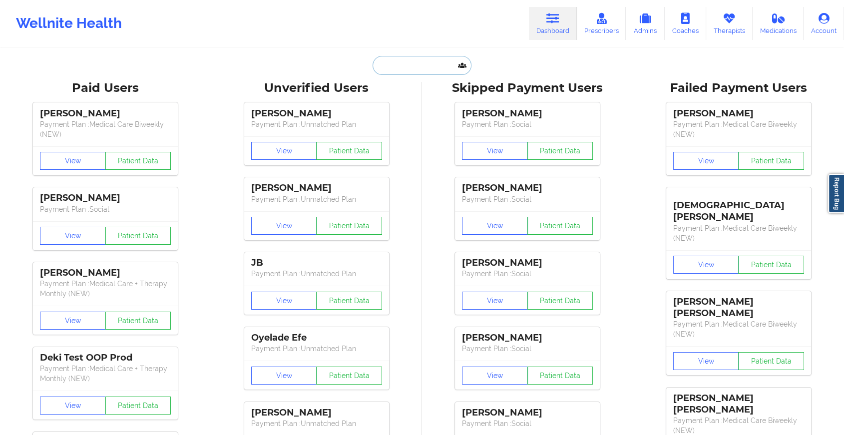
click at [407, 71] on input "text" at bounding box center [422, 65] width 99 height 19
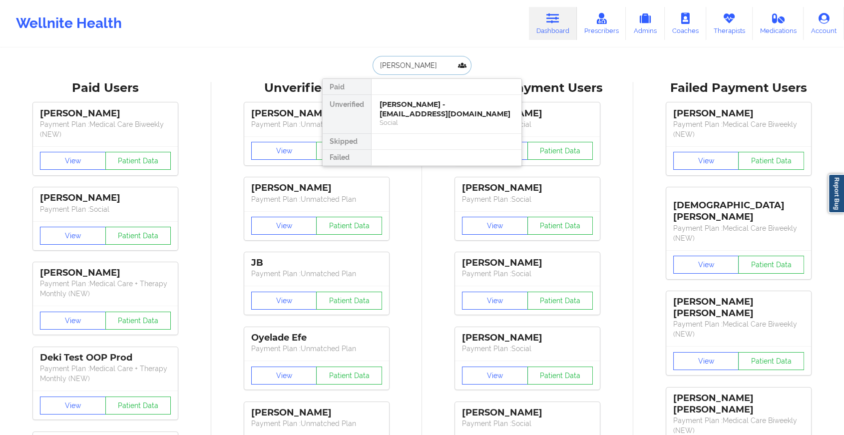
type input "trent pea"
click at [404, 109] on div "Trent Pearson - trentpearson@me.com" at bounding box center [447, 109] width 134 height 18
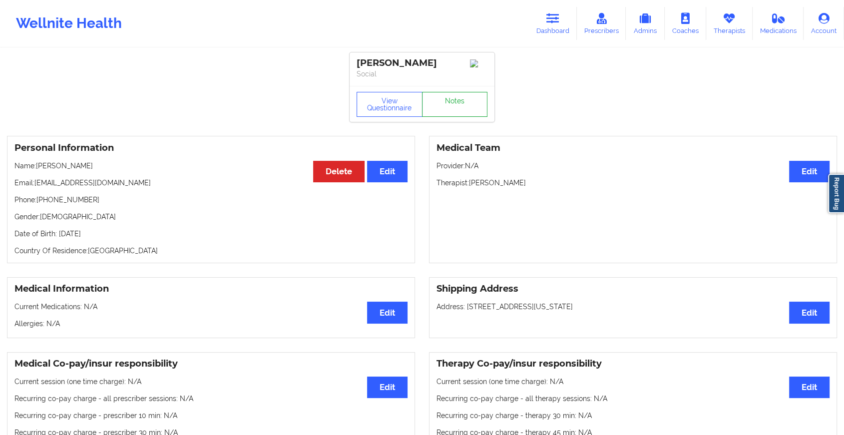
click at [448, 104] on link "Notes" at bounding box center [455, 104] width 66 height 25
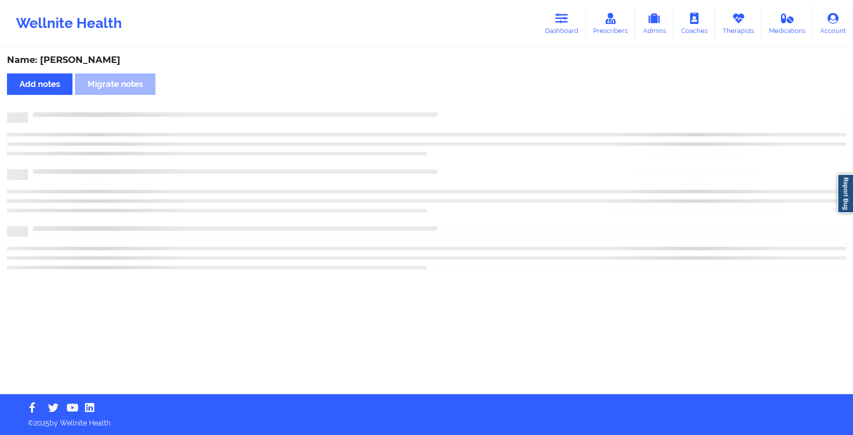
click at [448, 104] on div "Name: Trent Pearson Add notes Migrate notes" at bounding box center [426, 221] width 853 height 345
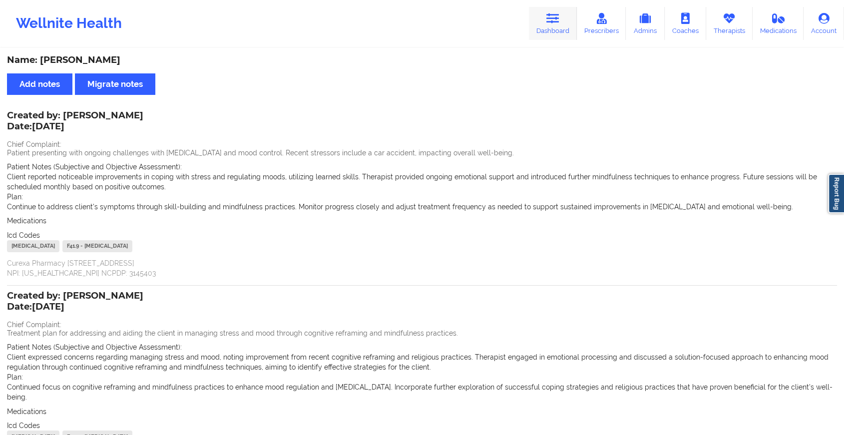
click at [561, 28] on link "Dashboard" at bounding box center [553, 23] width 48 height 33
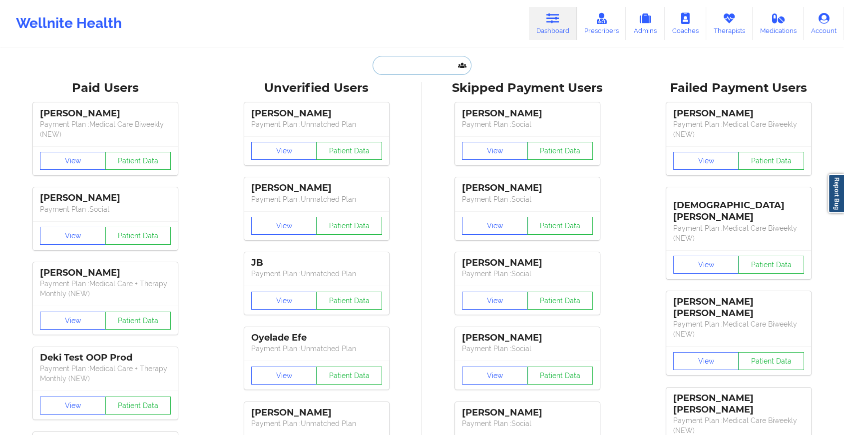
click at [415, 68] on input "text" at bounding box center [422, 65] width 99 height 19
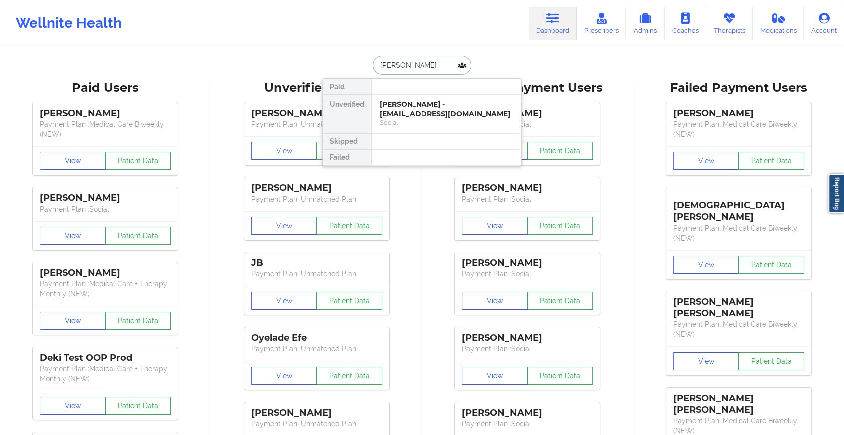
type input "david lin"
click at [412, 108] on div "David Lin - davidlin1314520@gmail.com" at bounding box center [447, 109] width 134 height 18
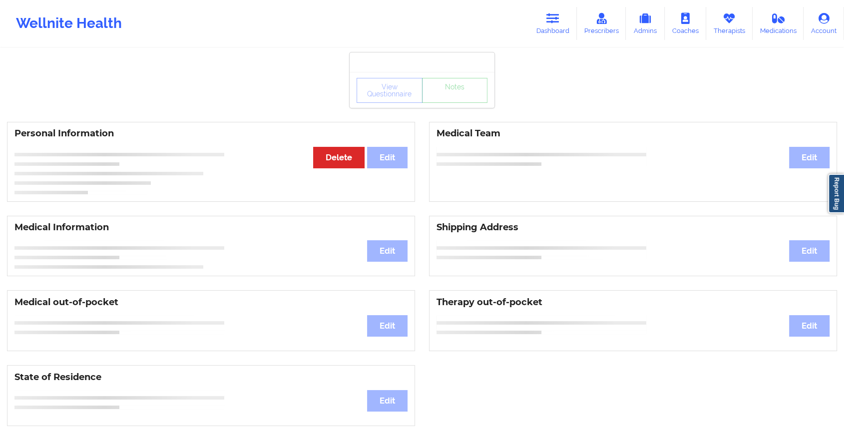
click at [444, 104] on div "View Questionnaire Notes" at bounding box center [422, 90] width 145 height 36
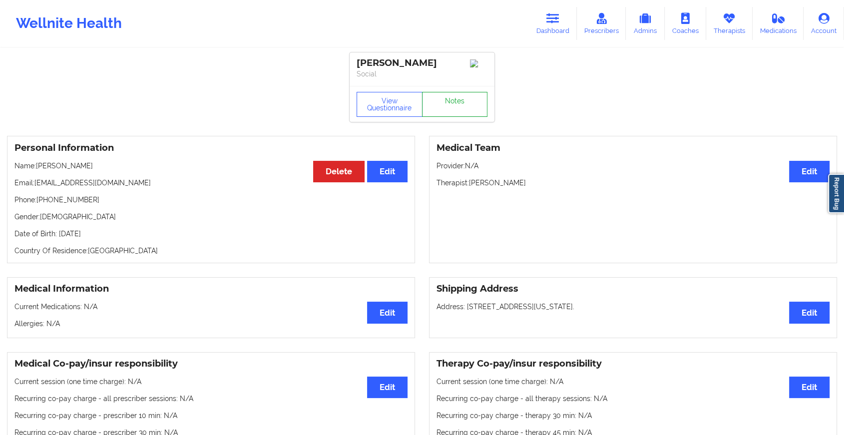
click at [444, 104] on link "Notes" at bounding box center [455, 104] width 66 height 25
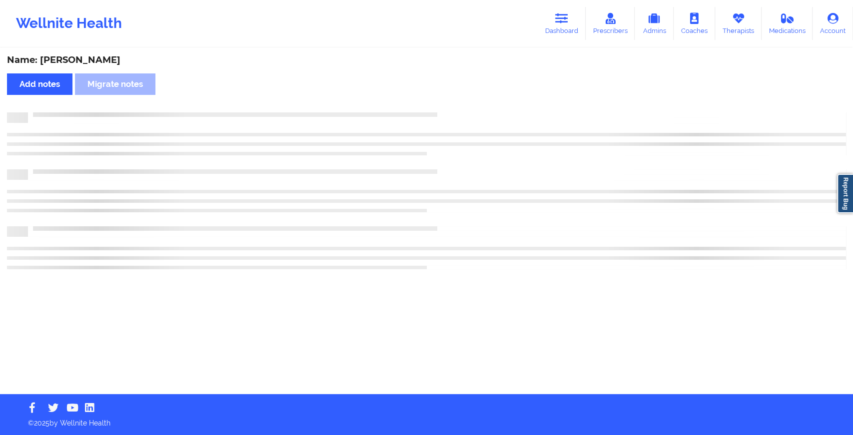
click at [473, 189] on div "Name: David Lin Add notes Migrate notes" at bounding box center [426, 221] width 853 height 345
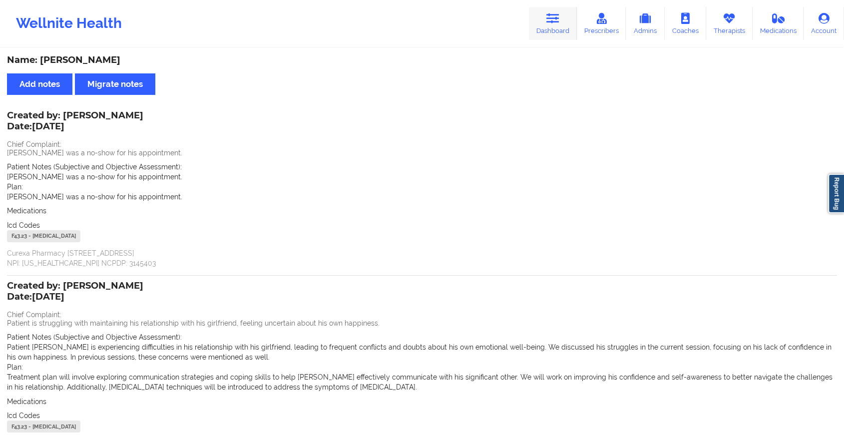
click at [558, 22] on icon at bounding box center [552, 18] width 13 height 11
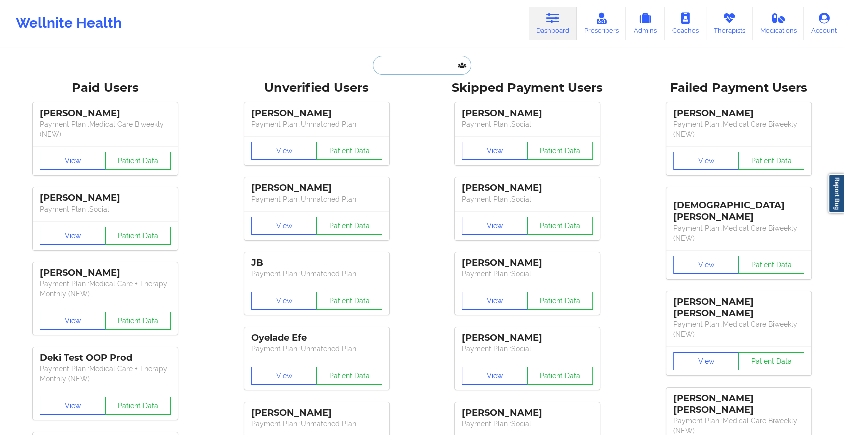
click at [424, 64] on input "text" at bounding box center [422, 65] width 99 height 19
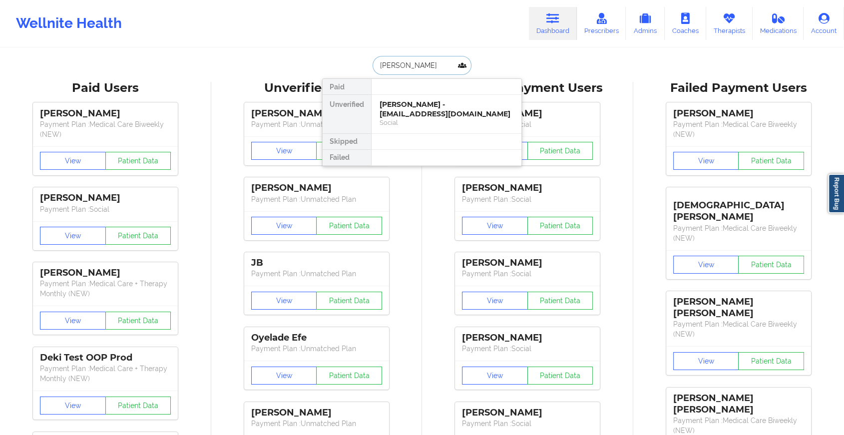
type input "austin san"
click at [421, 106] on div "Austin Sandefur - asandefur0@gmail.com" at bounding box center [447, 109] width 134 height 18
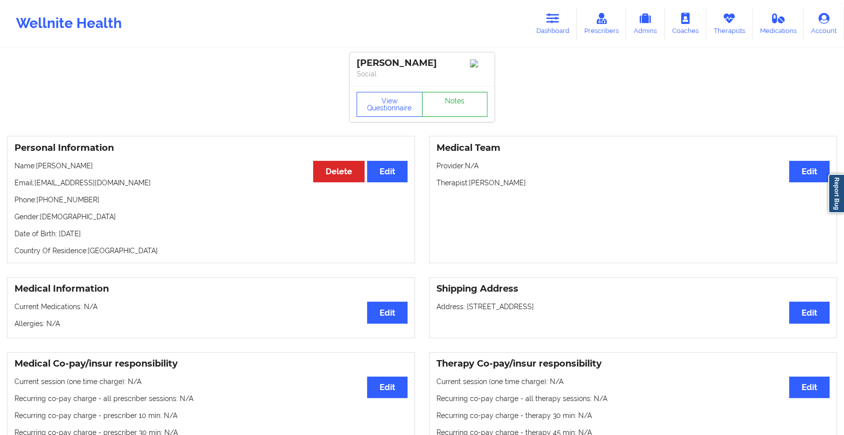
click at [445, 100] on link "Notes" at bounding box center [455, 104] width 66 height 25
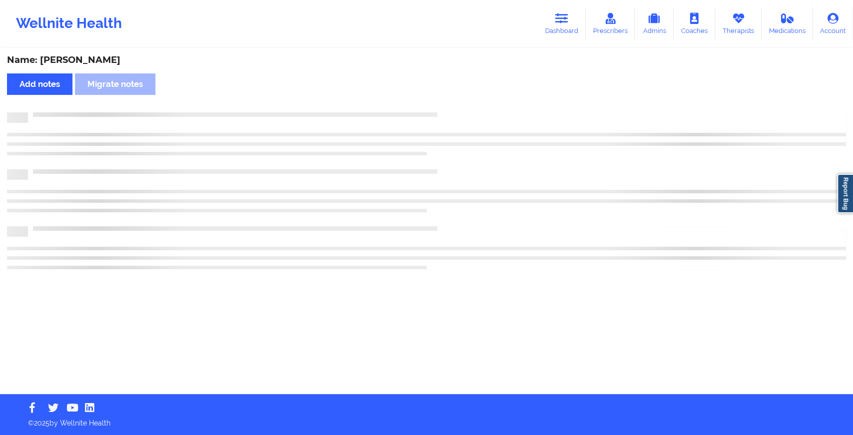
click at [457, 115] on div "Name: Austin Sandefur Add notes Migrate notes" at bounding box center [426, 221] width 853 height 345
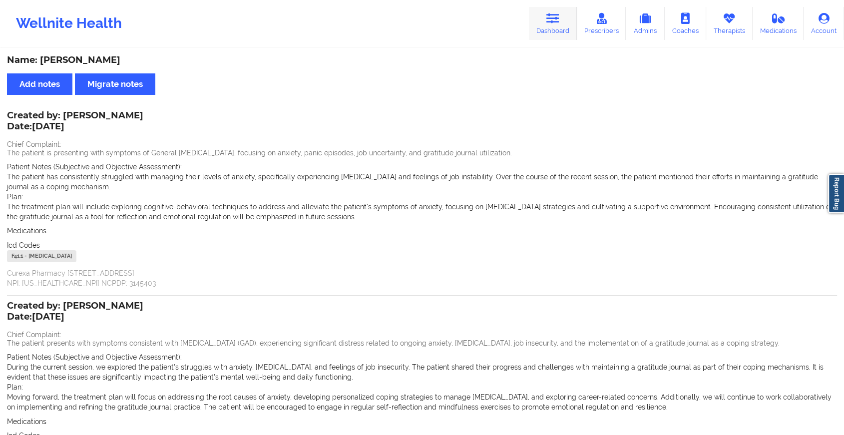
click at [552, 19] on icon at bounding box center [552, 18] width 13 height 11
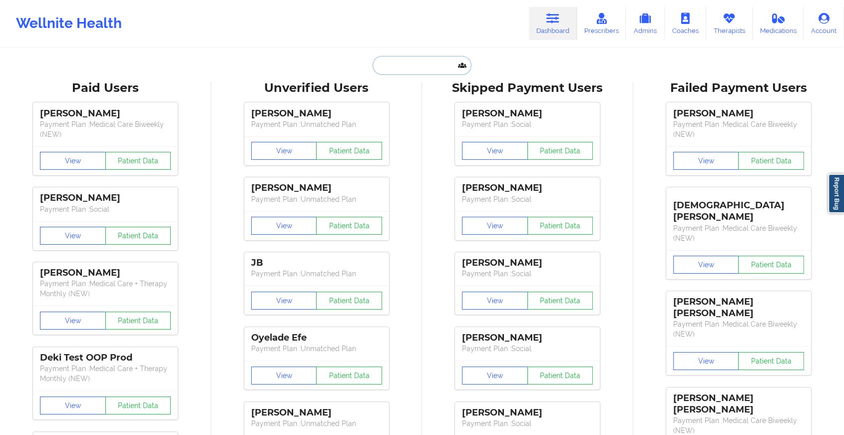
click at [426, 65] on input "text" at bounding box center [422, 65] width 99 height 19
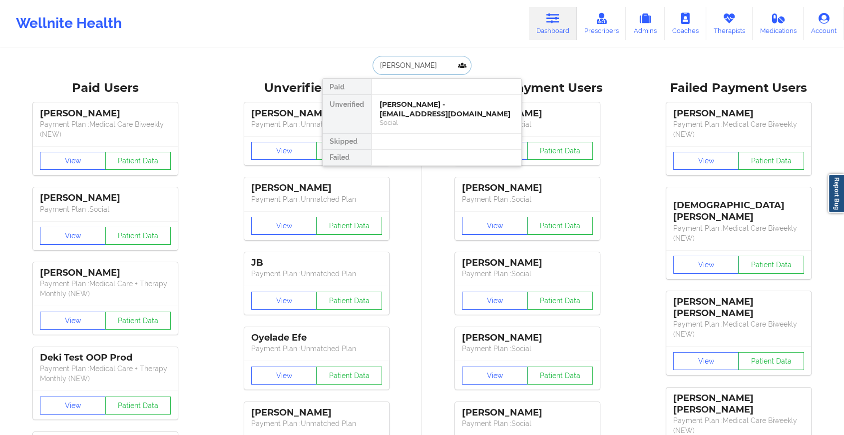
type input "courtney ni"
click at [410, 108] on div "[PERSON_NAME] - [EMAIL_ADDRESS][DOMAIN_NAME]" at bounding box center [447, 109] width 134 height 18
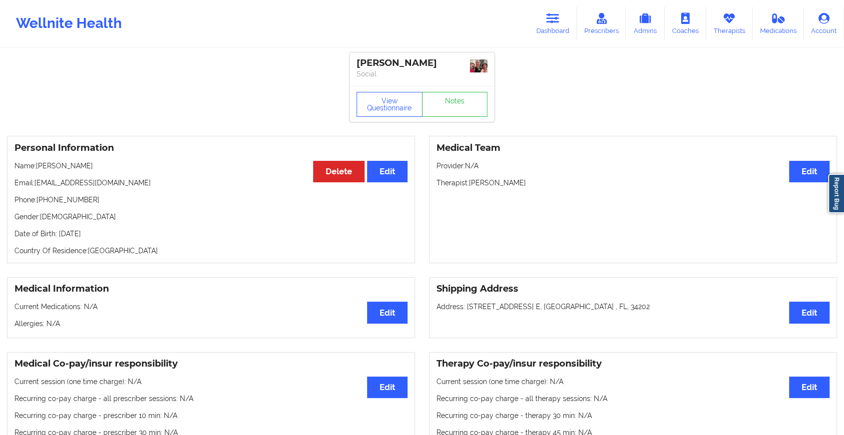
click at [448, 102] on div "View Questionnaire Notes" at bounding box center [422, 104] width 145 height 36
drag, startPoint x: 448, startPoint y: 102, endPoint x: 472, endPoint y: 120, distance: 30.0
click at [472, 120] on div "View Questionnaire Notes" at bounding box center [422, 104] width 145 height 36
drag, startPoint x: 472, startPoint y: 120, endPoint x: 455, endPoint y: 120, distance: 16.5
click at [455, 117] on link "Notes" at bounding box center [455, 104] width 66 height 25
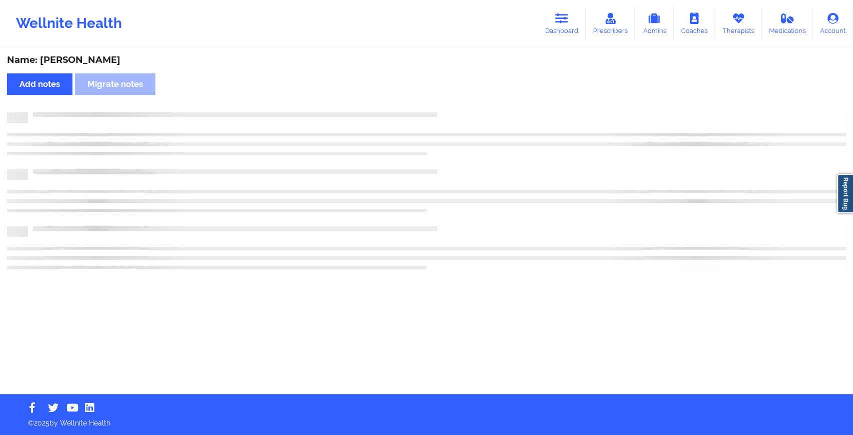
click at [476, 155] on div at bounding box center [426, 190] width 839 height 157
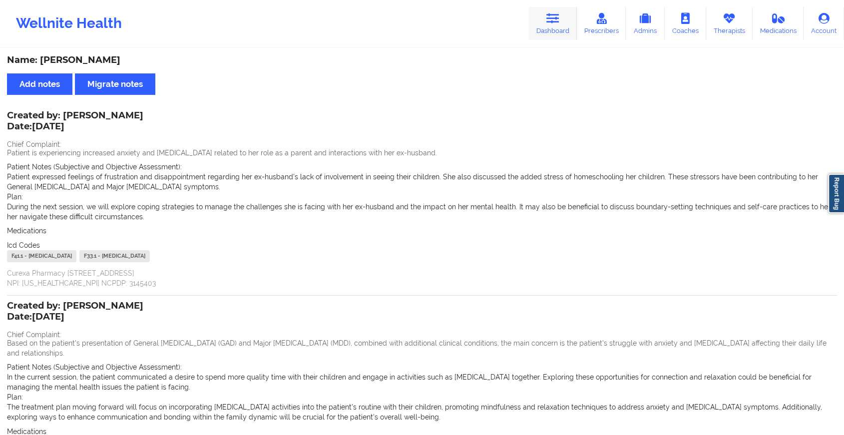
click at [558, 26] on link "Dashboard" at bounding box center [553, 23] width 48 height 33
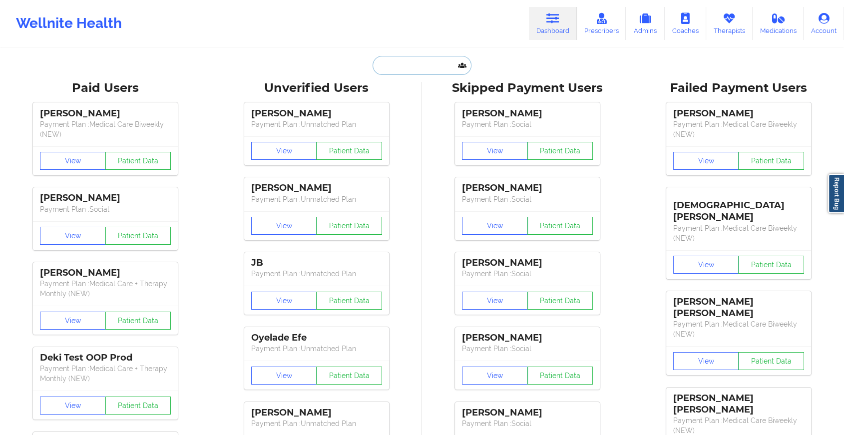
click at [424, 66] on input "text" at bounding box center [422, 65] width 99 height 19
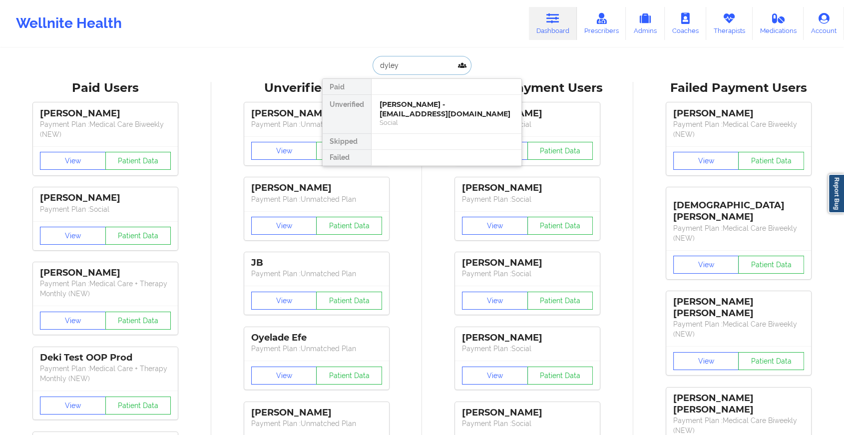
type input "dyleyi"
click at [428, 112] on div "Dyleyia Abram - dyleyiaabram@gmail.com" at bounding box center [447, 109] width 134 height 18
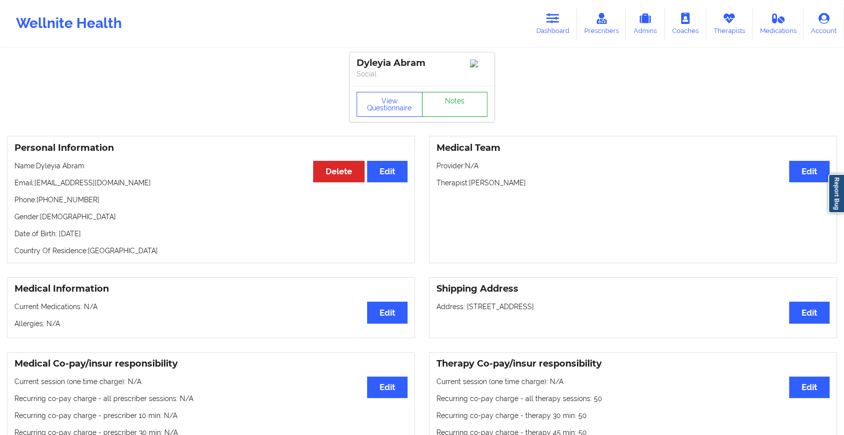
click at [455, 105] on link "Notes" at bounding box center [455, 104] width 66 height 25
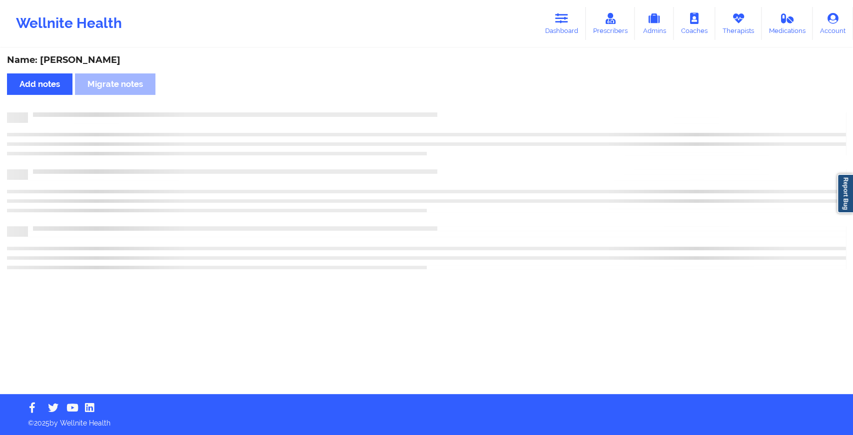
click at [455, 105] on div "Name: Dyleyia Abram Add notes Migrate notes" at bounding box center [426, 221] width 853 height 345
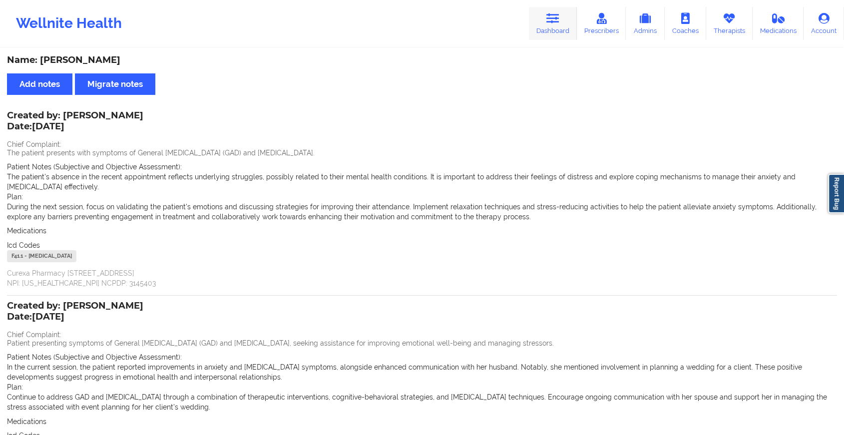
click at [559, 28] on link "Dashboard" at bounding box center [553, 23] width 48 height 33
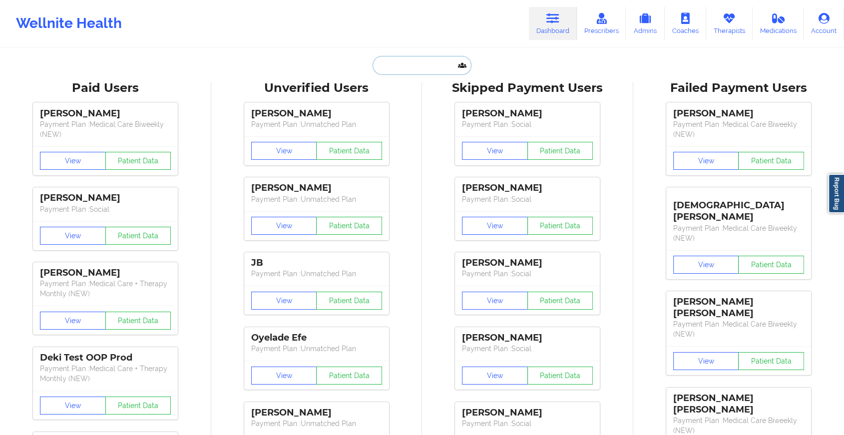
click at [428, 64] on input "text" at bounding box center [422, 65] width 99 height 19
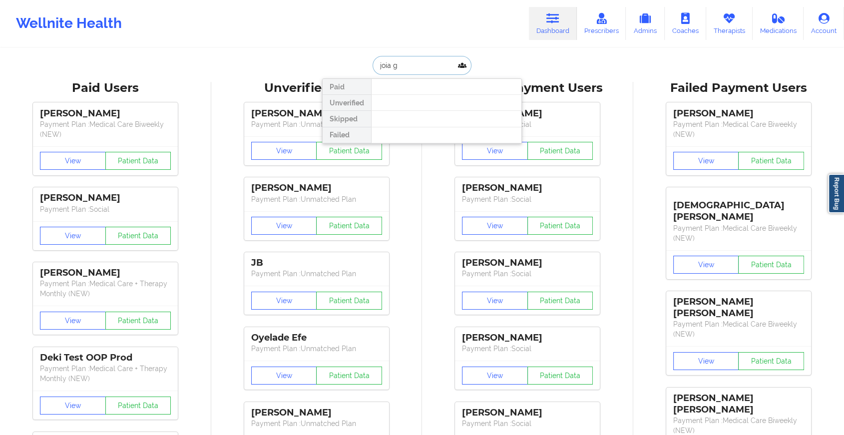
type input "joia gi"
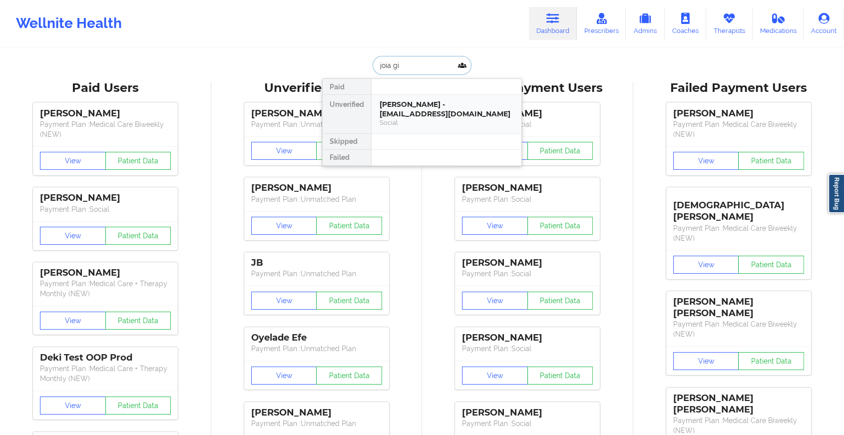
click at [416, 96] on div "Joia Gibble - joiagibble@gmail.com Social" at bounding box center [447, 114] width 150 height 38
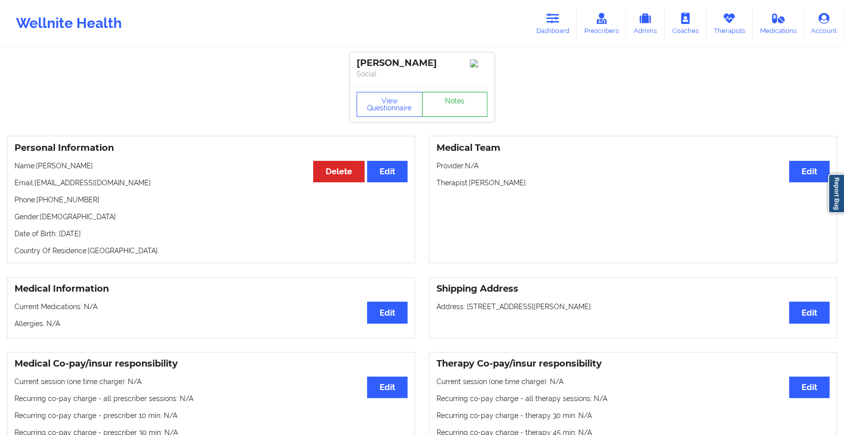
click at [443, 99] on link "Notes" at bounding box center [455, 104] width 66 height 25
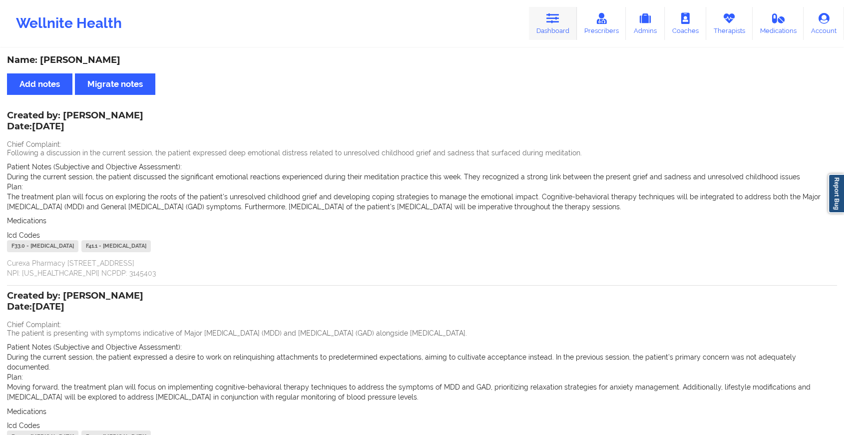
click at [539, 22] on link "Dashboard" at bounding box center [553, 23] width 48 height 33
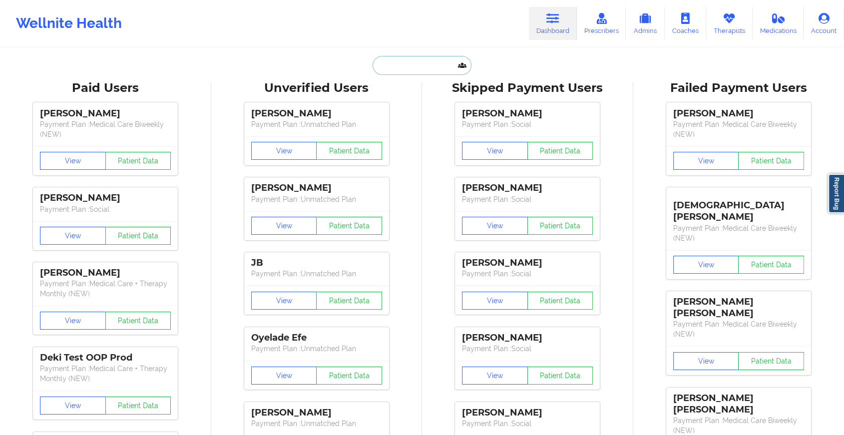
click at [431, 57] on input "text" at bounding box center [422, 65] width 99 height 19
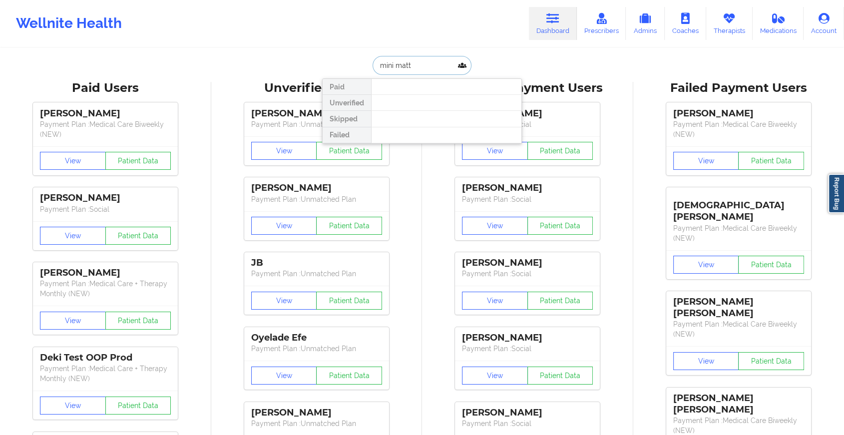
type input "mini mat"
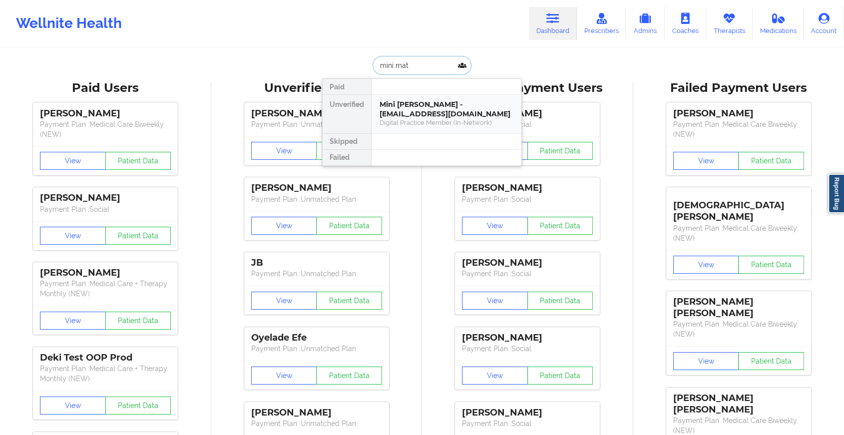
click at [446, 109] on div "Mini Mathews - jusmin789@yahoo.com" at bounding box center [447, 109] width 134 height 18
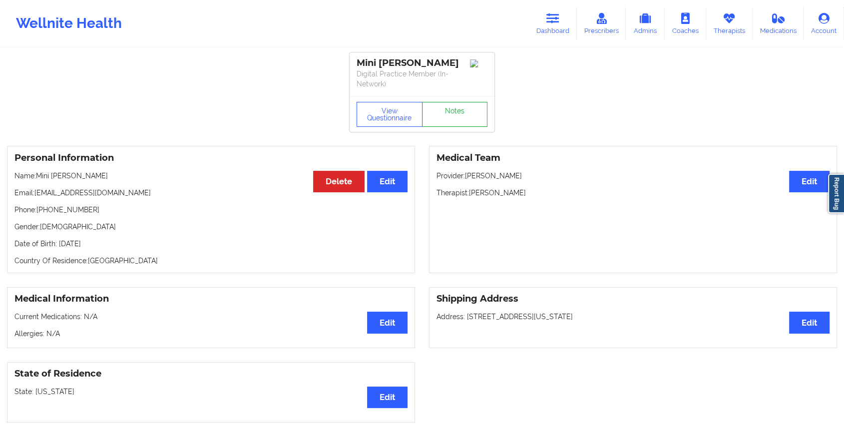
click at [458, 103] on link "Notes" at bounding box center [455, 114] width 66 height 25
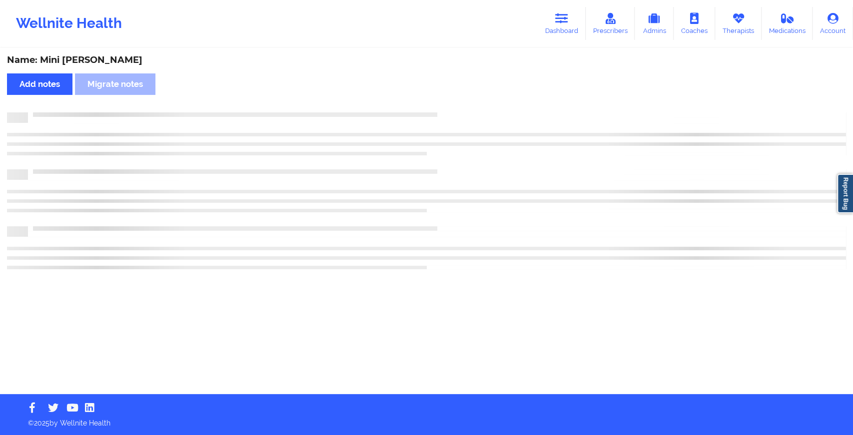
click at [548, 224] on div "Name: Mini Mathews Add notes Migrate notes" at bounding box center [426, 221] width 853 height 345
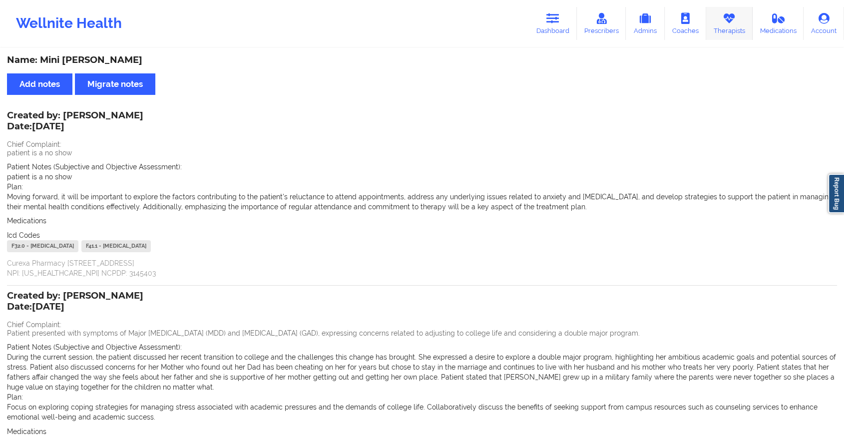
click at [733, 21] on icon at bounding box center [729, 18] width 13 height 11
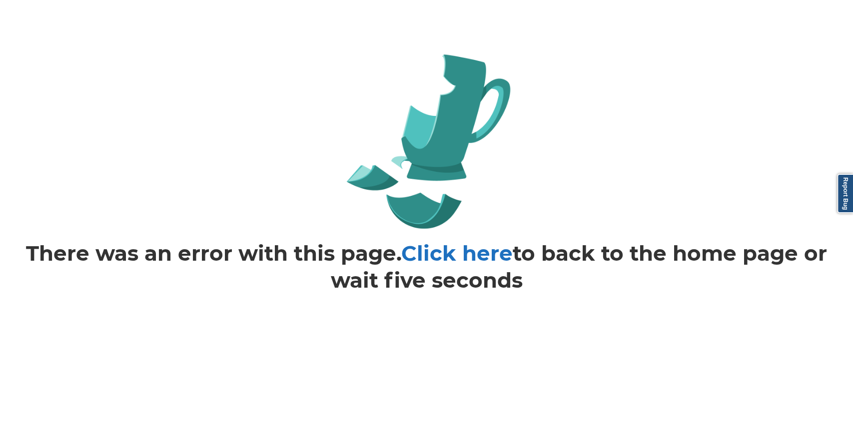
click at [468, 248] on link "Click here" at bounding box center [456, 253] width 111 height 26
click at [457, 253] on link "Click here" at bounding box center [456, 253] width 111 height 26
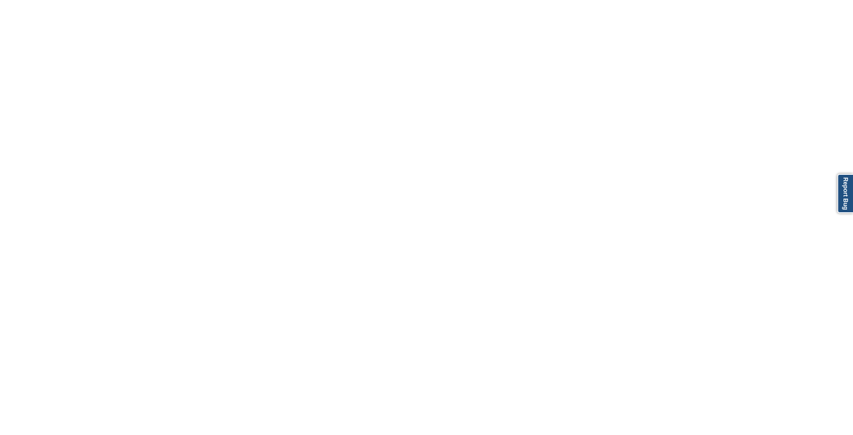
click at [457, 253] on body "Report Bug" at bounding box center [426, 217] width 853 height 435
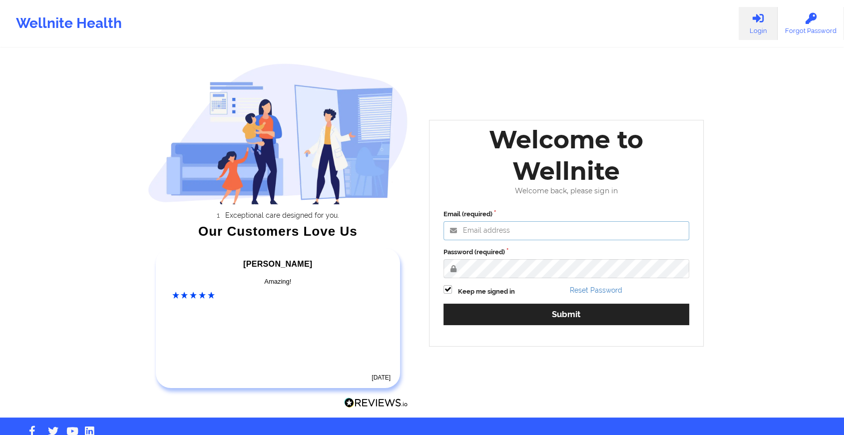
type input "[EMAIL_ADDRESS][DOMAIN_NAME]"
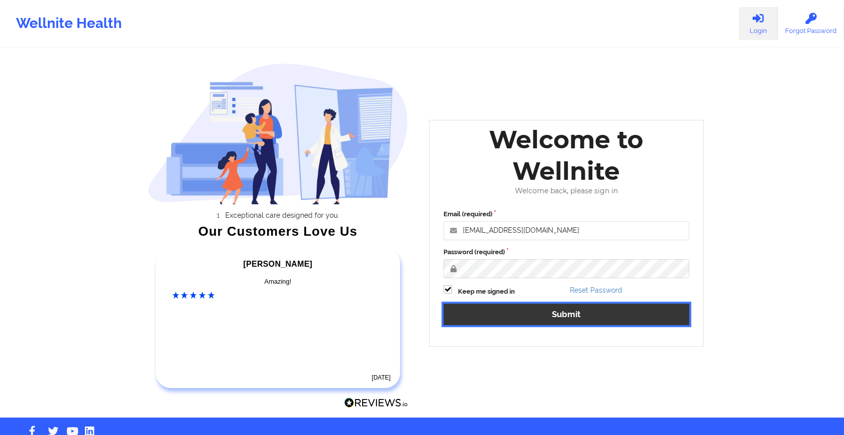
click at [450, 312] on button "Submit" at bounding box center [567, 314] width 246 height 21
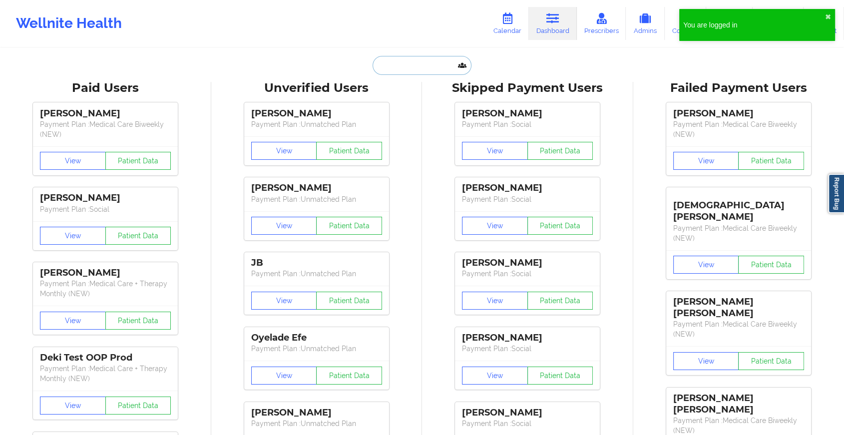
click at [420, 71] on input "text" at bounding box center [422, 65] width 99 height 19
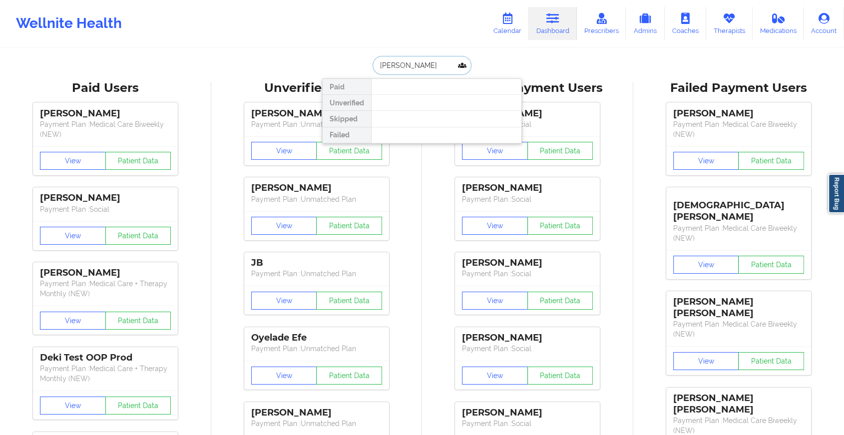
type input "[PERSON_NAME]"
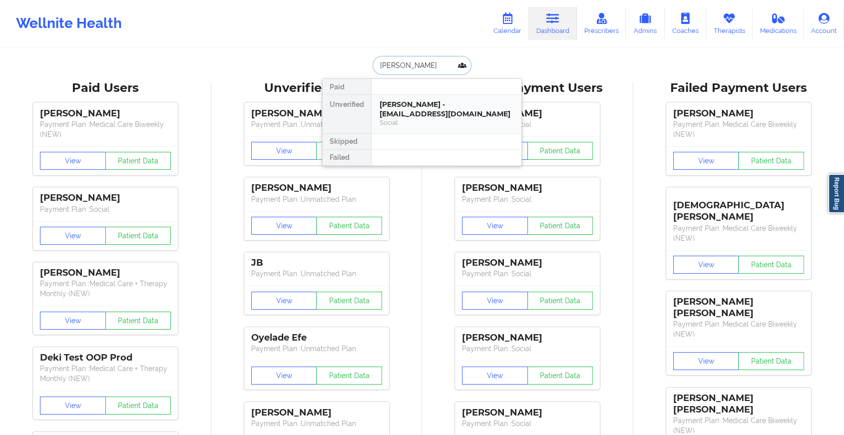
click at [417, 95] on div "[PERSON_NAME] - [EMAIL_ADDRESS][DOMAIN_NAME] Social" at bounding box center [447, 114] width 150 height 38
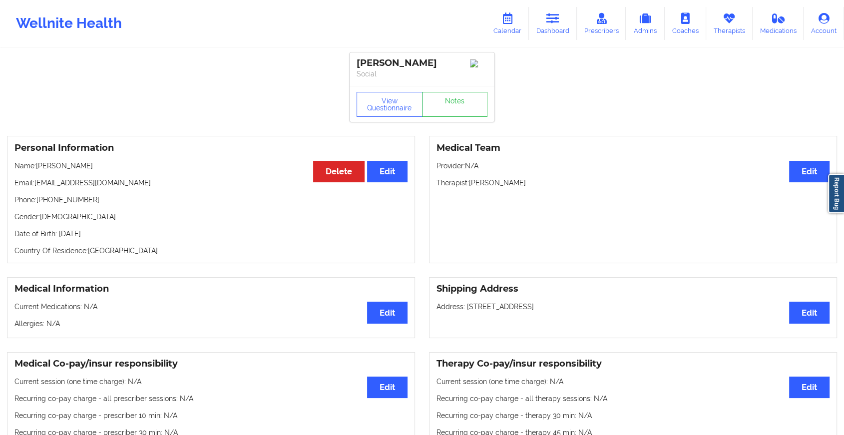
click at [452, 105] on div "View Questionnaire Notes" at bounding box center [422, 104] width 145 height 36
click at [452, 105] on link "Notes" at bounding box center [455, 104] width 66 height 25
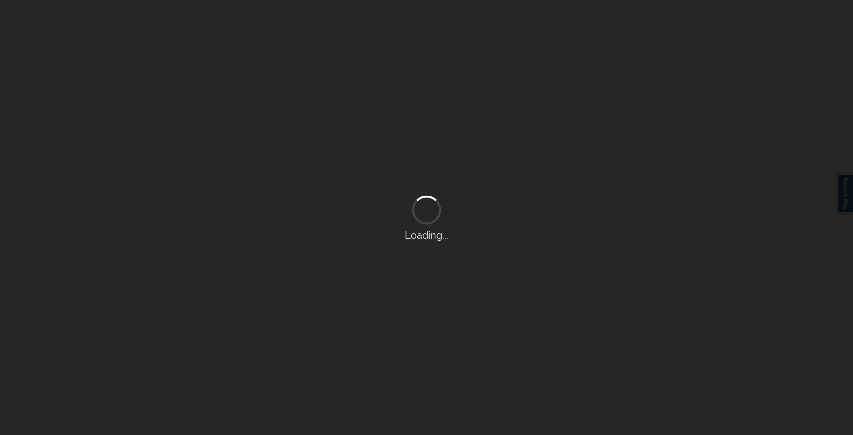
click at [452, 105] on div "Loading..." at bounding box center [426, 217] width 853 height 435
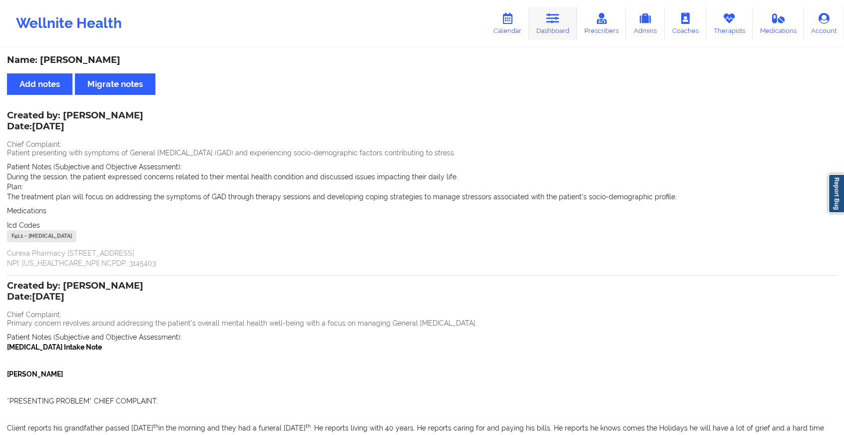
click at [550, 28] on link "Dashboard" at bounding box center [553, 23] width 48 height 33
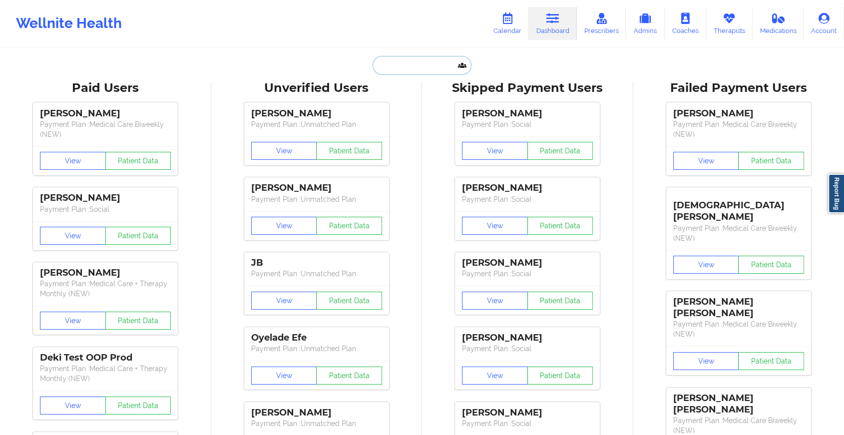
click at [383, 64] on input "text" at bounding box center [422, 65] width 99 height 19
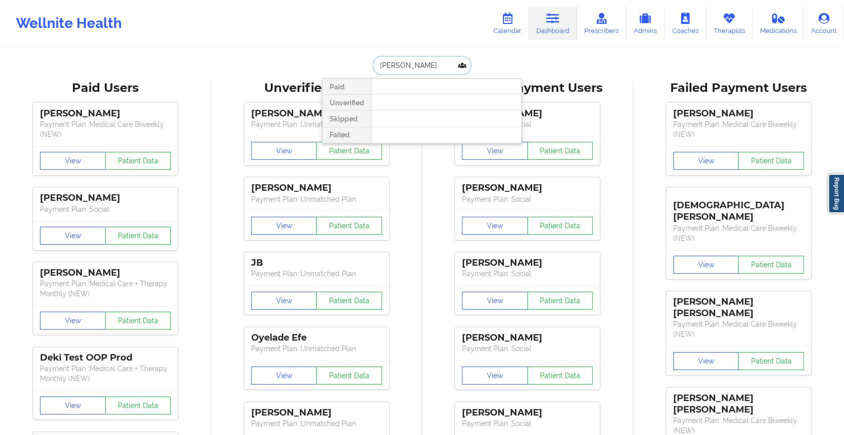
type input "[PERSON_NAME]"
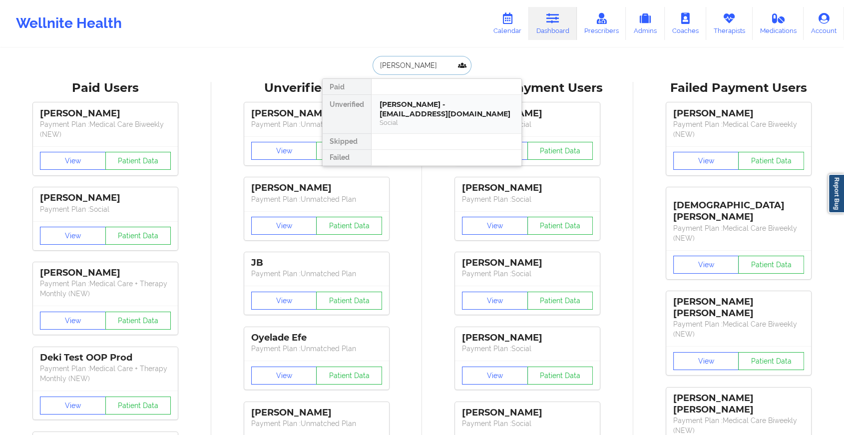
click at [422, 111] on div "[PERSON_NAME] - [EMAIL_ADDRESS][DOMAIN_NAME]" at bounding box center [447, 109] width 134 height 18
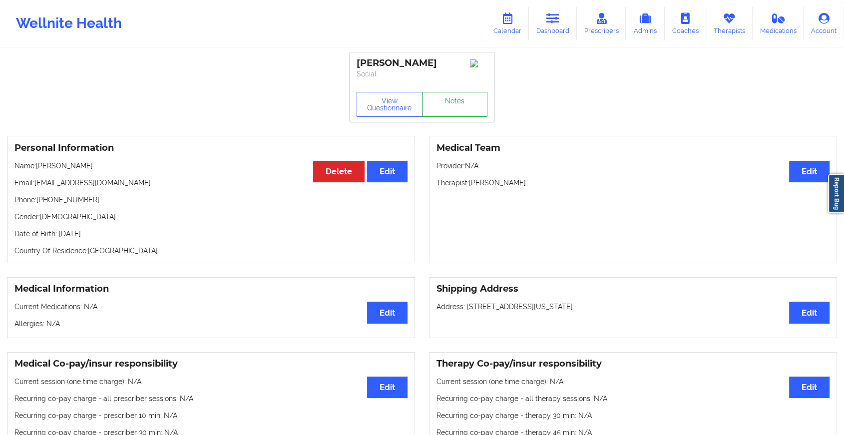
click at [440, 111] on link "Notes" at bounding box center [455, 104] width 66 height 25
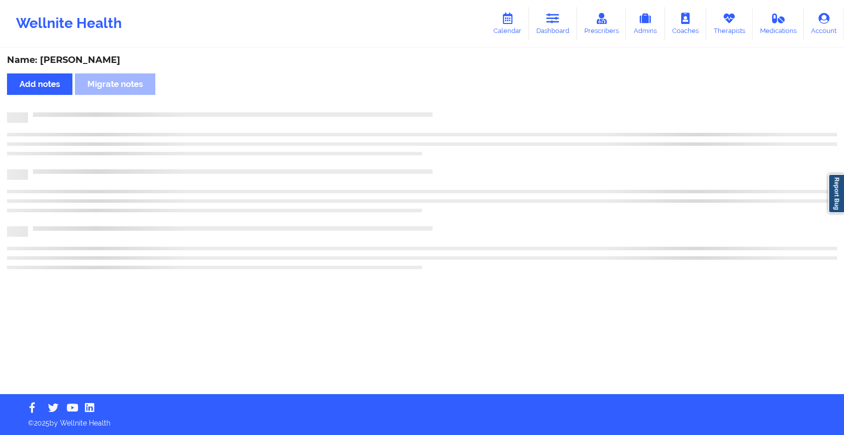
click at [440, 111] on div "Name: [PERSON_NAME] Add notes Migrate notes" at bounding box center [422, 221] width 844 height 345
click at [440, 111] on div "Name: [PERSON_NAME] Add notes Migrate notes" at bounding box center [426, 221] width 853 height 345
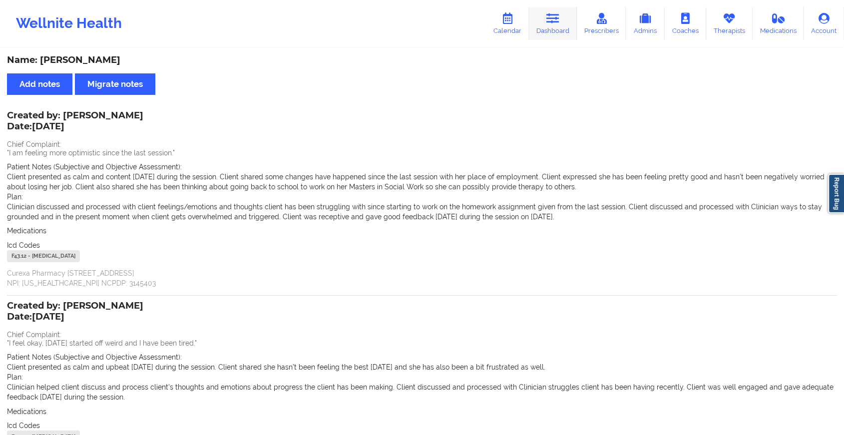
click at [550, 21] on icon at bounding box center [552, 18] width 13 height 11
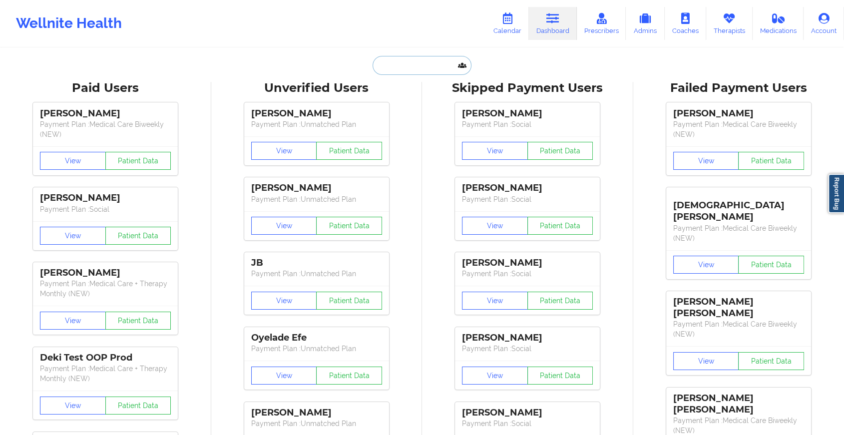
click at [427, 68] on input "text" at bounding box center [422, 65] width 99 height 19
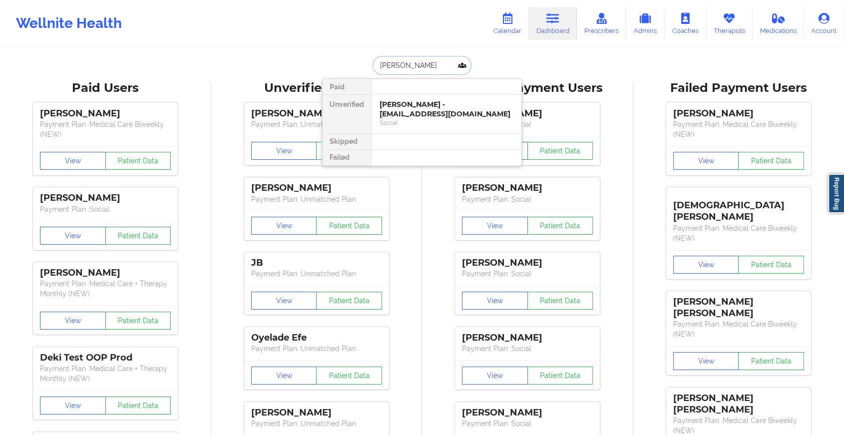
type input "tracy dam"
click at [408, 107] on div "Tracy Damus - tracydamus28@gmail.com" at bounding box center [447, 109] width 134 height 18
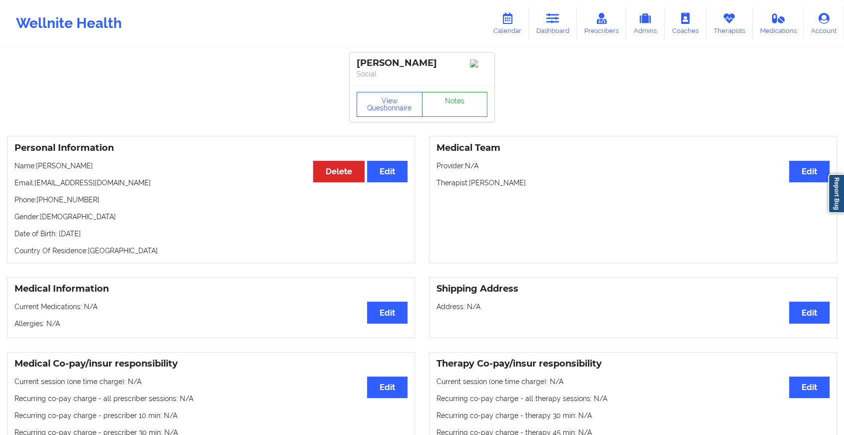
click at [434, 104] on link "Notes" at bounding box center [455, 104] width 66 height 25
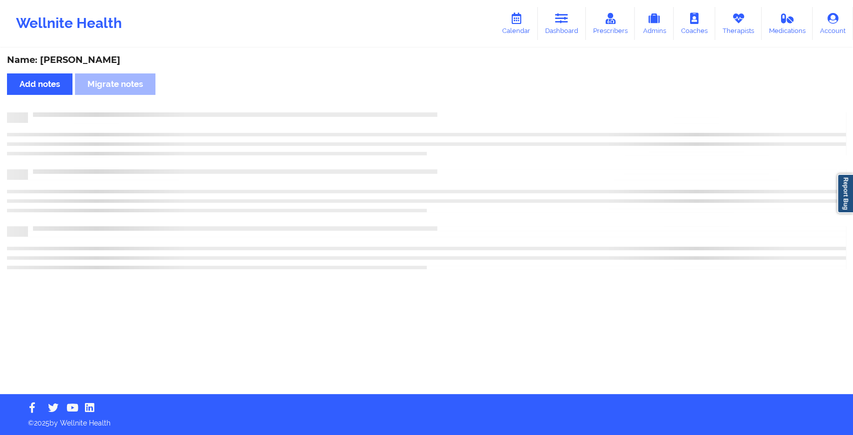
click at [434, 104] on div "Name: Tracy Damus Add notes Migrate notes" at bounding box center [426, 221] width 853 height 345
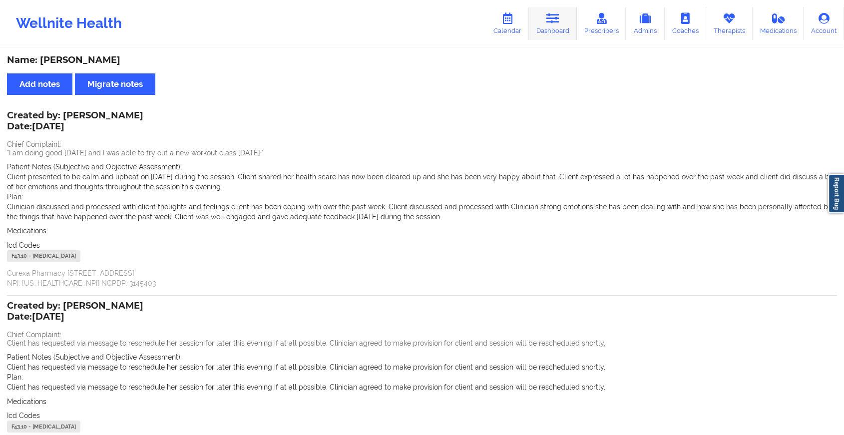
click at [564, 16] on link "Dashboard" at bounding box center [553, 23] width 48 height 33
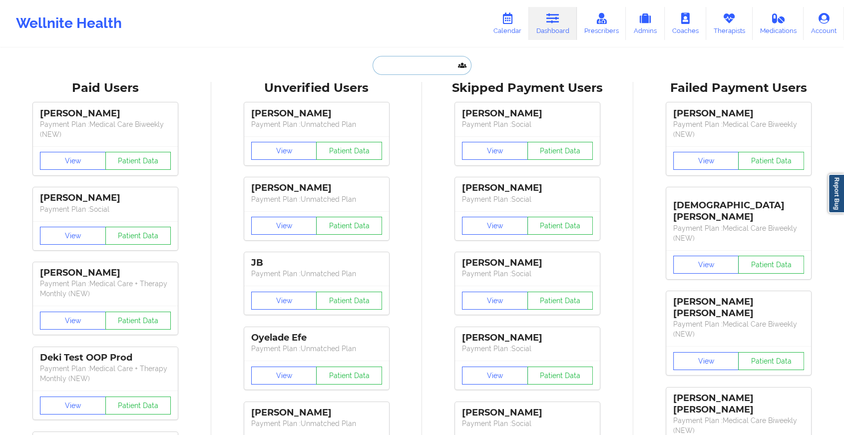
click at [400, 62] on input "text" at bounding box center [422, 65] width 99 height 19
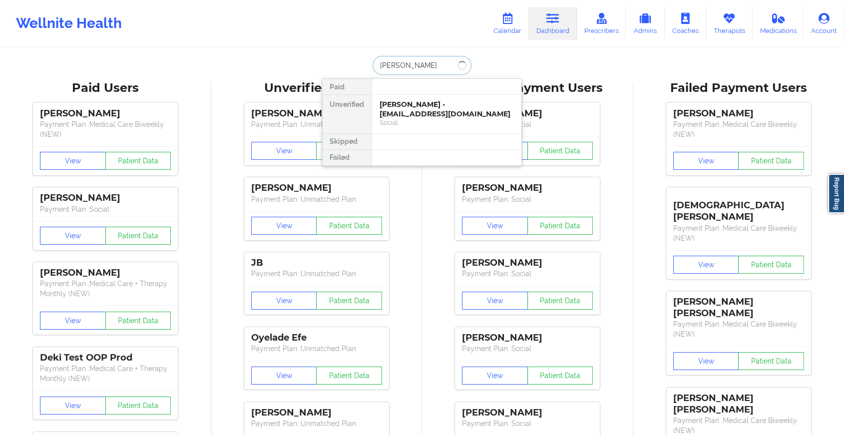
type input "angela amth"
click at [399, 108] on div "Angela Amthor - angelaamthor@yahoo.com" at bounding box center [447, 109] width 134 height 18
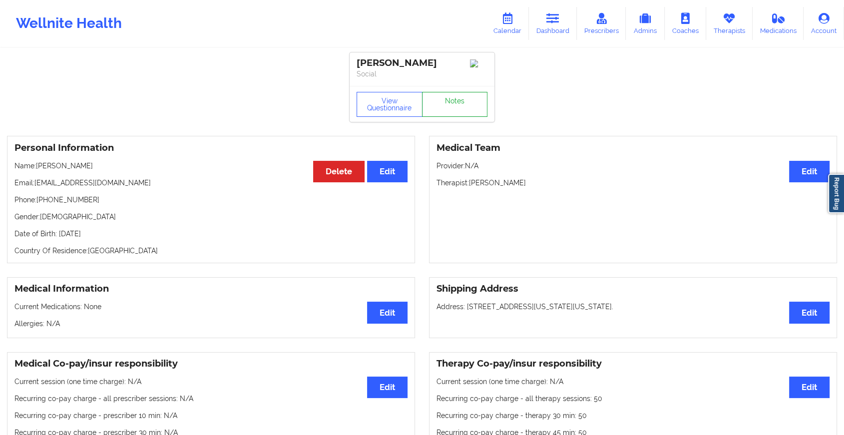
click at [467, 106] on link "Notes" at bounding box center [455, 104] width 66 height 25
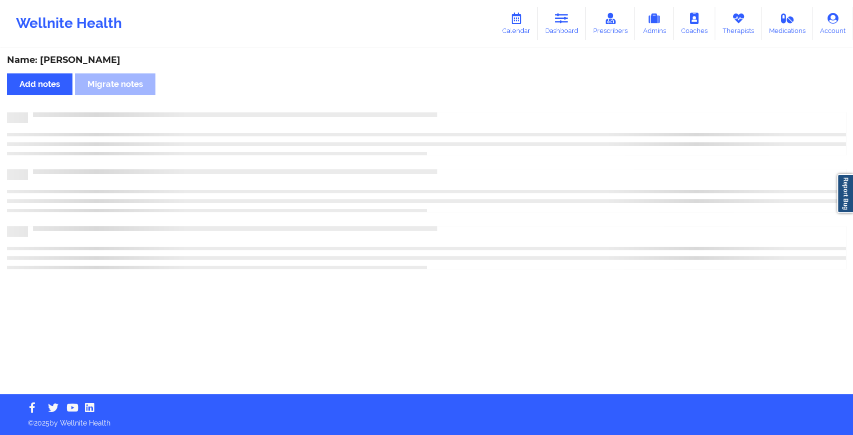
click at [467, 106] on div "Name: Angela Amthor Add notes Migrate notes" at bounding box center [426, 221] width 853 height 345
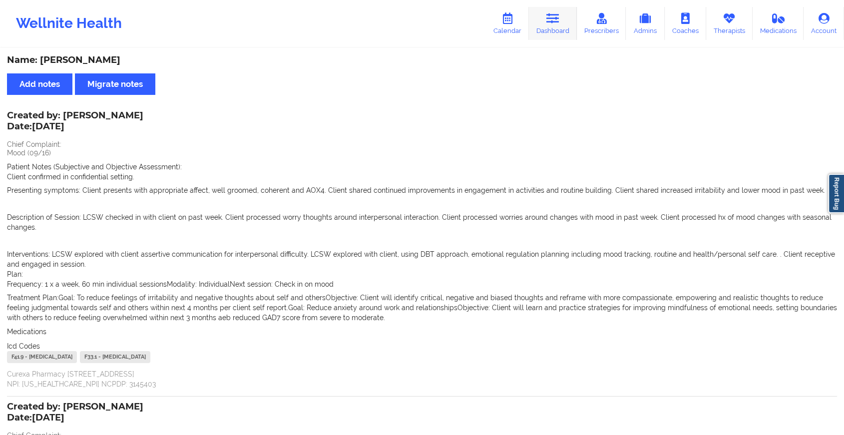
click at [537, 22] on link "Dashboard" at bounding box center [553, 23] width 48 height 33
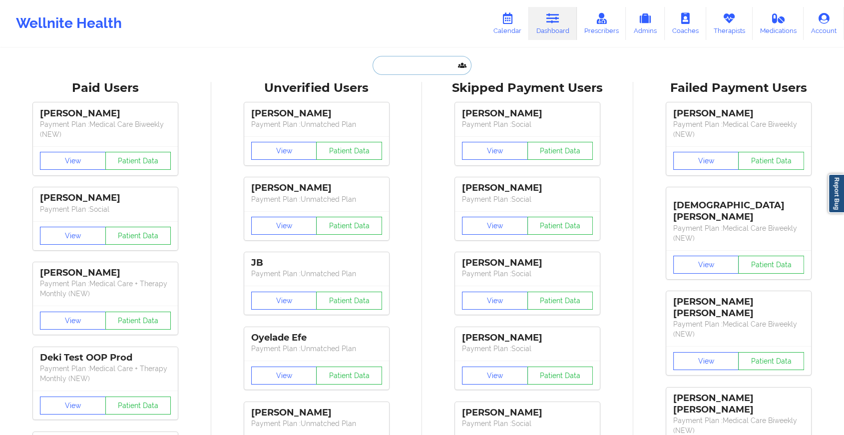
click at [377, 60] on input "text" at bounding box center [422, 65] width 99 height 19
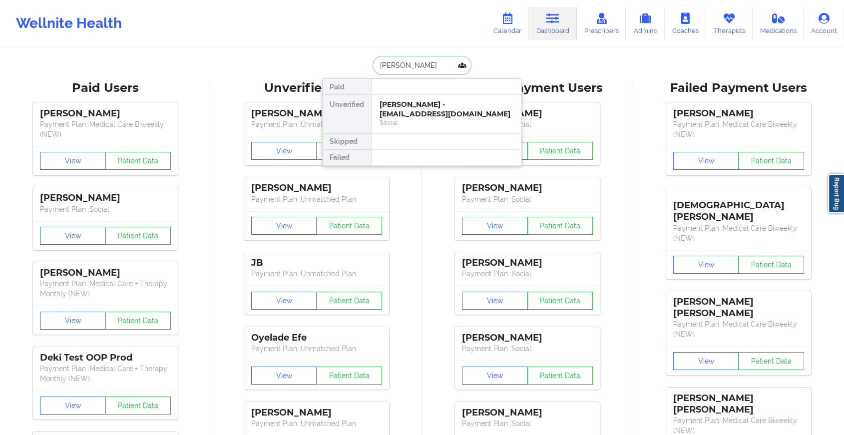
type input "julie magn"
click at [415, 105] on div "Julie Magnuson - juliemagnuson2@gmail.com" at bounding box center [447, 109] width 134 height 18
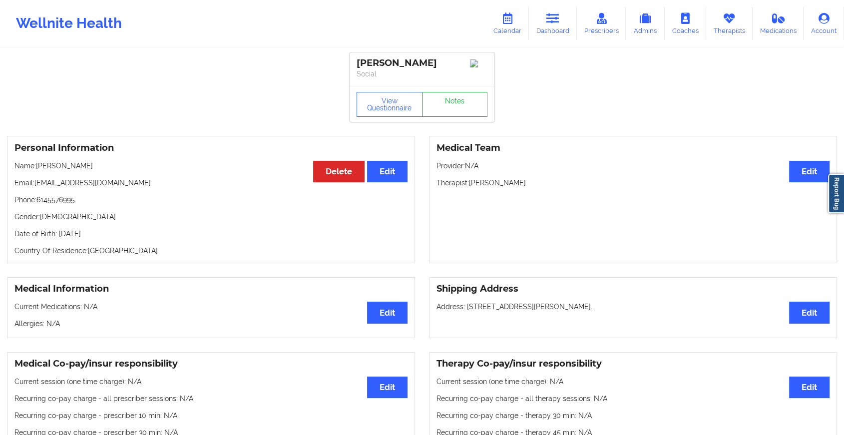
click at [440, 108] on link "Notes" at bounding box center [455, 104] width 66 height 25
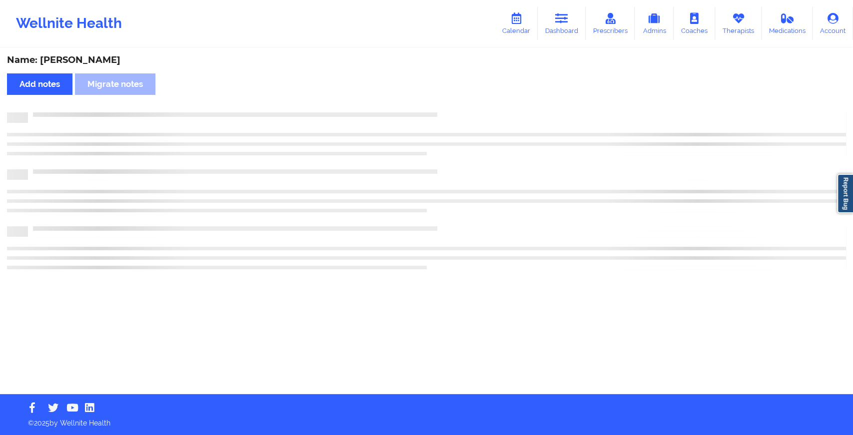
click at [440, 108] on div "Name: Julie Magnuson Add notes Migrate notes" at bounding box center [426, 221] width 853 height 345
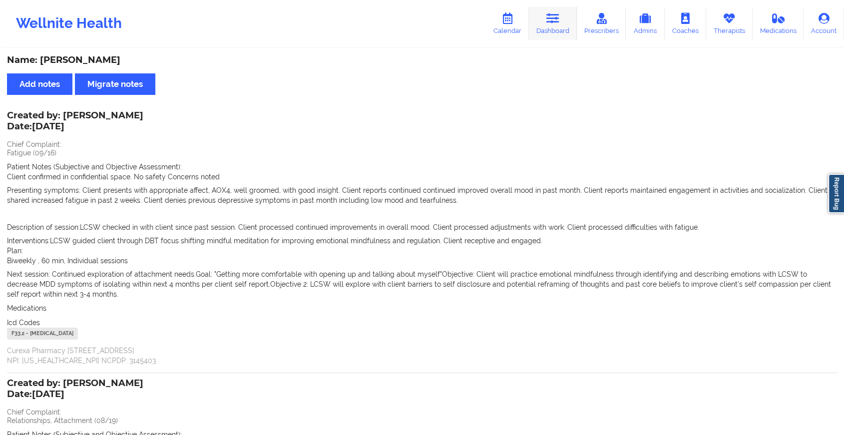
click at [555, 34] on link "Dashboard" at bounding box center [553, 23] width 48 height 33
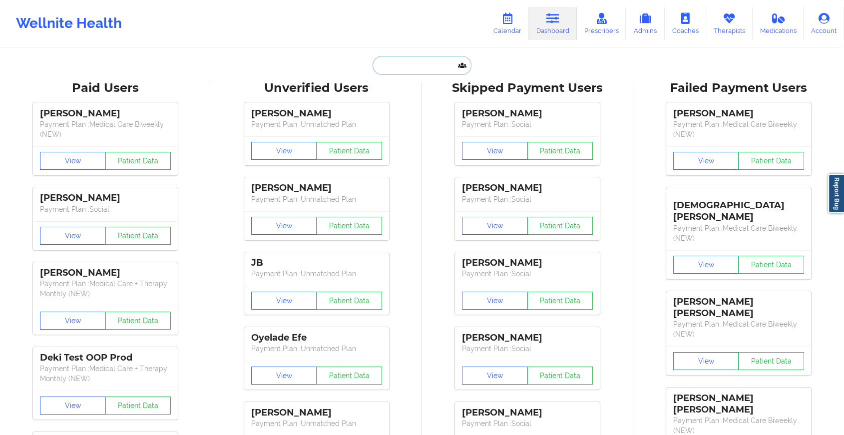
click at [399, 63] on input "text" at bounding box center [422, 65] width 99 height 19
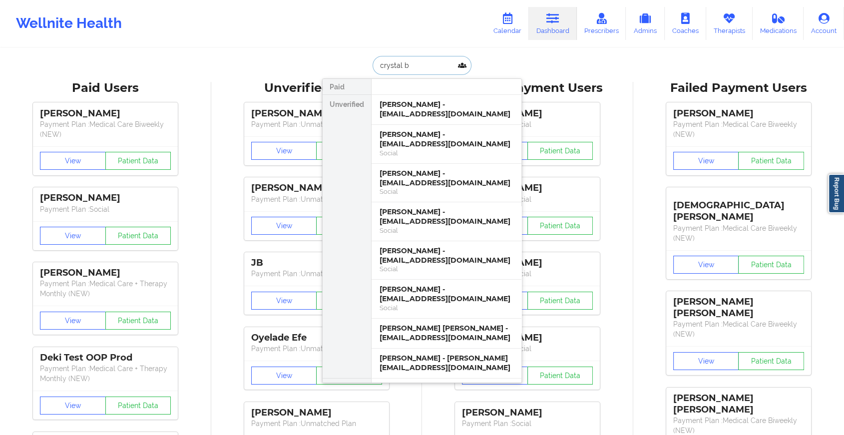
type input "crystal b"
click at [442, 110] on div "crystal burt - ww8thqhtbx@privaterelay.appleid.com" at bounding box center [447, 109] width 134 height 18
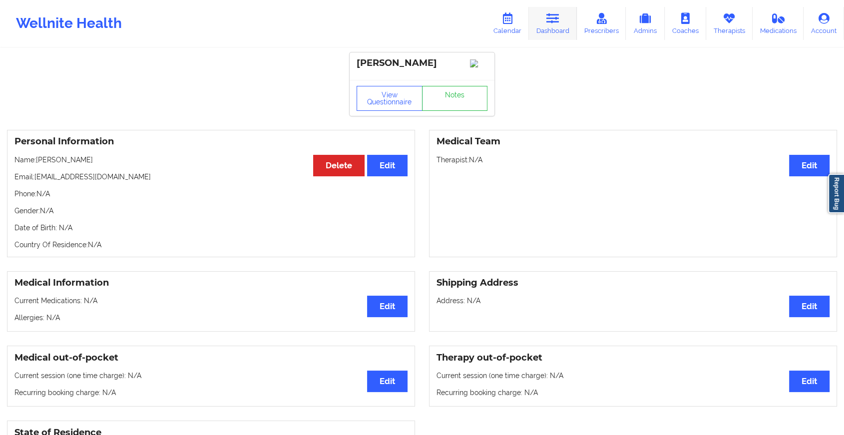
click at [565, 28] on link "Dashboard" at bounding box center [553, 23] width 48 height 33
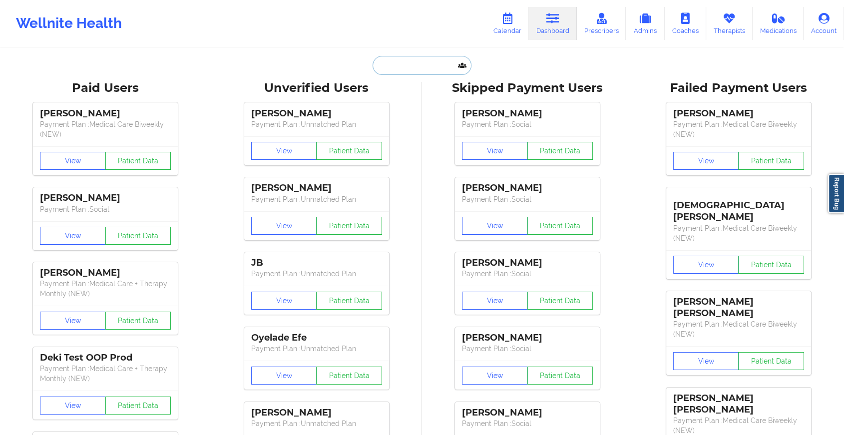
click at [433, 62] on input "text" at bounding box center [422, 65] width 99 height 19
type input "c"
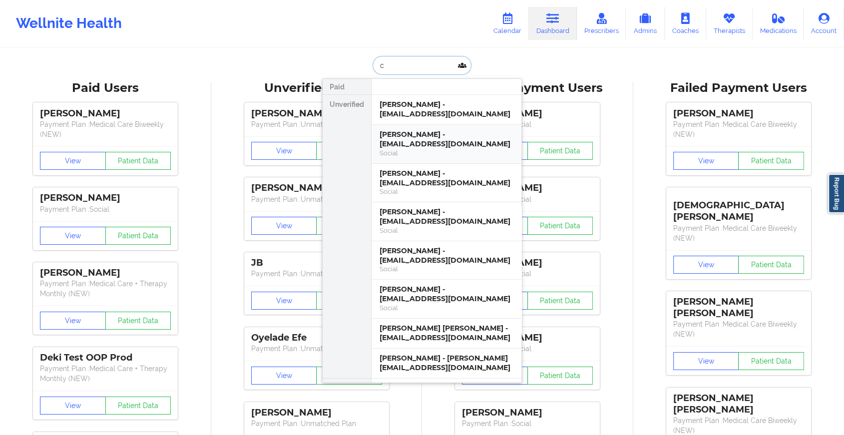
click at [426, 136] on div "Crystal Burt - cdburt2011@gmail.com" at bounding box center [447, 139] width 134 height 18
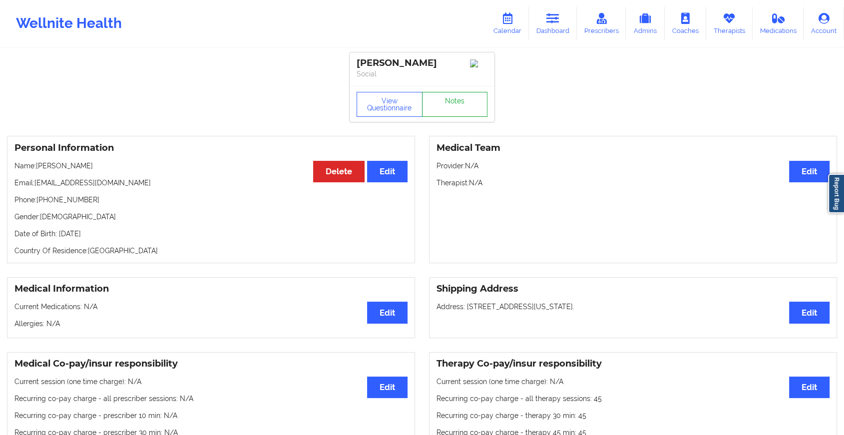
click at [454, 112] on link "Notes" at bounding box center [455, 104] width 66 height 25
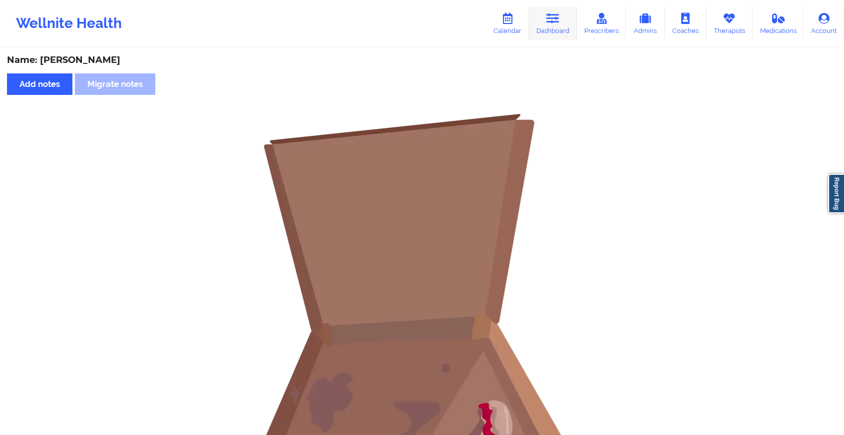
click at [553, 13] on icon at bounding box center [552, 18] width 13 height 11
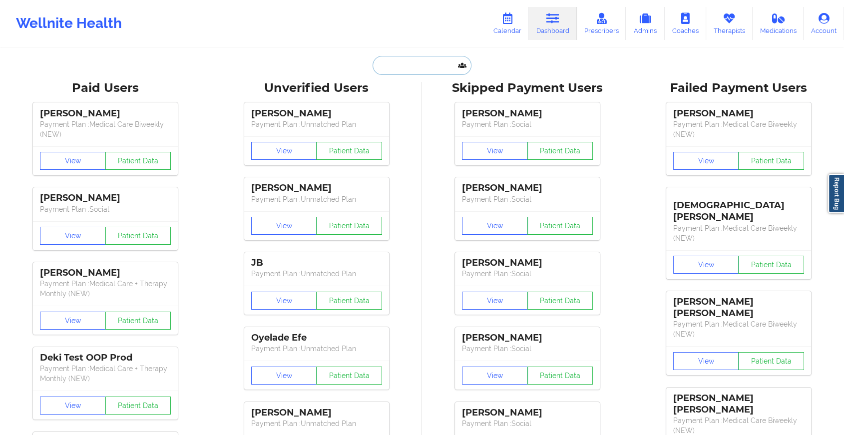
click at [427, 60] on input "text" at bounding box center [422, 65] width 99 height 19
type input "c"
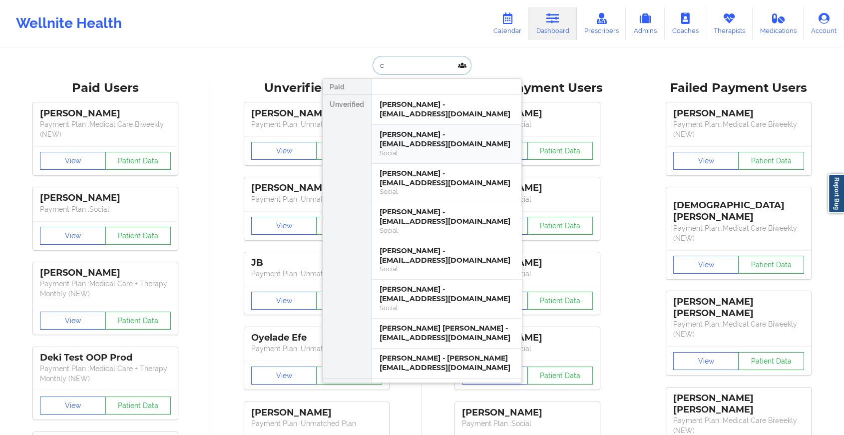
click at [434, 139] on div "Crystal Burt - cdburt2011@gmail.com" at bounding box center [447, 139] width 134 height 18
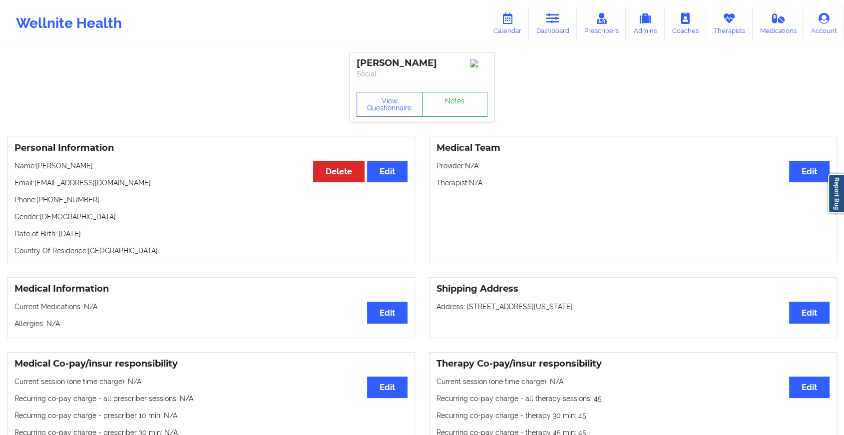
click at [458, 117] on link "Notes" at bounding box center [455, 104] width 66 height 25
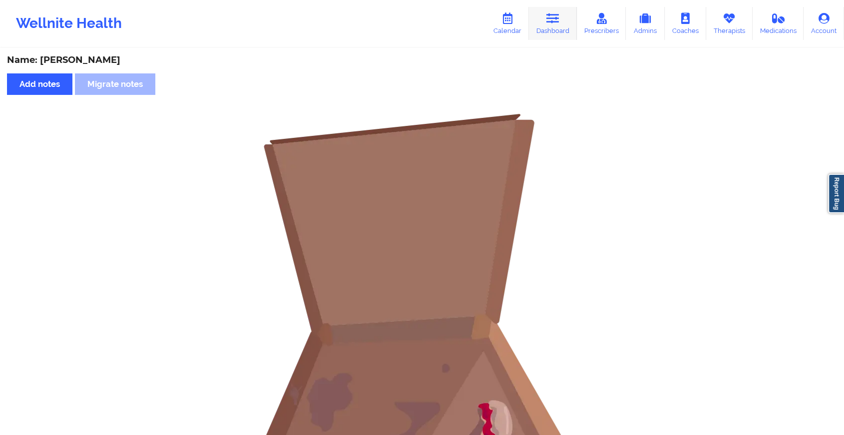
click at [567, 27] on link "Dashboard" at bounding box center [553, 23] width 48 height 33
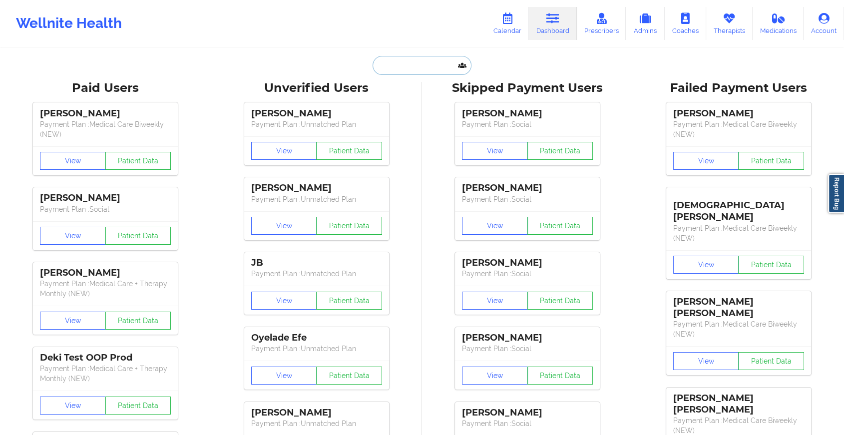
click at [446, 69] on input "text" at bounding box center [422, 65] width 99 height 19
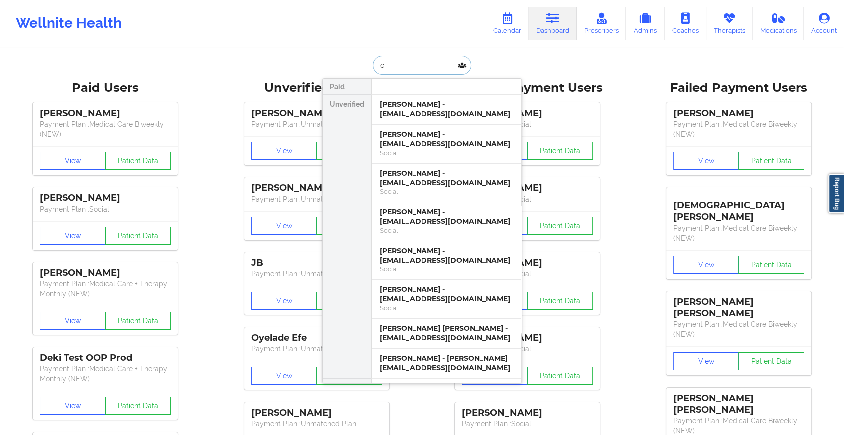
type input "c"
click at [419, 110] on div "crystal burt - ww8thqhtbx@privaterelay.appleid.com" at bounding box center [447, 109] width 134 height 18
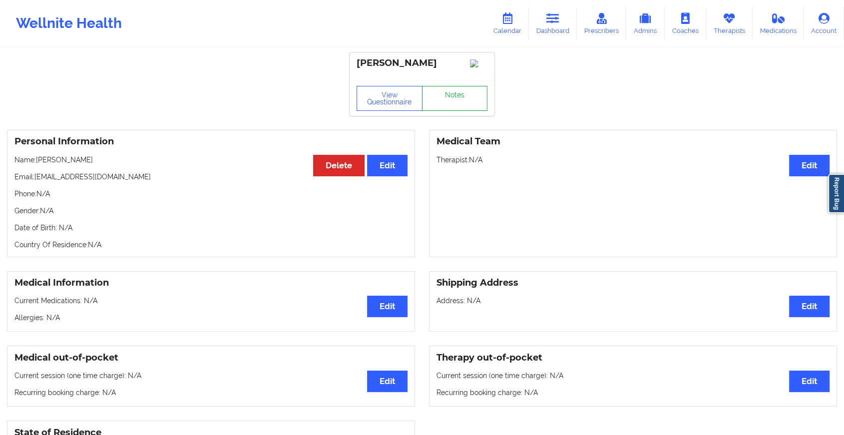
click at [452, 108] on link "Notes" at bounding box center [455, 98] width 66 height 25
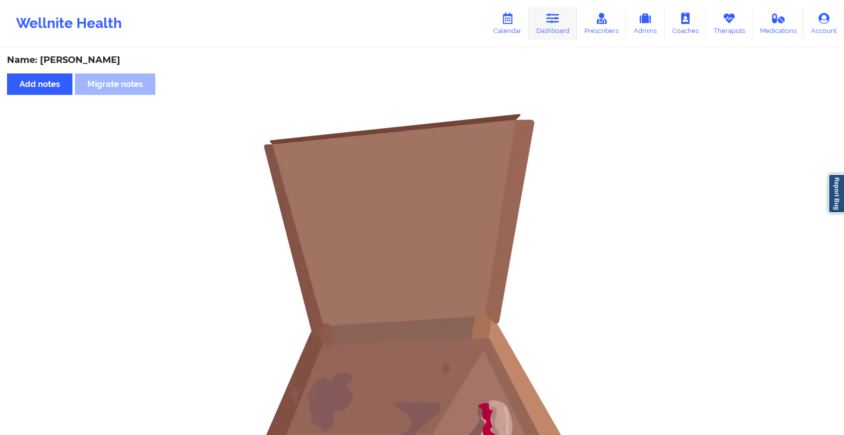
click at [555, 28] on link "Dashboard" at bounding box center [553, 23] width 48 height 33
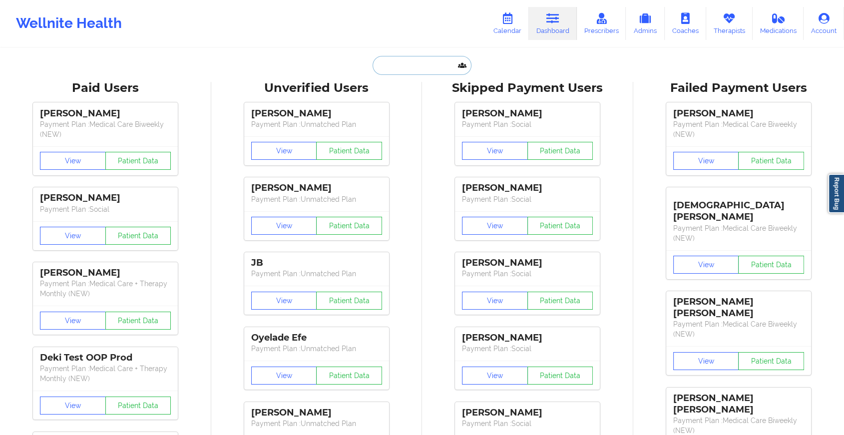
click at [384, 65] on input "text" at bounding box center [422, 65] width 99 height 19
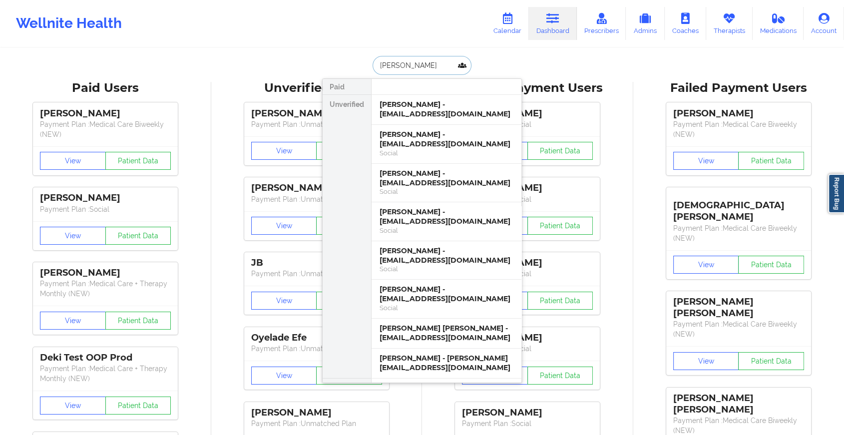
type input "melissa hard"
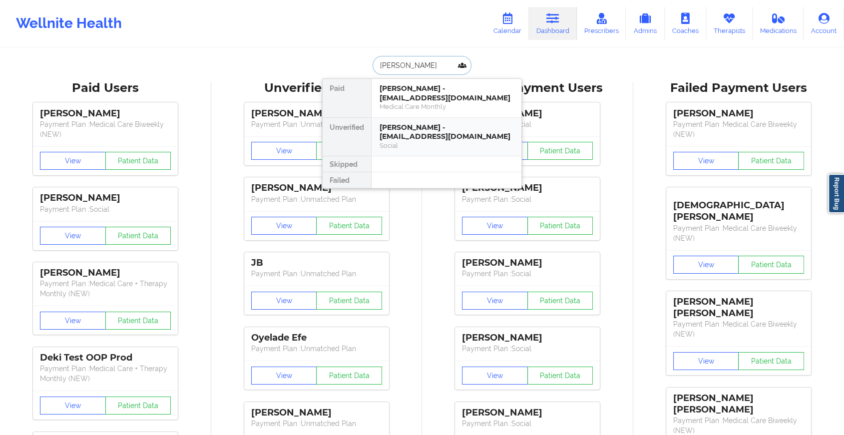
click at [421, 131] on div "melissa harden - melissarharden@gmail.com" at bounding box center [447, 132] width 134 height 18
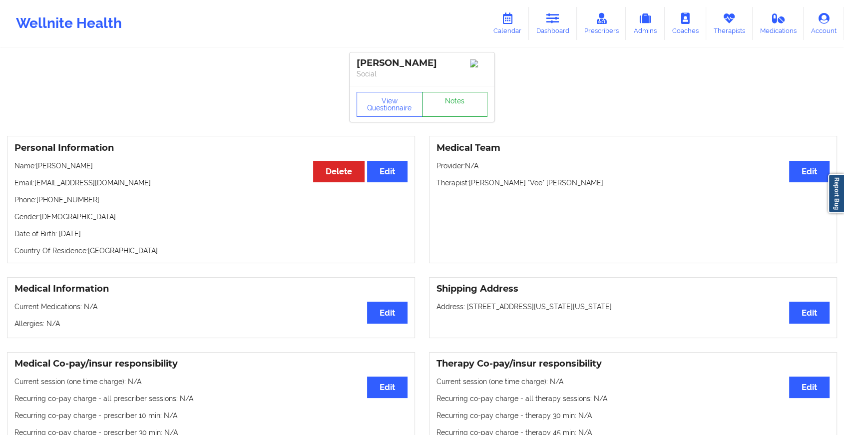
click at [451, 117] on link "Notes" at bounding box center [455, 104] width 66 height 25
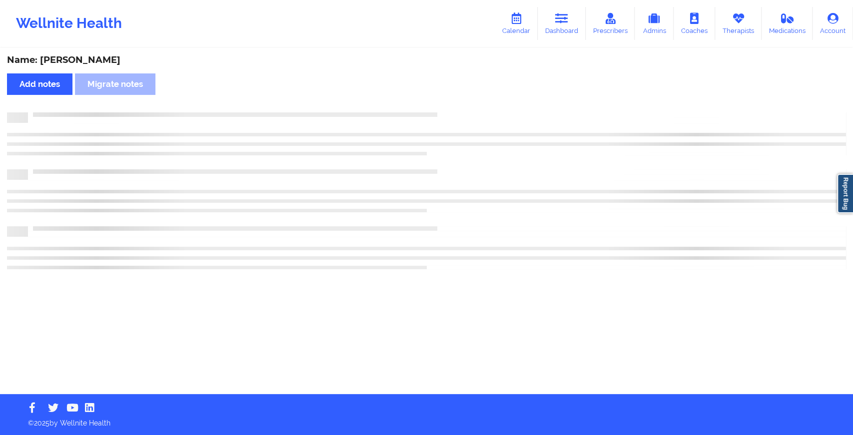
click at [451, 118] on div at bounding box center [426, 117] width 839 height 10
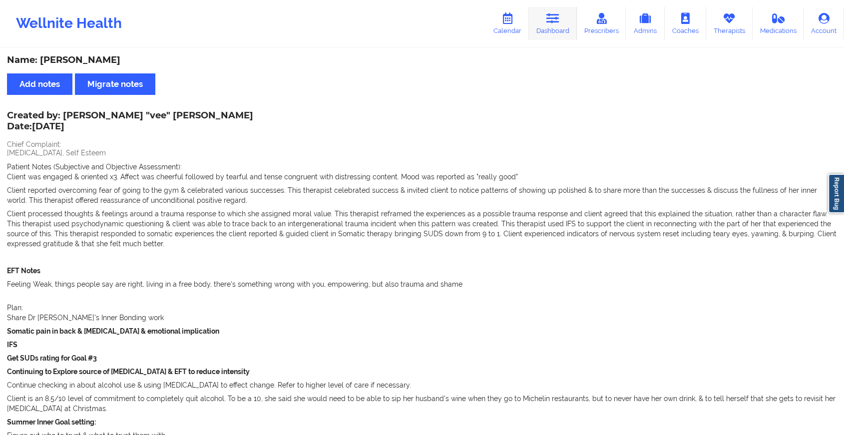
click at [539, 15] on link "Dashboard" at bounding box center [553, 23] width 48 height 33
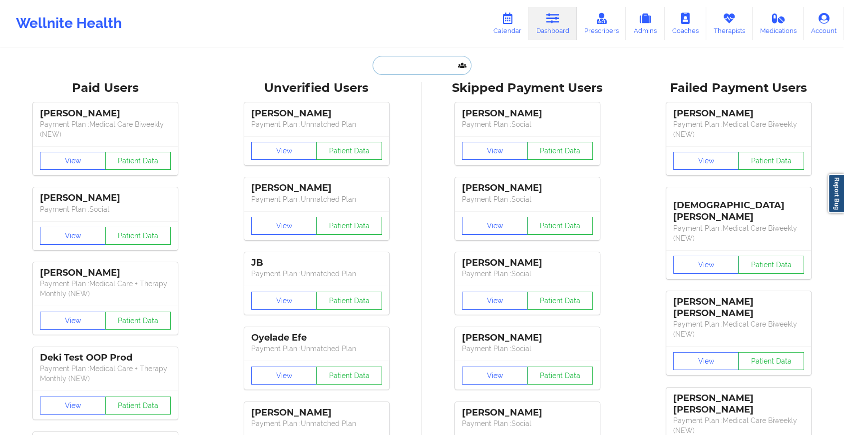
click at [421, 69] on input "text" at bounding box center [422, 65] width 99 height 19
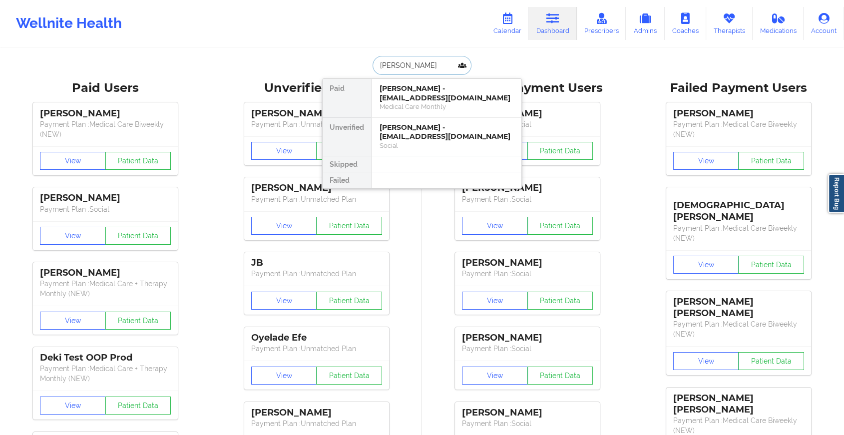
type input "lillian ante"
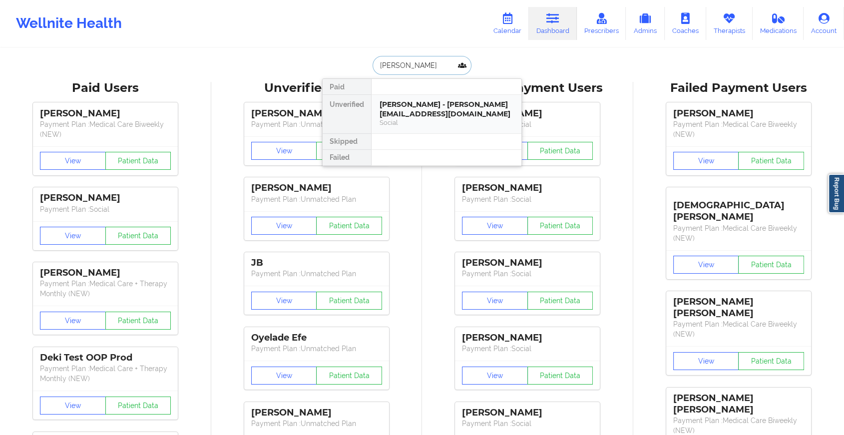
click at [416, 106] on div "Lillian Anteby - lillyanteby@gmail.com" at bounding box center [447, 109] width 134 height 18
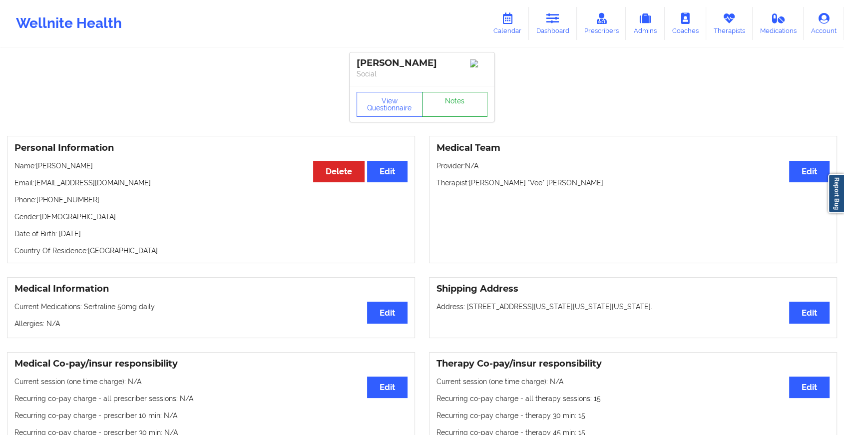
click at [448, 96] on link "Notes" at bounding box center [455, 104] width 66 height 25
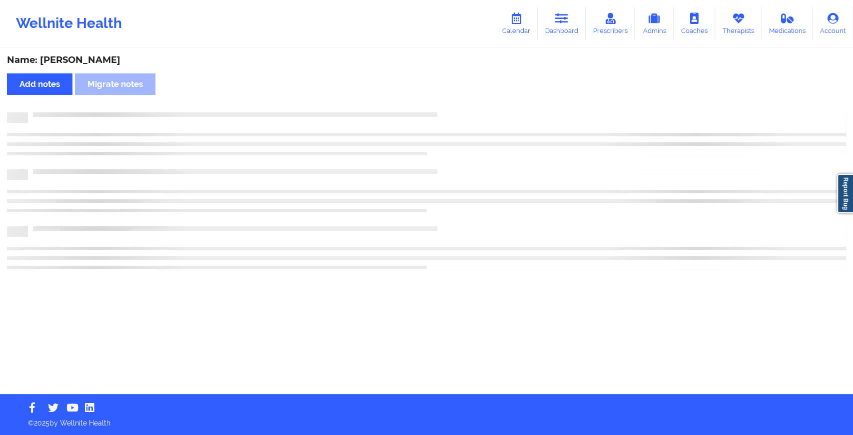
click at [448, 96] on div "Name: Lillian Anteby Add notes Migrate notes" at bounding box center [426, 221] width 853 height 345
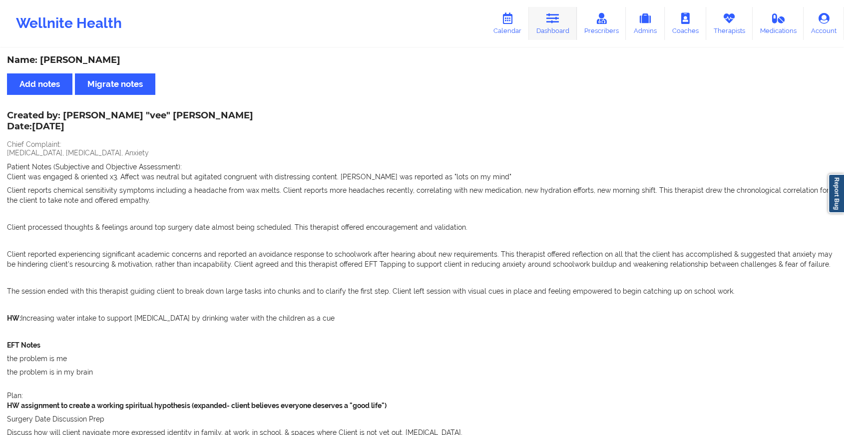
click at [555, 32] on link "Dashboard" at bounding box center [553, 23] width 48 height 33
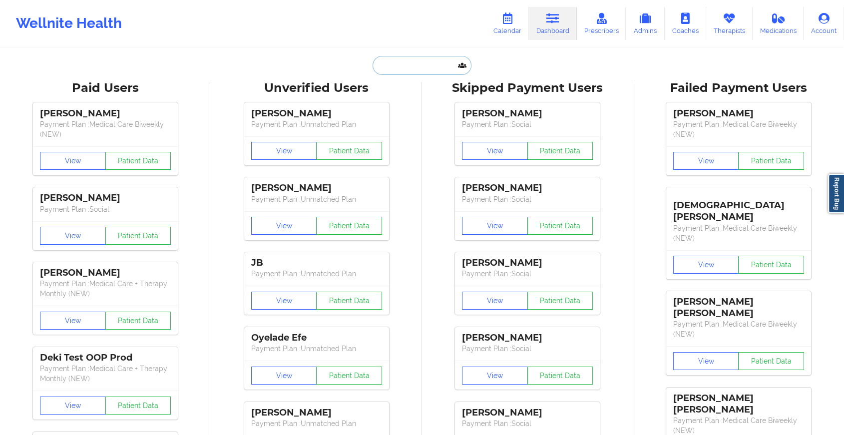
click at [420, 65] on input "text" at bounding box center [422, 65] width 99 height 19
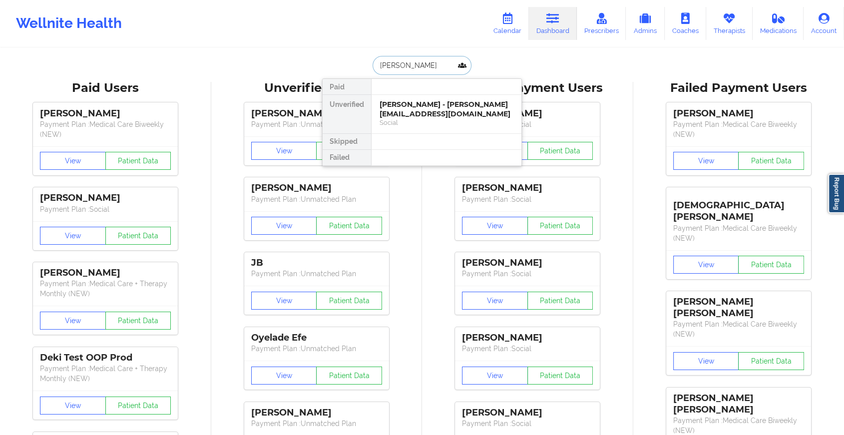
drag, startPoint x: 419, startPoint y: 109, endPoint x: 434, endPoint y: 68, distance: 44.1
click at [434, 68] on div "kathleen hur Paid Unverified Kathleen Hurley - kathleen.hurley18@yahoo.com Soci…" at bounding box center [422, 65] width 200 height 19
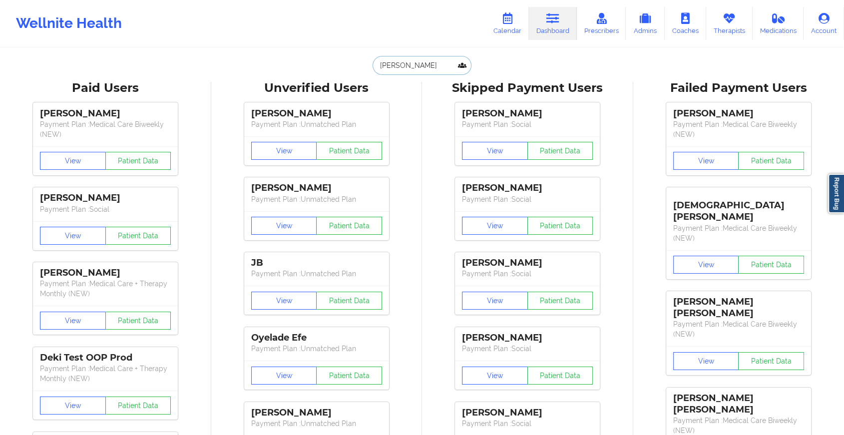
type input "kathleen hurl"
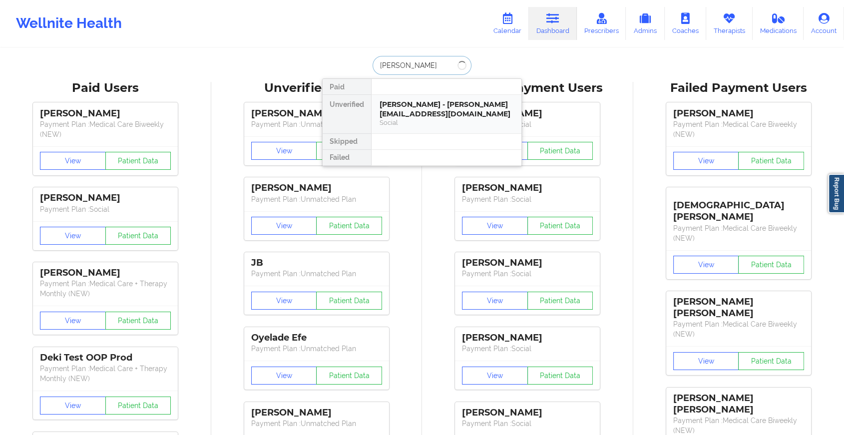
click at [420, 103] on div "[PERSON_NAME] - [PERSON_NAME][EMAIL_ADDRESS][DOMAIN_NAME]" at bounding box center [447, 109] width 134 height 18
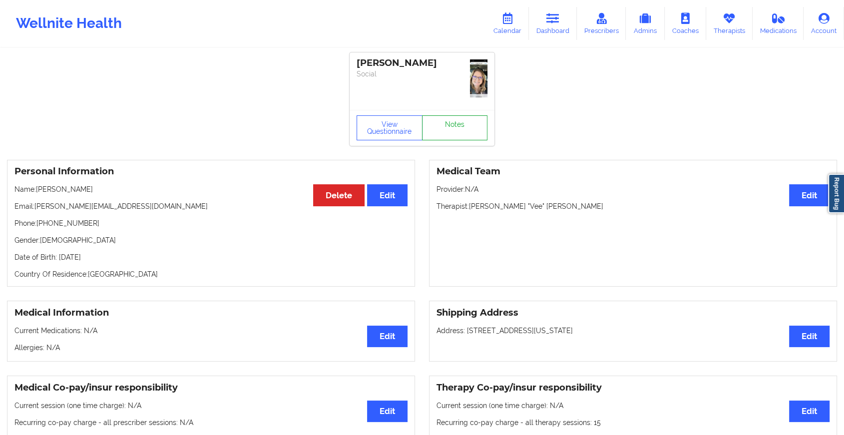
click at [448, 115] on link "Notes" at bounding box center [455, 127] width 66 height 25
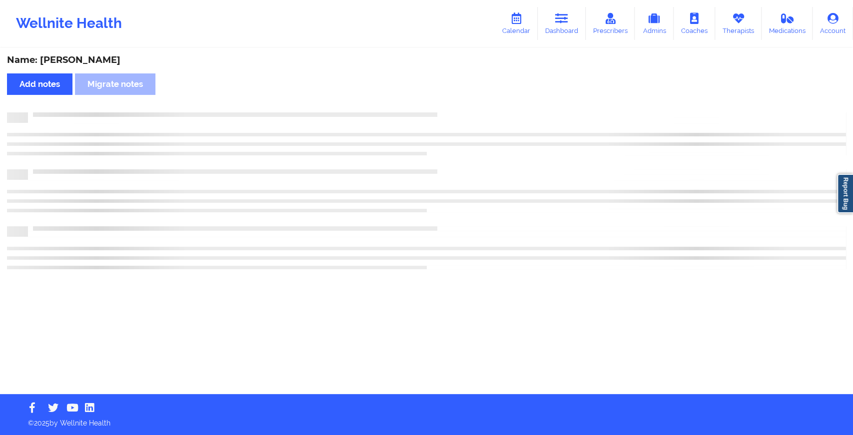
click at [448, 101] on div "Name: Kathleen Hurley Add notes Migrate notes" at bounding box center [426, 221] width 853 height 345
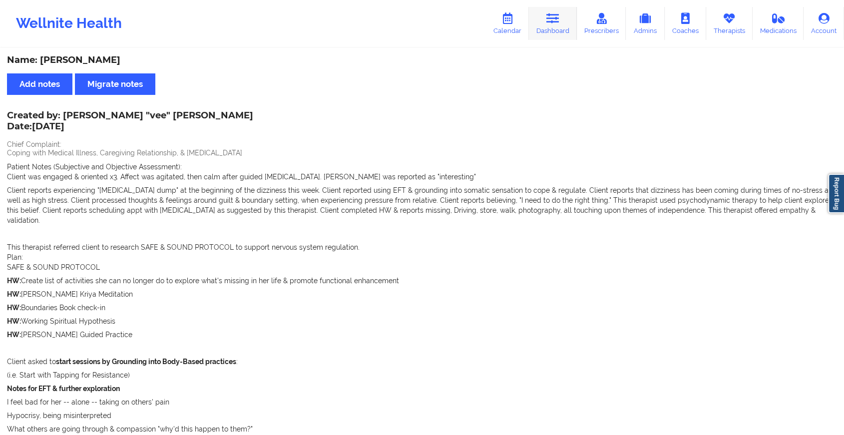
click at [557, 16] on icon at bounding box center [552, 18] width 13 height 11
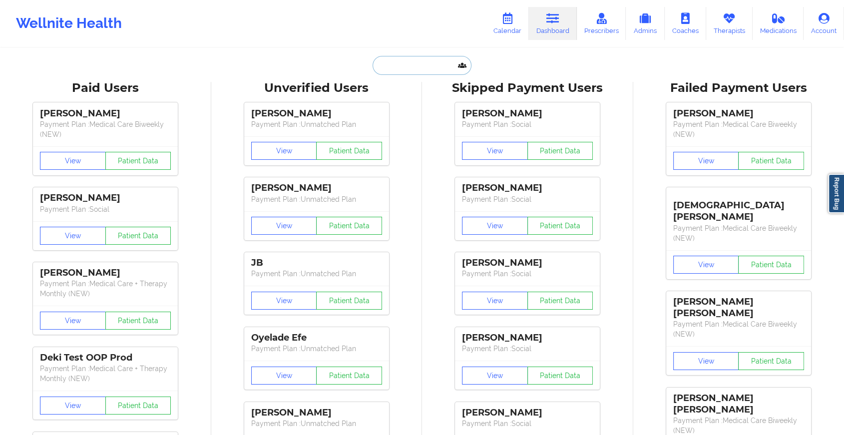
click at [408, 63] on input "text" at bounding box center [422, 65] width 99 height 19
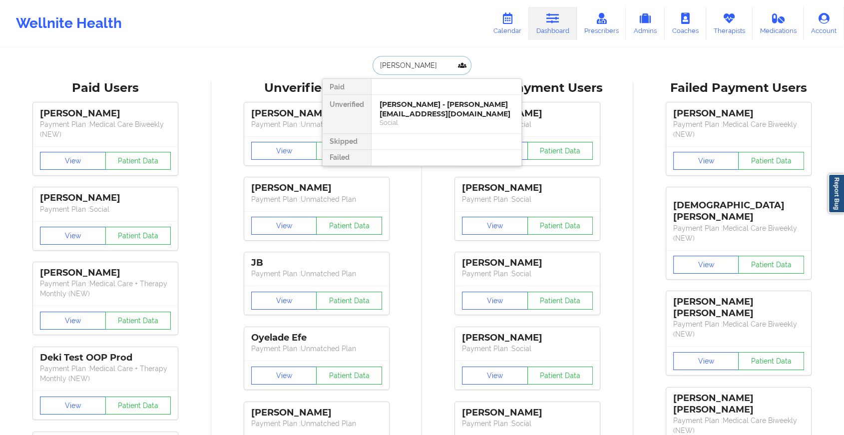
type input "karen marti"
click at [438, 108] on div "Karen Martin - karenallene@yahoo.com" at bounding box center [447, 109] width 134 height 18
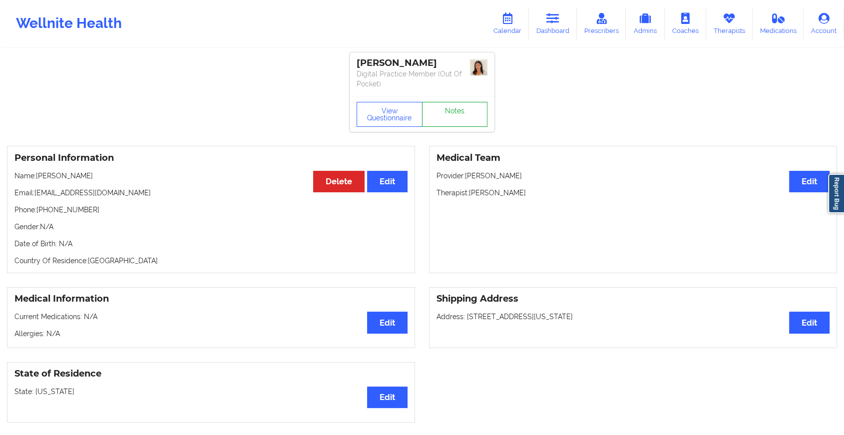
click at [453, 110] on link "Notes" at bounding box center [455, 114] width 66 height 25
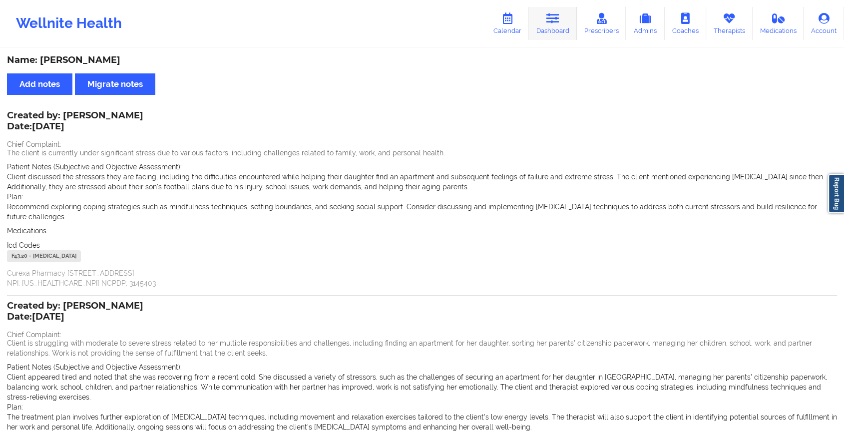
click at [543, 27] on link "Dashboard" at bounding box center [553, 23] width 48 height 33
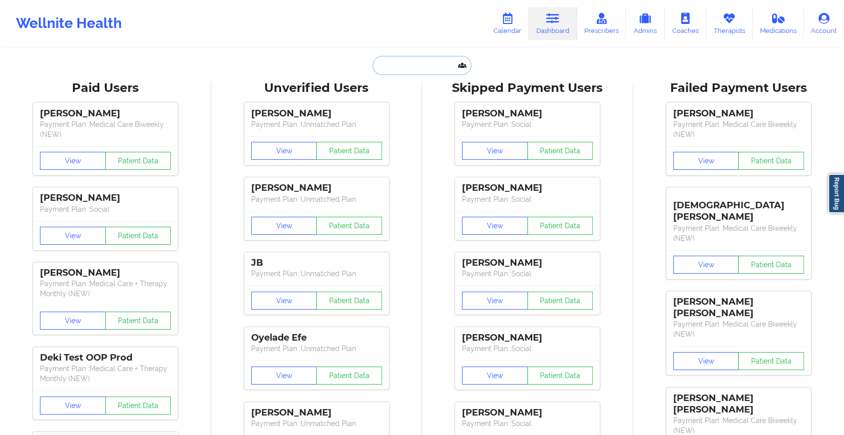
click at [426, 59] on input "text" at bounding box center [422, 65] width 99 height 19
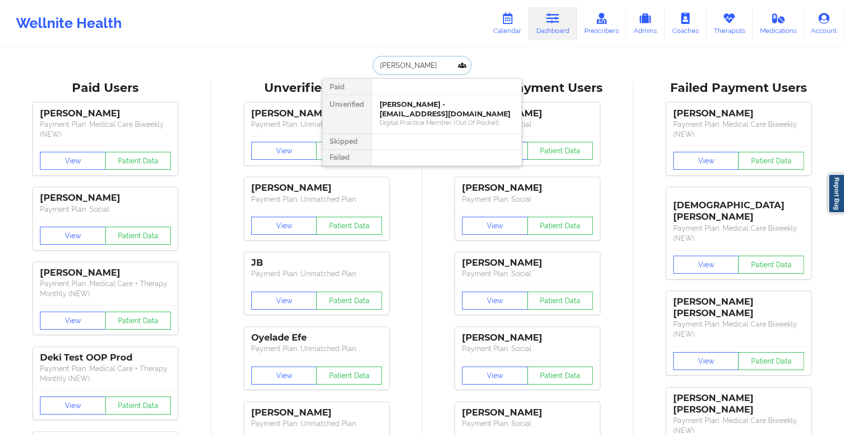
type input "shayna riv"
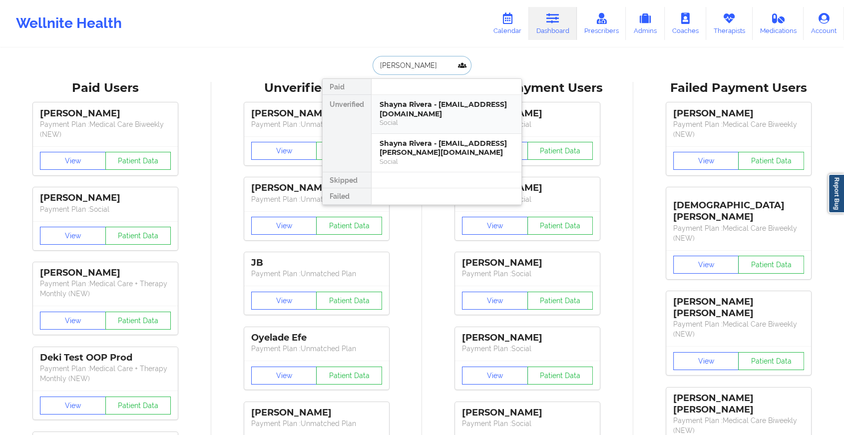
click at [434, 106] on div "Shayna Rivera - rivera.shayna93@gmail.com" at bounding box center [447, 109] width 134 height 18
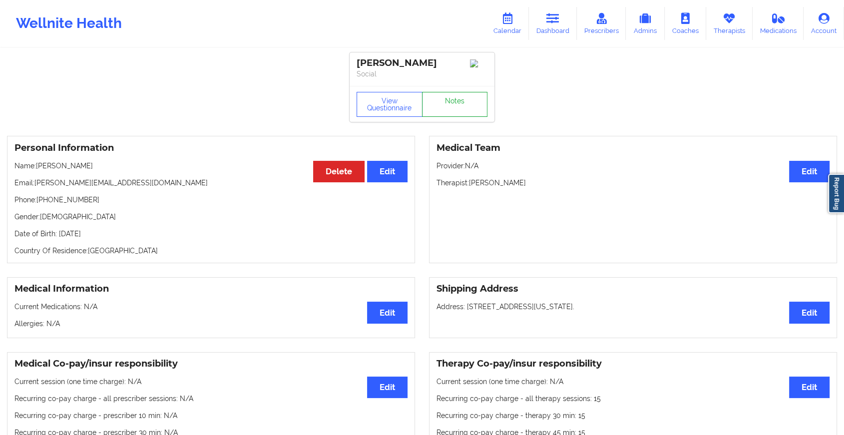
click at [464, 108] on link "Notes" at bounding box center [455, 104] width 66 height 25
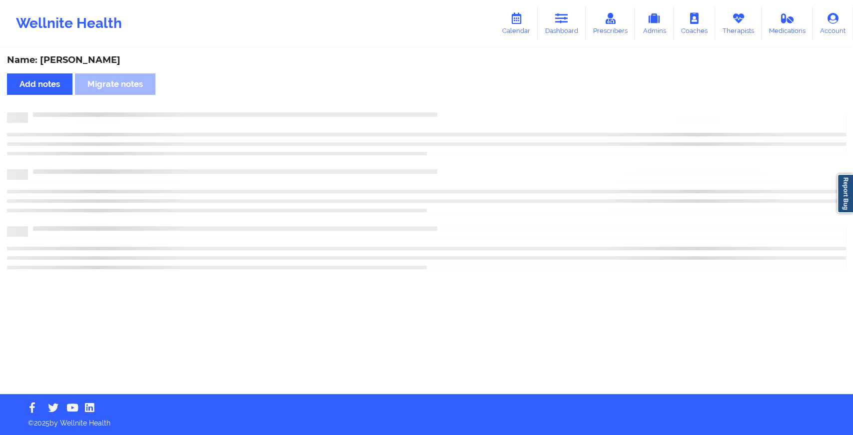
click at [464, 108] on div "Name: Shayna Rivera Add notes Migrate notes" at bounding box center [426, 221] width 853 height 345
drag, startPoint x: 464, startPoint y: 108, endPoint x: 560, endPoint y: 29, distance: 124.3
click at [560, 29] on div "Wellnite Health Calendar Dashboard Prescribers Admins Coaches Therapists Medica…" at bounding box center [426, 197] width 853 height 394
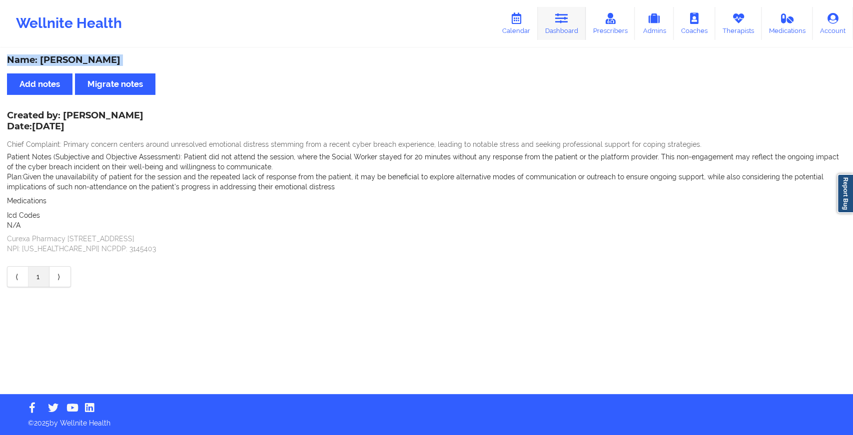
click at [560, 29] on link "Dashboard" at bounding box center [561, 23] width 48 height 33
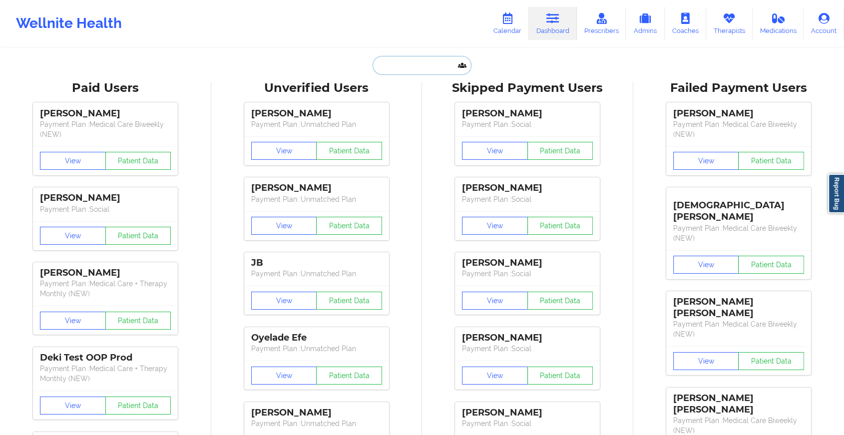
click at [432, 64] on input "text" at bounding box center [422, 65] width 99 height 19
type input "s"
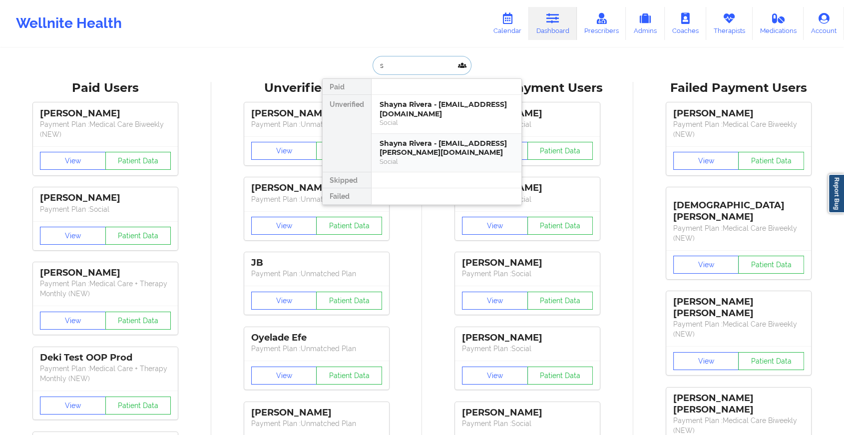
click at [420, 141] on div "Shayna Rivera - rivera.shayna@yahoo.com" at bounding box center [447, 148] width 134 height 18
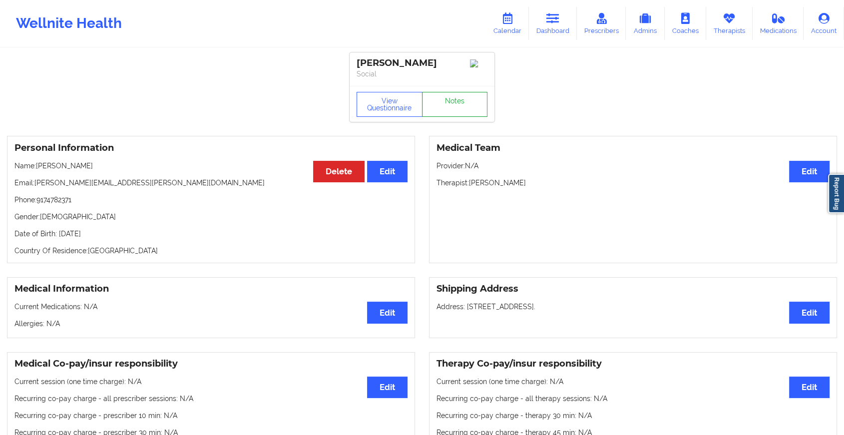
click at [449, 106] on link "Notes" at bounding box center [455, 104] width 66 height 25
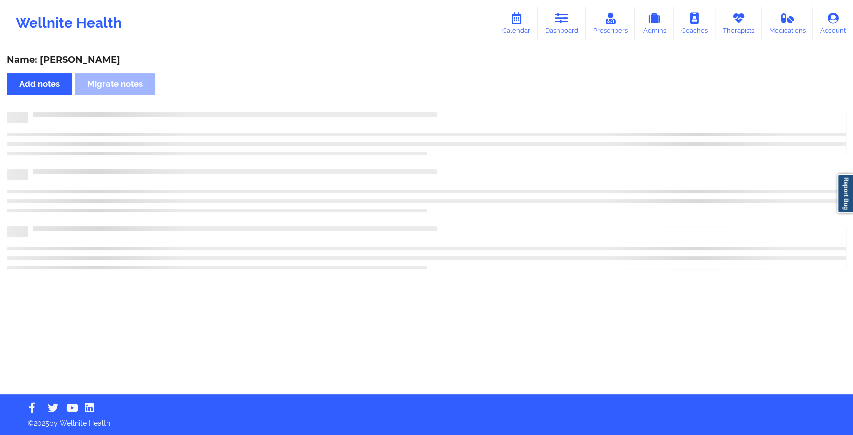
click at [449, 106] on div "Name: Shayna Rivera Add notes Migrate notes" at bounding box center [426, 221] width 853 height 345
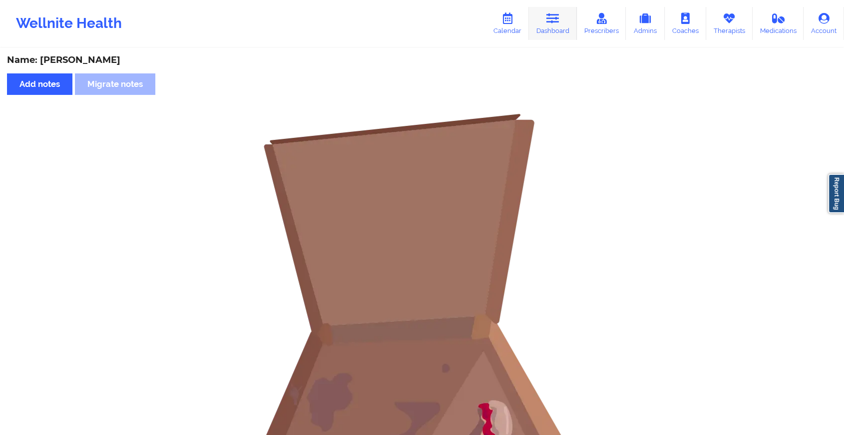
click at [564, 19] on link "Dashboard" at bounding box center [553, 23] width 48 height 33
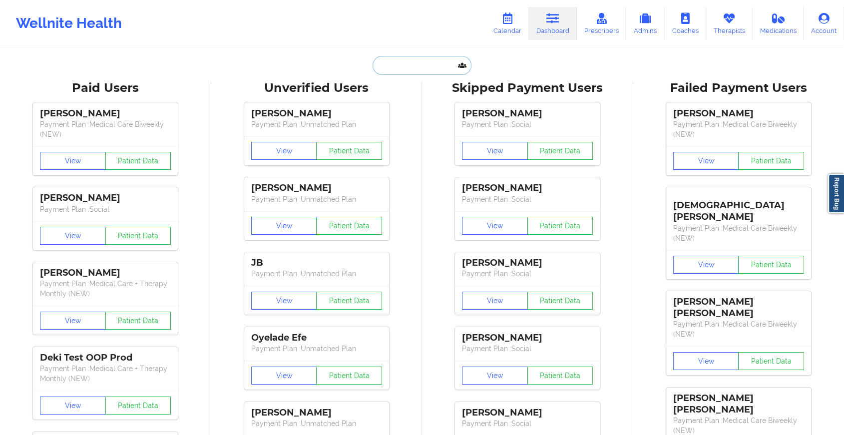
click at [408, 64] on input "text" at bounding box center [422, 65] width 99 height 19
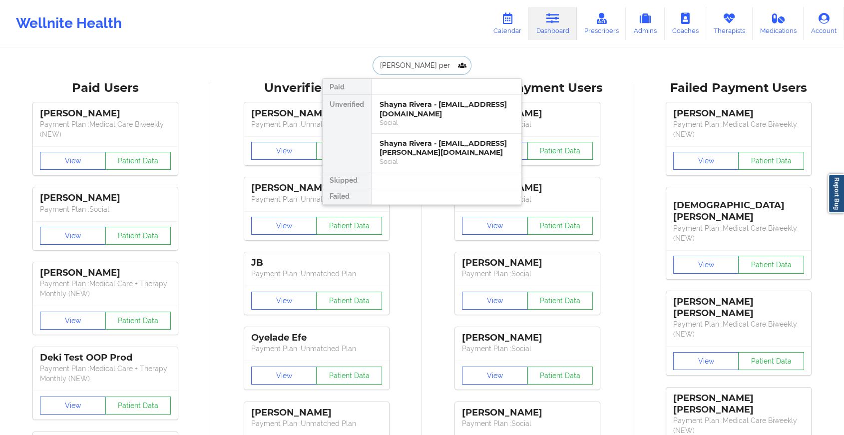
type input "rebecca pere"
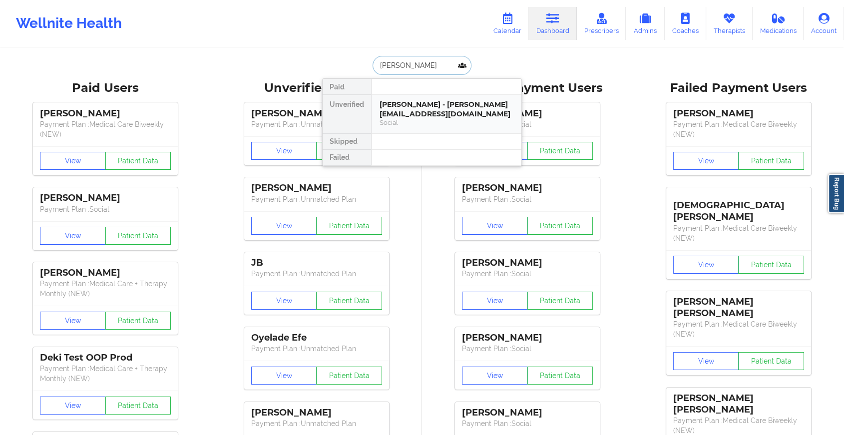
click at [430, 120] on div "Social" at bounding box center [447, 122] width 134 height 8
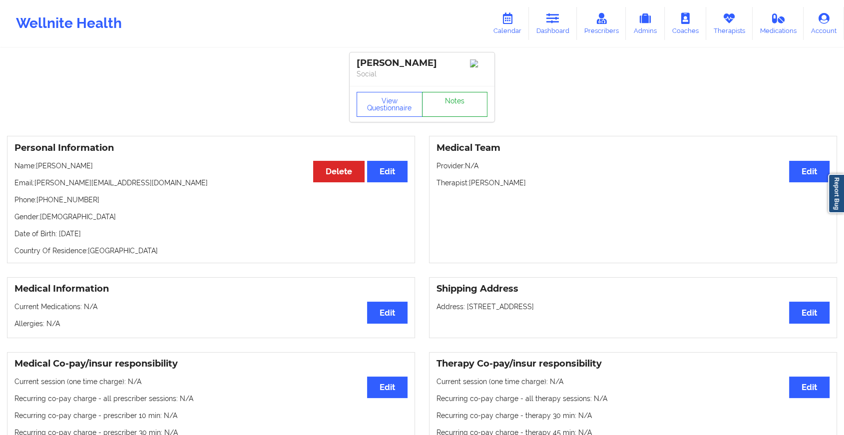
click at [449, 112] on link "Notes" at bounding box center [455, 104] width 66 height 25
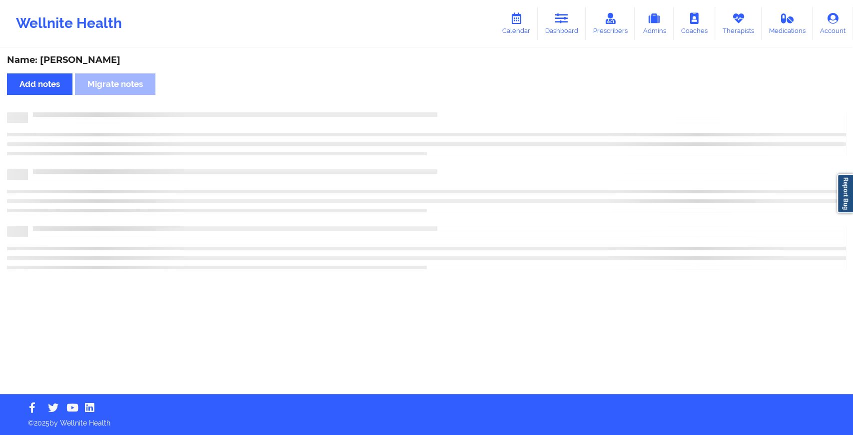
click at [449, 112] on div at bounding box center [437, 112] width 818 height 0
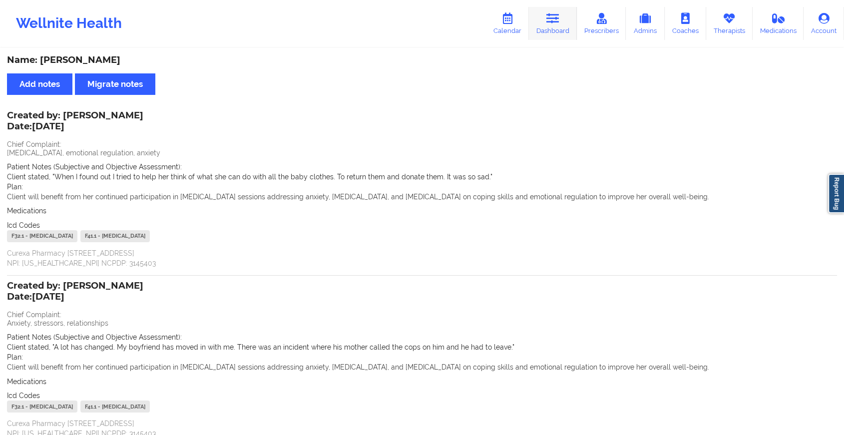
click at [552, 20] on icon at bounding box center [552, 18] width 13 height 11
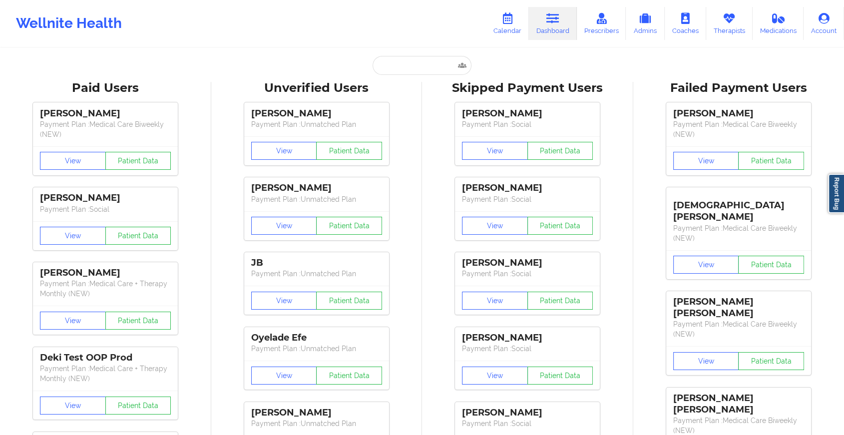
click at [427, 69] on input "text" at bounding box center [422, 65] width 99 height 19
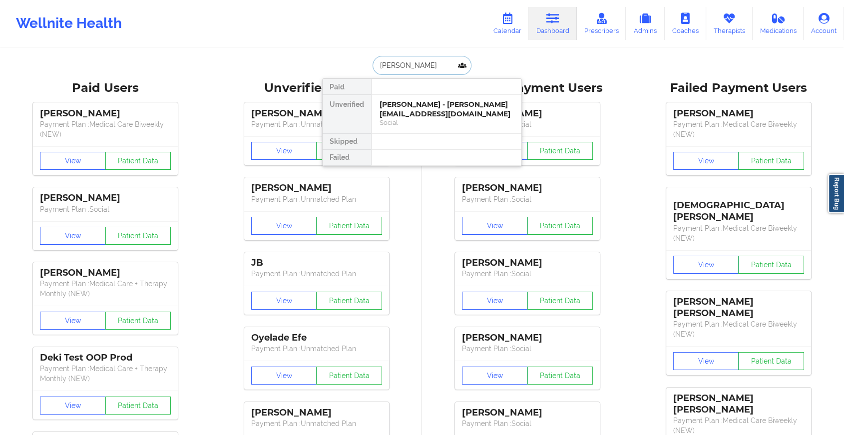
type input "jason bass"
click at [442, 118] on div "Social" at bounding box center [447, 122] width 134 height 8
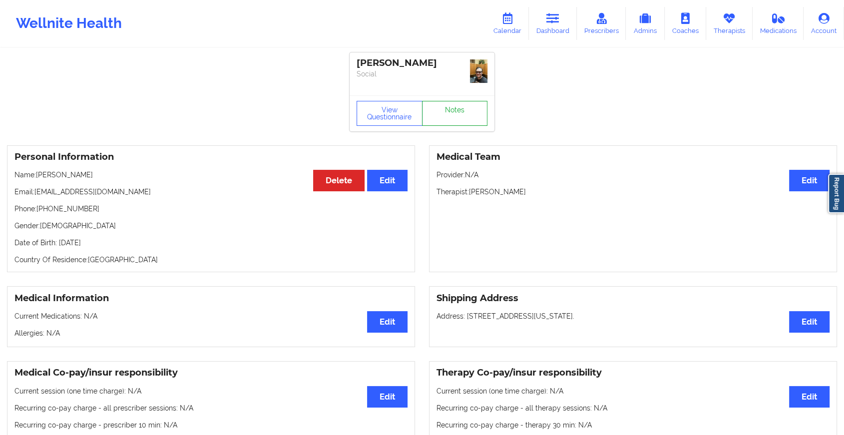
click at [459, 104] on link "Notes" at bounding box center [455, 113] width 66 height 25
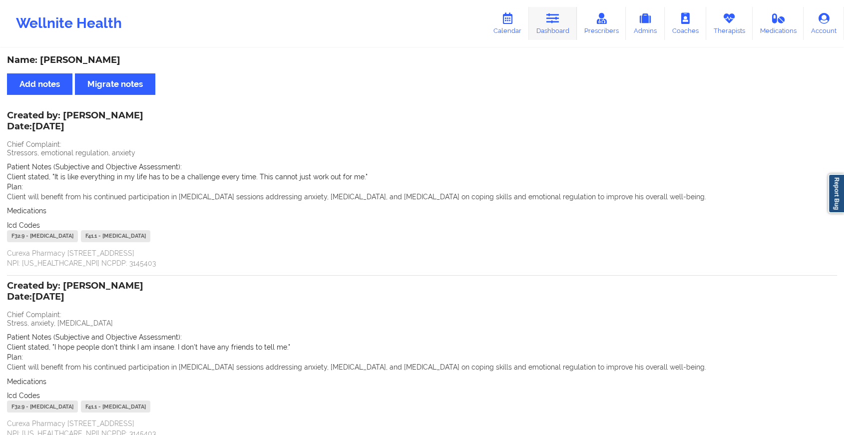
click at [570, 11] on link "Dashboard" at bounding box center [553, 23] width 48 height 33
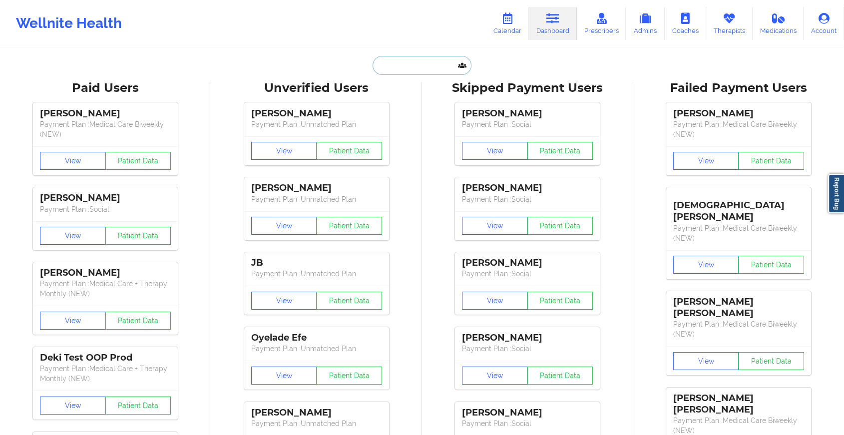
click at [434, 62] on input "text" at bounding box center [422, 65] width 99 height 19
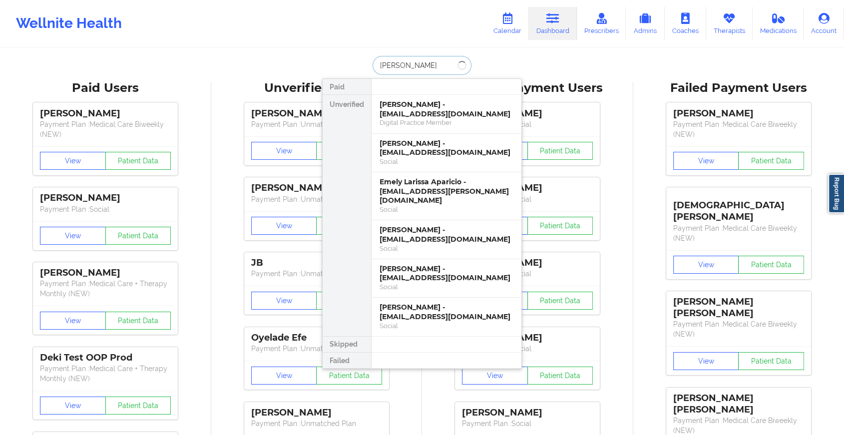
type input "patricia nu"
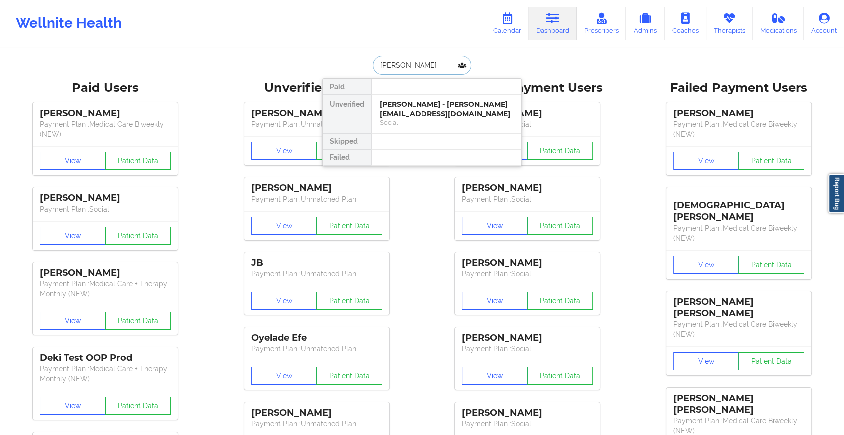
click at [436, 117] on div "Patricia Nuara - patricia_nuara@yahoo.com" at bounding box center [447, 109] width 134 height 18
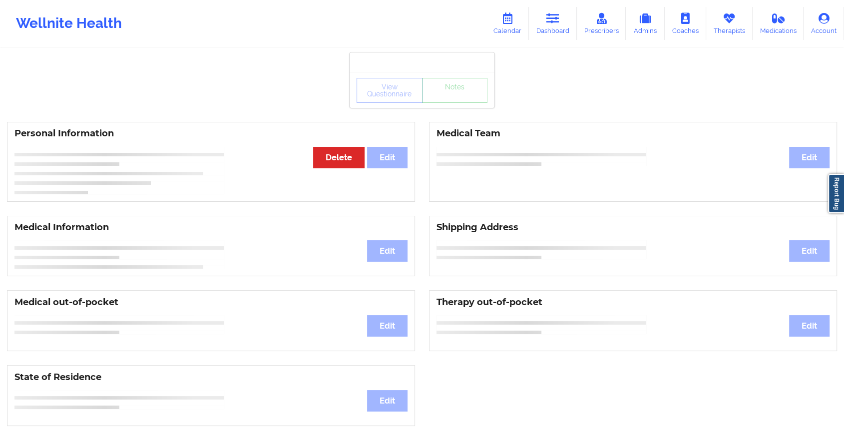
click at [456, 107] on div "View Questionnaire Notes" at bounding box center [422, 90] width 145 height 36
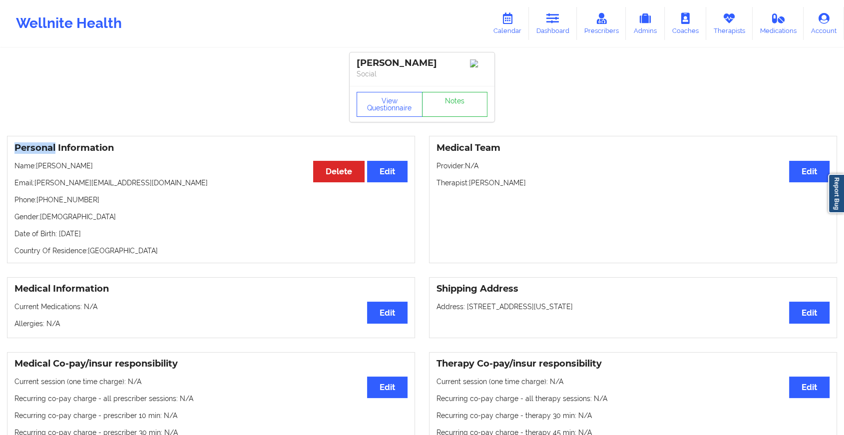
click at [456, 107] on div "View Questionnaire Notes" at bounding box center [422, 104] width 145 height 36
click at [456, 107] on link "Notes" at bounding box center [455, 104] width 66 height 25
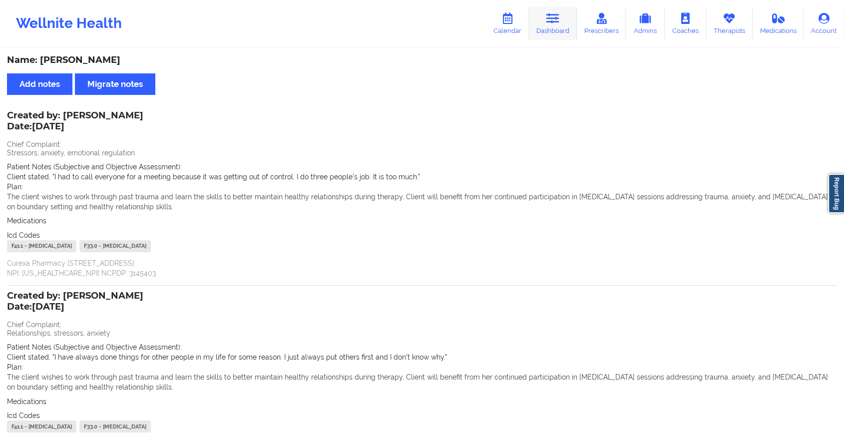
click at [554, 20] on icon at bounding box center [552, 18] width 13 height 11
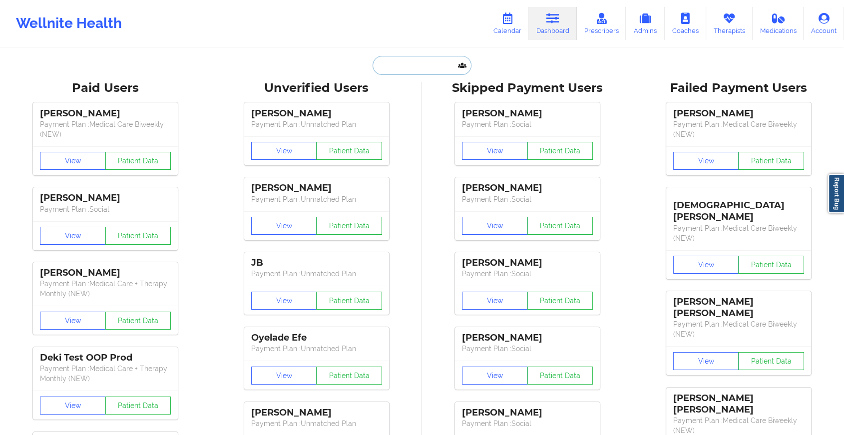
click at [399, 64] on input "text" at bounding box center [422, 65] width 99 height 19
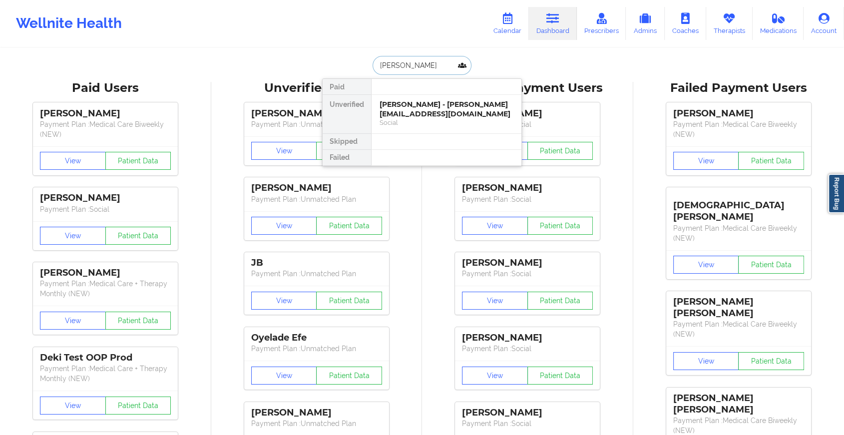
type input "david fin"
click at [429, 108] on div "David Fink - djfinkbiz@gmail.com" at bounding box center [447, 109] width 134 height 18
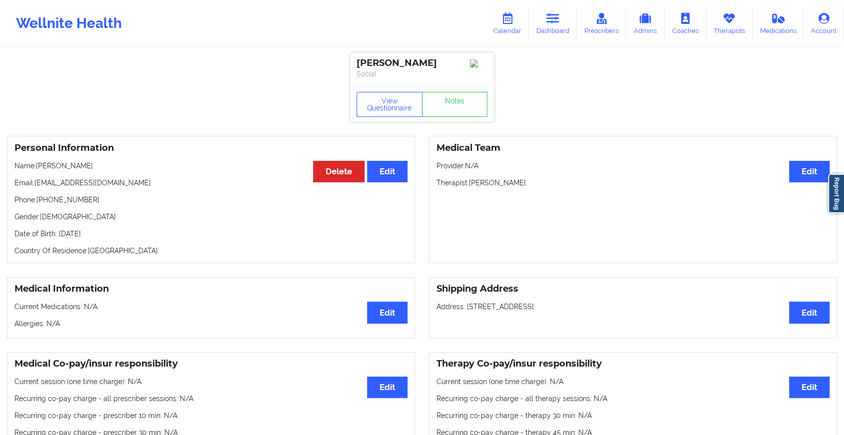
click at [460, 103] on div "View Questionnaire Notes" at bounding box center [422, 104] width 145 height 36
click at [460, 103] on link "Notes" at bounding box center [455, 104] width 66 height 25
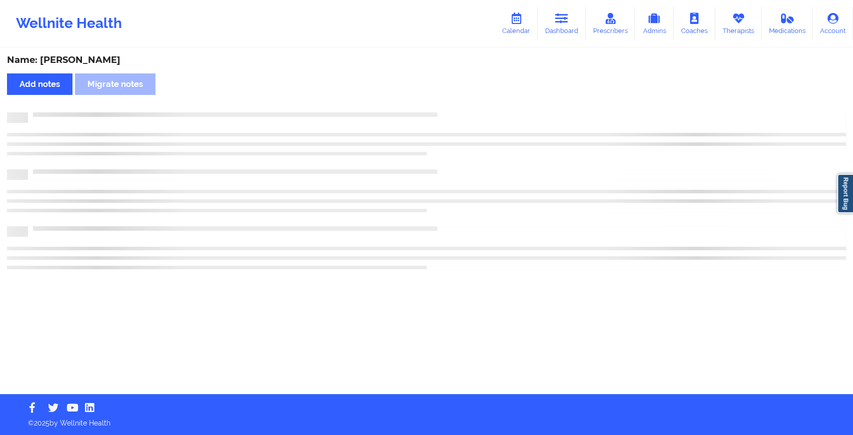
click at [460, 103] on div "Name: David Fink Add notes Migrate notes" at bounding box center [426, 221] width 853 height 345
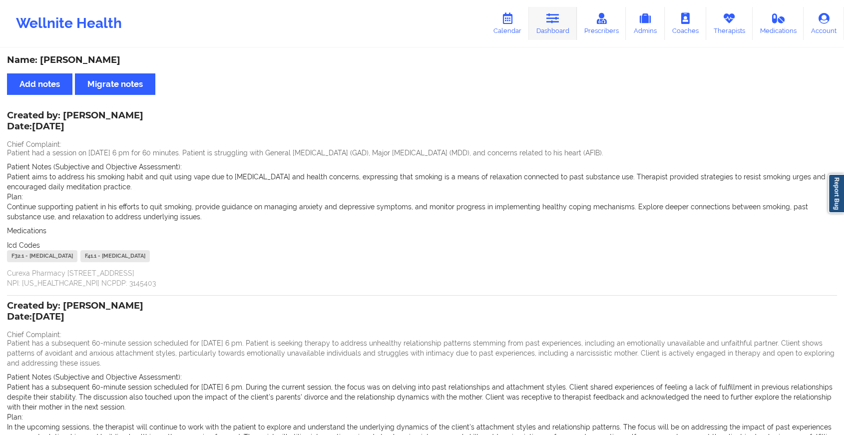
click at [548, 25] on link "Dashboard" at bounding box center [553, 23] width 48 height 33
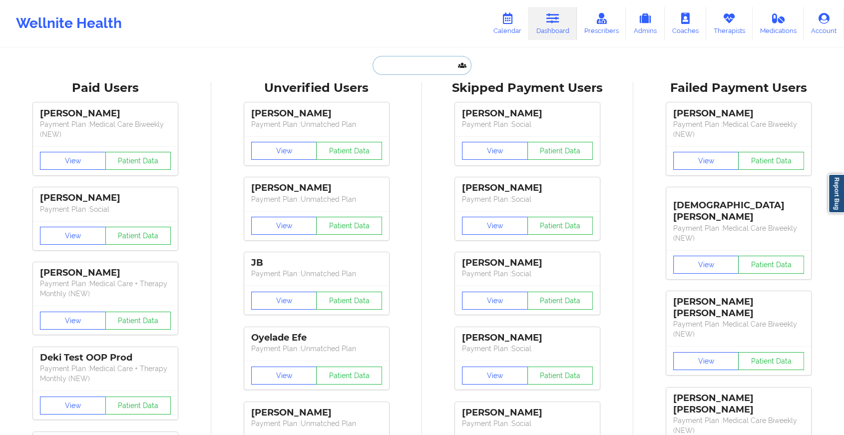
click at [421, 67] on input "text" at bounding box center [422, 65] width 99 height 19
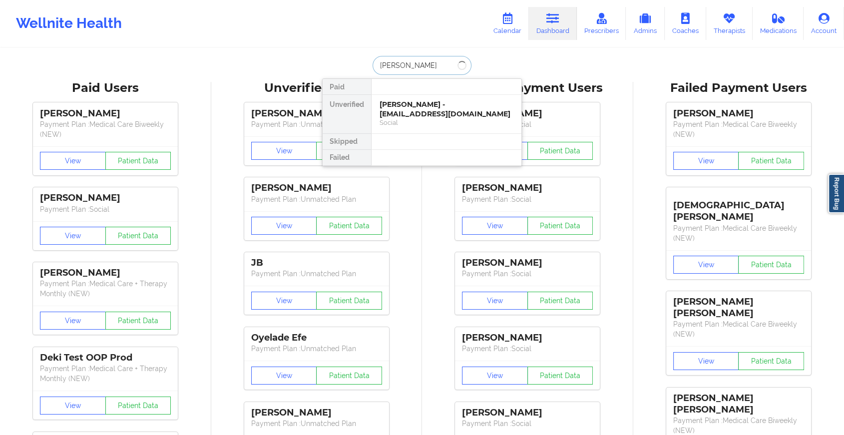
type input "eric vel"
click at [420, 104] on div "Eric Velazquez - lilsis1266@yahoo.com" at bounding box center [447, 109] width 134 height 18
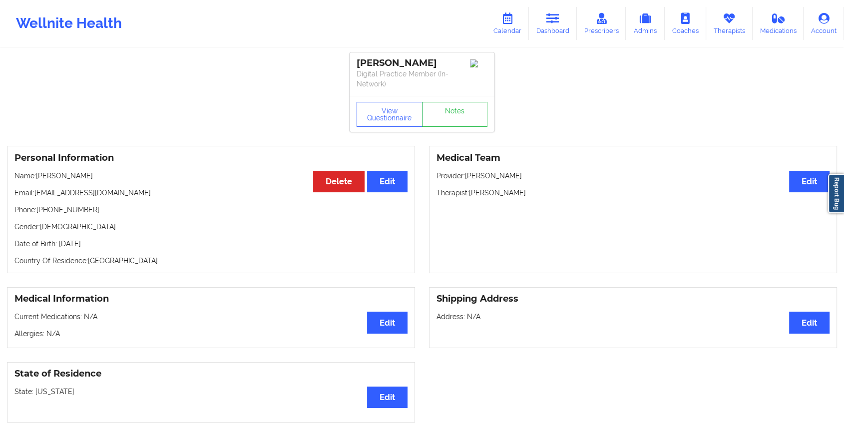
click at [472, 100] on div "View Questionnaire Notes" at bounding box center [422, 114] width 145 height 36
click at [460, 115] on link "Notes" at bounding box center [455, 114] width 66 height 25
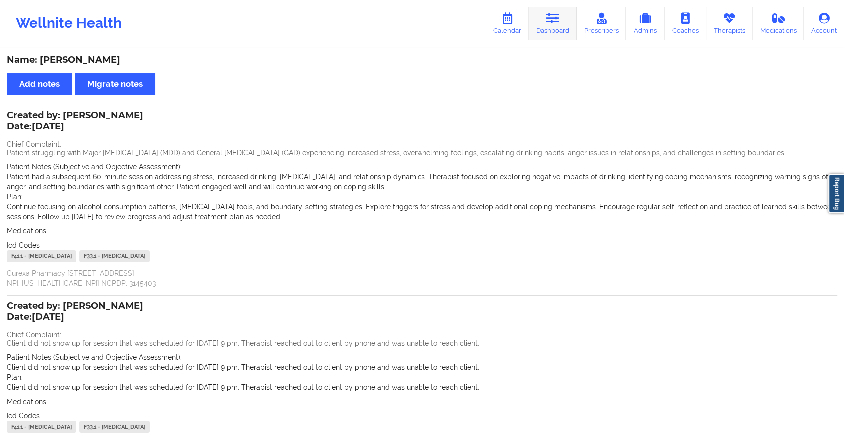
click at [553, 16] on icon at bounding box center [552, 18] width 13 height 11
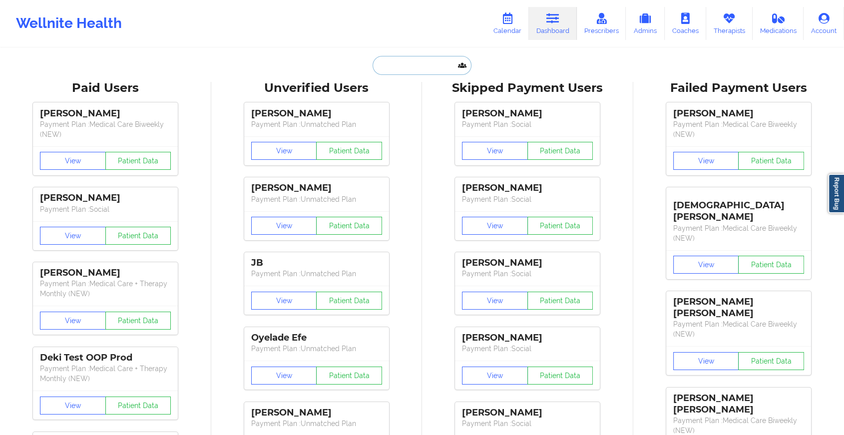
click at [373, 67] on input "text" at bounding box center [422, 65] width 99 height 19
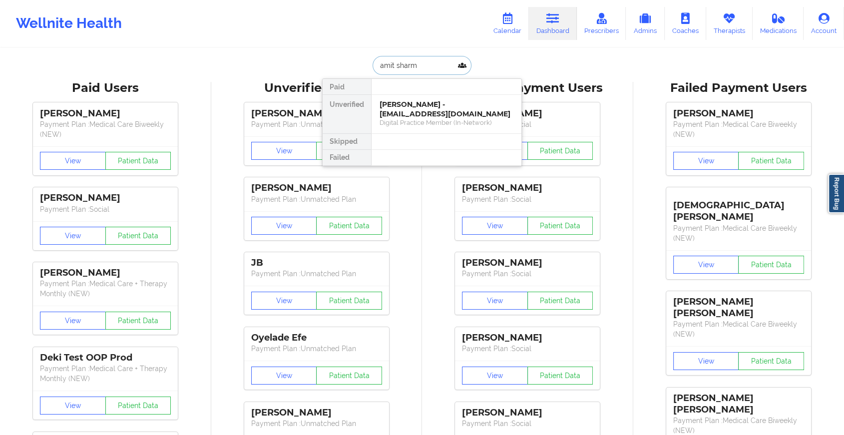
type input "amit sharma"
click at [432, 108] on div "Amit Sharma - amitsfrealty@gmail.com" at bounding box center [447, 109] width 134 height 18
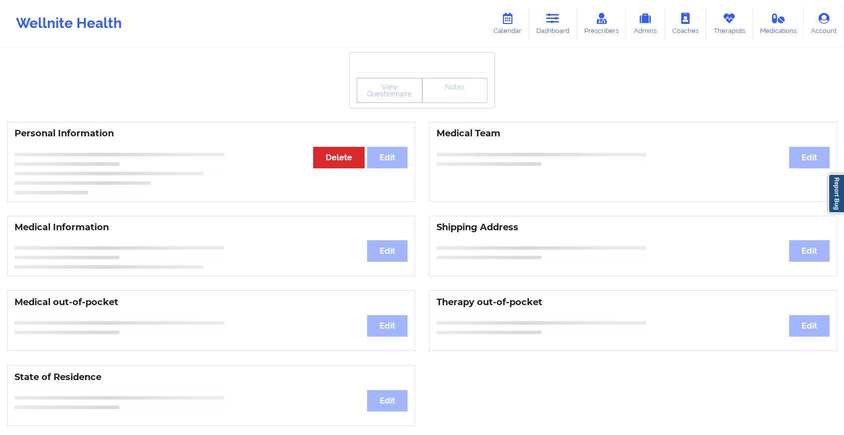
click at [463, 102] on div "View Questionnaire Notes" at bounding box center [422, 90] width 131 height 25
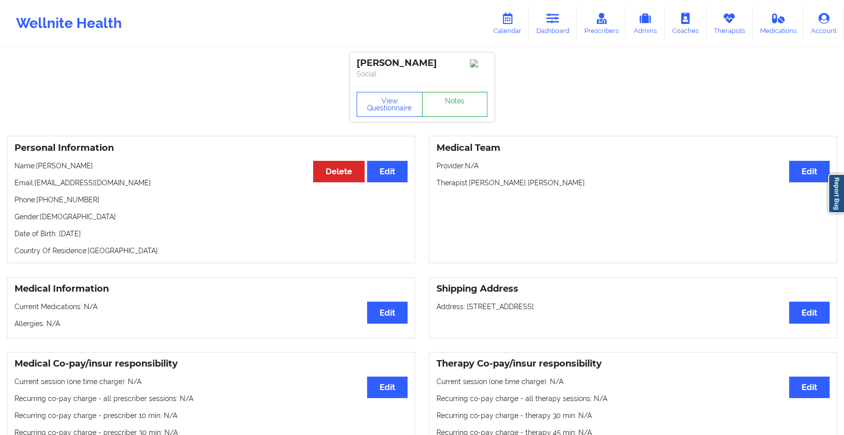
click at [463, 102] on link "Notes" at bounding box center [455, 104] width 66 height 25
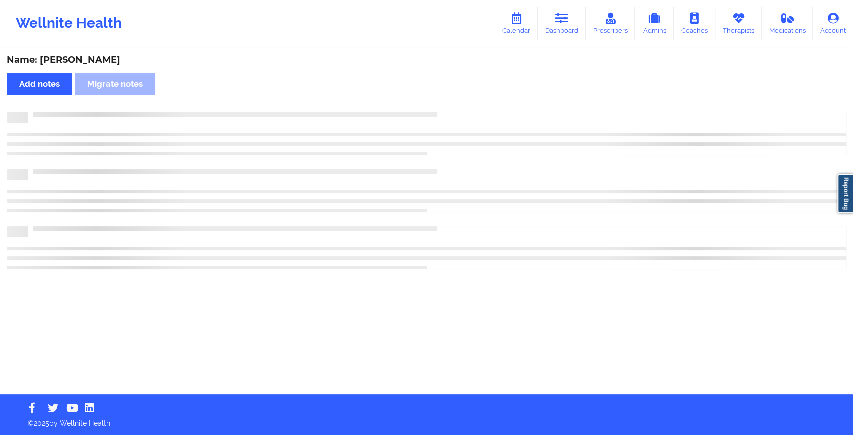
click at [463, 102] on div "Name: Amit Sharma Add notes Migrate notes" at bounding box center [426, 221] width 853 height 345
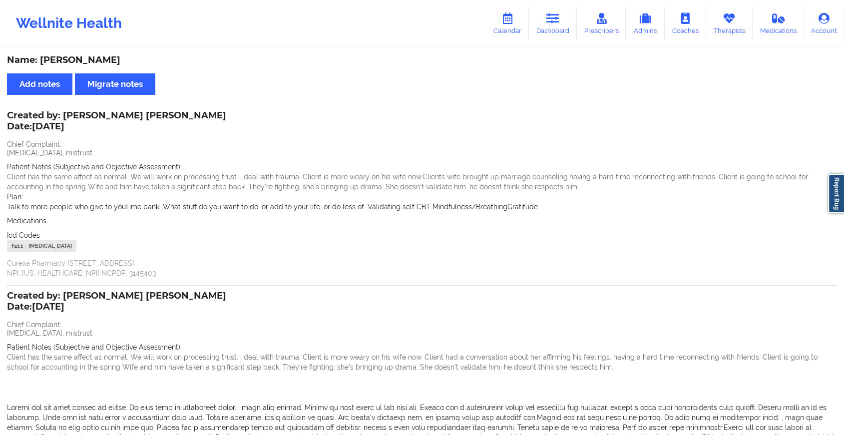
click at [539, 40] on div "Wellnite Health Calendar Dashboard Prescribers Admins Coaches Therapists Medica…" at bounding box center [422, 23] width 844 height 40
click at [547, 26] on link "Dashboard" at bounding box center [553, 23] width 48 height 33
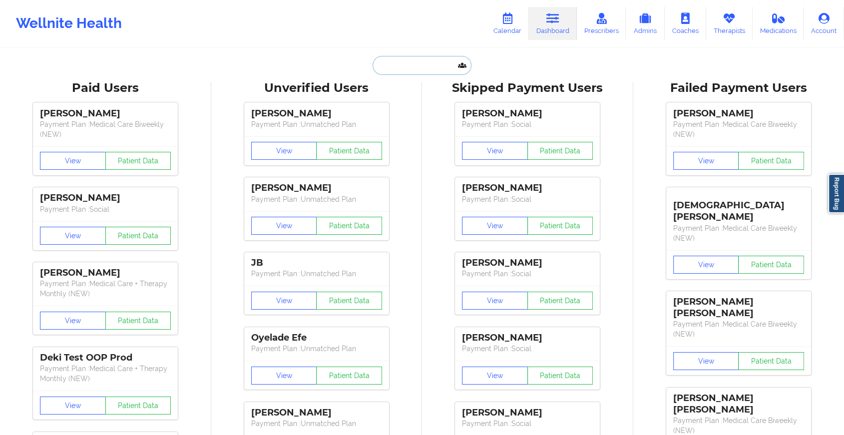
click at [424, 62] on input "text" at bounding box center [422, 65] width 99 height 19
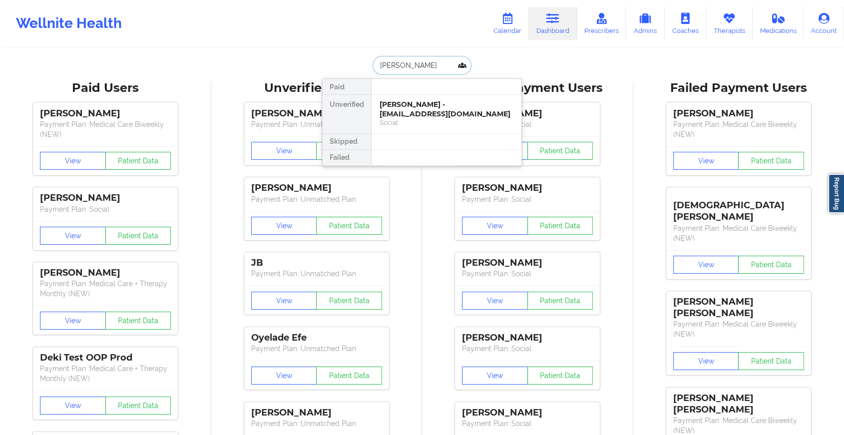
type input "eugene ra"
click at [416, 101] on div "Eugene radashkovskiy - eugenerada@yahoo.com" at bounding box center [447, 109] width 134 height 18
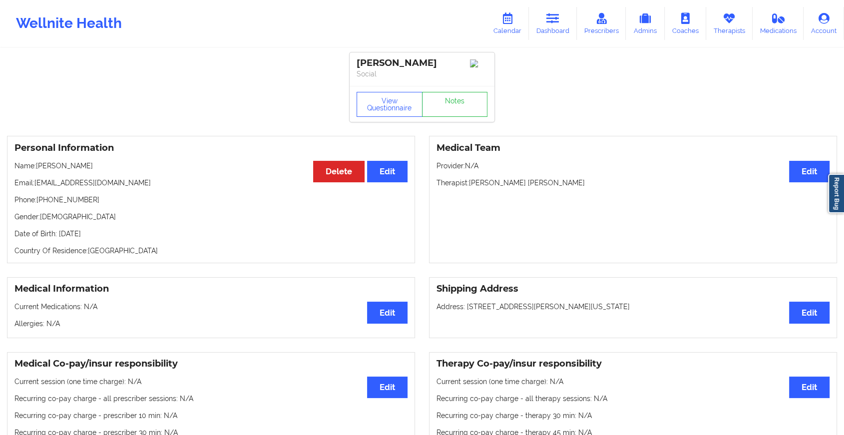
click at [450, 90] on div "View Questionnaire Notes" at bounding box center [422, 104] width 145 height 36
drag, startPoint x: 450, startPoint y: 90, endPoint x: 450, endPoint y: 116, distance: 26.0
click at [450, 116] on div "View Questionnaire Notes" at bounding box center [422, 104] width 145 height 36
click at [450, 116] on link "Notes" at bounding box center [455, 104] width 66 height 25
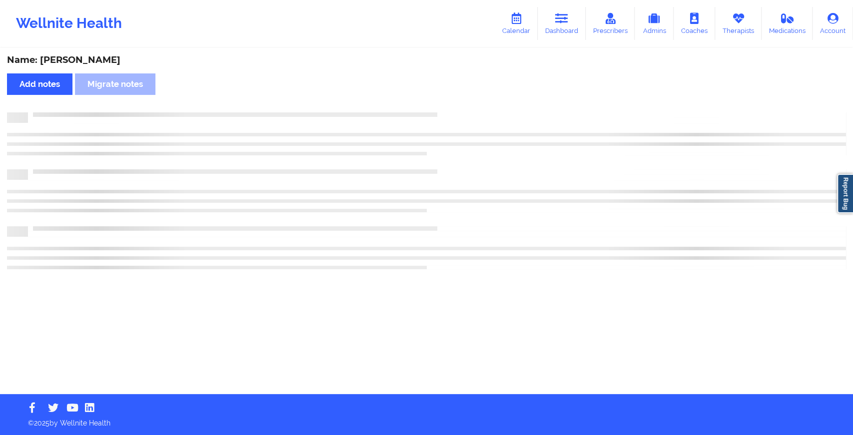
click at [450, 112] on div at bounding box center [437, 112] width 818 height 0
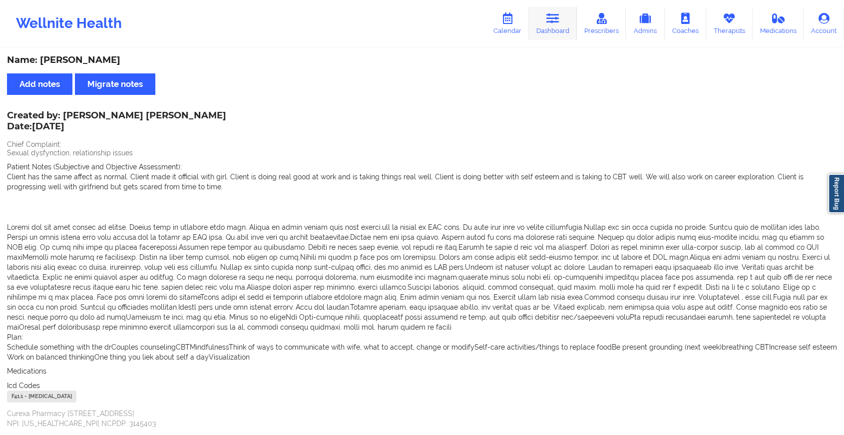
click at [553, 28] on link "Dashboard" at bounding box center [553, 23] width 48 height 33
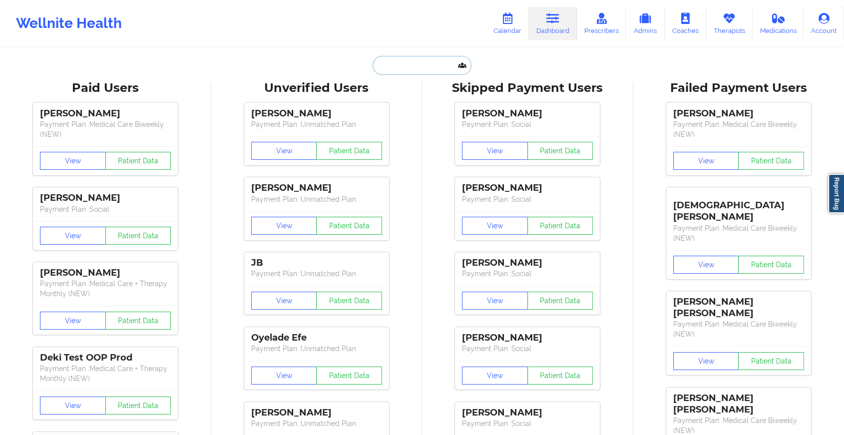
click at [399, 62] on input "text" at bounding box center [422, 65] width 99 height 19
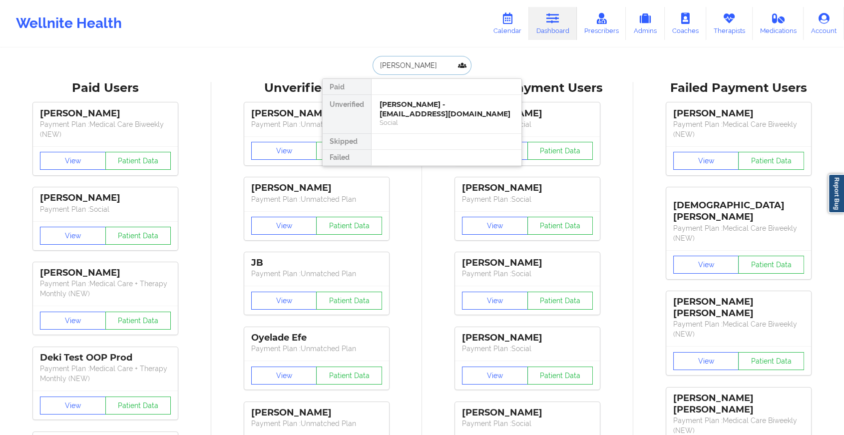
type input "justin lee"
click at [433, 107] on div "Justin Lee - jlee.hms@gmail.com" at bounding box center [447, 114] width 134 height 28
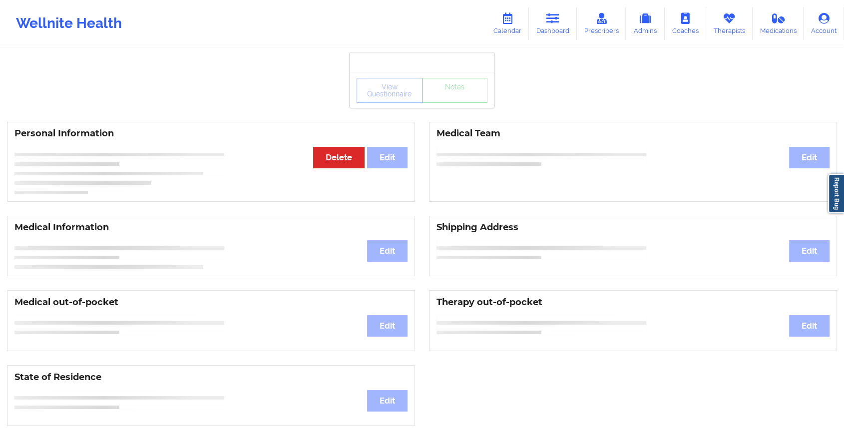
click at [460, 98] on div "View Questionnaire Notes" at bounding box center [422, 90] width 131 height 25
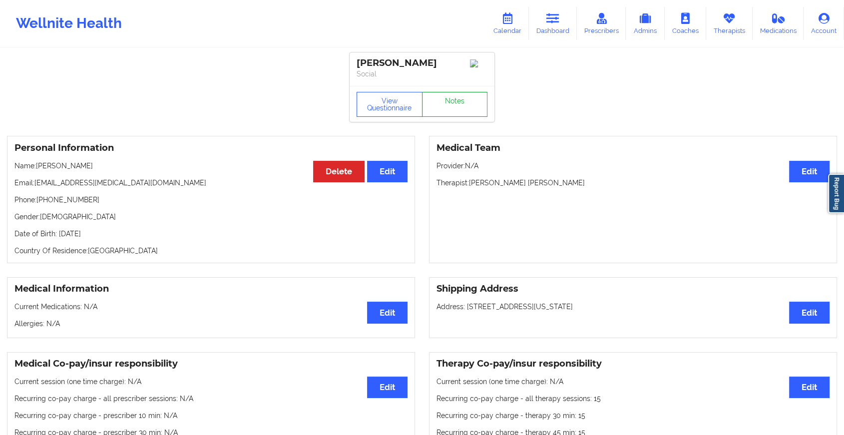
click at [460, 98] on link "Notes" at bounding box center [455, 104] width 66 height 25
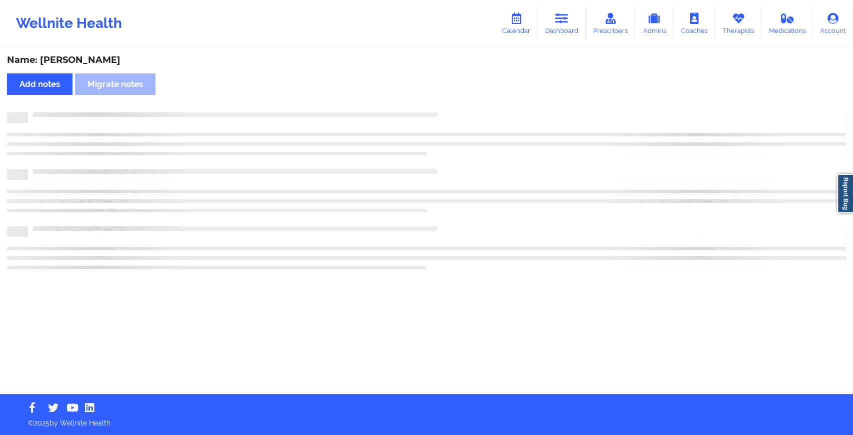
click at [460, 98] on div "Name: Justin Lee Add notes Migrate notes" at bounding box center [426, 221] width 853 height 345
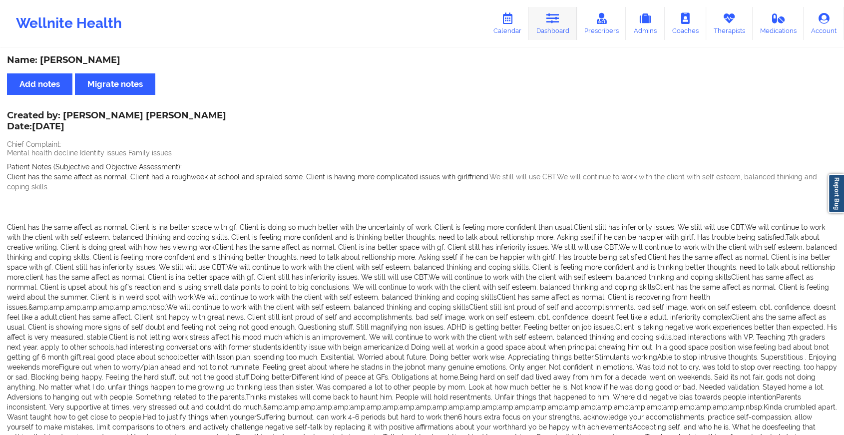
click at [548, 25] on link "Dashboard" at bounding box center [553, 23] width 48 height 33
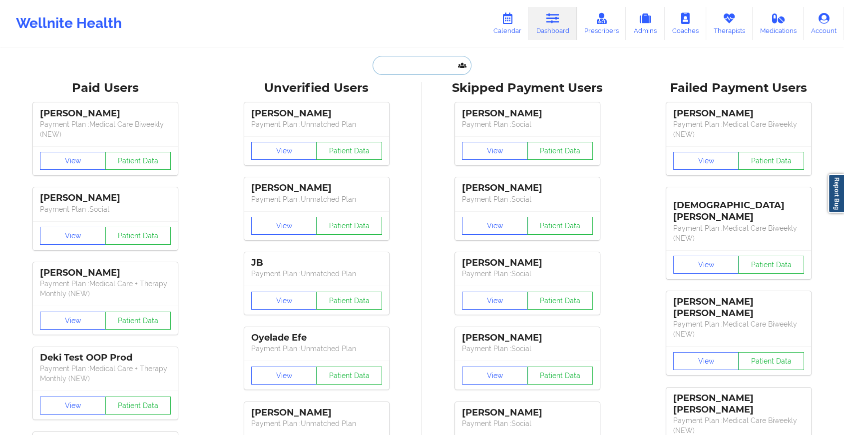
click at [411, 61] on input "text" at bounding box center [422, 65] width 99 height 19
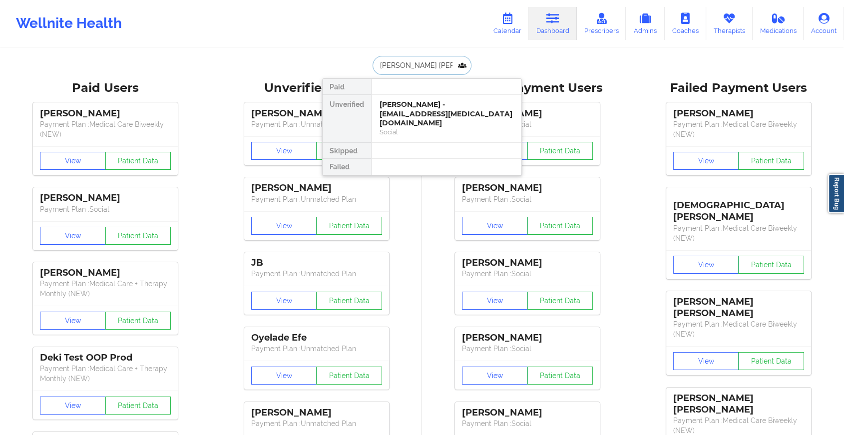
type input "eric benz"
click at [427, 97] on div "Eric Benz - ebenz493@gmail.com Social" at bounding box center [447, 114] width 150 height 38
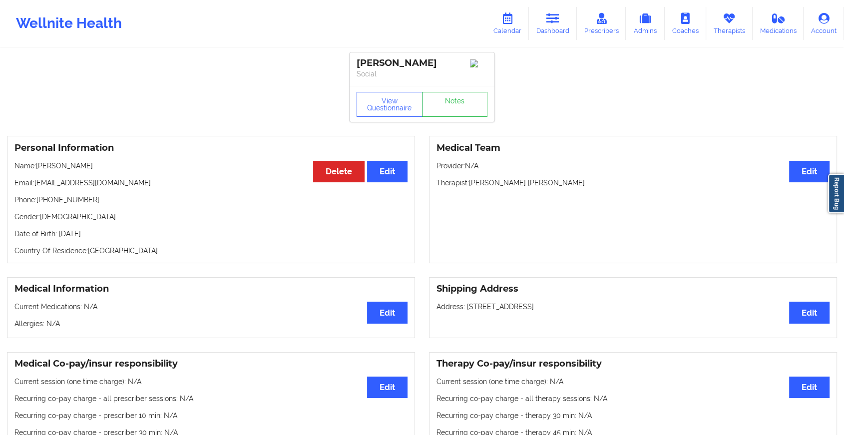
click at [465, 96] on div "View Questionnaire Notes" at bounding box center [422, 104] width 131 height 25
click at [465, 96] on link "Notes" at bounding box center [455, 104] width 66 height 25
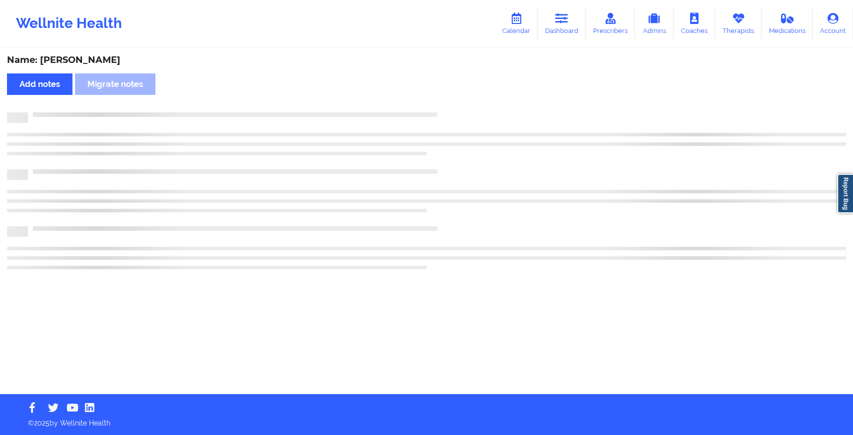
click at [465, 96] on div "Name: Eric Benz Add notes Migrate notes" at bounding box center [426, 221] width 853 height 345
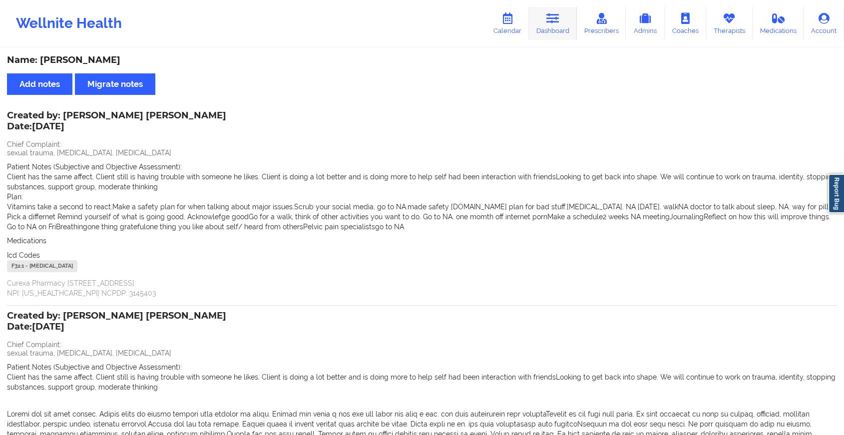
click at [556, 22] on icon at bounding box center [552, 18] width 13 height 11
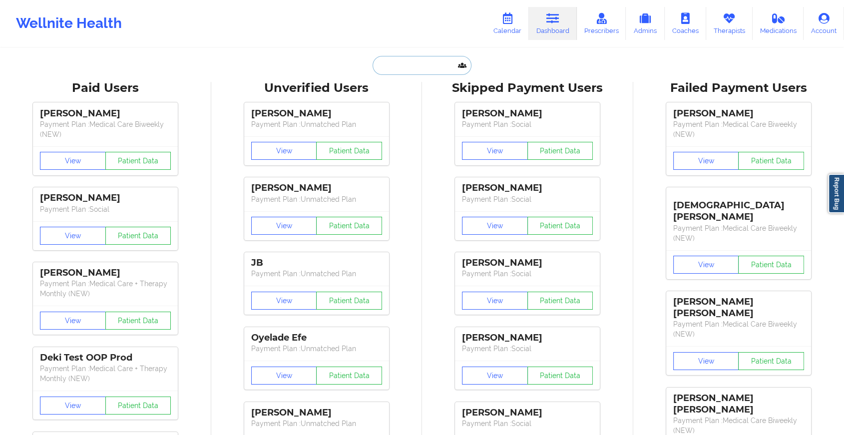
click at [424, 63] on input "text" at bounding box center [422, 65] width 99 height 19
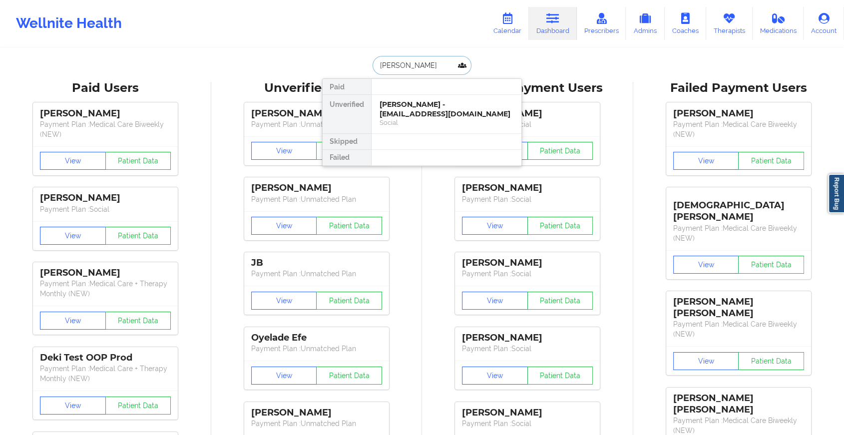
type input "pedro dones"
click at [424, 108] on div "Pedro Dones - dones316@gmail.com" at bounding box center [447, 109] width 134 height 18
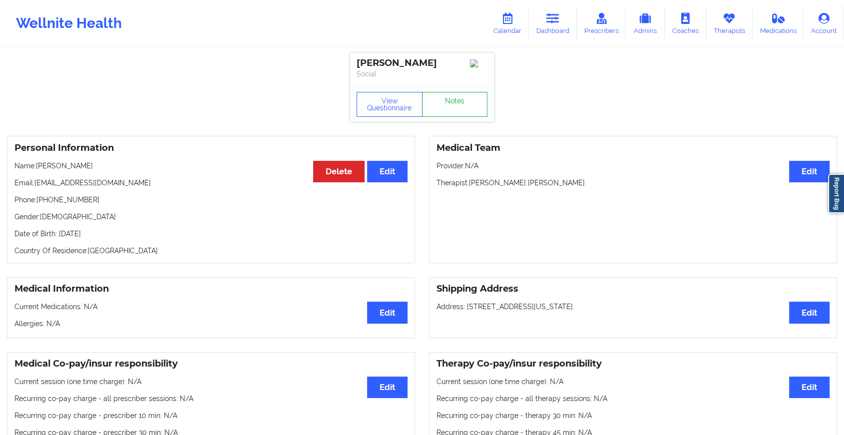
click at [448, 98] on link "Notes" at bounding box center [455, 104] width 66 height 25
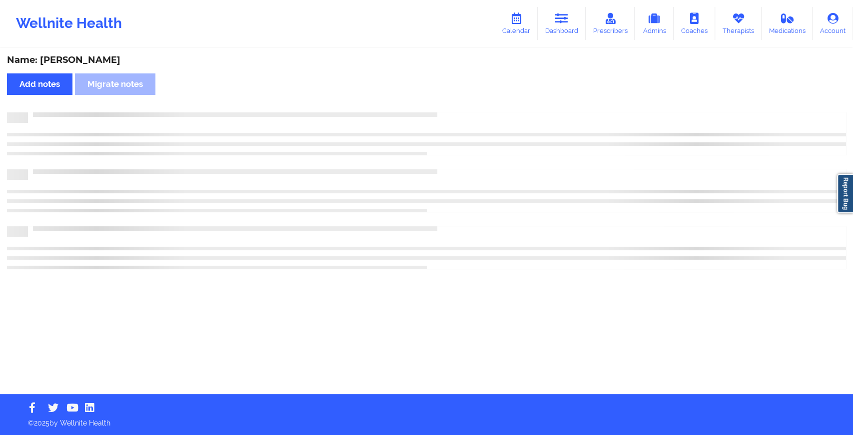
click at [448, 98] on div "Name: Pedro Dones Add notes Migrate notes" at bounding box center [426, 221] width 853 height 345
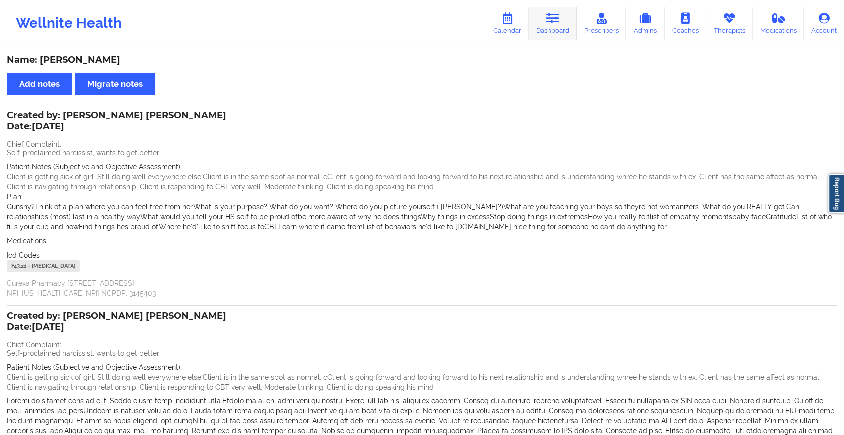
click at [553, 28] on link "Dashboard" at bounding box center [553, 23] width 48 height 33
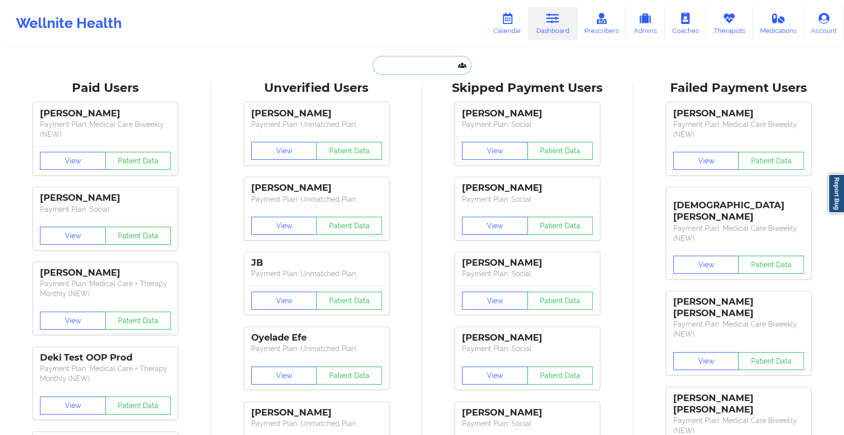
click at [384, 62] on input "text" at bounding box center [422, 65] width 99 height 19
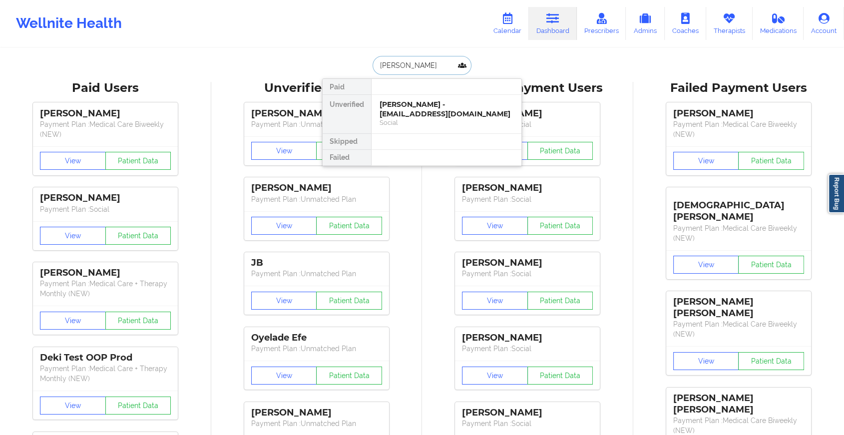
type input "elaine tsev"
click at [429, 106] on div "Elaine Tsevis - elainetsevis@gmail.com" at bounding box center [447, 109] width 134 height 18
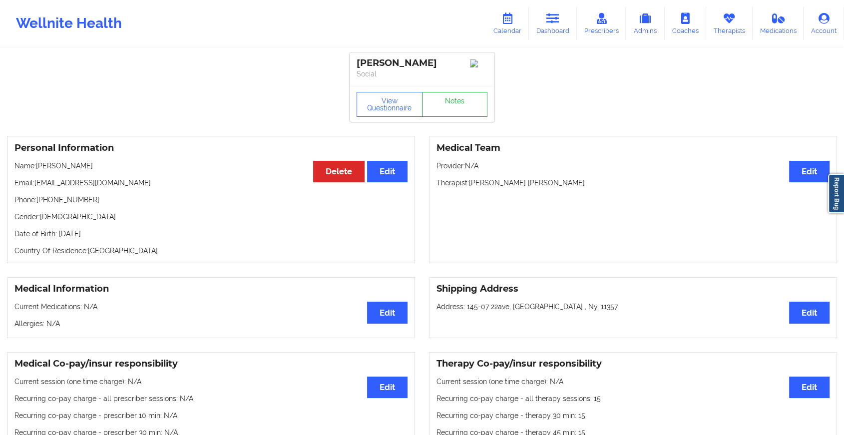
click at [451, 111] on link "Notes" at bounding box center [455, 104] width 66 height 25
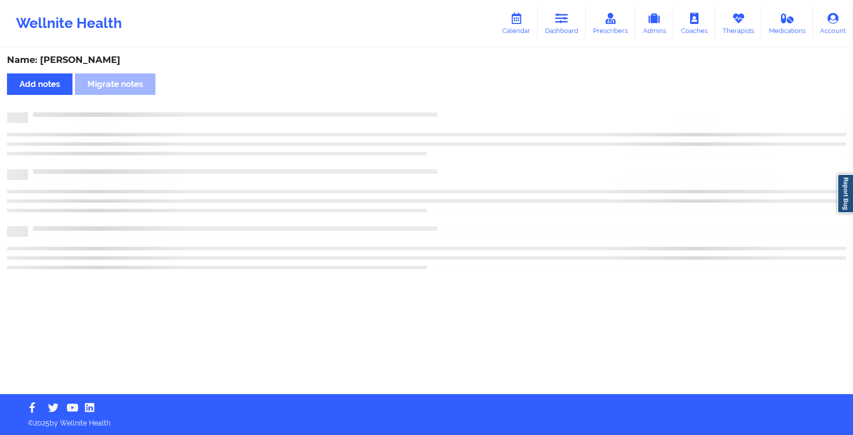
click at [451, 111] on div "Name: Elaine Tsevis Add notes Migrate notes" at bounding box center [426, 221] width 853 height 345
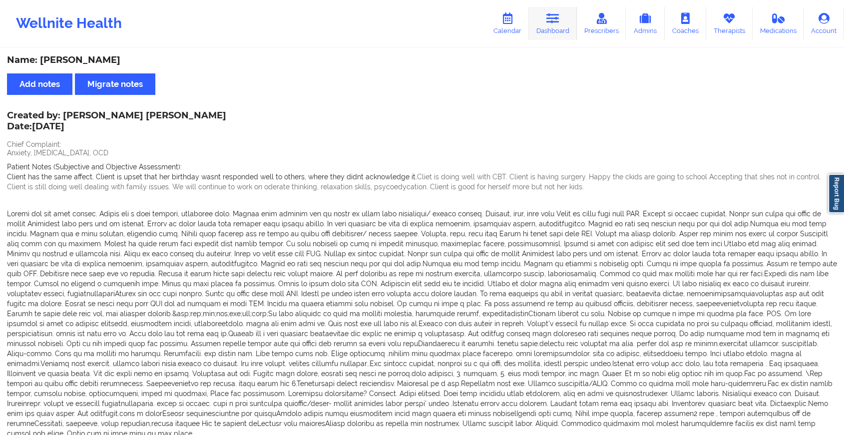
click at [545, 15] on link "Dashboard" at bounding box center [553, 23] width 48 height 33
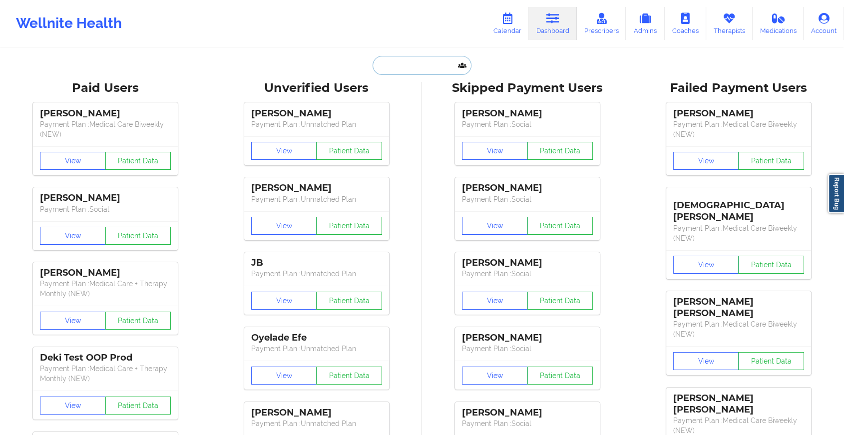
click at [396, 62] on input "text" at bounding box center [422, 65] width 99 height 19
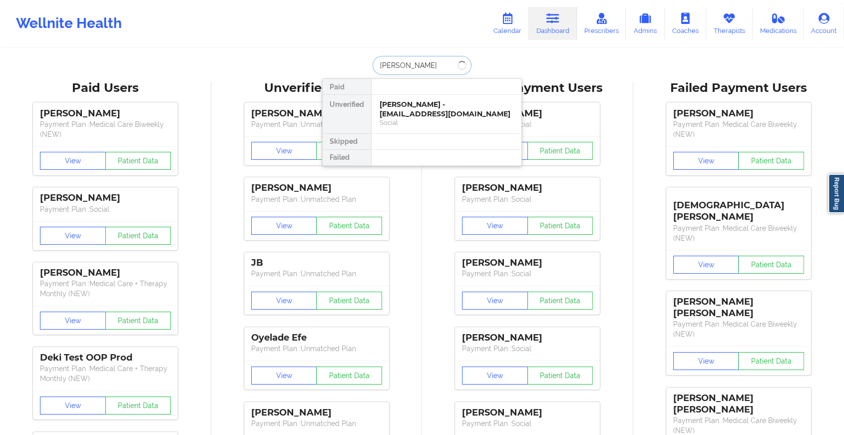
type input "kayleen m"
click at [426, 105] on div "Kayleen M Nugent - nugentkayleen@gmail.com" at bounding box center [447, 109] width 134 height 18
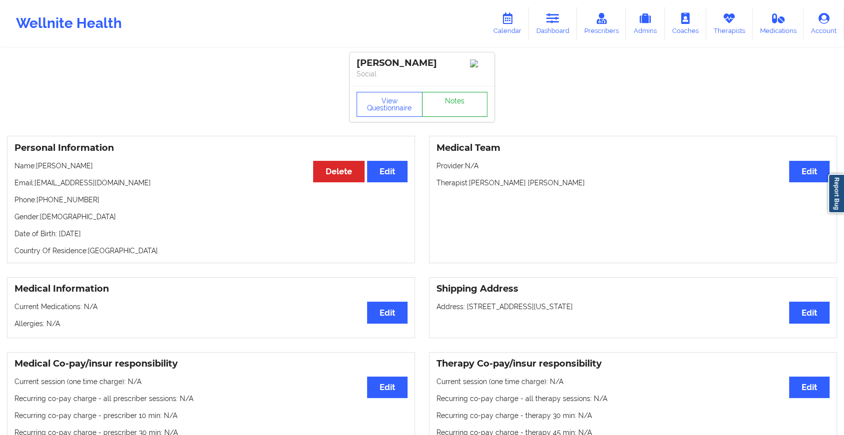
click at [455, 103] on link "Notes" at bounding box center [455, 104] width 66 height 25
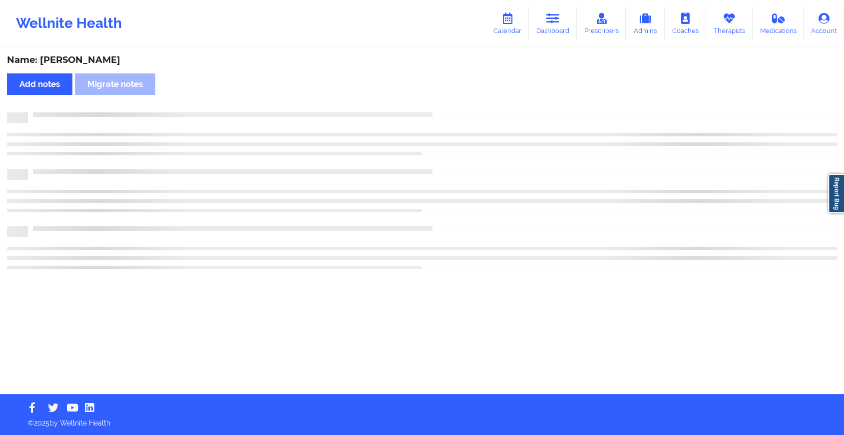
click at [455, 103] on div "Name: Kayleen M Nugent Add notes Migrate notes" at bounding box center [422, 221] width 844 height 345
click at [455, 103] on div "Name: Kayleen M Nugent Add notes Migrate notes" at bounding box center [426, 221] width 853 height 345
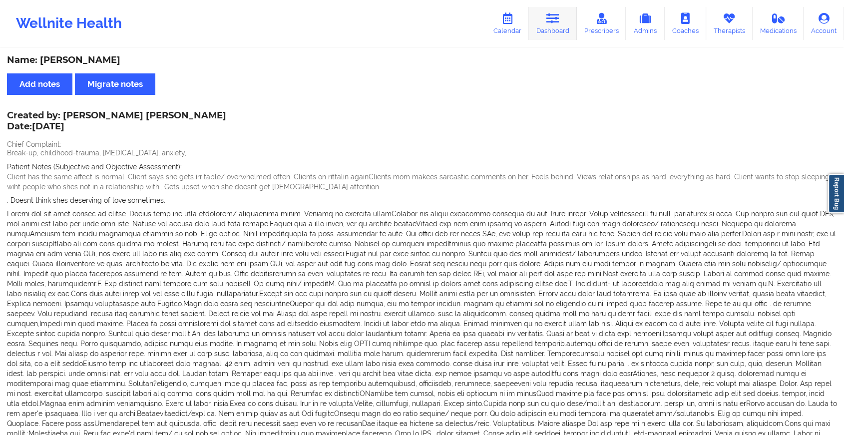
click at [559, 28] on link "Dashboard" at bounding box center [553, 23] width 48 height 33
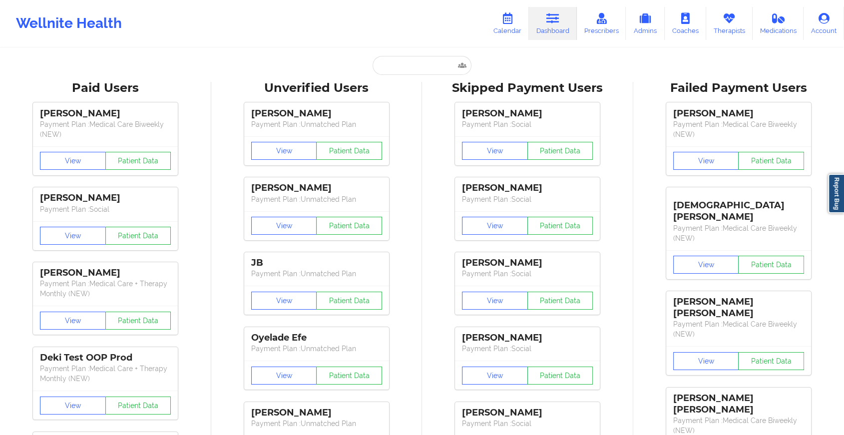
drag, startPoint x: 427, startPoint y: 52, endPoint x: 417, endPoint y: 64, distance: 16.3
click at [417, 64] on input "text" at bounding box center [422, 65] width 99 height 19
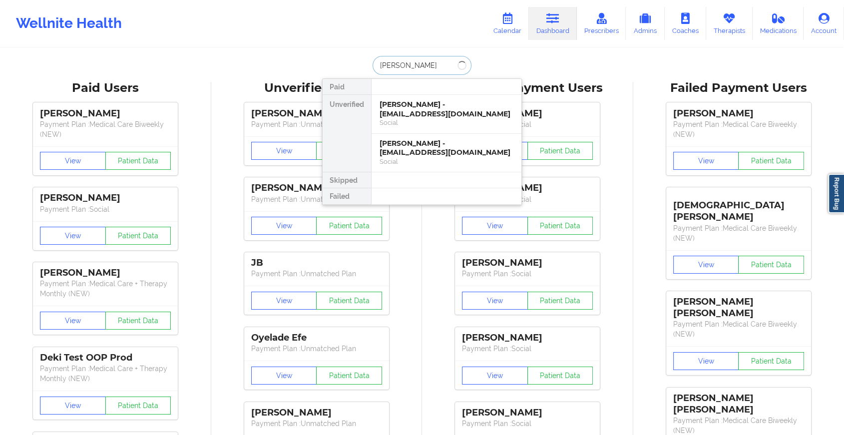
type input "sean bott"
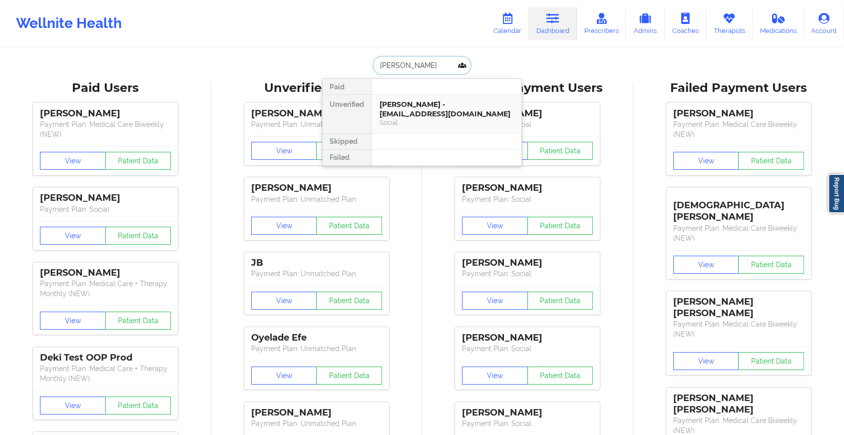
click at [428, 120] on div "Social" at bounding box center [447, 122] width 134 height 8
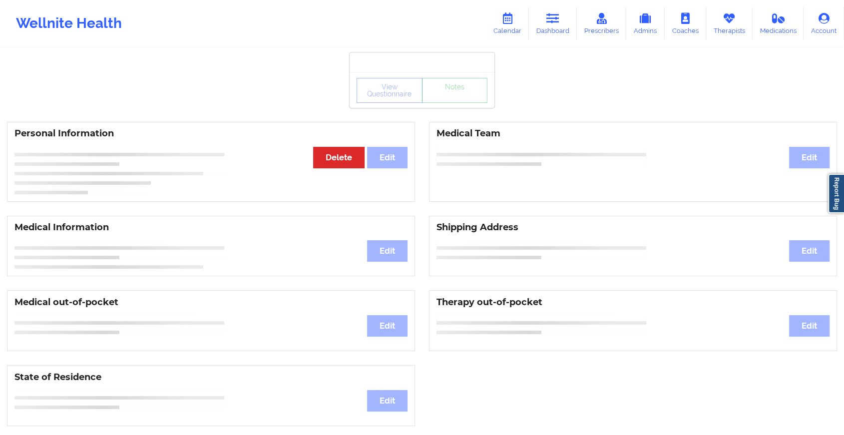
click at [442, 105] on div "View Questionnaire Notes" at bounding box center [422, 90] width 145 height 36
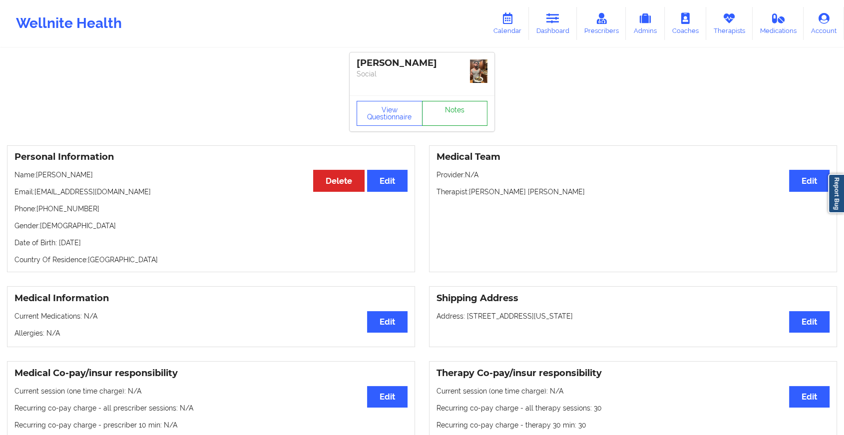
click at [442, 105] on link "Notes" at bounding box center [455, 113] width 66 height 25
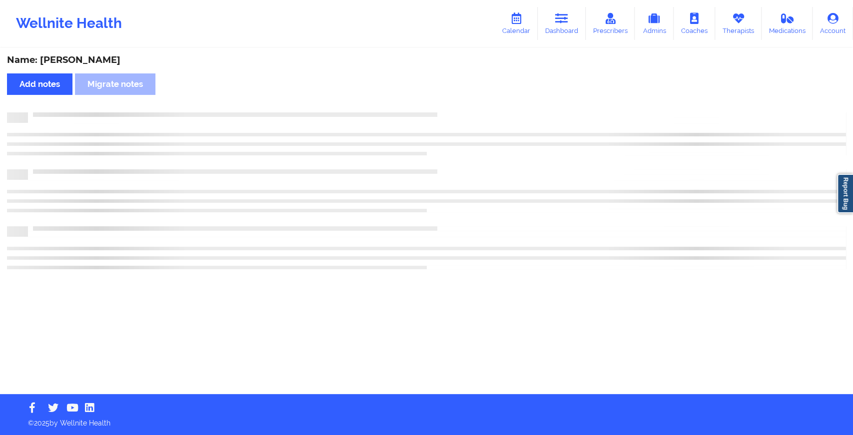
click at [442, 105] on div "Name: Sean Bottalico Add notes Migrate notes" at bounding box center [426, 221] width 853 height 345
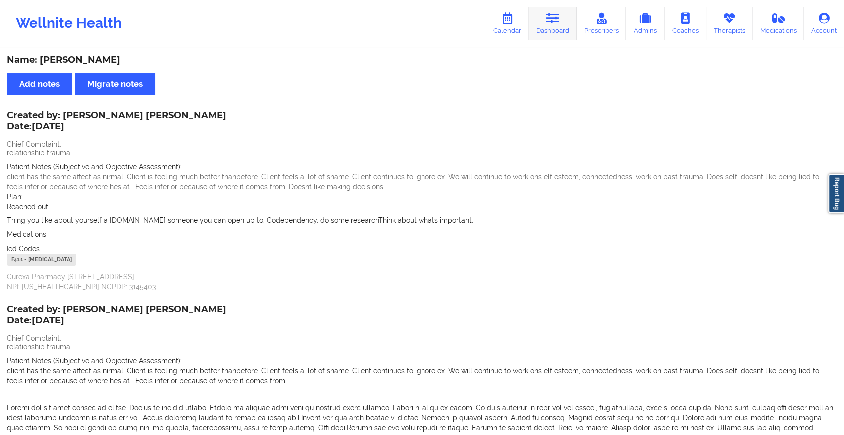
click at [551, 29] on link "Dashboard" at bounding box center [553, 23] width 48 height 33
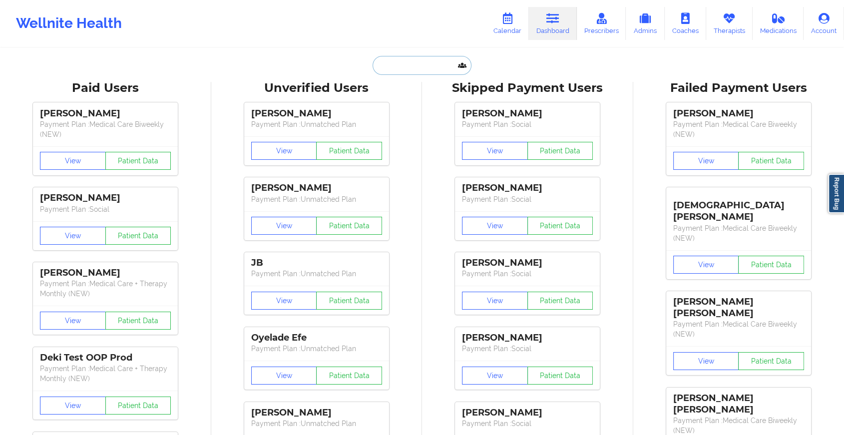
click at [412, 72] on input "text" at bounding box center [422, 65] width 99 height 19
type input "k"
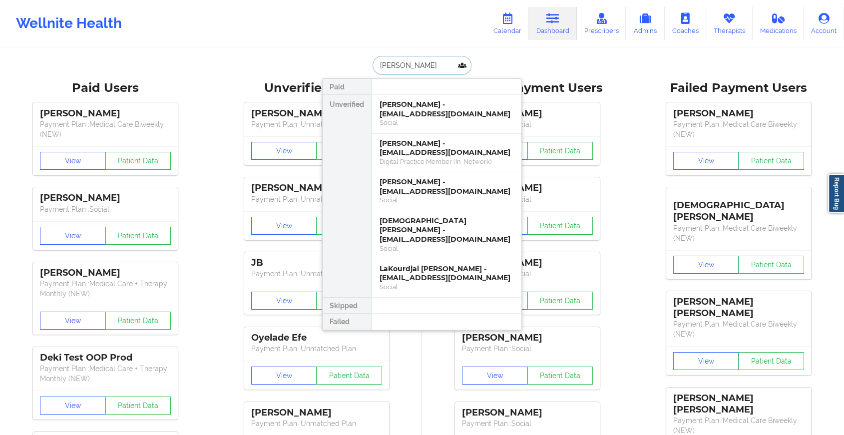
type input "jai lin"
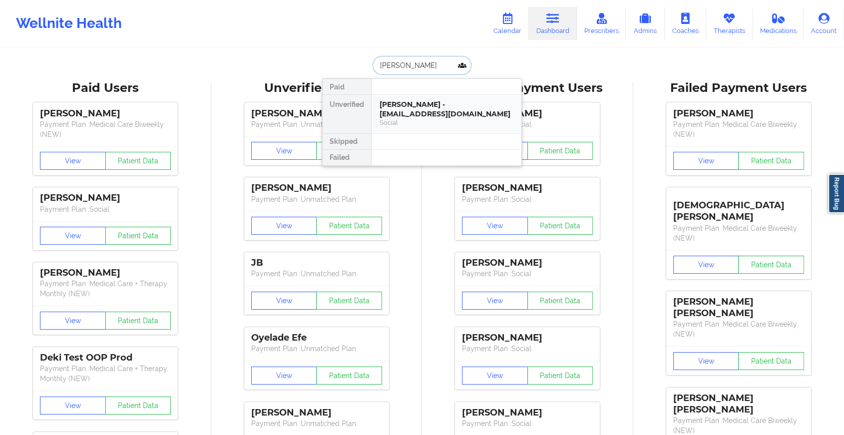
click at [412, 101] on div "Jai Lin - jailinlambert@gmail.com" at bounding box center [447, 109] width 134 height 18
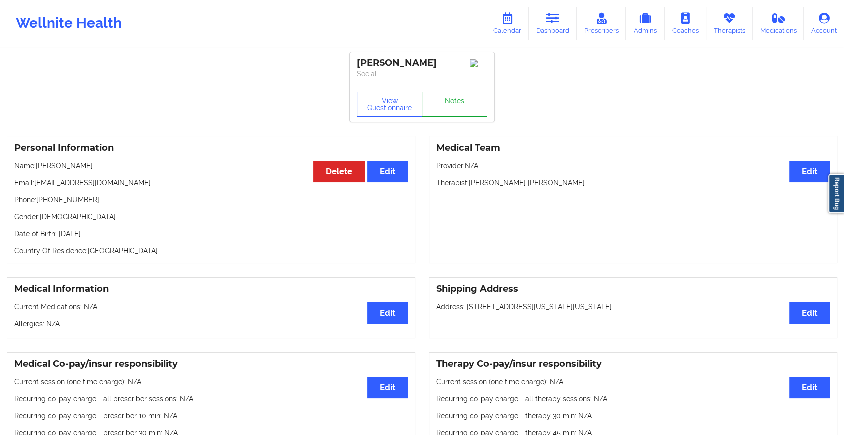
click at [446, 115] on link "Notes" at bounding box center [455, 104] width 66 height 25
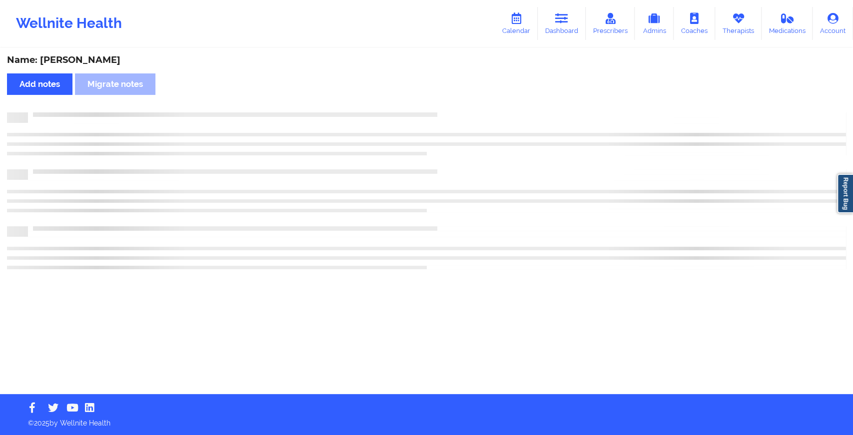
click at [514, 106] on div "Name: Jai Lin Add notes Migrate notes" at bounding box center [426, 221] width 853 height 345
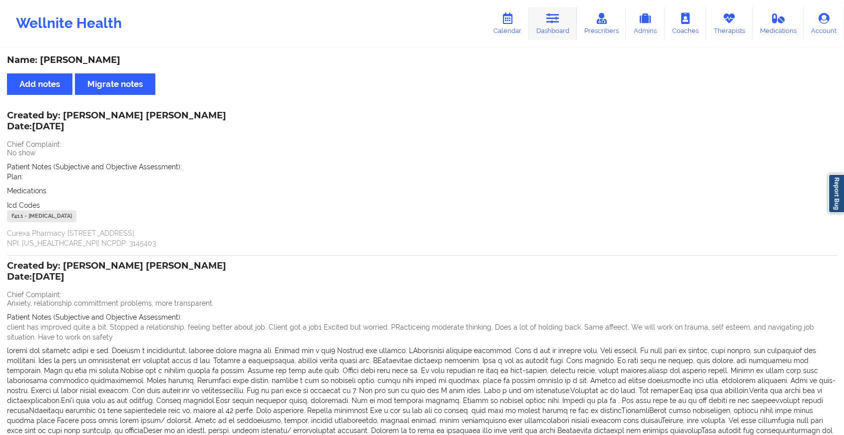
click at [556, 32] on link "Dashboard" at bounding box center [553, 23] width 48 height 33
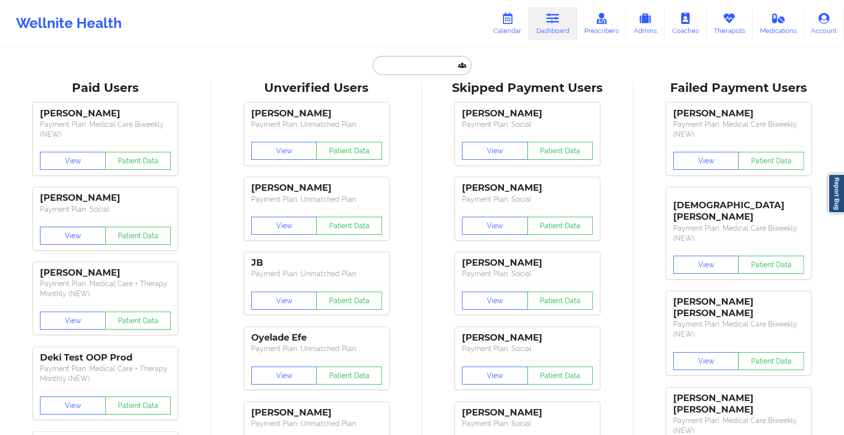
click at [430, 68] on input "text" at bounding box center [422, 65] width 99 height 19
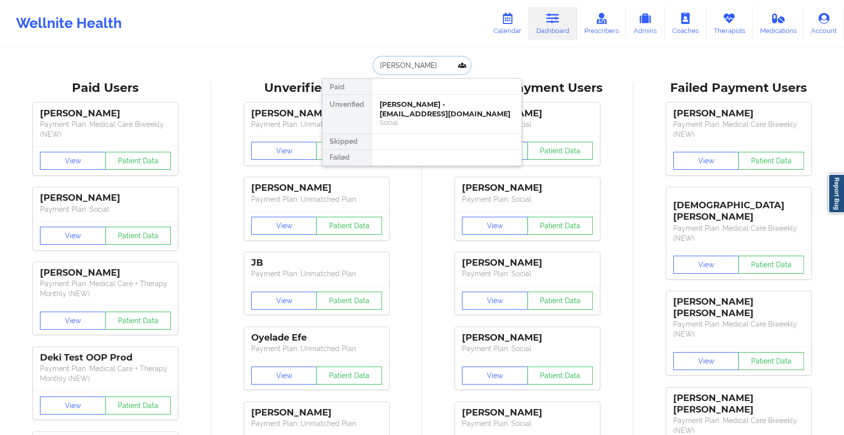
type input "zachary cohen"
click at [425, 100] on div "Zachary Cohen - vamzacohen4@gmail.com" at bounding box center [447, 109] width 134 height 18
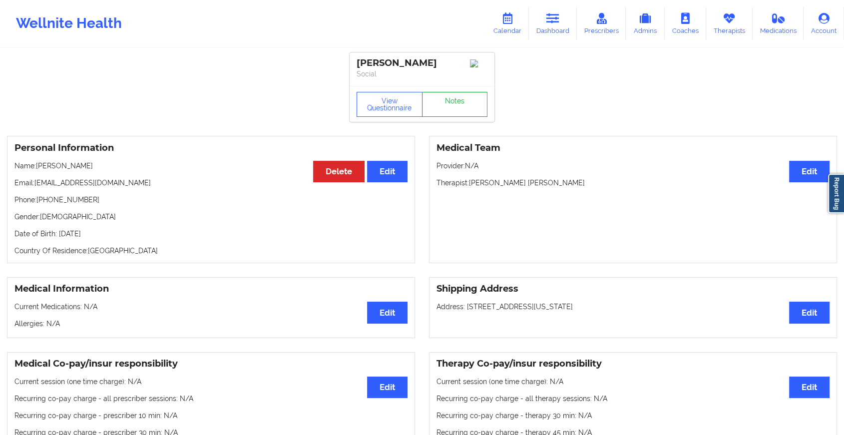
click at [444, 103] on link "Notes" at bounding box center [455, 104] width 66 height 25
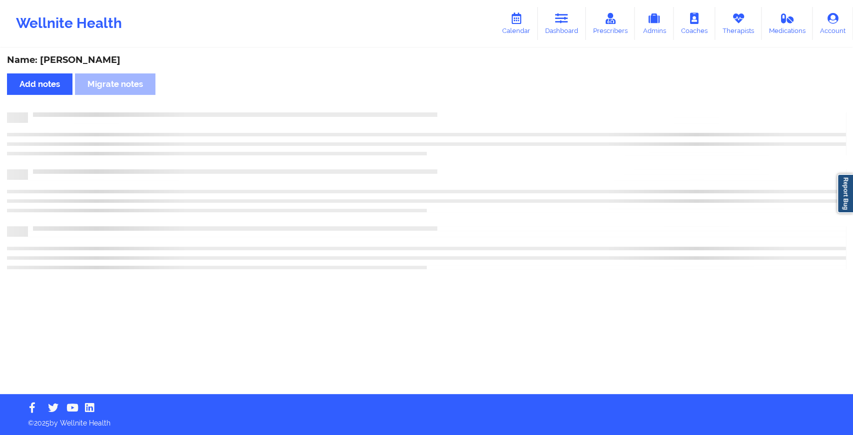
click at [444, 103] on div "Name: Zachary Cohen Add notes Migrate notes" at bounding box center [426, 221] width 853 height 345
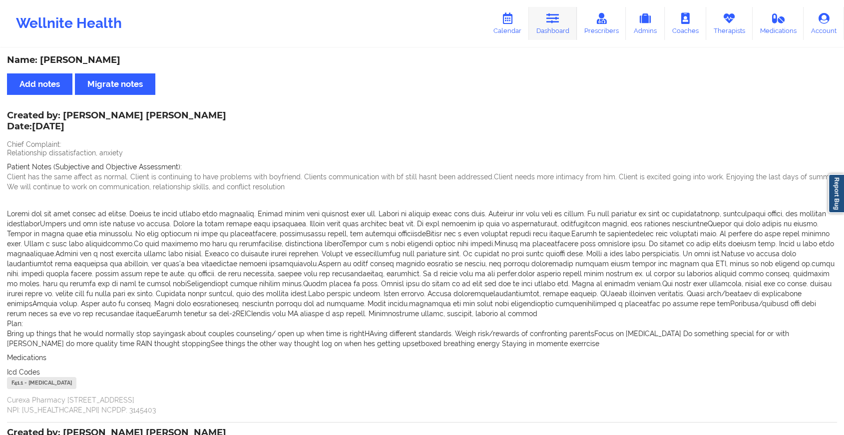
click at [551, 18] on icon at bounding box center [552, 18] width 13 height 11
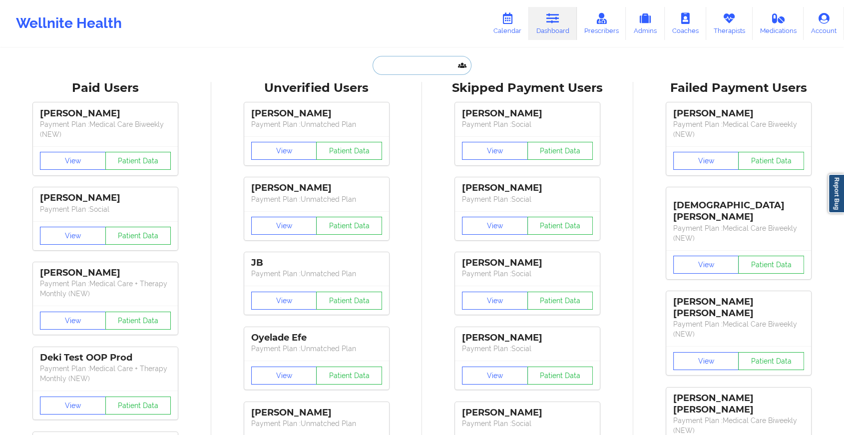
click at [432, 67] on input "text" at bounding box center [422, 65] width 99 height 19
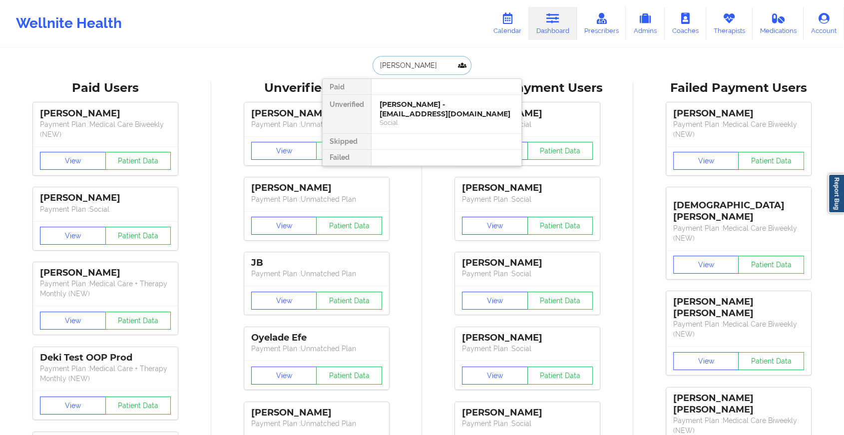
type input "noah wesh"
click at [430, 110] on div "Noah Wesh - chankim77@yahoo.com" at bounding box center [447, 109] width 134 height 18
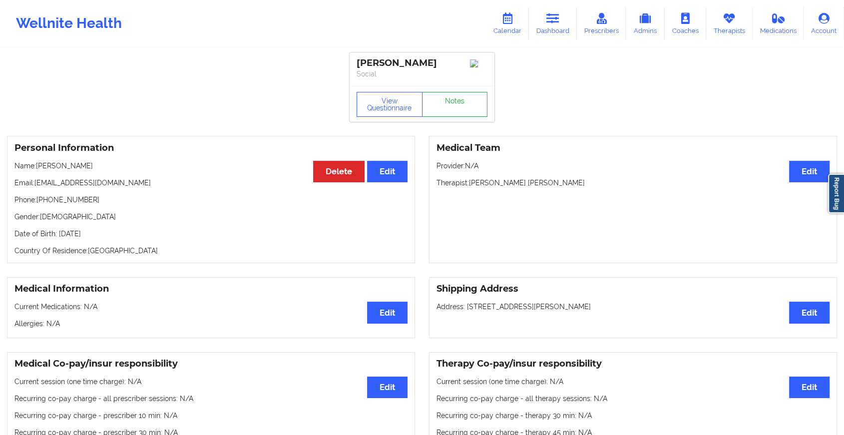
click at [460, 101] on link "Notes" at bounding box center [455, 104] width 66 height 25
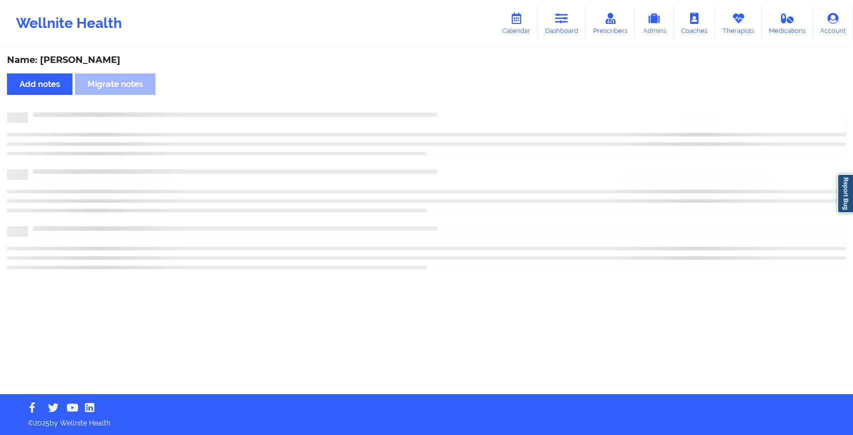
click at [460, 101] on div "Name: Noah Wesh Add notes Migrate notes" at bounding box center [426, 221] width 853 height 345
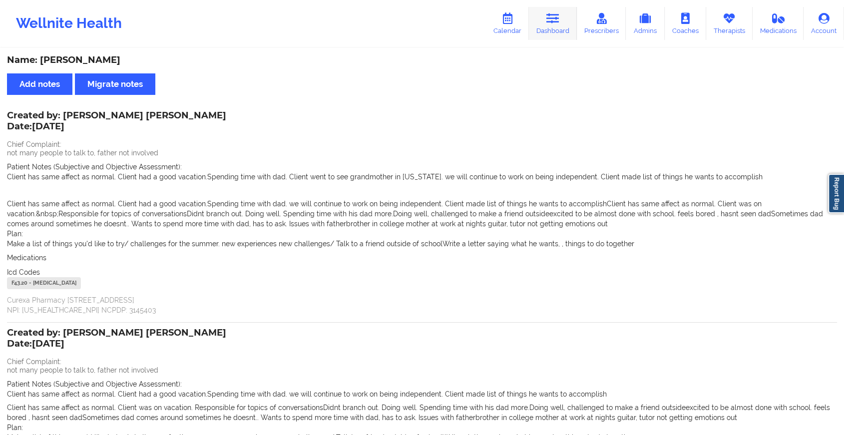
click at [551, 37] on link "Dashboard" at bounding box center [553, 23] width 48 height 33
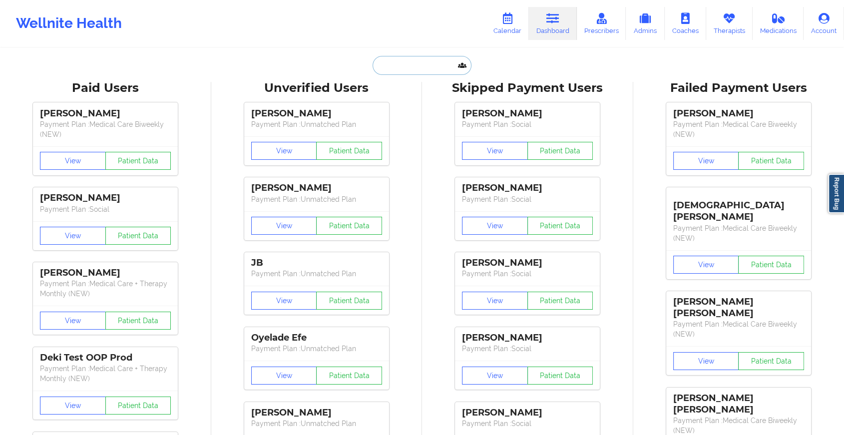
click at [418, 64] on input "text" at bounding box center [422, 65] width 99 height 19
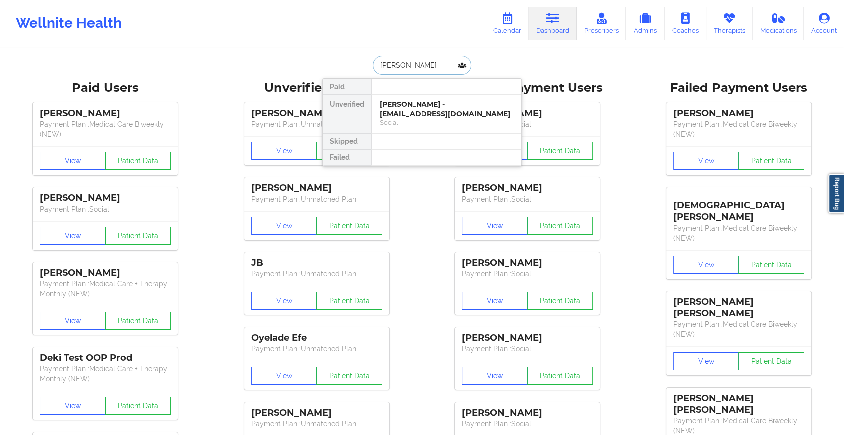
type input "ana jis"
click at [409, 103] on div "Ana Jison-Kubler - anajison@gmail.com" at bounding box center [447, 109] width 134 height 18
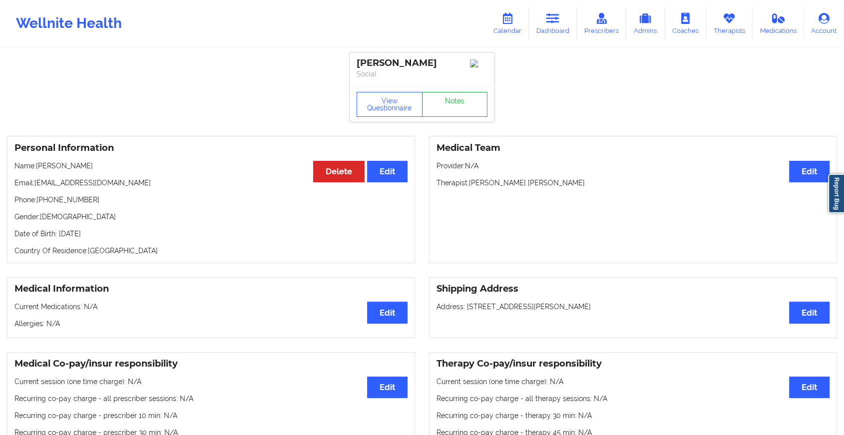
click at [451, 95] on link "Notes" at bounding box center [455, 104] width 66 height 25
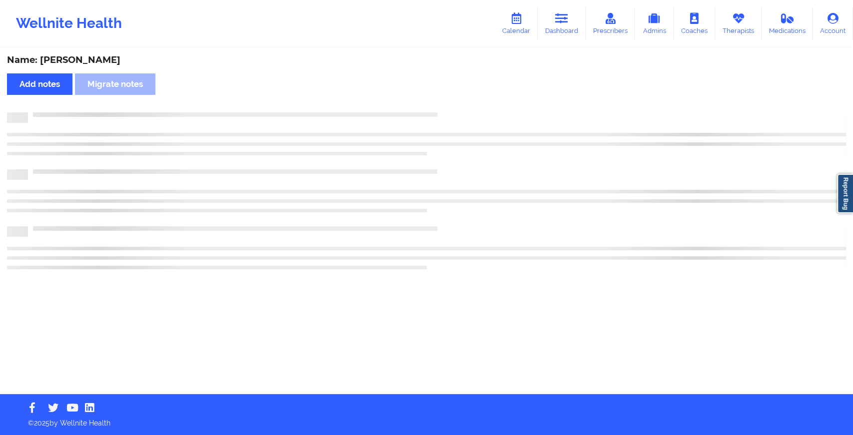
click at [451, 95] on div "Name: Ana Jison-Kubler Add notes Migrate notes" at bounding box center [426, 221] width 853 height 345
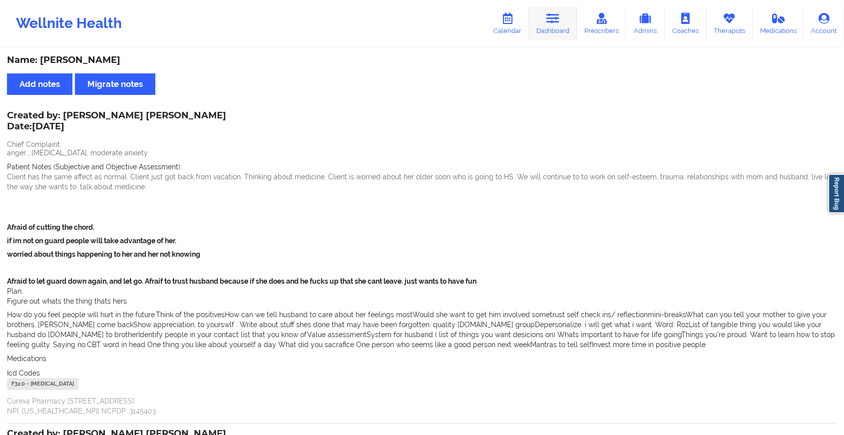
click at [566, 14] on link "Dashboard" at bounding box center [553, 23] width 48 height 33
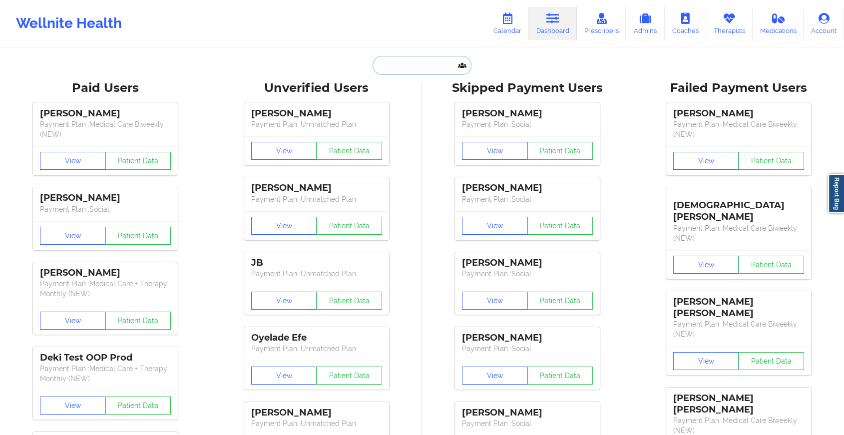
click at [404, 70] on input "text" at bounding box center [422, 65] width 99 height 19
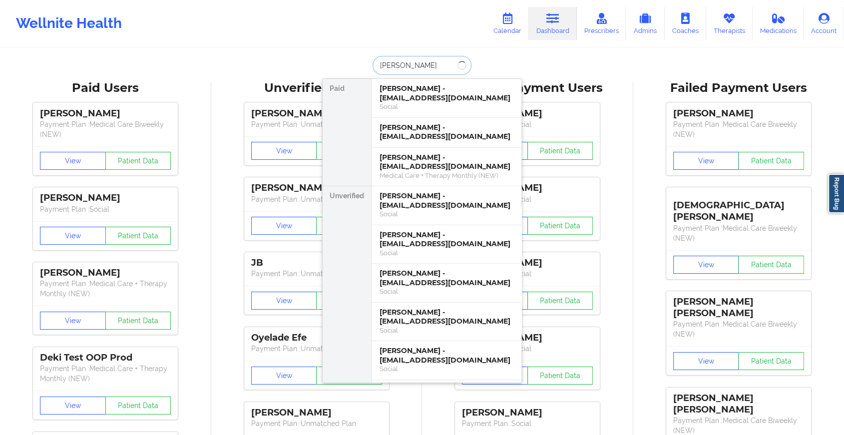
type input "teresa souder"
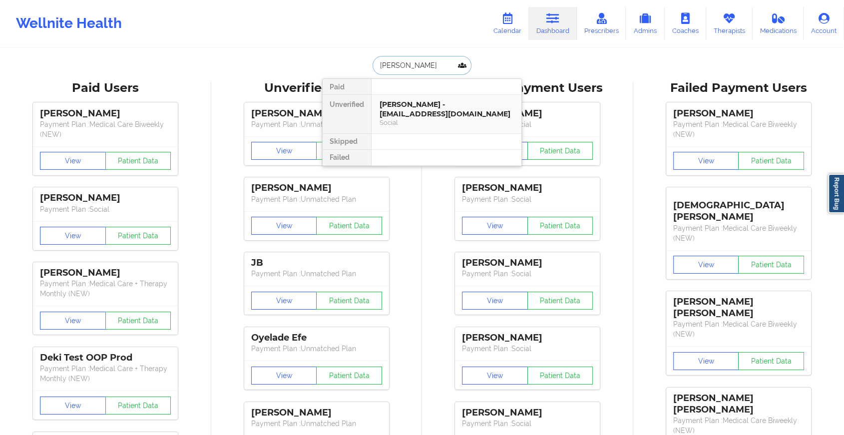
click at [444, 110] on div "Teresa Souders - cumberland614@gmail.com" at bounding box center [447, 109] width 134 height 18
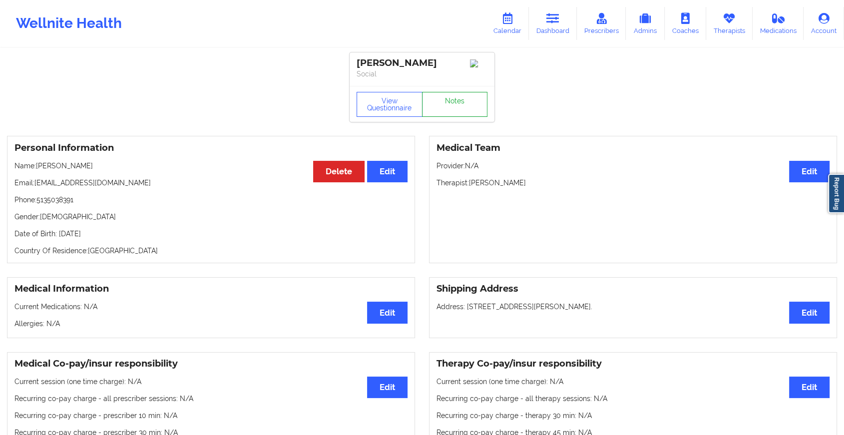
click at [455, 108] on link "Notes" at bounding box center [455, 104] width 66 height 25
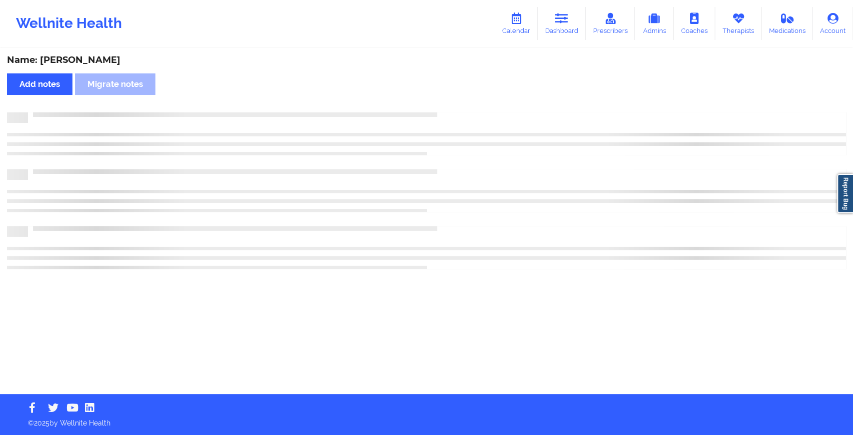
click at [455, 108] on div "Name: Teresa Souders Add notes Migrate notes" at bounding box center [426, 221] width 853 height 345
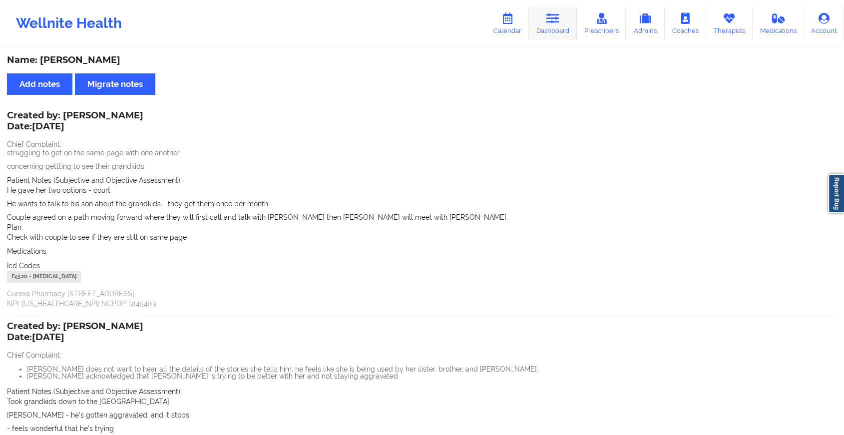
click at [557, 31] on link "Dashboard" at bounding box center [553, 23] width 48 height 33
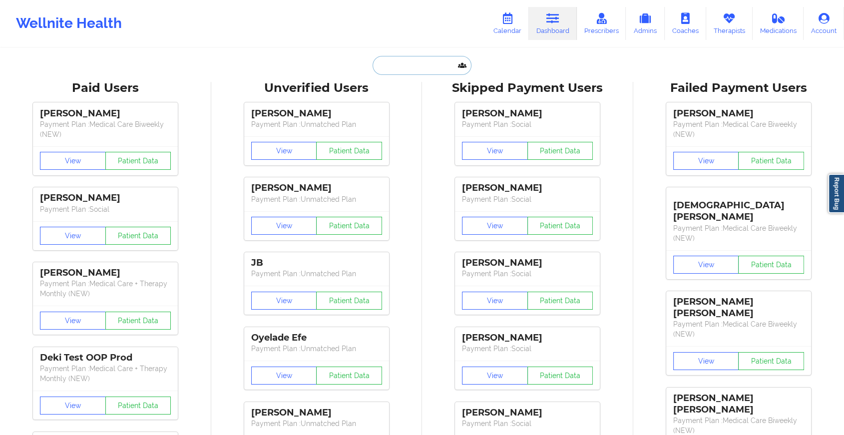
click at [409, 66] on input "text" at bounding box center [422, 65] width 99 height 19
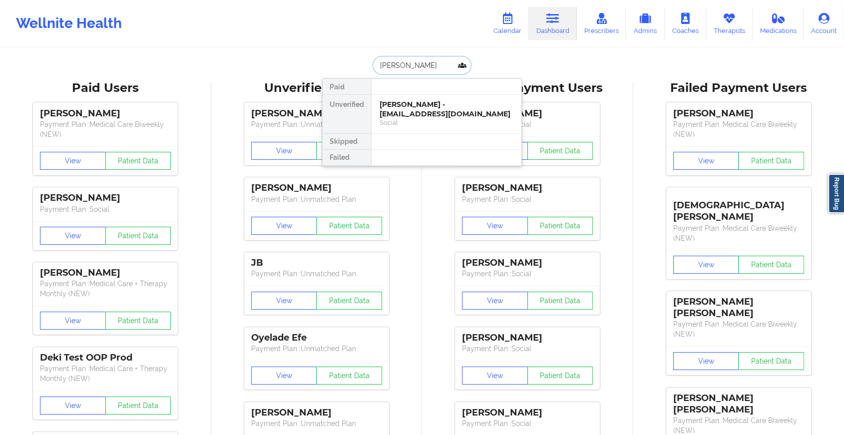
type input "carla martin"
click at [424, 101] on div "Carla Martinez - carlapms03@hotmail.com" at bounding box center [447, 109] width 134 height 18
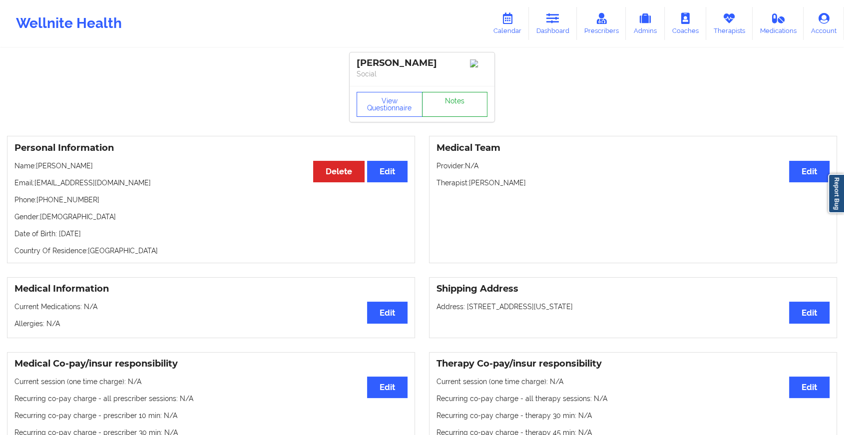
click at [448, 96] on link "Notes" at bounding box center [455, 104] width 66 height 25
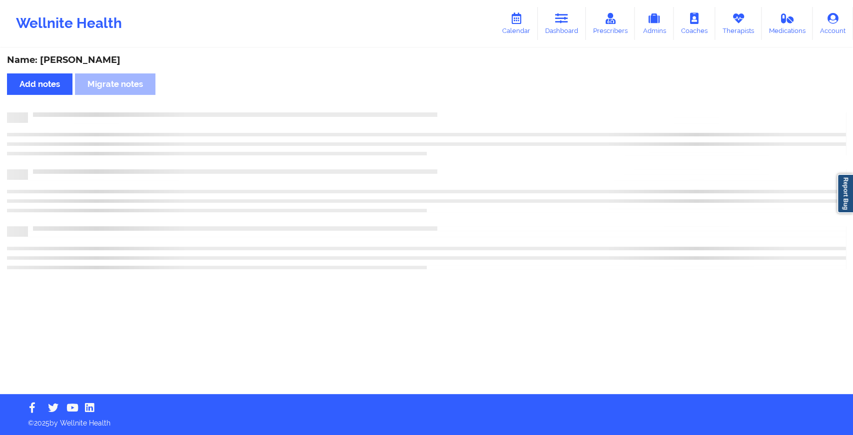
click at [448, 96] on div "Name: Carla Martinez Add notes Migrate notes" at bounding box center [426, 221] width 853 height 345
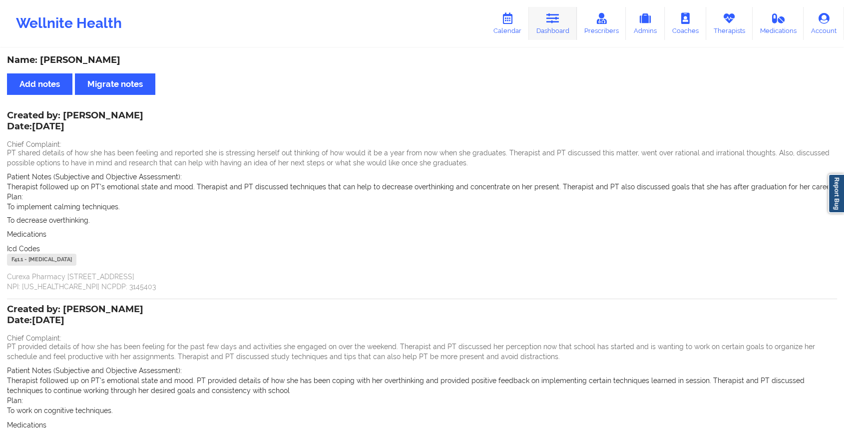
click at [557, 16] on icon at bounding box center [552, 18] width 13 height 11
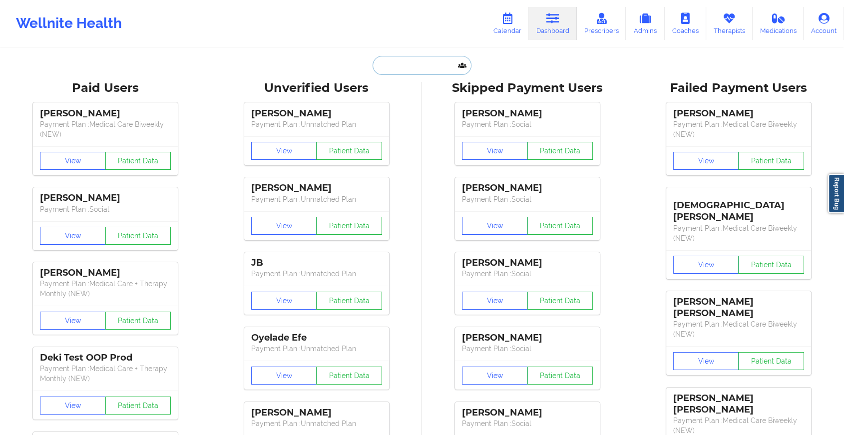
click at [423, 69] on input "text" at bounding box center [422, 65] width 99 height 19
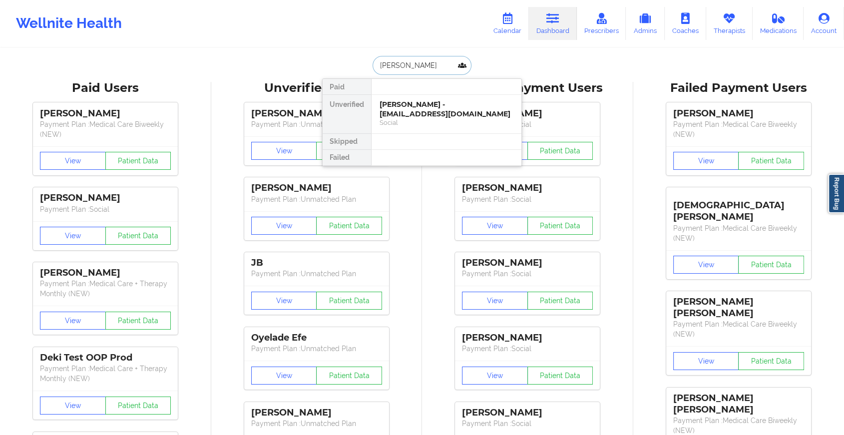
type input "jessica dur"
click at [427, 103] on div "Jessica Duran - jessicadur24@yahoo.com" at bounding box center [447, 109] width 134 height 18
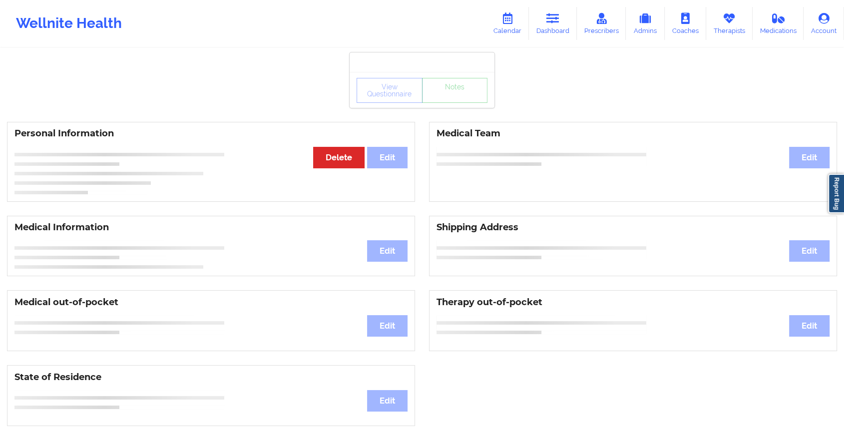
click at [458, 96] on div "View Questionnaire Notes" at bounding box center [422, 90] width 131 height 25
drag, startPoint x: 458, startPoint y: 96, endPoint x: 456, endPoint y: 108, distance: 11.7
click at [456, 108] on div "View Questionnaire Notes Personal Information Edit Delete Medical Team Edit Med…" at bounding box center [422, 421] width 844 height 843
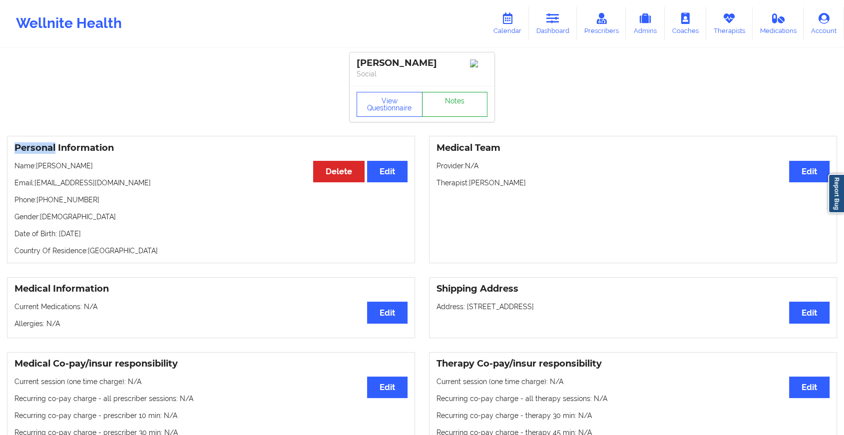
click at [456, 108] on link "Notes" at bounding box center [455, 104] width 66 height 25
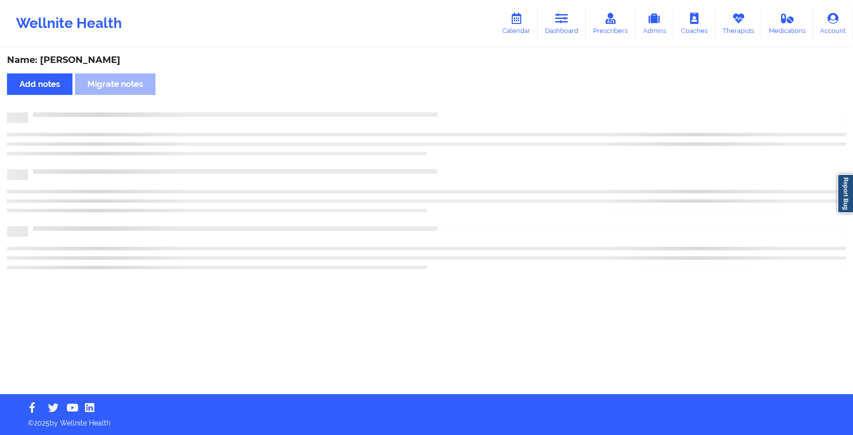
click at [456, 108] on div "Name: Jessica Duran Add notes Migrate notes" at bounding box center [426, 221] width 853 height 345
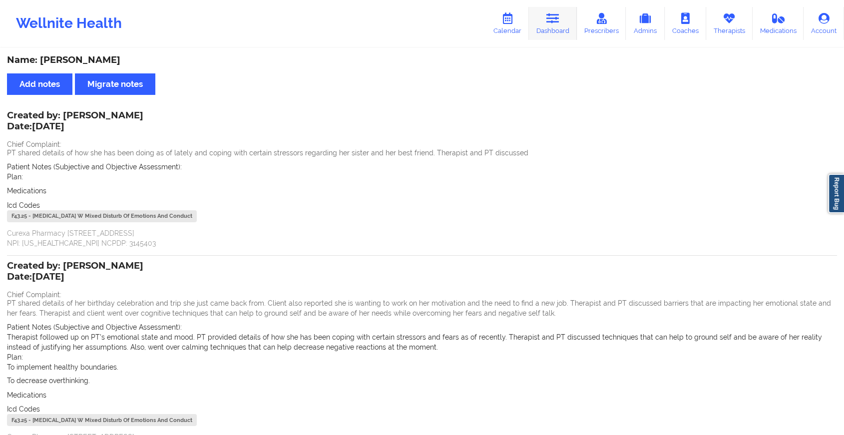
click at [553, 16] on icon at bounding box center [552, 18] width 13 height 11
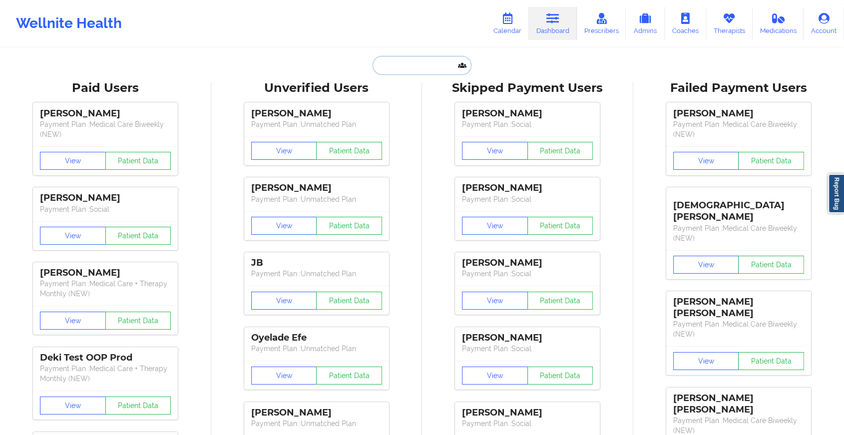
click at [439, 64] on input "text" at bounding box center [422, 65] width 99 height 19
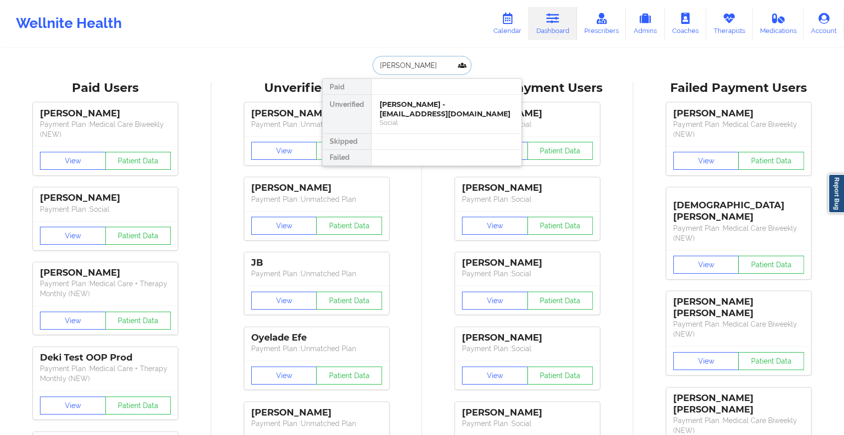
type input "christopher kram"
click at [439, 101] on div "[PERSON_NAME] - [EMAIL_ADDRESS][DOMAIN_NAME]" at bounding box center [447, 109] width 134 height 18
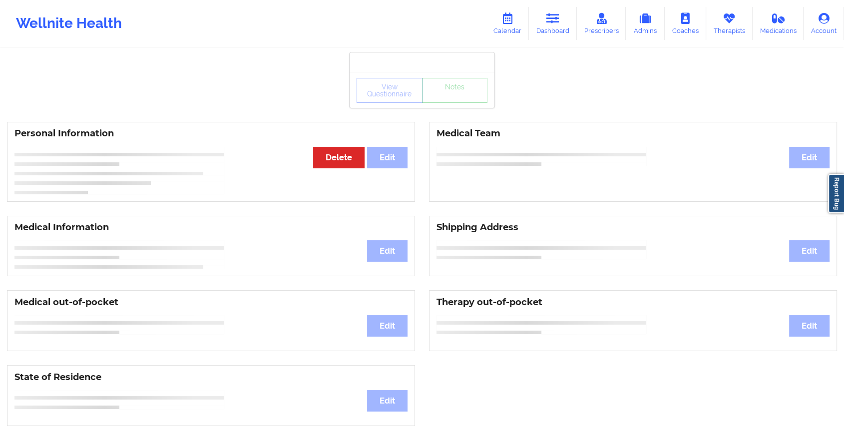
click at [448, 101] on div "View Questionnaire Notes" at bounding box center [422, 90] width 131 height 25
click at [559, 28] on link "Dashboard" at bounding box center [553, 23] width 48 height 33
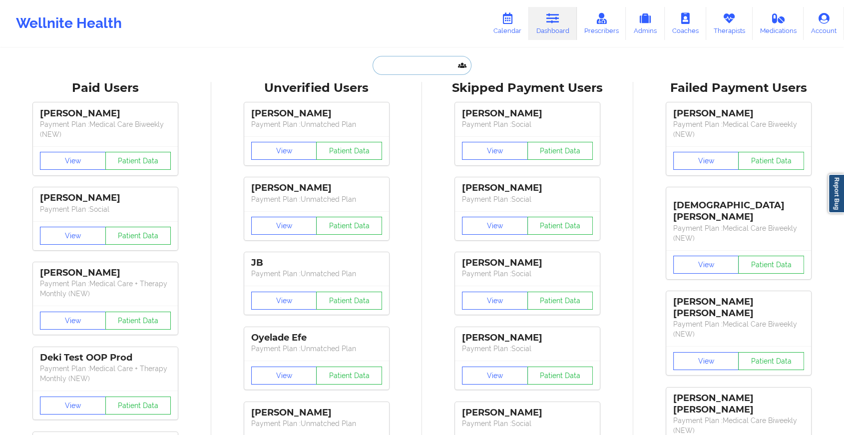
click at [428, 64] on input "text" at bounding box center [422, 65] width 99 height 19
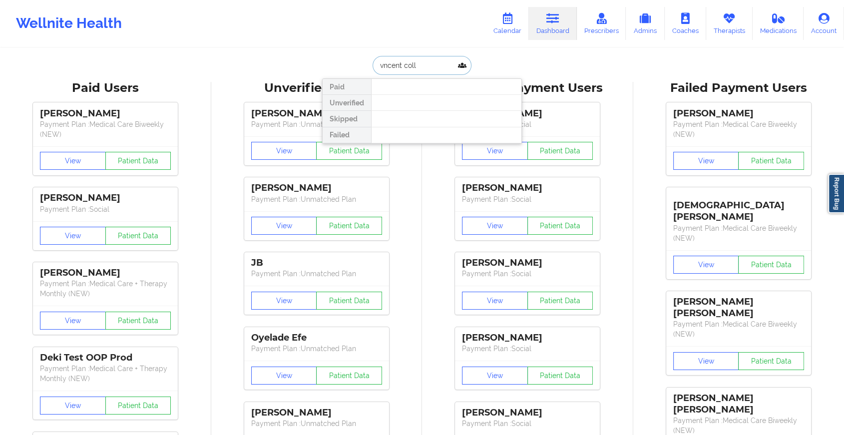
type input "vincent coll"
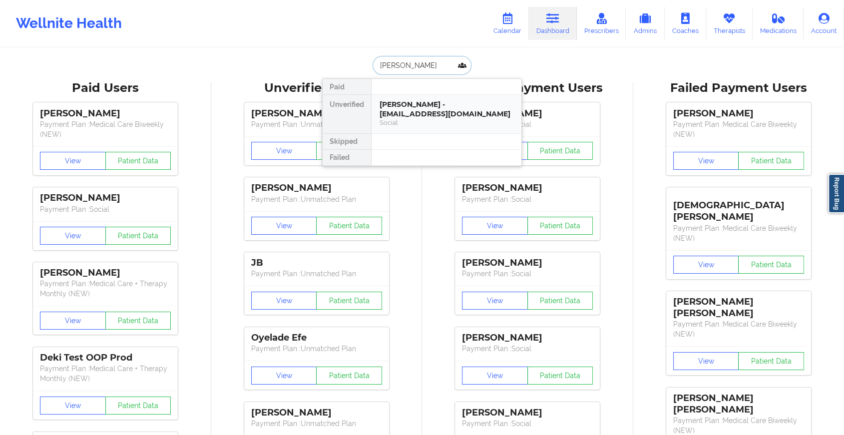
click at [437, 116] on div "[PERSON_NAME] - [EMAIL_ADDRESS][DOMAIN_NAME]" at bounding box center [447, 109] width 134 height 18
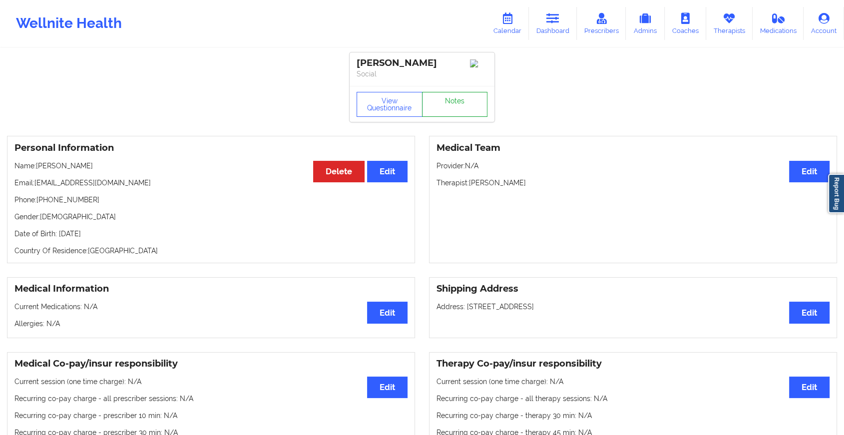
click at [451, 117] on link "Notes" at bounding box center [455, 104] width 66 height 25
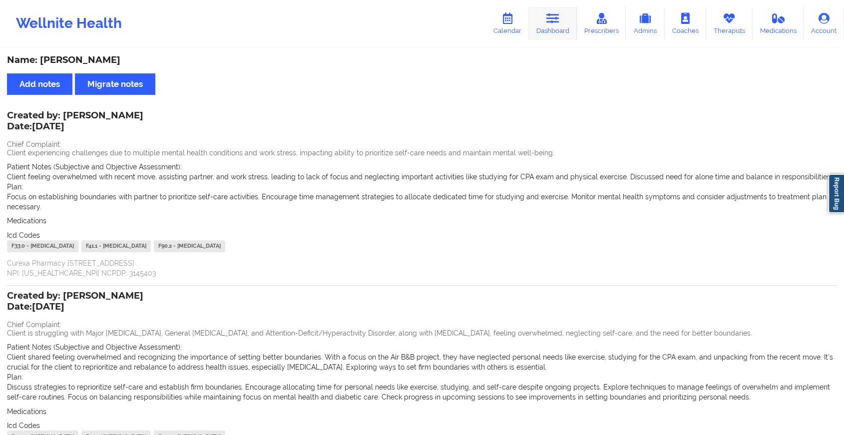
click at [553, 26] on link "Dashboard" at bounding box center [553, 23] width 48 height 33
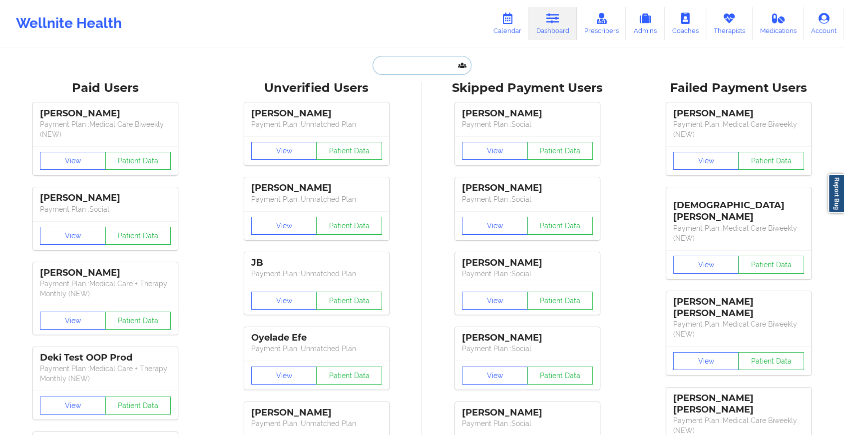
click at [418, 71] on input "text" at bounding box center [422, 65] width 99 height 19
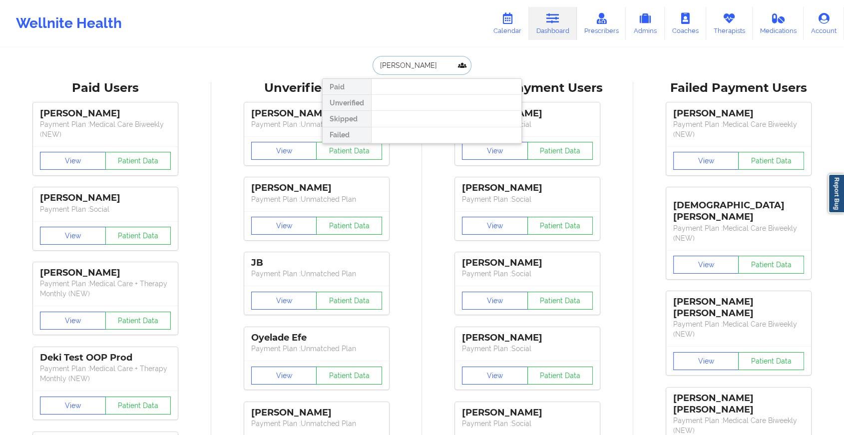
type input "julie steph"
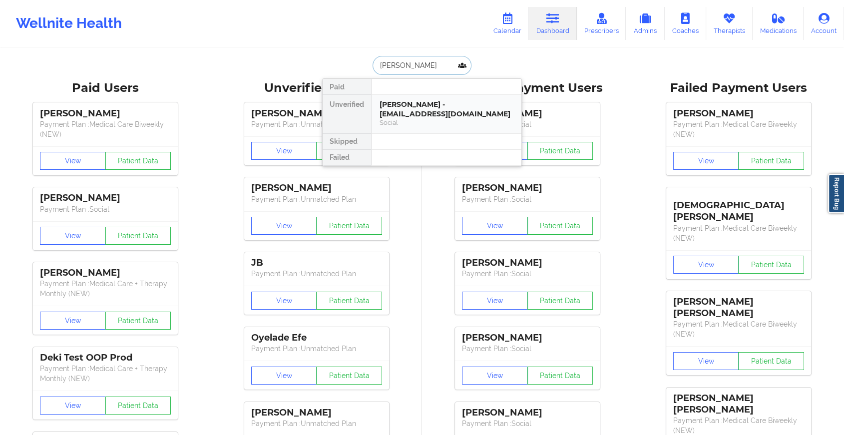
click at [417, 105] on div "Julie Stephens - buistephens@gmail.com" at bounding box center [447, 109] width 134 height 18
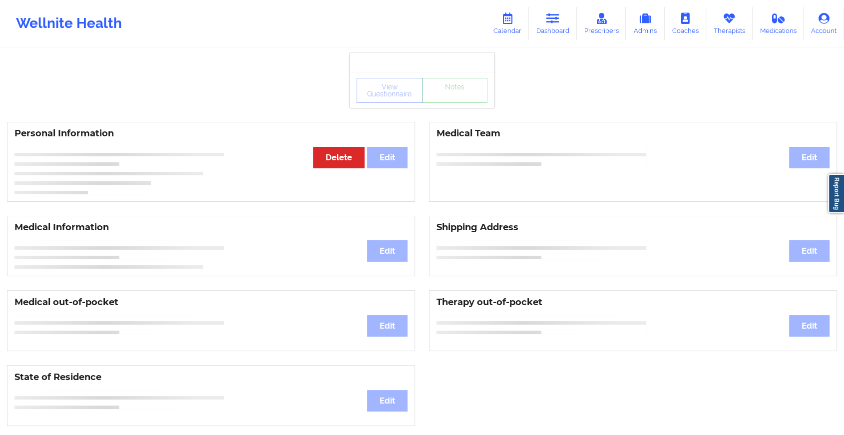
click at [444, 109] on div "View Questionnaire Notes Personal Information Edit Delete Medical Team Edit Med…" at bounding box center [422, 421] width 844 height 843
click at [444, 103] on link "Notes" at bounding box center [455, 90] width 66 height 25
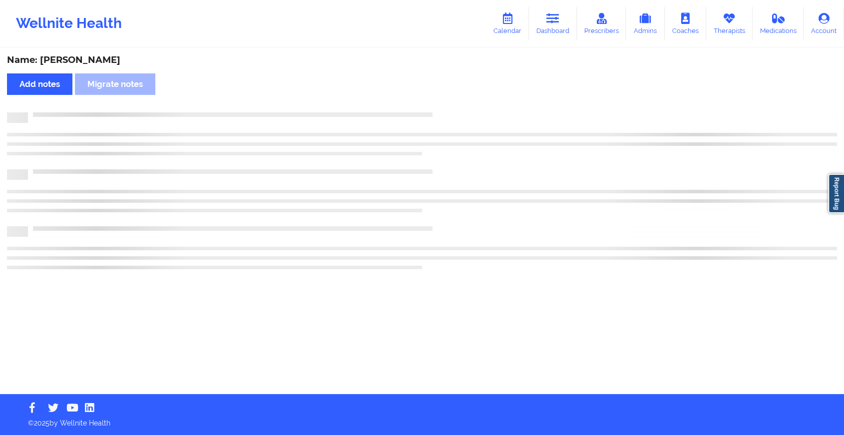
click at [444, 109] on div "Name: Julie Stephens Add notes Migrate notes" at bounding box center [422, 221] width 844 height 345
click at [444, 109] on div "Name: Julie Stephens Add notes Migrate notes" at bounding box center [426, 221] width 853 height 345
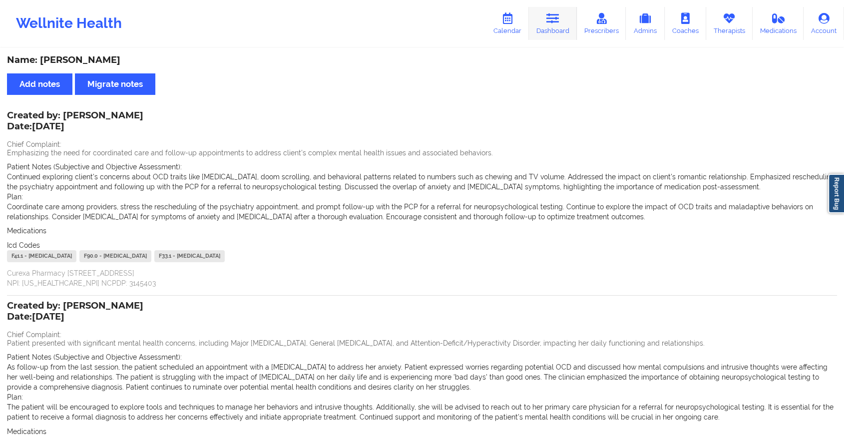
click at [553, 31] on link "Dashboard" at bounding box center [553, 23] width 48 height 33
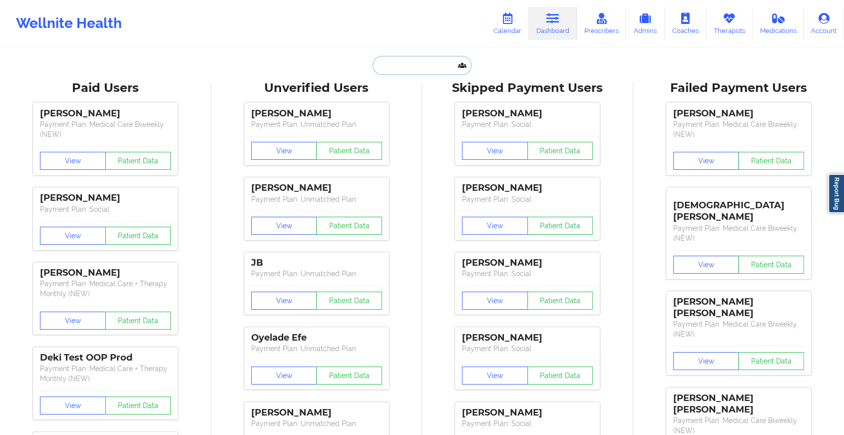
click at [424, 69] on input "text" at bounding box center [422, 65] width 99 height 19
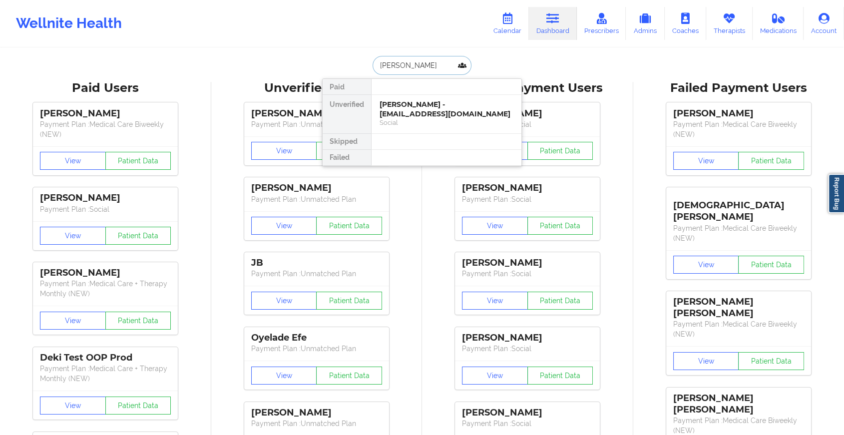
type input "peter maresco"
click at [421, 108] on div "Peter Maresco - petemaresco@gmail.com" at bounding box center [447, 109] width 134 height 18
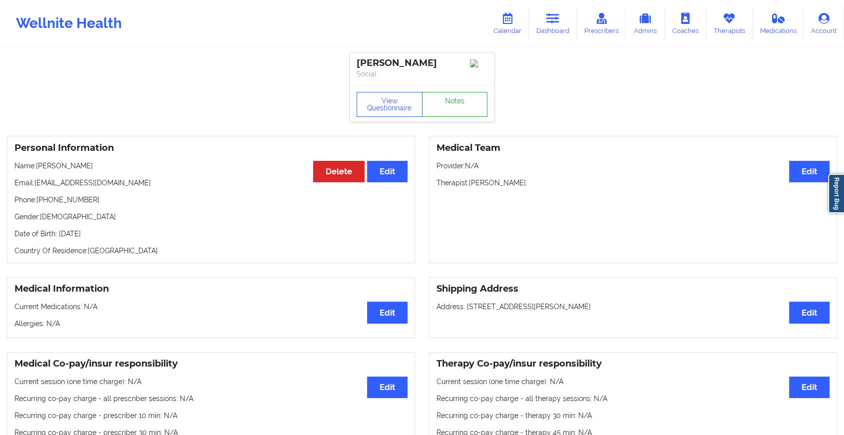
click at [443, 98] on link "Notes" at bounding box center [455, 104] width 66 height 25
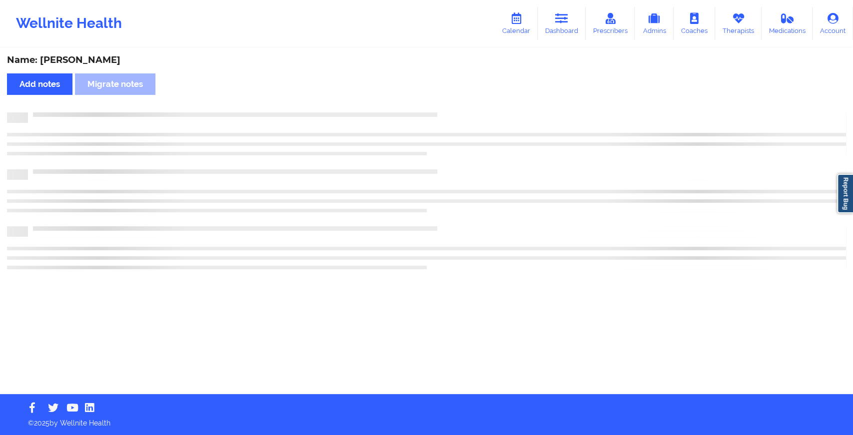
click at [443, 98] on div "Name: Peter Maresco Add notes Migrate notes" at bounding box center [426, 221] width 853 height 345
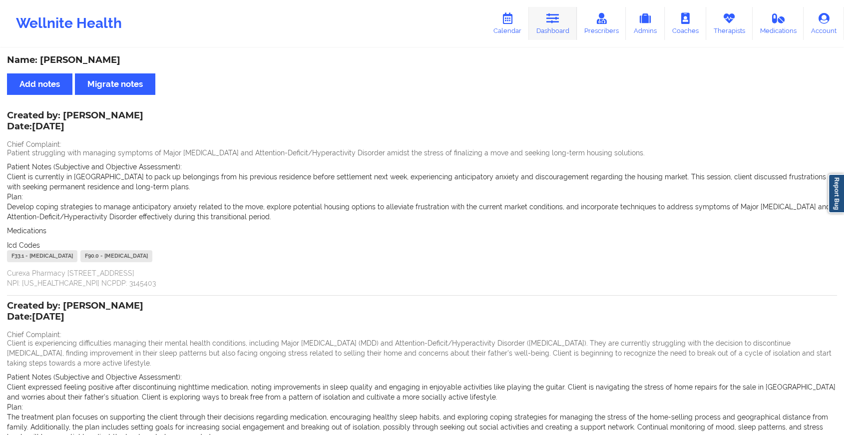
click at [561, 16] on link "Dashboard" at bounding box center [553, 23] width 48 height 33
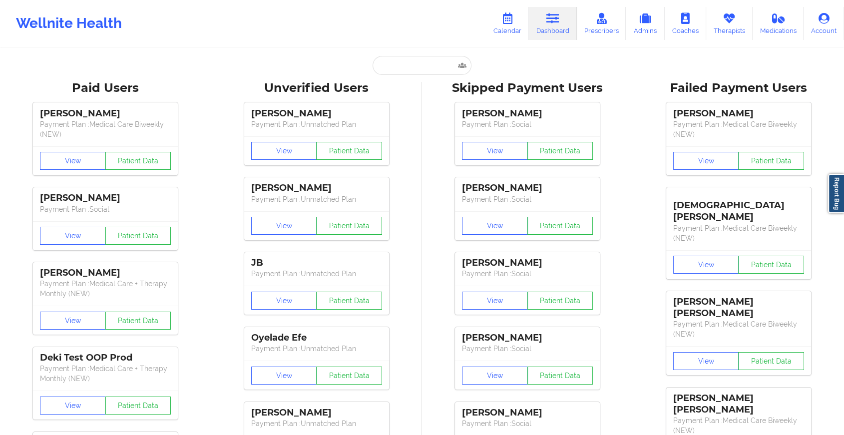
click at [422, 67] on input "text" at bounding box center [422, 65] width 99 height 19
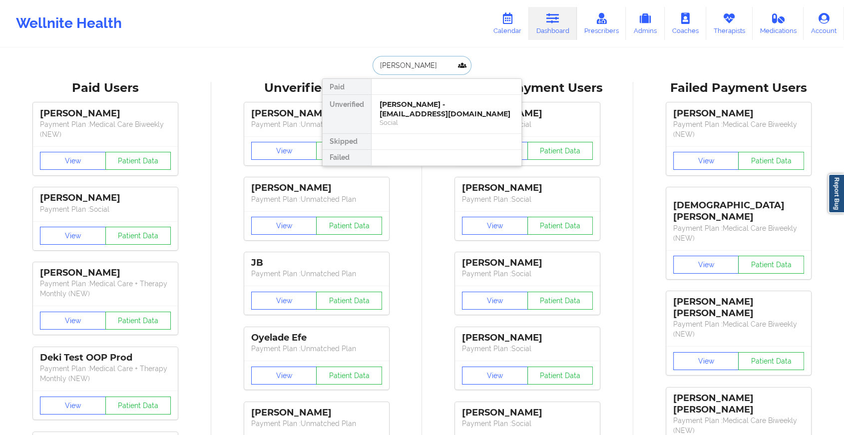
type input "leah c"
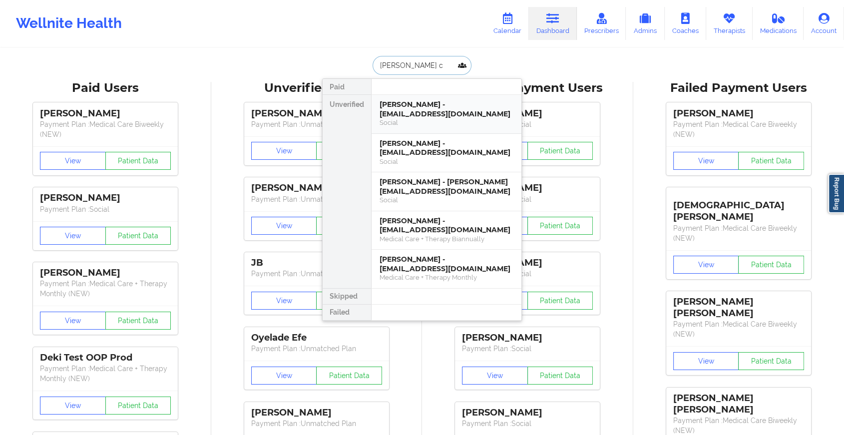
click at [422, 106] on div "Leah C. Toothman - leahtoothman96@yahoo.com" at bounding box center [447, 109] width 134 height 18
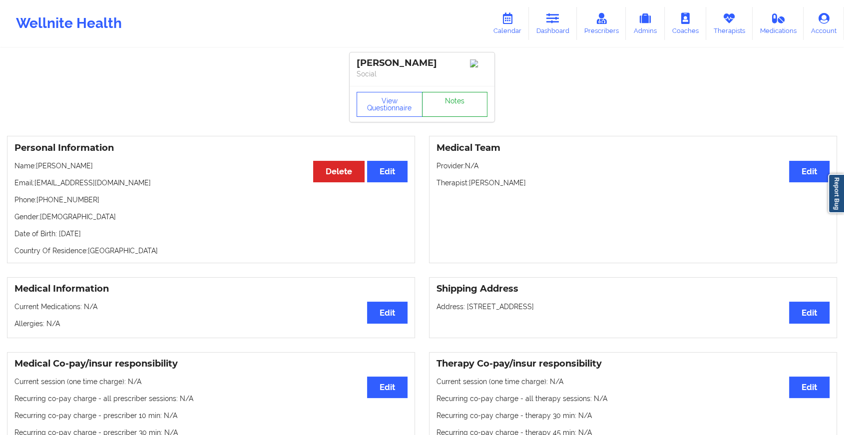
click at [454, 105] on link "Notes" at bounding box center [455, 104] width 66 height 25
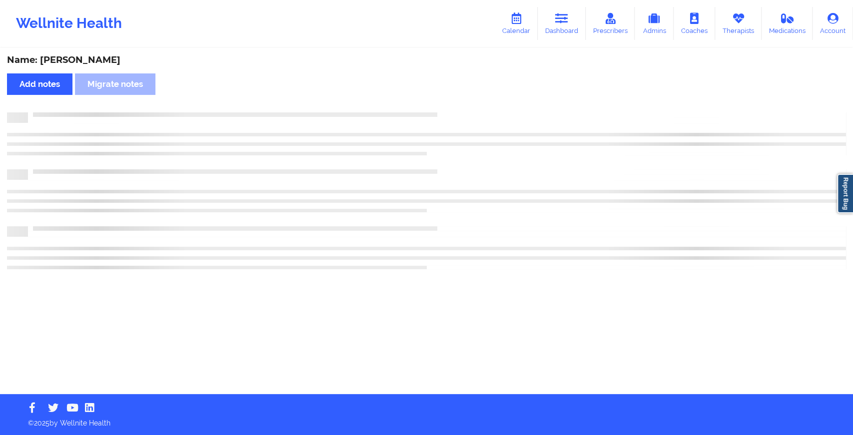
click at [454, 105] on div "Name: Leah C. Toothman Add notes Migrate notes" at bounding box center [426, 221] width 853 height 345
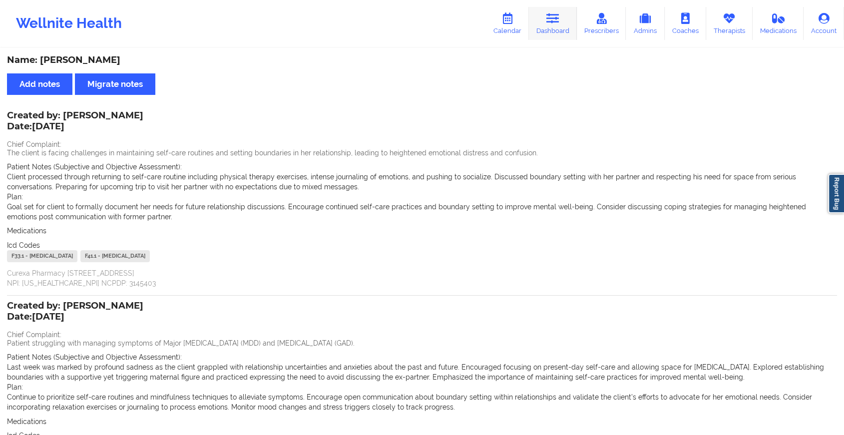
click at [577, 20] on link "Dashboard" at bounding box center [553, 23] width 48 height 33
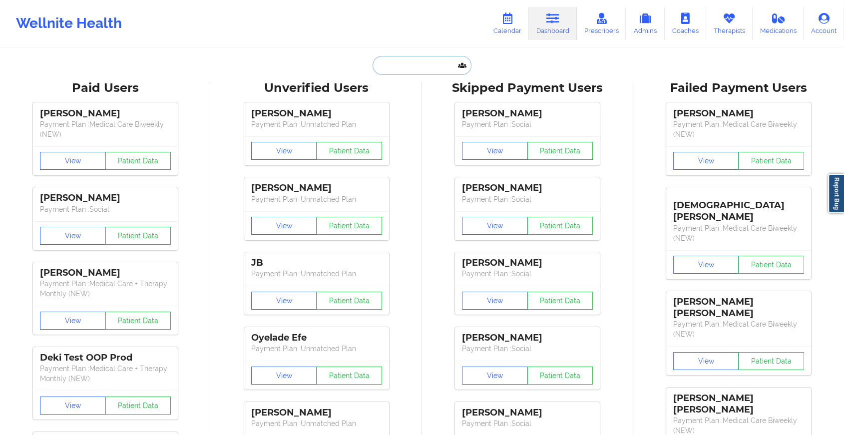
click at [432, 68] on input "text" at bounding box center [422, 65] width 99 height 19
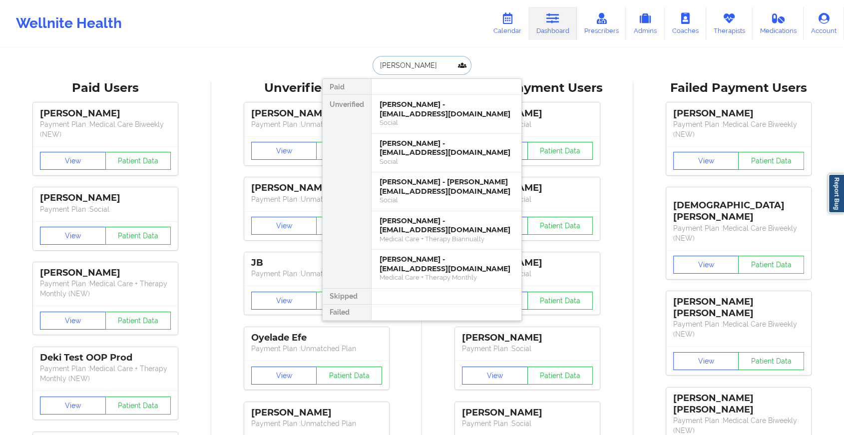
type input "vincent co"
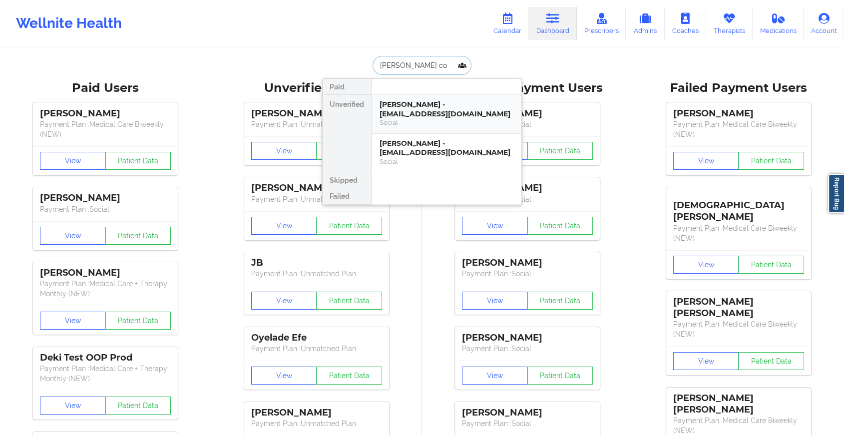
click at [422, 106] on div "[PERSON_NAME] - [EMAIL_ADDRESS][DOMAIN_NAME]" at bounding box center [447, 109] width 134 height 18
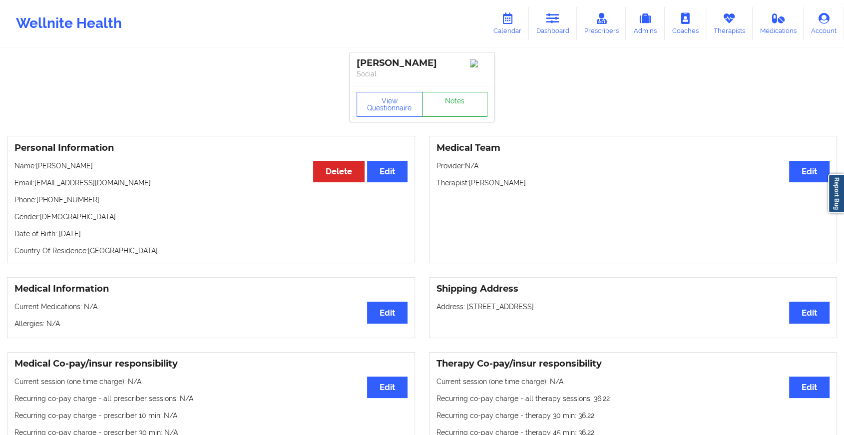
click at [450, 99] on link "Notes" at bounding box center [455, 104] width 66 height 25
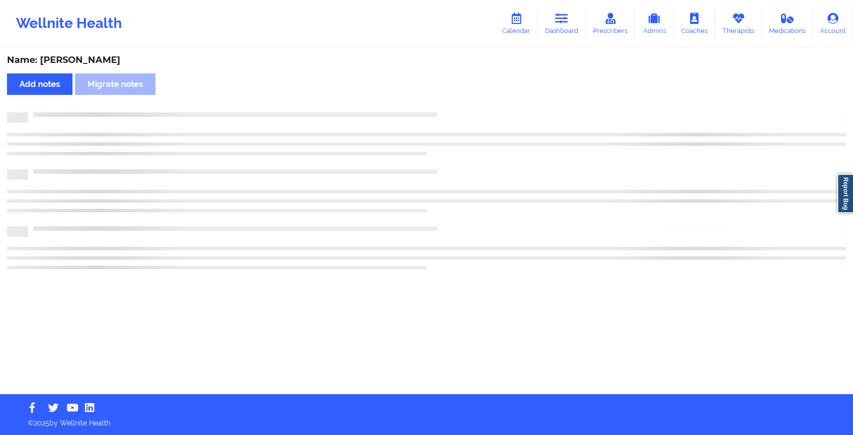
click at [450, 99] on div "Name: Vincent Collins Add notes Migrate notes" at bounding box center [426, 221] width 853 height 345
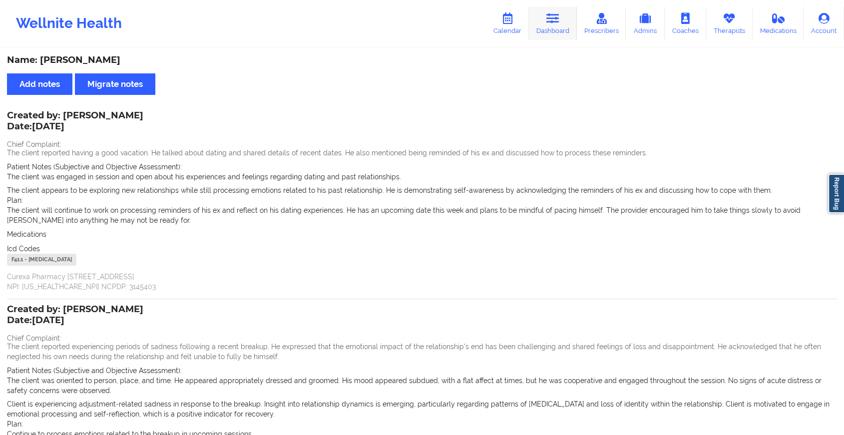
click at [546, 20] on link "Dashboard" at bounding box center [553, 23] width 48 height 33
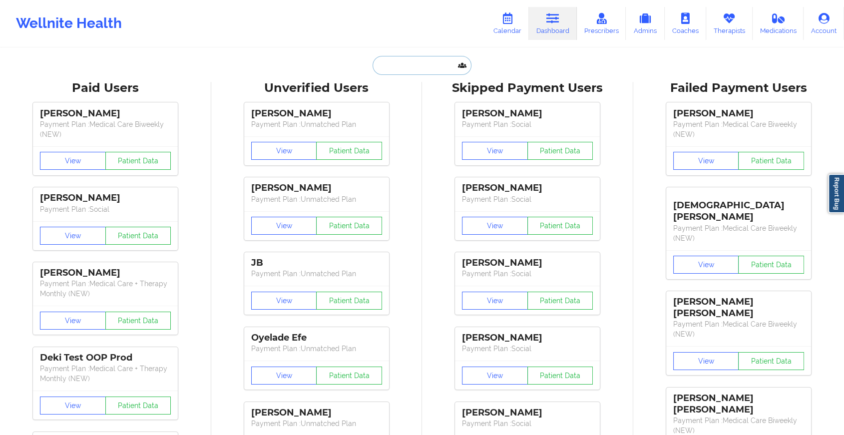
click at [387, 71] on input "text" at bounding box center [422, 65] width 99 height 19
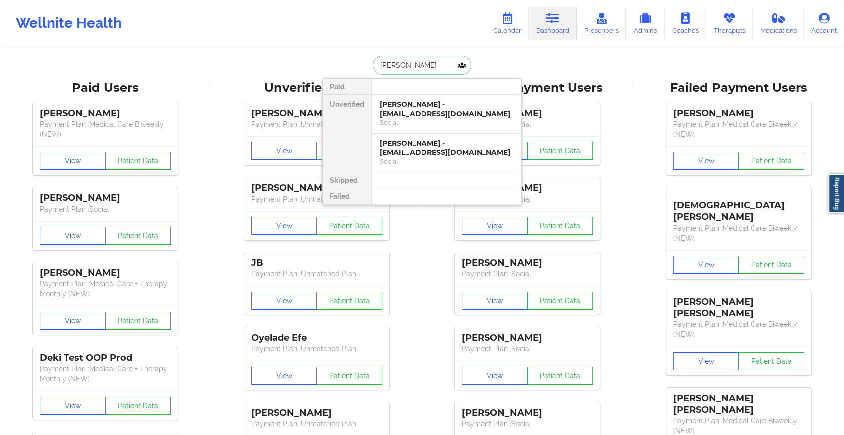
type input "prince floo"
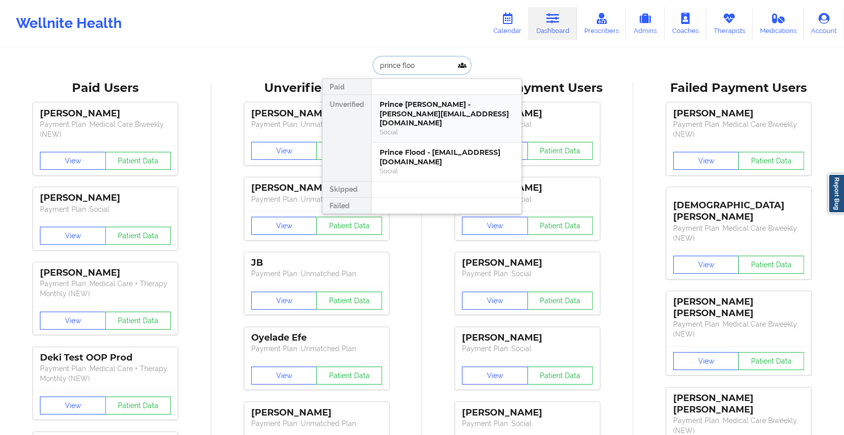
click at [426, 108] on div "Prince Flood - monique_marenco@hotmail.com" at bounding box center [447, 114] width 134 height 28
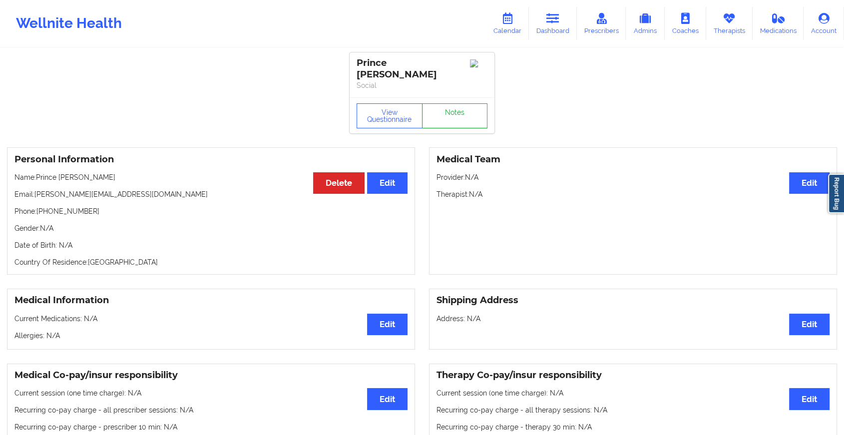
click at [461, 103] on link "Notes" at bounding box center [455, 115] width 66 height 25
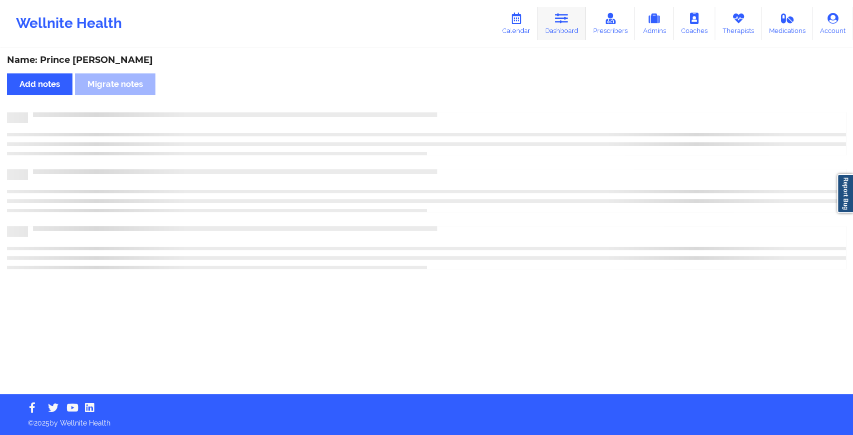
click at [566, 40] on link "Dashboard" at bounding box center [561, 23] width 48 height 33
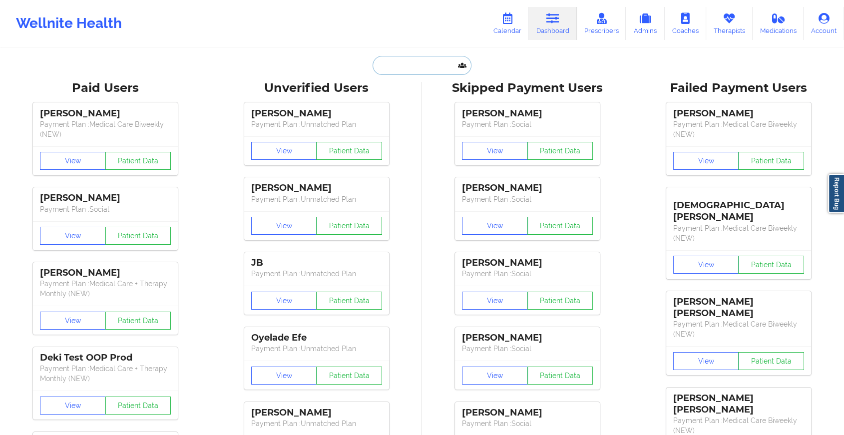
click at [432, 58] on input "text" at bounding box center [422, 65] width 99 height 19
type input "p"
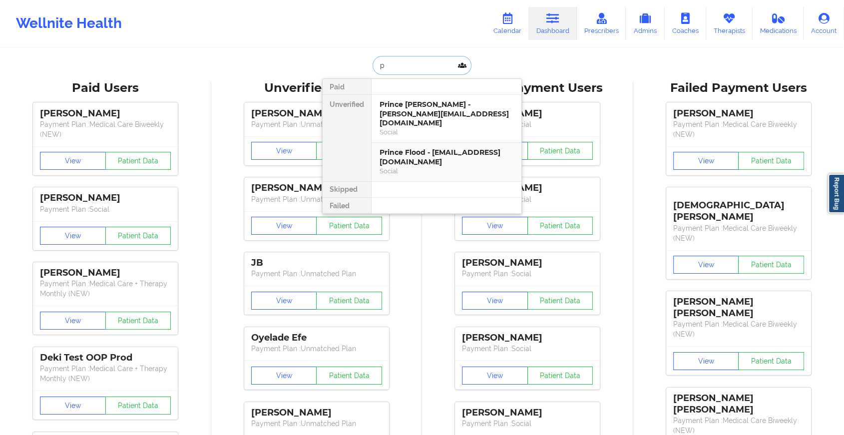
click at [425, 153] on div "Prince Flood - princeof510@gmail.com" at bounding box center [447, 157] width 134 height 18
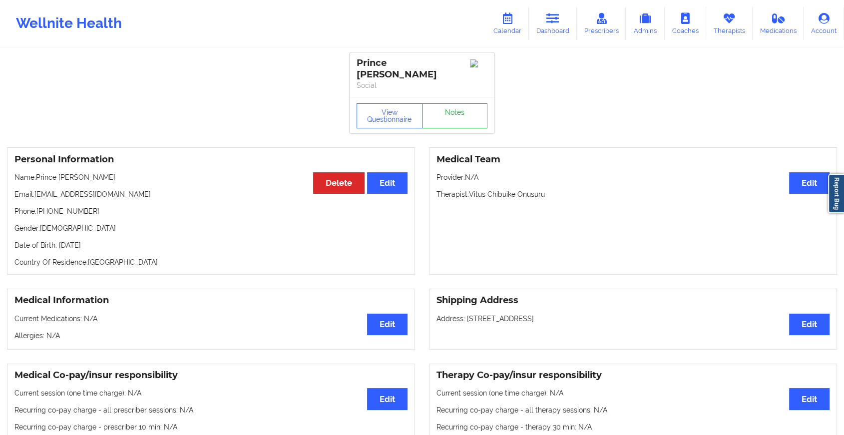
click at [460, 110] on link "Notes" at bounding box center [455, 115] width 66 height 25
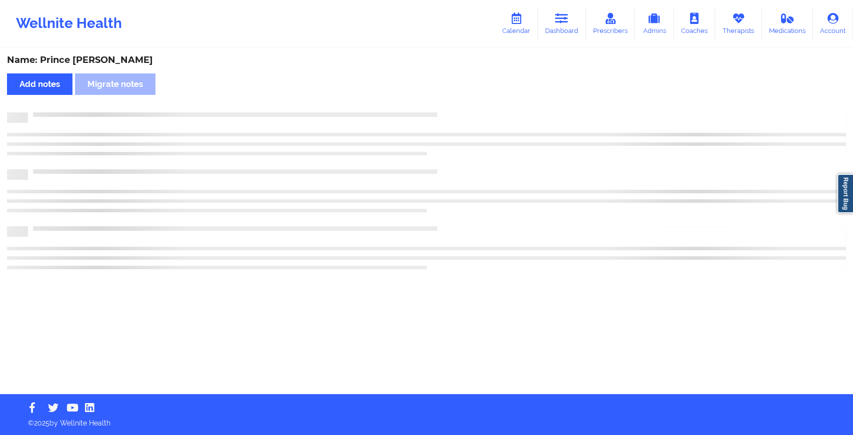
click at [460, 110] on div "Name: Prince Flood Add notes Migrate notes" at bounding box center [426, 221] width 853 height 345
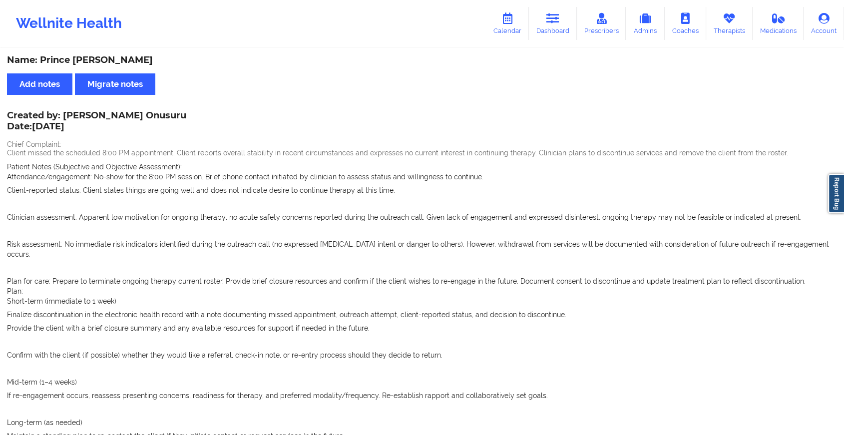
click at [566, 20] on link "Dashboard" at bounding box center [553, 23] width 48 height 33
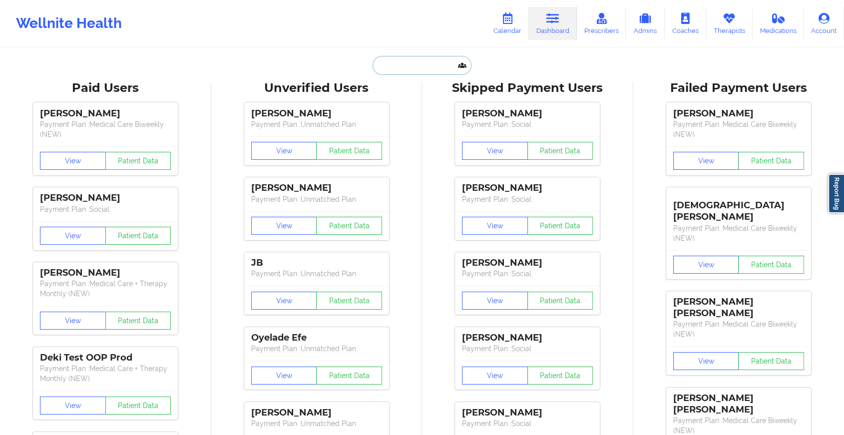
click at [428, 62] on input "text" at bounding box center [422, 65] width 99 height 19
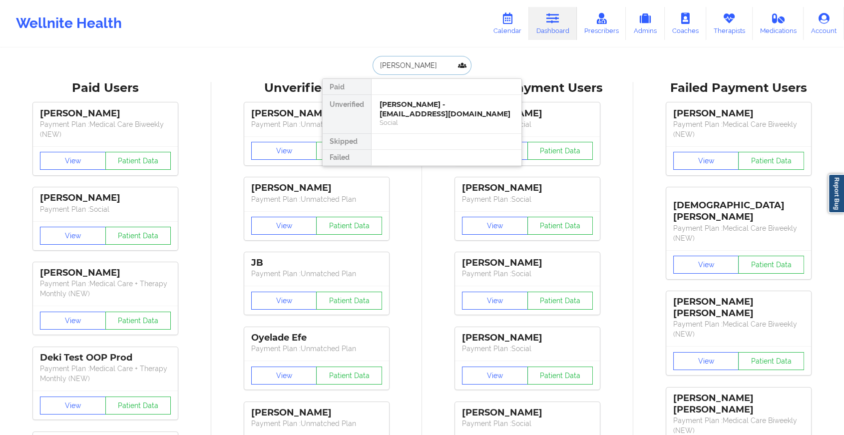
drag, startPoint x: 436, startPoint y: 104, endPoint x: 495, endPoint y: 76, distance: 66.1
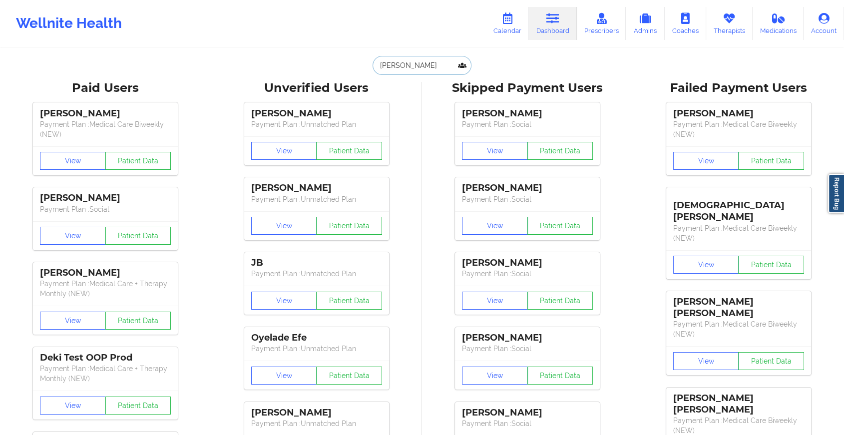
type input "dewayne wal"
drag, startPoint x: 450, startPoint y: 75, endPoint x: 444, endPoint y: 70, distance: 7.5
click at [444, 70] on input "dewayne wal" at bounding box center [422, 65] width 99 height 19
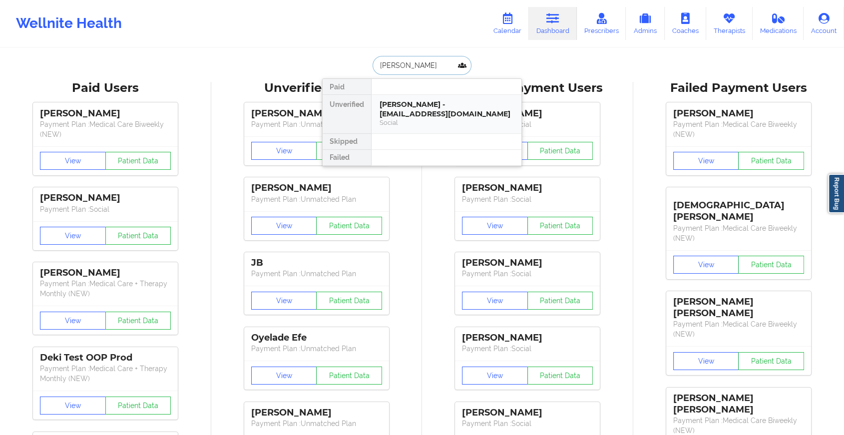
click at [438, 104] on div "DEWAYNE WALTON - dewalton05@gmail.com" at bounding box center [447, 109] width 134 height 18
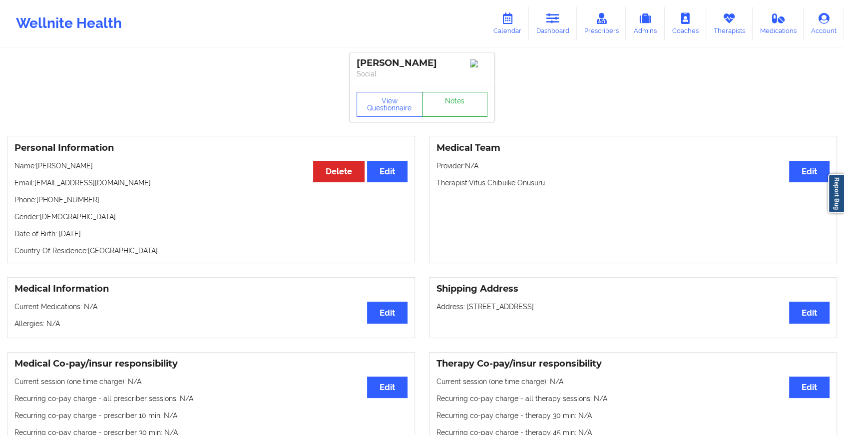
click at [457, 103] on link "Notes" at bounding box center [455, 104] width 66 height 25
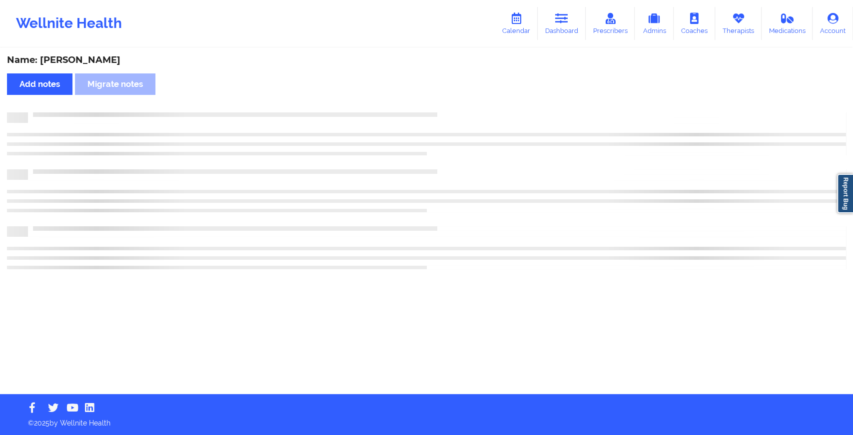
click at [457, 103] on div "Name: DEWAYNE WALTON Add notes Migrate notes" at bounding box center [426, 221] width 853 height 345
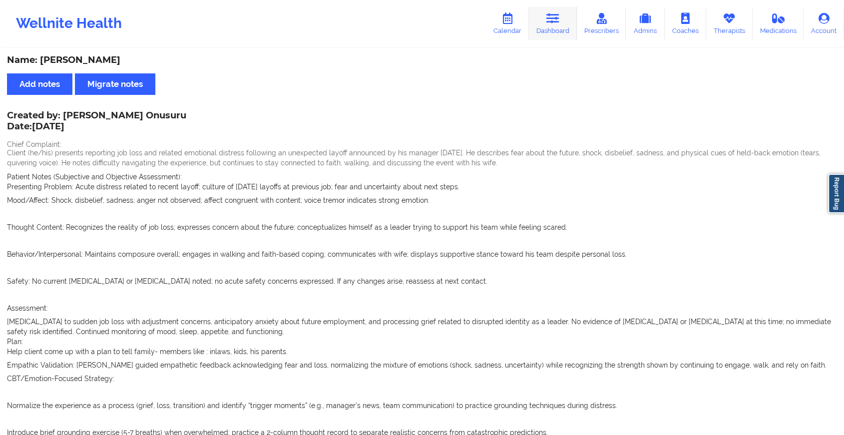
click at [560, 32] on link "Dashboard" at bounding box center [553, 23] width 48 height 33
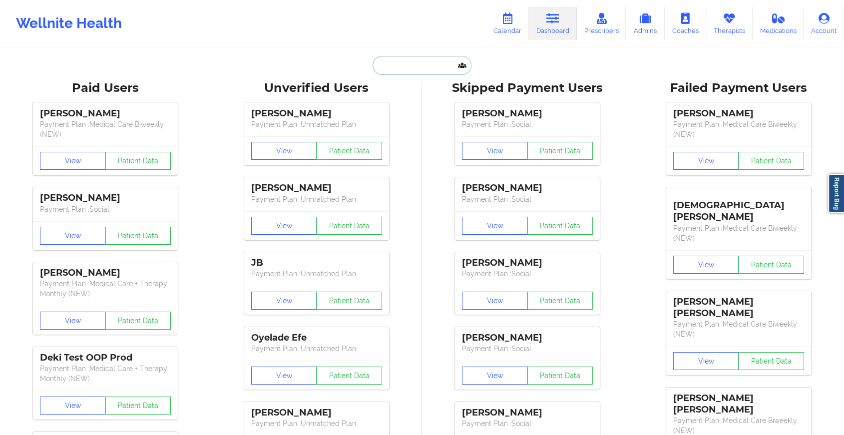
click at [415, 68] on input "text" at bounding box center [422, 65] width 99 height 19
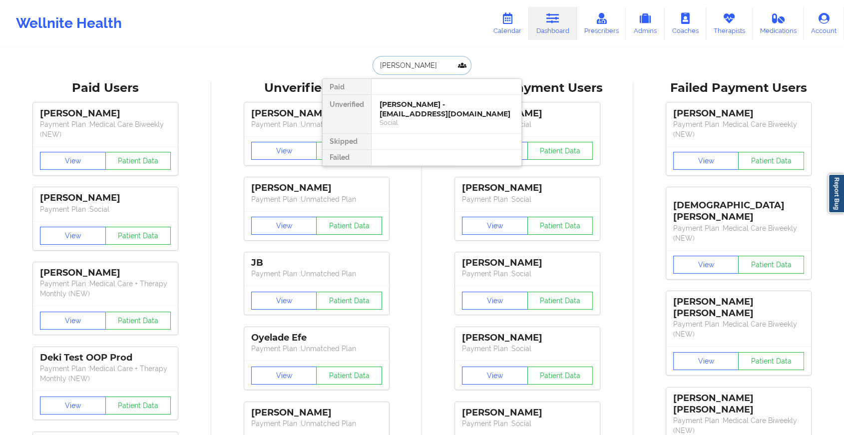
type input "dennis pi"
click at [432, 128] on div "Social" at bounding box center [447, 132] width 134 height 8
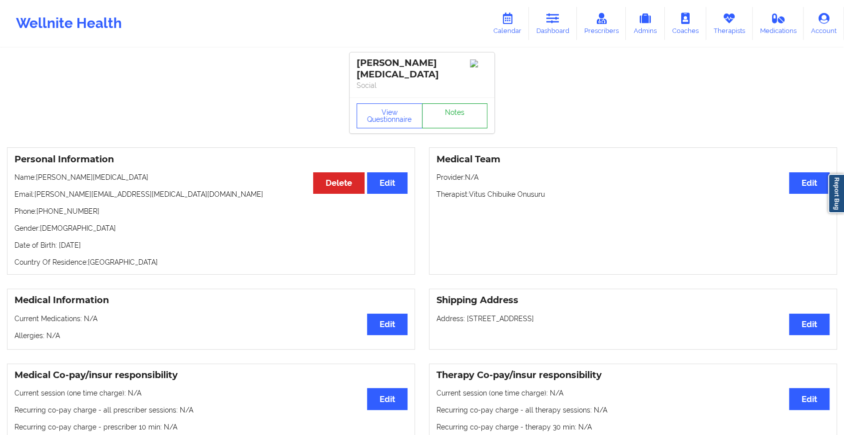
click at [449, 105] on link "Notes" at bounding box center [455, 115] width 66 height 25
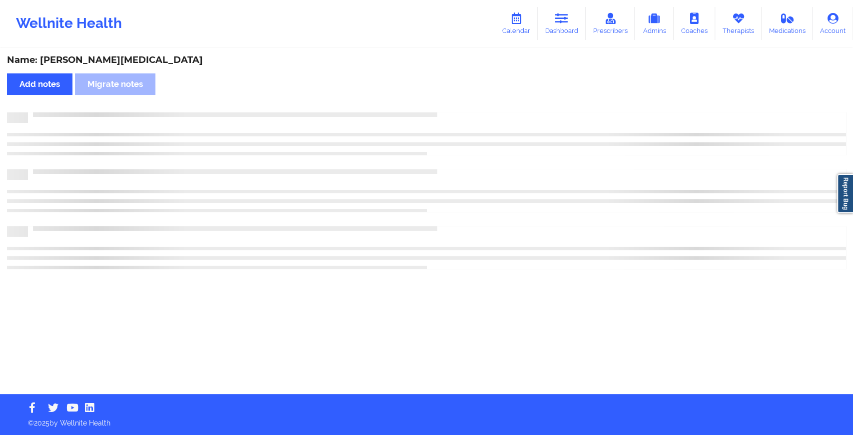
click at [449, 105] on div "Name: Dennis Pinna Add notes Migrate notes" at bounding box center [426, 221] width 853 height 345
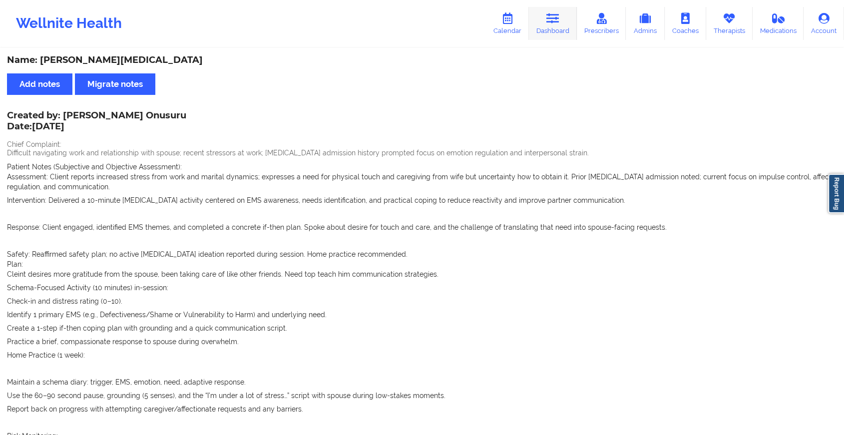
click at [544, 20] on link "Dashboard" at bounding box center [553, 23] width 48 height 33
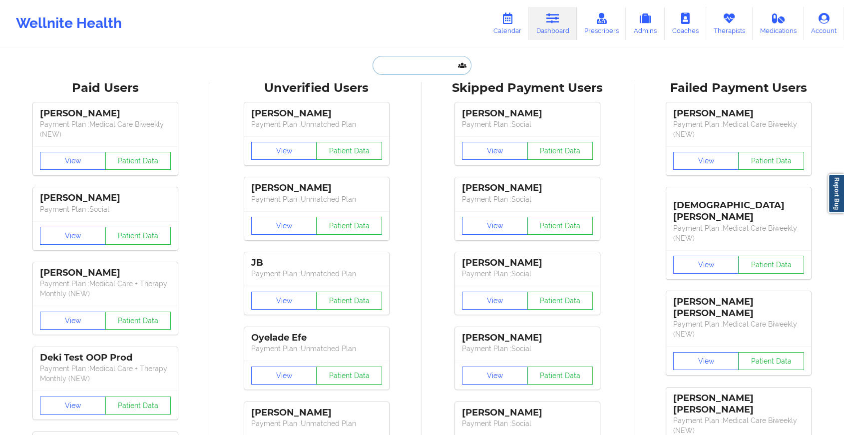
click at [406, 64] on input "text" at bounding box center [422, 65] width 99 height 19
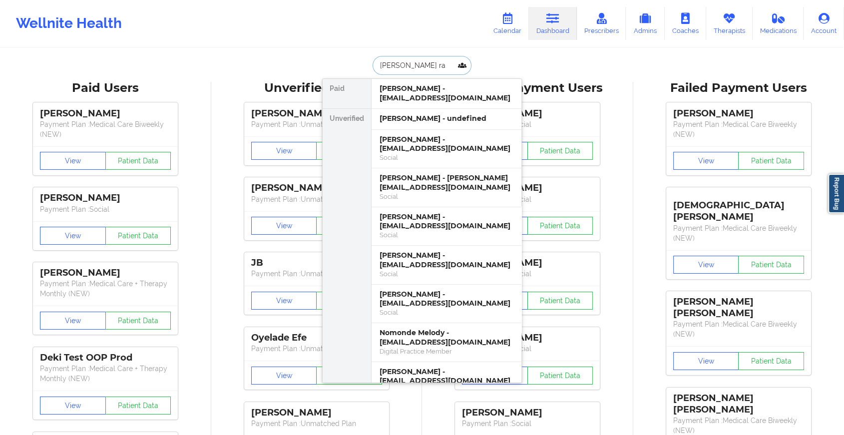
type input "emelina ra"
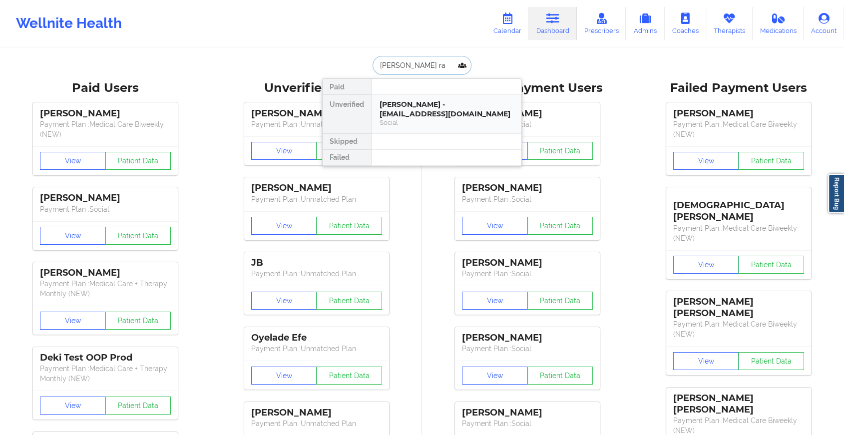
click at [409, 112] on div "Emelina Razik - emy1699@gmail.com" at bounding box center [447, 109] width 134 height 18
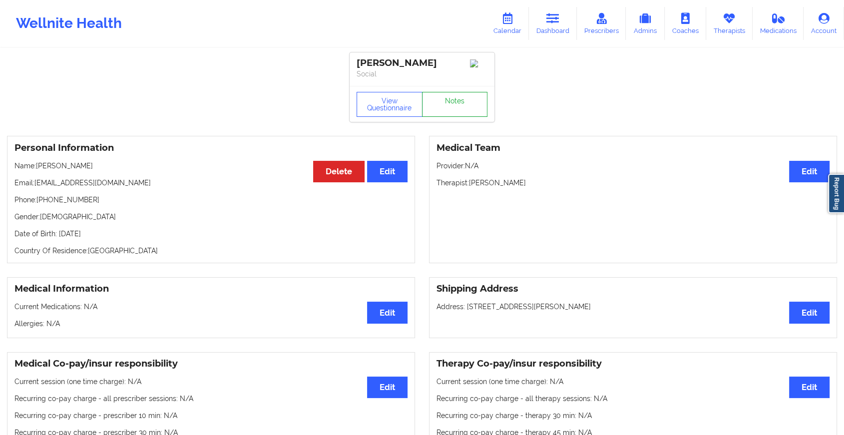
click at [444, 106] on link "Notes" at bounding box center [455, 104] width 66 height 25
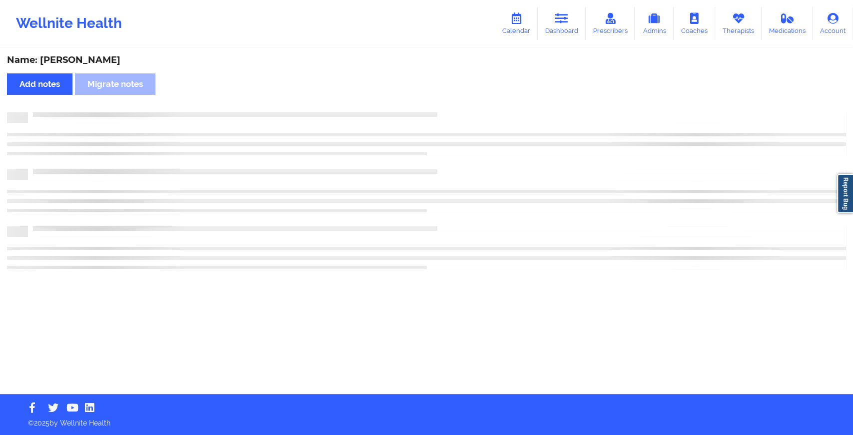
click at [444, 106] on div "Name: Emelina Razik Add notes Migrate notes" at bounding box center [426, 221] width 853 height 345
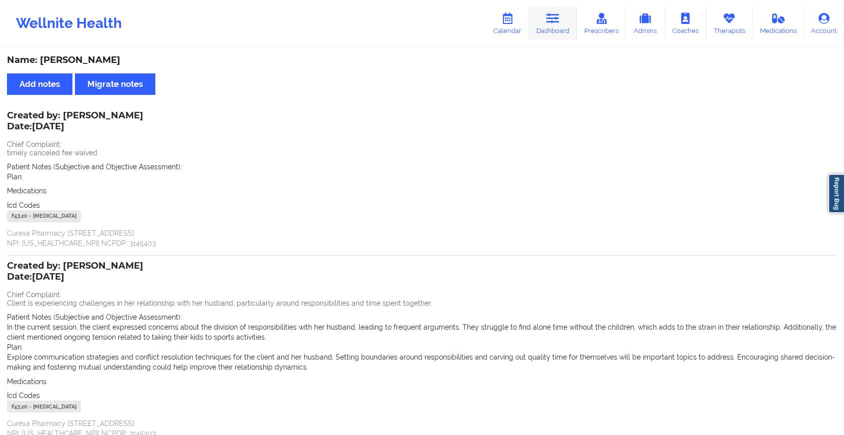
click at [545, 22] on link "Dashboard" at bounding box center [553, 23] width 48 height 33
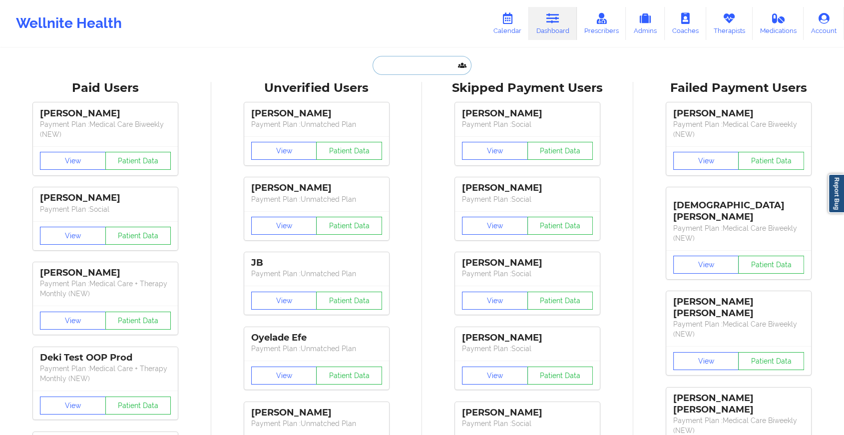
click at [421, 61] on input "text" at bounding box center [422, 65] width 99 height 19
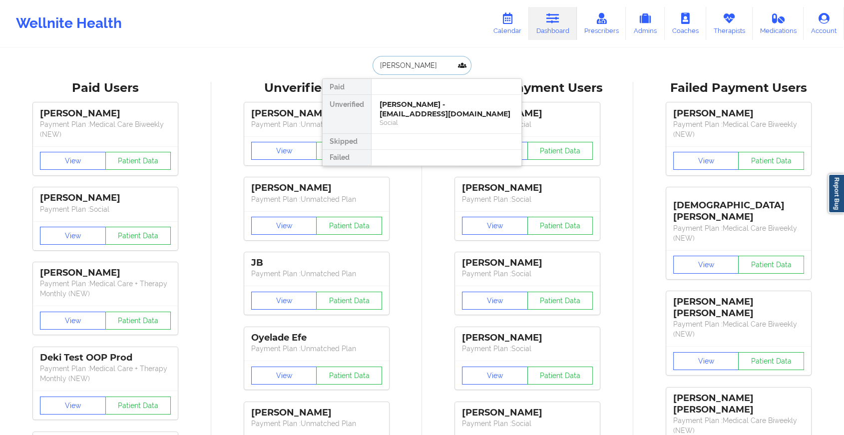
type input "doris per"
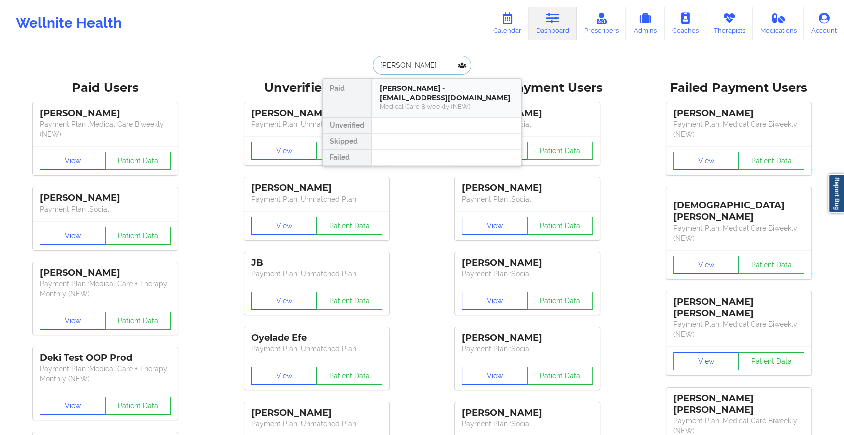
click at [412, 101] on div "Doris Perez - doritaperez474@gmail.com" at bounding box center [447, 93] width 134 height 18
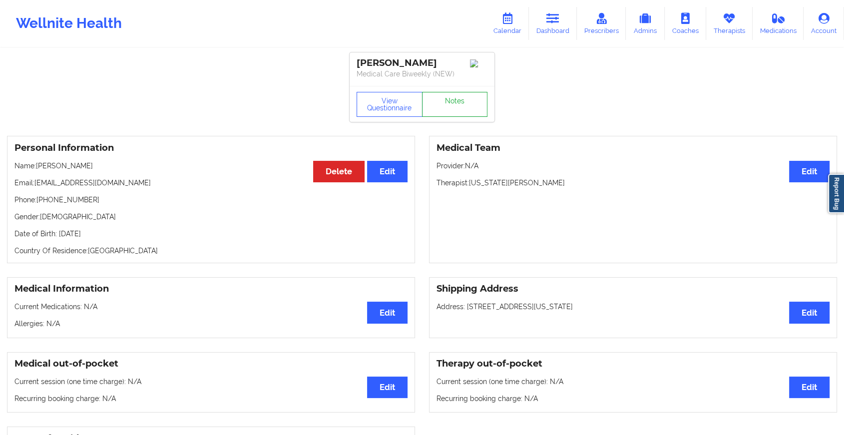
click at [458, 103] on link "Notes" at bounding box center [455, 104] width 66 height 25
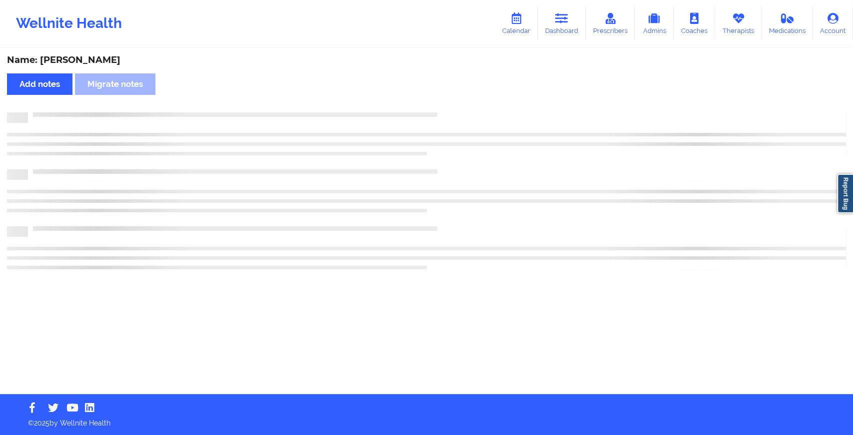
click at [499, 147] on div "Name: Doris Perez Add notes Migrate notes" at bounding box center [426, 221] width 853 height 345
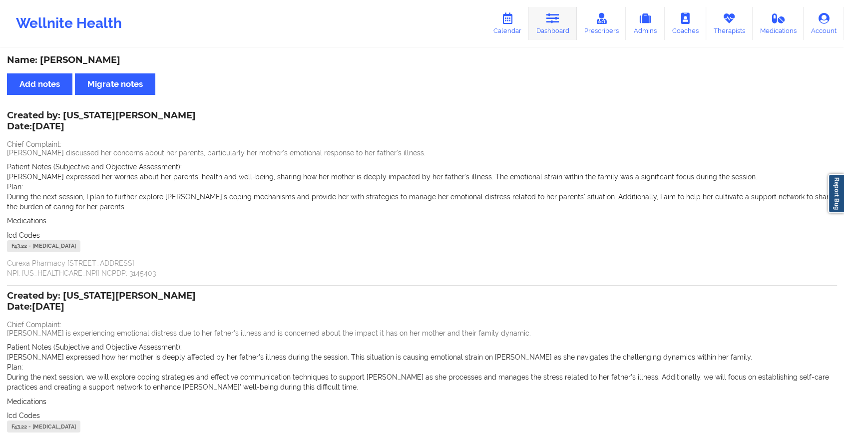
click at [559, 17] on icon at bounding box center [552, 18] width 13 height 11
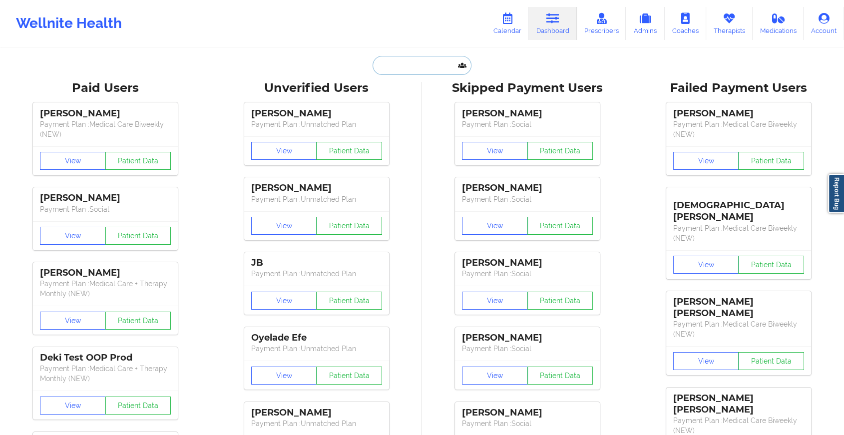
click at [421, 68] on input "text" at bounding box center [422, 65] width 99 height 19
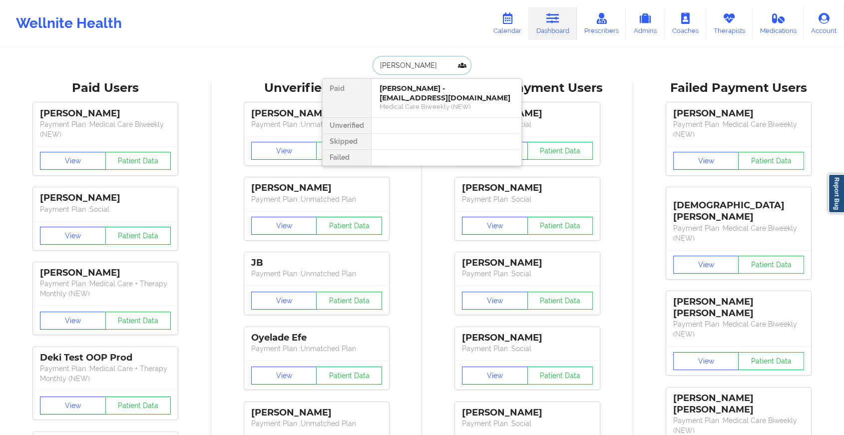
type input "luis gu"
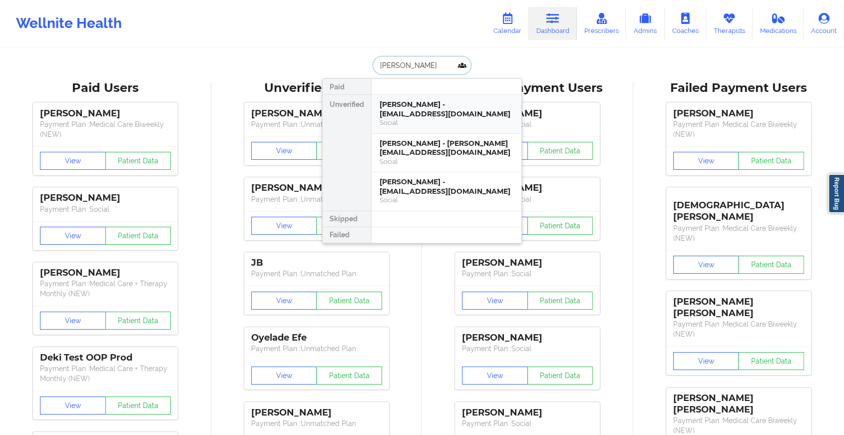
click at [434, 109] on div "Luis Gustavo Pino - gustavopino2@icloud.com" at bounding box center [447, 109] width 134 height 18
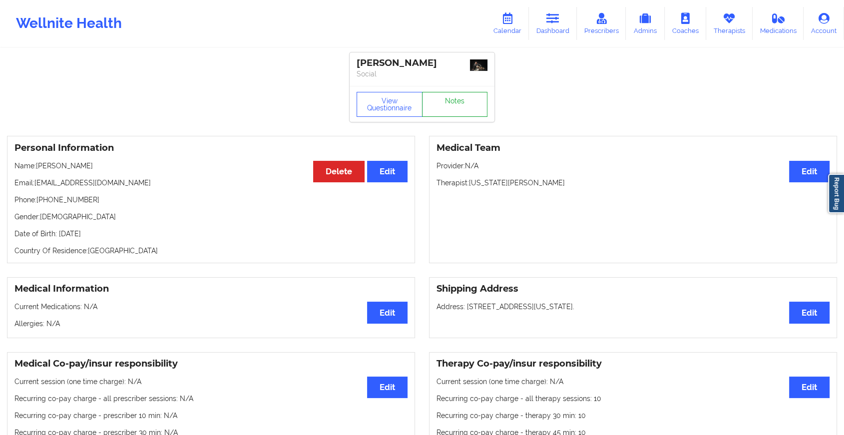
click at [461, 99] on link "Notes" at bounding box center [455, 104] width 66 height 25
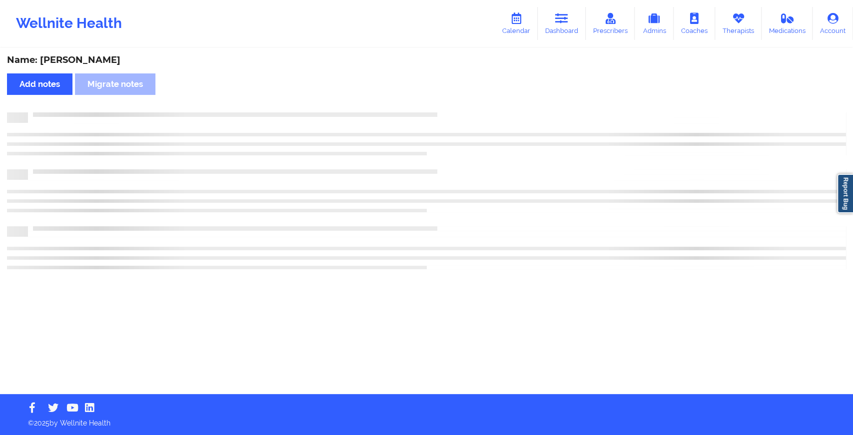
click at [461, 99] on div "Name: Luis Gustavo Pino Add notes Migrate notes" at bounding box center [426, 221] width 853 height 345
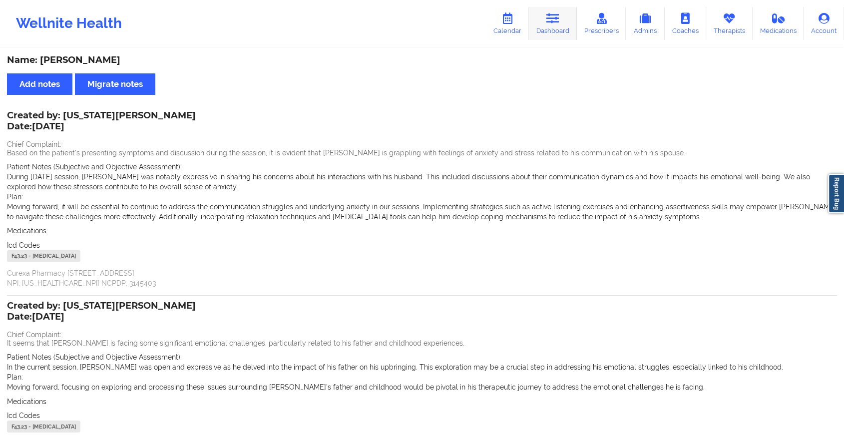
click at [556, 28] on link "Dashboard" at bounding box center [553, 23] width 48 height 33
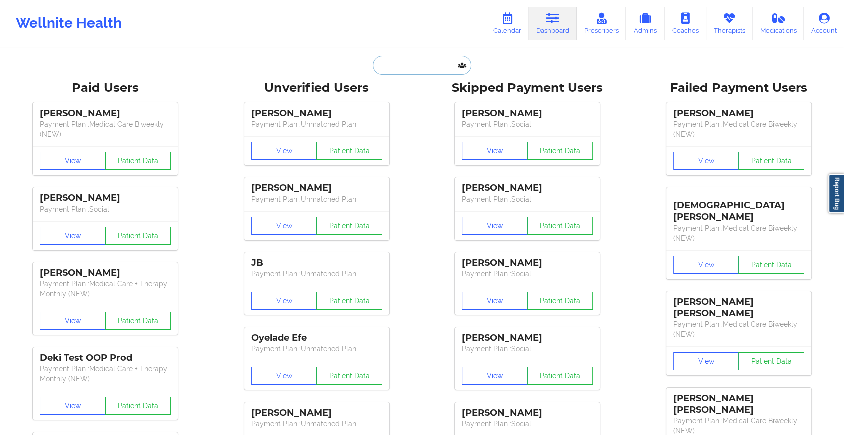
click at [427, 64] on input "text" at bounding box center [422, 65] width 99 height 19
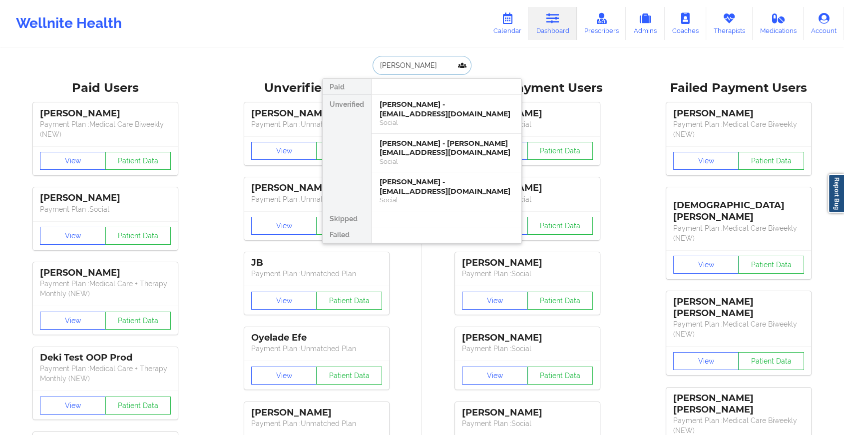
type input "[PERSON_NAME]"
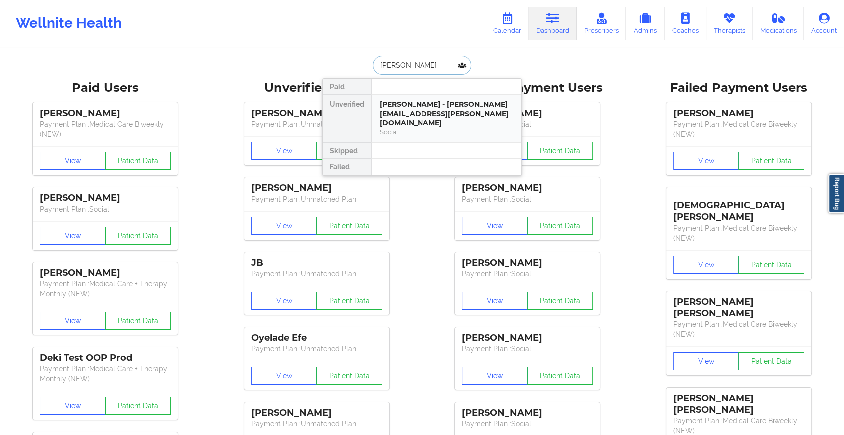
click at [427, 103] on div "[PERSON_NAME] - [PERSON_NAME][EMAIL_ADDRESS][PERSON_NAME][DOMAIN_NAME]" at bounding box center [447, 114] width 134 height 28
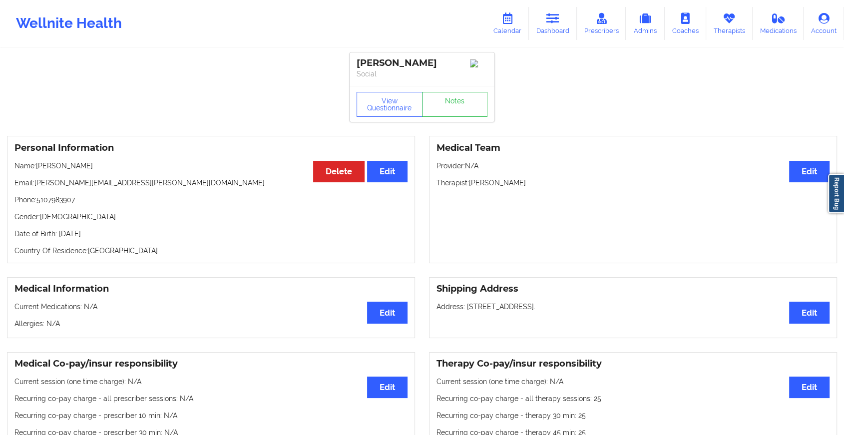
click at [451, 110] on link "Notes" at bounding box center [455, 104] width 66 height 25
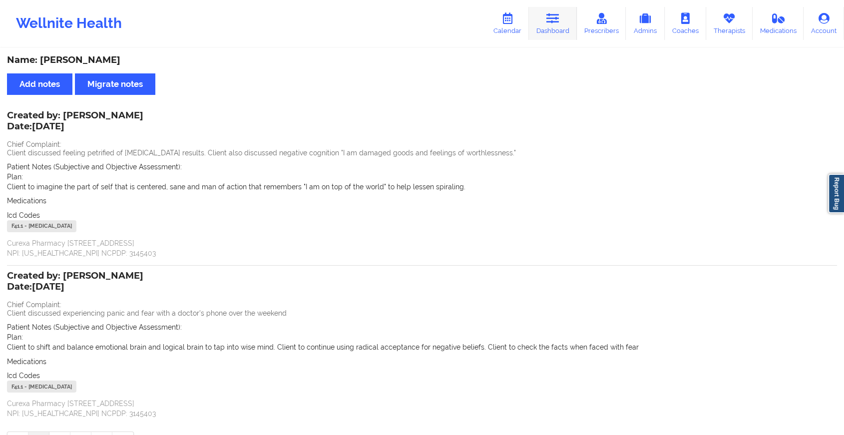
click at [548, 21] on icon at bounding box center [552, 18] width 13 height 11
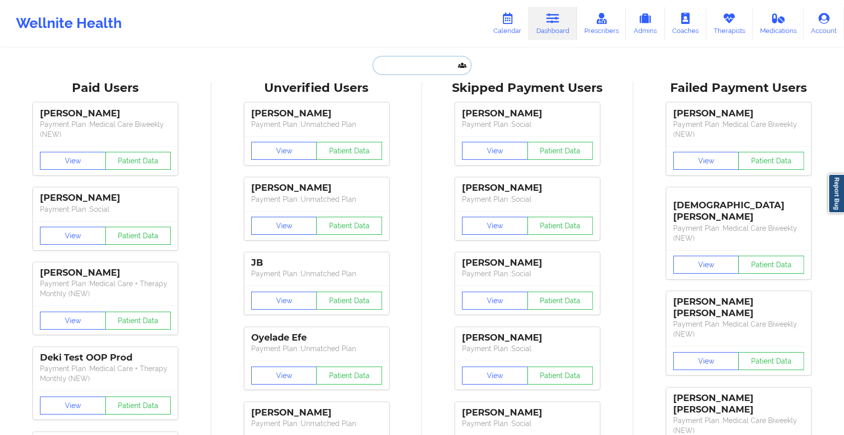
click at [402, 63] on input "text" at bounding box center [422, 65] width 99 height 19
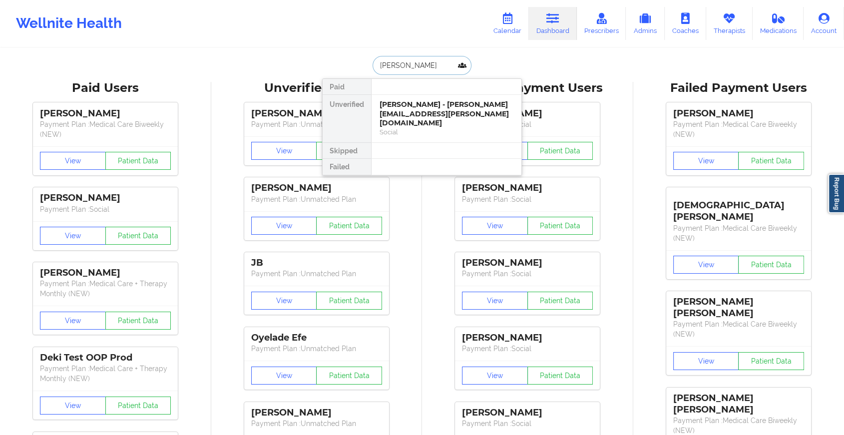
type input "gabriel fo"
click at [412, 108] on div "Gabriel Fontes - gabrielsol27@yahoo.com" at bounding box center [447, 109] width 134 height 18
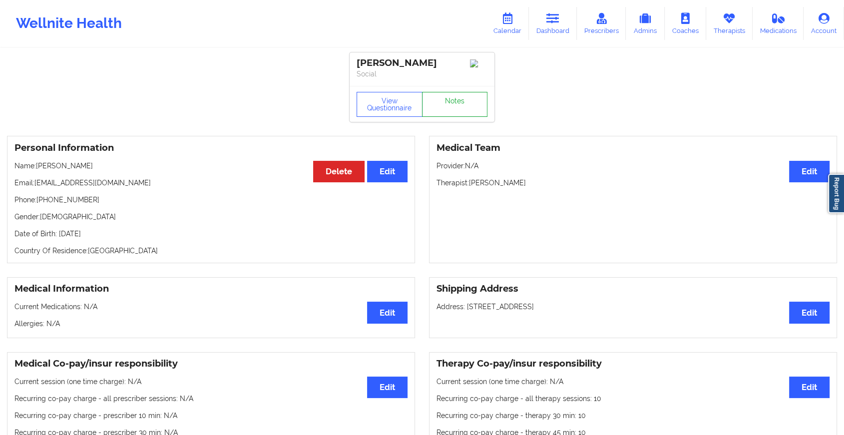
click at [446, 105] on link "Notes" at bounding box center [455, 104] width 66 height 25
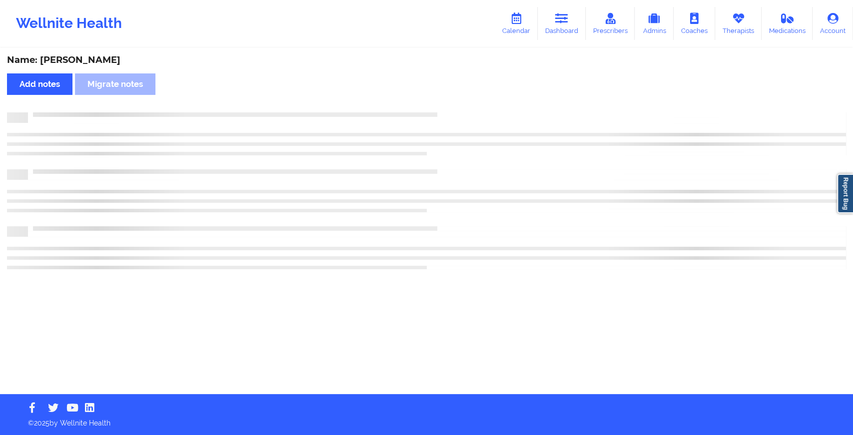
click at [446, 105] on div "Name: Gabriel Fontes Add notes Migrate notes" at bounding box center [426, 221] width 853 height 345
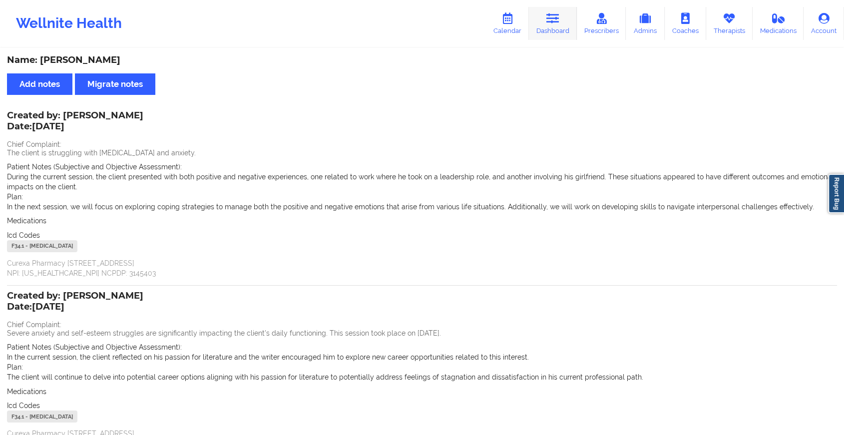
click at [555, 31] on link "Dashboard" at bounding box center [553, 23] width 48 height 33
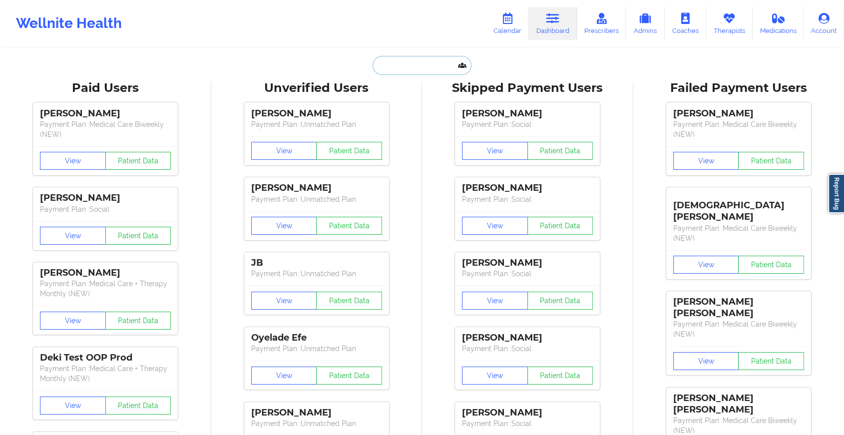
click at [424, 64] on input "text" at bounding box center [422, 65] width 99 height 19
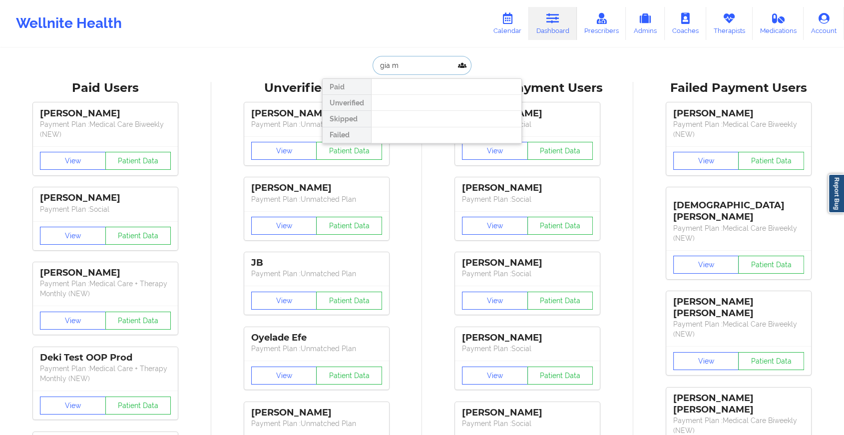
type input "gia"
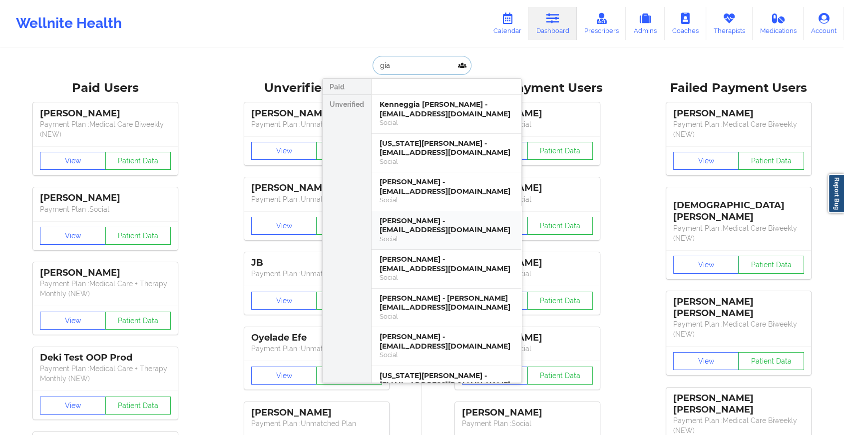
click at [411, 220] on div "GIA WARREN - geeeiiiaaa@me.com" at bounding box center [447, 225] width 134 height 18
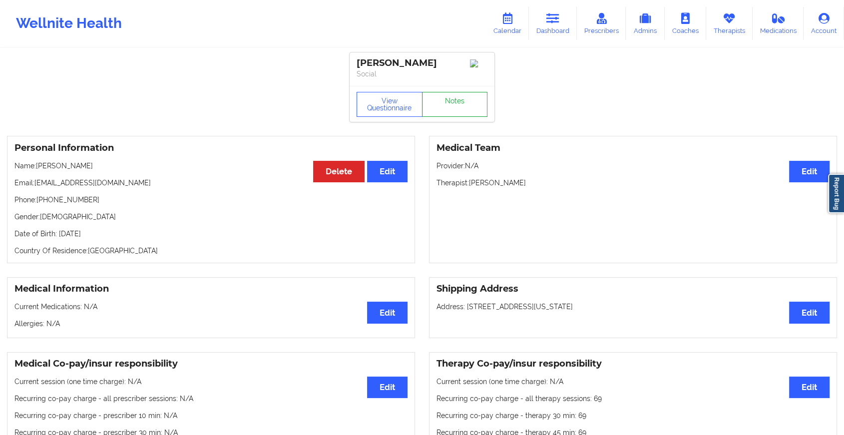
click at [455, 108] on link "Notes" at bounding box center [455, 104] width 66 height 25
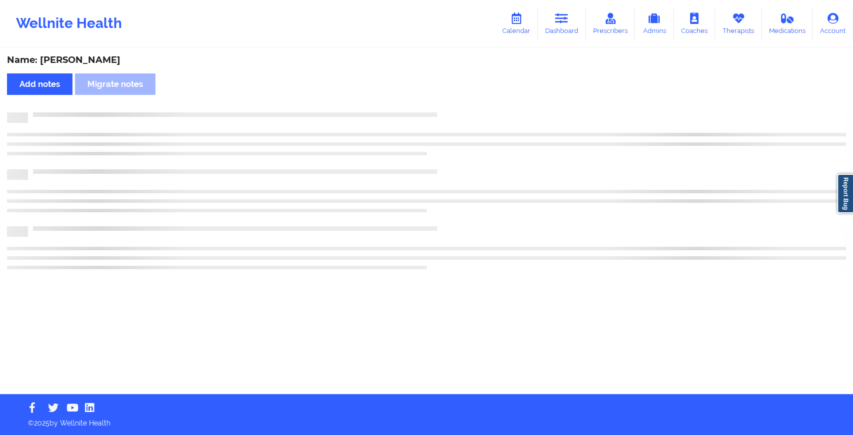
click at [455, 108] on div "Name: GIA WARREN Add notes Migrate notes" at bounding box center [426, 221] width 853 height 345
